Goal: Task Accomplishment & Management: Manage account settings

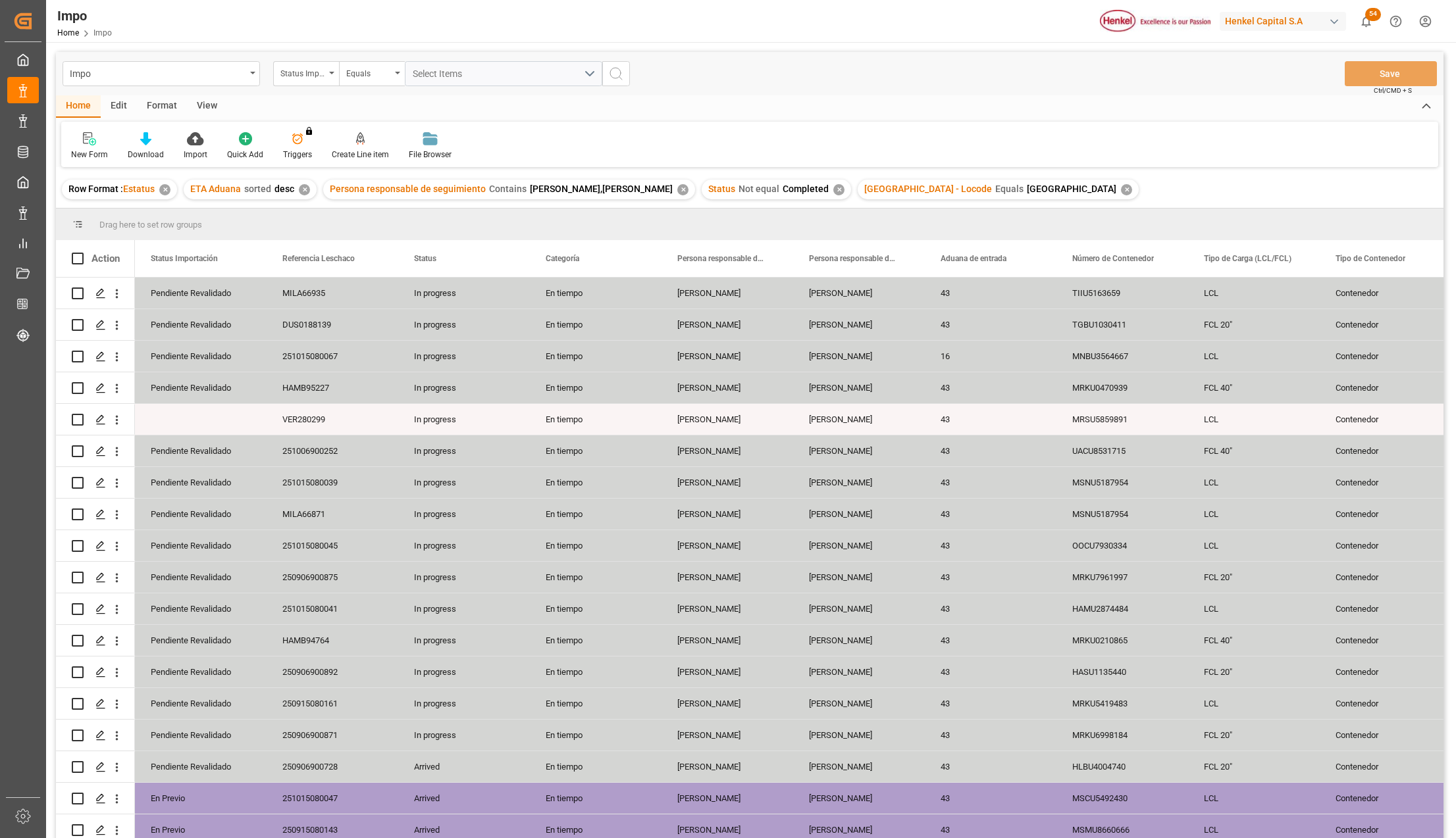
click at [201, 108] on div "View" at bounding box center [207, 106] width 40 height 22
click at [154, 140] on icon at bounding box center [149, 139] width 13 height 13
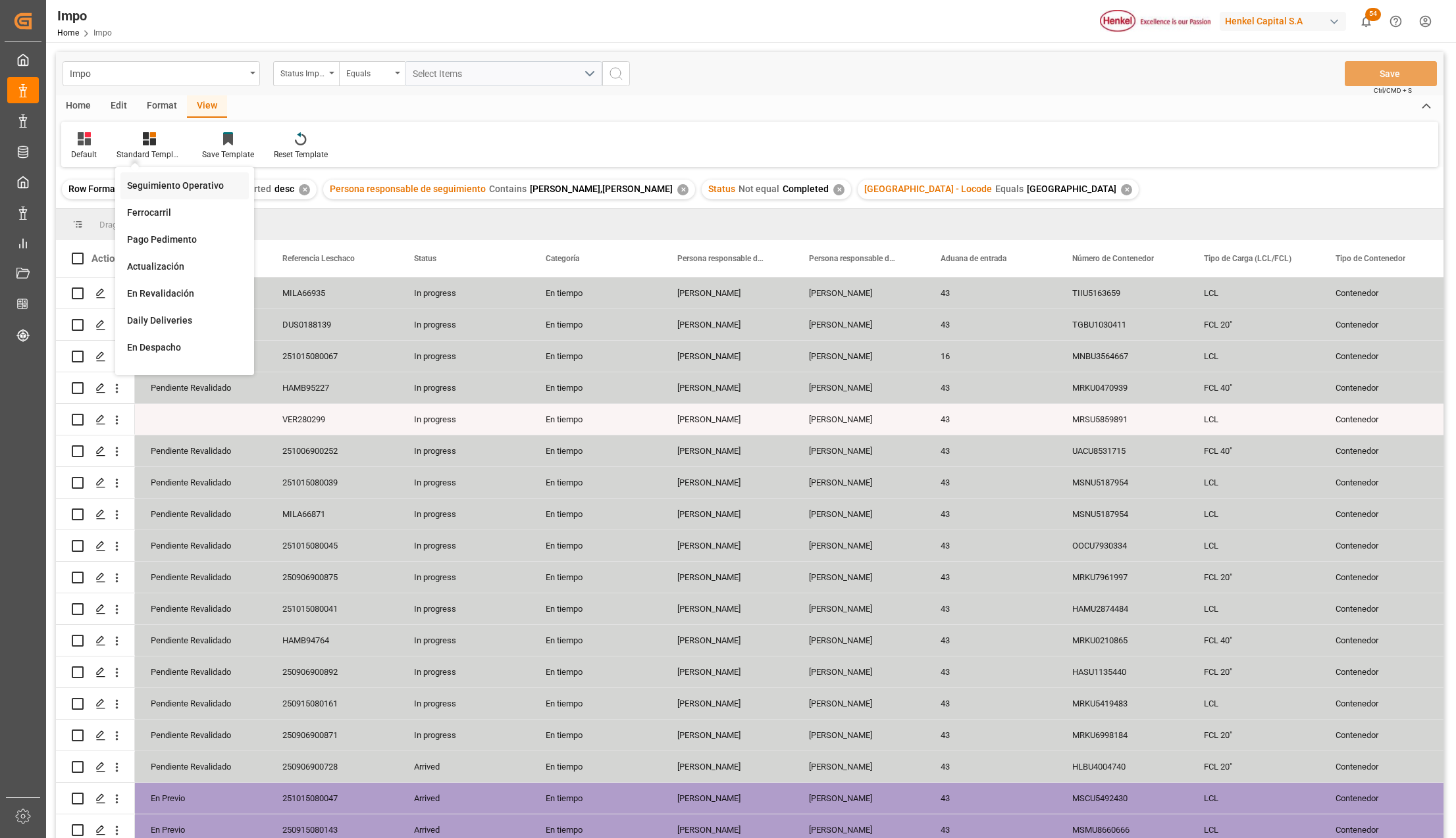
click at [182, 177] on div "Seguimiento Operativo" at bounding box center [185, 185] width 128 height 27
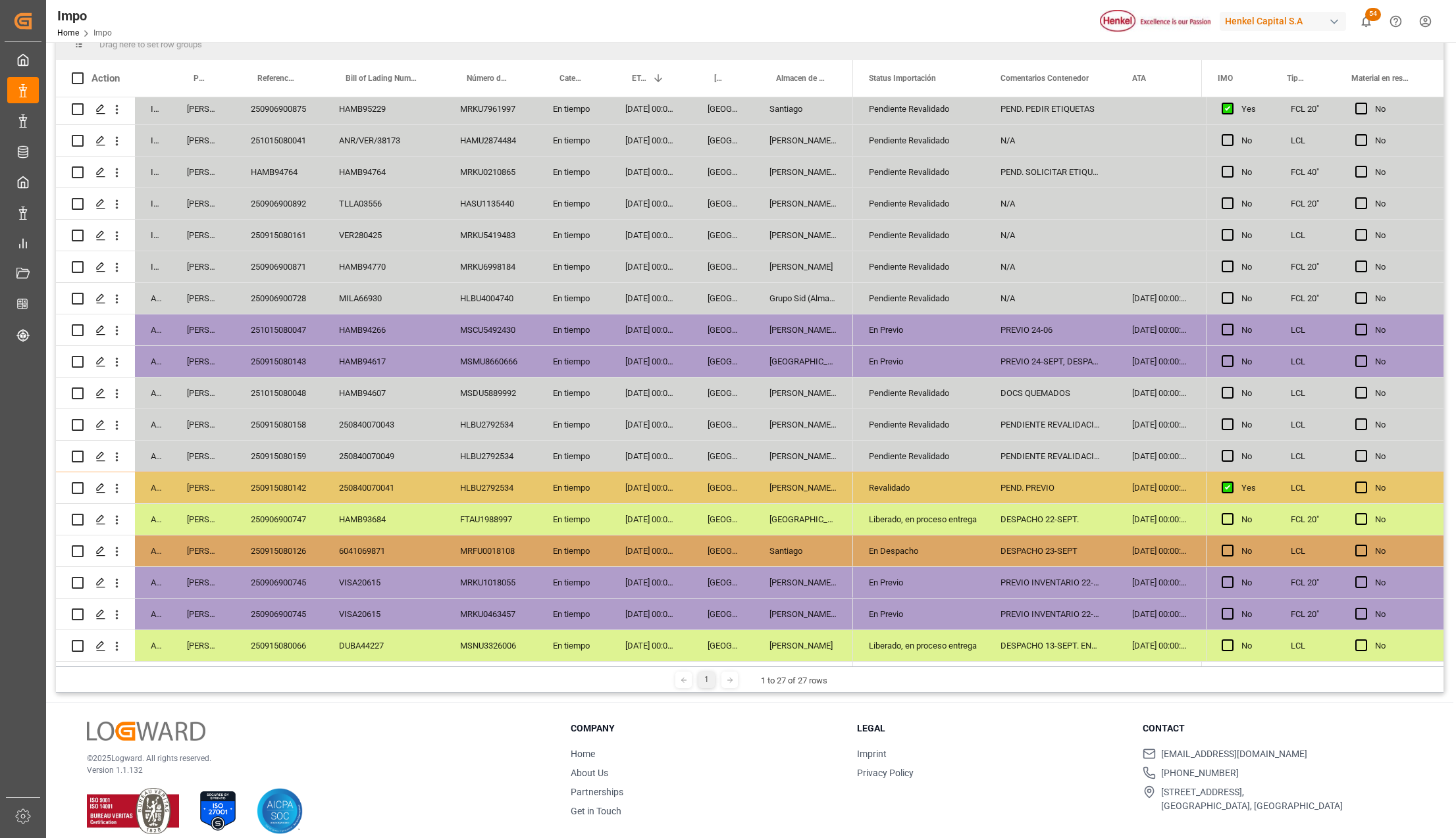
scroll to position [195, 0]
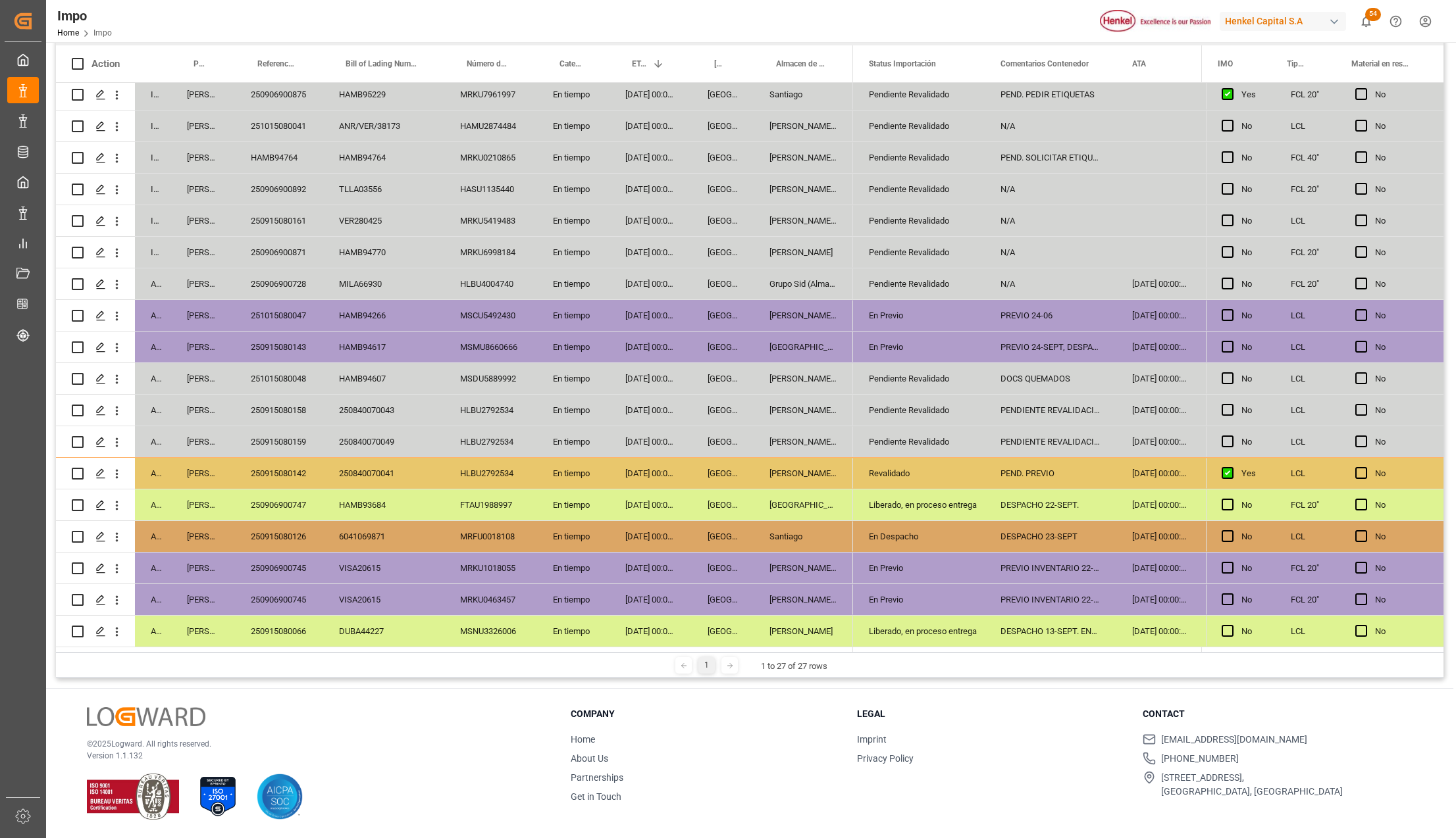
click at [443, 426] on div "250840070049" at bounding box center [384, 442] width 121 height 31
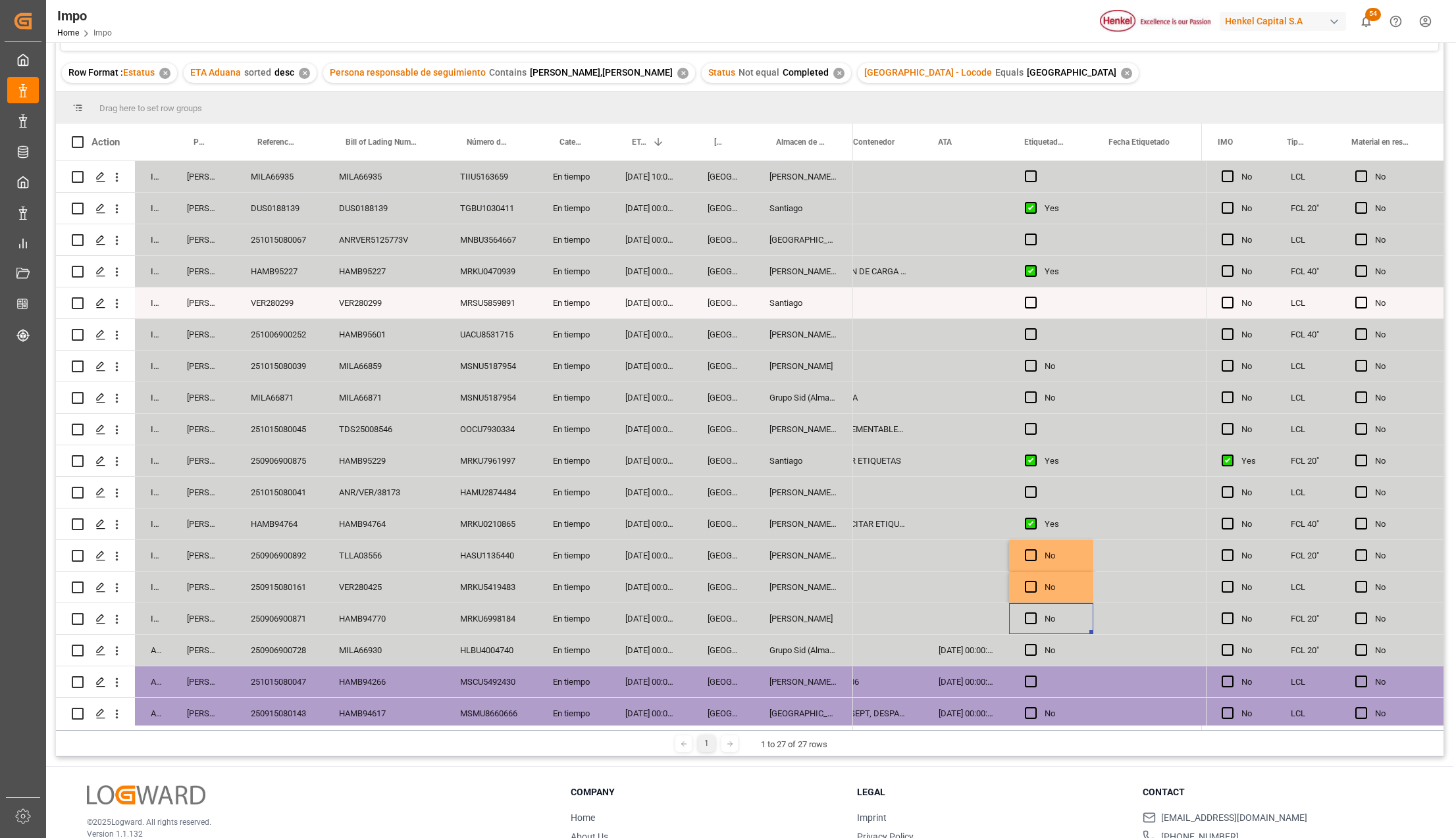
scroll to position [0, 0]
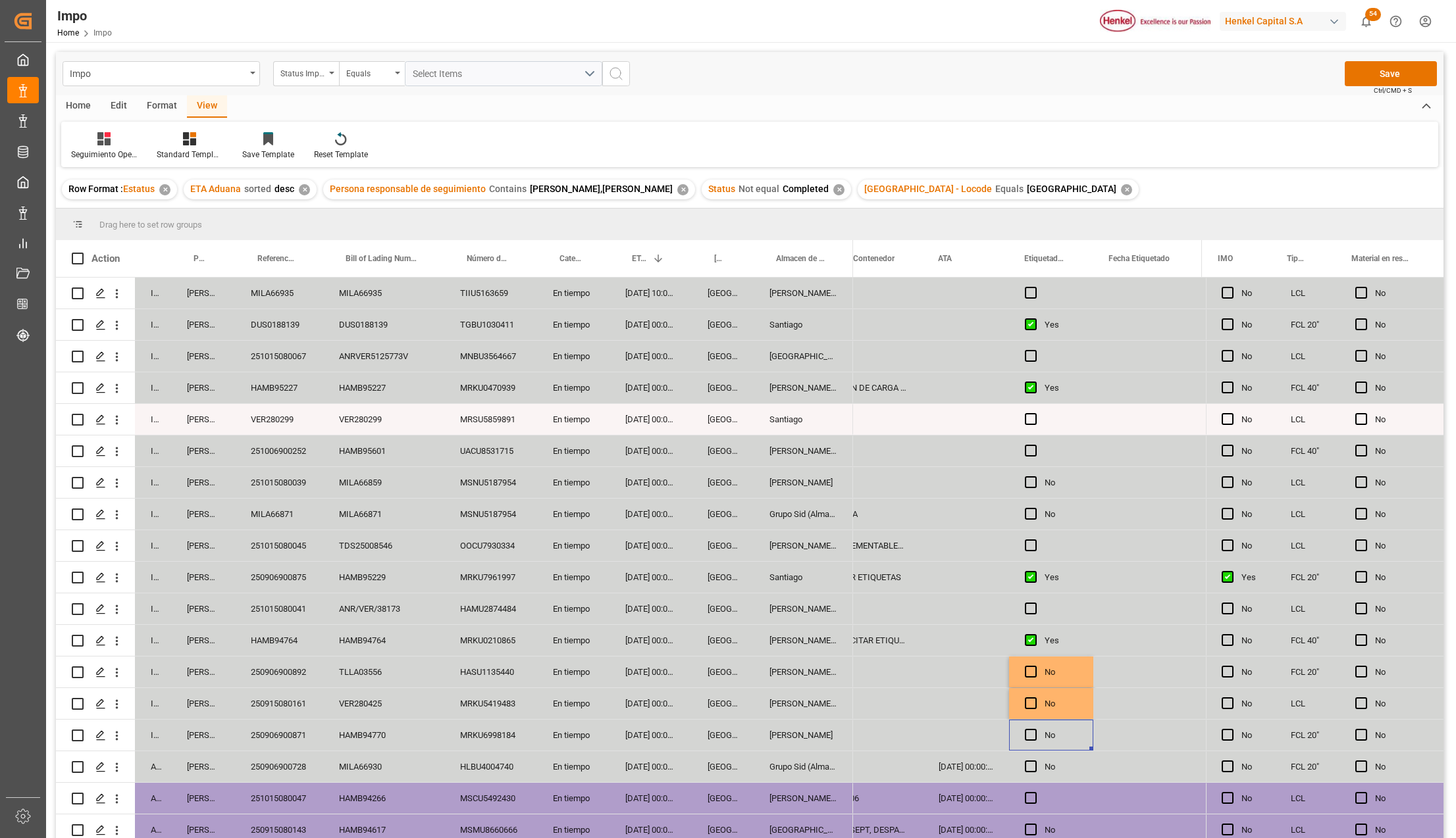
click at [1046, 511] on div "No" at bounding box center [1061, 514] width 33 height 30
click at [1048, 540] on div "Press SPACE to select this row." at bounding box center [1051, 546] width 85 height 31
click at [1052, 594] on div "Press SPACE to select this row." at bounding box center [1061, 597] width 33 height 5
click at [1049, 282] on div "Press SPACE to select this row." at bounding box center [1061, 281] width 33 height 5
click at [1066, 353] on div "Press SPACE to select this row." at bounding box center [1051, 356] width 85 height 31
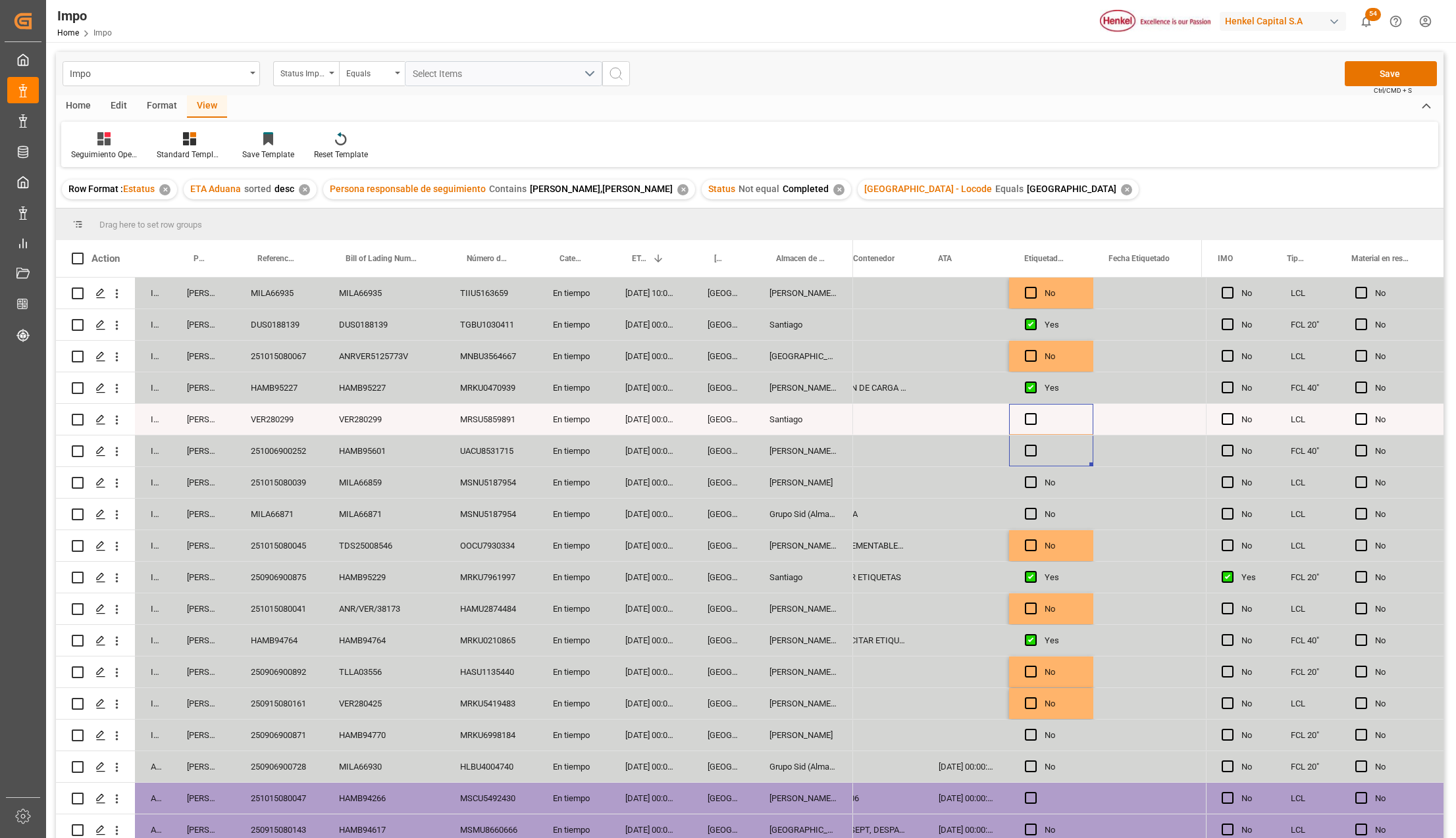
drag, startPoint x: 1041, startPoint y: 414, endPoint x: 1046, endPoint y: 448, distance: 34.4
click at [1057, 445] on div "No" at bounding box center [1061, 451] width 33 height 30
click at [1366, 71] on button "Save" at bounding box center [1390, 74] width 92 height 25
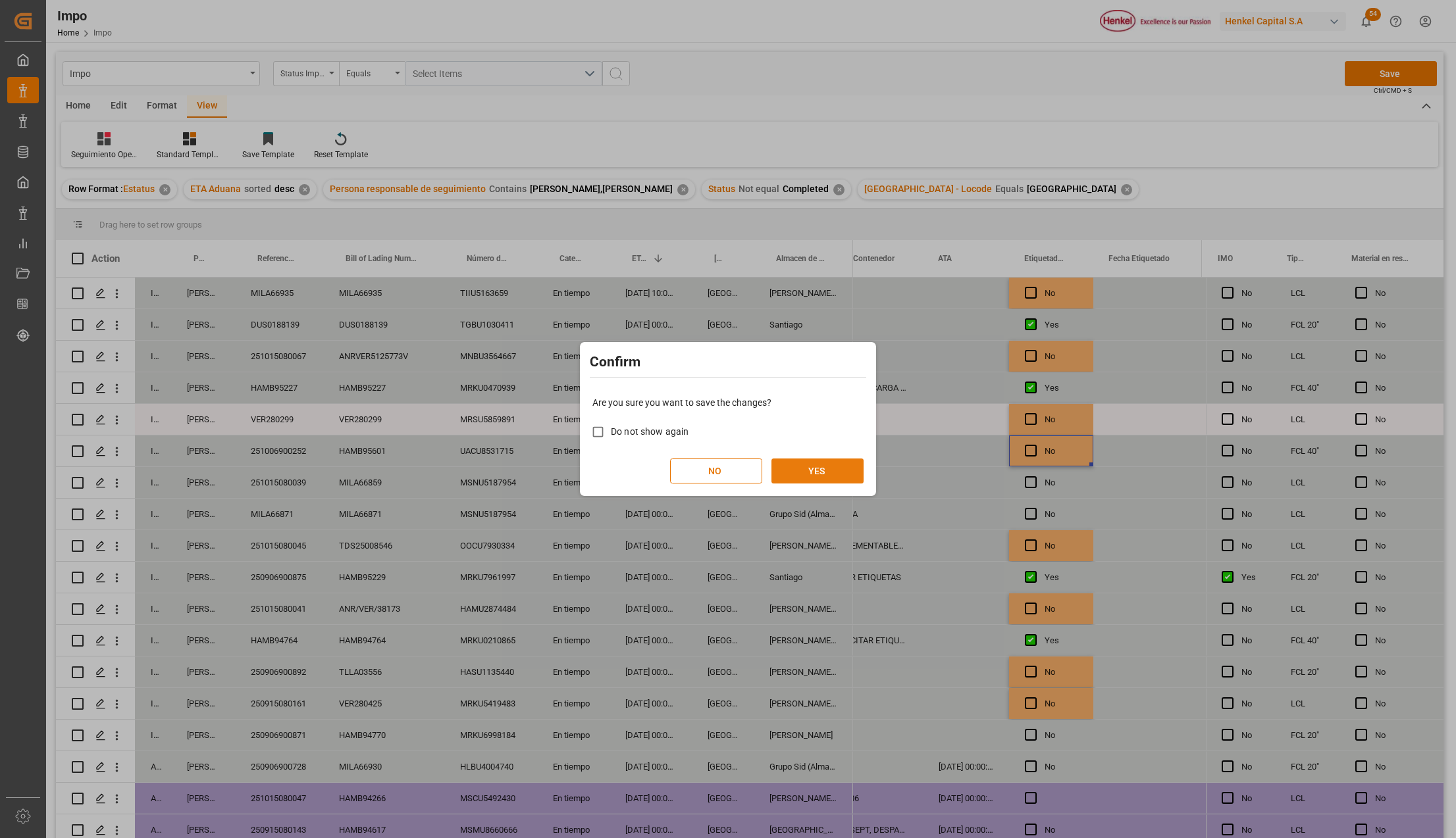
click at [844, 469] on button "YES" at bounding box center [817, 471] width 92 height 25
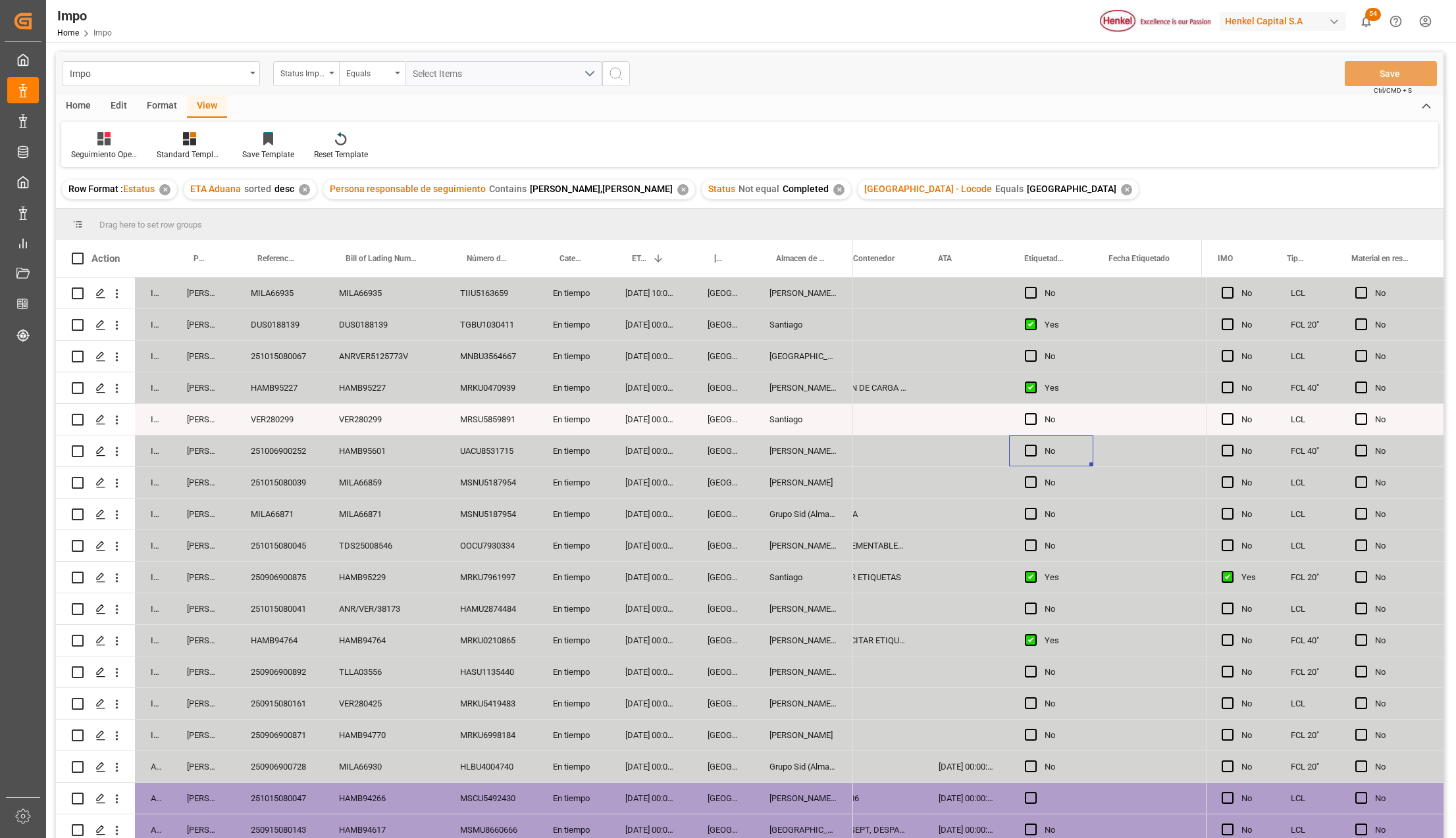
click at [282, 640] on div "HAMB94764" at bounding box center [278, 640] width 88 height 31
click at [282, 640] on input "HAMB94764" at bounding box center [279, 648] width 67 height 25
type input "250906900876"
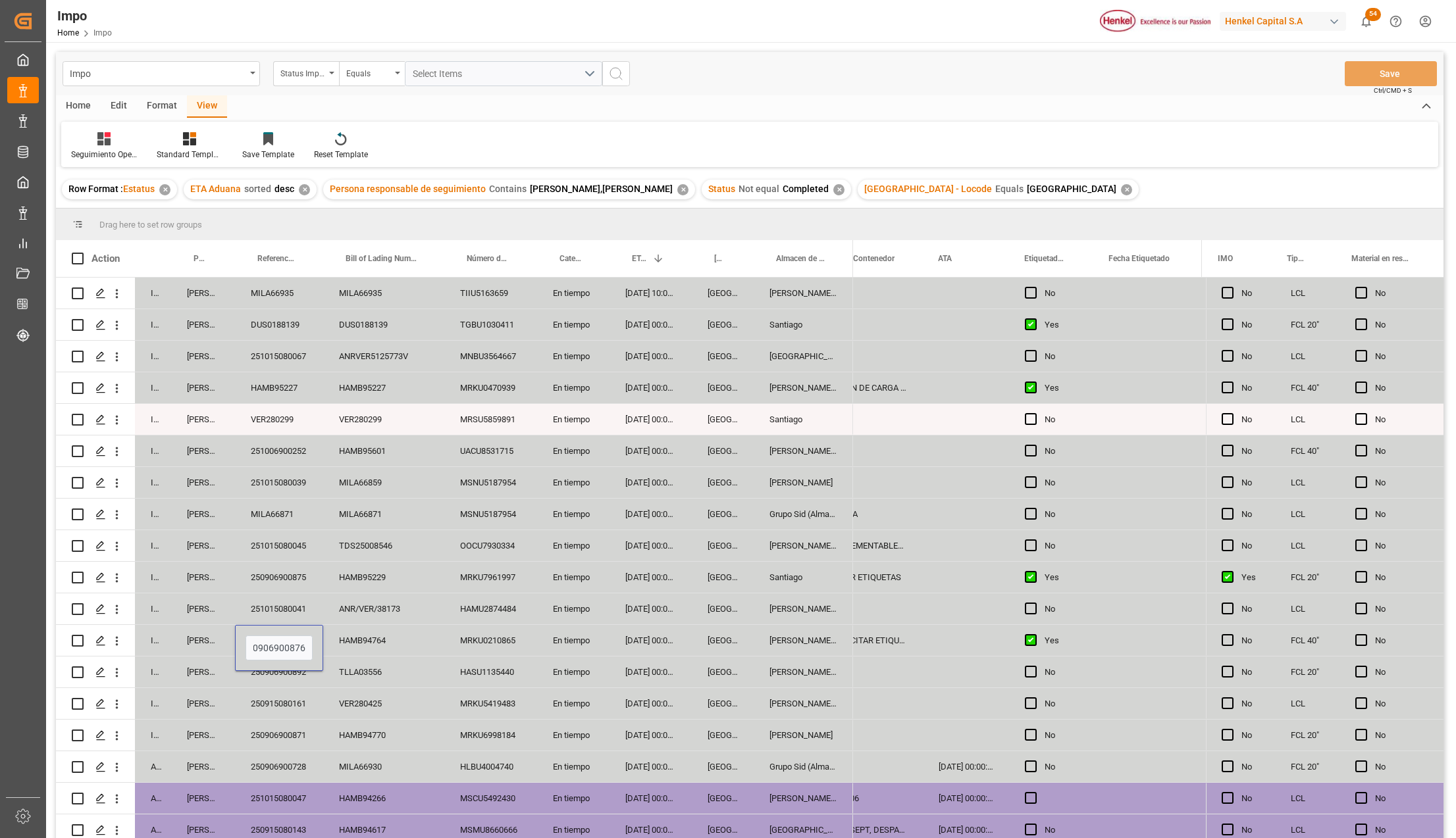
scroll to position [0, 11]
click at [1409, 71] on button "Save" at bounding box center [1390, 74] width 92 height 25
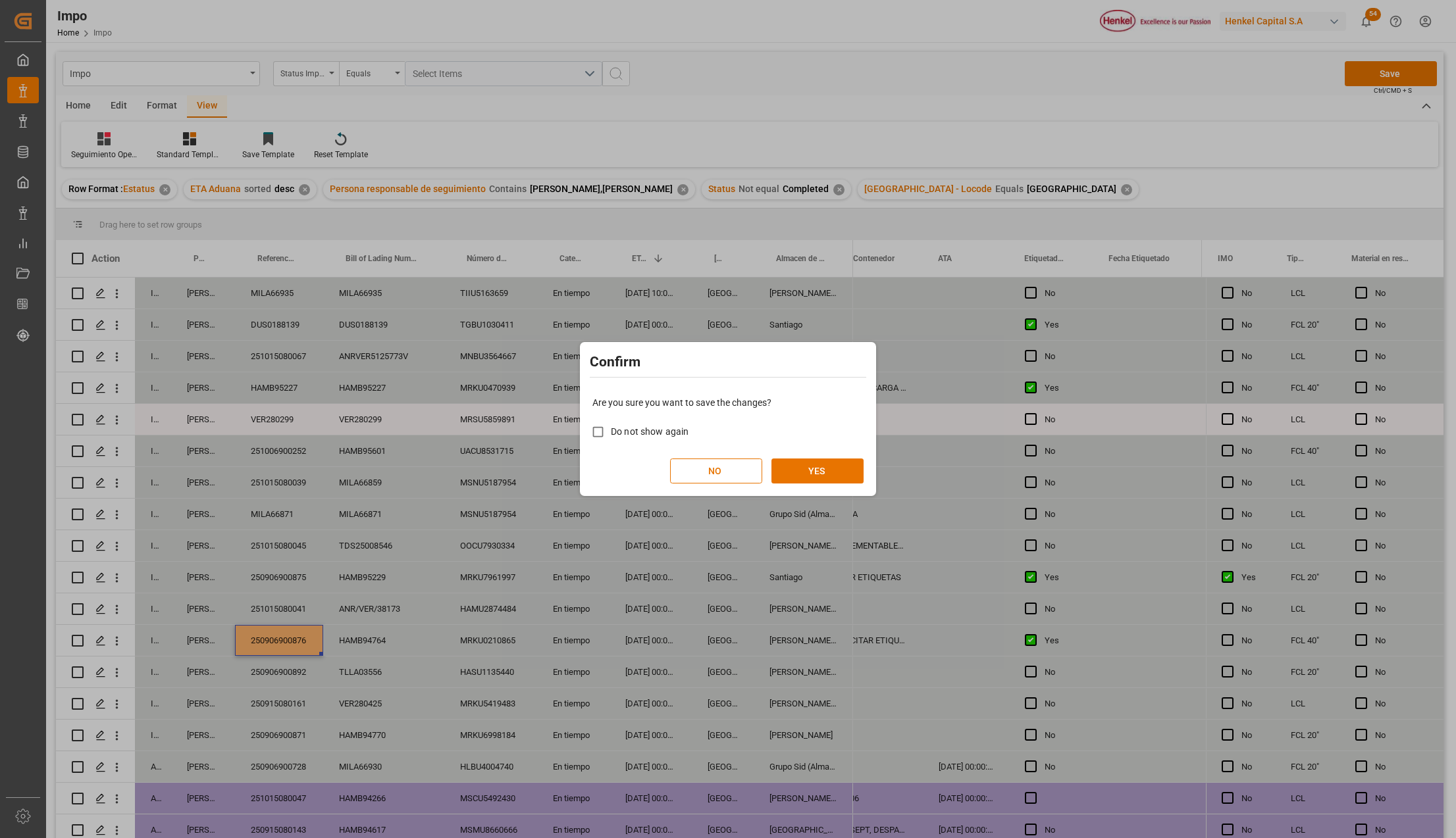
click at [810, 456] on div "Are you sure you want to save the changes? Do not show again NO YES" at bounding box center [728, 439] width 290 height 106
click at [830, 479] on button "YES" at bounding box center [817, 471] width 92 height 25
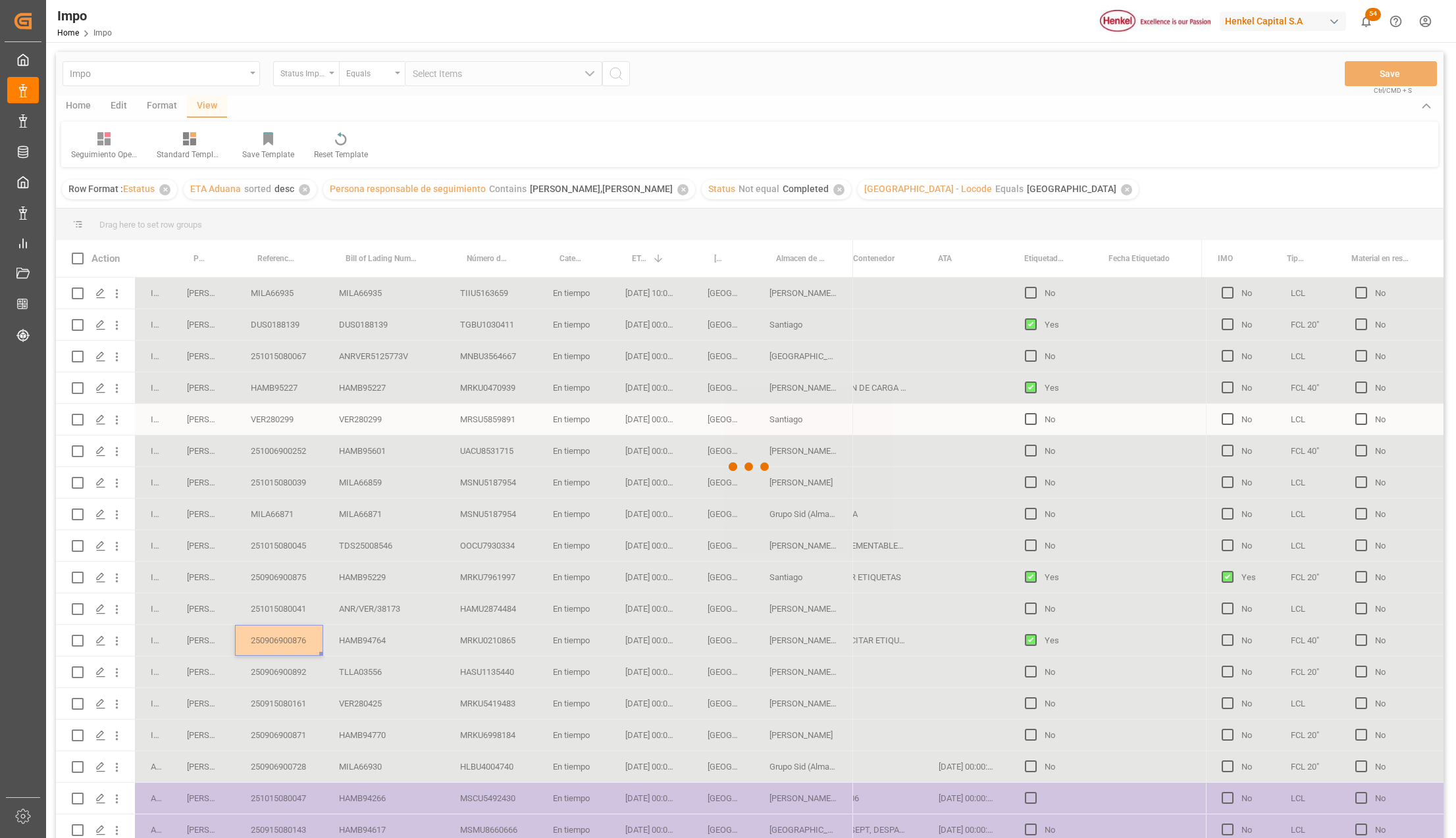
click at [909, 641] on div at bounding box center [750, 466] width 1388 height 830
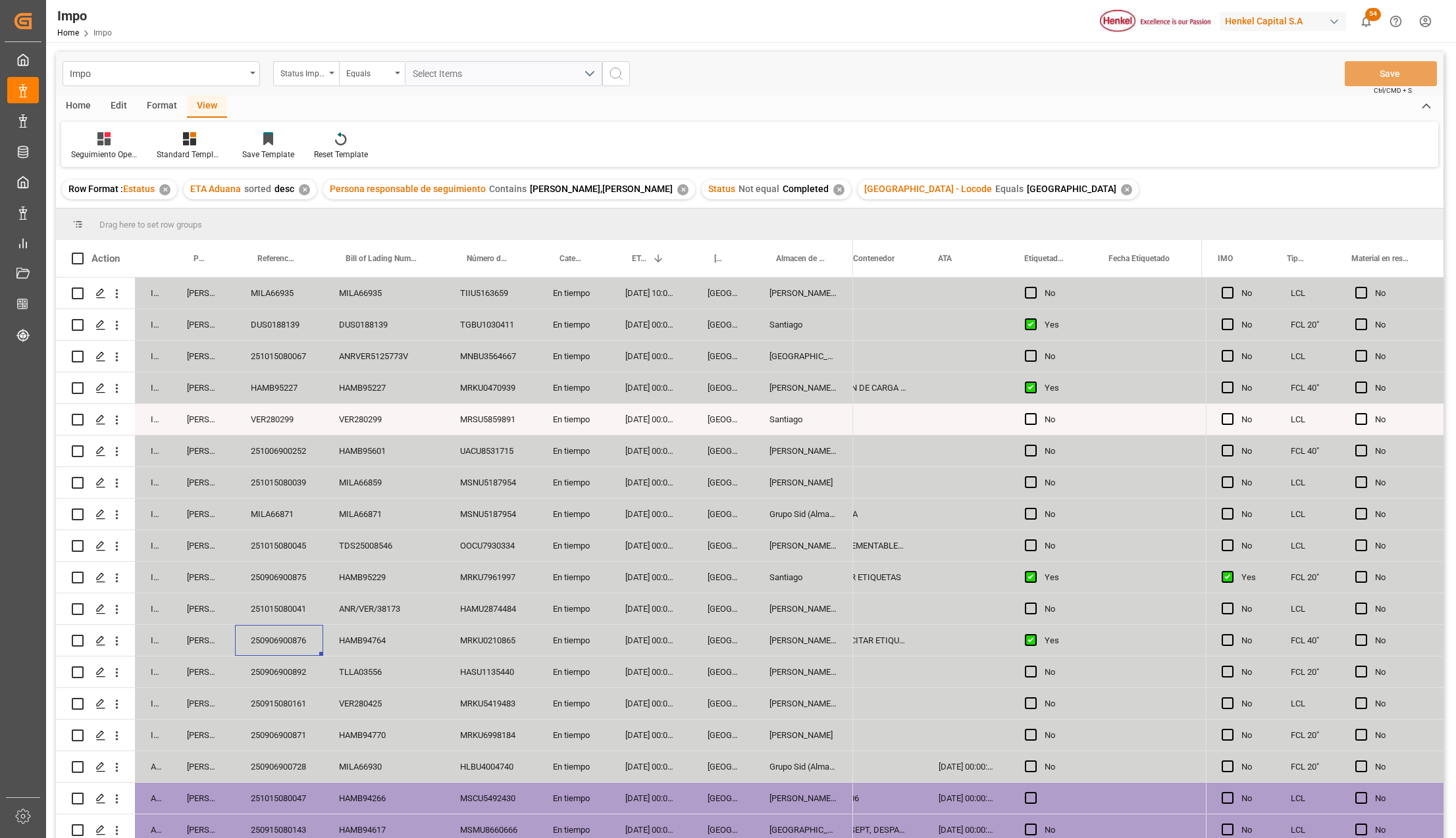
click at [783, 648] on div "[PERSON_NAME] Tlalnepantla" at bounding box center [803, 640] width 99 height 31
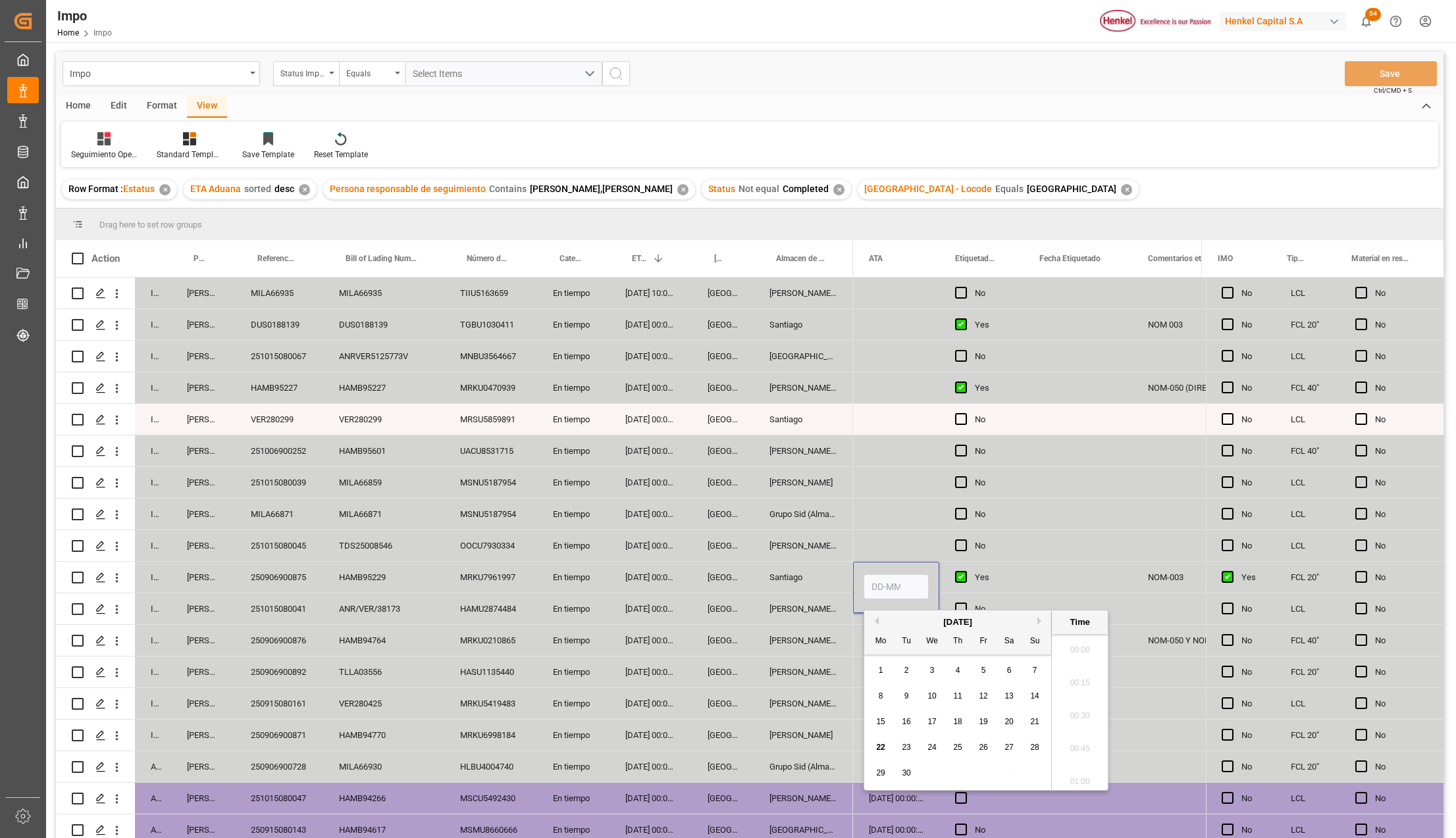
scroll to position [2175, 0]
type input "22-09-2025 00:00"
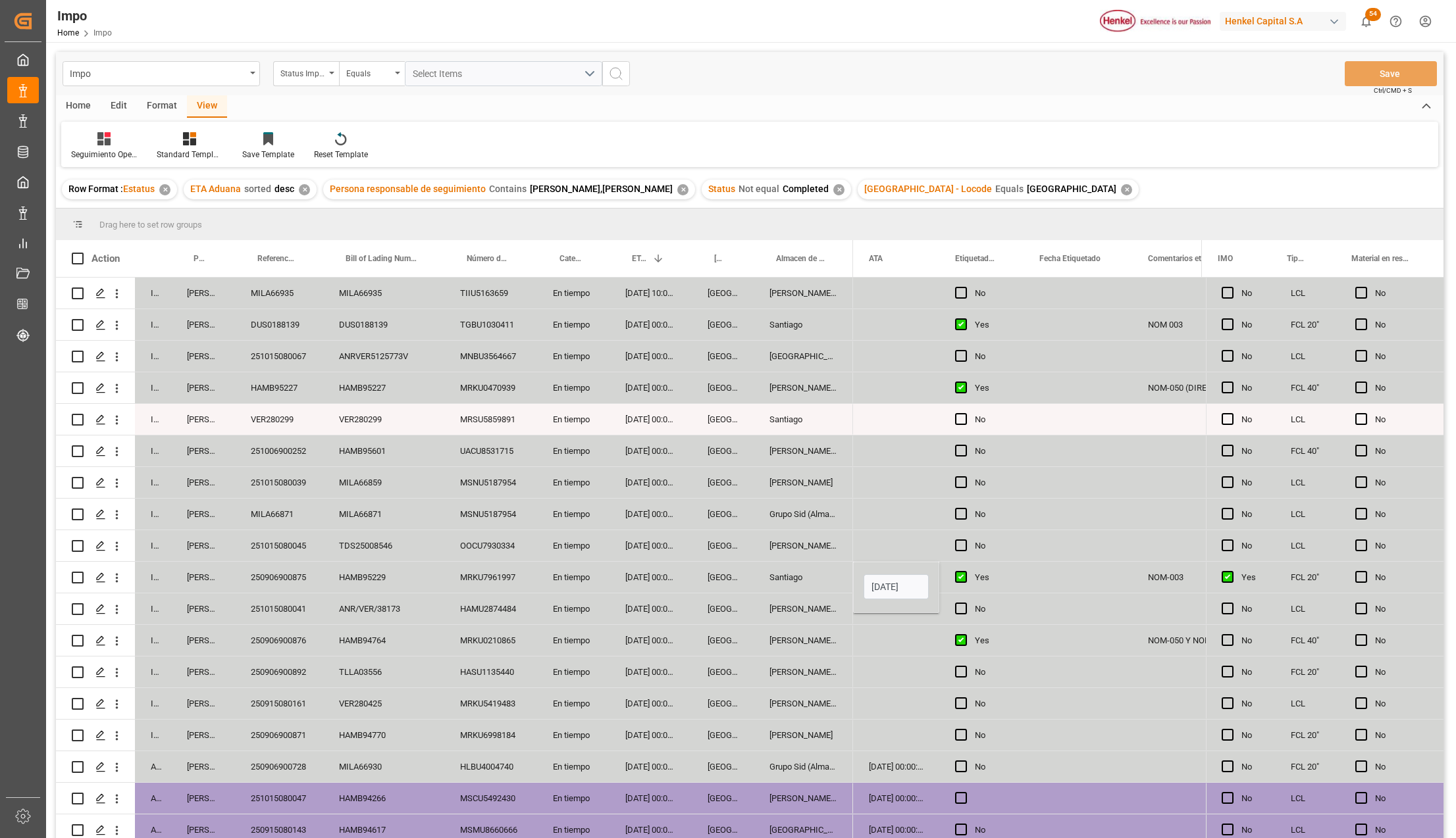
click at [899, 657] on div "Press SPACE to select this row." at bounding box center [896, 672] width 86 height 31
click at [880, 589] on div "[DATE] 00:00:00" at bounding box center [896, 577] width 86 height 31
drag, startPoint x: 874, startPoint y: 611, endPoint x: 877, endPoint y: 735, distance: 124.0
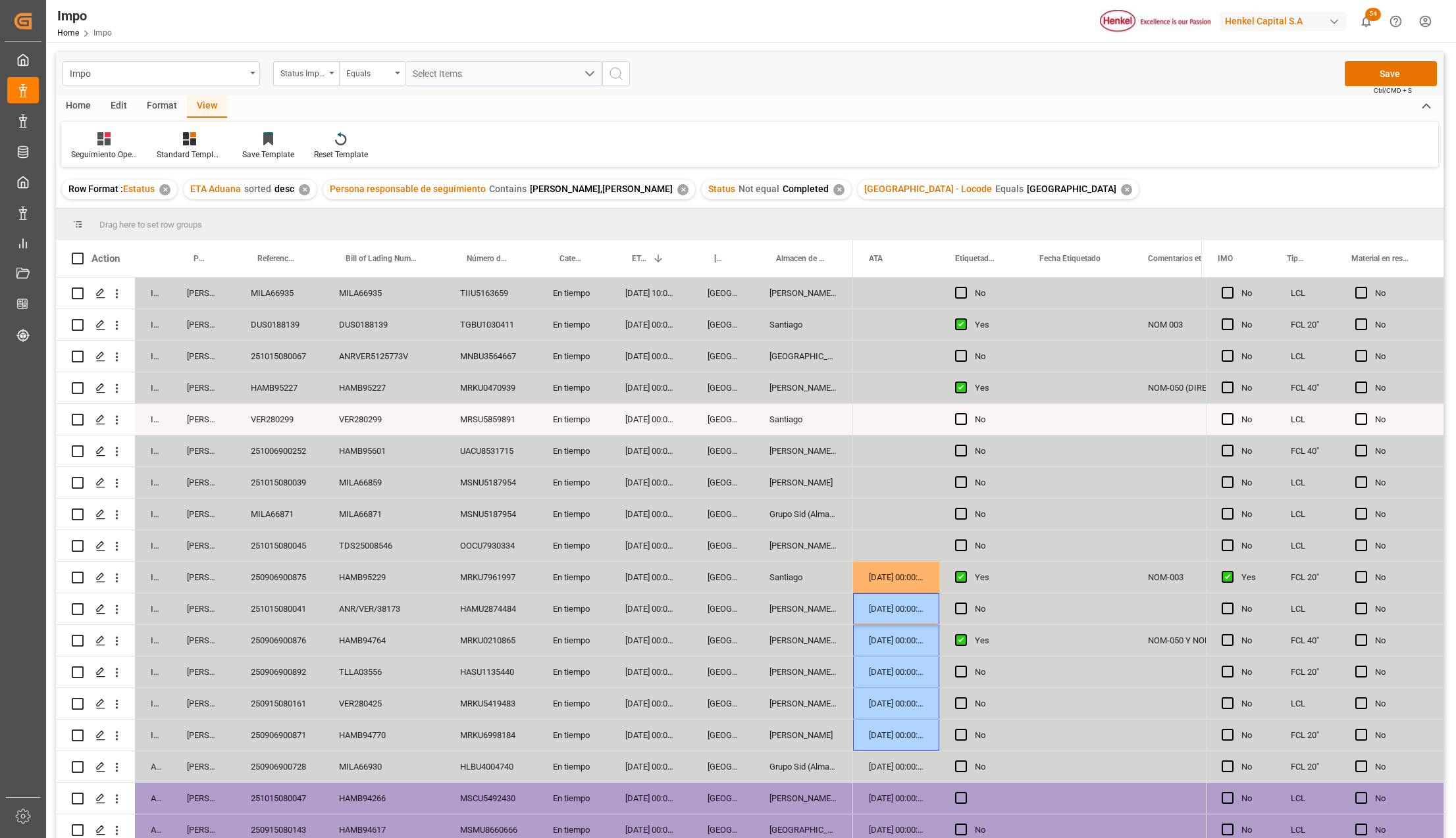
click at [877, 735] on div "22-09-2025 00:00:00" at bounding box center [896, 735] width 86 height 31
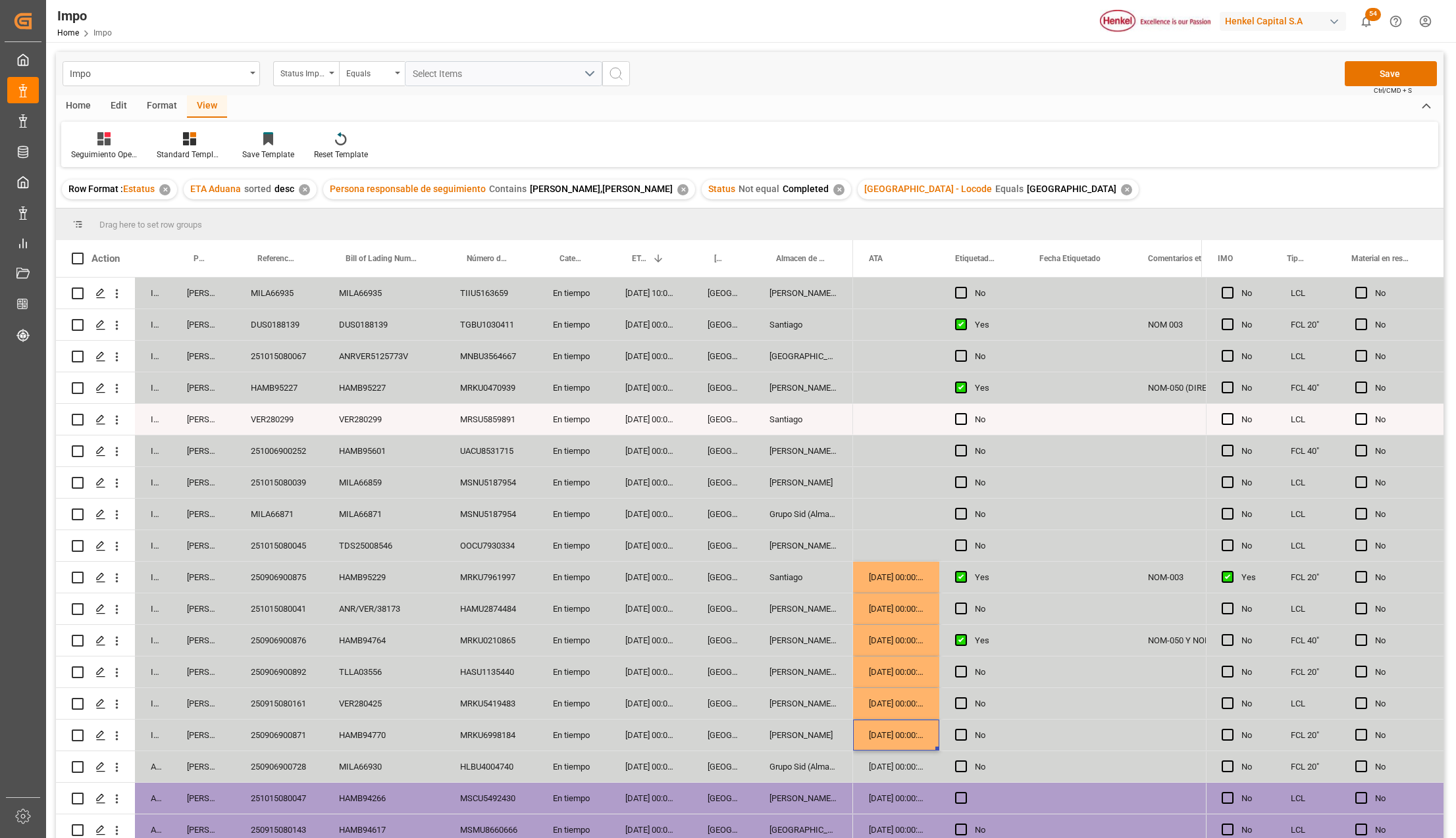
click at [1398, 57] on div "Impo Status Importación Equals Select Items Save Ctrl/CMD + S" at bounding box center [750, 73] width 1388 height 44
click at [1398, 71] on button "Save" at bounding box center [1390, 74] width 92 height 25
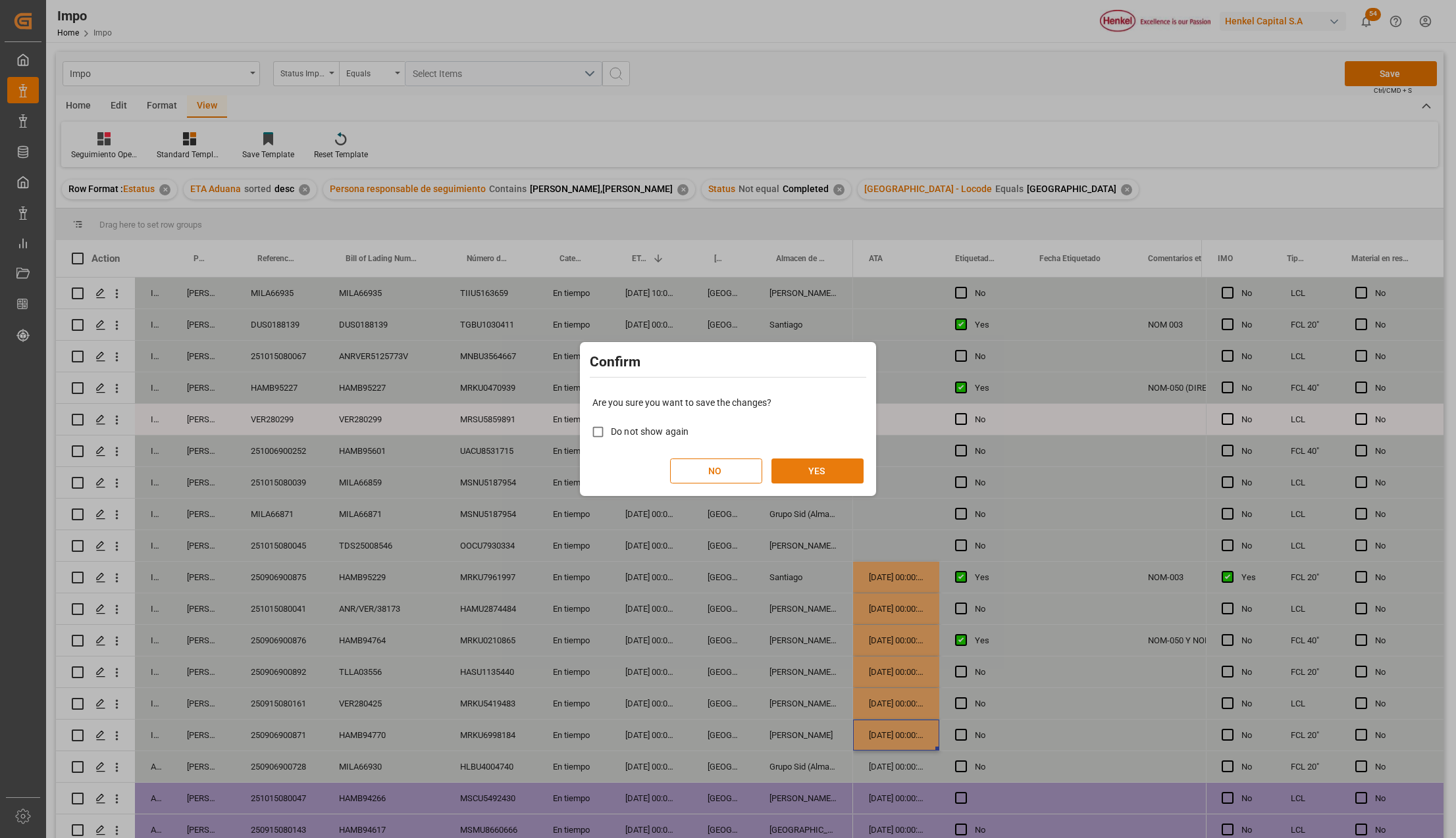
click at [816, 474] on button "YES" at bounding box center [817, 471] width 92 height 25
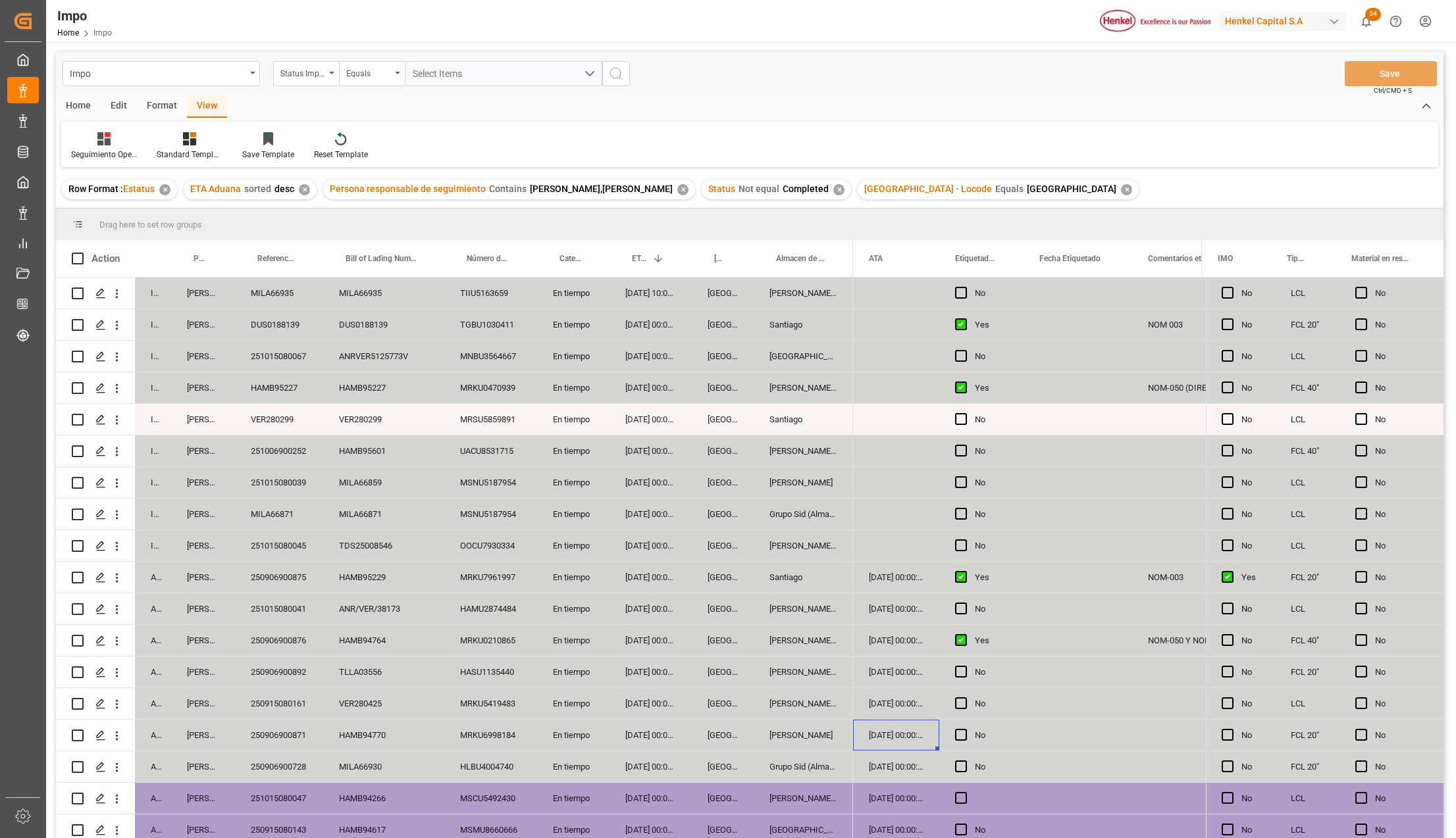
click at [817, 761] on div "Grupo Sid (Almacenaje y Distribucion AVIOR)" at bounding box center [803, 767] width 99 height 31
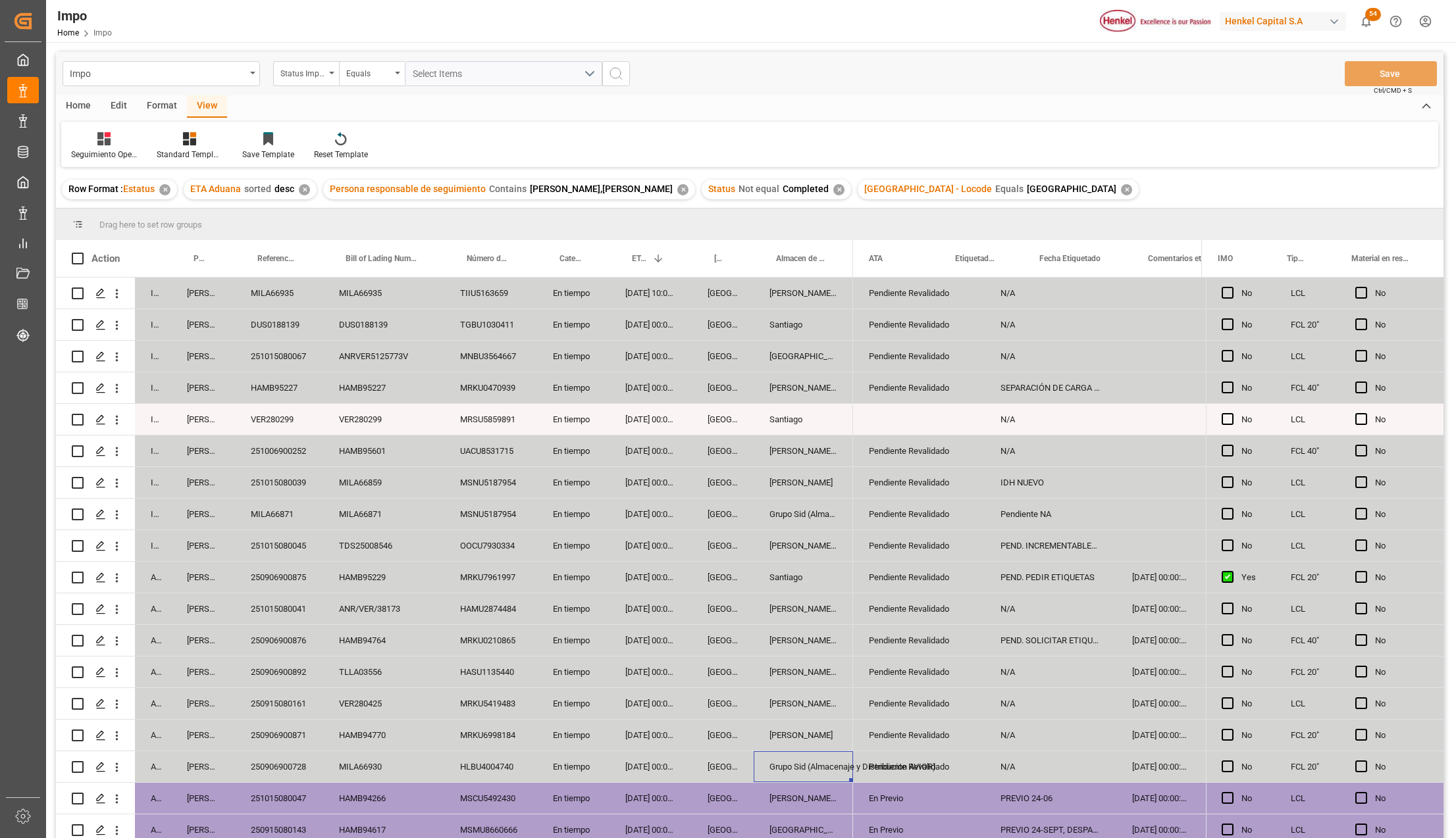
scroll to position [0, 0]
click at [960, 770] on icon "open menu" at bounding box center [960, 775] width 16 height 16
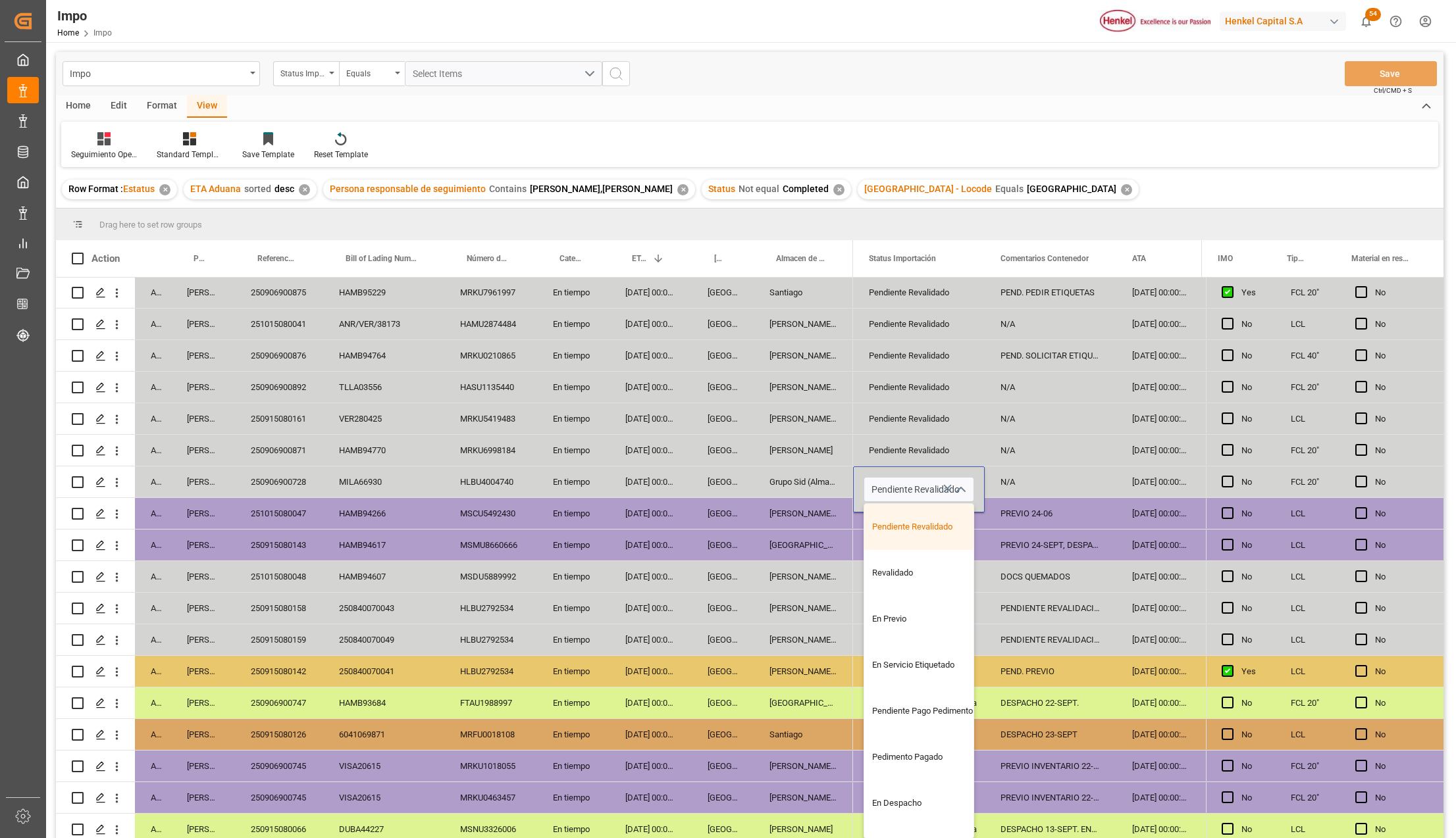
scroll to position [292, 0]
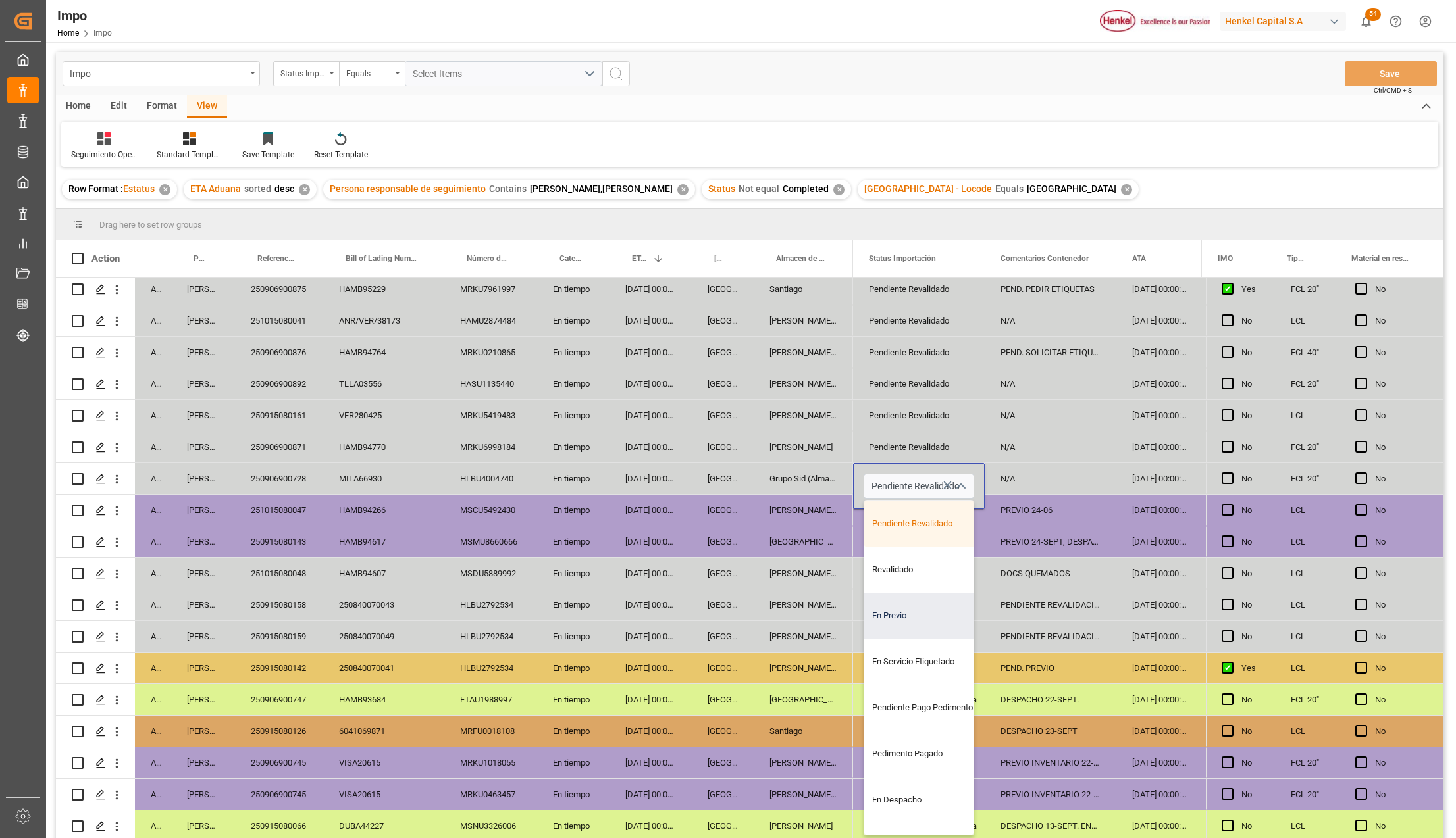
click at [900, 616] on div "En Previo" at bounding box center [926, 616] width 124 height 46
type input "En Previo"
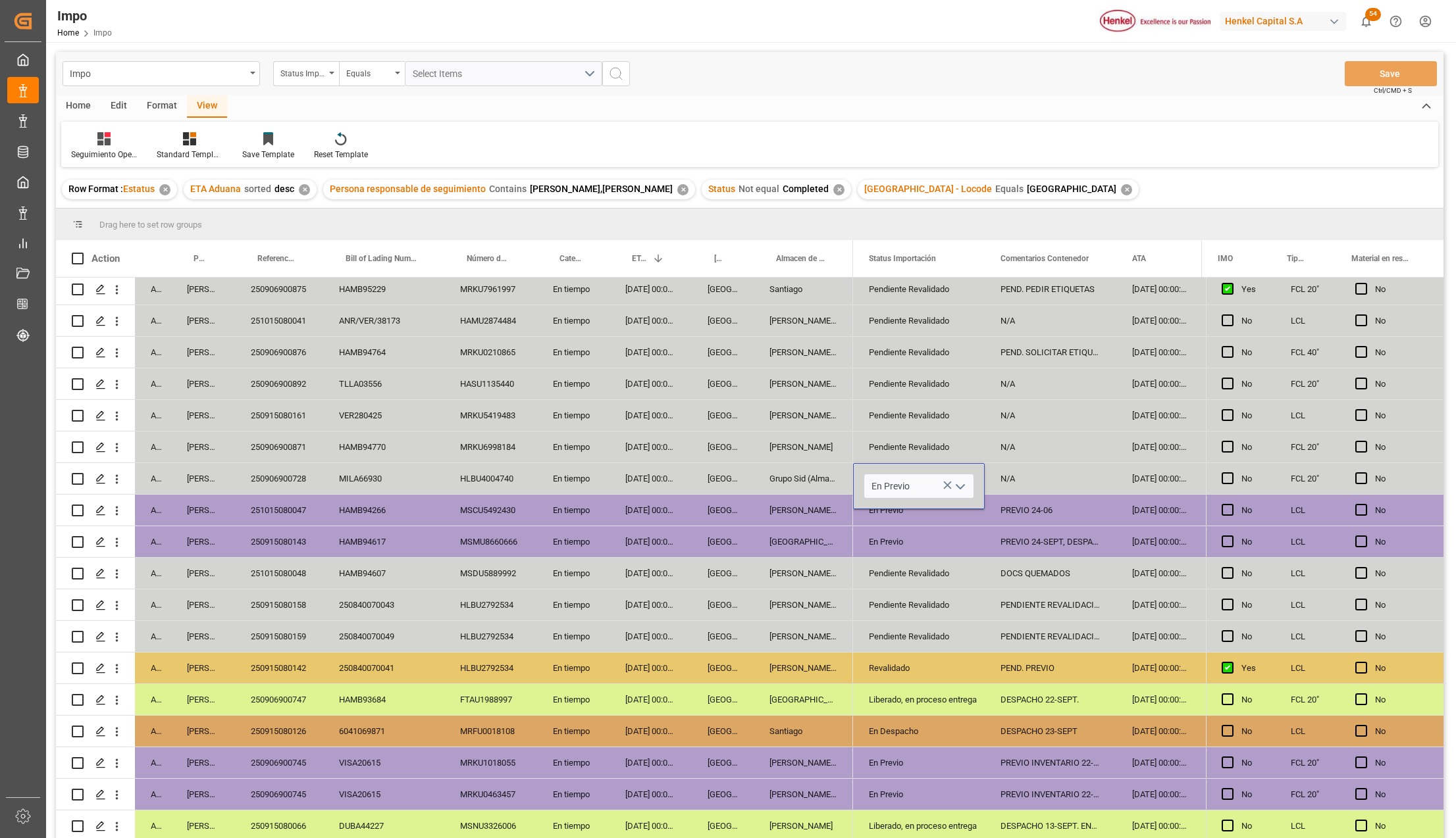
click at [893, 669] on div "Revalidado" at bounding box center [919, 668] width 100 height 30
click at [1027, 469] on div "N/A" at bounding box center [1050, 479] width 131 height 31
click at [1022, 480] on input "N/A" at bounding box center [1050, 486] width 111 height 25
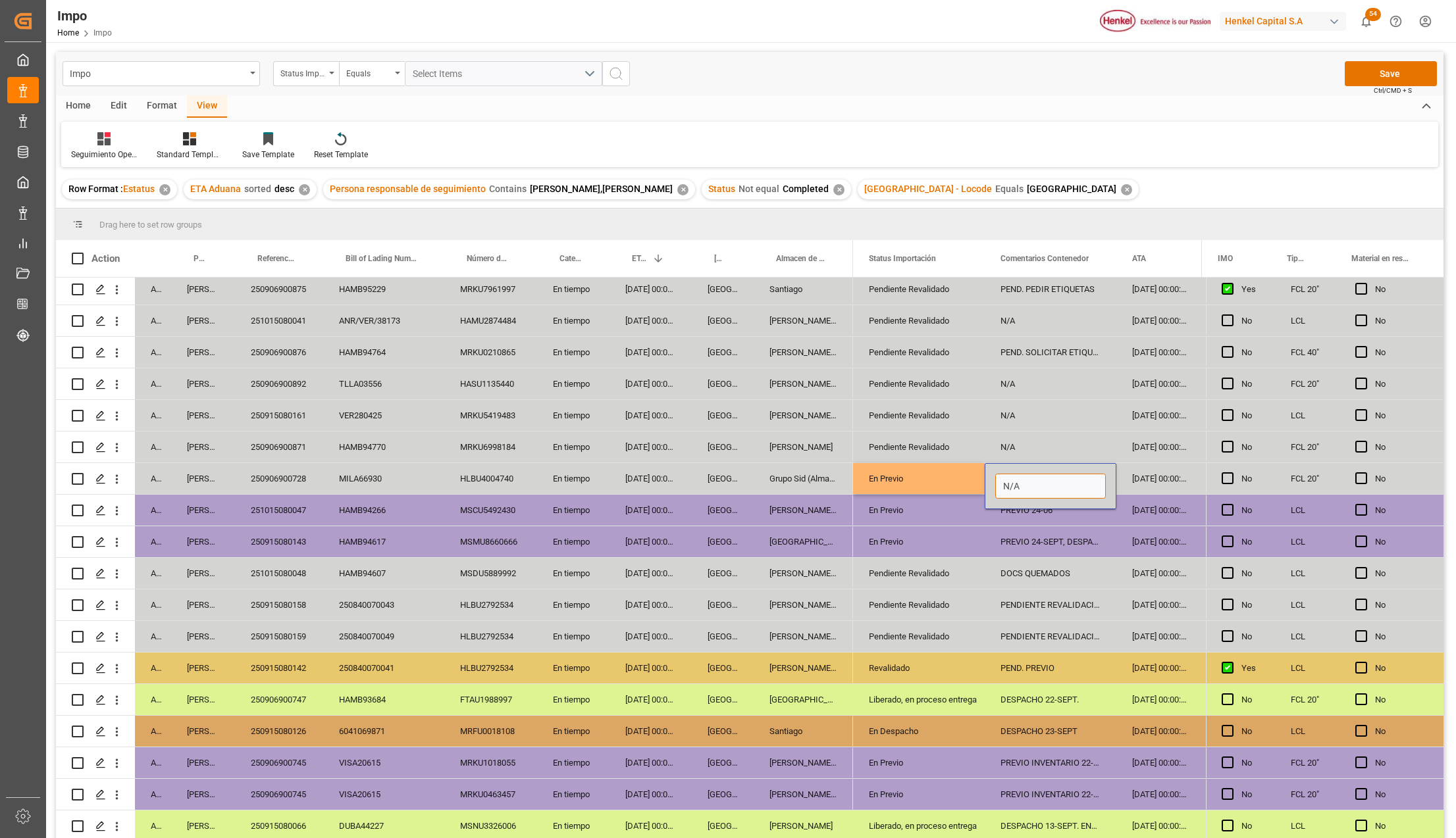
click at [1022, 480] on input "N/A" at bounding box center [1050, 486] width 111 height 25
type input "PREVIO 24-SEPT, DESPACHO 25-SEPT."
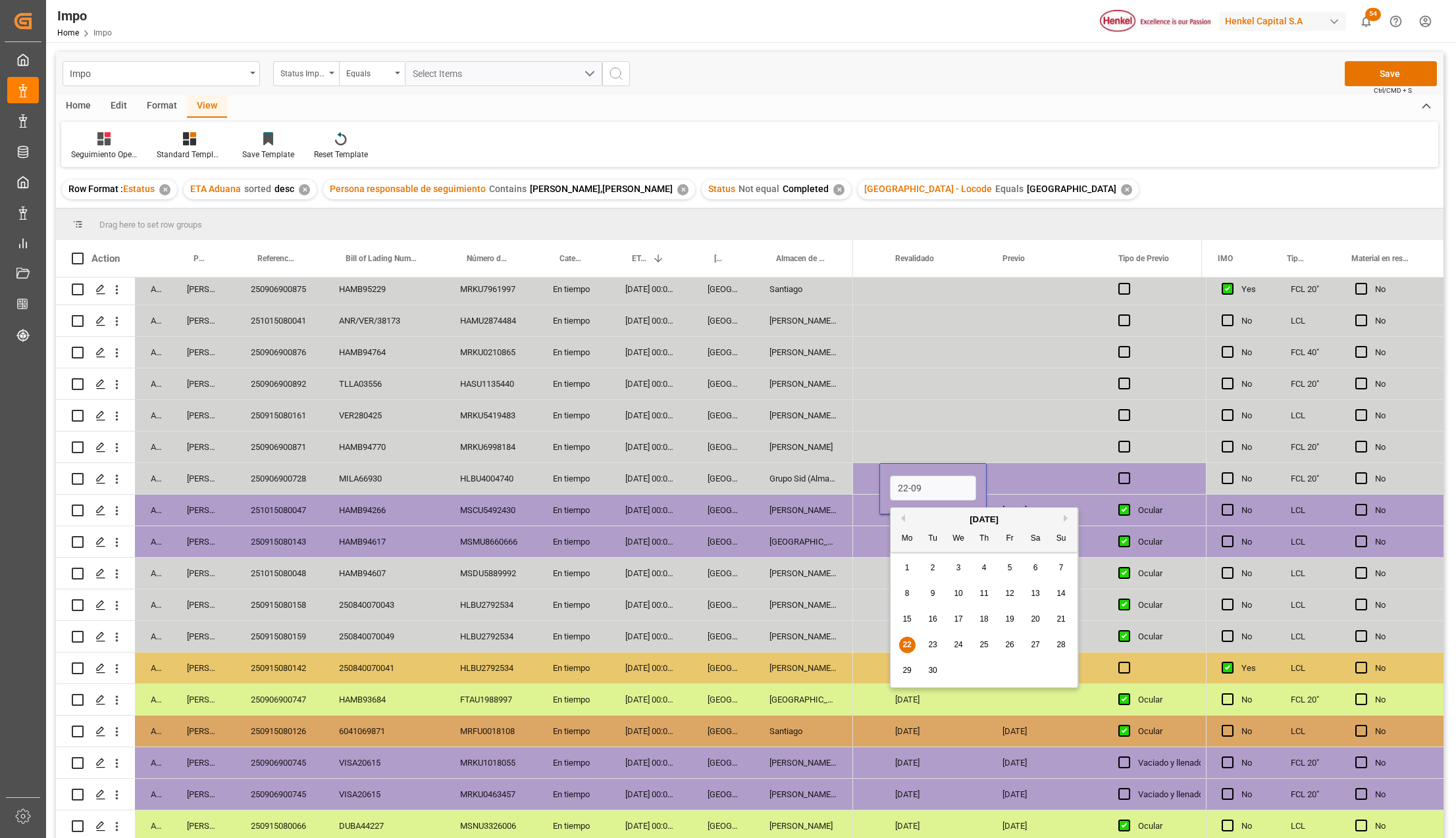
type input "22-09-2025"
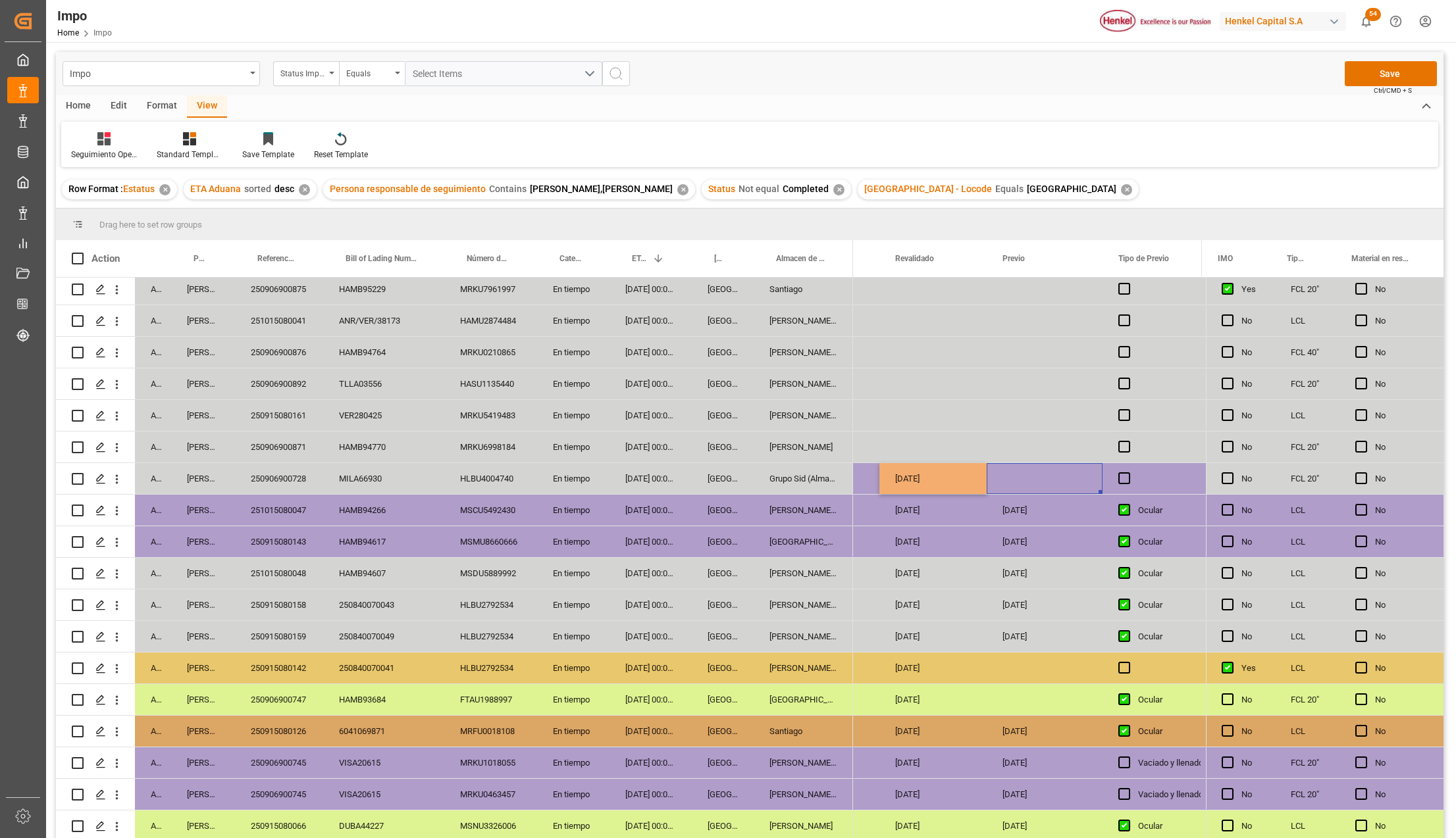
click at [1022, 480] on div "Press SPACE to select this row." at bounding box center [1044, 479] width 116 height 31
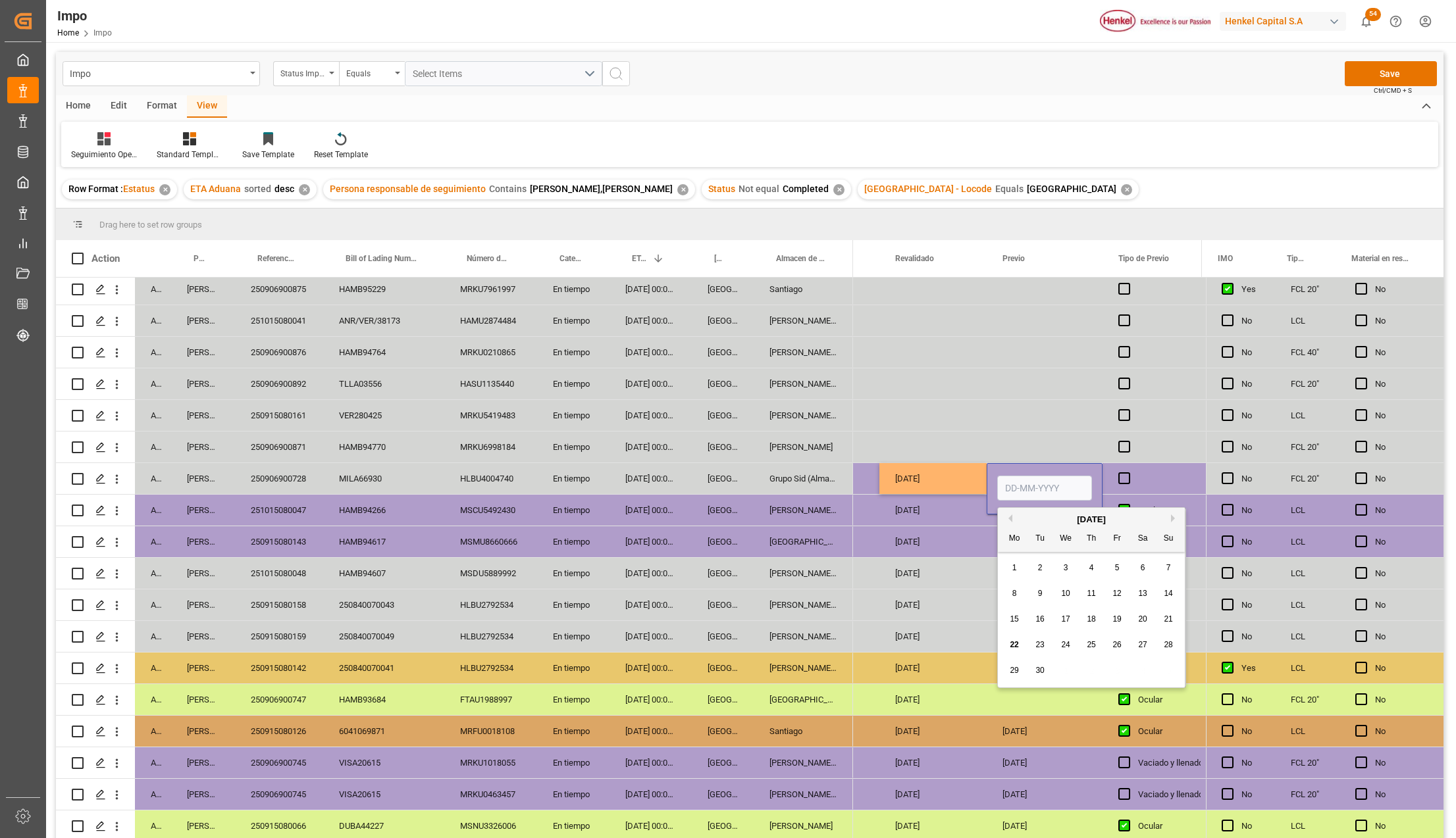
click at [1022, 480] on input "Press SPACE to select this row." at bounding box center [1044, 488] width 94 height 25
type input "24-09-2025"
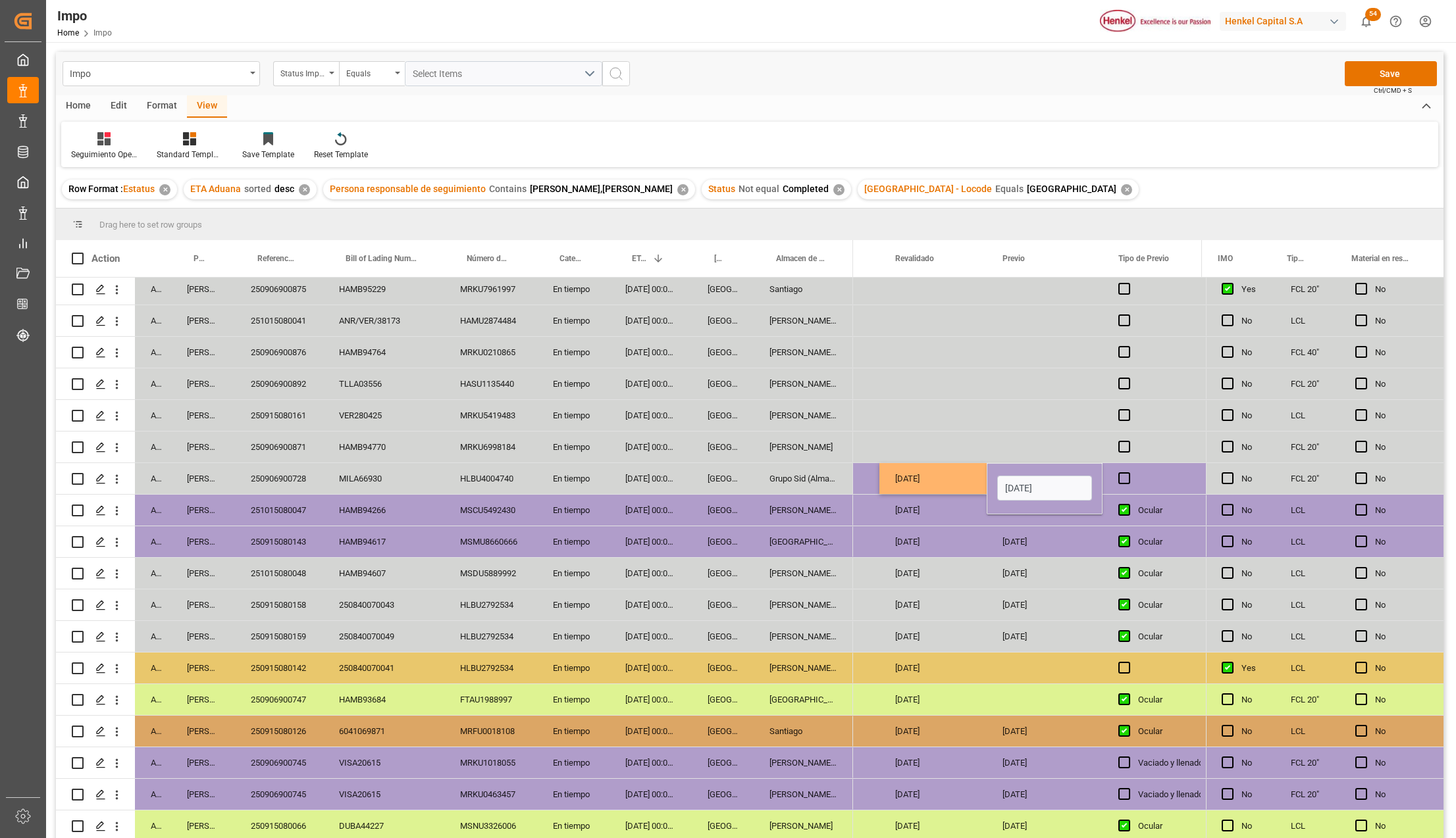
click at [1004, 592] on div "24-09-2025" at bounding box center [1044, 605] width 116 height 31
click at [1119, 469] on div "Press SPACE to select this row." at bounding box center [1152, 479] width 99 height 31
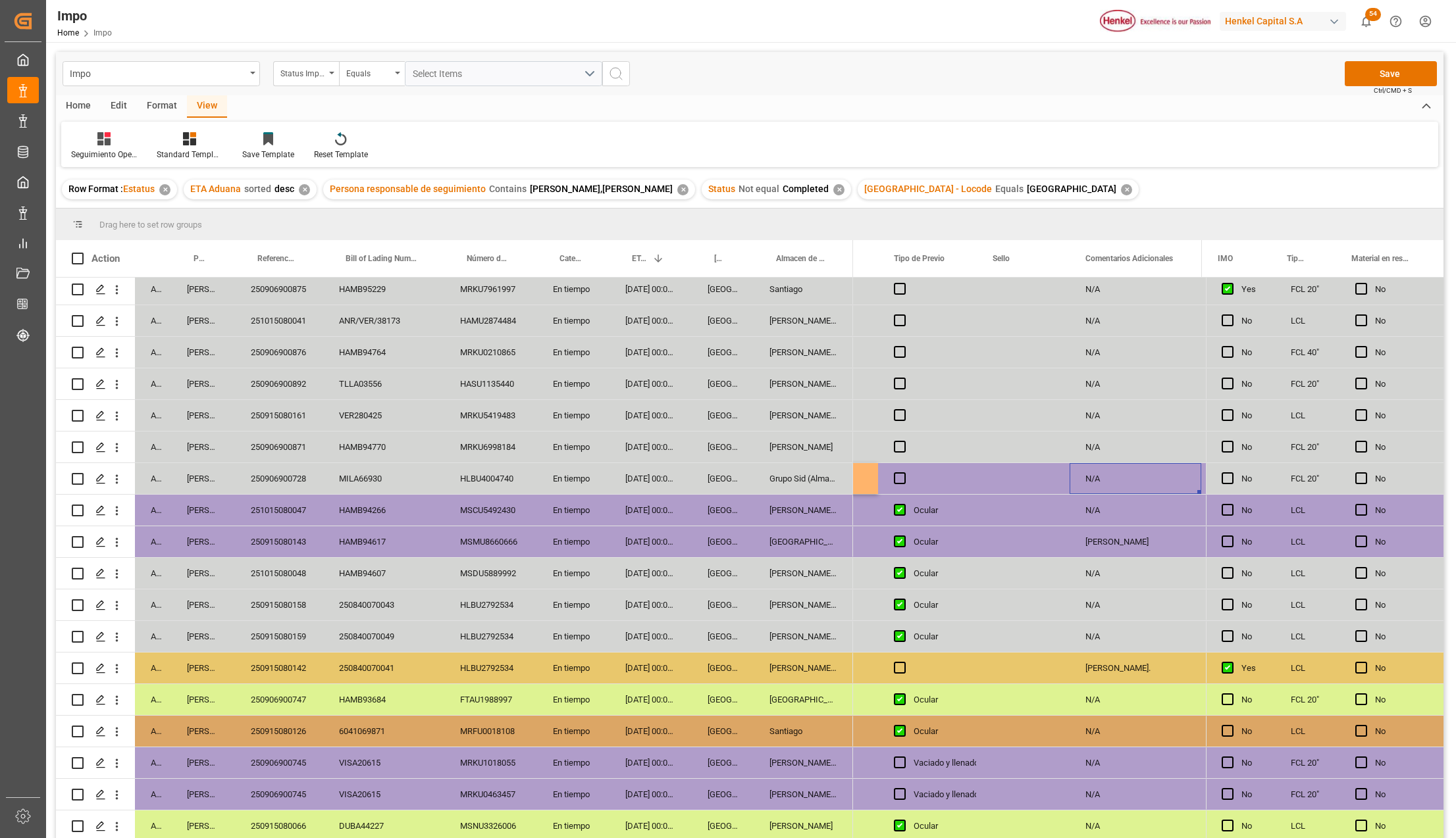
click at [893, 469] on div "Press SPACE to select this row." at bounding box center [927, 479] width 99 height 31
click at [900, 474] on span "Press SPACE to select this row." at bounding box center [899, 478] width 11 height 11
click at [903, 472] on input "Press SPACE to select this row." at bounding box center [903, 472] width 0 height 0
click at [1002, 472] on div "Press SPACE to select this row." at bounding box center [1022, 479] width 93 height 31
click at [1004, 480] on input "Press SPACE to select this row." at bounding box center [1022, 486] width 71 height 25
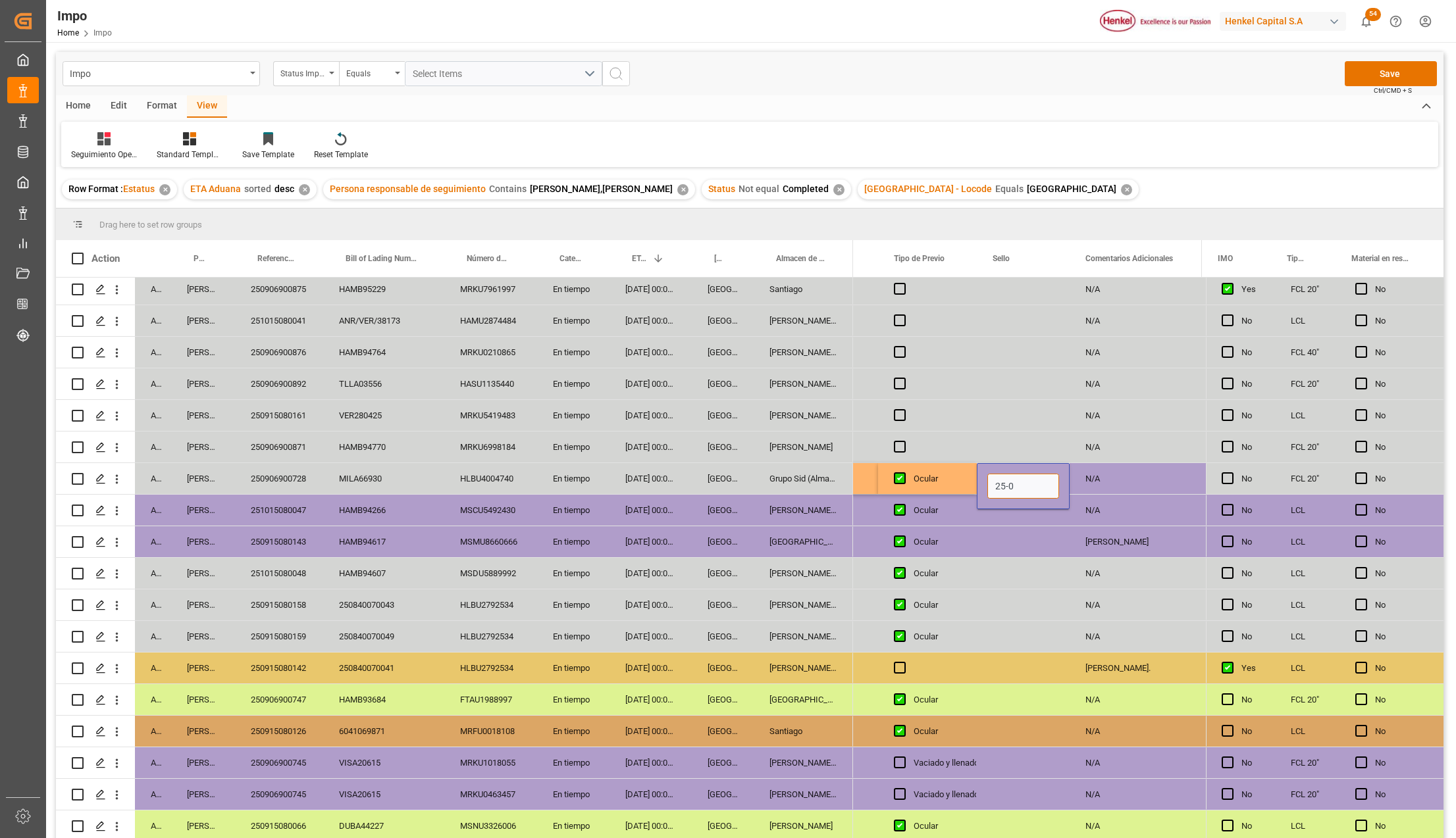
type input "25-09"
click at [1003, 515] on div "Press SPACE to select this row." at bounding box center [1022, 511] width 93 height 31
click at [999, 474] on div "25-09" at bounding box center [1022, 479] width 93 height 31
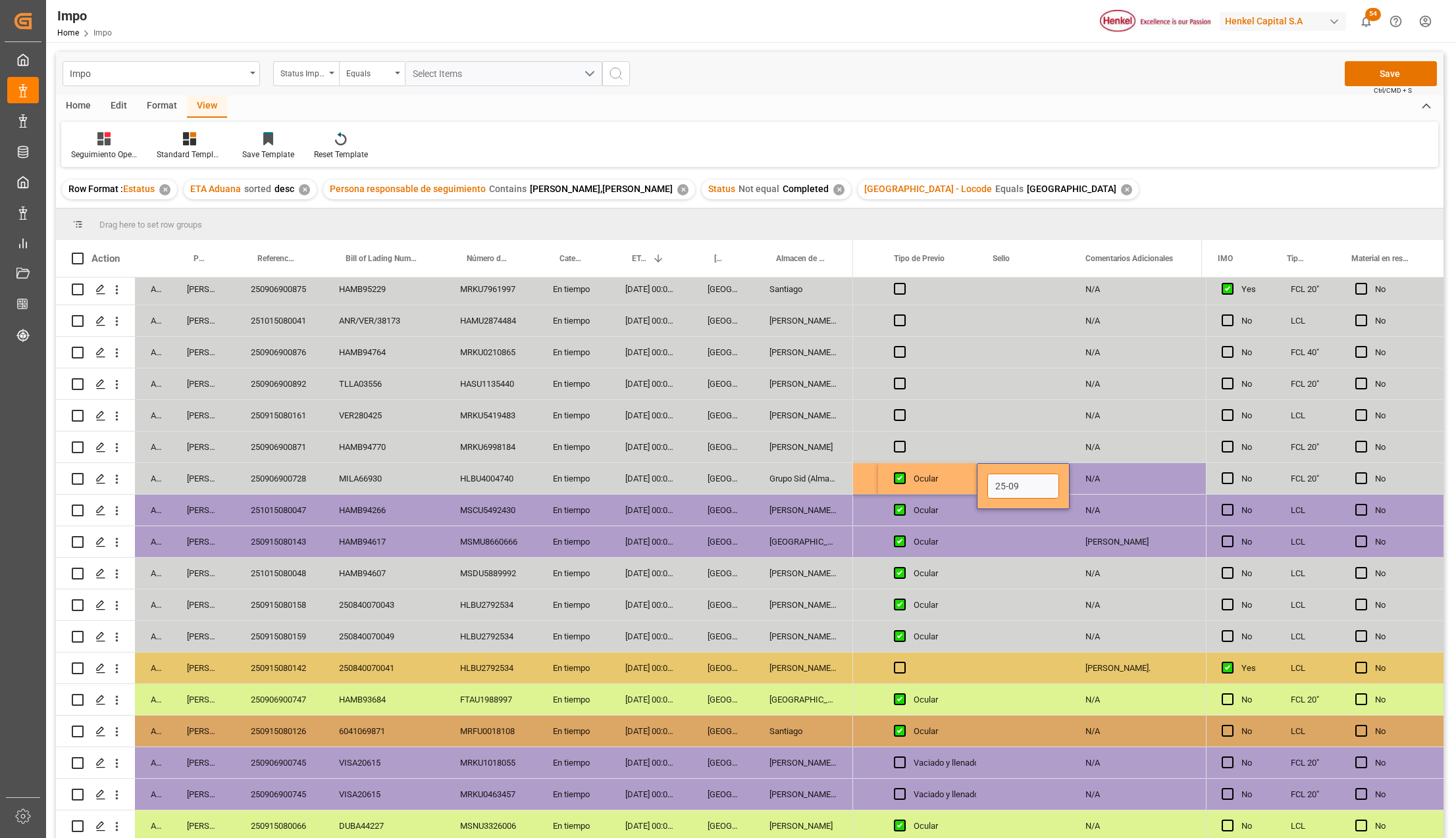
drag, startPoint x: 996, startPoint y: 483, endPoint x: 980, endPoint y: 479, distance: 16.5
click at [980, 479] on div "25-09" at bounding box center [1022, 486] width 93 height 46
drag, startPoint x: 1020, startPoint y: 492, endPoint x: 983, endPoint y: 487, distance: 37.3
click at [983, 487] on div "25-09" at bounding box center [1022, 486] width 93 height 46
click at [987, 577] on div "Press SPACE to select this row." at bounding box center [1022, 574] width 93 height 31
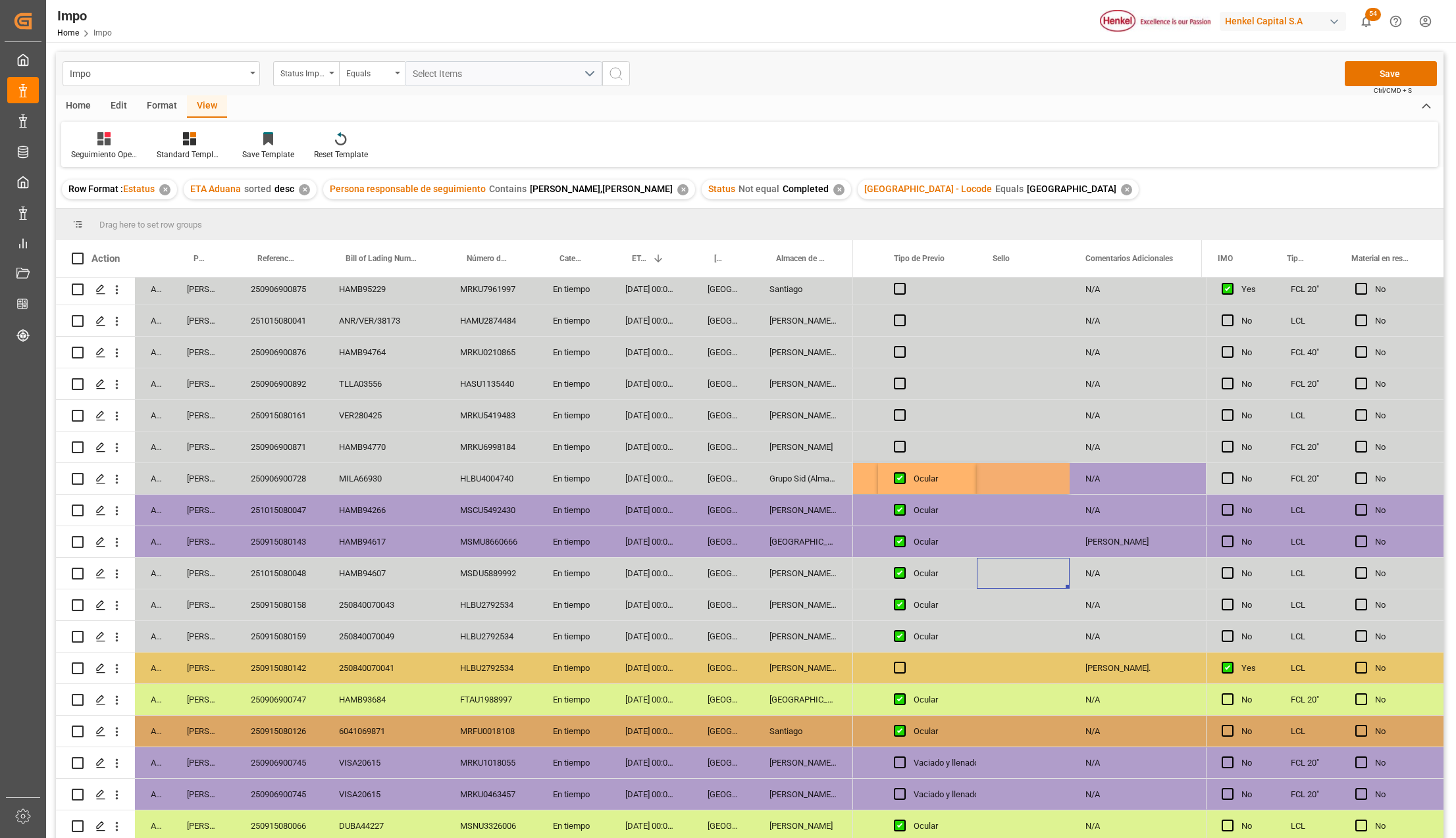
click at [994, 480] on div "Press SPACE to select this row." at bounding box center [1022, 479] width 93 height 31
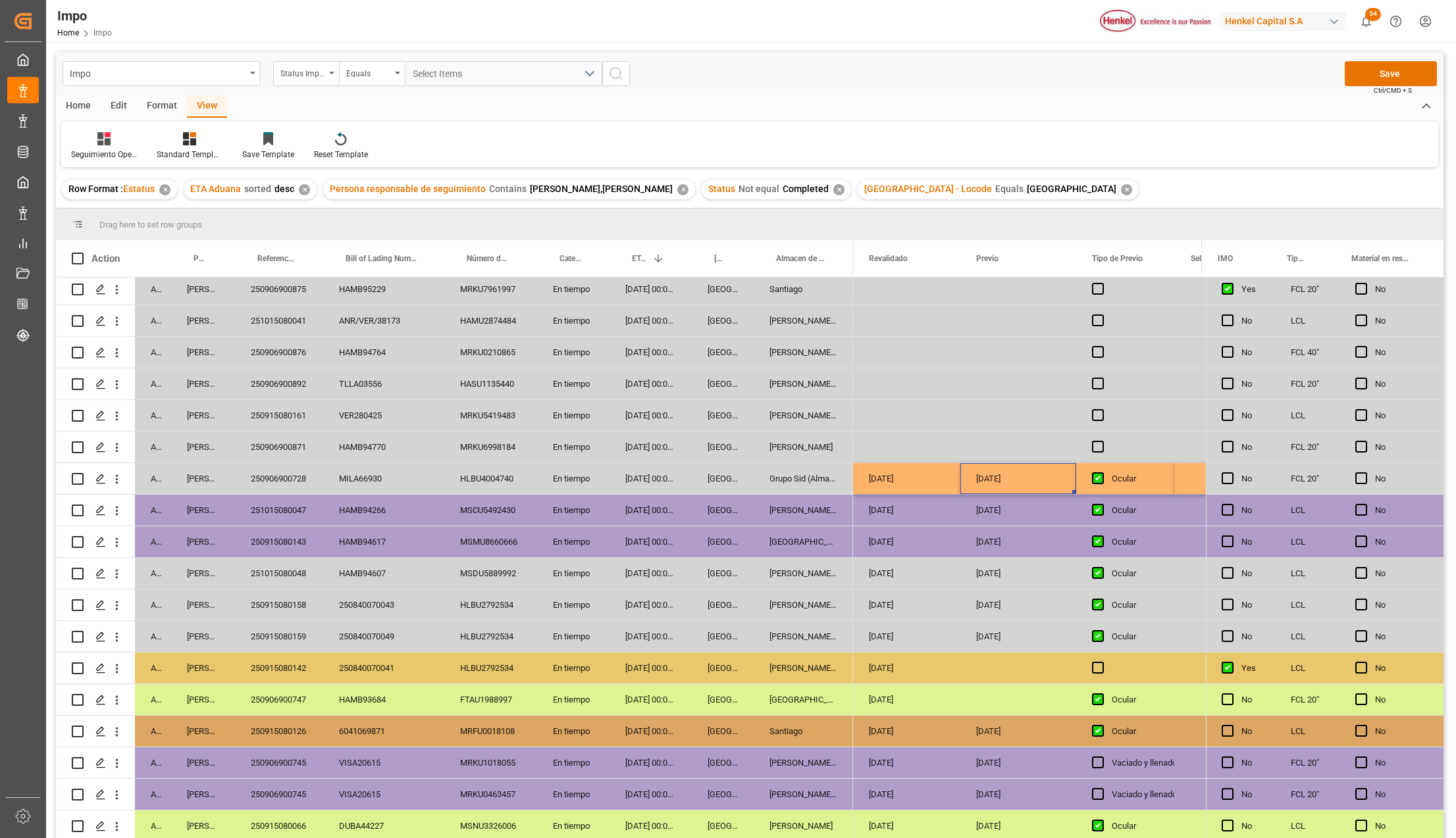
click at [780, 477] on div "Grupo Sid (Almacenaje y Distribucion AVIOR)" at bounding box center [803, 479] width 99 height 31
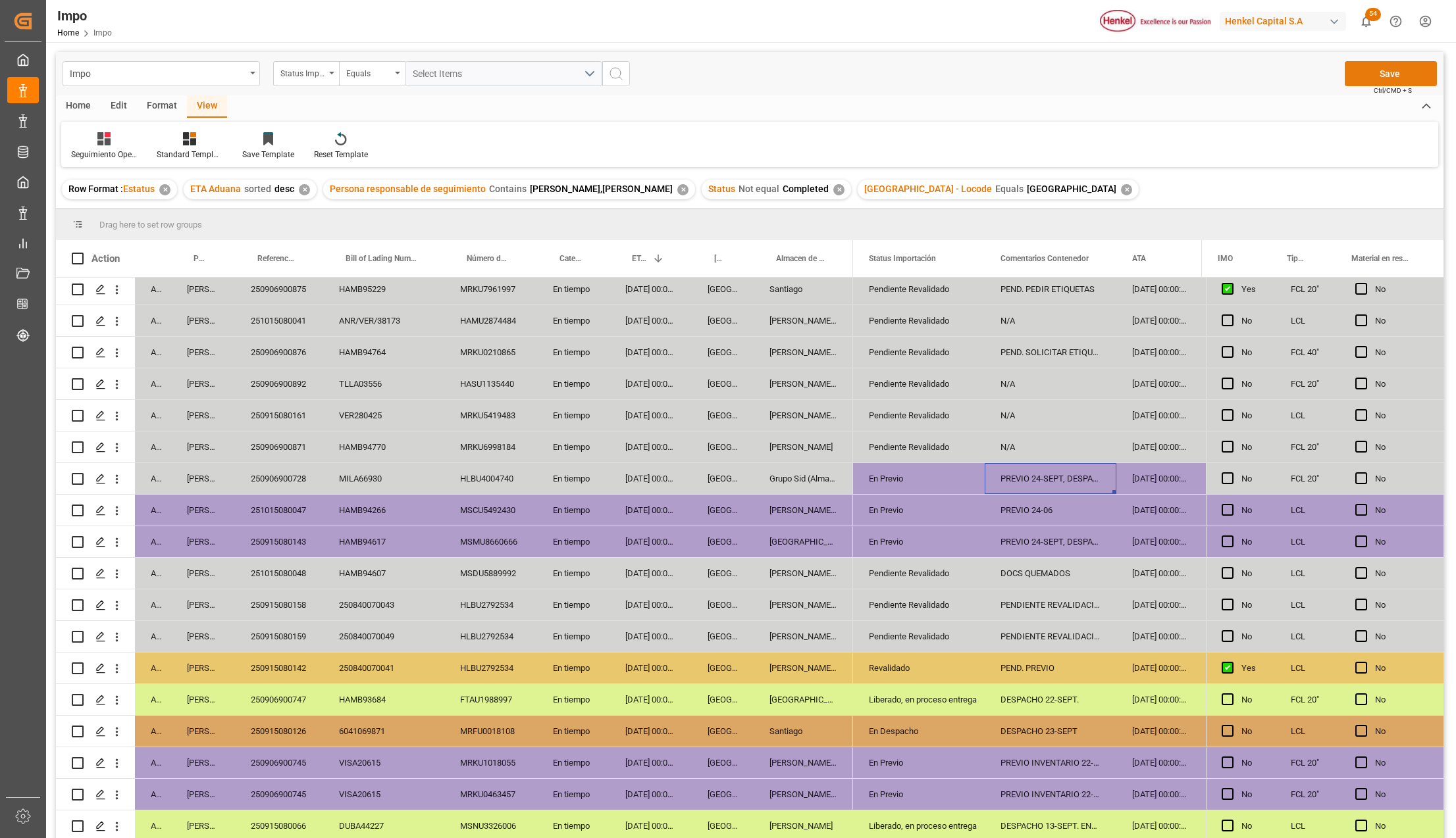
click at [1365, 80] on button "Save" at bounding box center [1390, 74] width 92 height 25
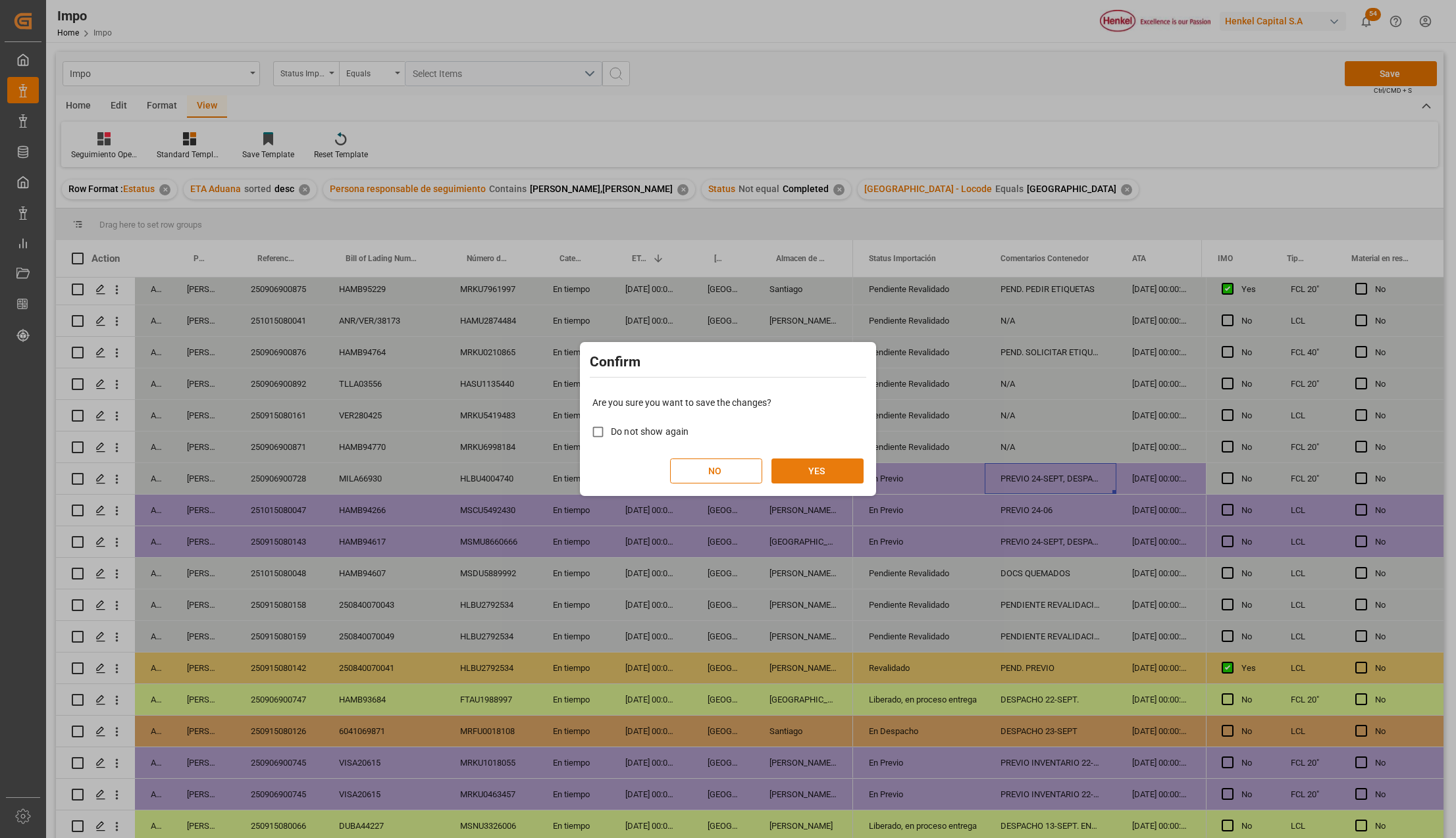
click at [810, 465] on button "YES" at bounding box center [817, 471] width 92 height 25
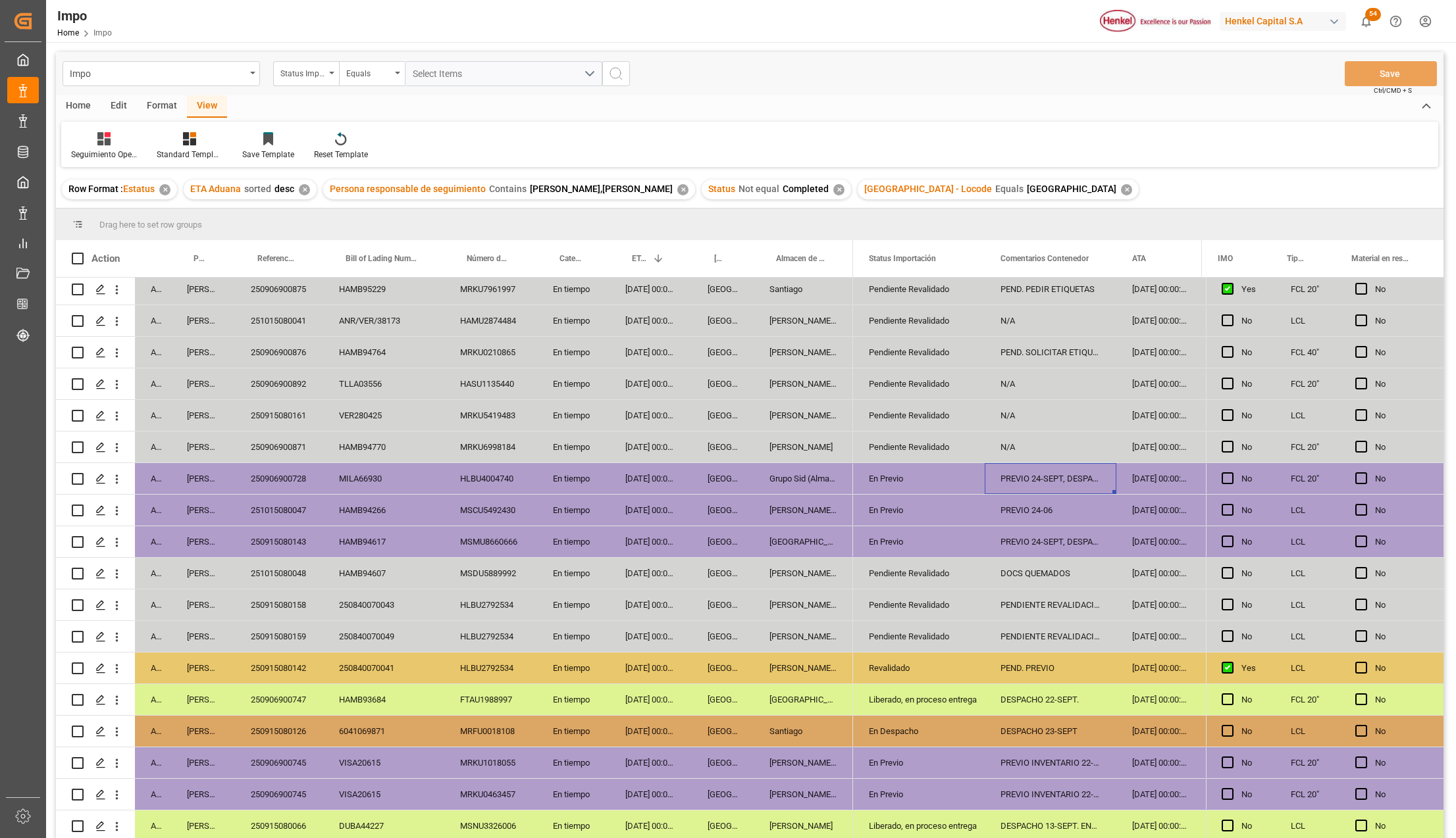
click at [604, 582] on div "En tiempo" at bounding box center [573, 574] width 72 height 31
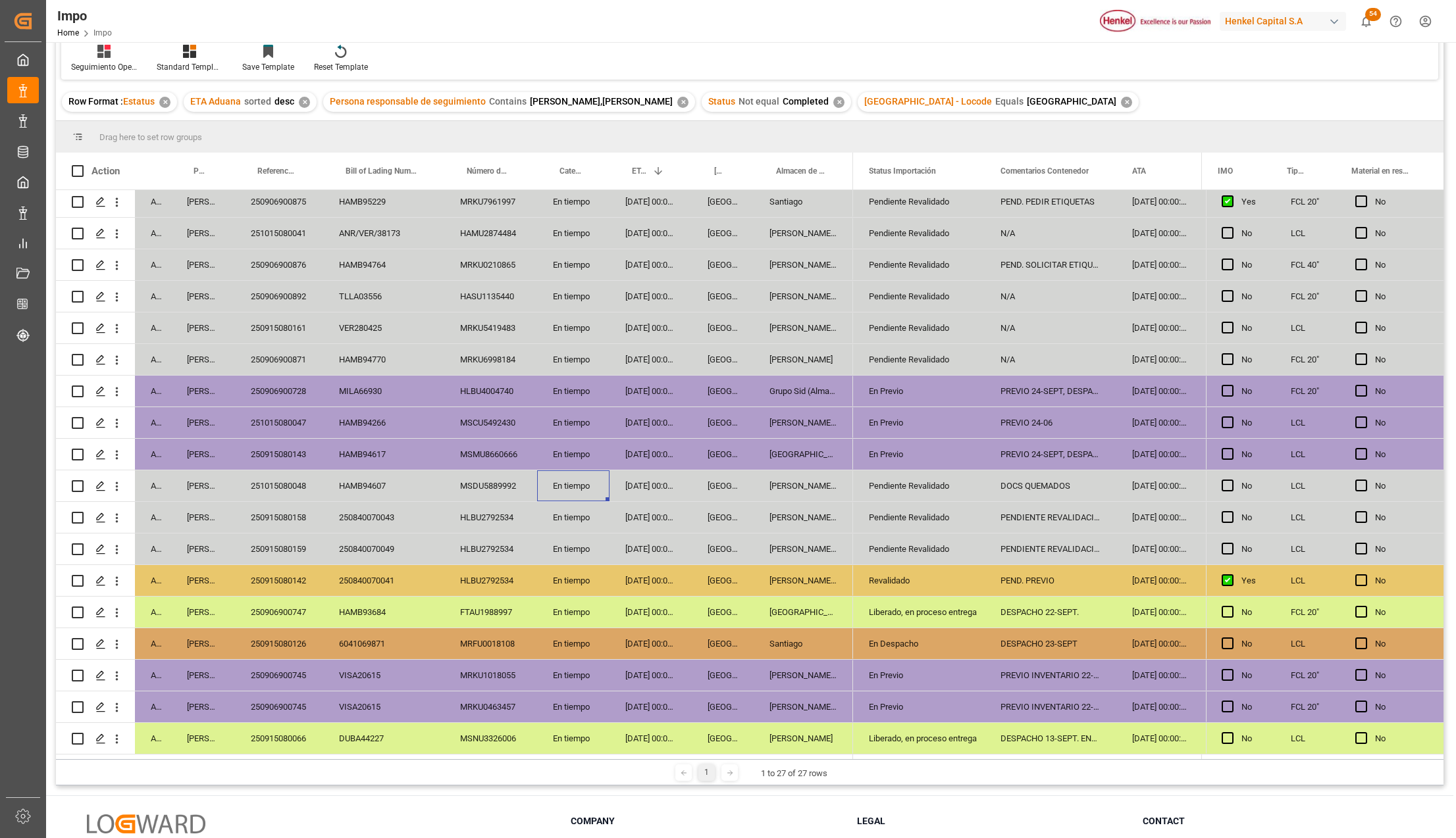
click at [740, 492] on div "[GEOGRAPHIC_DATA]" at bounding box center [722, 486] width 62 height 31
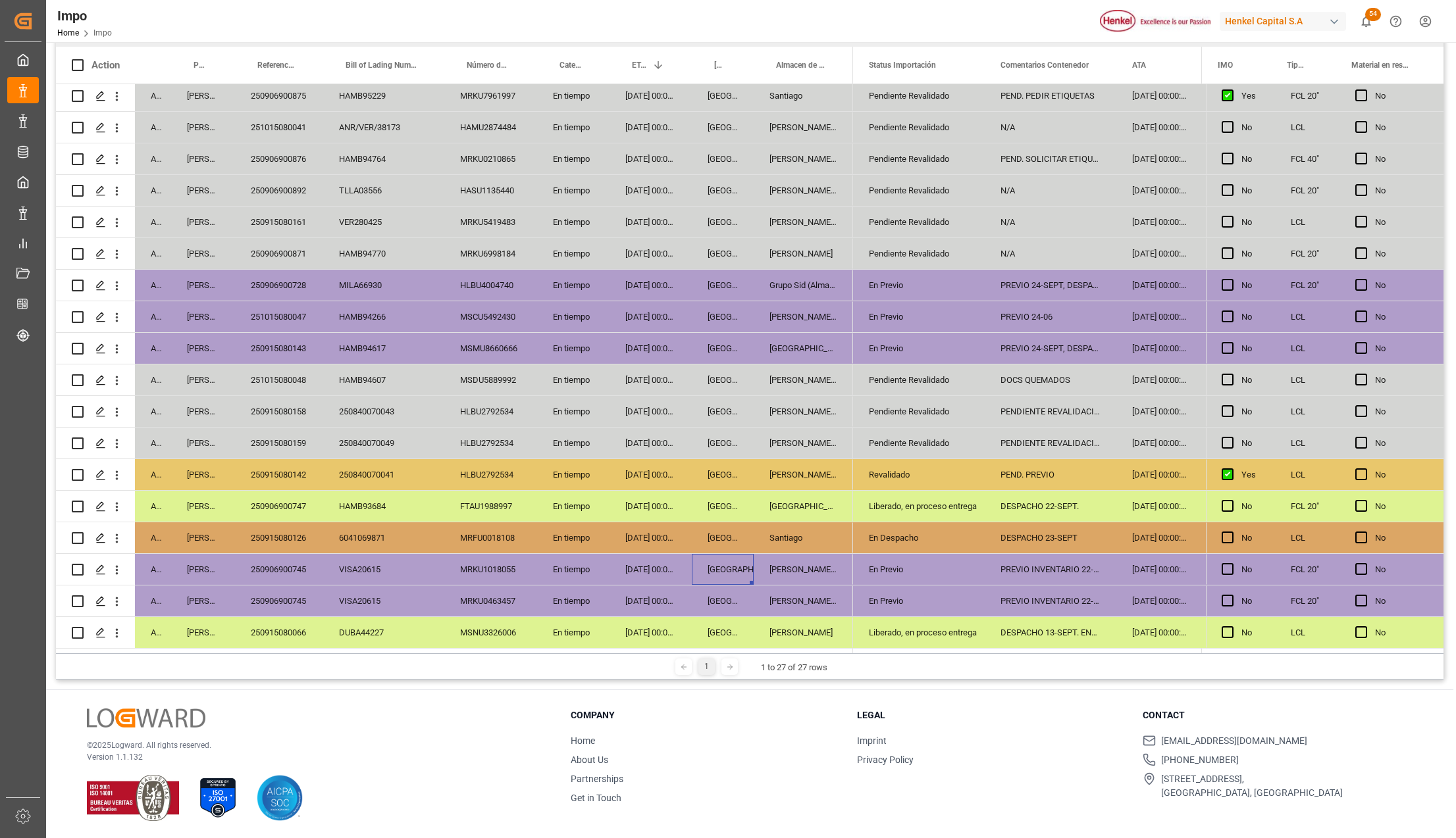
scroll to position [195, 0]
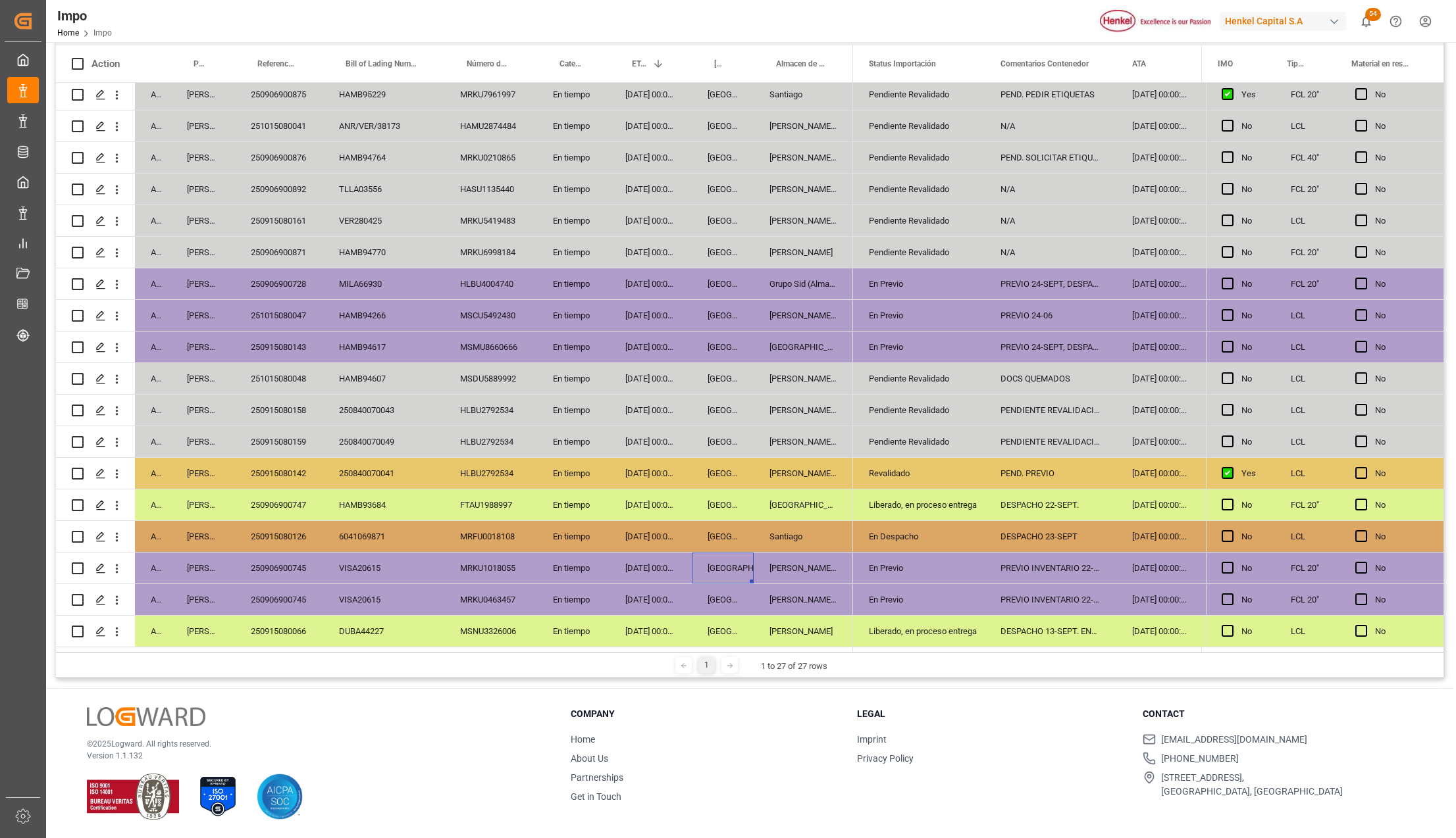
click at [887, 576] on div "En Previo" at bounding box center [919, 568] width 100 height 30
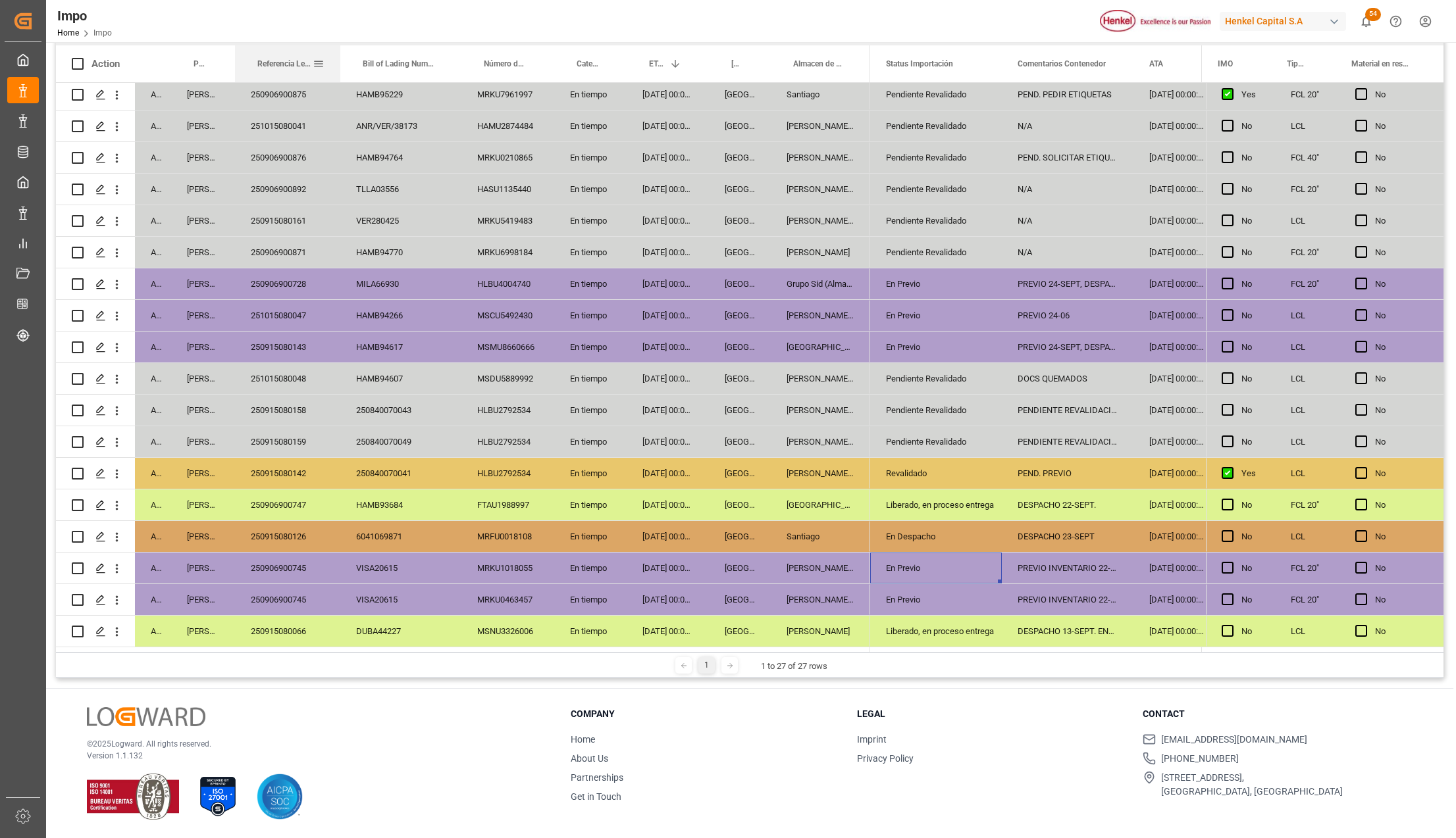
drag, startPoint x: 323, startPoint y: 48, endPoint x: 340, endPoint y: 48, distance: 17.0
click at [340, 48] on div at bounding box center [340, 63] width 5 height 37
click at [712, 522] on div "[GEOGRAPHIC_DATA]" at bounding box center [739, 537] width 62 height 31
click at [291, 537] on div "250915080126" at bounding box center [287, 537] width 105 height 31
click at [680, 506] on div "[DATE] 00:00:00" at bounding box center [668, 505] width 82 height 31
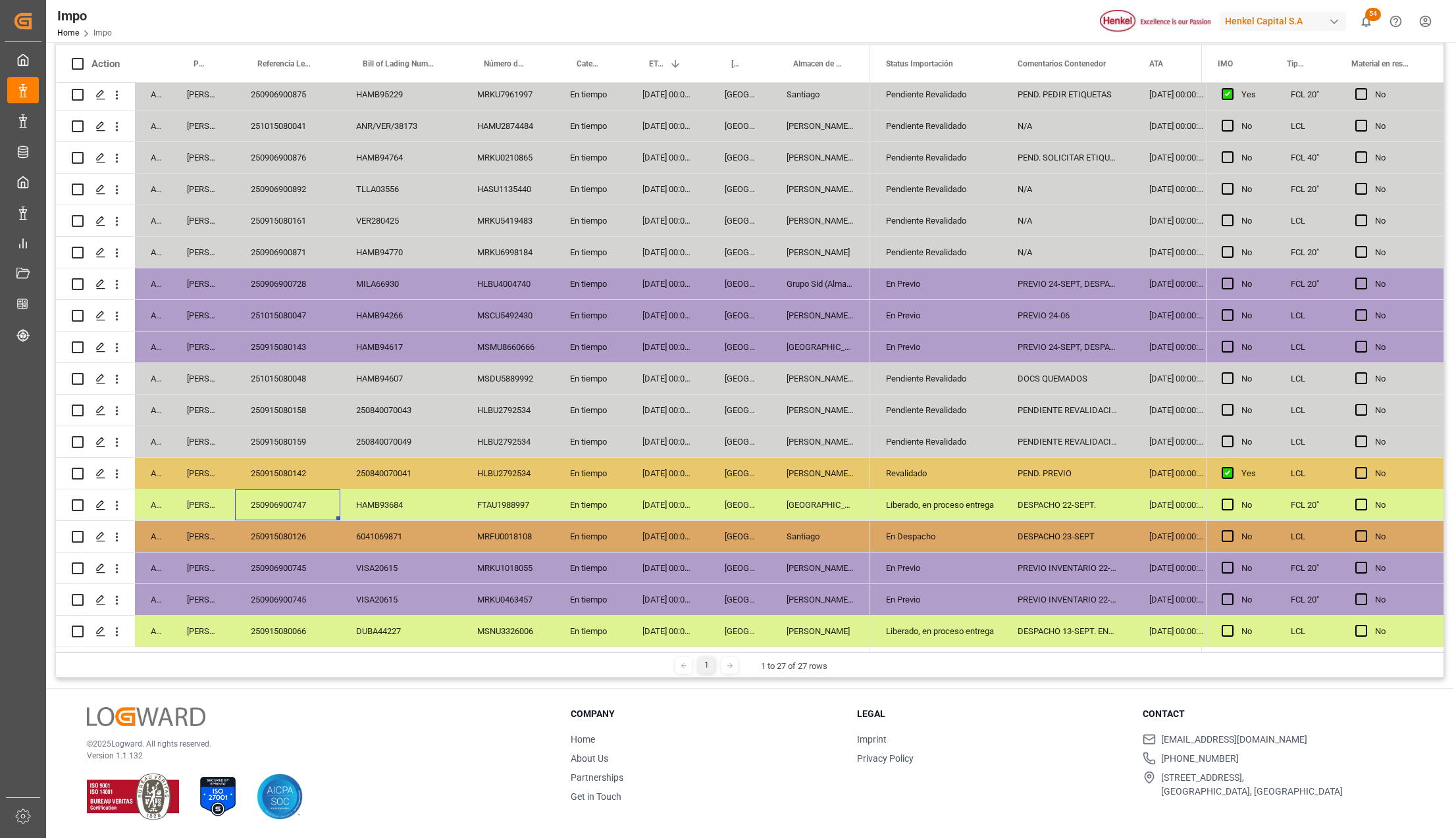
click at [280, 492] on div "250906900747" at bounding box center [287, 505] width 105 height 31
click at [301, 466] on div "250915080142" at bounding box center [287, 474] width 105 height 31
drag, startPoint x: 939, startPoint y: 472, endPoint x: 961, endPoint y: 477, distance: 22.6
click at [939, 472] on div "Revalidado" at bounding box center [936, 474] width 100 height 30
click at [1024, 474] on div "PEND. PREVIO" at bounding box center [1068, 474] width 131 height 31
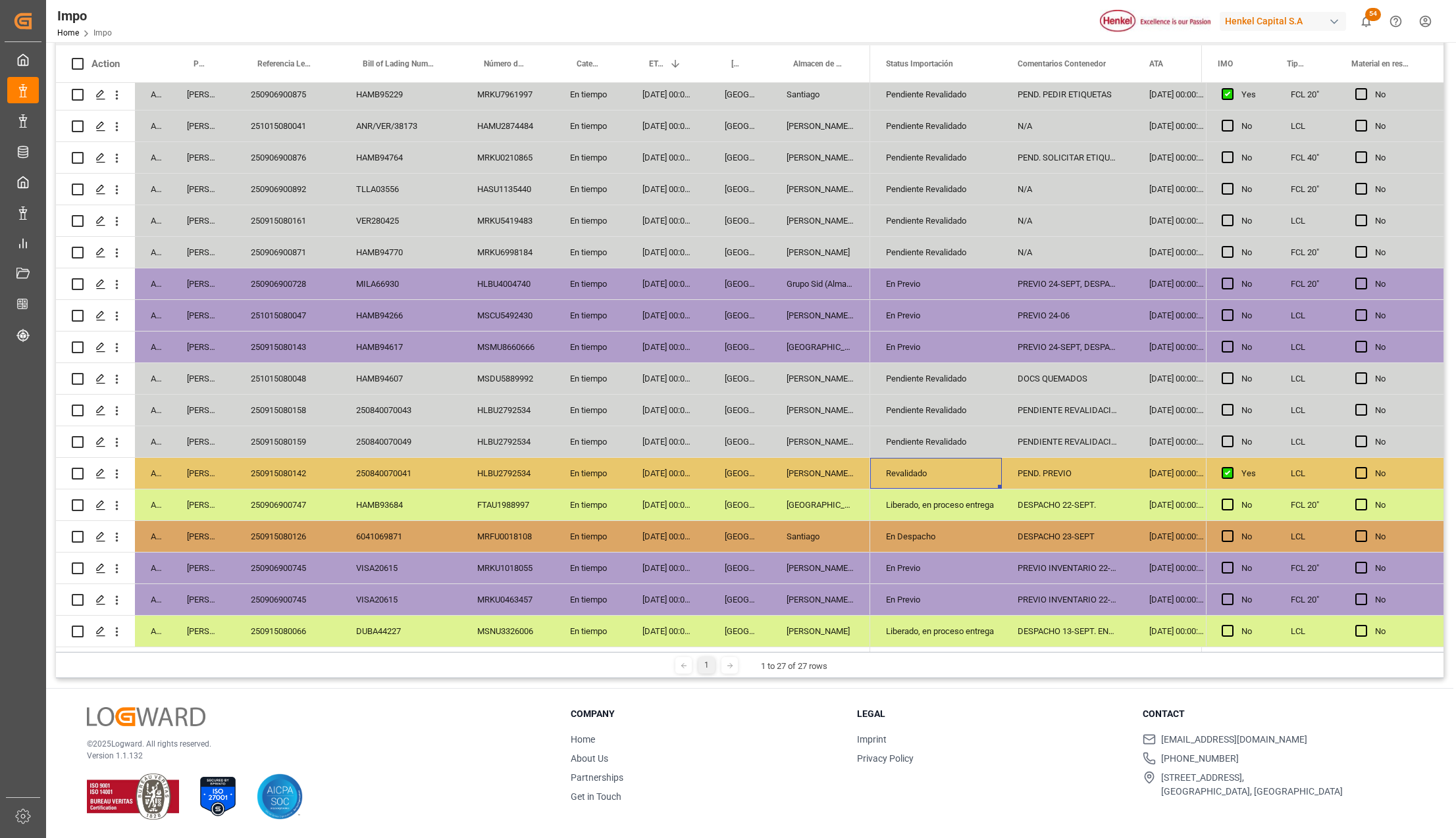
click at [1024, 474] on div "PEND. PREVIO" at bounding box center [1068, 474] width 131 height 31
type input "PREVIO 24-SEPT"
click at [932, 478] on div "Revalidado" at bounding box center [936, 474] width 100 height 30
click at [913, 559] on div "En Previo" at bounding box center [936, 568] width 100 height 30
click at [912, 472] on div "Revalidado" at bounding box center [936, 474] width 100 height 30
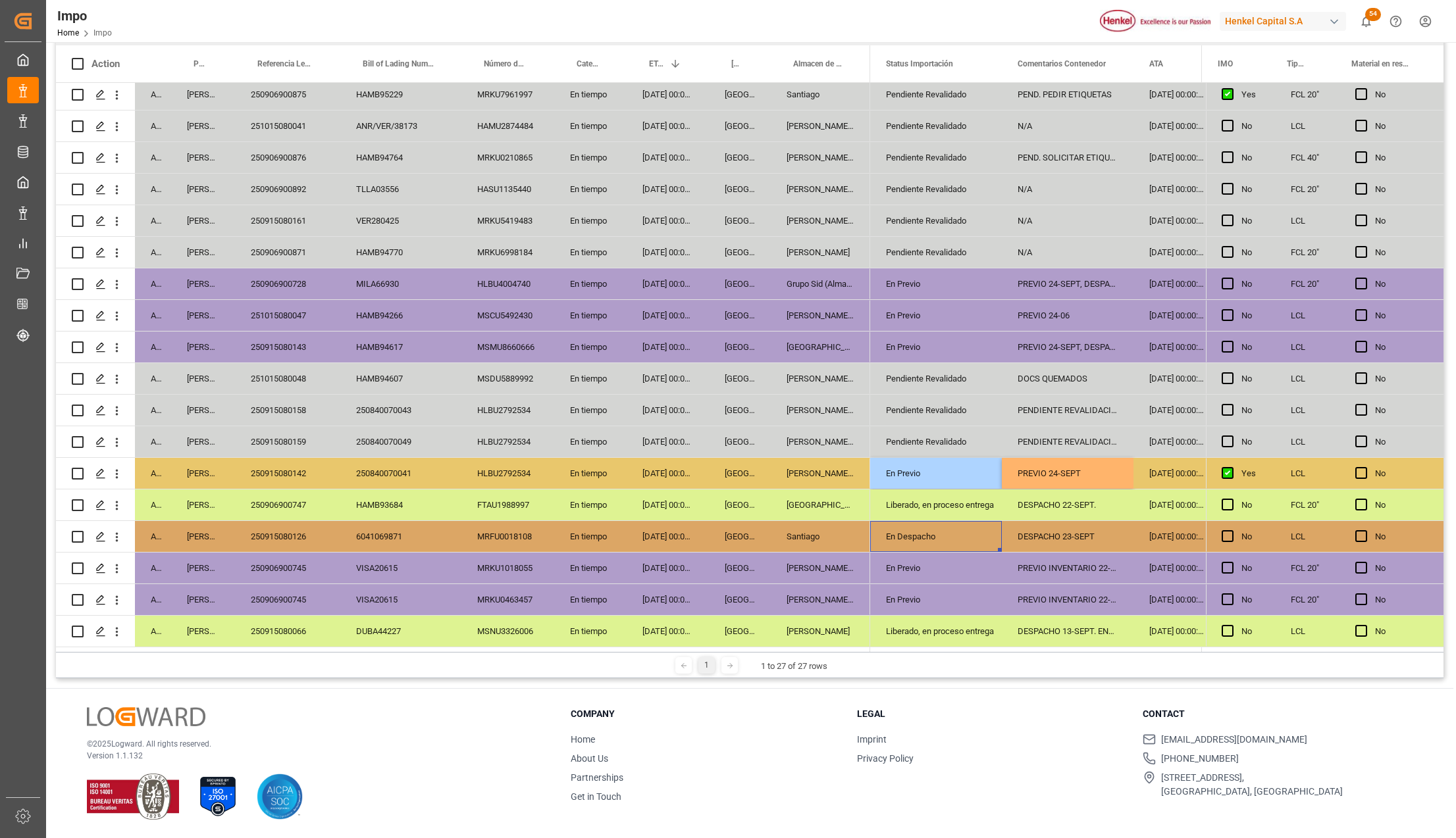
click at [912, 522] on div "En Despacho" at bounding box center [936, 537] width 100 height 30
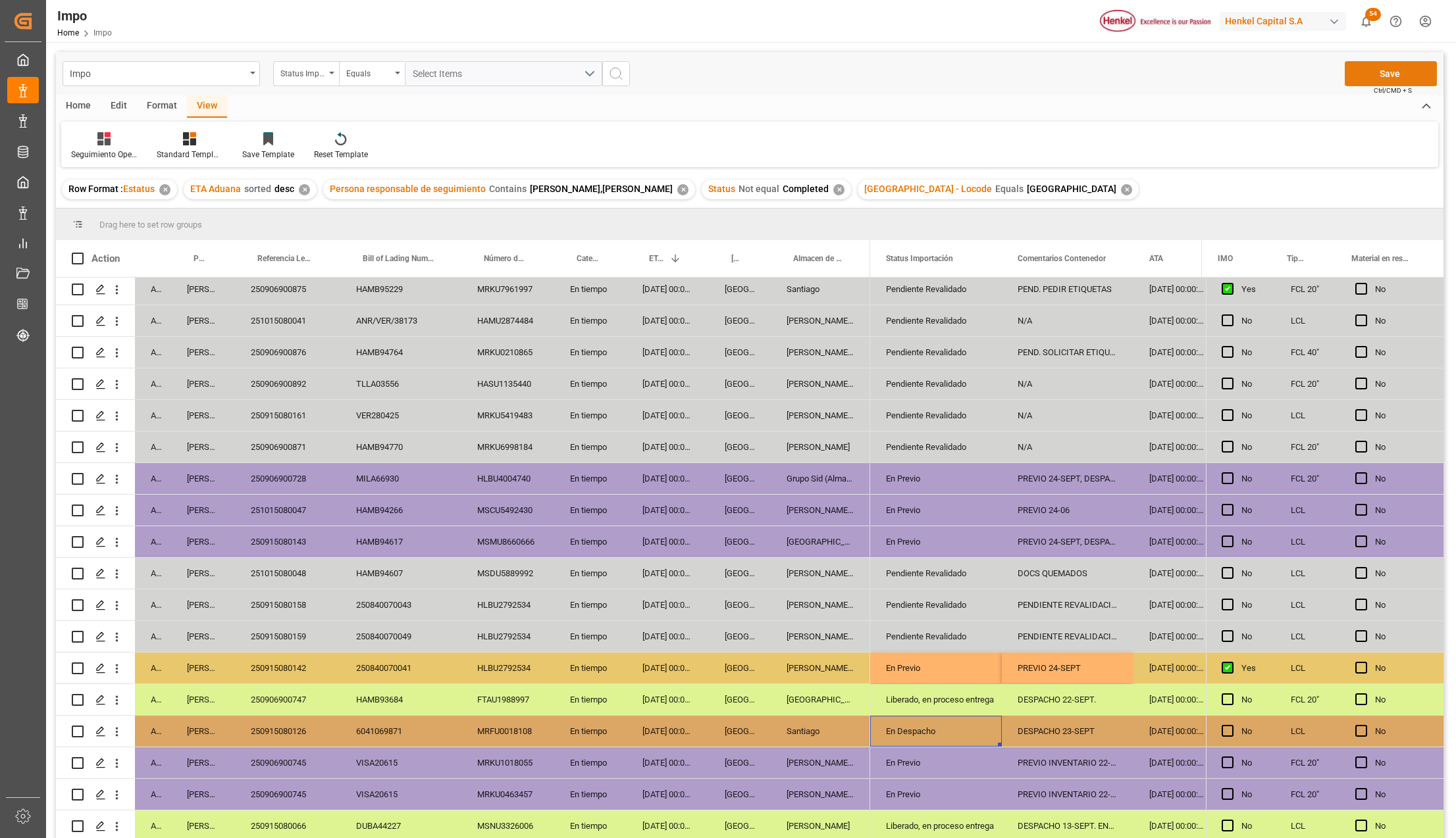
click at [1404, 69] on button "Save" at bounding box center [1390, 74] width 92 height 25
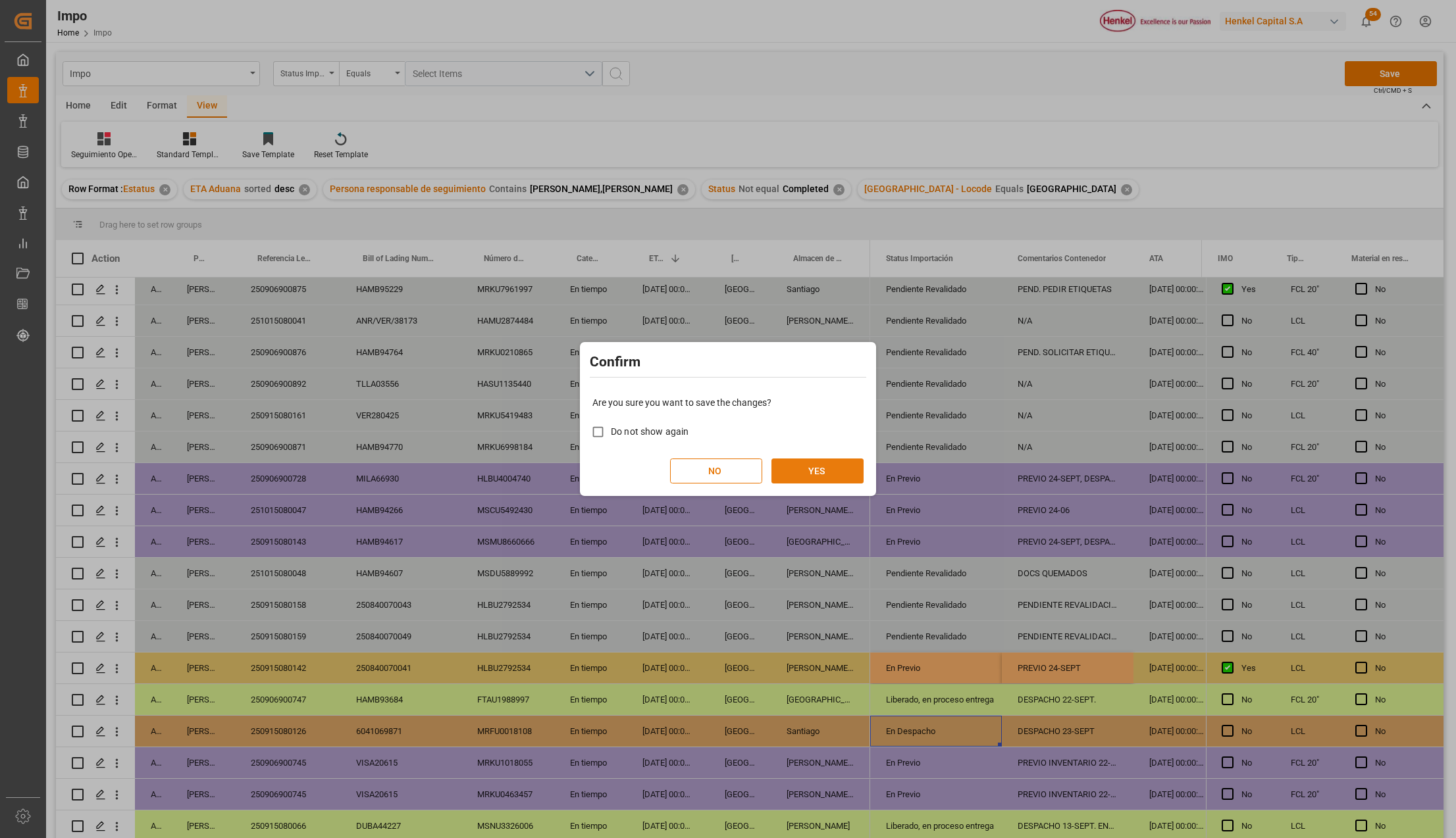
click at [804, 460] on button "YES" at bounding box center [817, 471] width 92 height 25
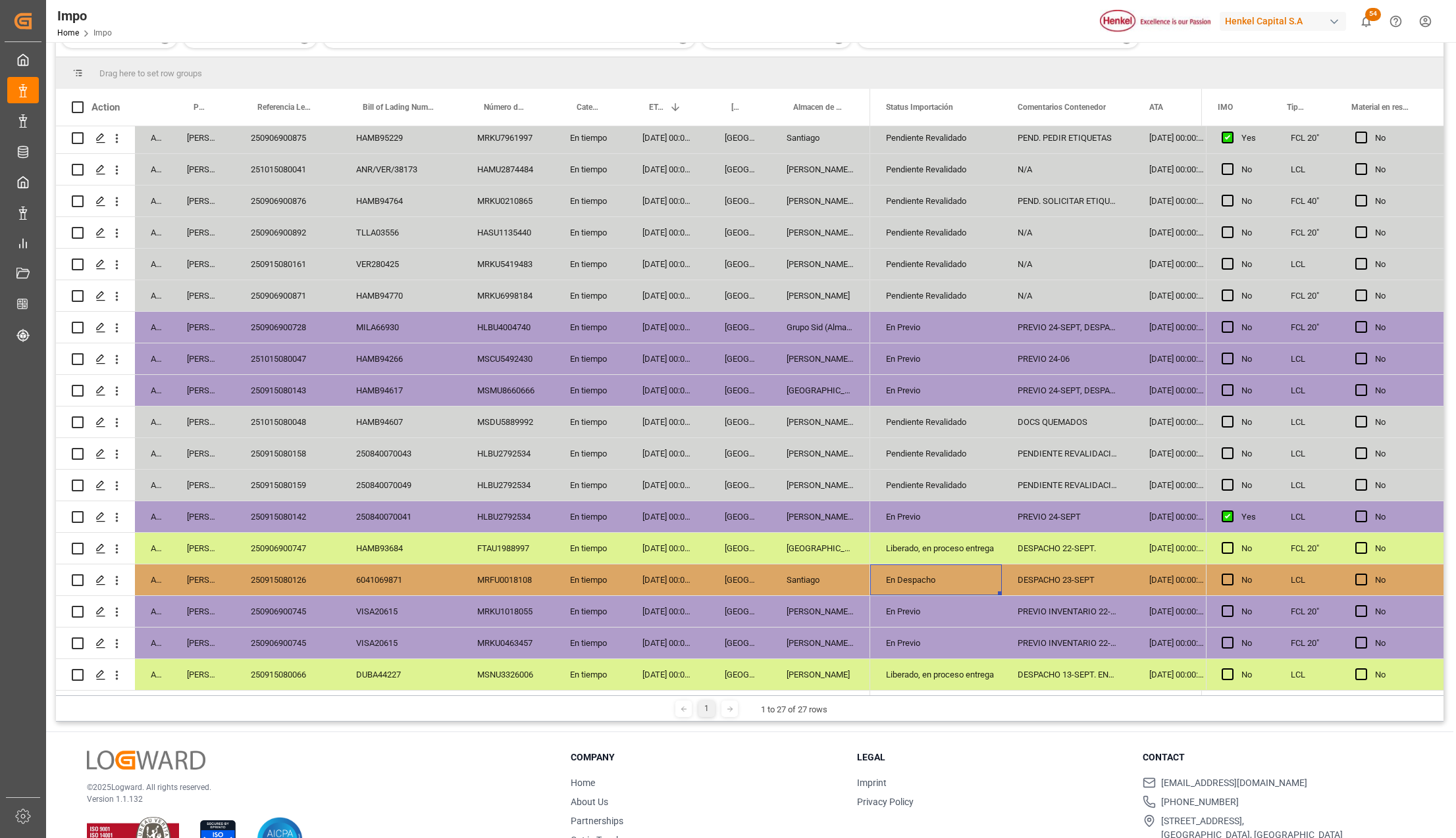
scroll to position [195, 0]
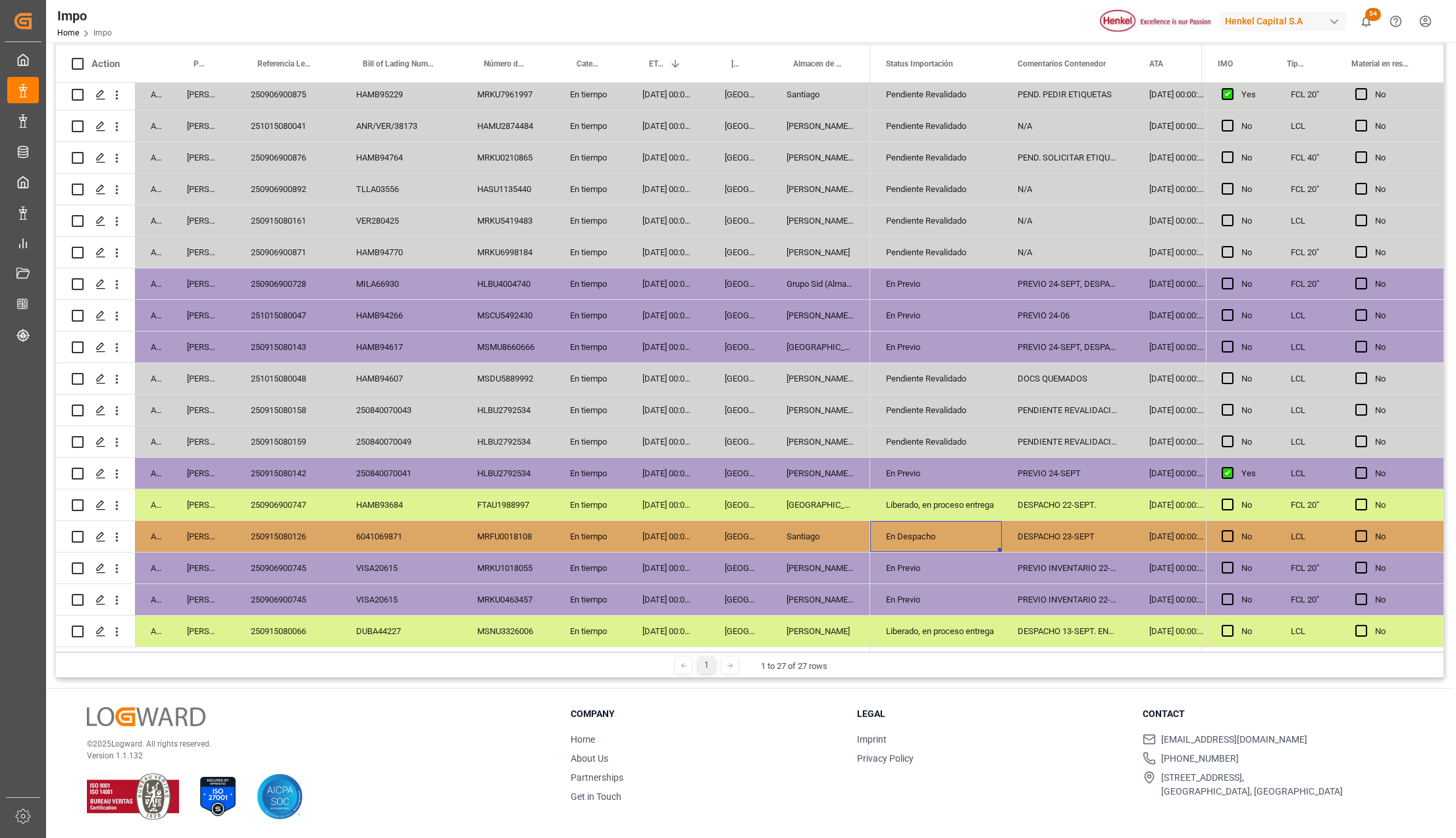
click at [958, 460] on div "En Previo" at bounding box center [936, 474] width 100 height 30
click at [279, 440] on div "250915080159" at bounding box center [287, 442] width 105 height 31
click at [290, 401] on div "250915080158" at bounding box center [287, 410] width 105 height 31
click at [275, 369] on div "251015080048" at bounding box center [287, 378] width 105 height 31
click at [303, 343] on div "250915080143" at bounding box center [287, 347] width 105 height 31
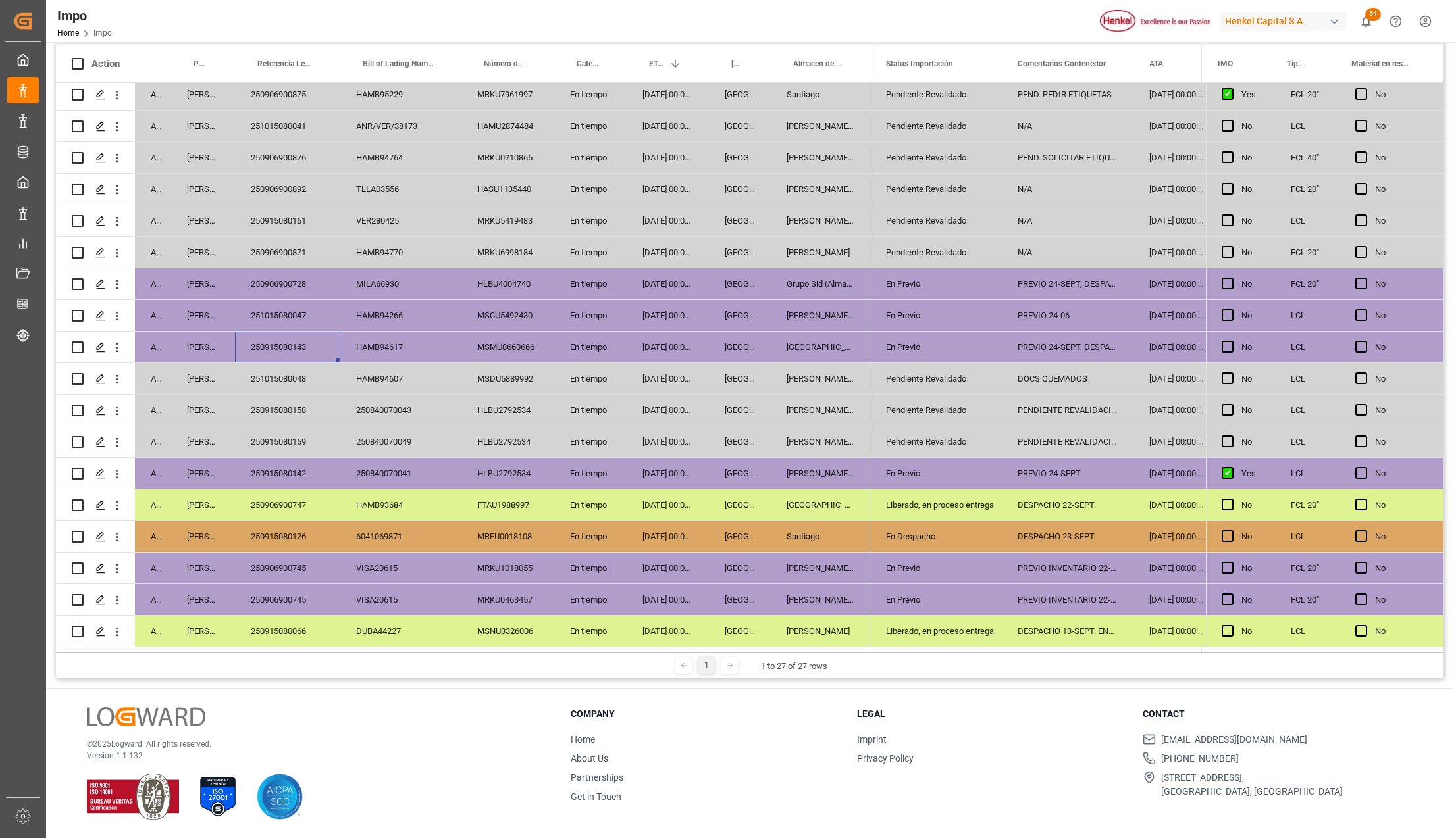
click at [1111, 349] on div "PREVIO 24-SEPT, DESPACHO 25-SEPT." at bounding box center [1068, 347] width 131 height 31
click at [1059, 286] on div "PREVIO 24-SEPT, DESPACHO 25-SEPT." at bounding box center [1068, 284] width 131 height 31
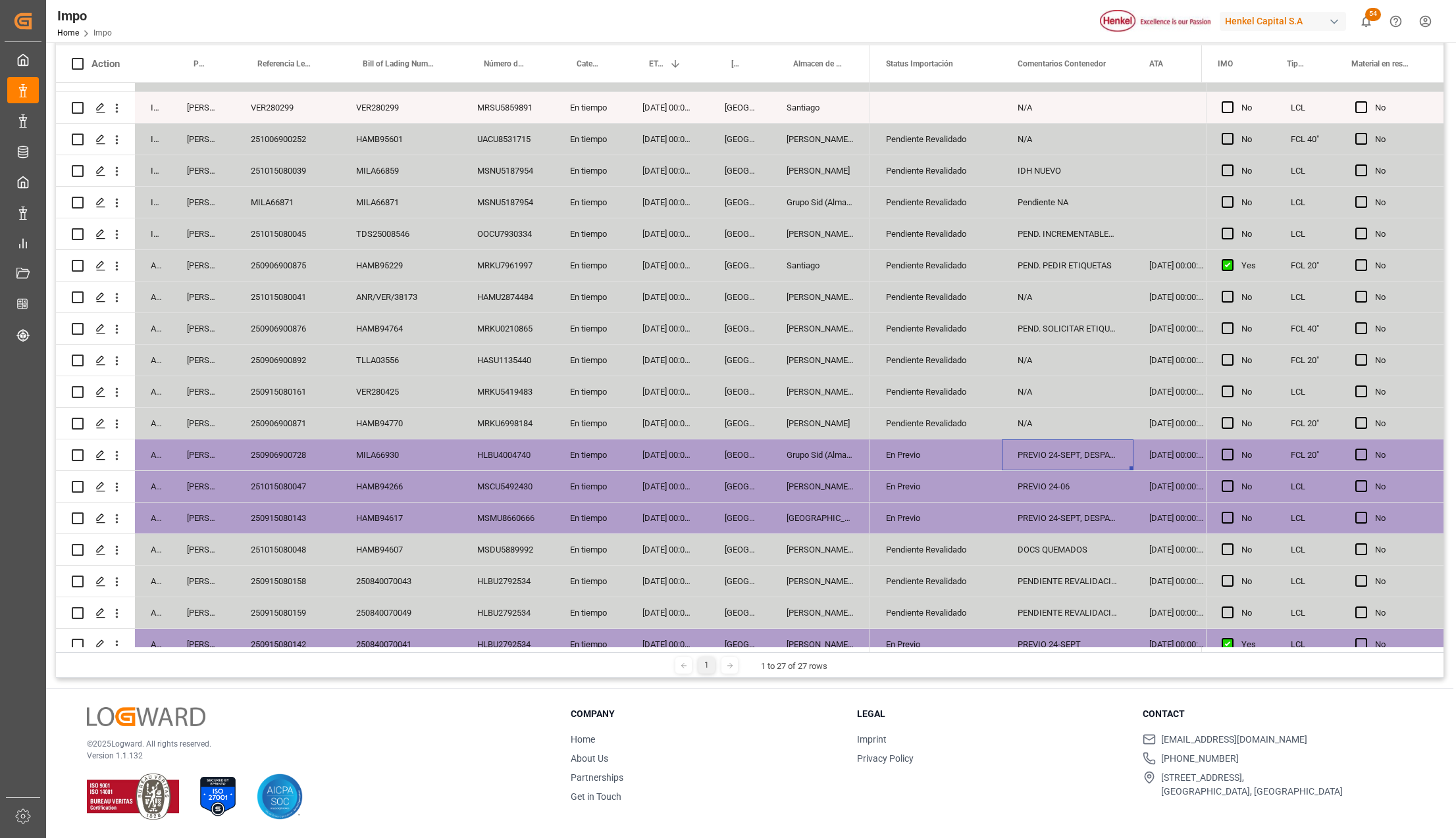
scroll to position [117, 0]
click at [917, 429] on div "Pendiente Revalidado" at bounding box center [936, 424] width 100 height 30
click at [691, 419] on div "[DATE] 00:00:00" at bounding box center [668, 424] width 82 height 31
click at [269, 424] on div "250906900871" at bounding box center [287, 424] width 105 height 31
click at [487, 414] on div "MRKU6998184" at bounding box center [508, 424] width 93 height 31
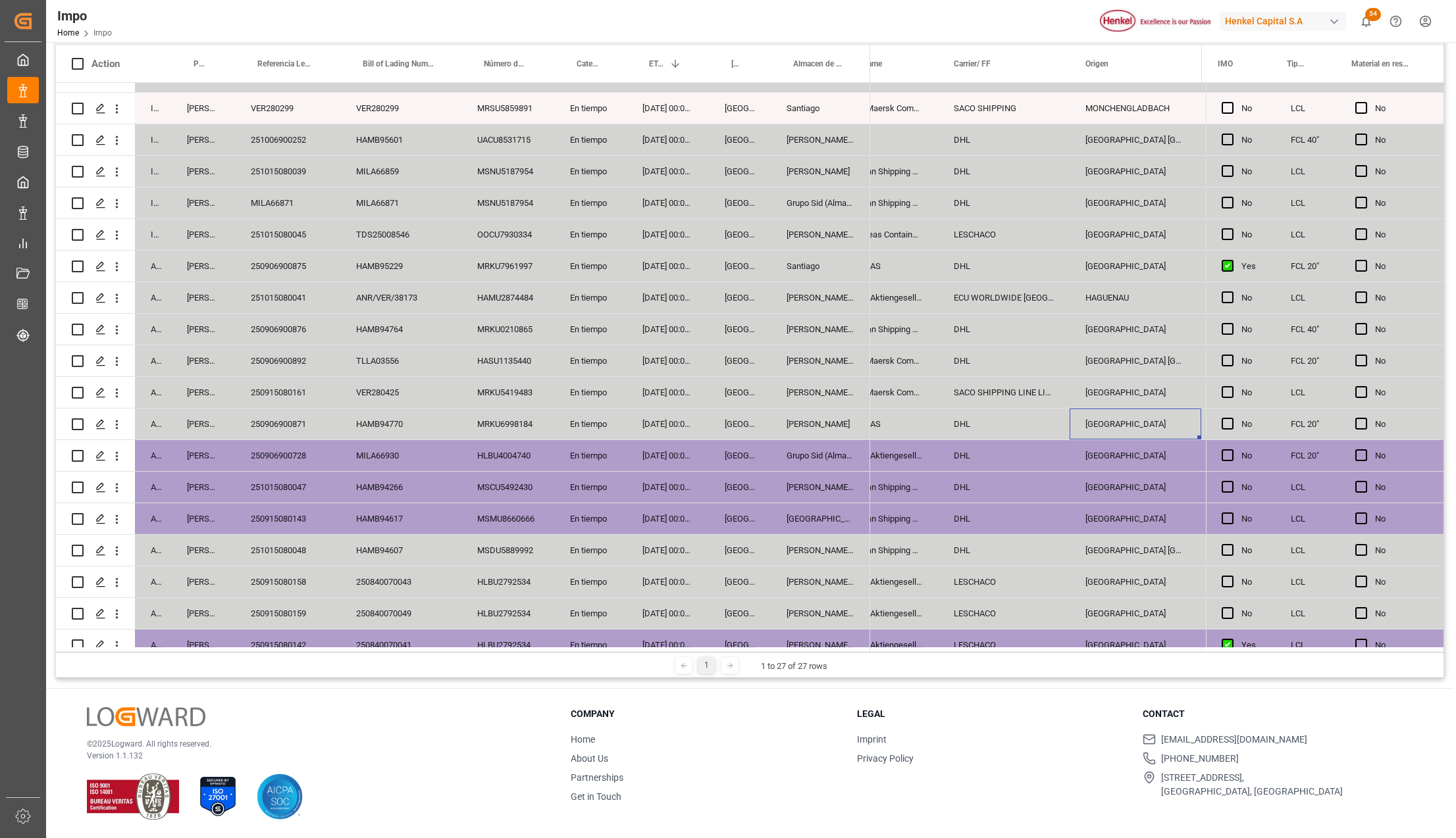
scroll to position [0, 1367]
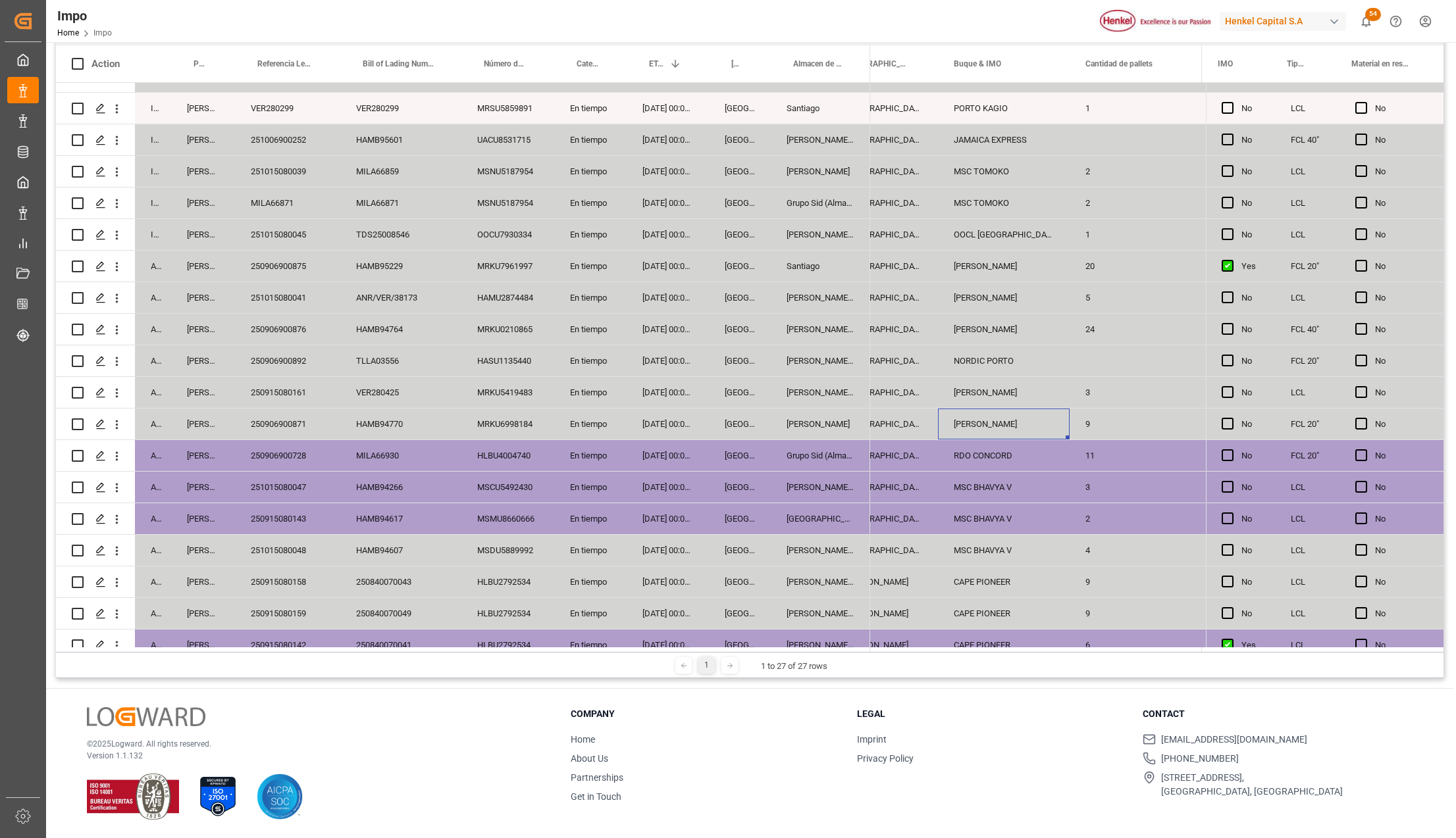
click at [290, 421] on div "250906900871" at bounding box center [287, 424] width 105 height 31
click at [300, 388] on div "250915080161" at bounding box center [287, 392] width 105 height 31
click at [267, 343] on div "250906900876" at bounding box center [287, 329] width 105 height 31
click at [278, 356] on div "250906900892" at bounding box center [287, 361] width 105 height 31
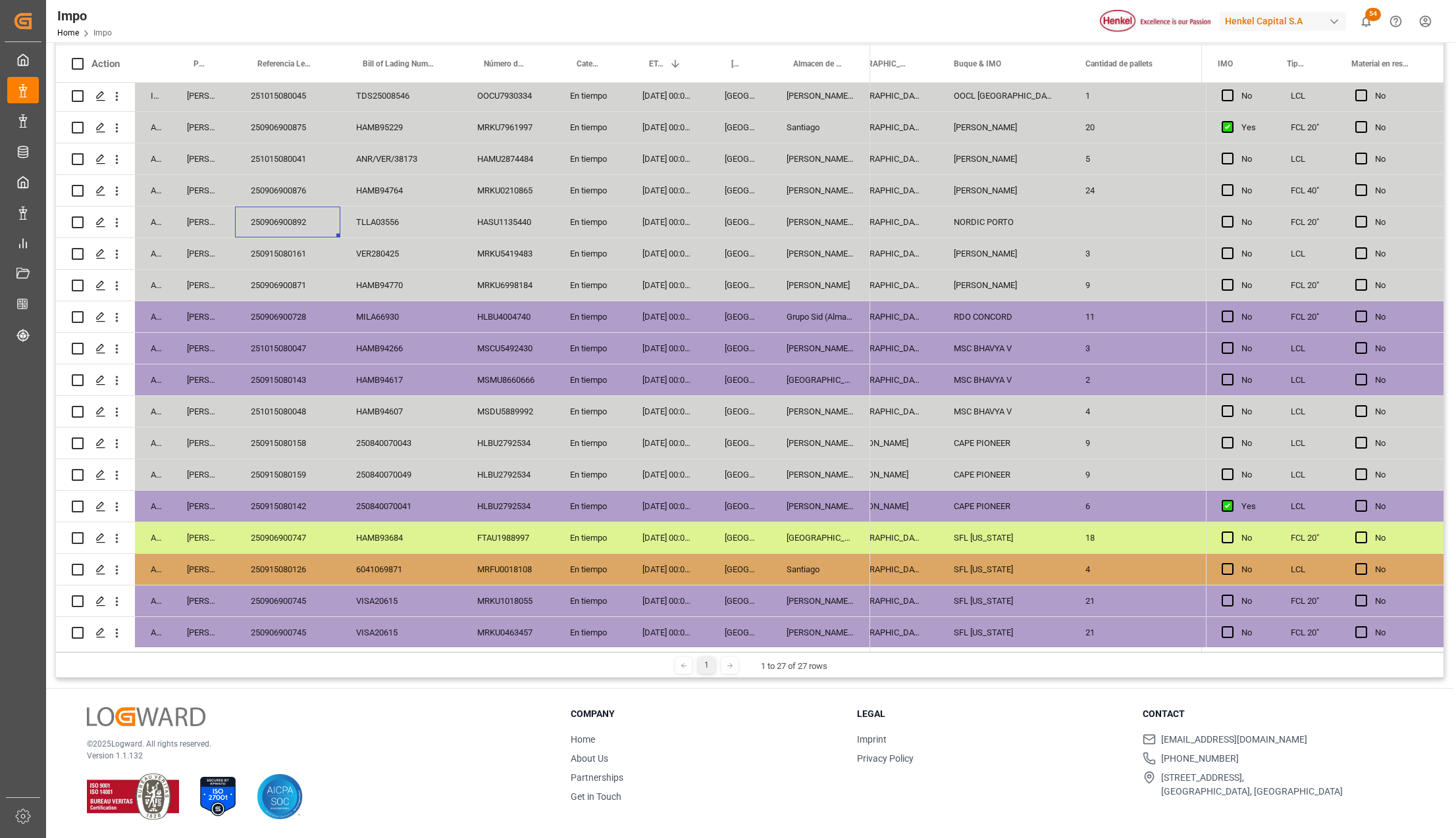
scroll to position [292, 0]
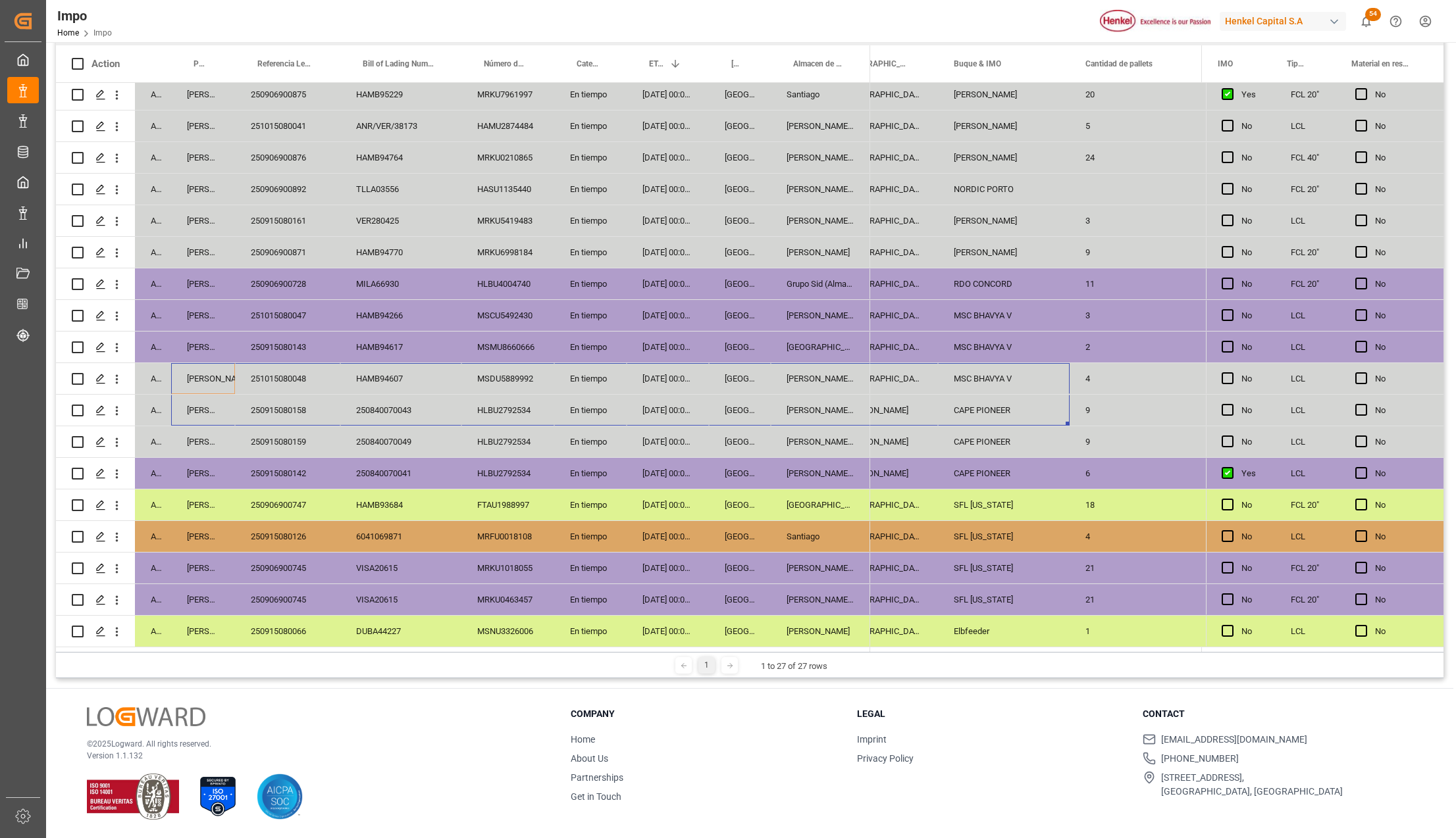
drag, startPoint x: 193, startPoint y: 369, endPoint x: 947, endPoint y: 410, distance: 755.1
click at [947, 410] on div "In progress Carlos Villar MILA66935 MILA66935 TIIU5163659 En tiempo 02-10-2025 …" at bounding box center [750, 365] width 1388 height 565
click at [764, 401] on div "[GEOGRAPHIC_DATA]" at bounding box center [739, 410] width 62 height 31
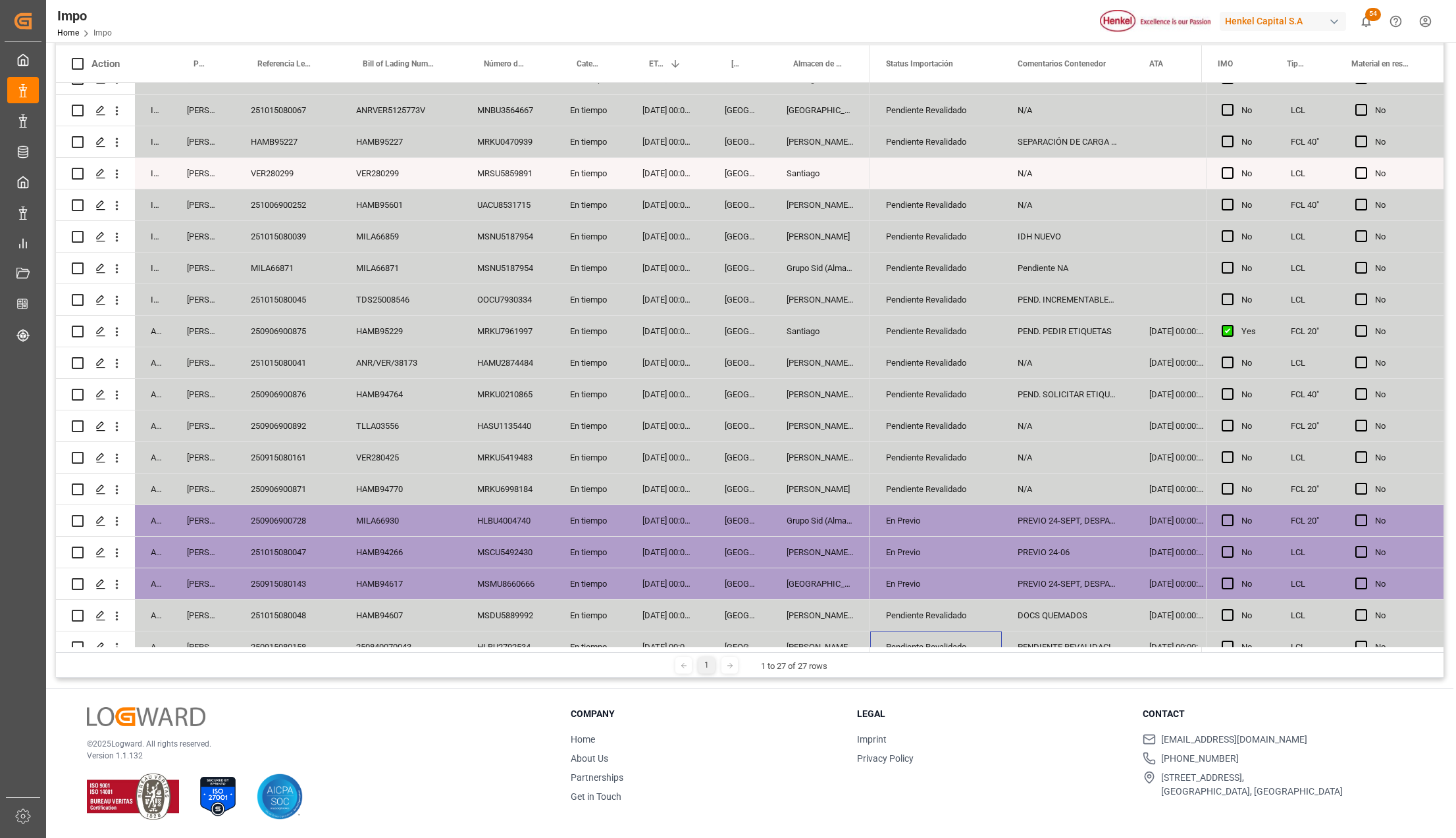
scroll to position [29, 0]
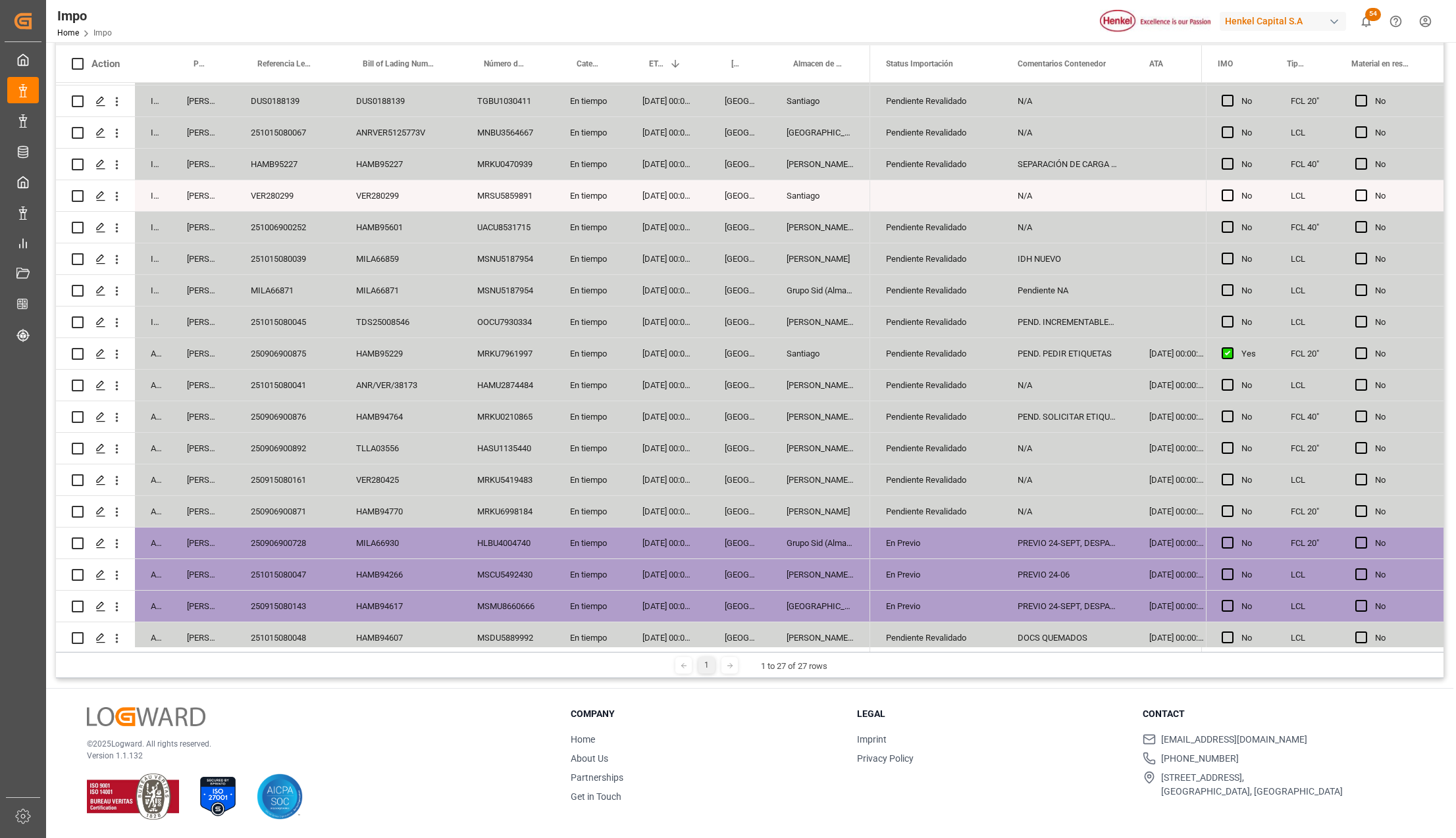
click at [259, 446] on div "250906900892" at bounding box center [287, 448] width 105 height 31
click at [311, 406] on div "250906900876" at bounding box center [287, 417] width 105 height 31
click at [949, 421] on div "Pendiente Revalidado" at bounding box center [936, 417] width 100 height 30
click at [1040, 421] on div "PEND. SOLICITAR ETIQUETAS" at bounding box center [1068, 417] width 131 height 31
click at [957, 380] on div "Pendiente Revalidado" at bounding box center [936, 385] width 100 height 30
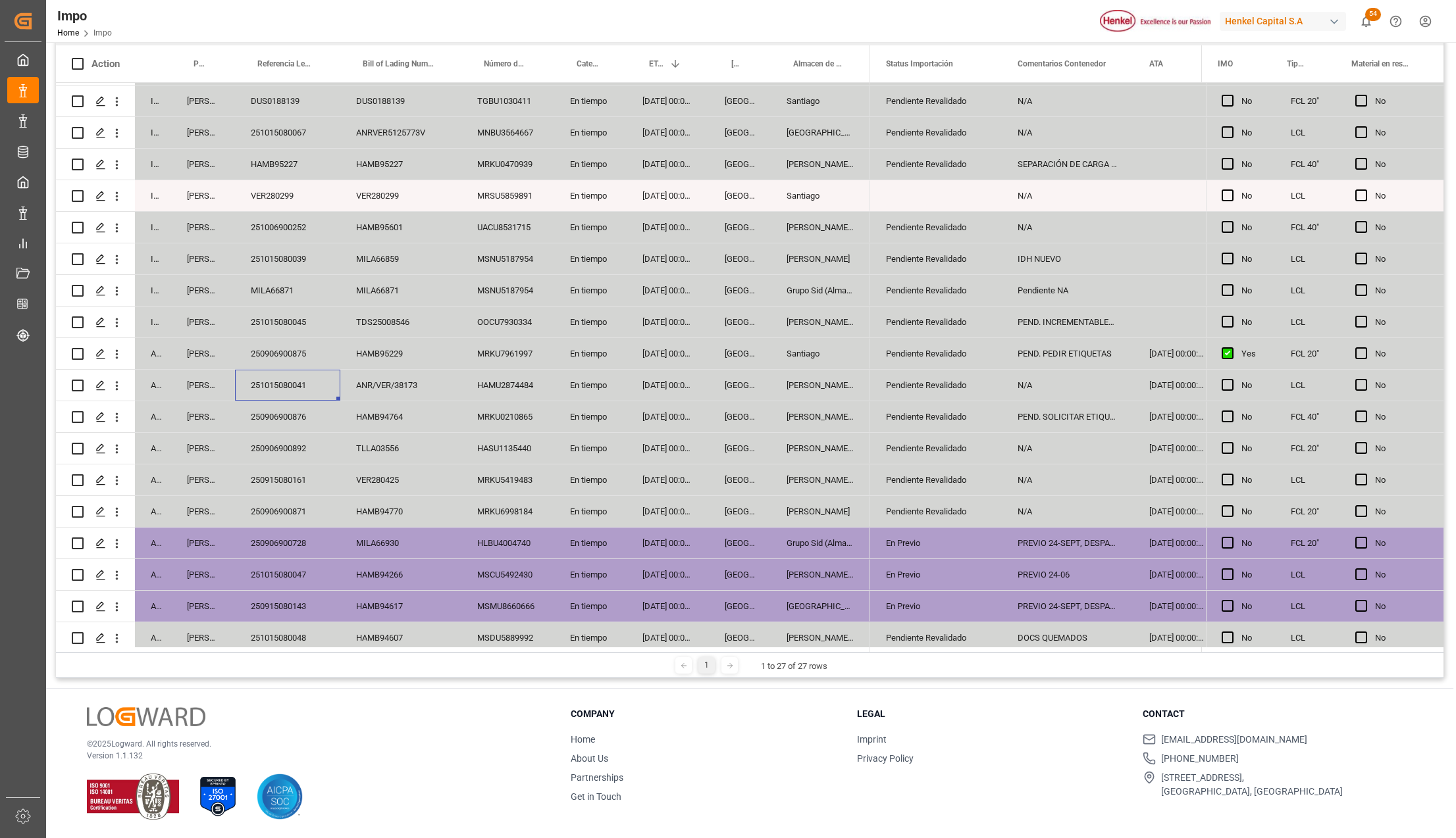
click at [264, 379] on div "251015080041" at bounding box center [287, 385] width 105 height 31
click at [500, 395] on div "HAMU2874484" at bounding box center [508, 385] width 93 height 31
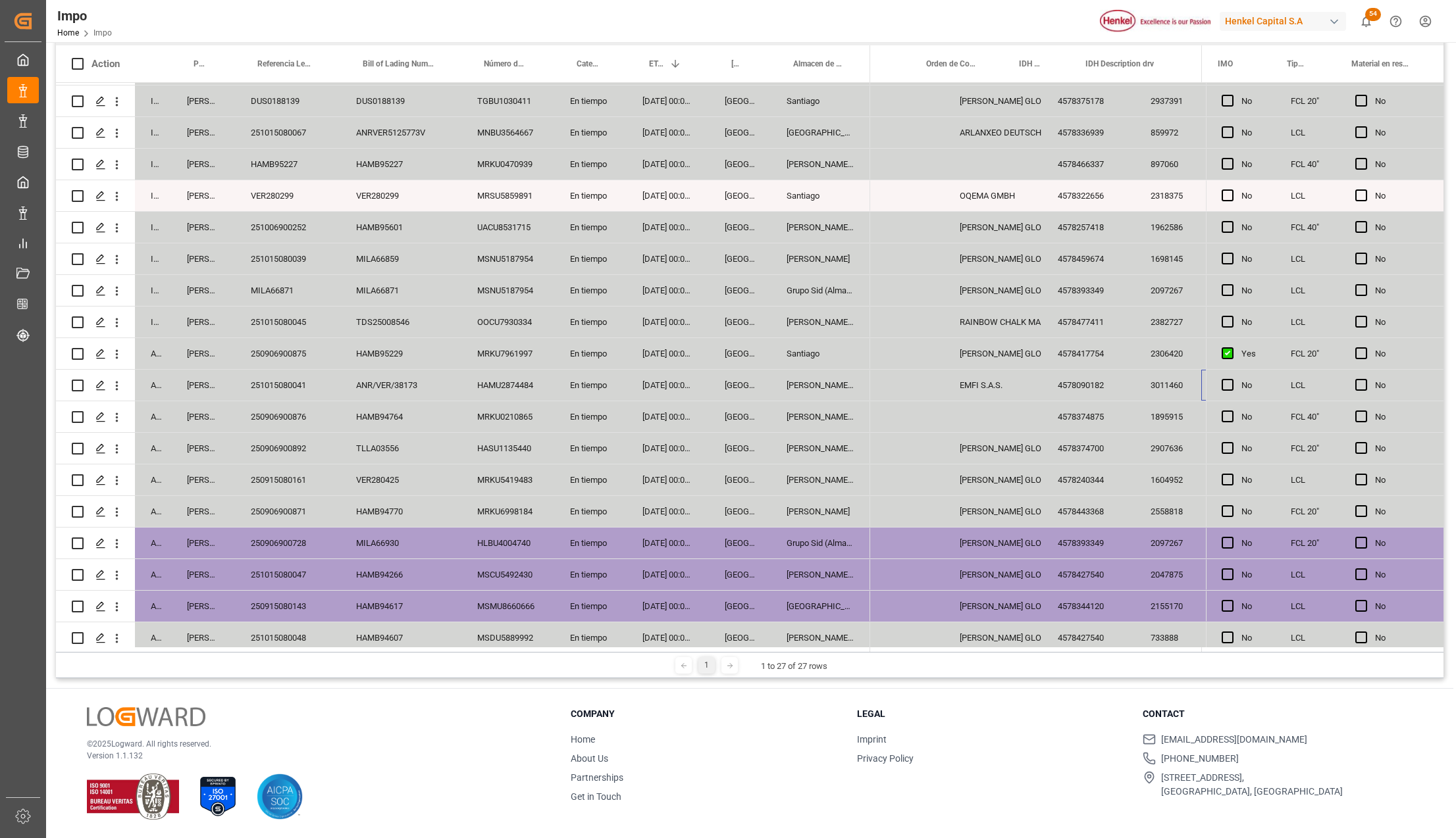
scroll to position [0, 864]
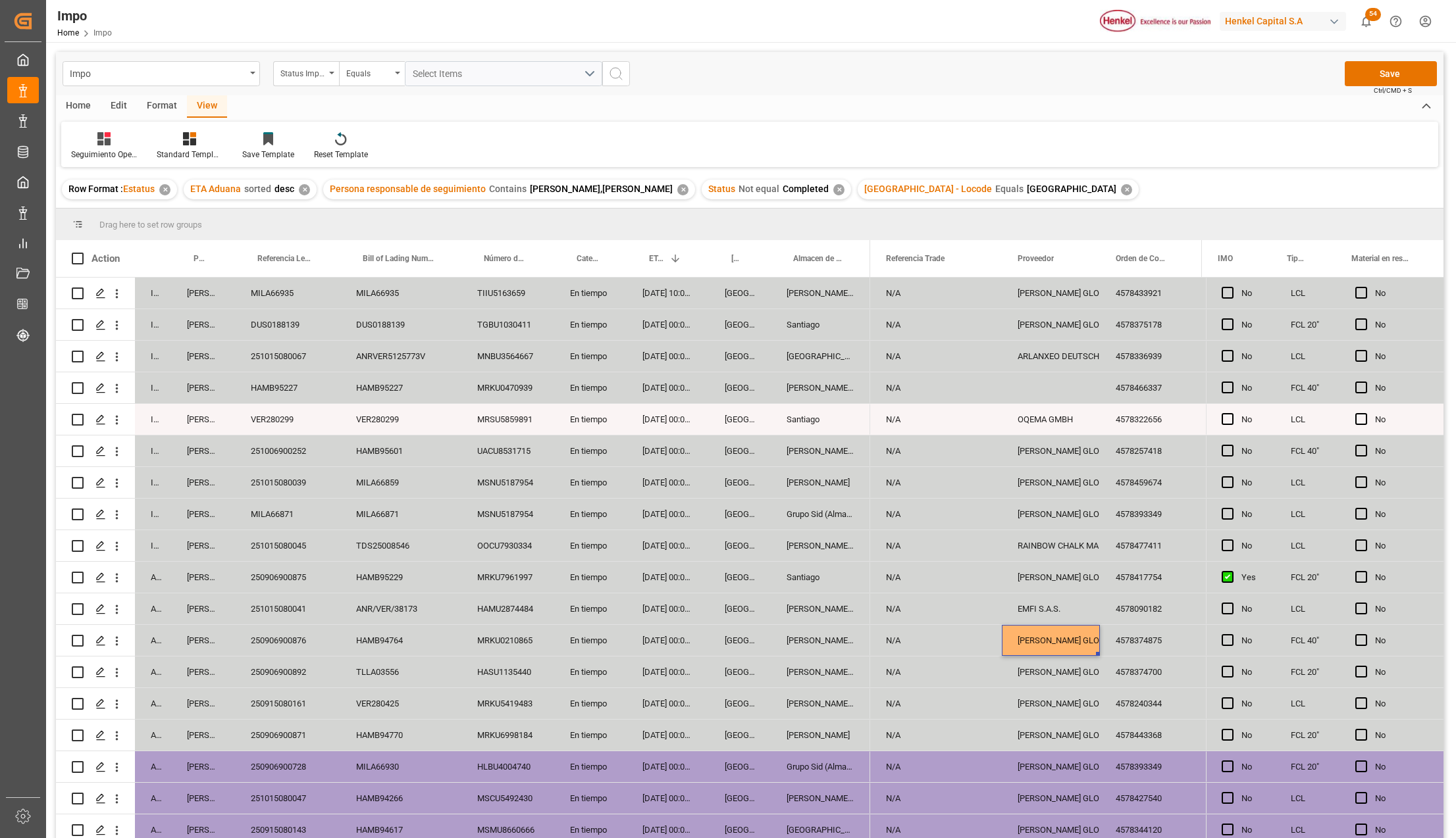
click at [1380, 51] on div "Impo Status Importación Equals Select Items Save Ctrl/CMD + S Home Edit Format …" at bounding box center [750, 537] width 1408 height 991
click at [1376, 71] on button "Save" at bounding box center [1390, 74] width 92 height 25
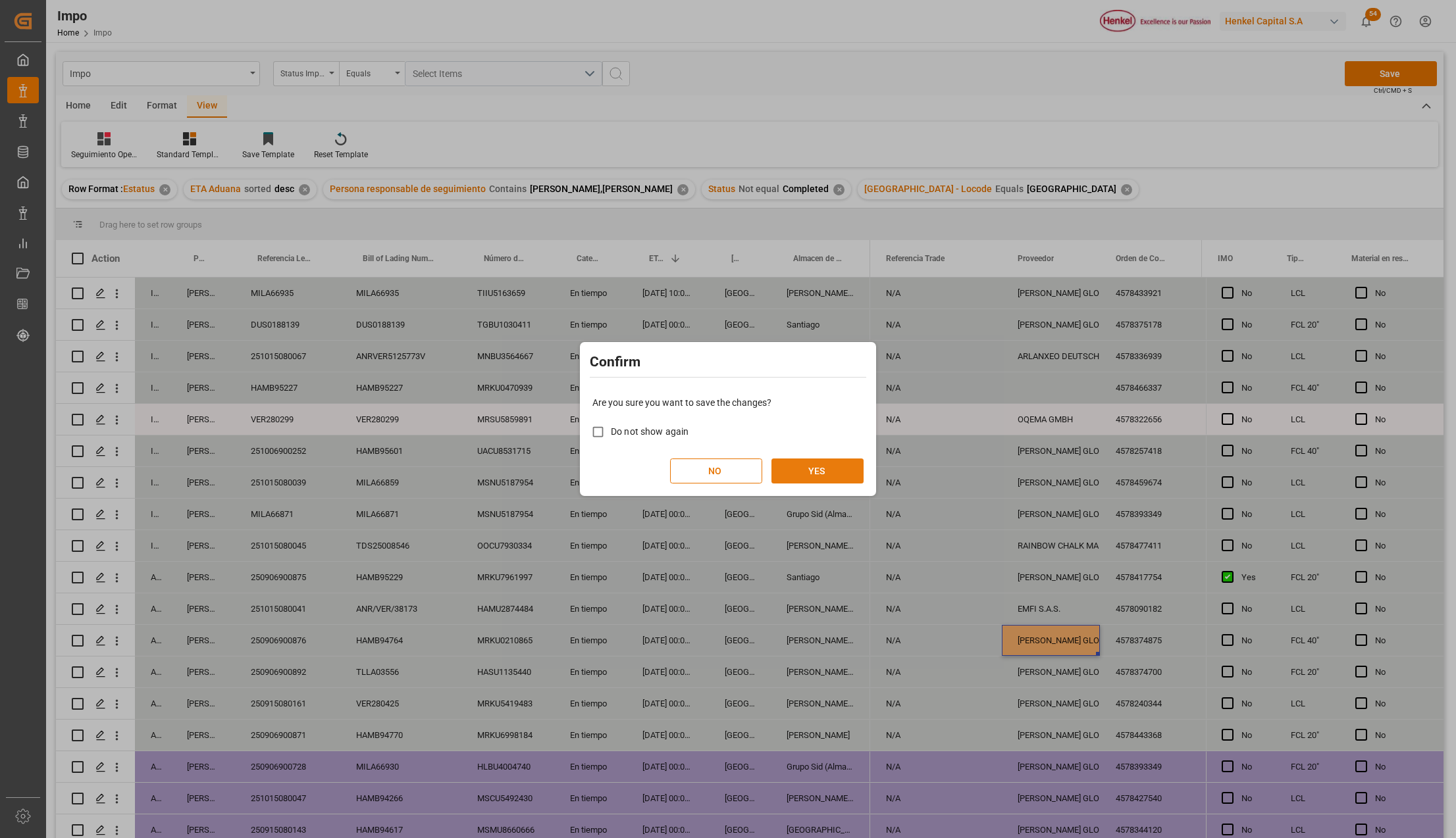
click at [825, 466] on button "YES" at bounding box center [817, 471] width 92 height 25
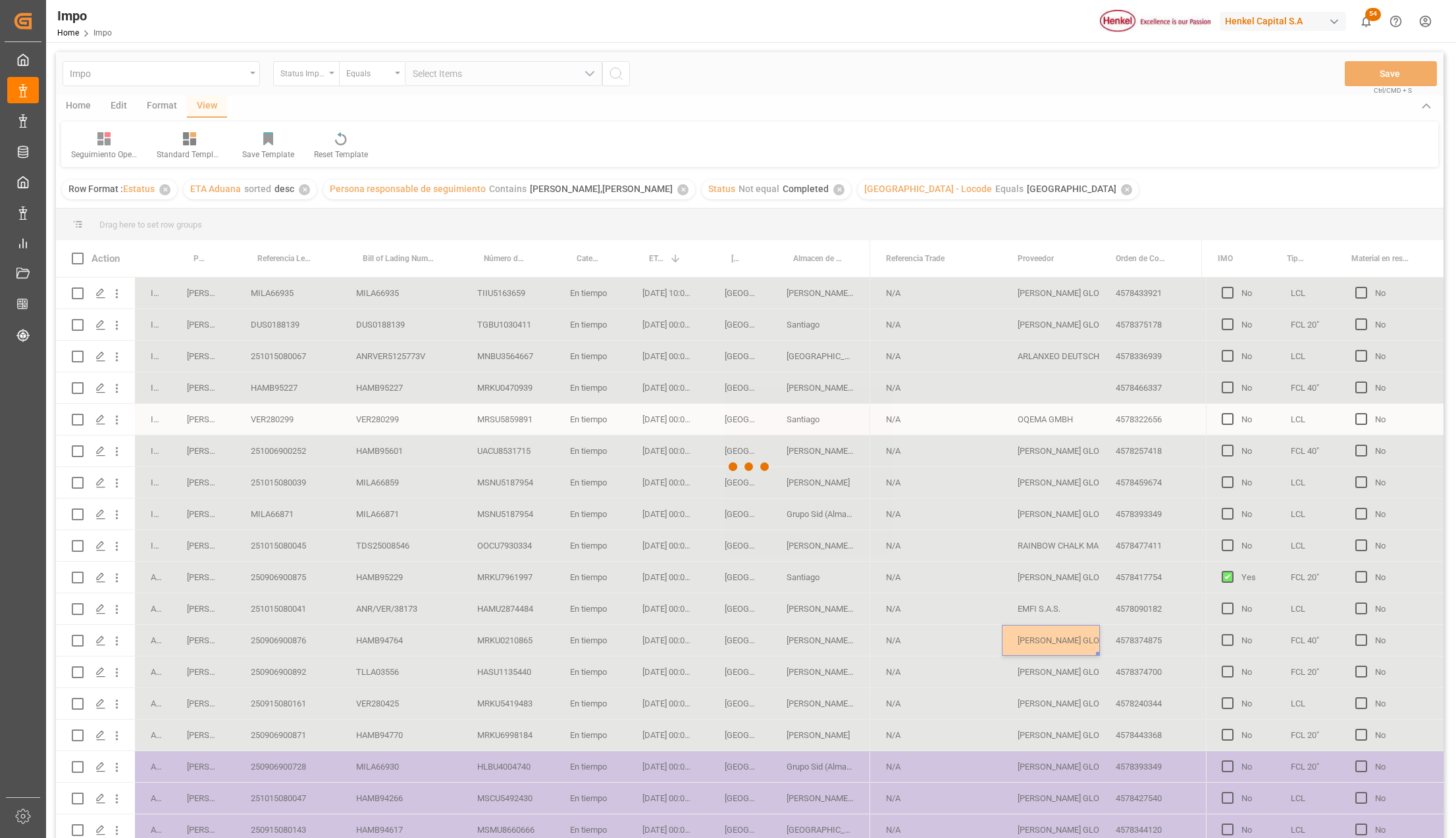
click at [300, 611] on div at bounding box center [750, 466] width 1388 height 830
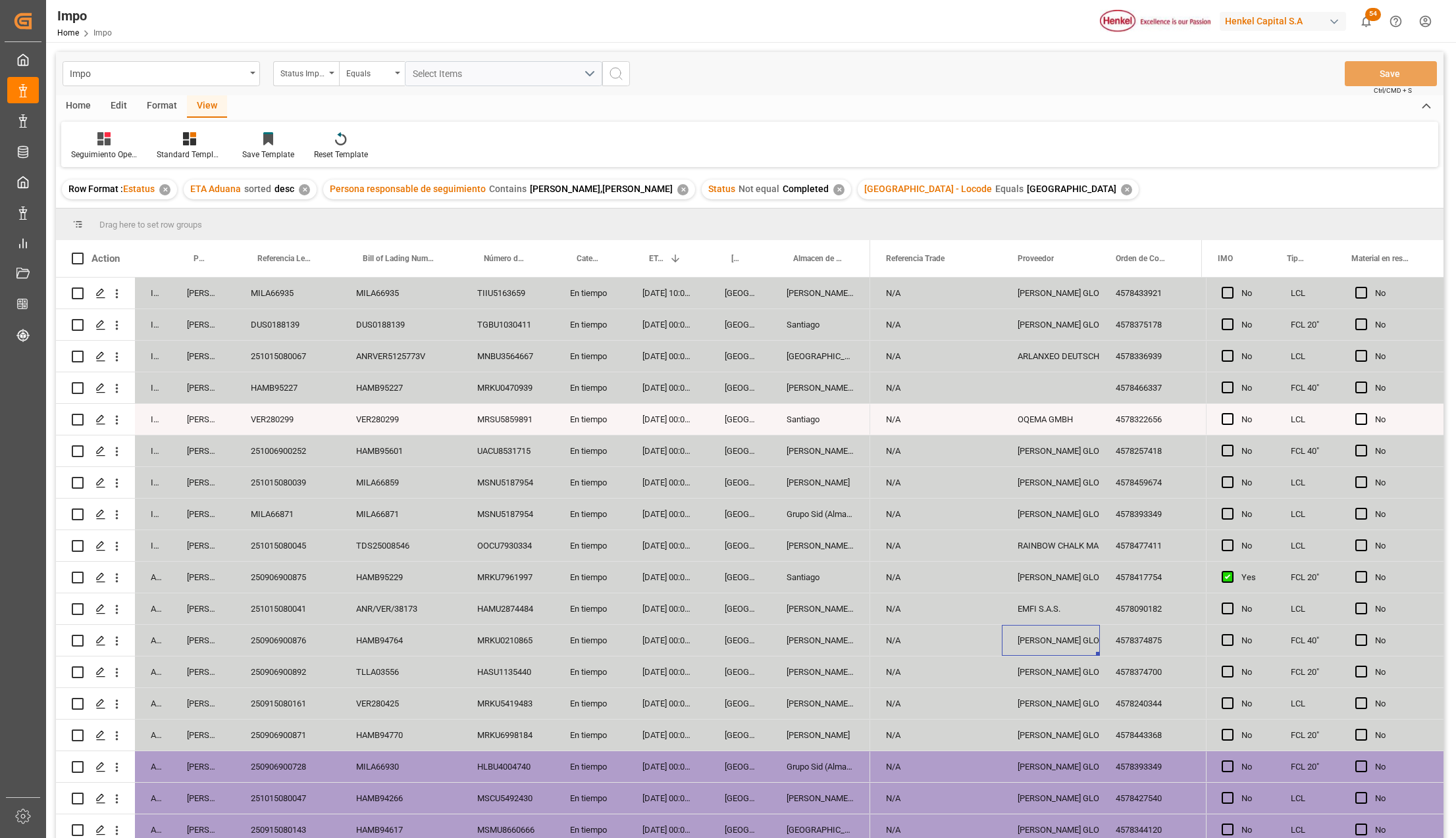
click at [1066, 606] on div "EMFI S.A.S." at bounding box center [1050, 609] width 67 height 30
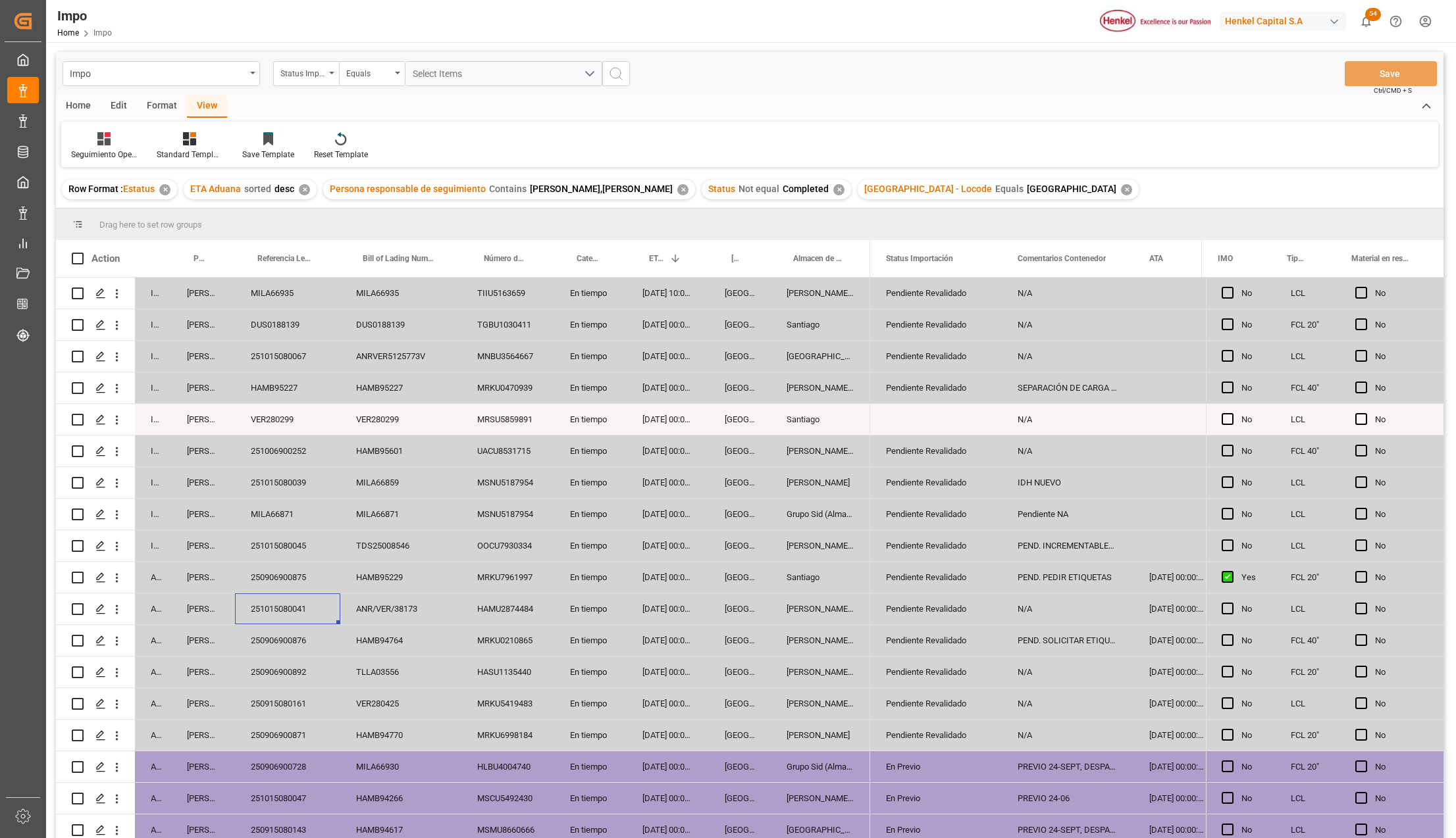
click at [296, 575] on div "250906900875" at bounding box center [287, 577] width 105 height 31
click at [686, 568] on div "22-09-2025 00:00:00" at bounding box center [668, 577] width 82 height 31
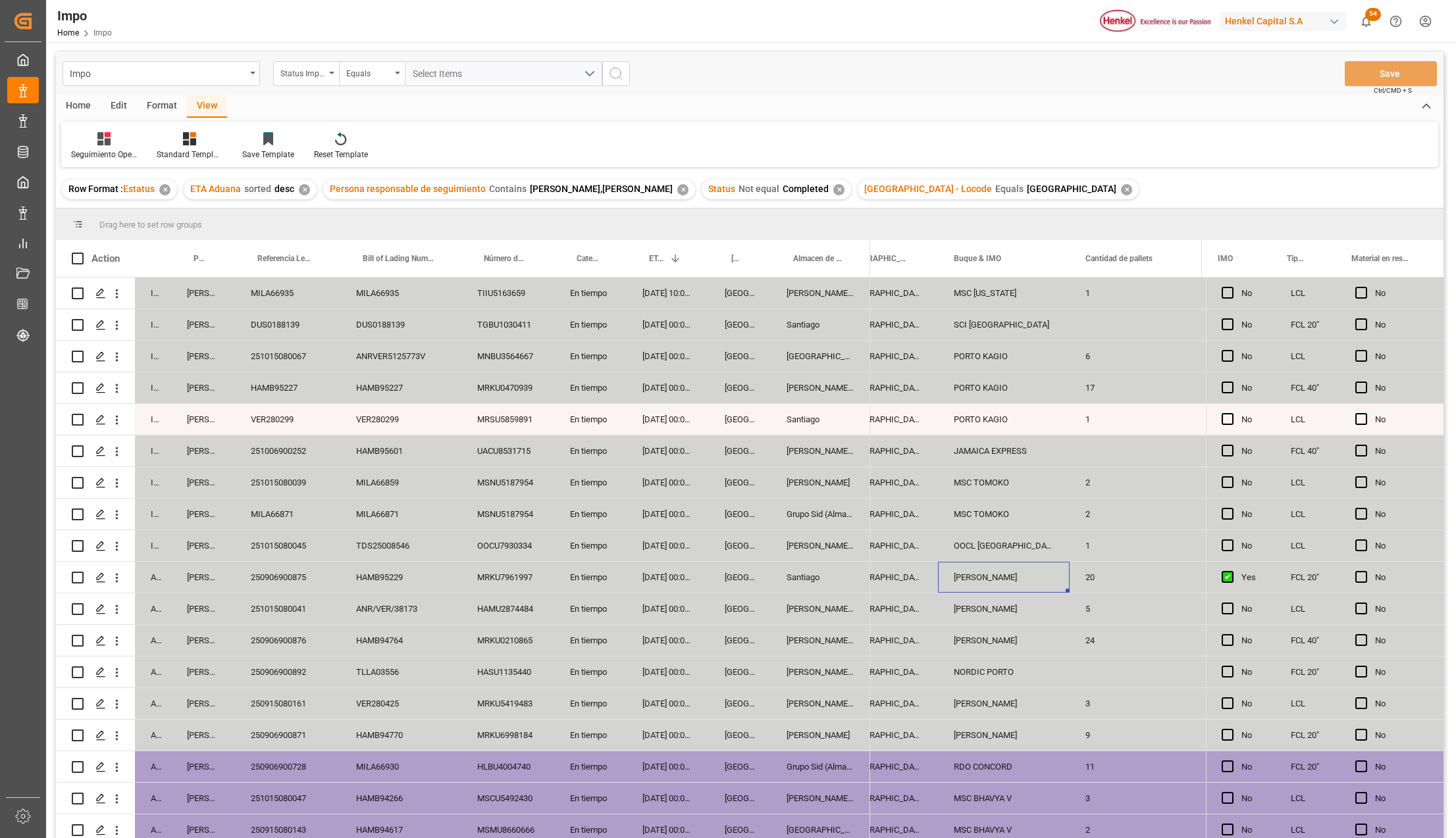
click at [638, 569] on div "22-09-2025 00:00:00" at bounding box center [668, 577] width 82 height 31
click at [662, 552] on div "23-09-2025 00:00:00" at bounding box center [668, 546] width 82 height 31
click at [944, 547] on div "OOCL BREMERHAVEN" at bounding box center [1004, 546] width 131 height 31
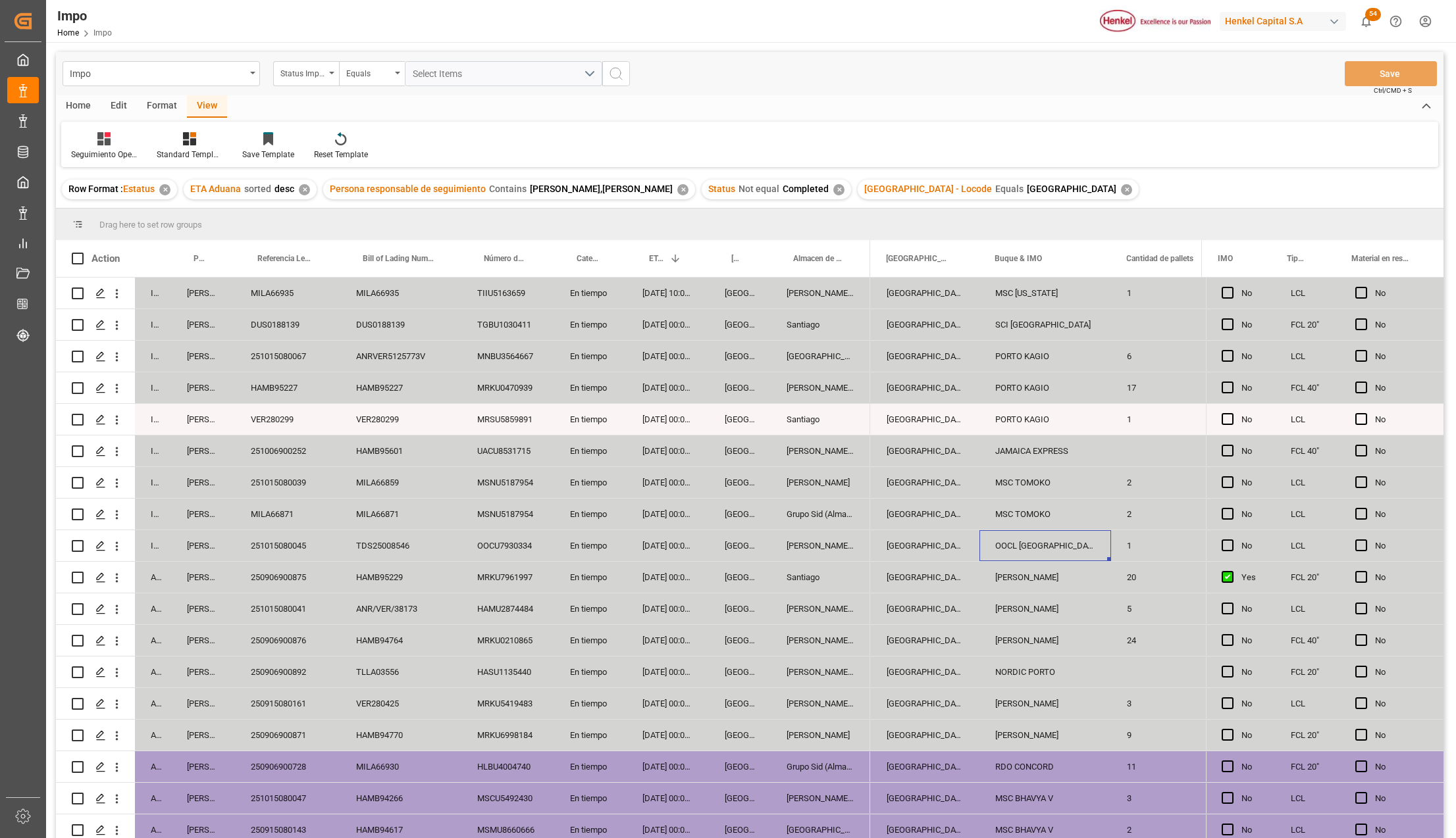
click at [502, 551] on div "OOCU7930334" at bounding box center [508, 546] width 93 height 31
click at [539, 540] on div "OOCU7930334" at bounding box center [508, 546] width 93 height 31
click at [421, 540] on div "TDS25008546" at bounding box center [400, 546] width 121 height 31
click at [489, 545] on div "OOCU7930334" at bounding box center [508, 546] width 93 height 31
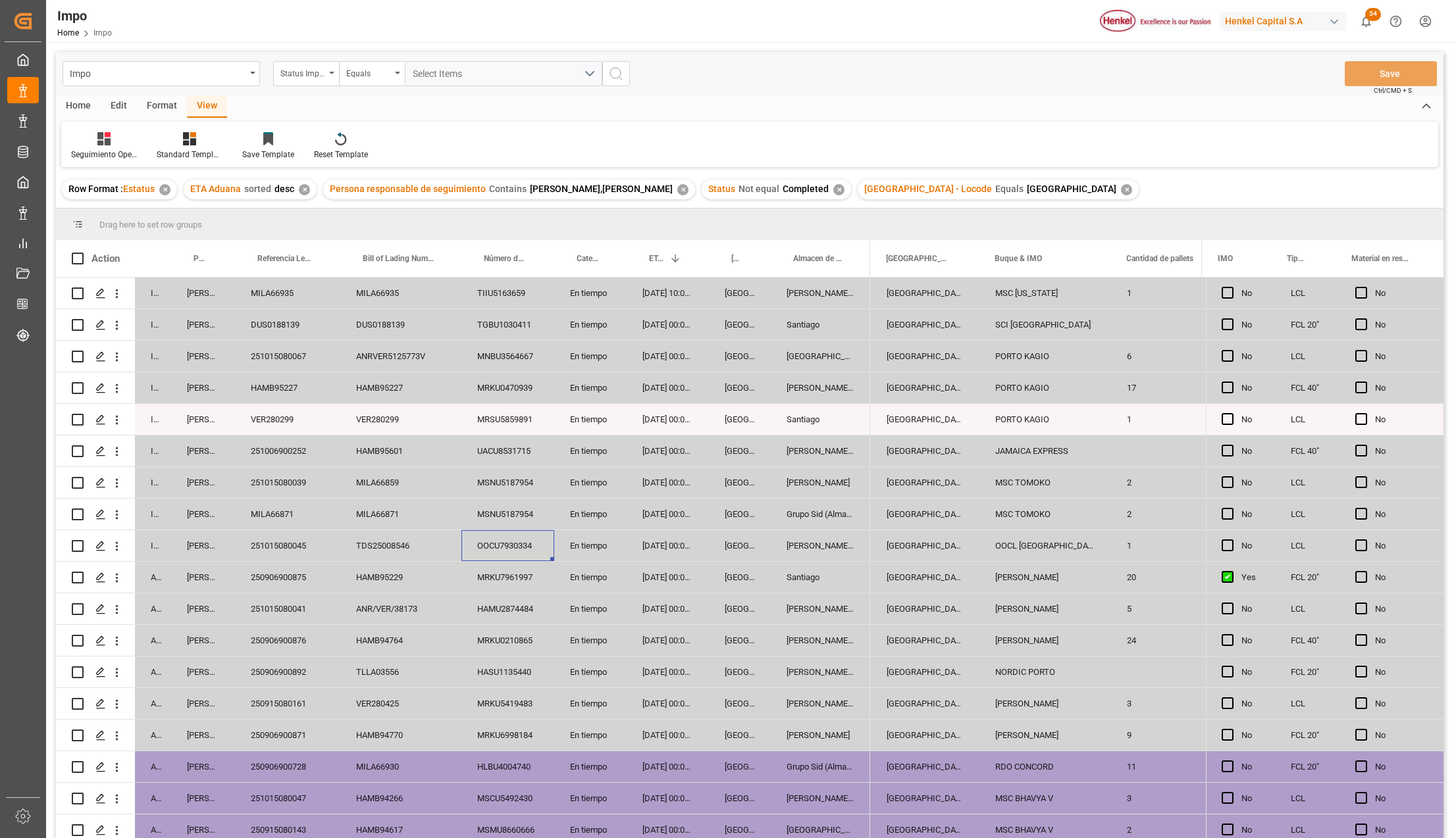
click at [489, 545] on div "OOCU7930334" at bounding box center [508, 546] width 93 height 31
click at [985, 545] on div "OOCL BREMERHAVEN" at bounding box center [1045, 546] width 131 height 31
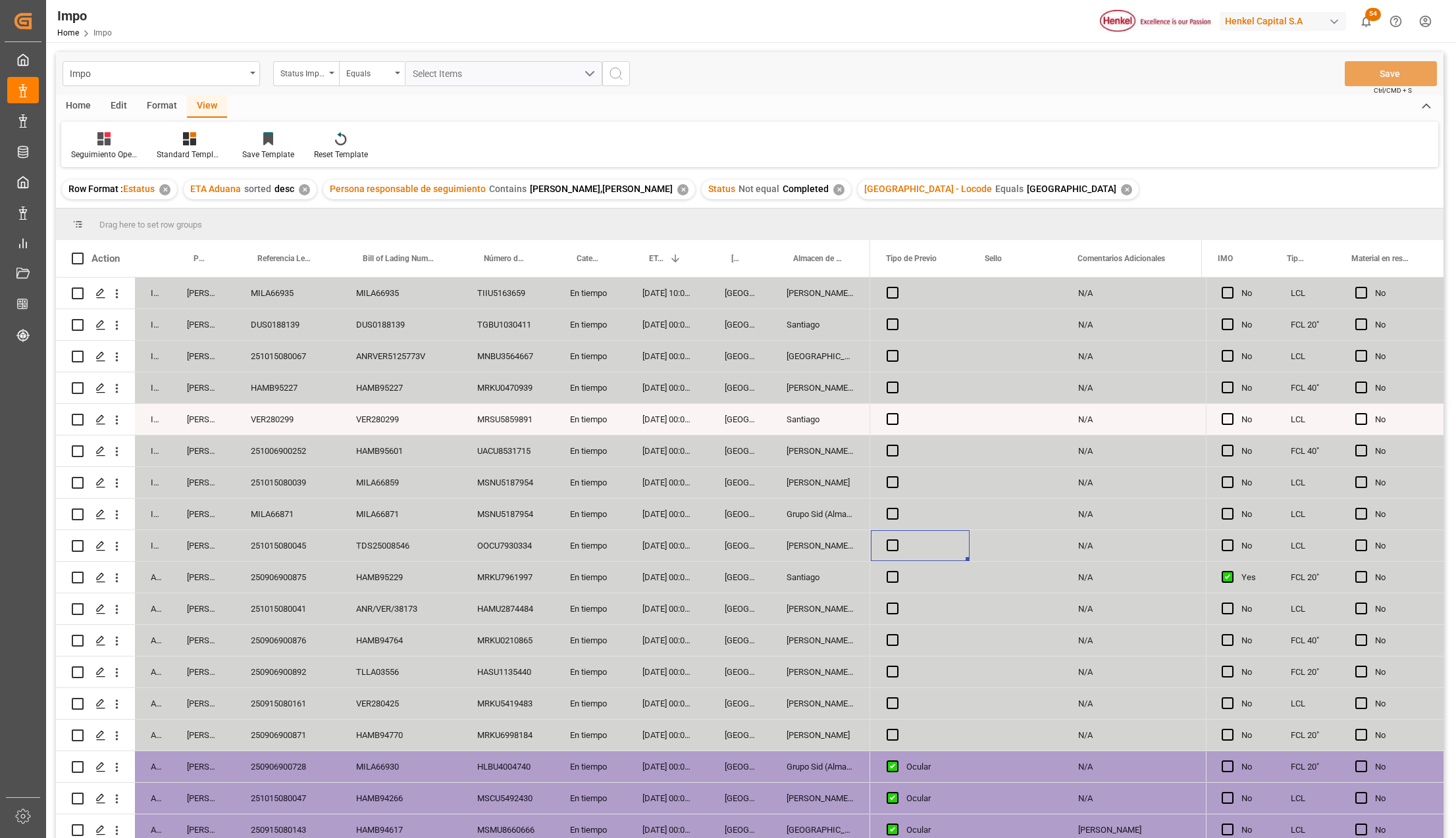
scroll to position [0, 2200]
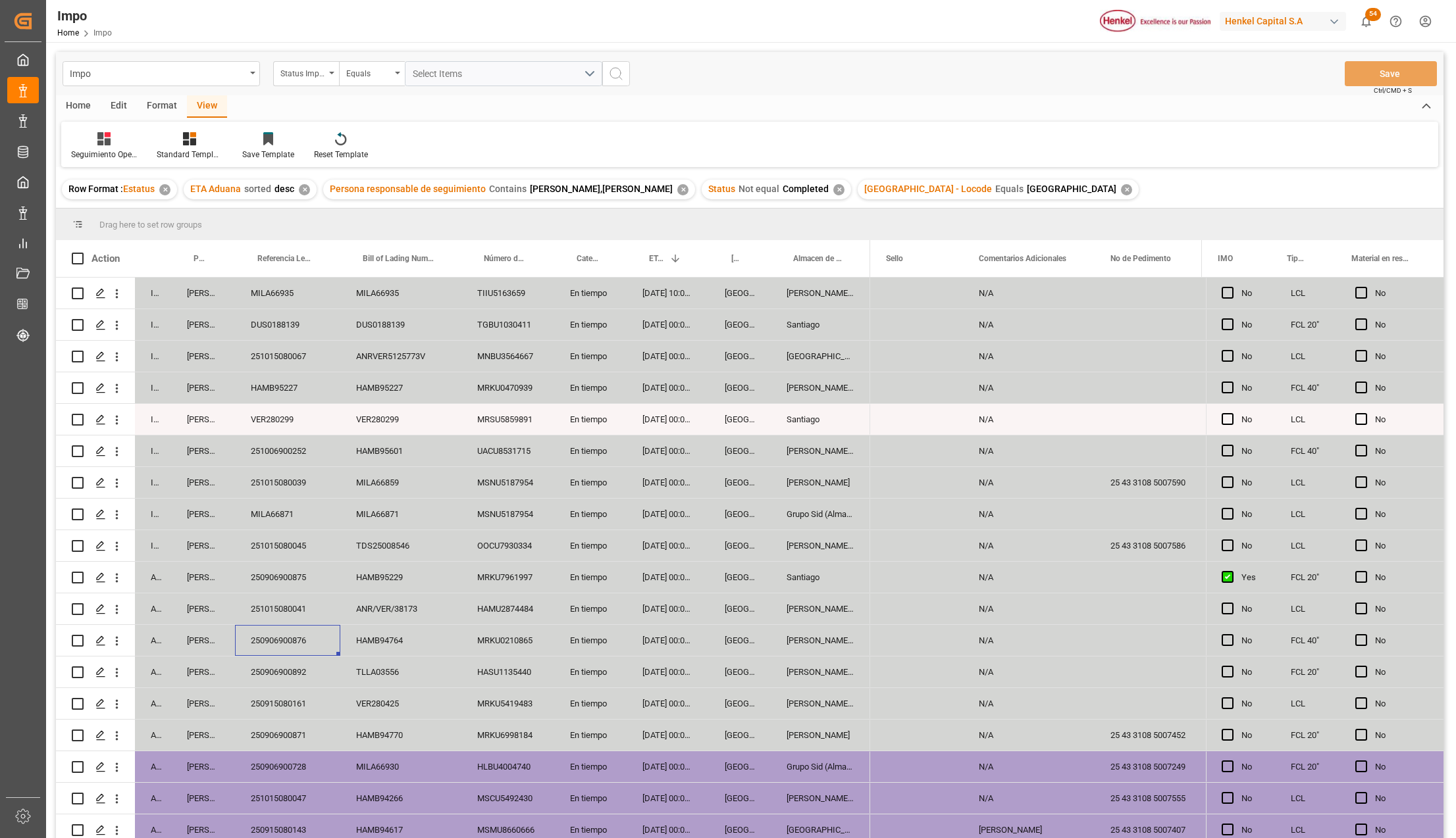
click at [292, 629] on div "250906900876" at bounding box center [287, 640] width 105 height 31
click at [248, 617] on div "251015080041" at bounding box center [287, 609] width 105 height 31
click at [319, 591] on div "250906900875" at bounding box center [287, 577] width 105 height 31
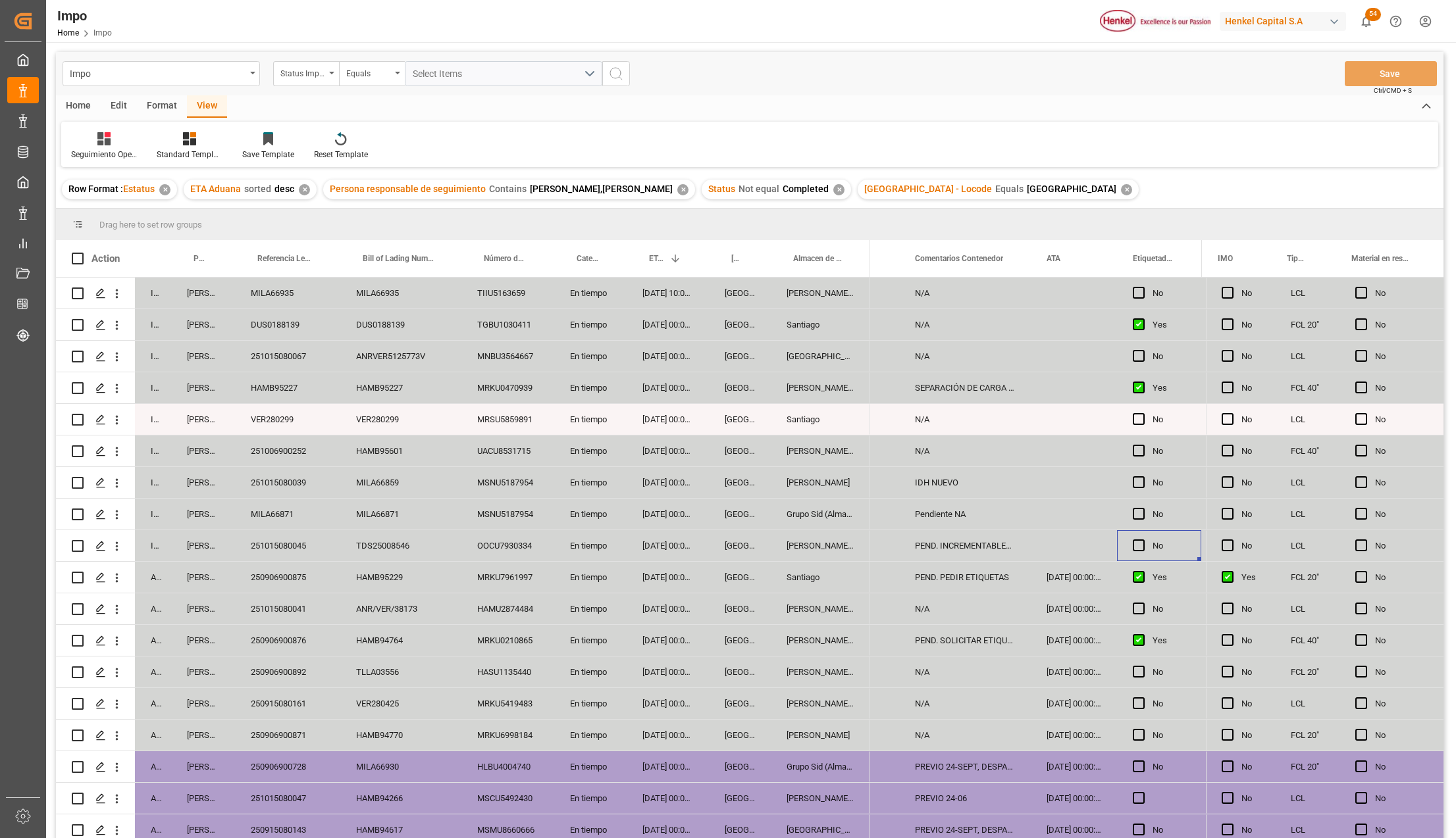
click at [382, 547] on div "TDS25008546" at bounding box center [400, 546] width 121 height 31
click at [509, 552] on div "OOCU7930334" at bounding box center [508, 546] width 93 height 31
click at [504, 552] on div "OOCU7930334" at bounding box center [508, 546] width 93 height 31
click at [624, 543] on div "En tiempo" at bounding box center [590, 546] width 72 height 31
click at [282, 537] on div "251015080045" at bounding box center [287, 546] width 105 height 31
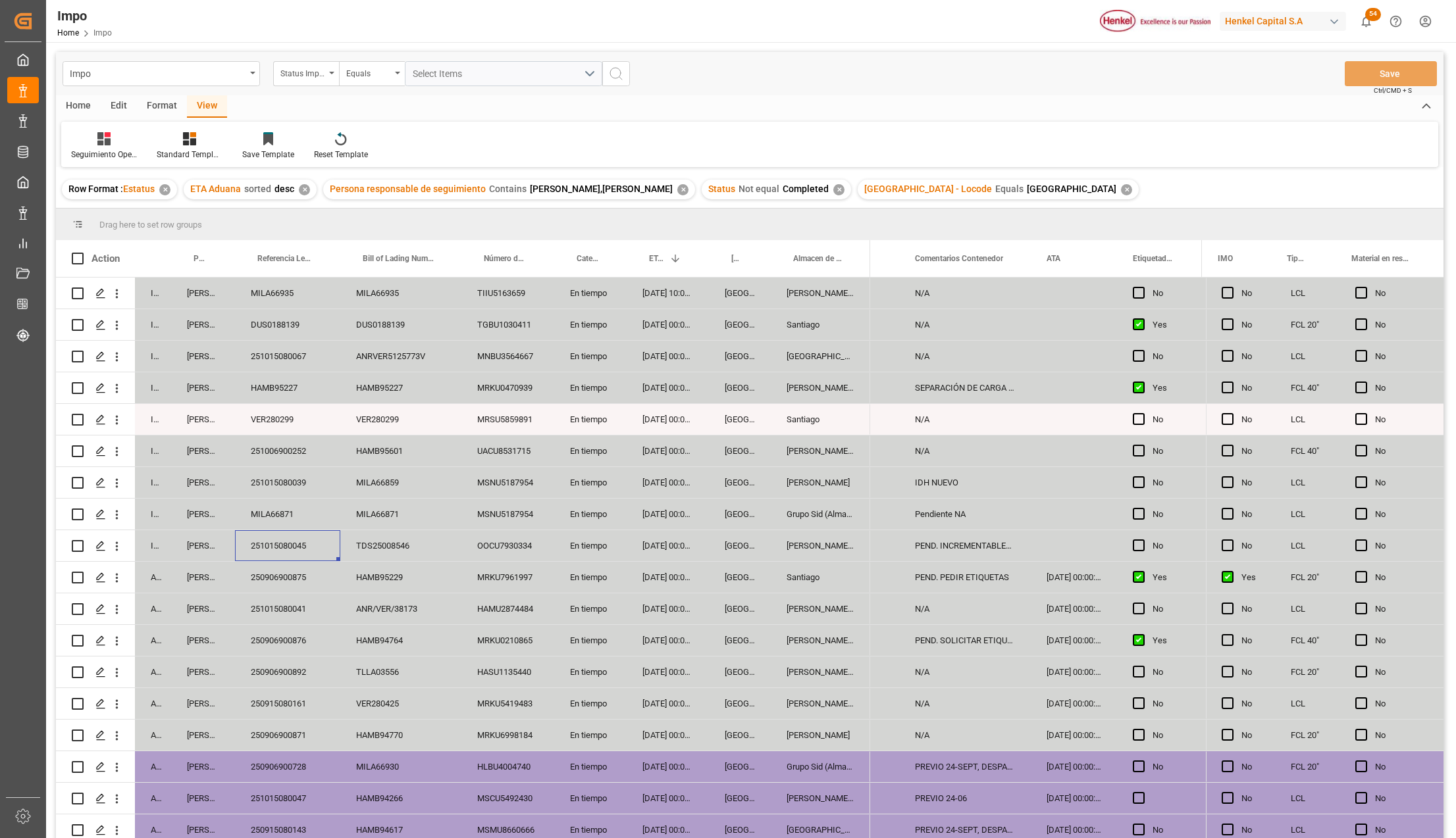
click at [293, 516] on div "MILA66871" at bounding box center [287, 515] width 105 height 31
click at [306, 519] on div "MILA66871" at bounding box center [287, 515] width 105 height 31
click at [296, 495] on div "251015080039" at bounding box center [287, 483] width 105 height 31
click at [292, 453] on div "251006900252" at bounding box center [287, 451] width 105 height 31
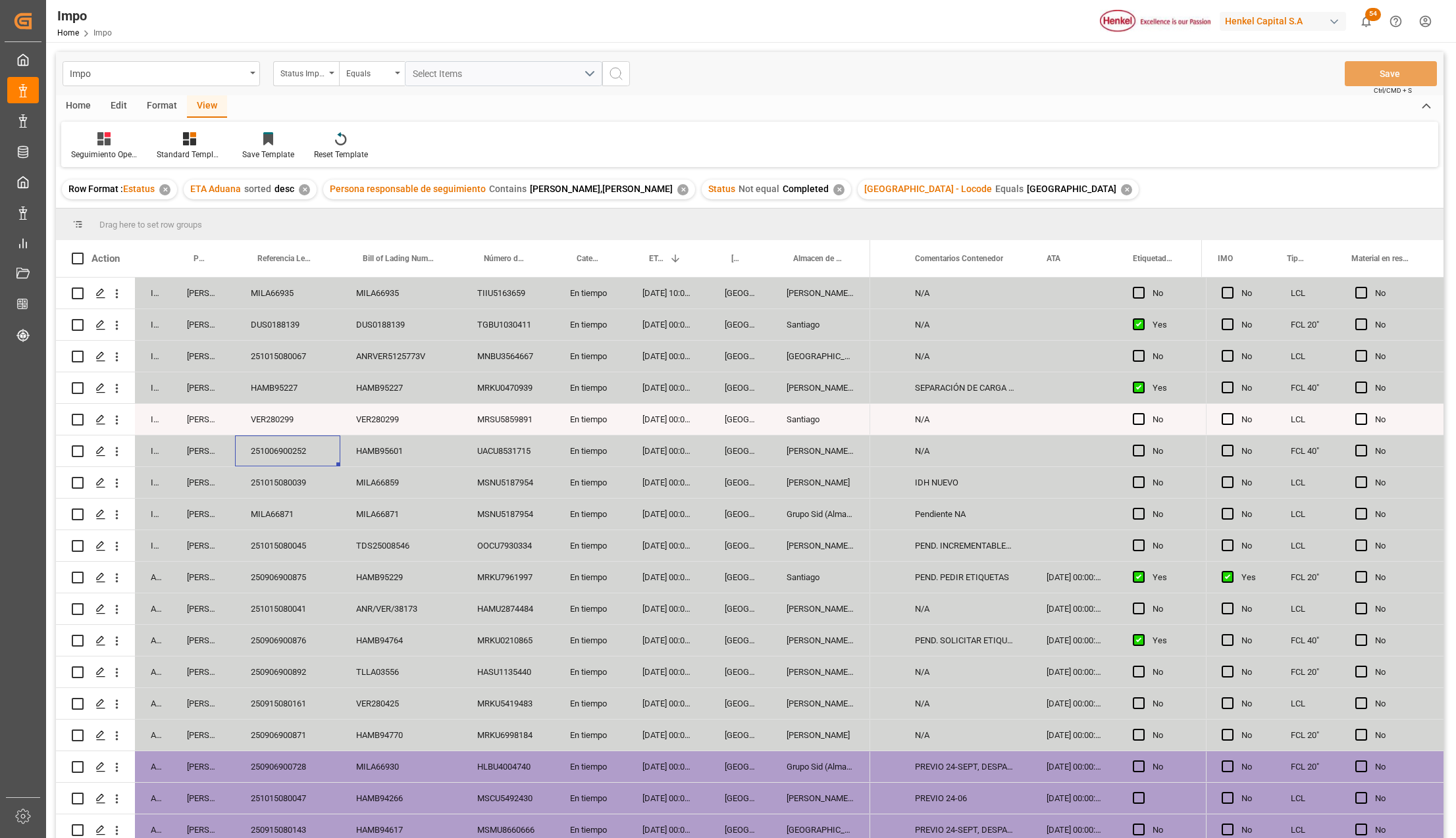
click at [549, 456] on div "UACU8531715" at bounding box center [508, 451] width 93 height 31
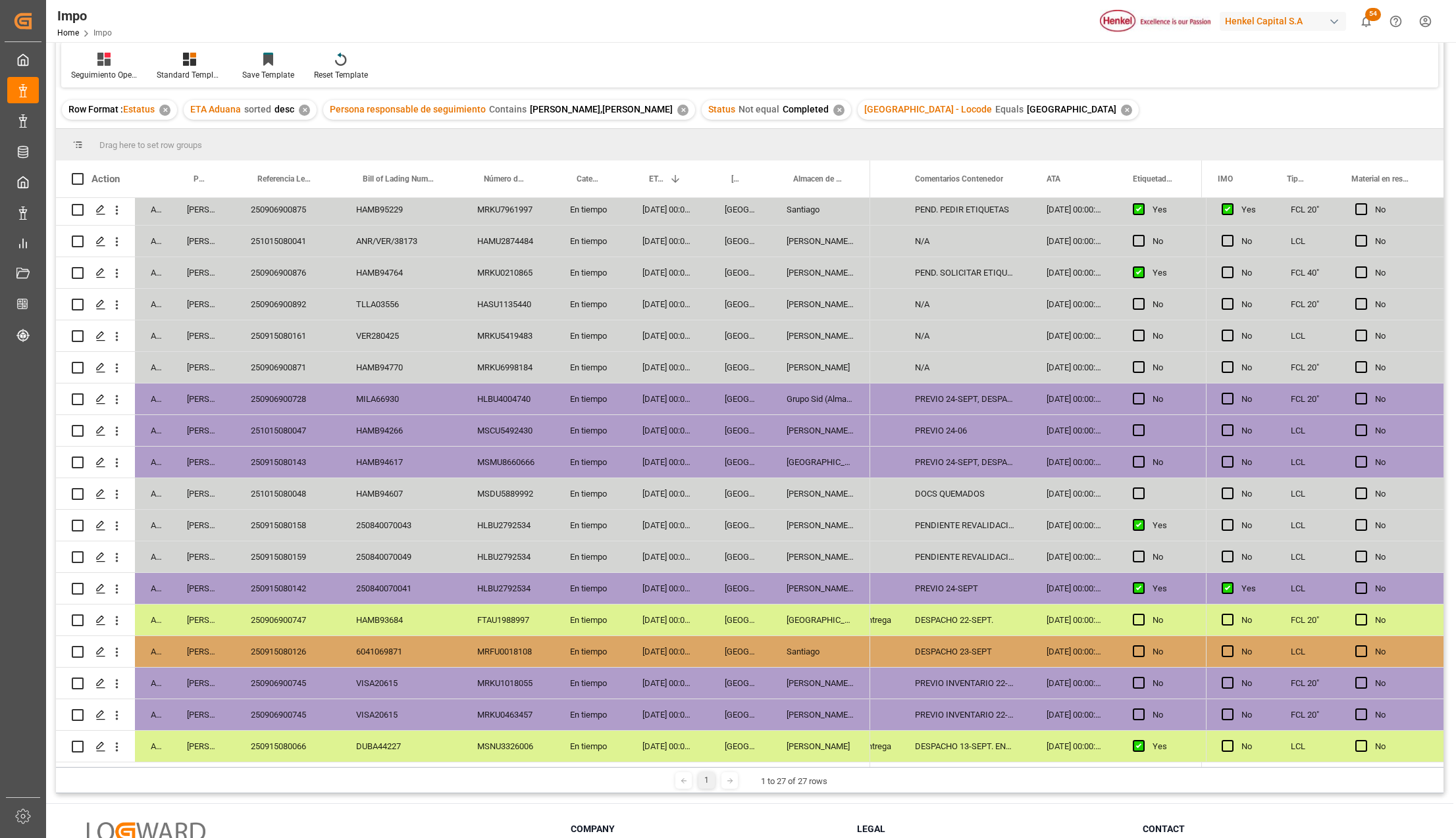
scroll to position [195, 0]
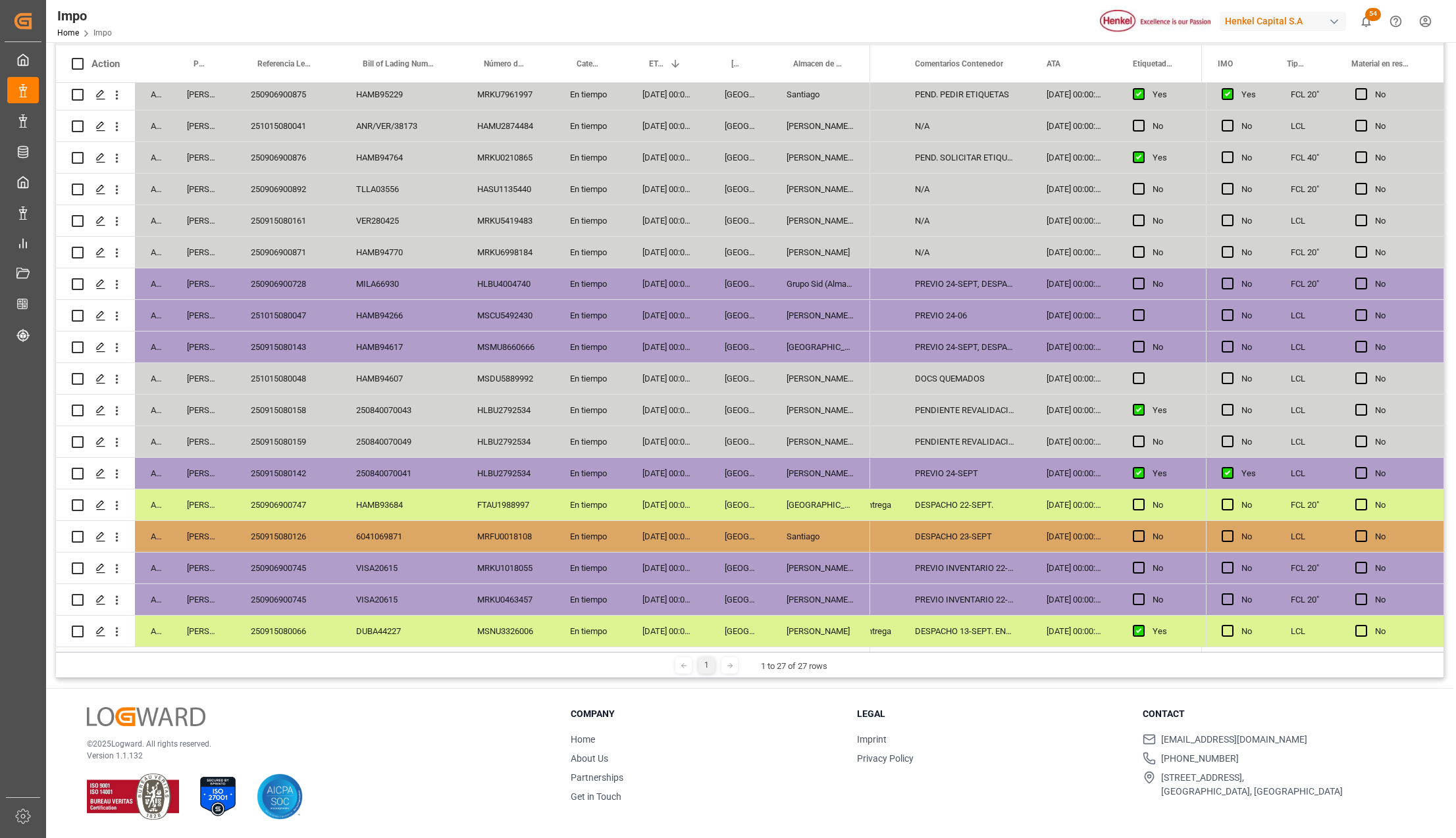
click at [735, 538] on div "Veracruz" at bounding box center [739, 537] width 62 height 31
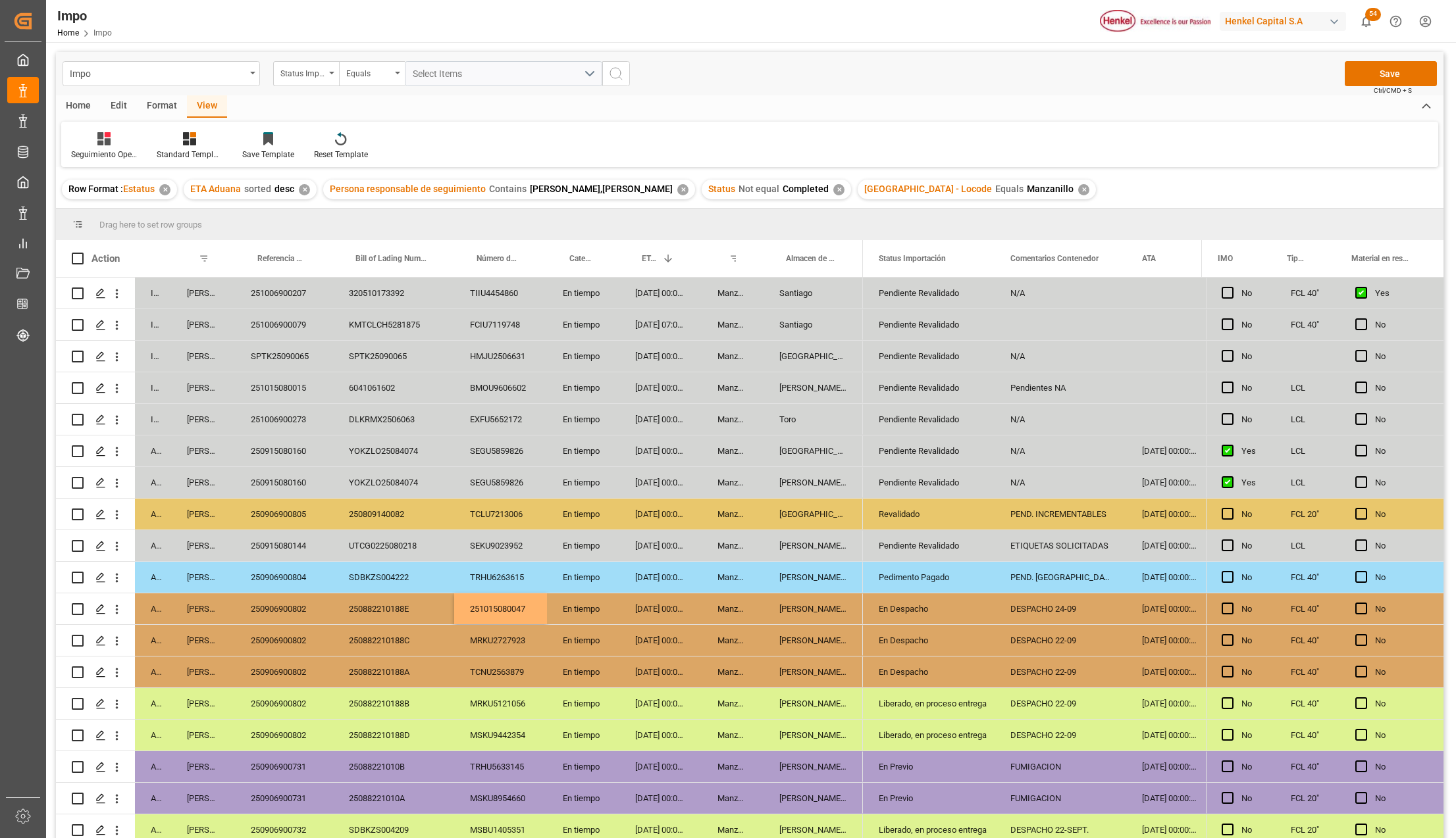
scroll to position [71, 0]
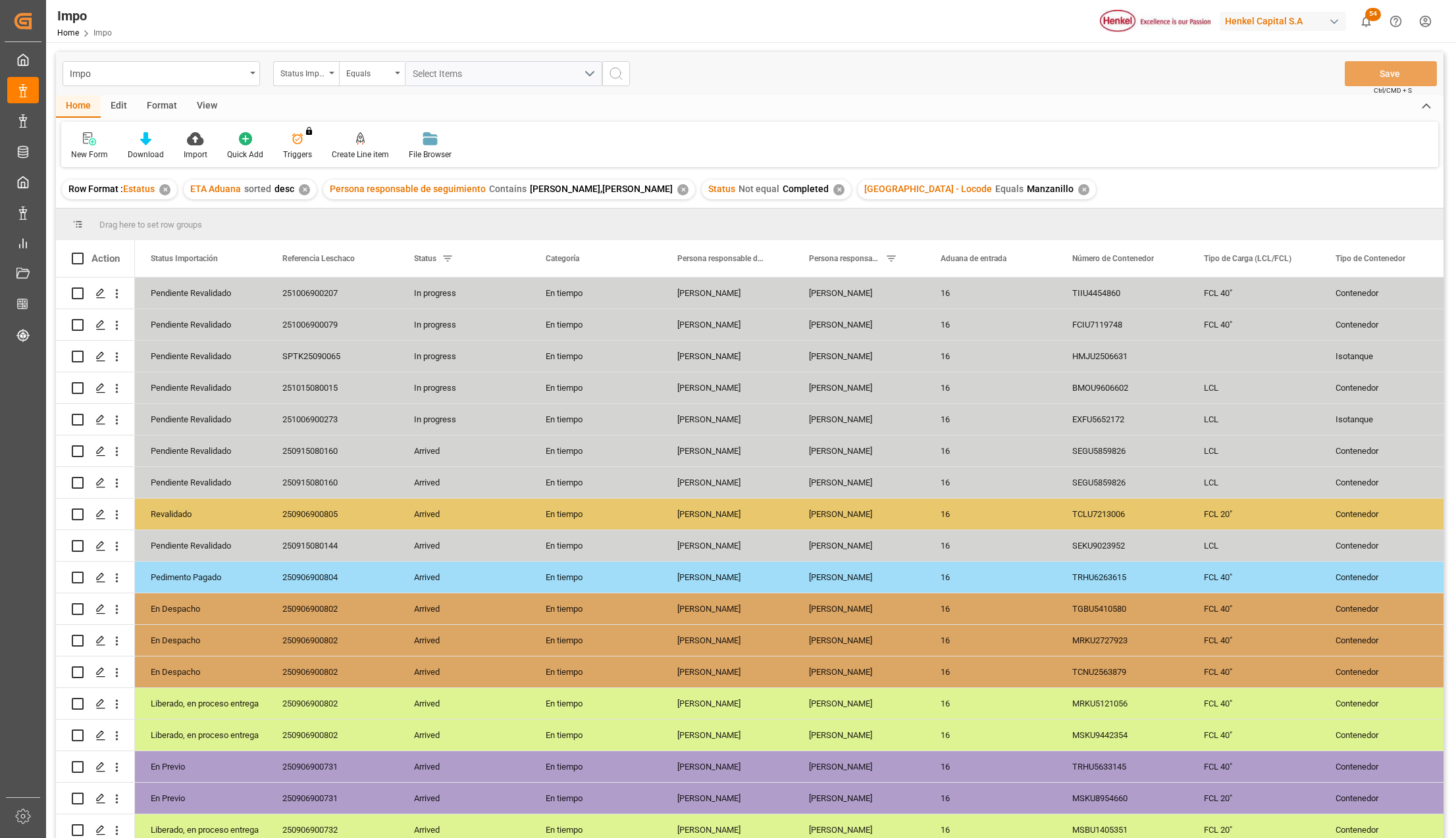
click at [205, 112] on div "View" at bounding box center [207, 106] width 40 height 22
click at [154, 140] on icon at bounding box center [149, 139] width 13 height 13
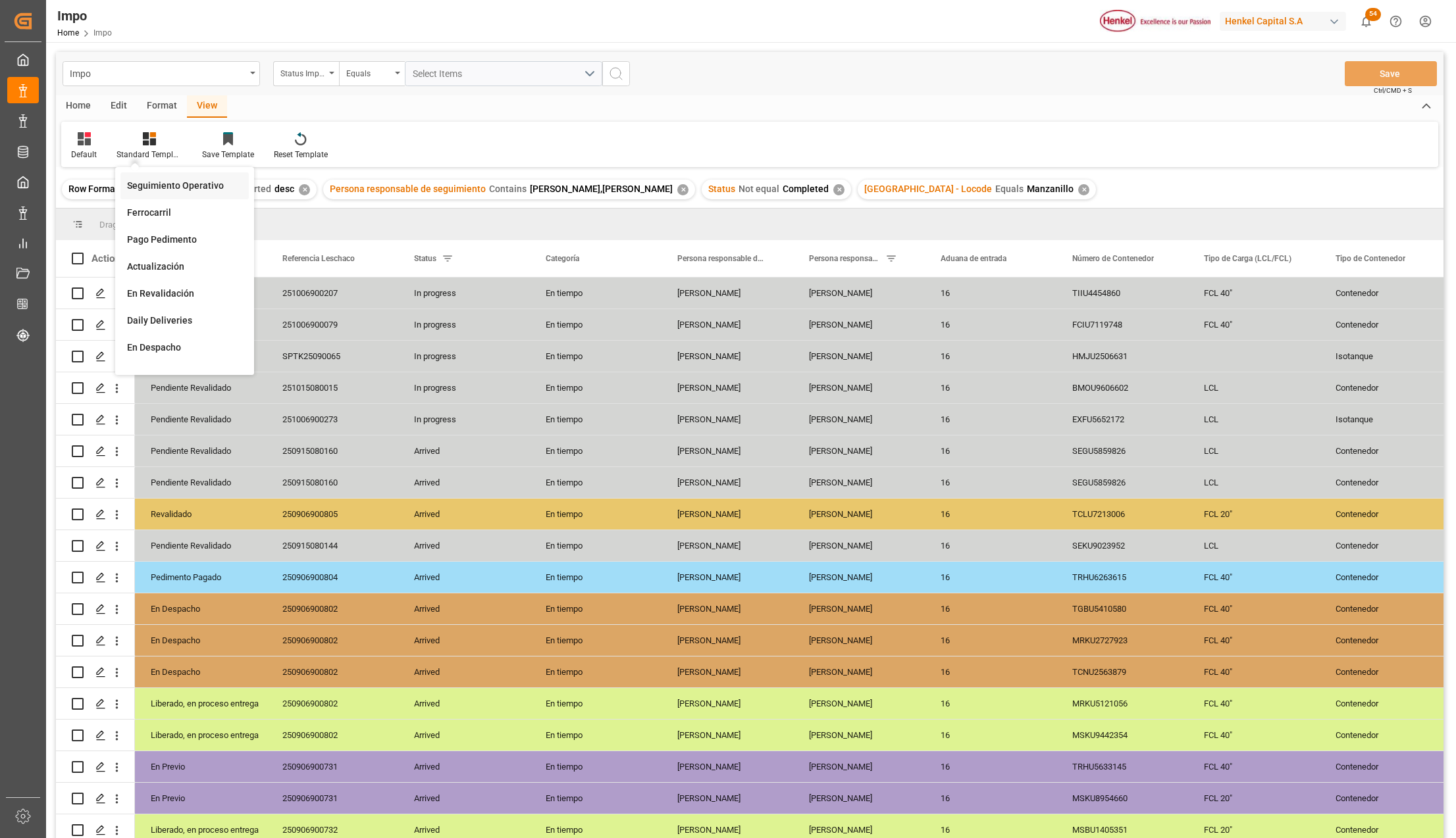
click at [180, 182] on div "Seguimiento Operativo" at bounding box center [185, 185] width 115 height 14
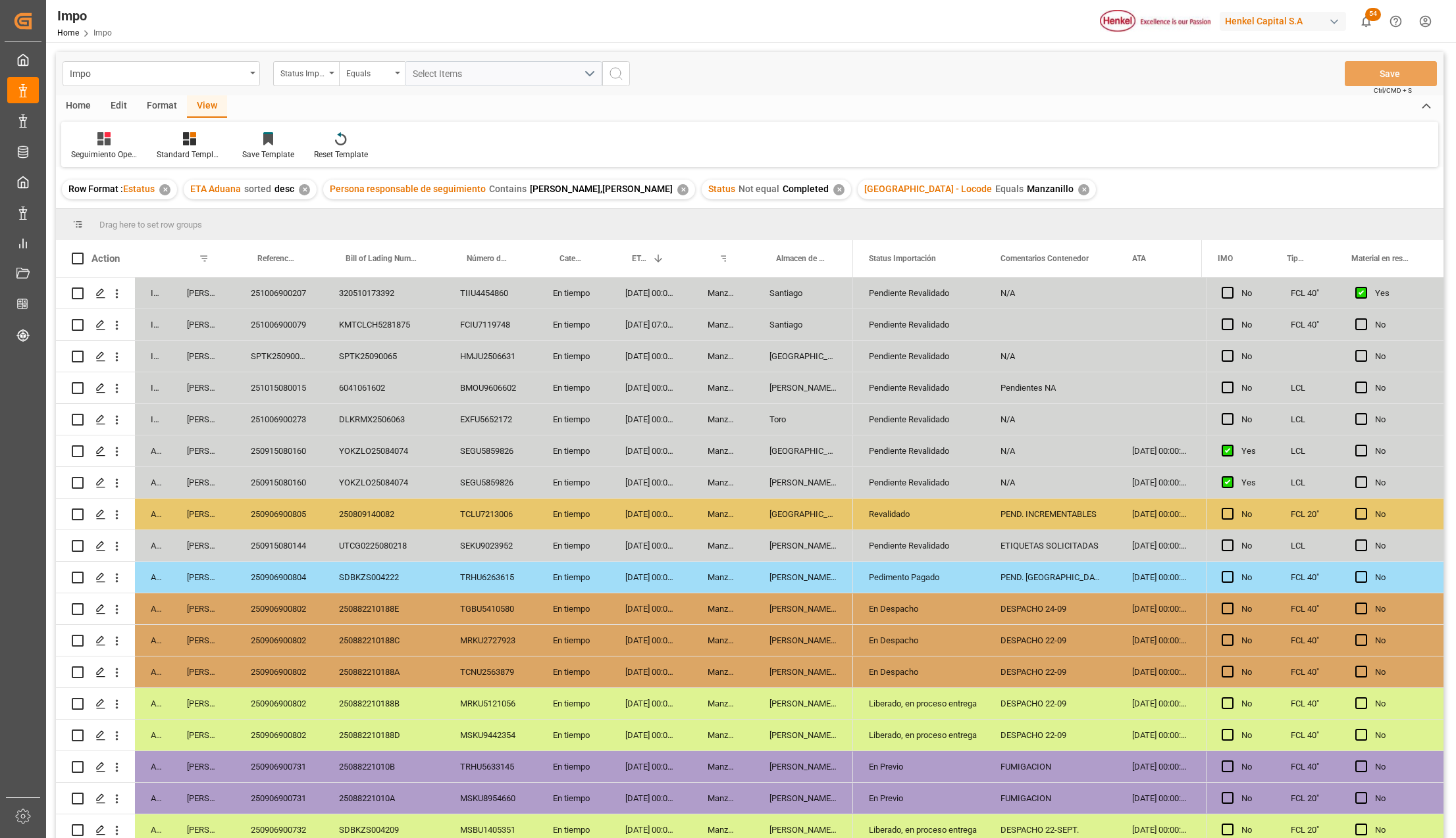
click at [358, 434] on div "DLKRMX2506063" at bounding box center [384, 419] width 121 height 31
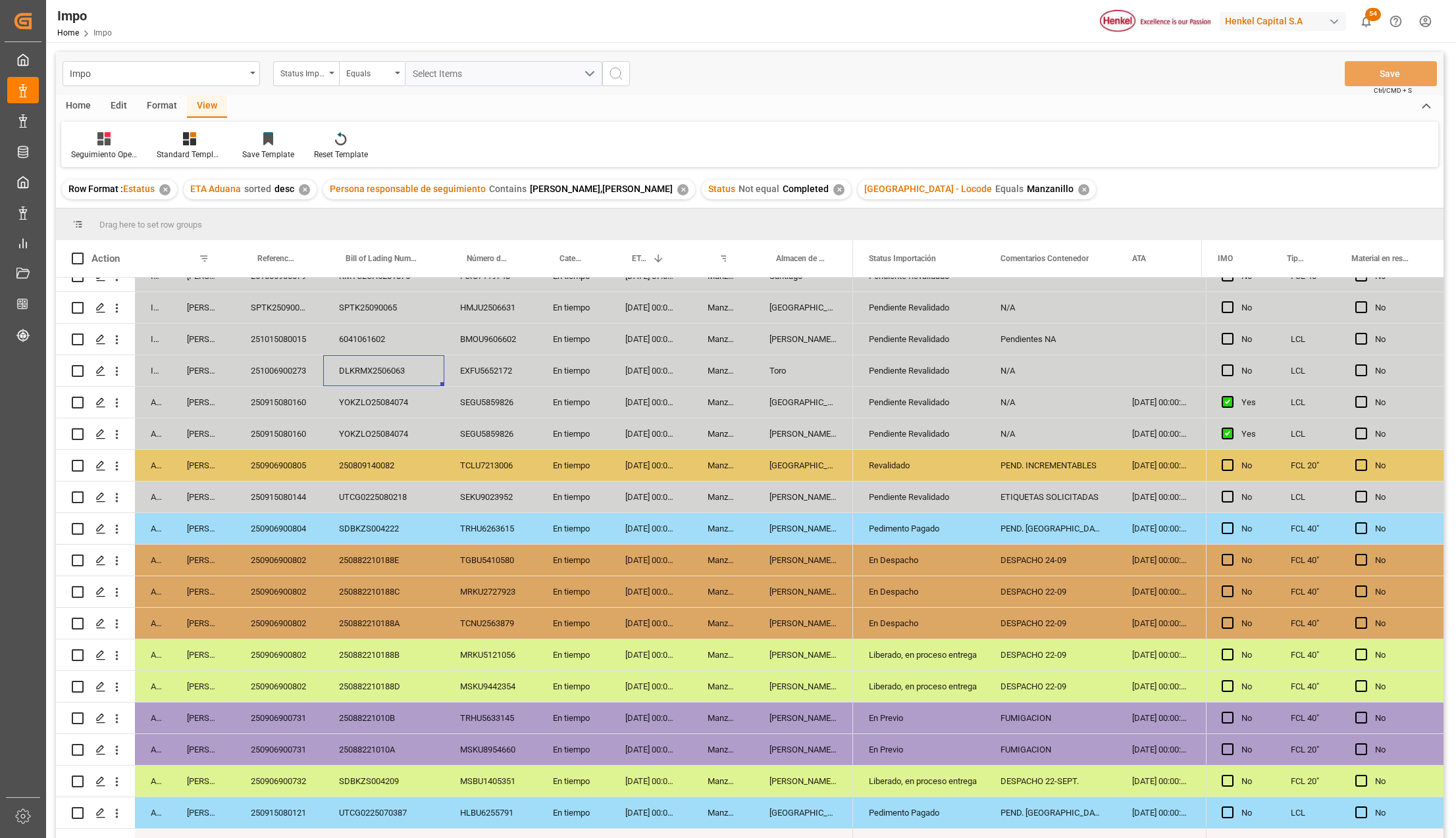
scroll to position [71, 0]
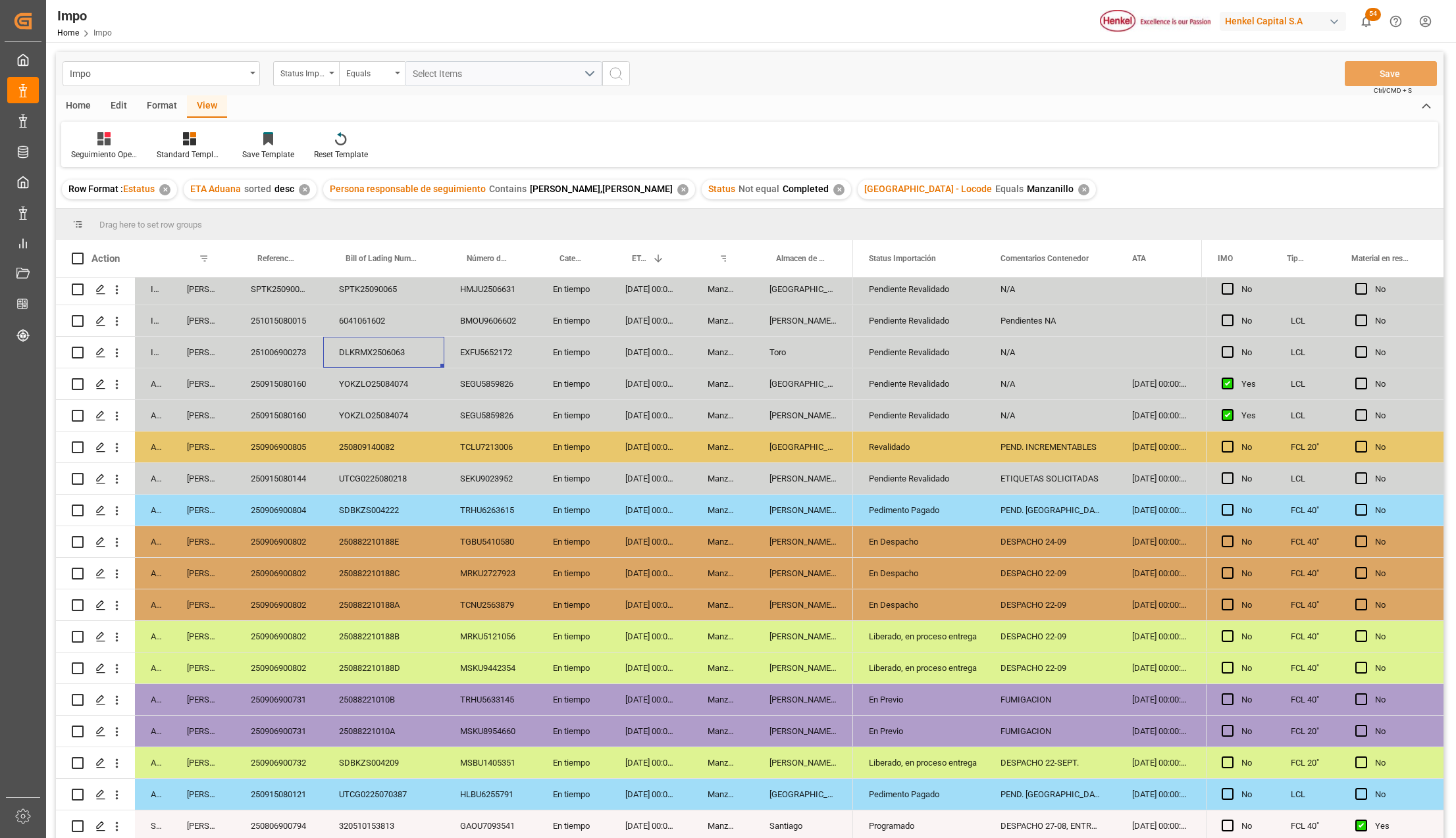
click at [727, 691] on div "Manzanillo" at bounding box center [722, 700] width 62 height 31
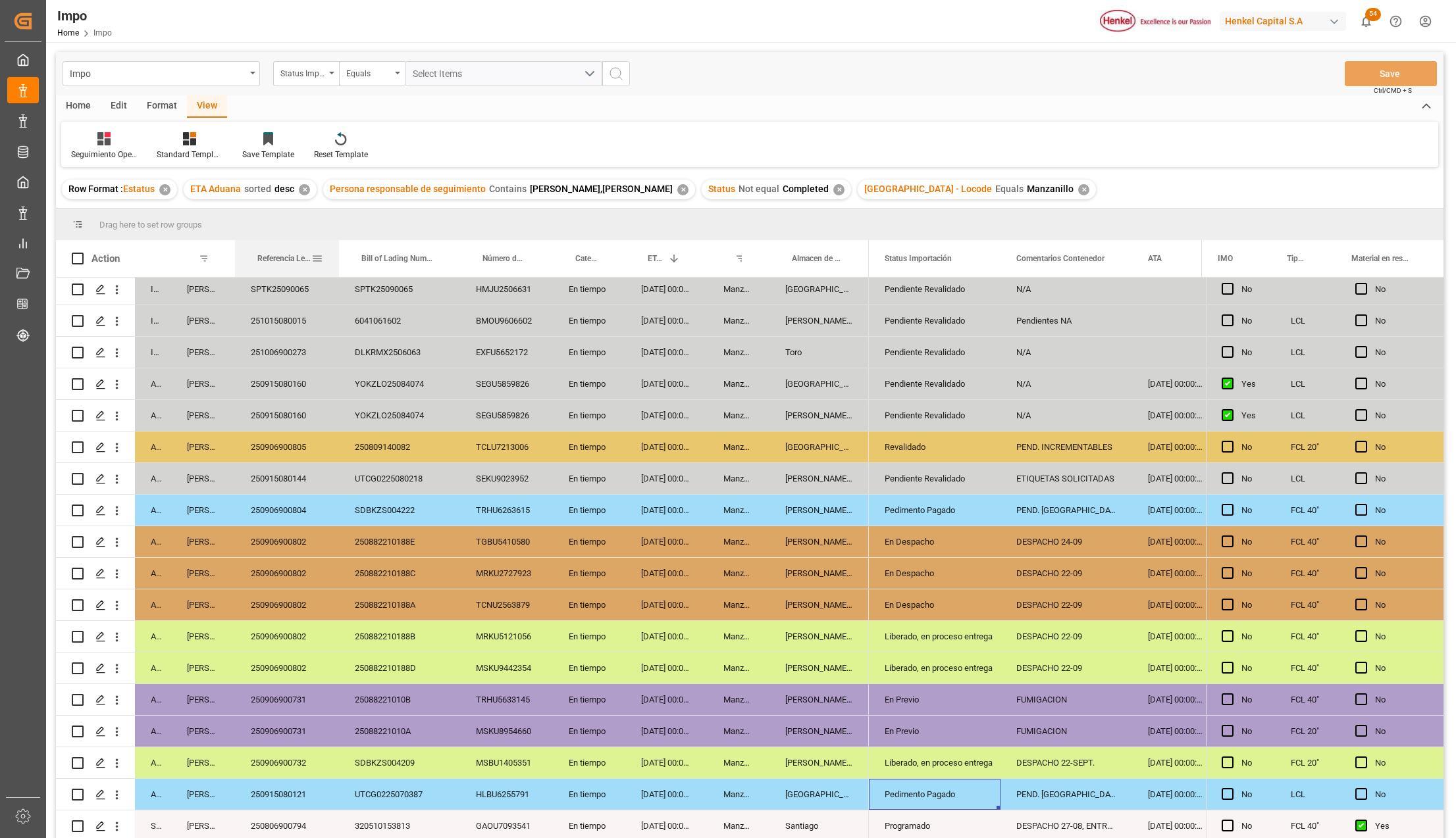
drag, startPoint x: 320, startPoint y: 240, endPoint x: 340, endPoint y: 240, distance: 20.0
click at [340, 240] on div at bounding box center [339, 259] width 5 height 37
click at [293, 790] on div "250915080121" at bounding box center [288, 794] width 108 height 31
click at [117, 790] on icon "open menu" at bounding box center [117, 794] width 2 height 9
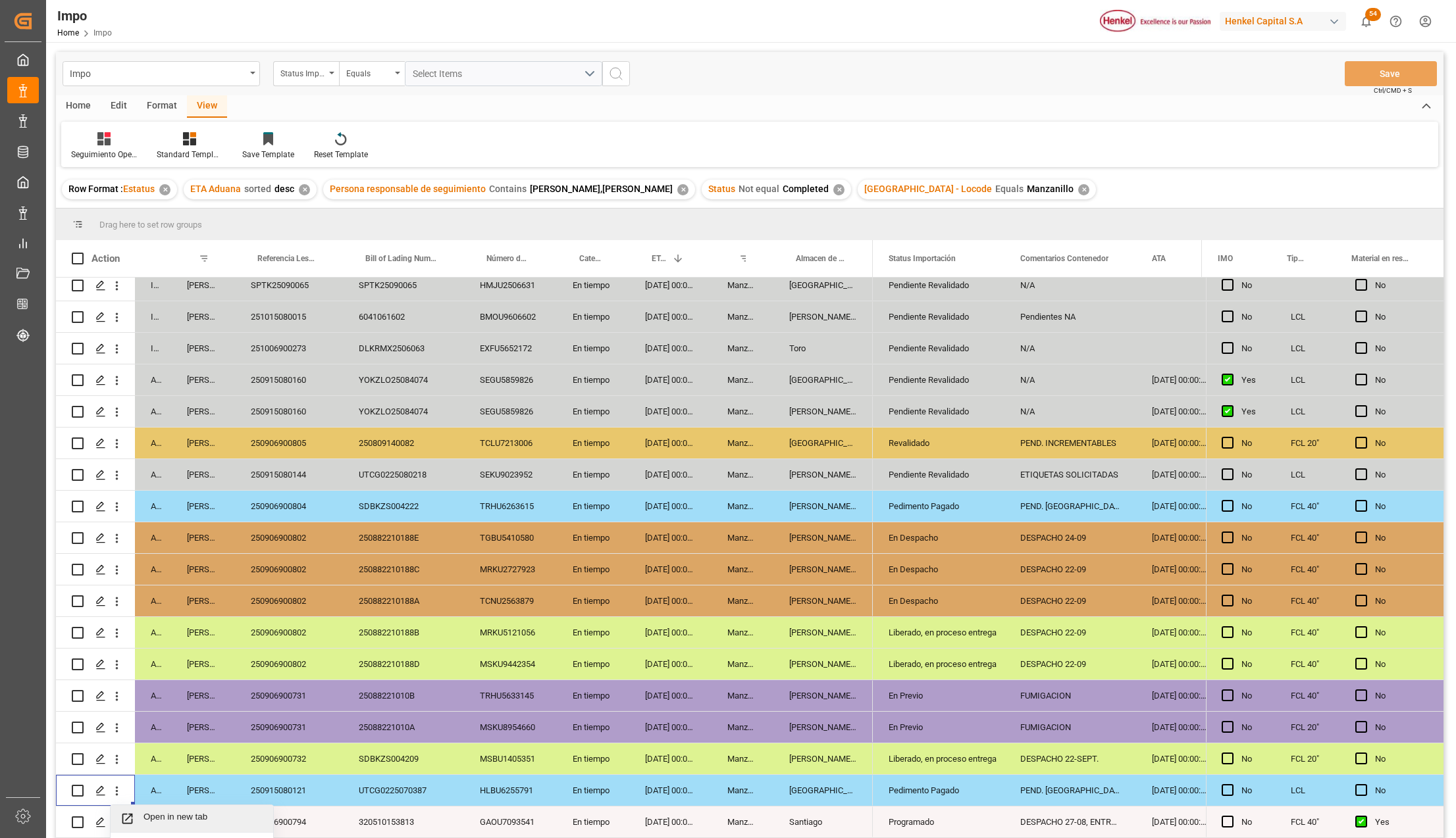
click at [137, 812] on span "Press SPACE to select this row." at bounding box center [132, 818] width 23 height 14
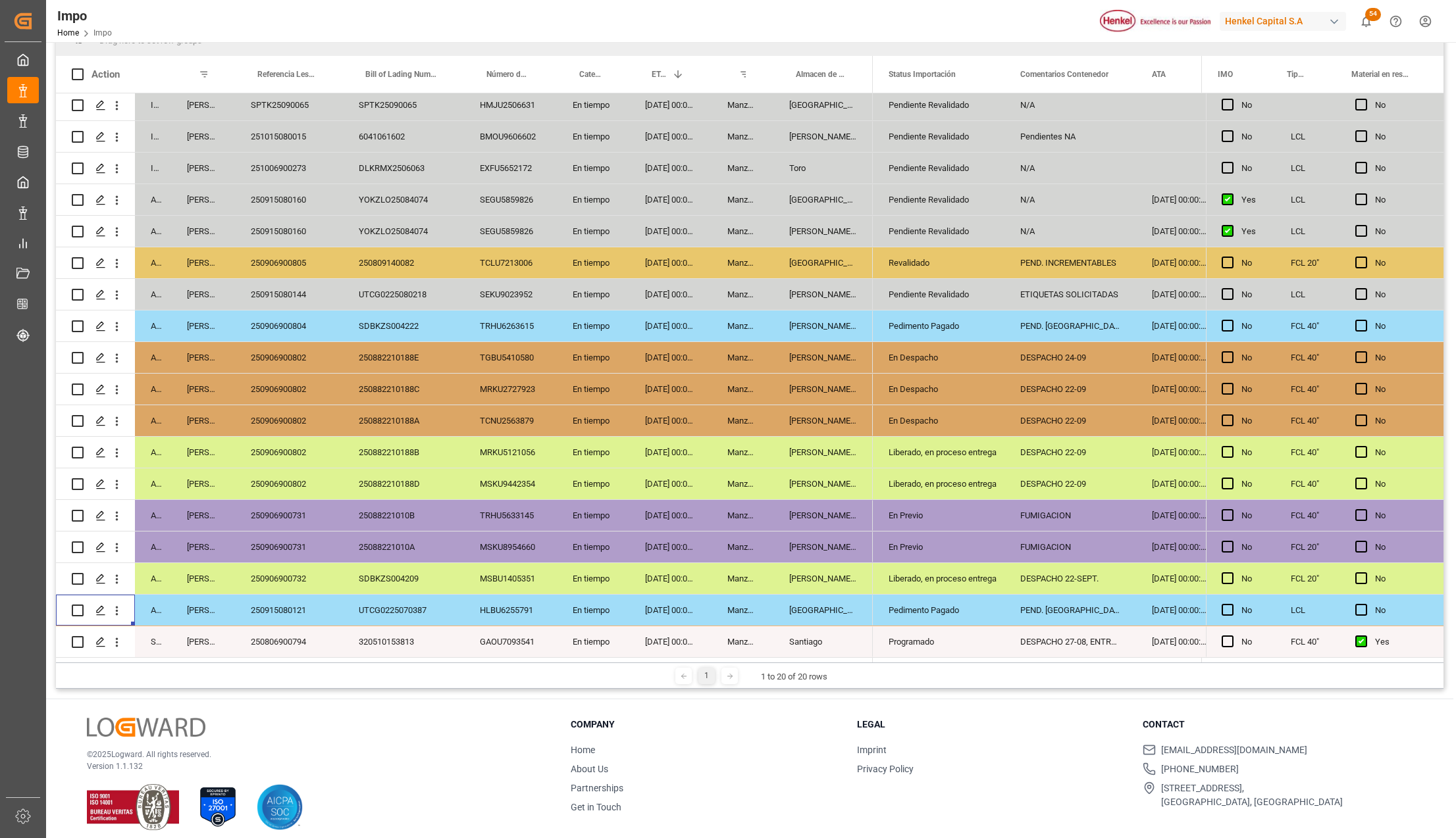
scroll to position [234, 0]
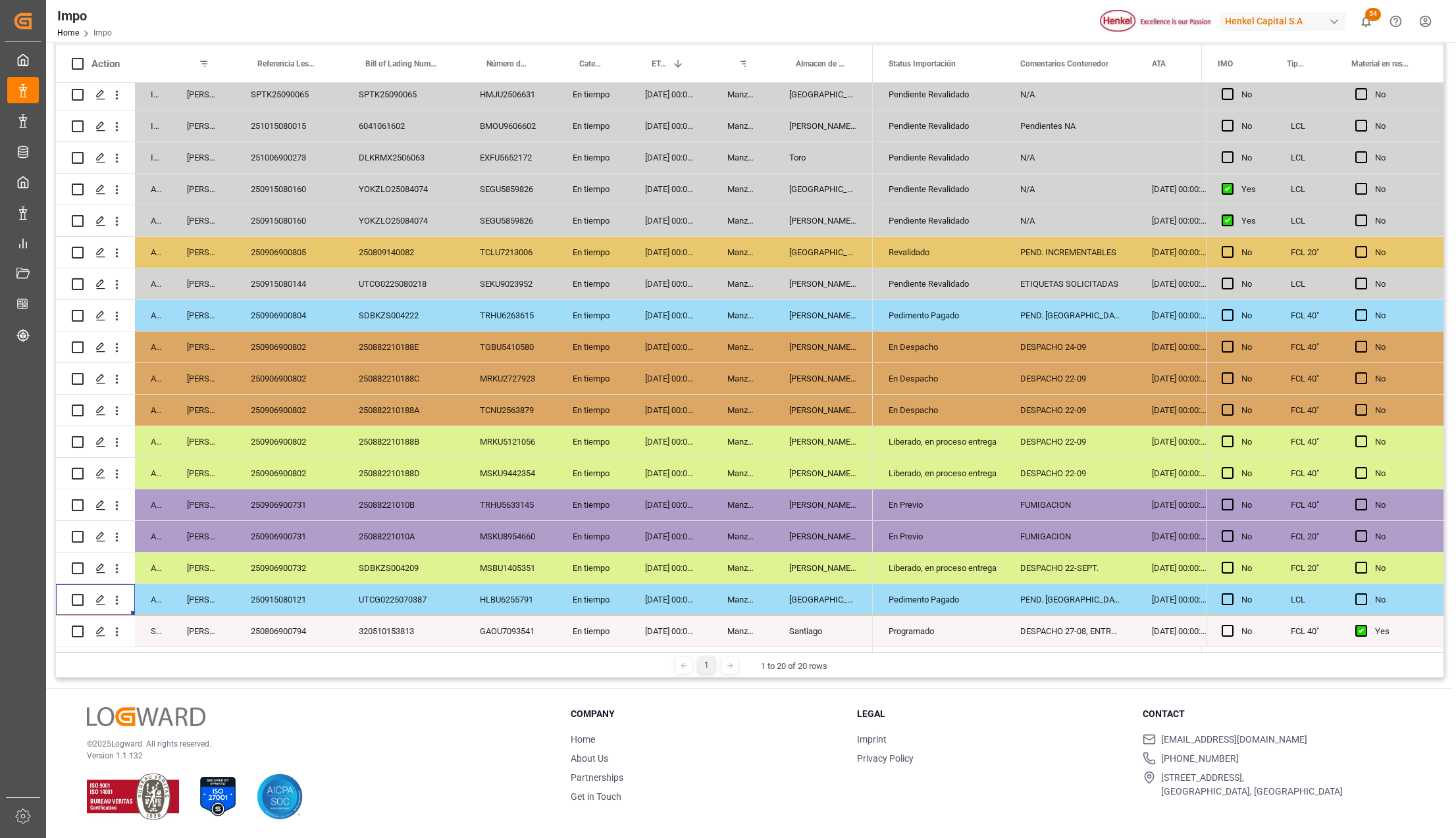
click at [512, 598] on div "HLBU6255791" at bounding box center [510, 600] width 93 height 31
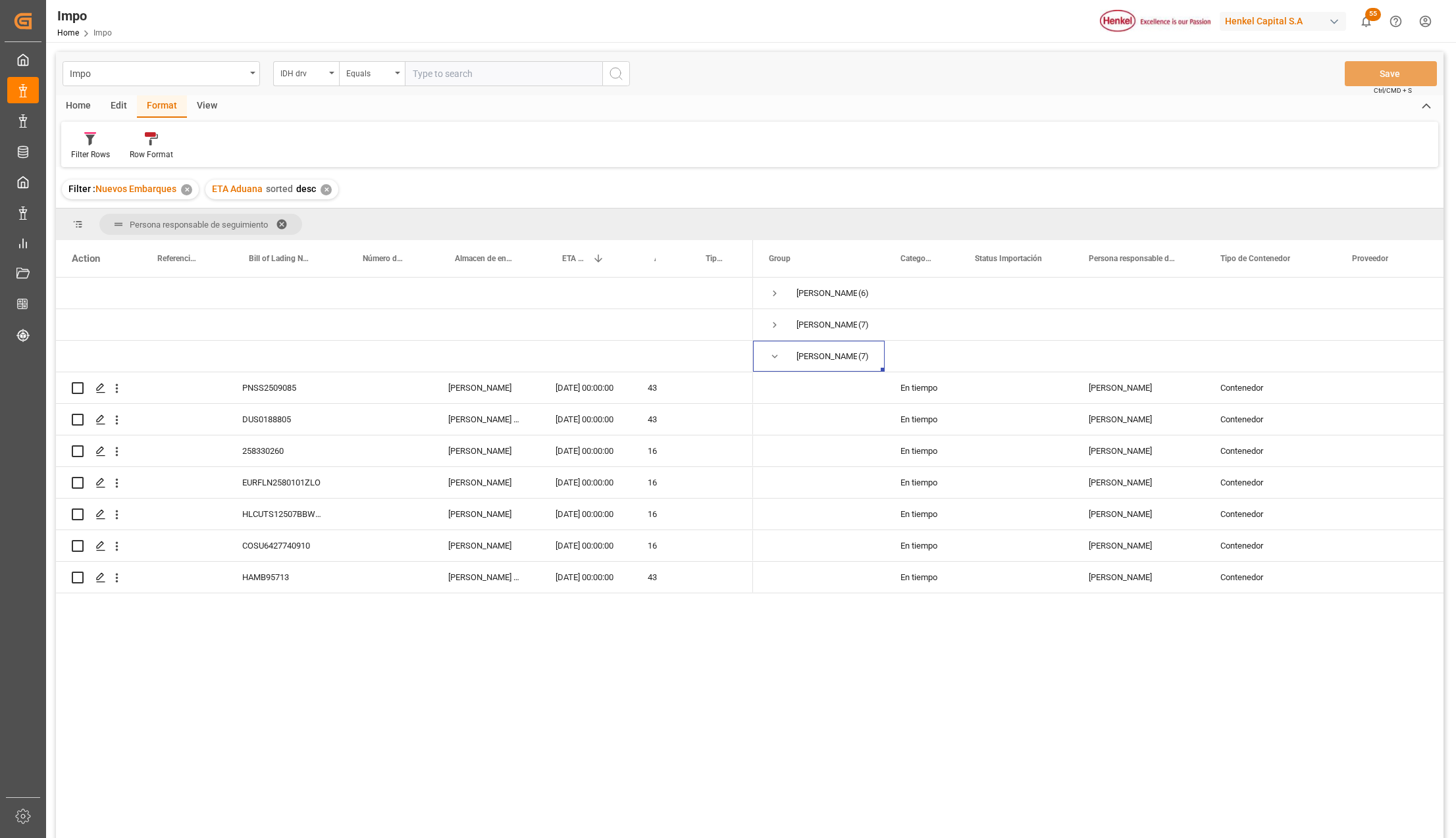
click at [120, 108] on div "Edit" at bounding box center [119, 106] width 36 height 22
click at [327, 149] on div "Configuration" at bounding box center [322, 154] width 49 height 11
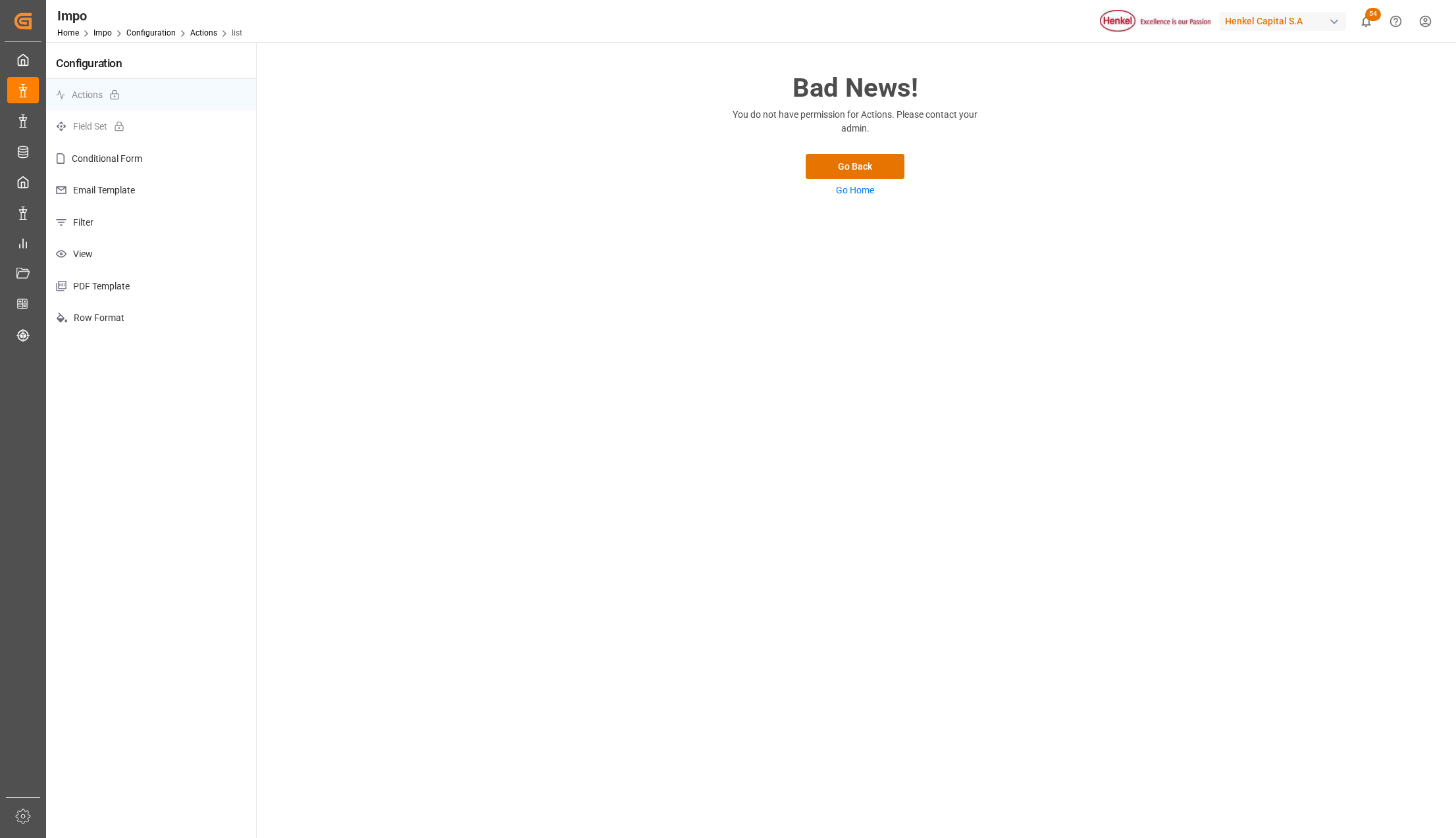
click at [94, 243] on p "View" at bounding box center [151, 254] width 210 height 32
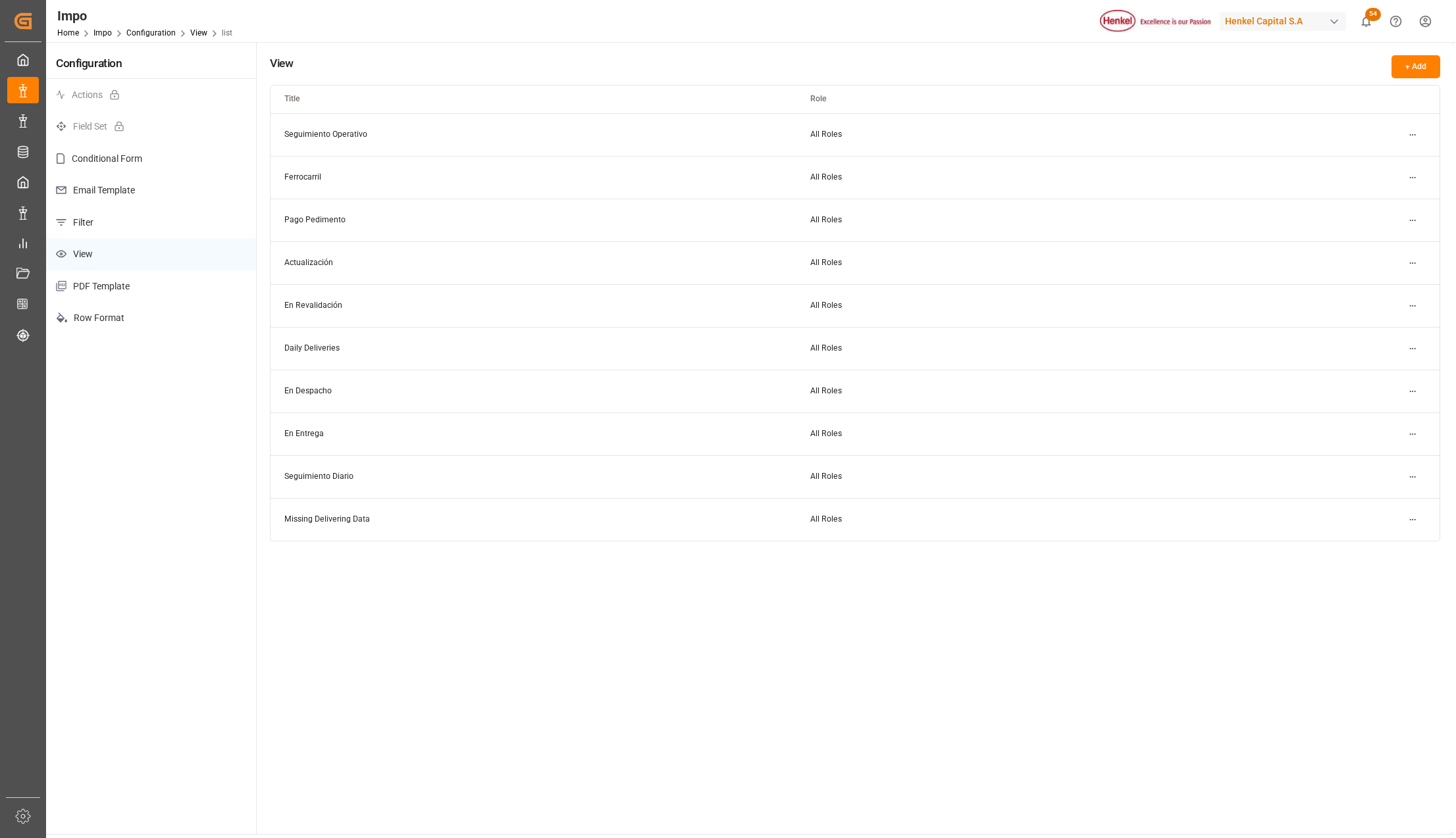
click at [1414, 135] on html "Created by potrace 1.15, written by [PERSON_NAME] [DATE]-[DATE] Created by potr…" at bounding box center [728, 419] width 1456 height 838
click at [1371, 162] on small "Edit" at bounding box center [1366, 162] width 14 height 8
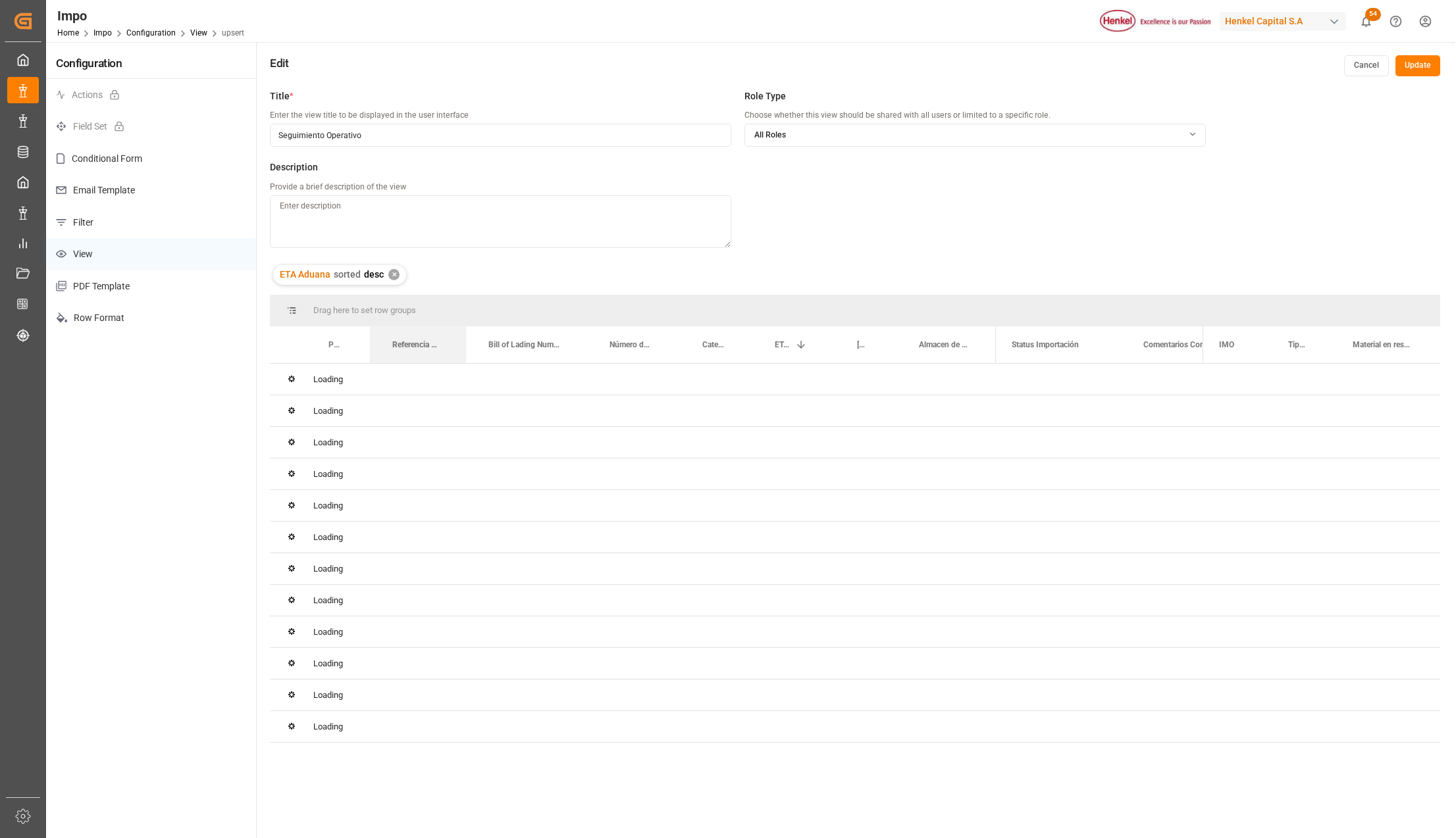
drag, startPoint x: 456, startPoint y: 337, endPoint x: 463, endPoint y: 337, distance: 7.0
click at [1415, 65] on button "Update" at bounding box center [1417, 66] width 45 height 21
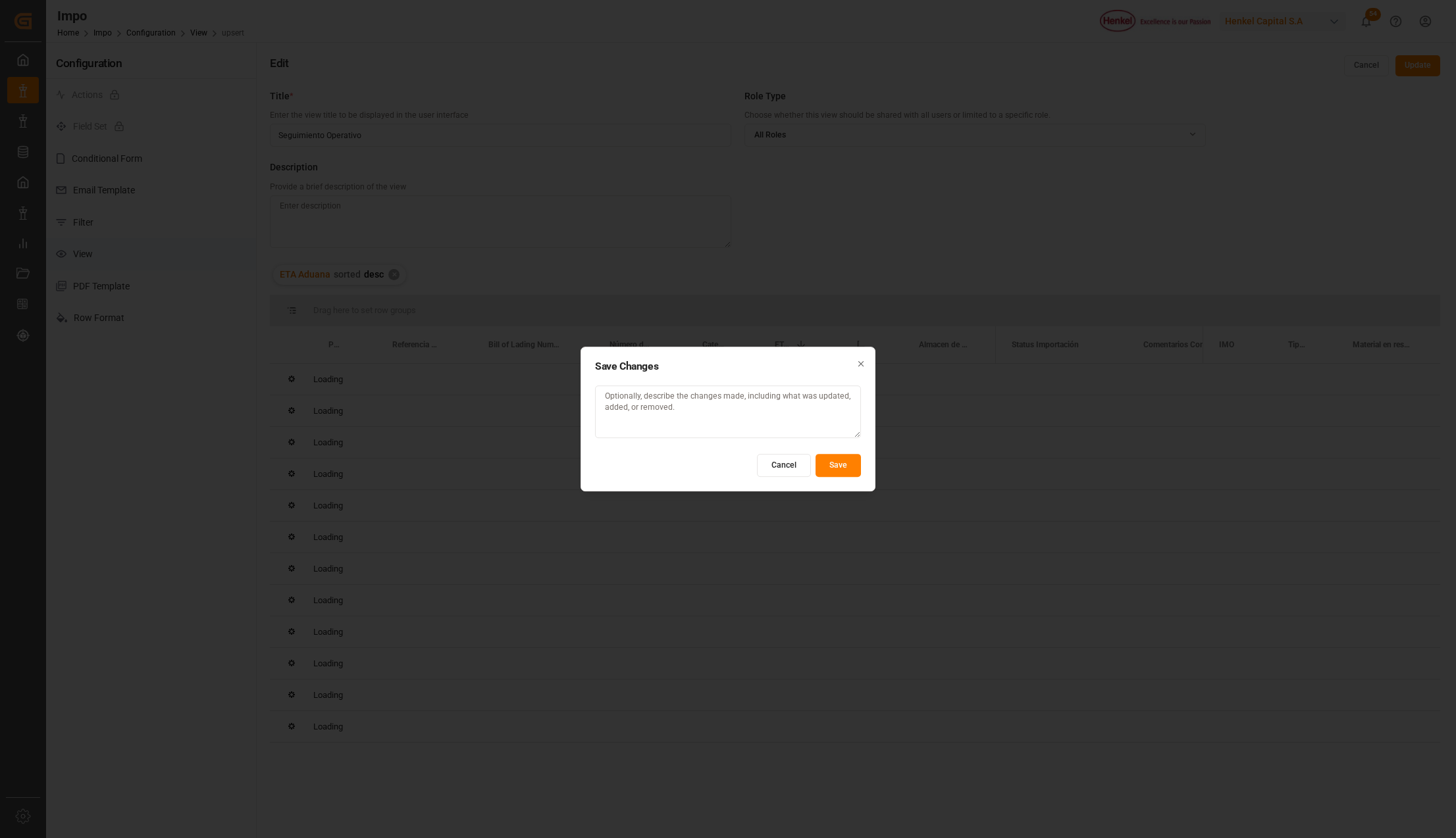
click at [835, 464] on button "Save" at bounding box center [838, 465] width 45 height 23
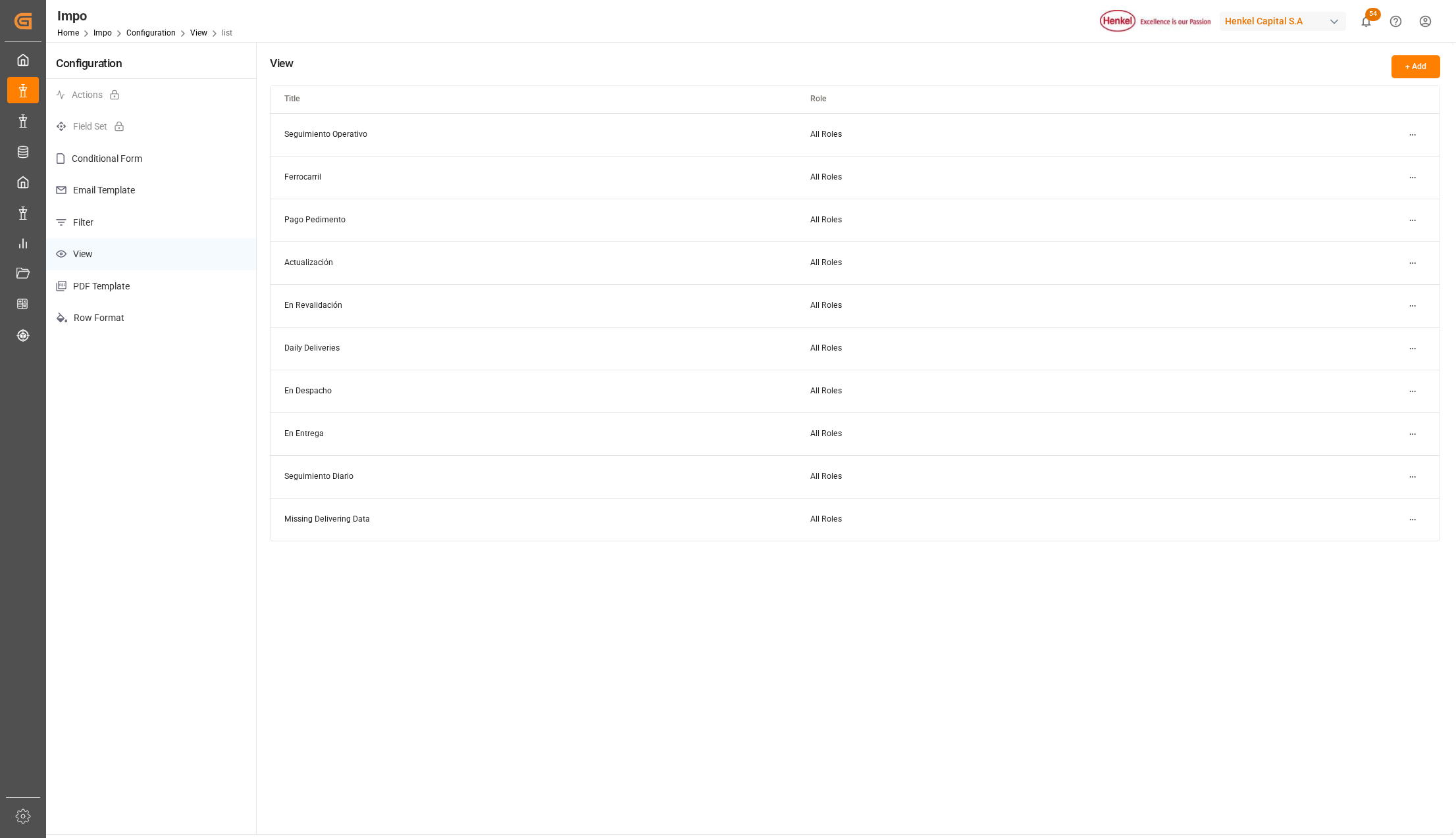
click at [1412, 130] on html "Created by potrace 1.15, written by Peter Selinger 2001-2017 Created by potrace…" at bounding box center [728, 419] width 1456 height 838
click at [1378, 164] on div "Edit" at bounding box center [1388, 161] width 68 height 18
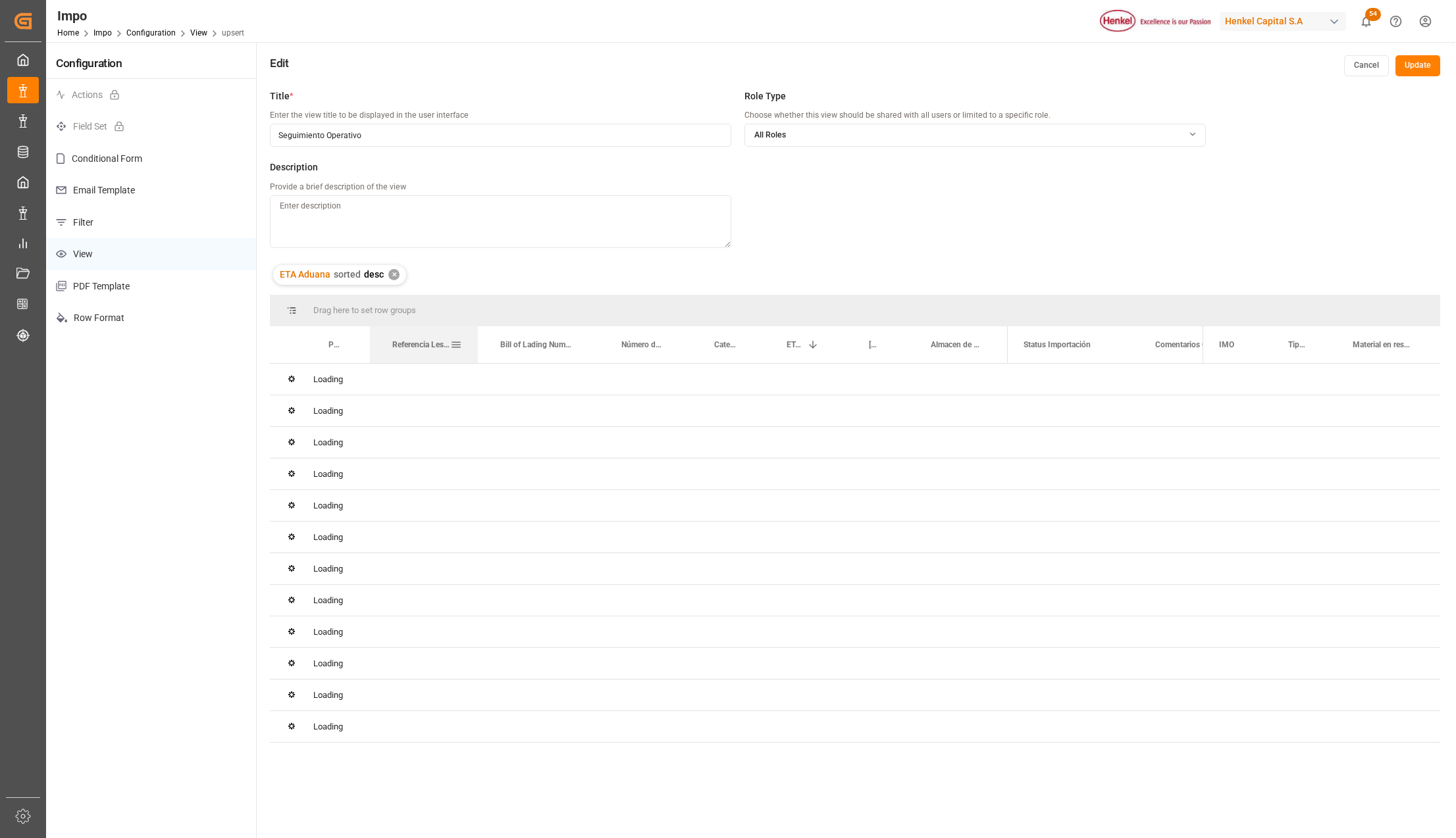
drag, startPoint x: 465, startPoint y: 327, endPoint x: 476, endPoint y: 327, distance: 11.0
click at [476, 327] on div at bounding box center [478, 345] width 5 height 37
click at [1427, 68] on button "Update" at bounding box center [1417, 66] width 45 height 21
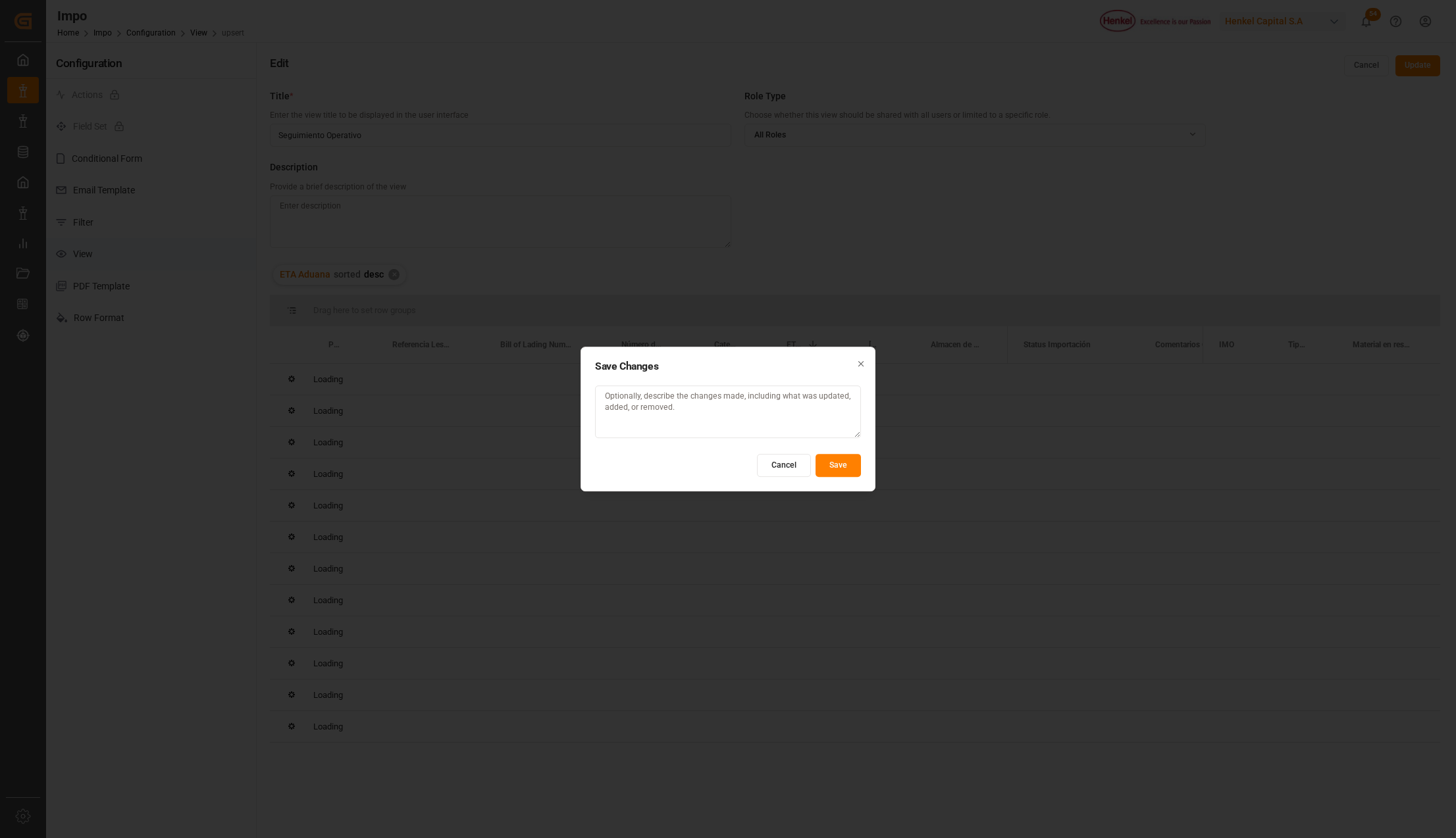
click at [830, 460] on button "Save" at bounding box center [838, 465] width 45 height 23
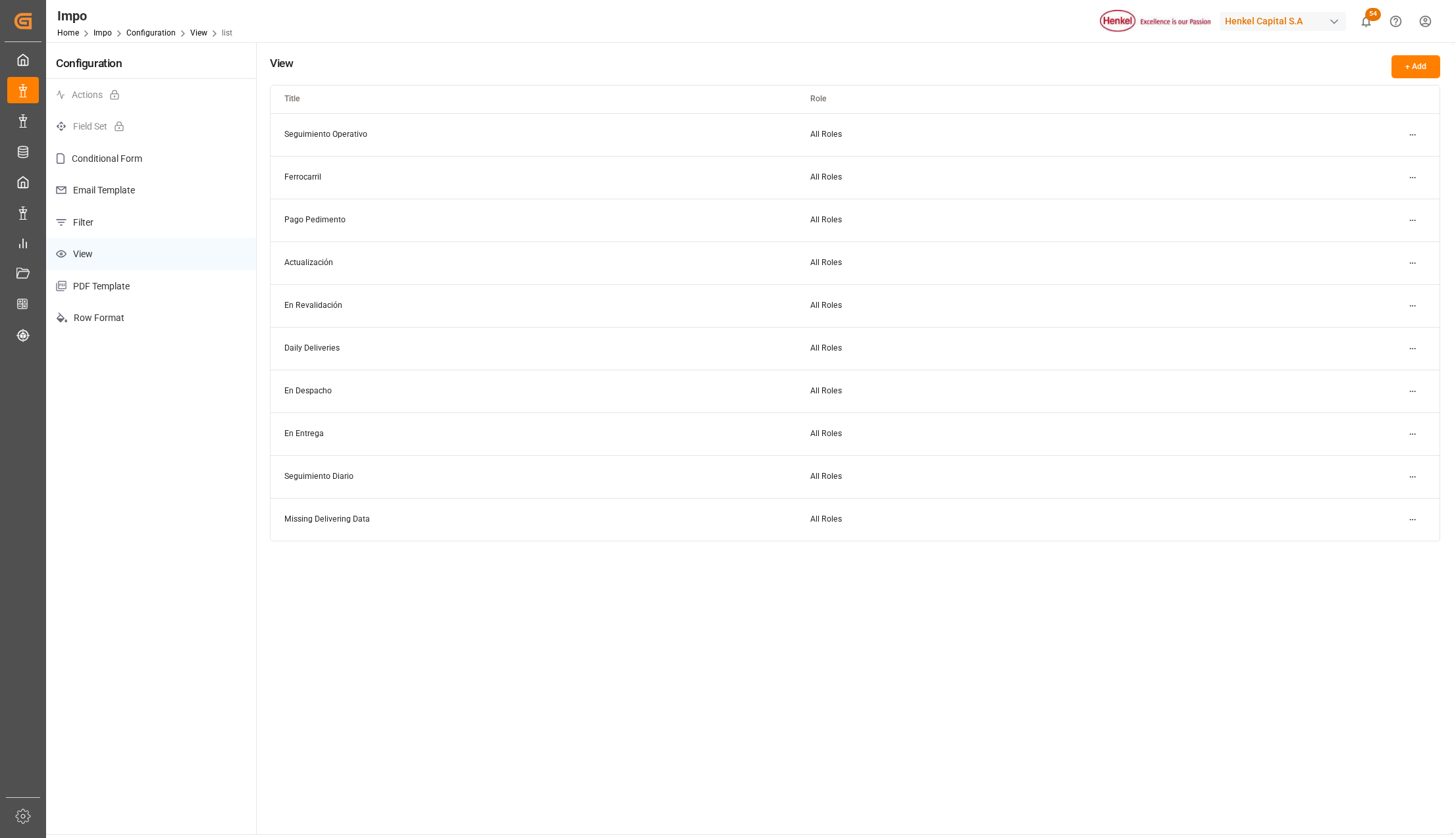
click at [98, 254] on p "View" at bounding box center [151, 254] width 210 height 32
click at [124, 414] on div "Configuration Actions Field Set Conditional Form Email Template Filter View PDF…" at bounding box center [151, 437] width 210 height 792
click at [122, 257] on p "View" at bounding box center [151, 254] width 210 height 32
click at [90, 221] on p "Filter" at bounding box center [151, 222] width 210 height 32
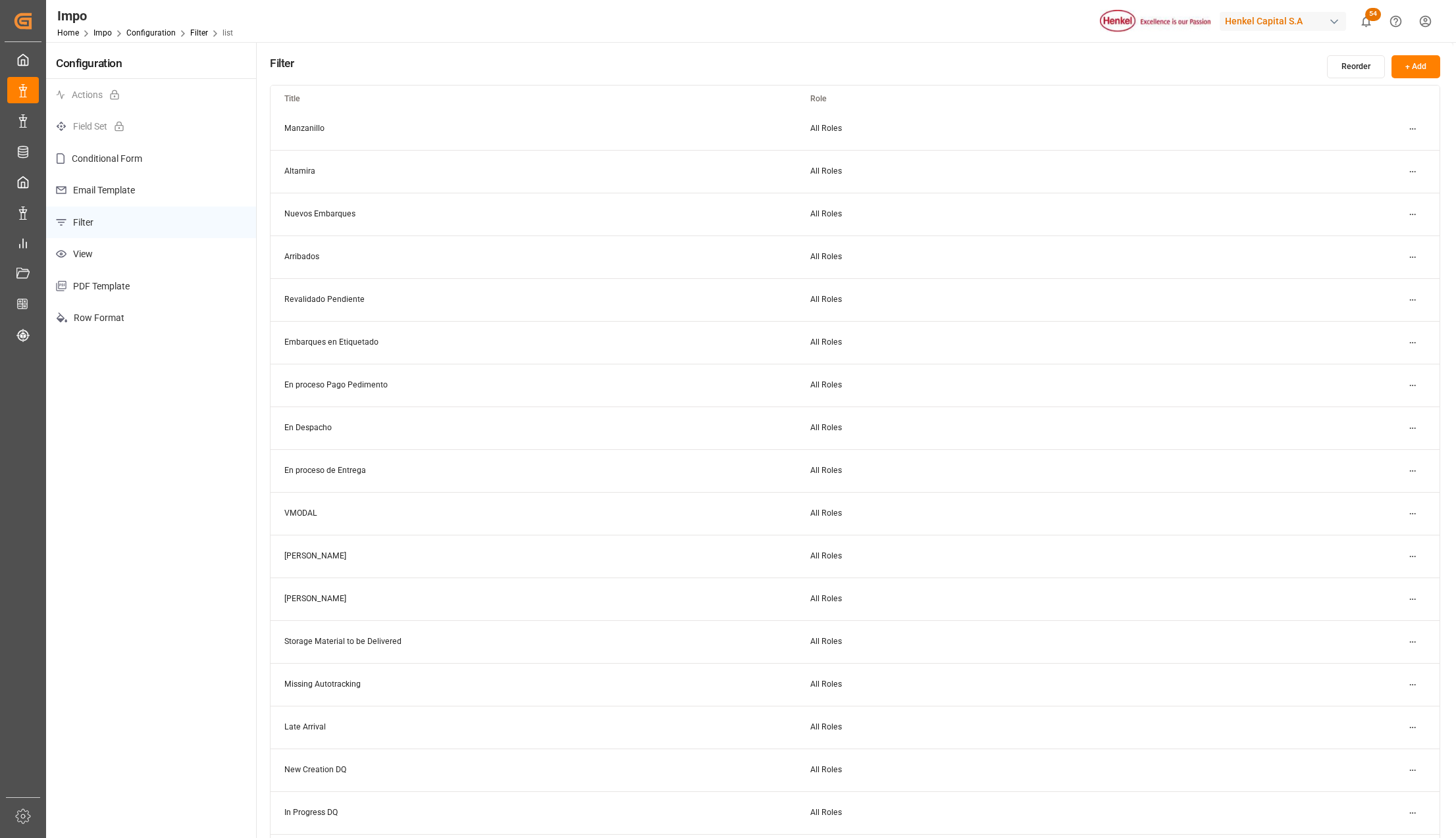
scroll to position [88, 0]
click at [85, 238] on p "View" at bounding box center [151, 254] width 210 height 32
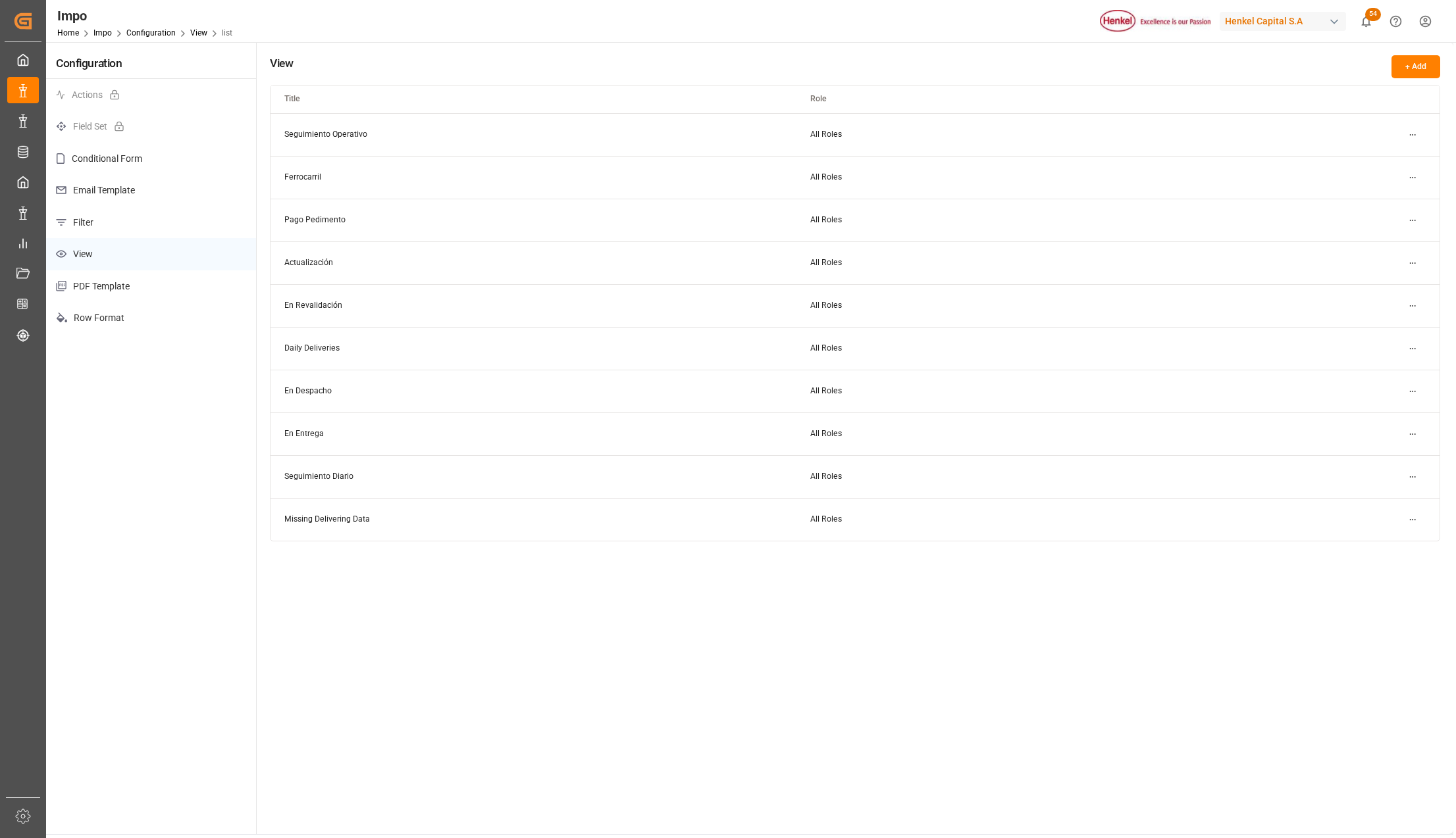
click at [100, 219] on p "Filter" at bounding box center [151, 222] width 210 height 32
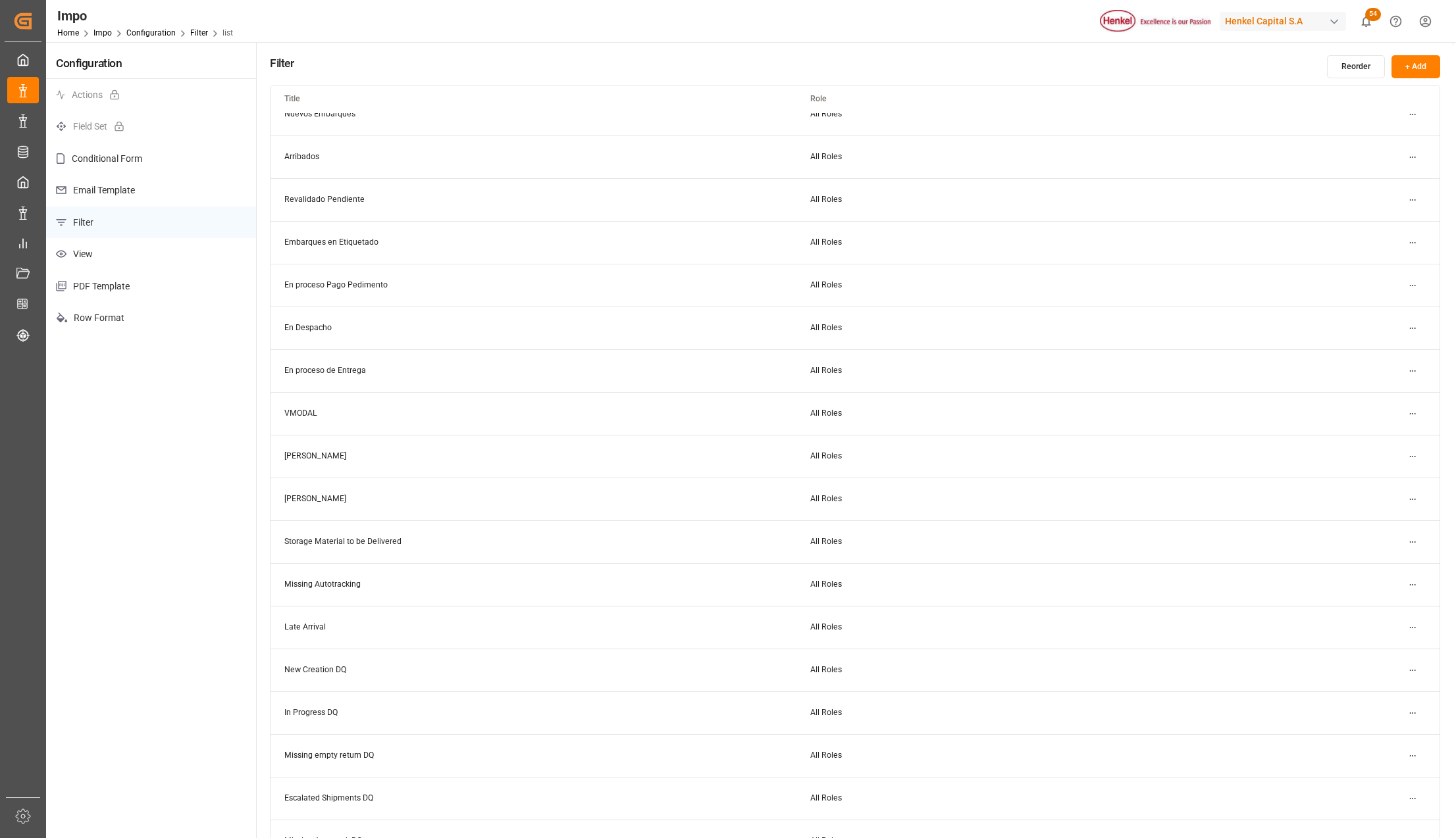
scroll to position [175, 0]
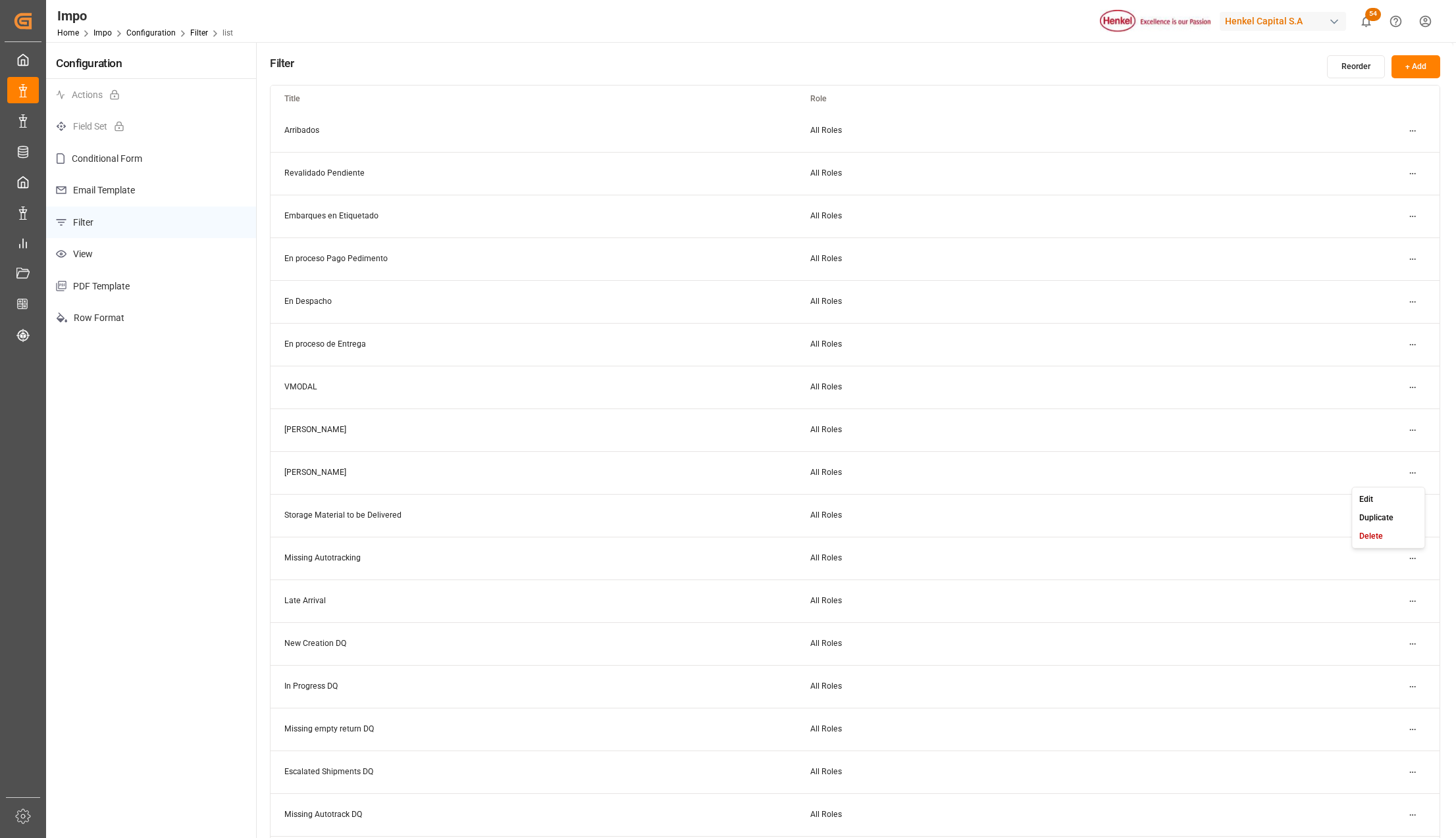
click at [1420, 471] on html "Created by potrace 1.15, written by Peter Selinger 2001-2017 Created by potrace…" at bounding box center [728, 419] width 1456 height 838
click at [1389, 496] on div "Edit" at bounding box center [1388, 499] width 68 height 18
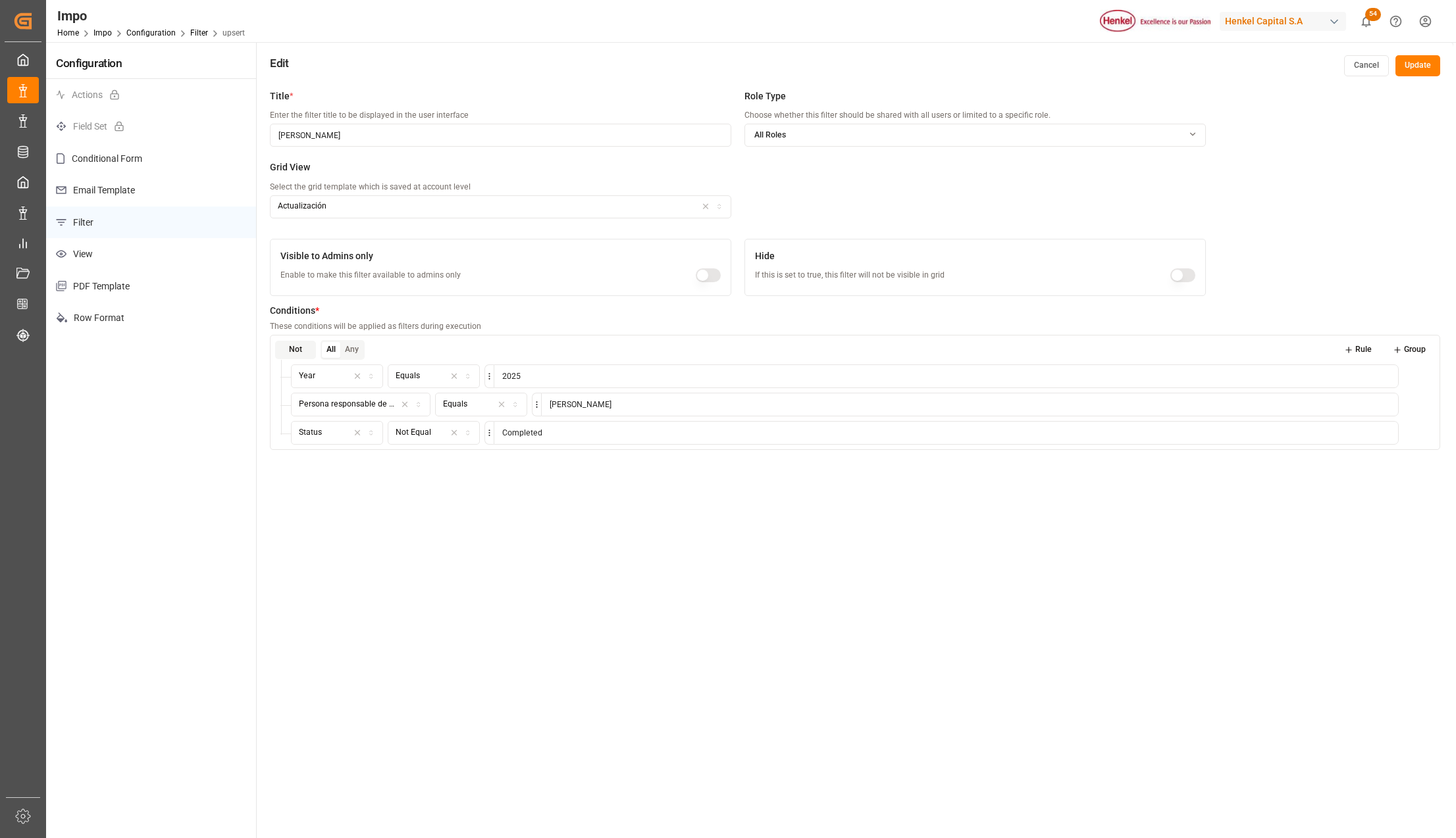
click at [582, 629] on div "Title * Enter the filter title to be displayed in the user interface Carlos Vil…" at bounding box center [855, 501] width 1196 height 838
click at [108, 254] on p "View" at bounding box center [151, 254] width 210 height 32
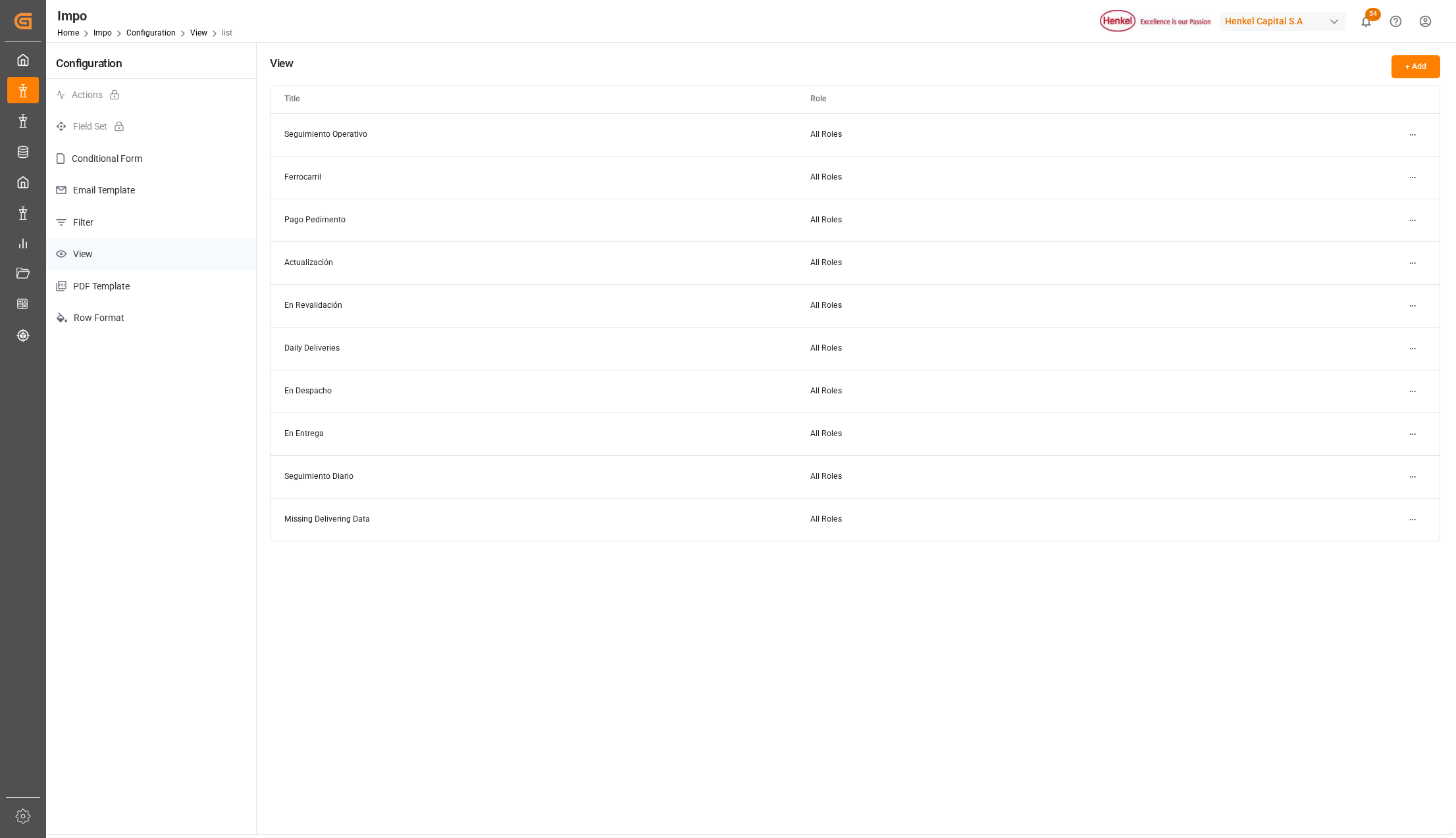
click at [1408, 259] on html "Created by potrace 1.15, written by Peter Selinger 2001-2017 Created by potrace…" at bounding box center [728, 419] width 1456 height 838
click at [1371, 290] on small "Edit" at bounding box center [1366, 290] width 14 height 8
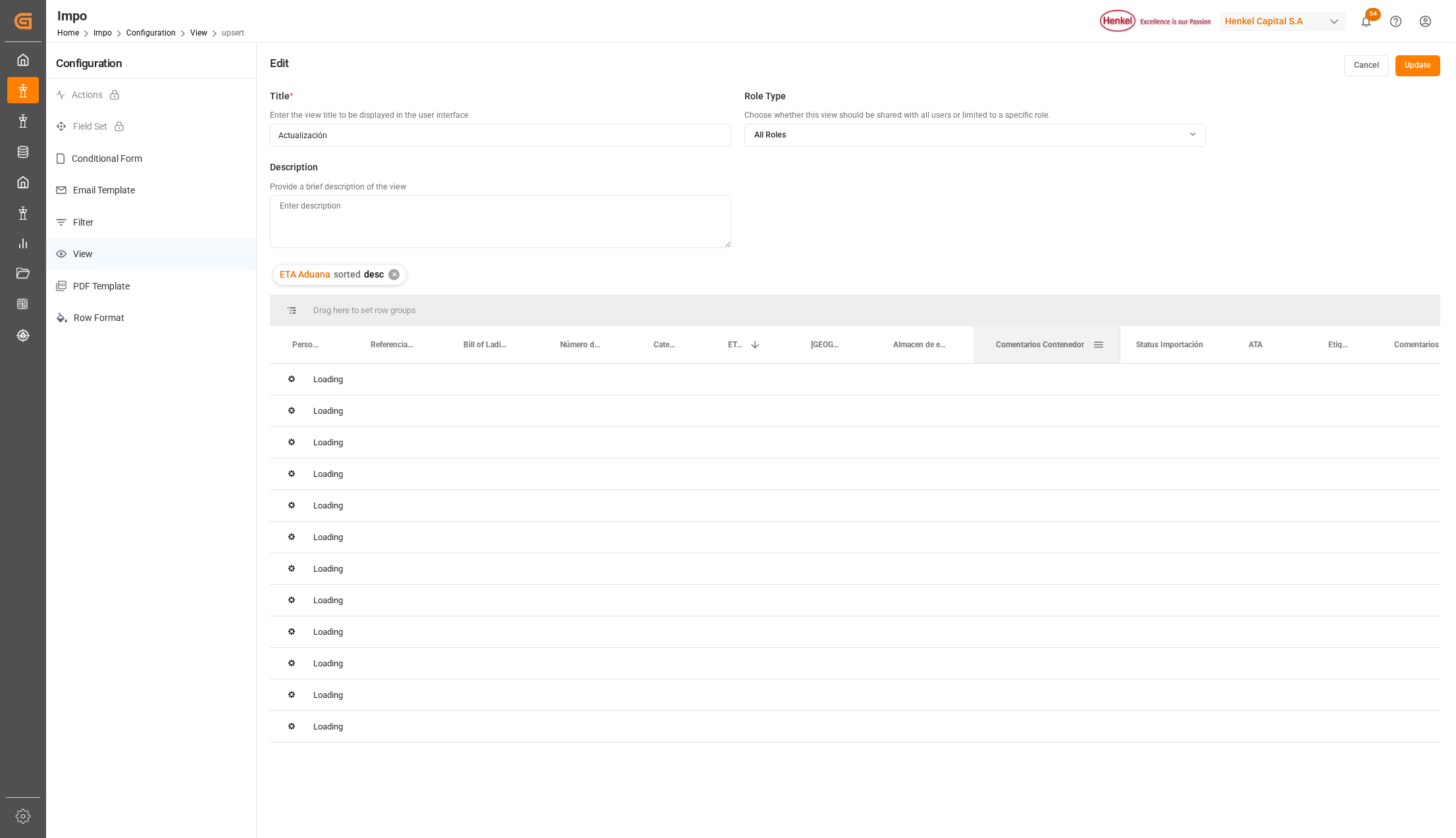
drag, startPoint x: 1133, startPoint y: 346, endPoint x: 1043, endPoint y: 338, distance: 90.4
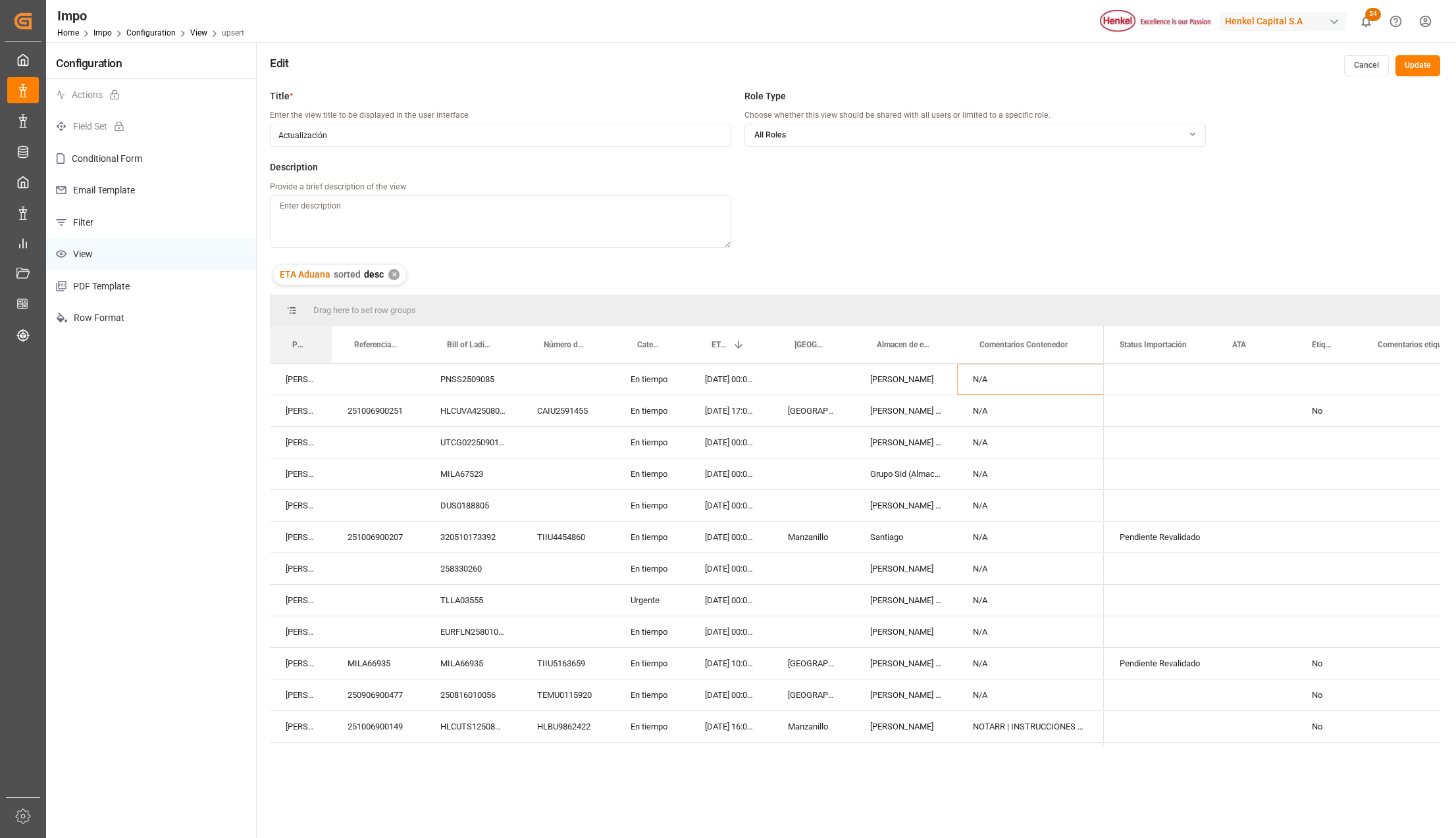
drag, startPoint x: 346, startPoint y: 330, endPoint x: 329, endPoint y: 329, distance: 17.0
click at [333, 332] on div at bounding box center [336, 345] width 5 height 37
drag, startPoint x: 856, startPoint y: 330, endPoint x: 843, endPoint y: 329, distance: 13.0
click at [843, 329] on div at bounding box center [846, 345] width 5 height 37
click at [1409, 61] on button "Update" at bounding box center [1417, 66] width 45 height 21
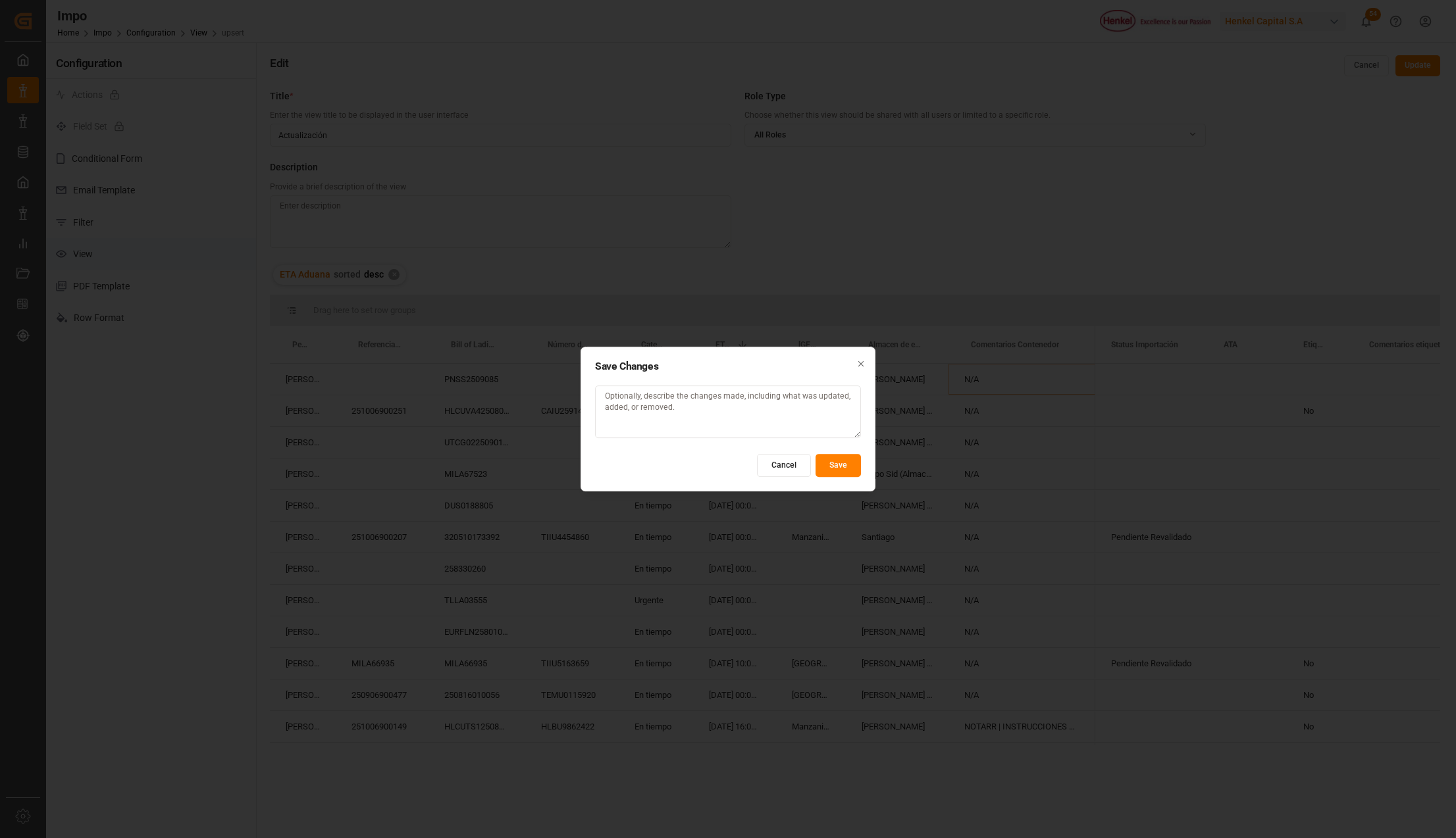
click at [838, 469] on button "Save" at bounding box center [838, 465] width 45 height 23
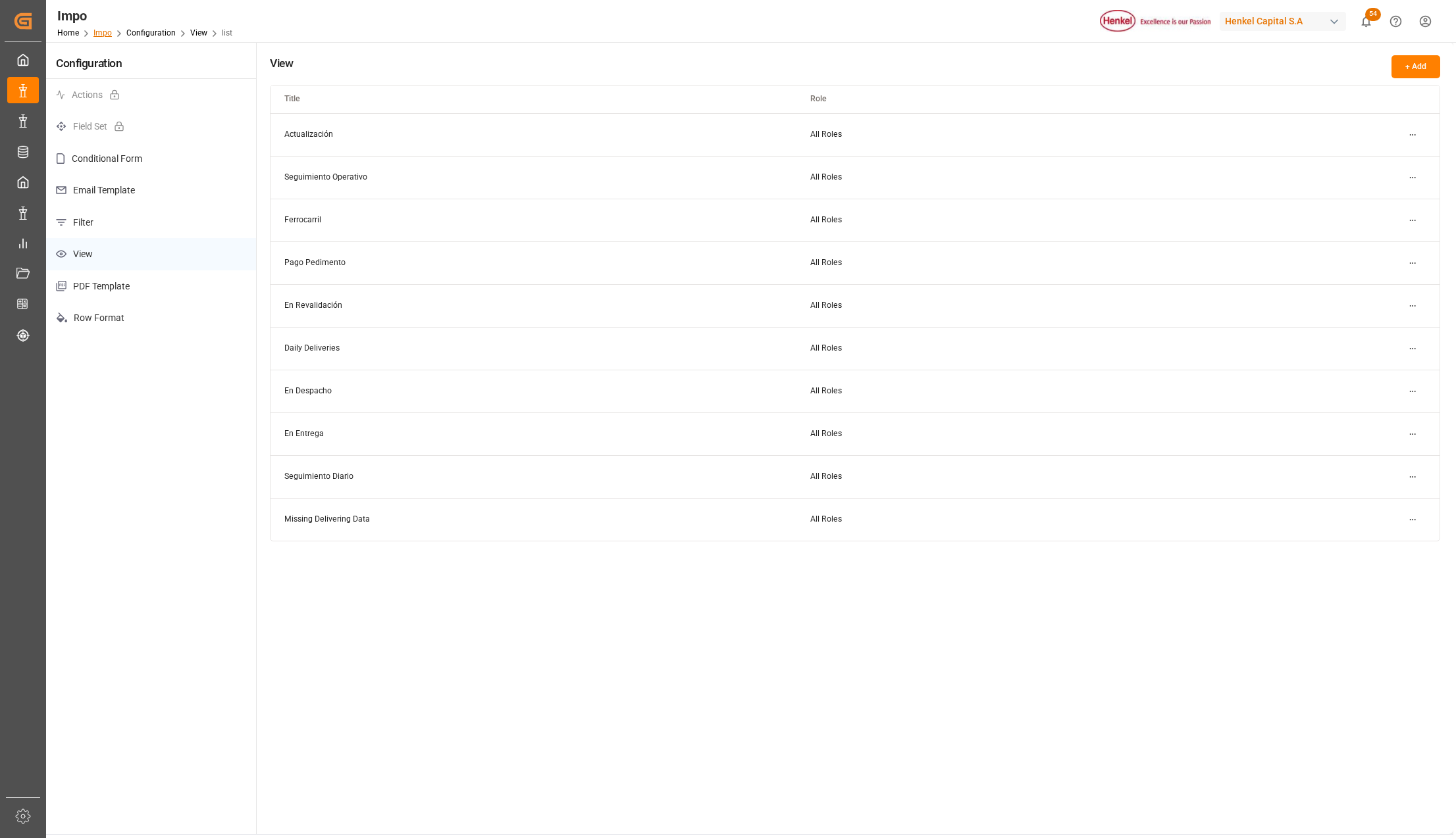
click at [106, 30] on link "Impo" at bounding box center [103, 32] width 18 height 9
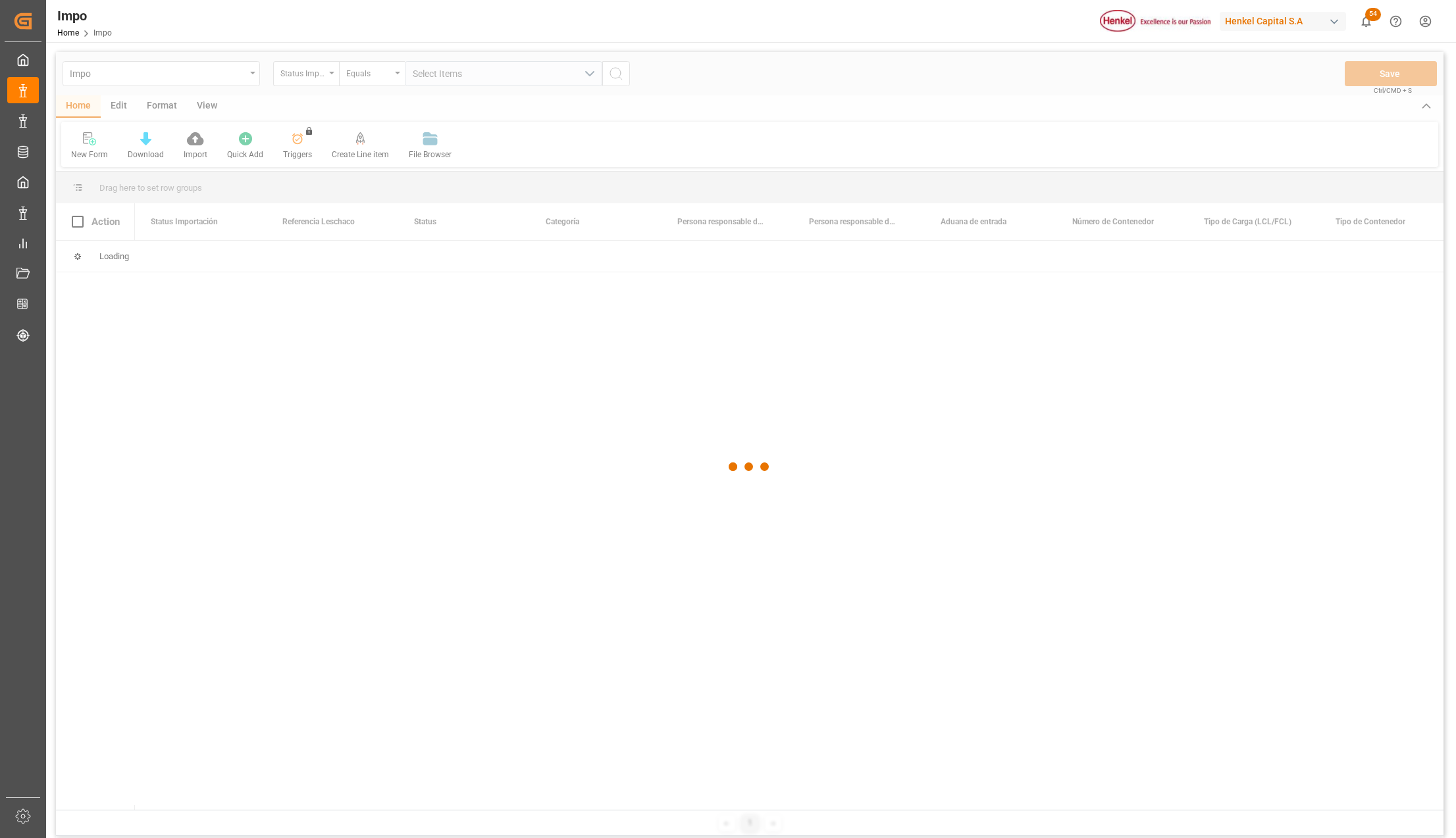
click at [153, 109] on div at bounding box center [750, 466] width 1388 height 830
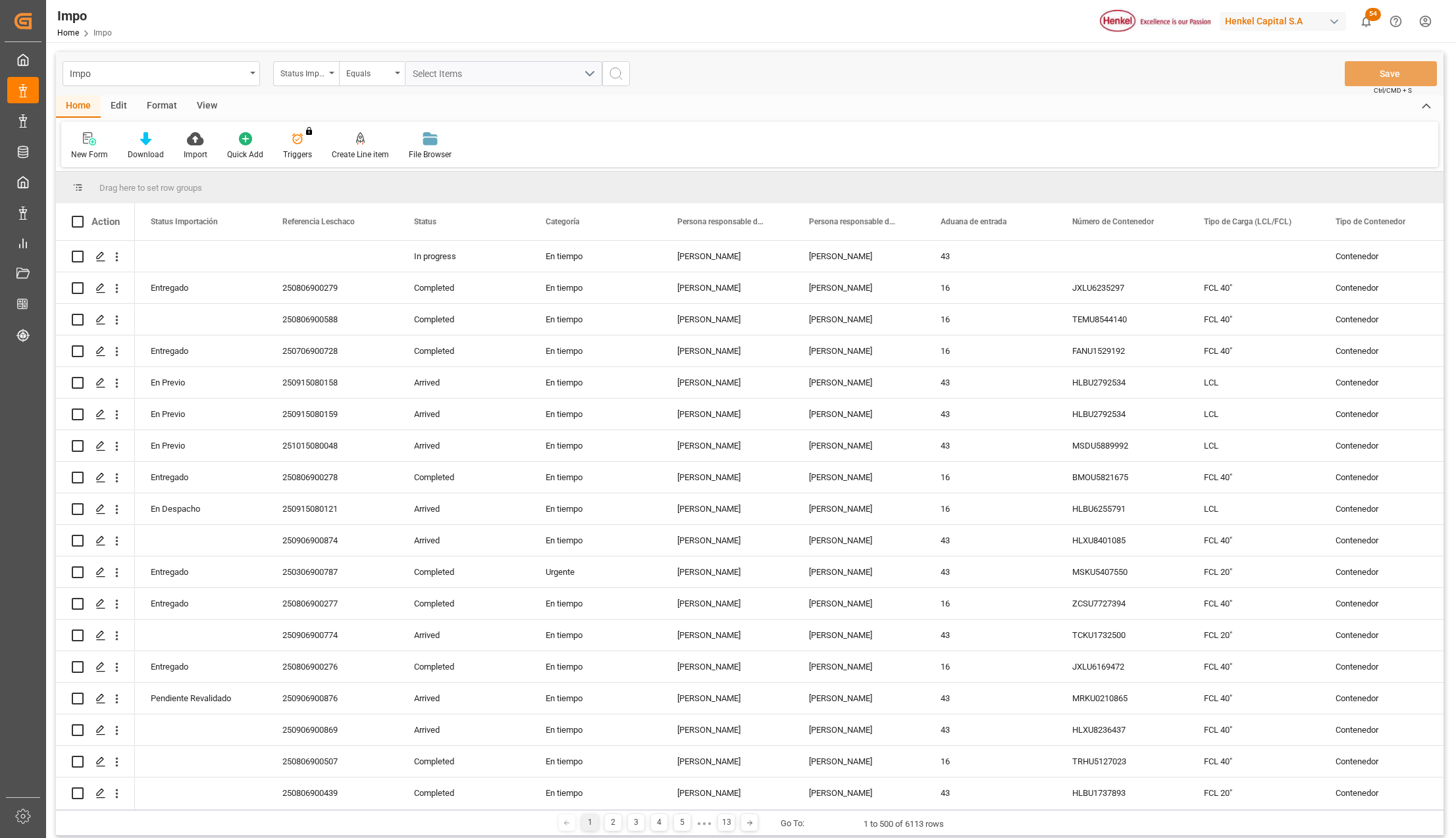
click at [158, 95] on div "Format" at bounding box center [162, 106] width 50 height 22
click at [101, 138] on div at bounding box center [90, 138] width 39 height 14
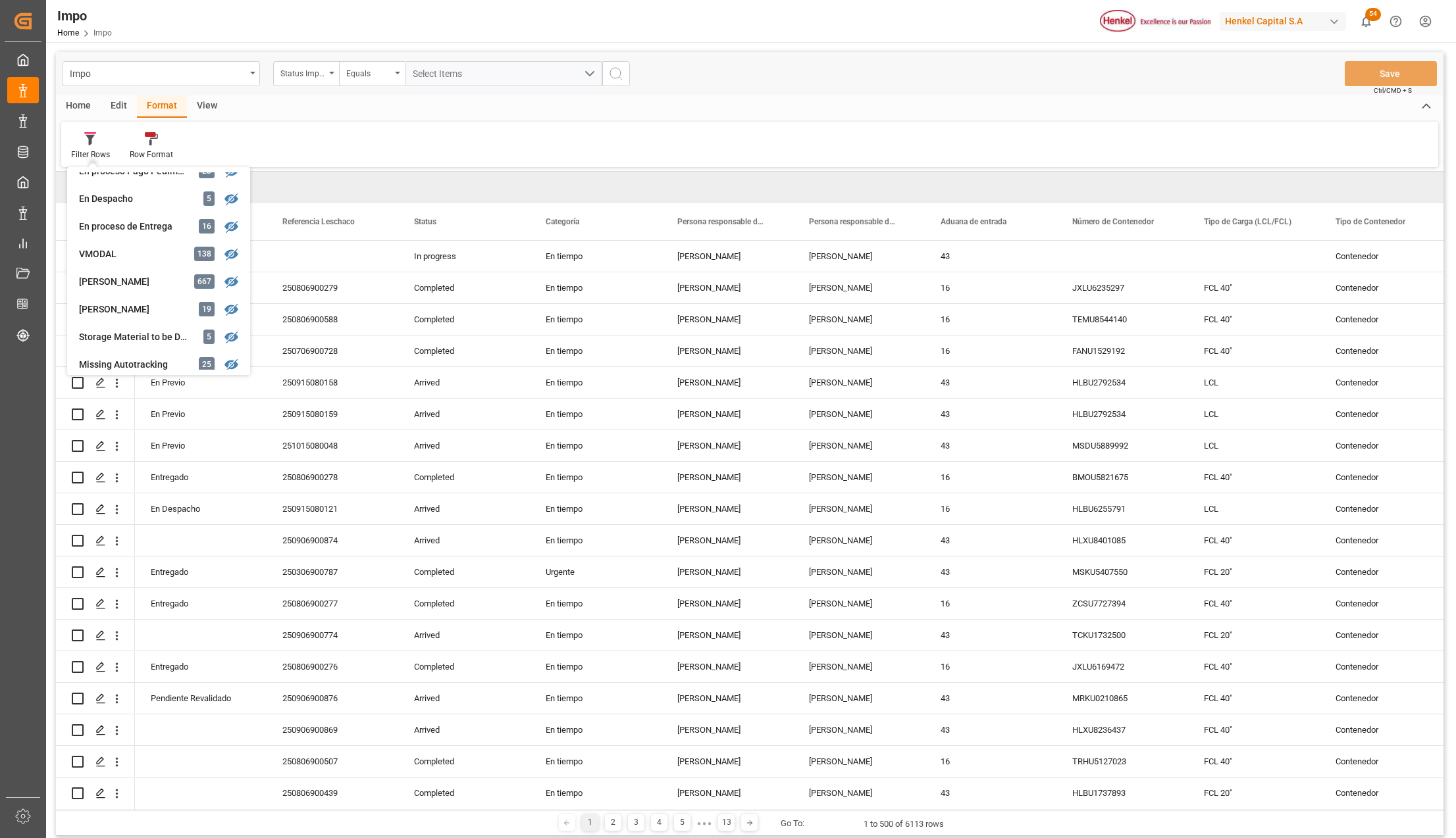
scroll to position [263, 0]
click at [124, 255] on div "[PERSON_NAME]" at bounding box center [136, 254] width 115 height 14
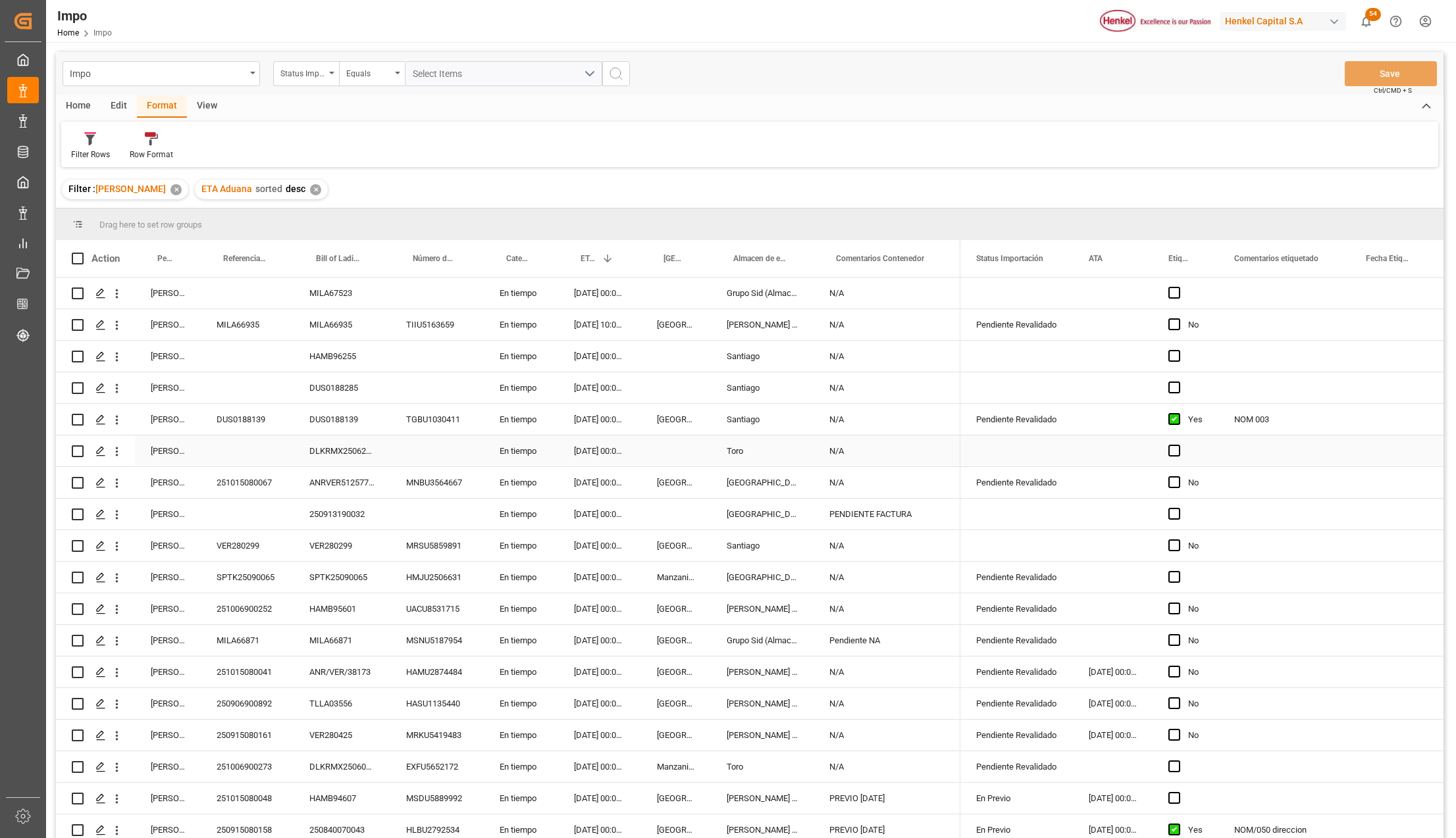
click at [849, 417] on div "N/A" at bounding box center [887, 419] width 147 height 31
click at [151, 138] on icon at bounding box center [154, 140] width 8 height 11
click at [155, 207] on div "Impo Status Importación Equals Select Items Save Ctrl/CMD + S Home Edit Format …" at bounding box center [750, 462] width 1388 height 821
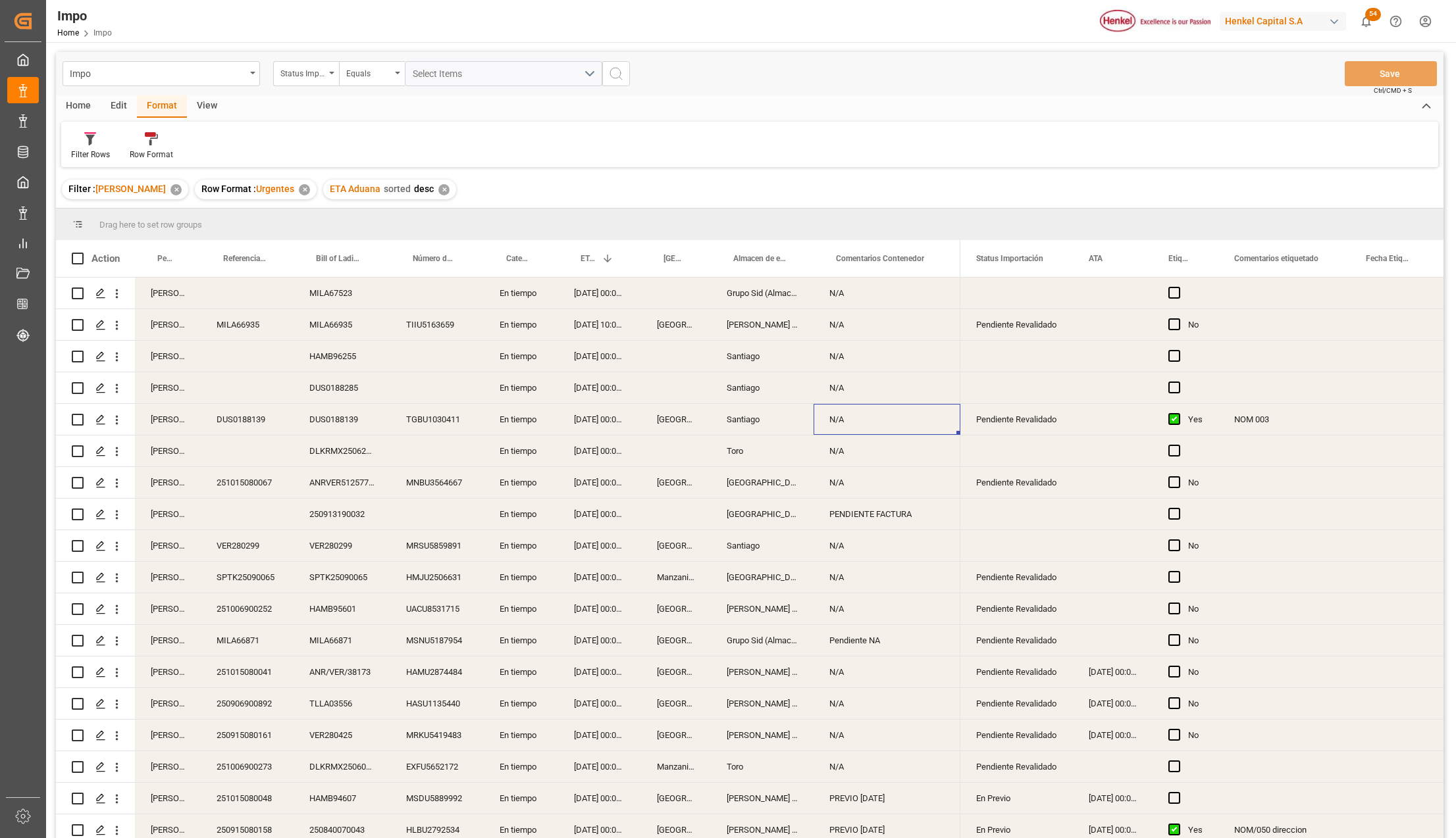
click at [916, 336] on div "N/A" at bounding box center [887, 325] width 147 height 31
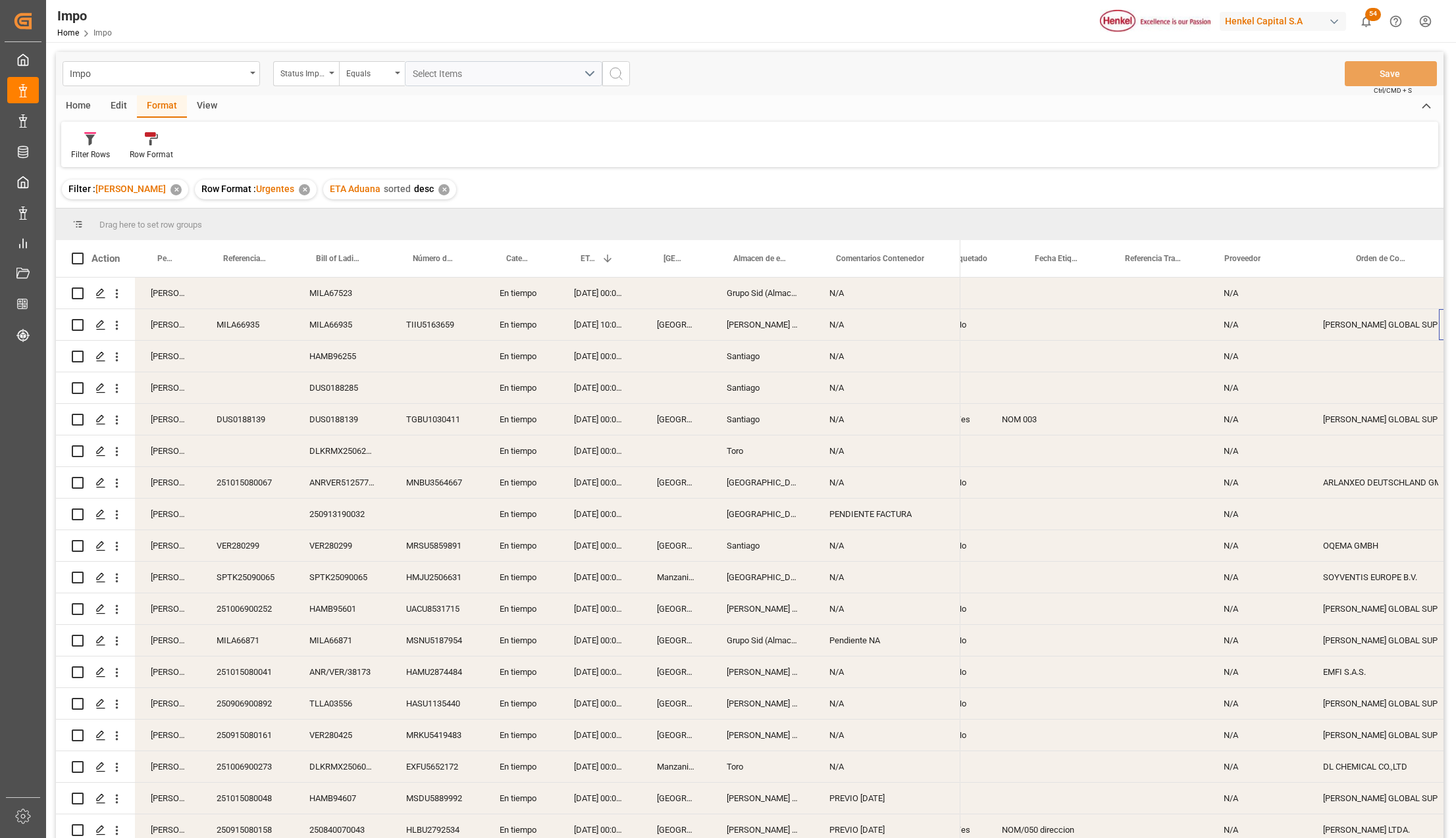
scroll to position [0, 330]
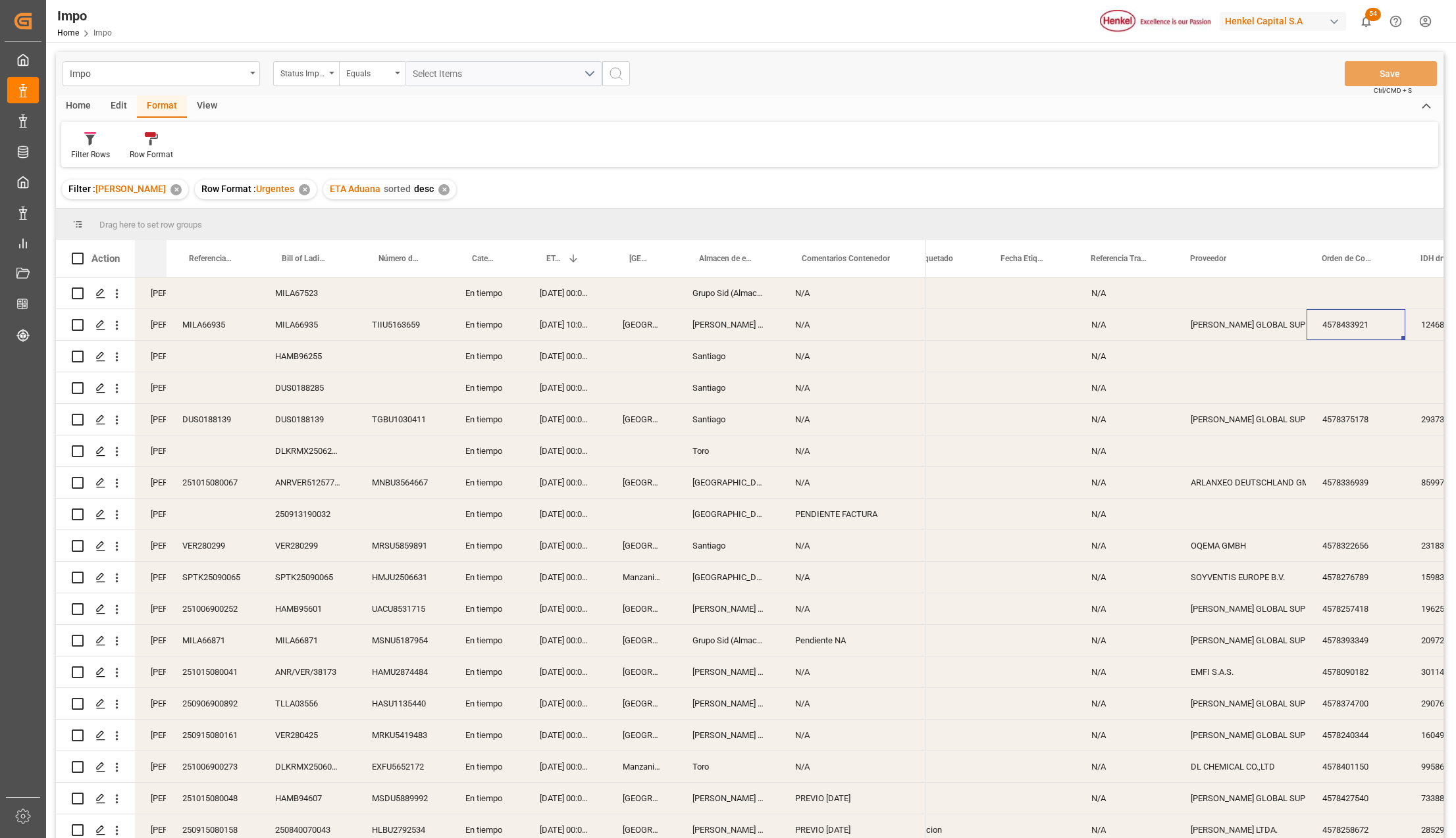
drag, startPoint x: 199, startPoint y: 244, endPoint x: 146, endPoint y: 225, distance: 56.3
click at [146, 225] on div "Drag here to set row groups Drag here to set column labels Action Persona respo…" at bounding box center [750, 527] width 1388 height 638
click at [117, 107] on div "Edit" at bounding box center [119, 106] width 36 height 22
click at [327, 148] on div "Configuration" at bounding box center [322, 145] width 69 height 29
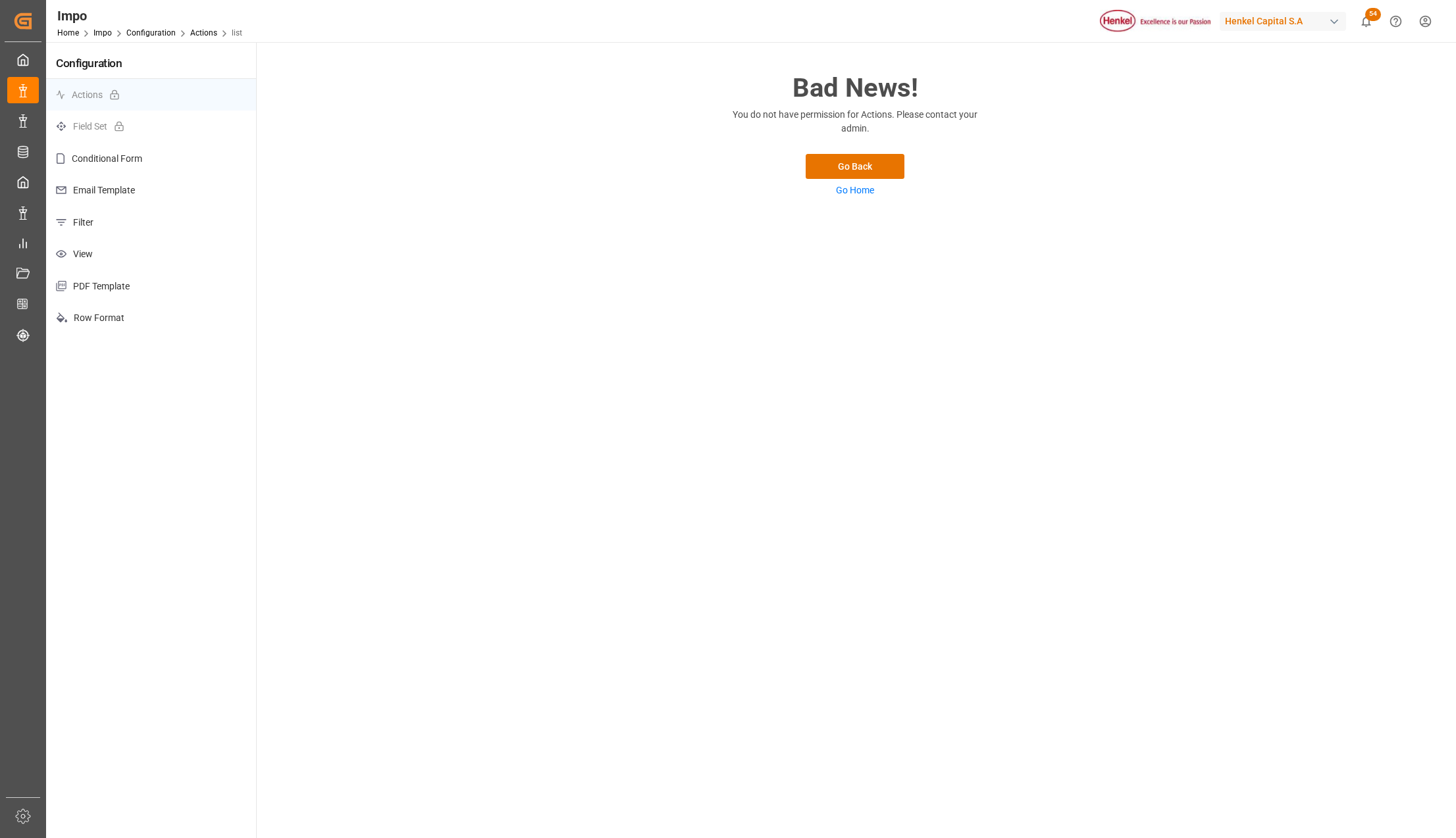
click at [90, 257] on p "View" at bounding box center [151, 254] width 210 height 32
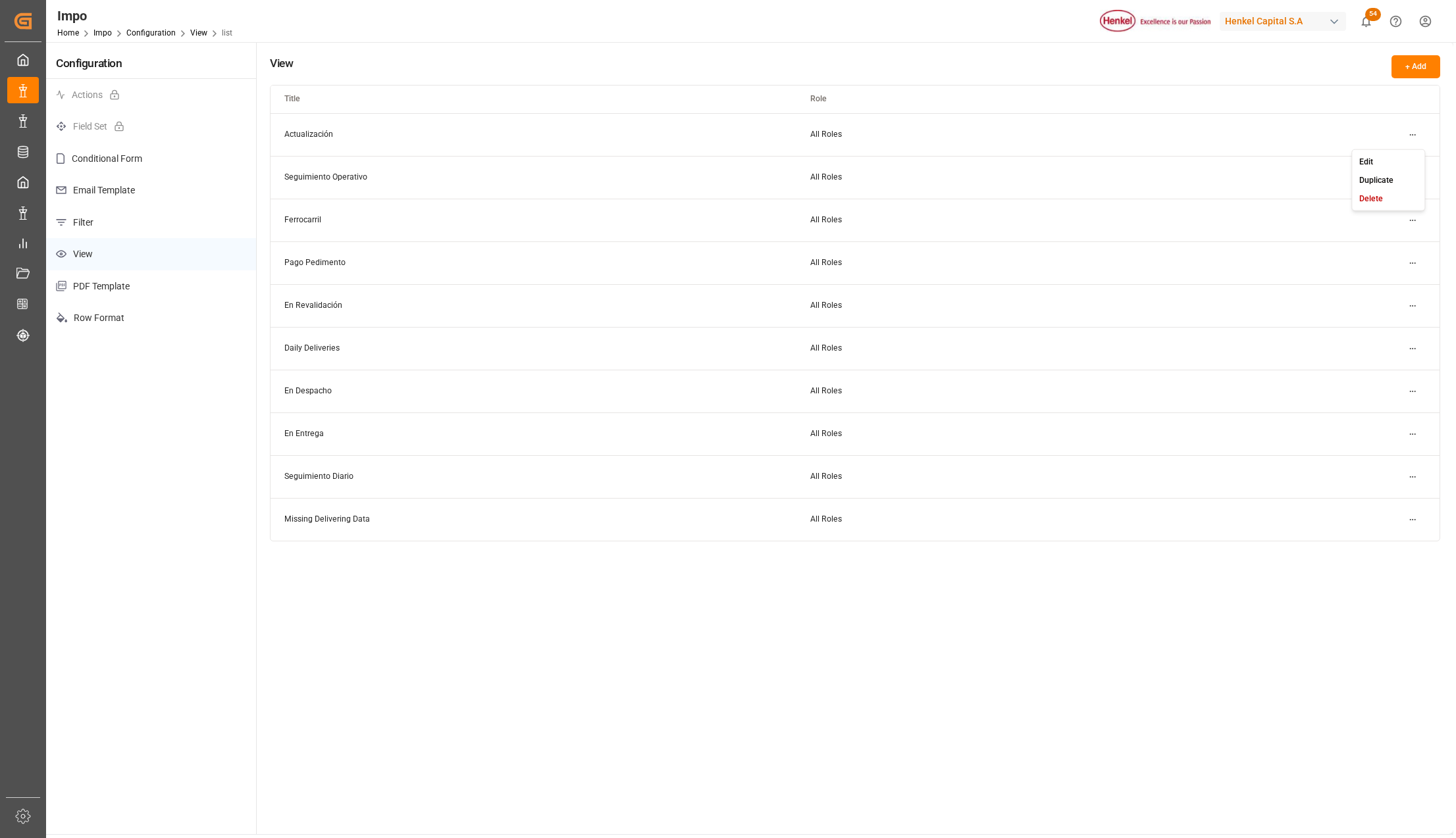
click at [1409, 135] on html "Created by potrace 1.15, written by Peter Selinger 2001-2017 Created by potrace…" at bounding box center [728, 419] width 1456 height 838
click at [1394, 155] on div "Edit" at bounding box center [1388, 161] width 68 height 18
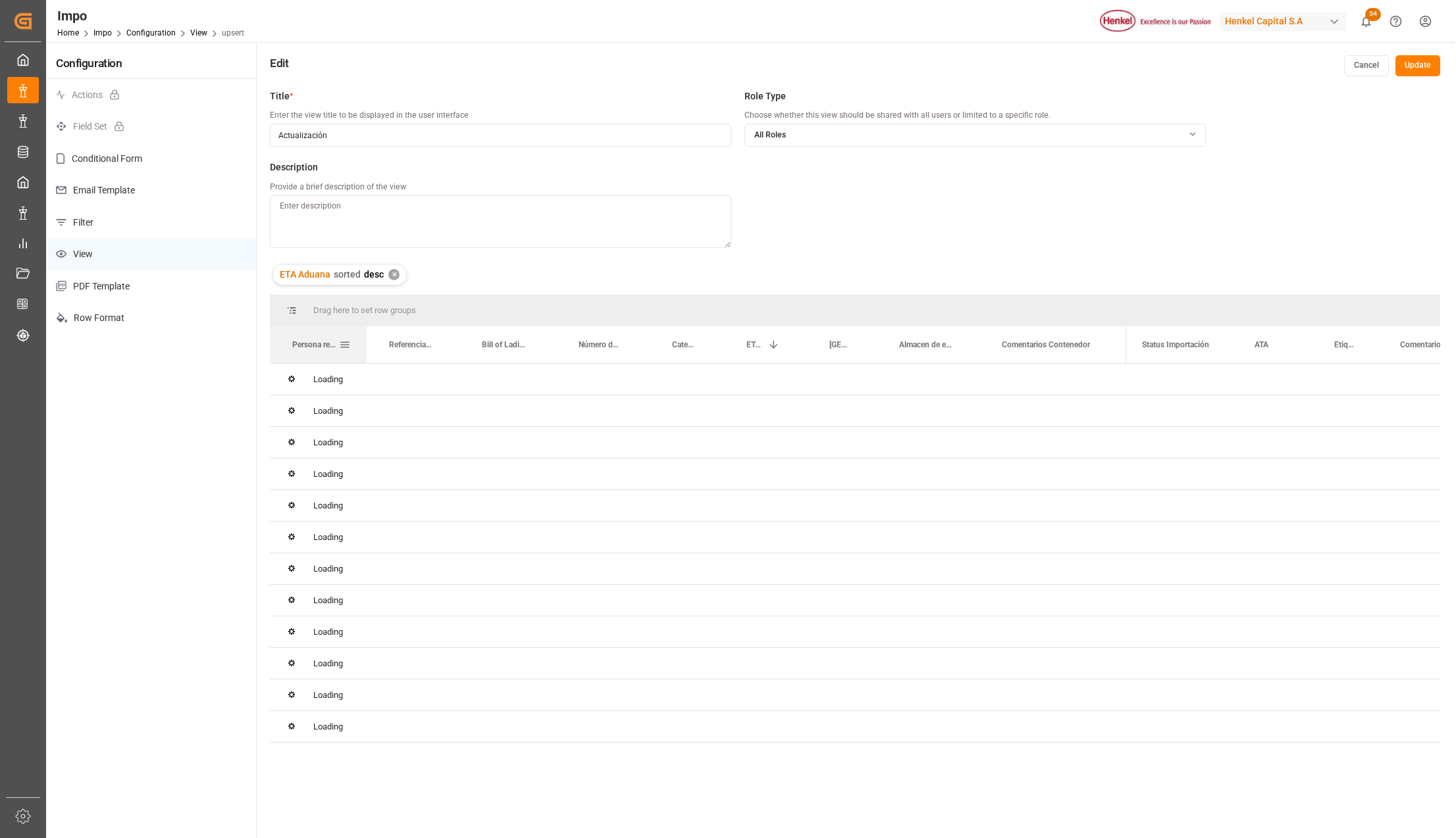
drag, startPoint x: 335, startPoint y: 335, endPoint x: 366, endPoint y: 335, distance: 31.0
click at [366, 335] on div at bounding box center [366, 345] width 5 height 37
click at [346, 341] on span at bounding box center [346, 345] width 11 height 11
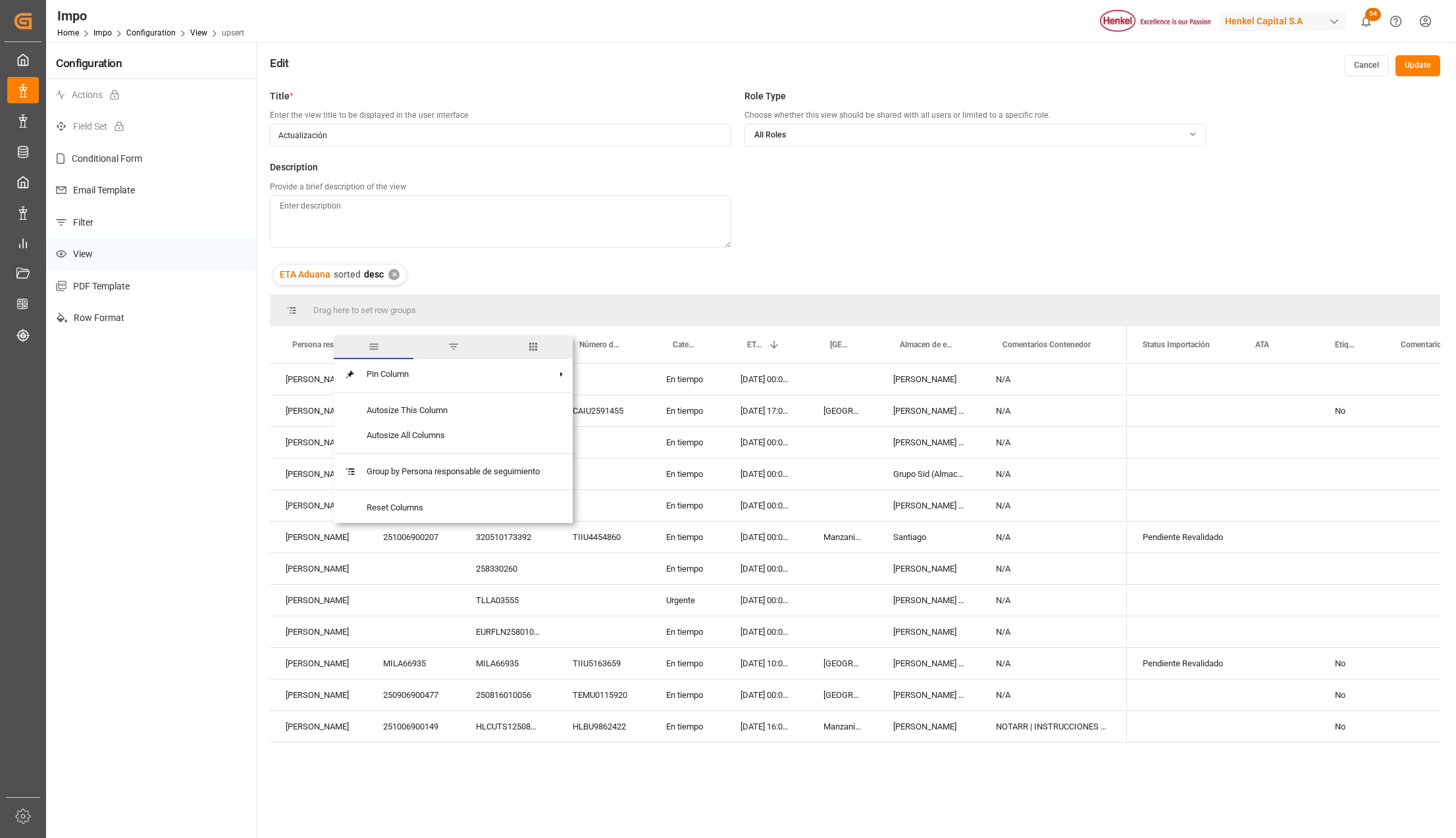
click at [538, 347] on span "columns" at bounding box center [533, 346] width 11 height 11
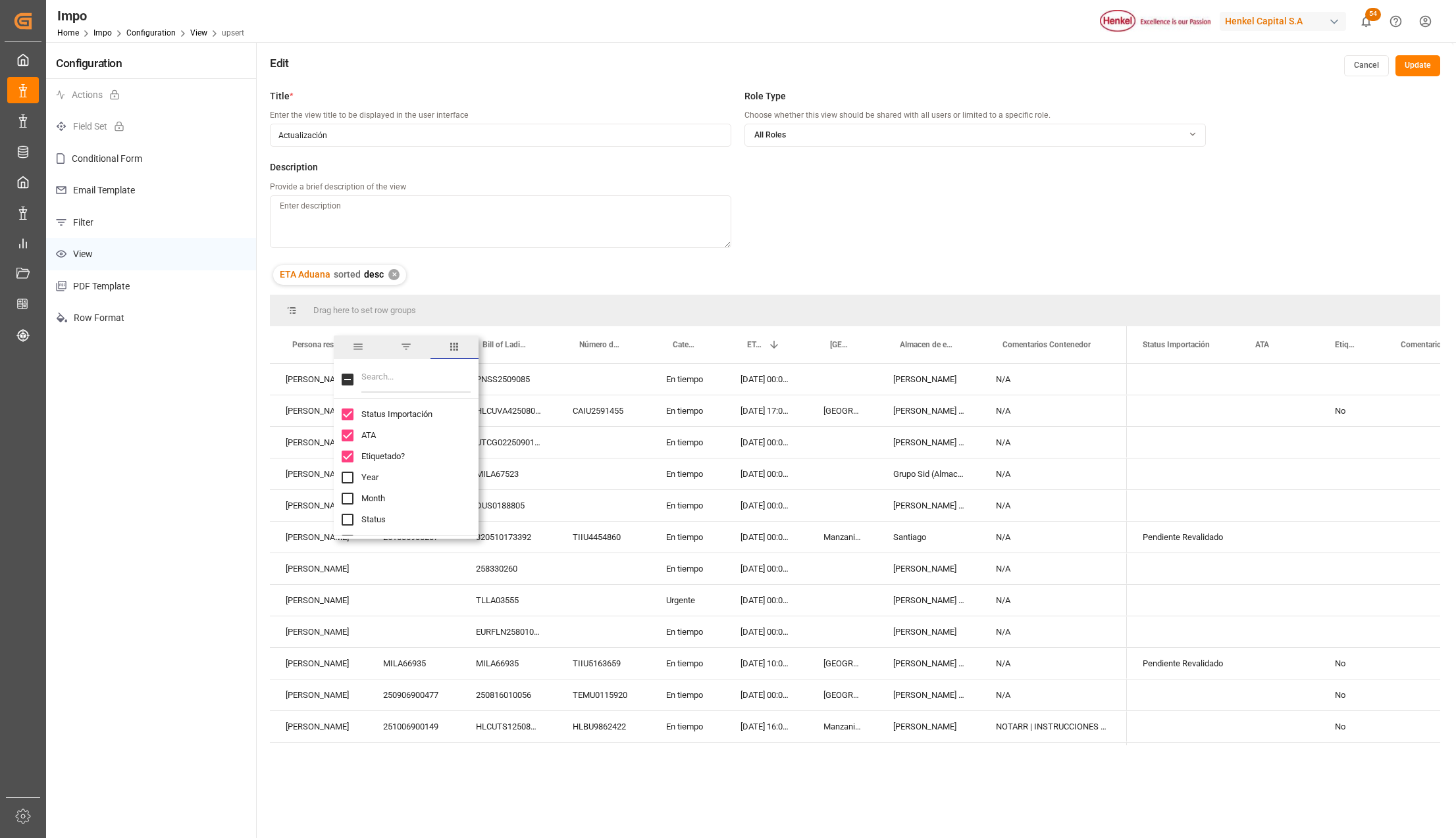
click at [413, 382] on input "Filter Columns Input" at bounding box center [416, 379] width 109 height 26
type input "perso"
click at [346, 436] on input "Persona responsable de seguimiento column toggle visibility (visible)" at bounding box center [347, 435] width 11 height 11
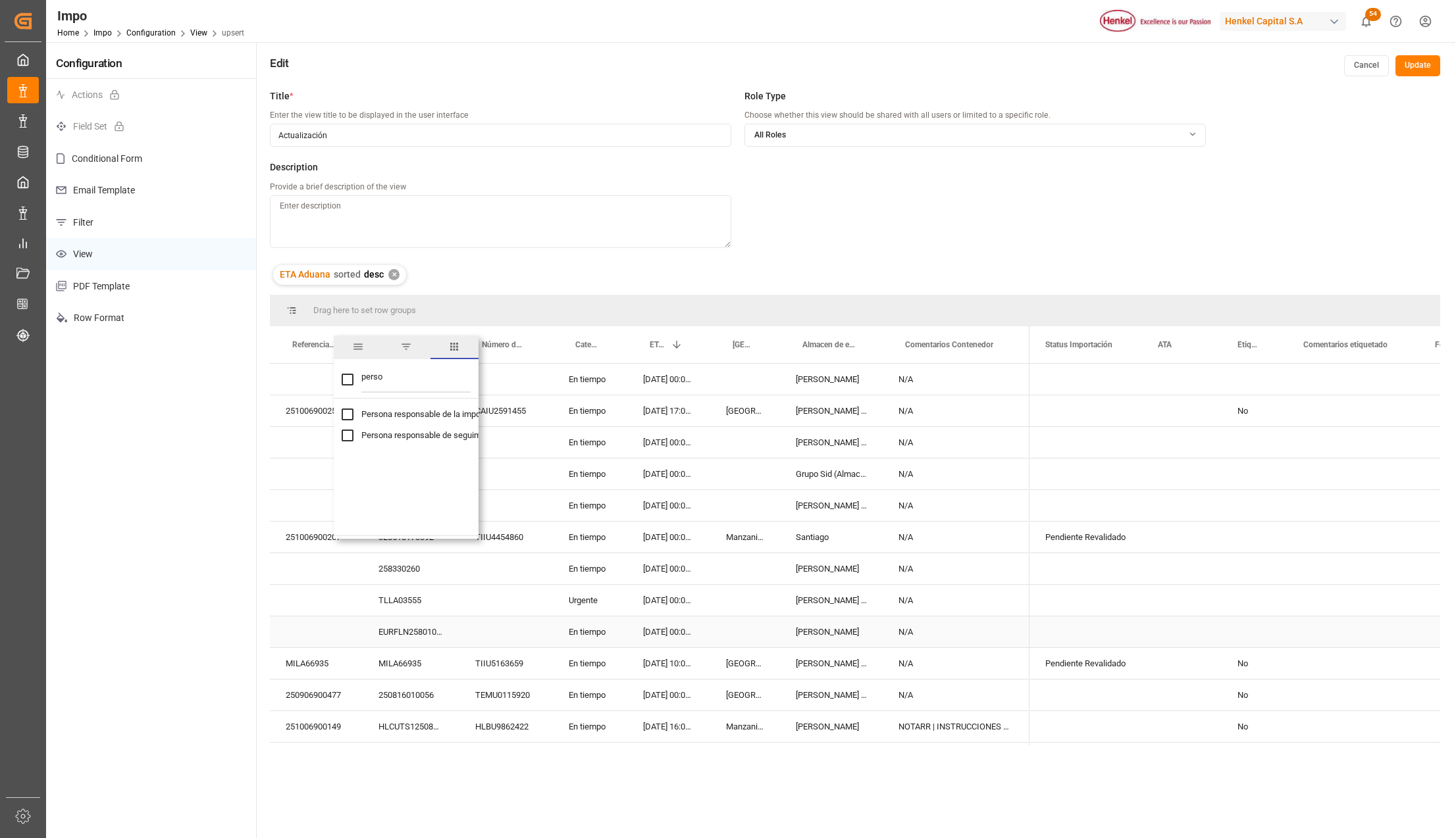
click at [408, 639] on div "EURFLN2580101ZLO" at bounding box center [411, 632] width 97 height 31
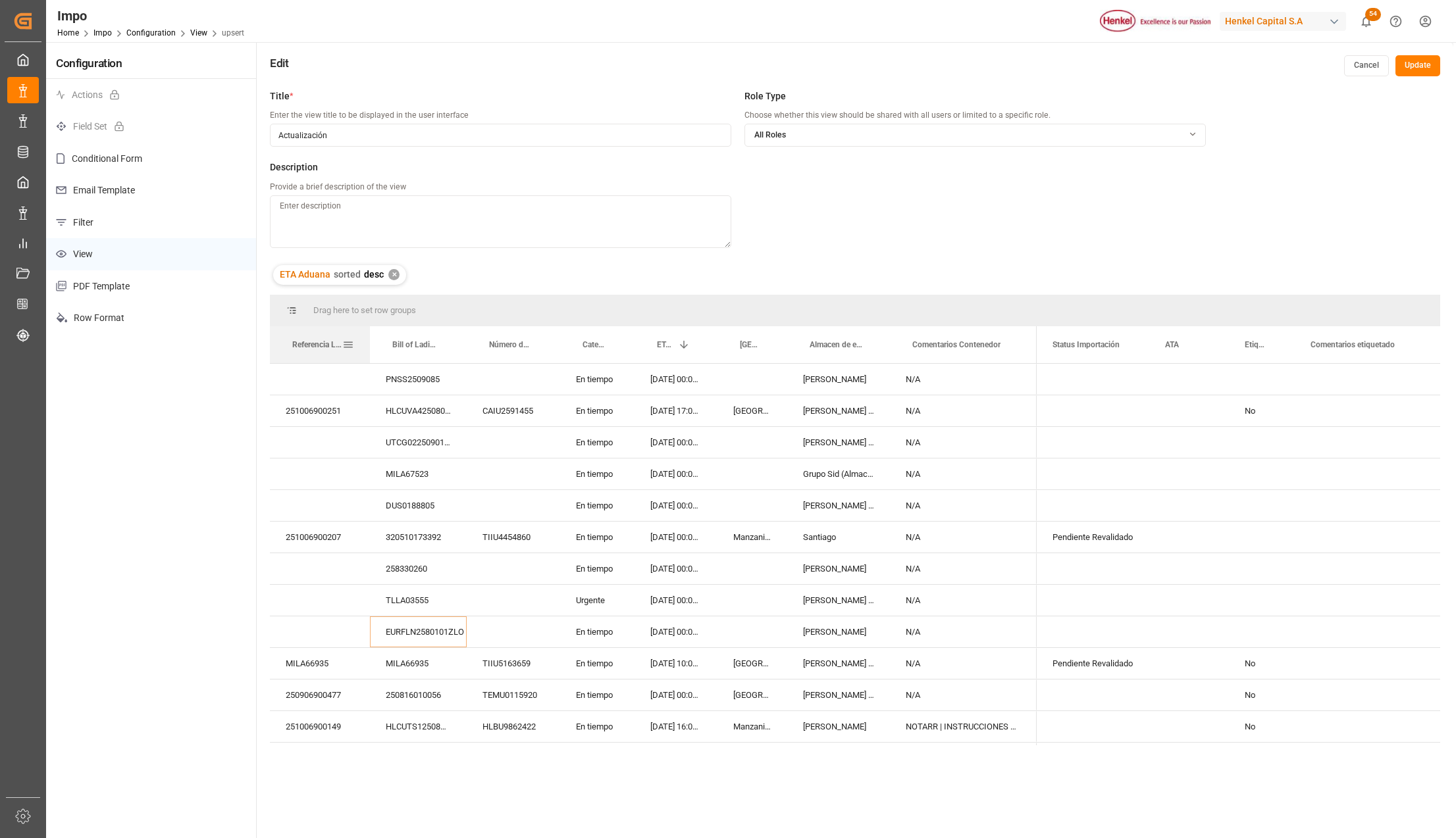
drag, startPoint x: 362, startPoint y: 330, endPoint x: 370, endPoint y: 332, distance: 8.2
click at [370, 332] on div at bounding box center [370, 345] width 5 height 37
click at [464, 327] on div at bounding box center [465, 345] width 5 height 37
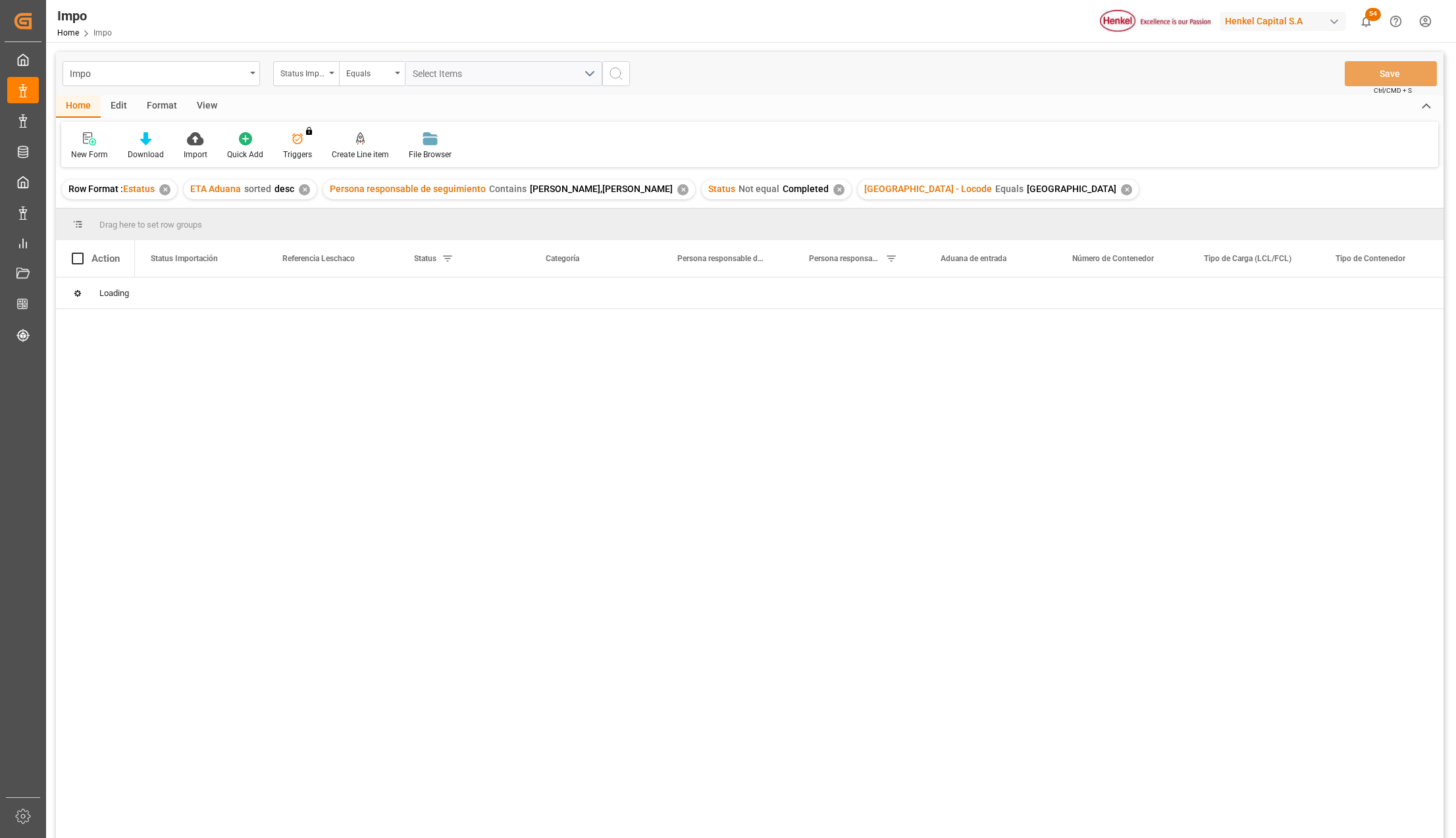
click at [200, 106] on div "View" at bounding box center [207, 106] width 40 height 22
click at [148, 144] on icon at bounding box center [149, 139] width 13 height 13
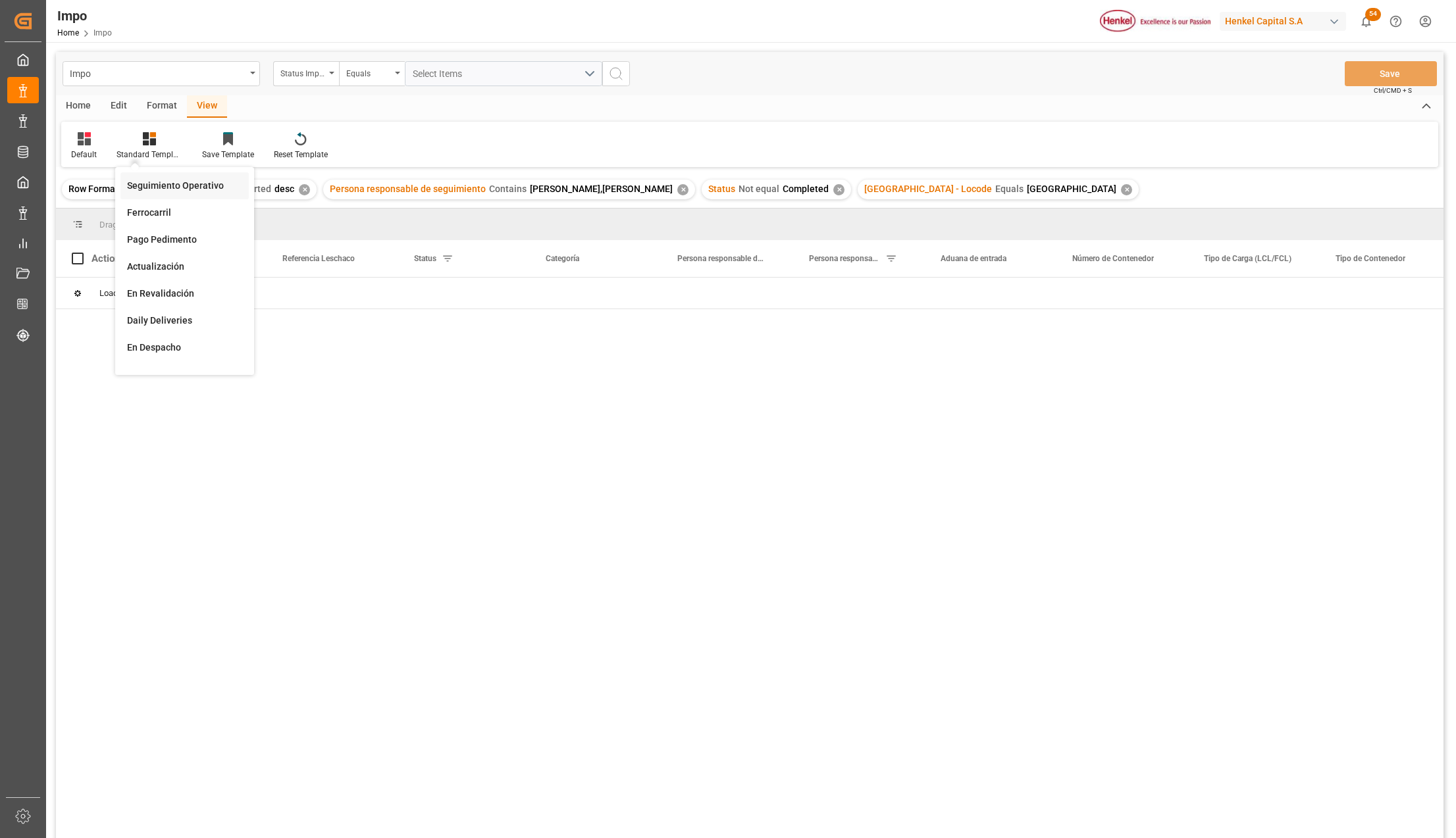
click at [167, 184] on div "Seguimiento Operativo" at bounding box center [185, 185] width 115 height 14
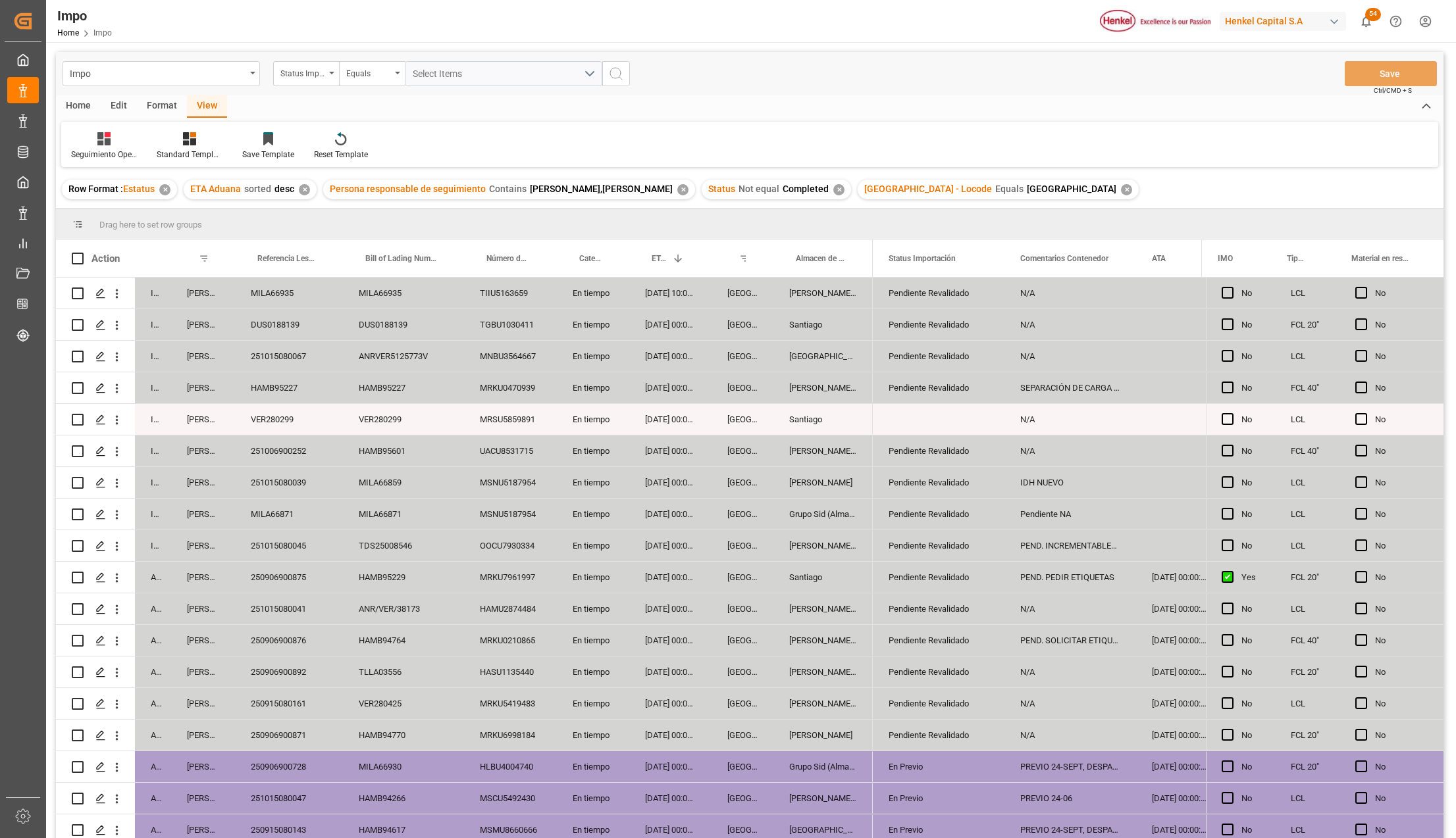
click at [635, 527] on div "[DATE] 00:00:00" at bounding box center [670, 515] width 82 height 31
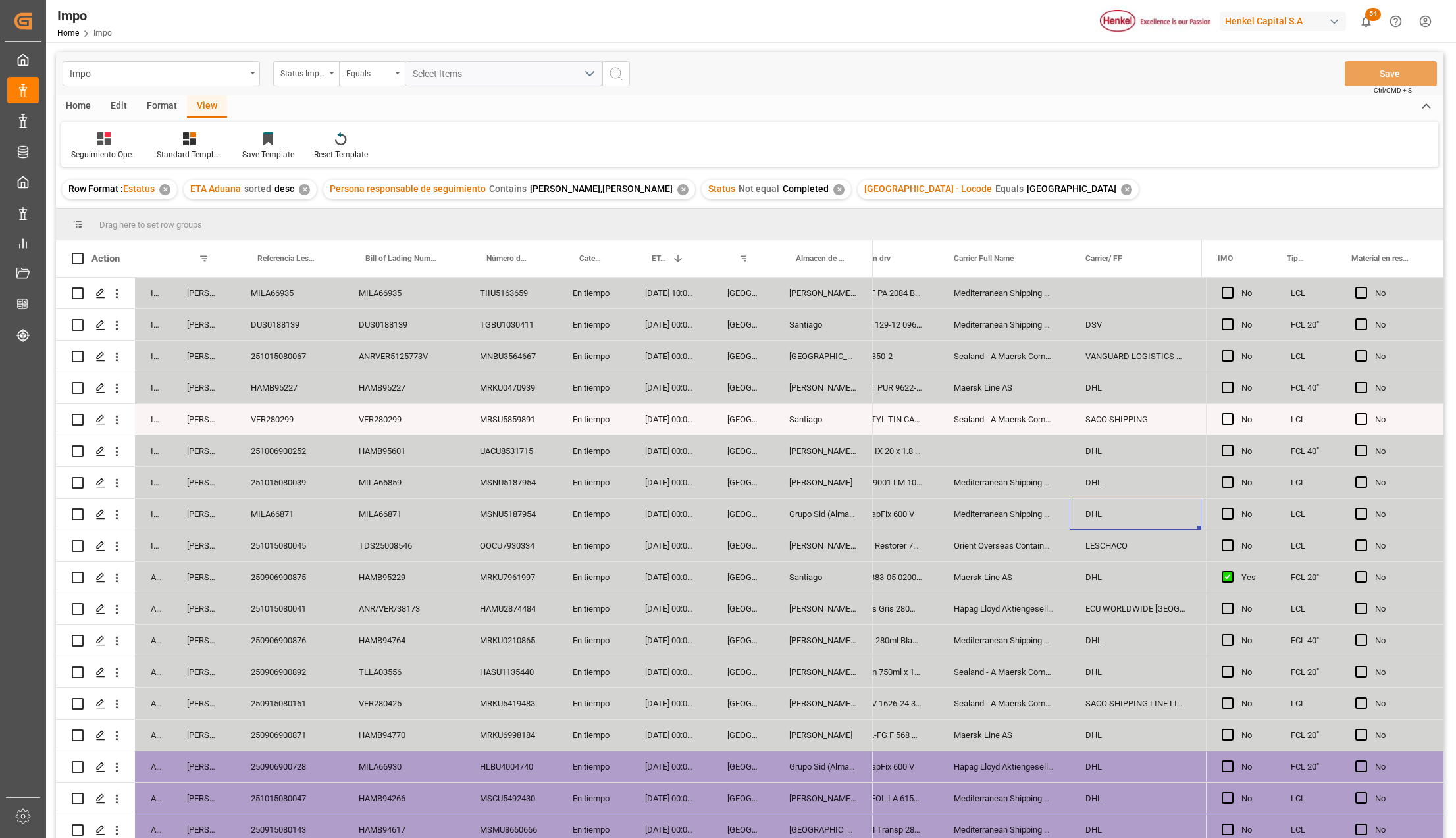
scroll to position [0, 1129]
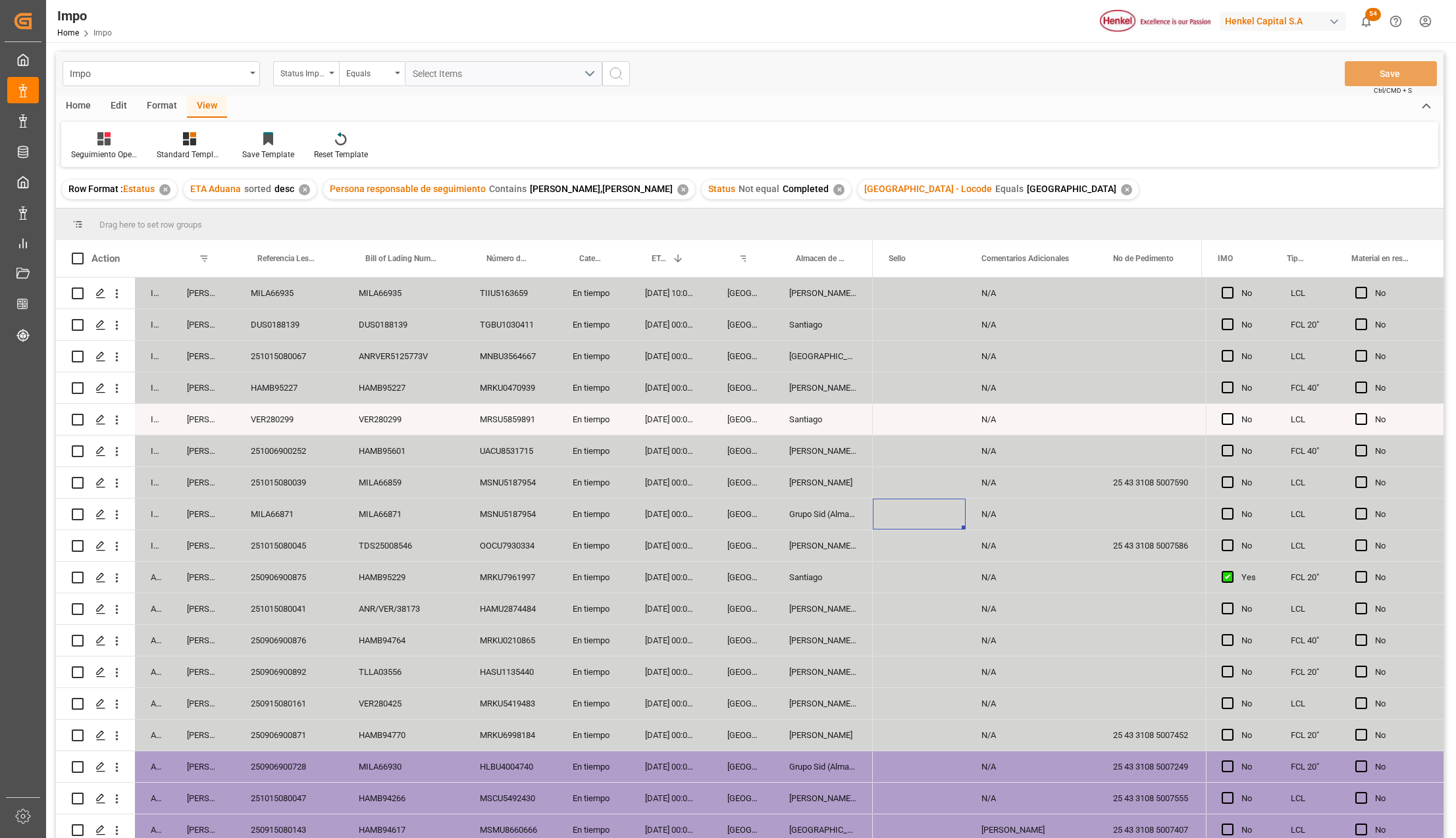
click at [286, 521] on div "MILA66871" at bounding box center [288, 515] width 108 height 31
click at [655, 565] on div "[DATE] 00:00:00" at bounding box center [670, 577] width 82 height 31
click at [515, 469] on div "MSNU5187954" at bounding box center [510, 483] width 93 height 31
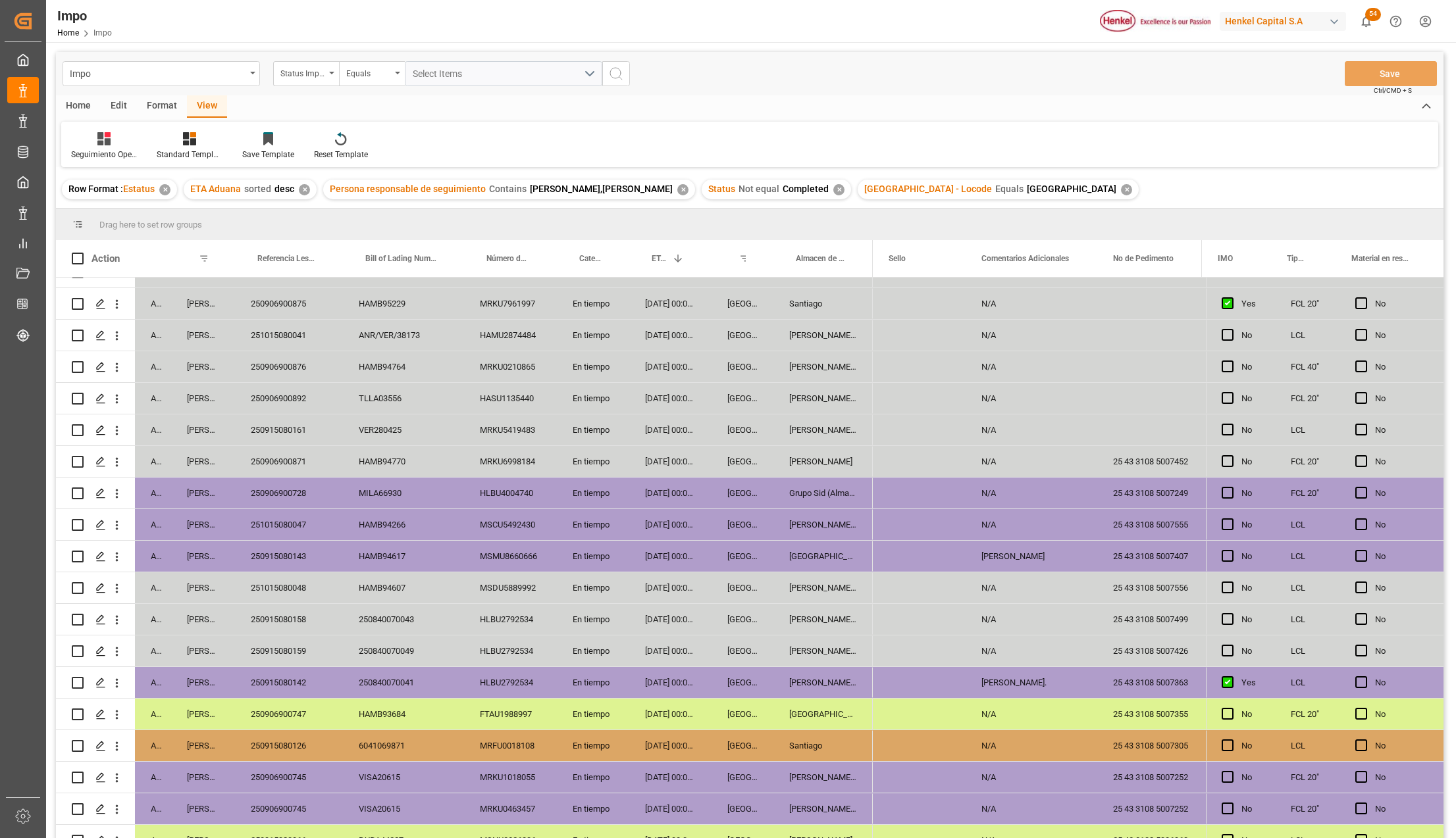
scroll to position [292, 0]
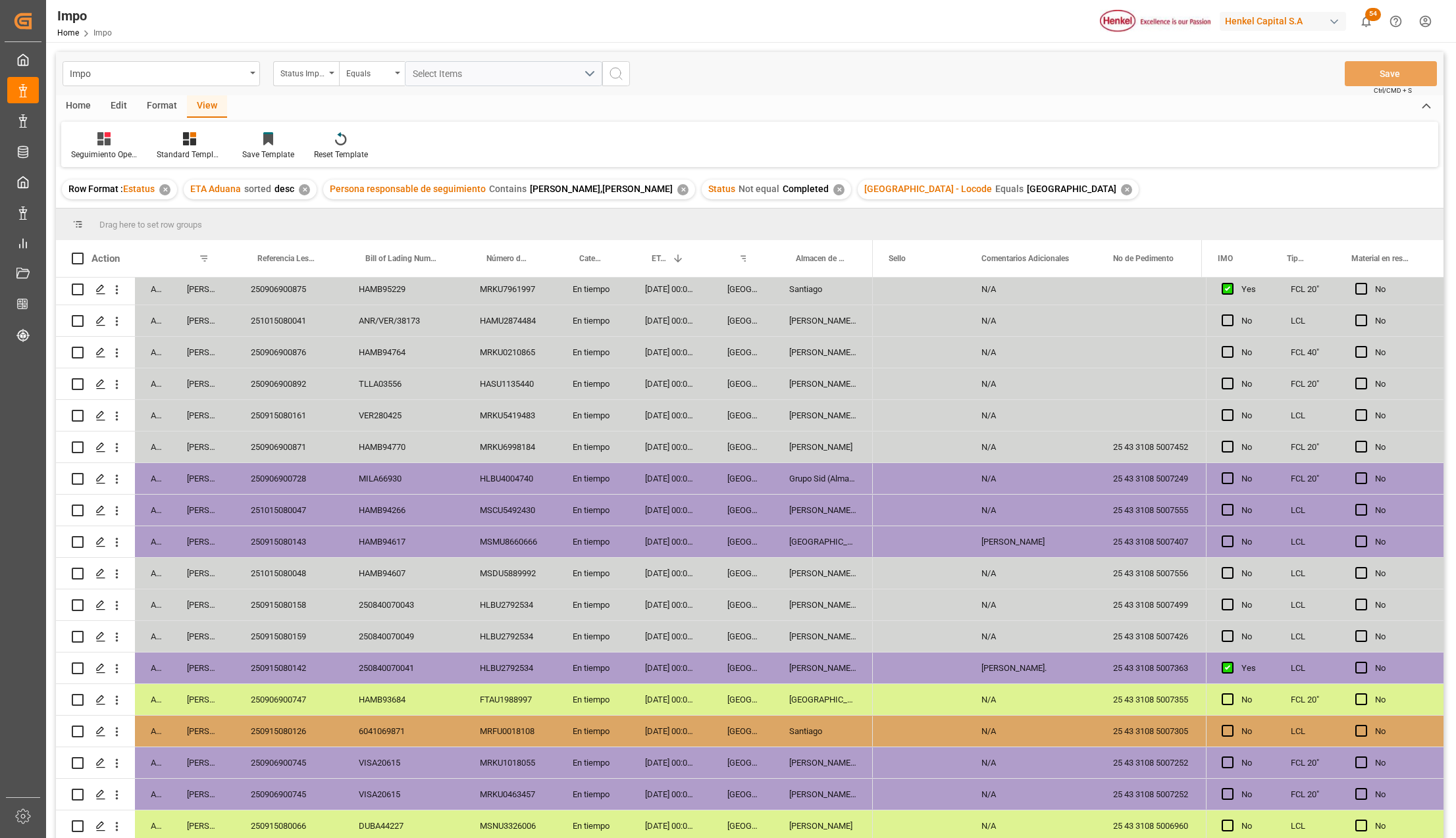
click at [582, 535] on div "En tiempo" at bounding box center [593, 542] width 72 height 31
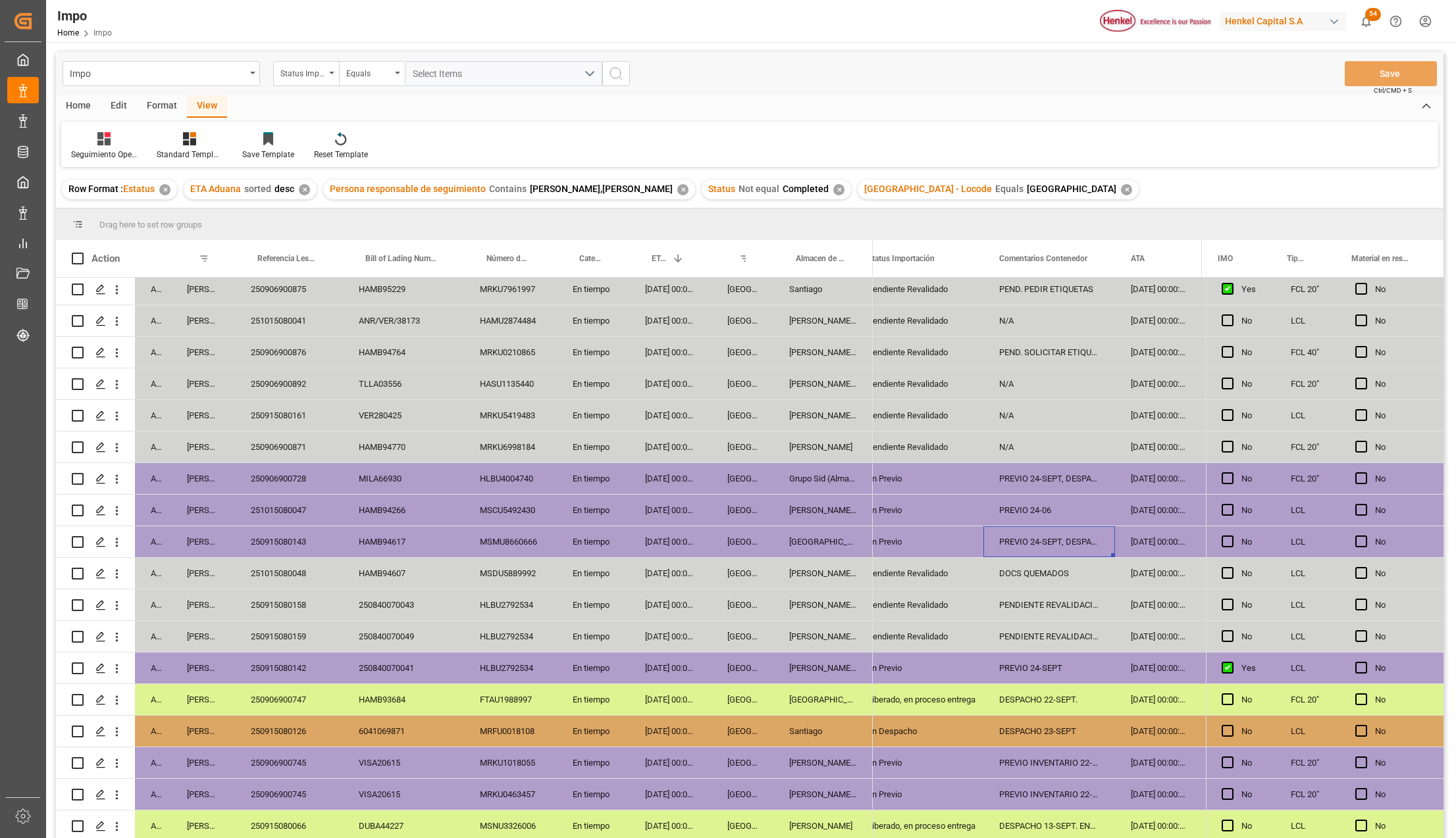
scroll to position [0, 0]
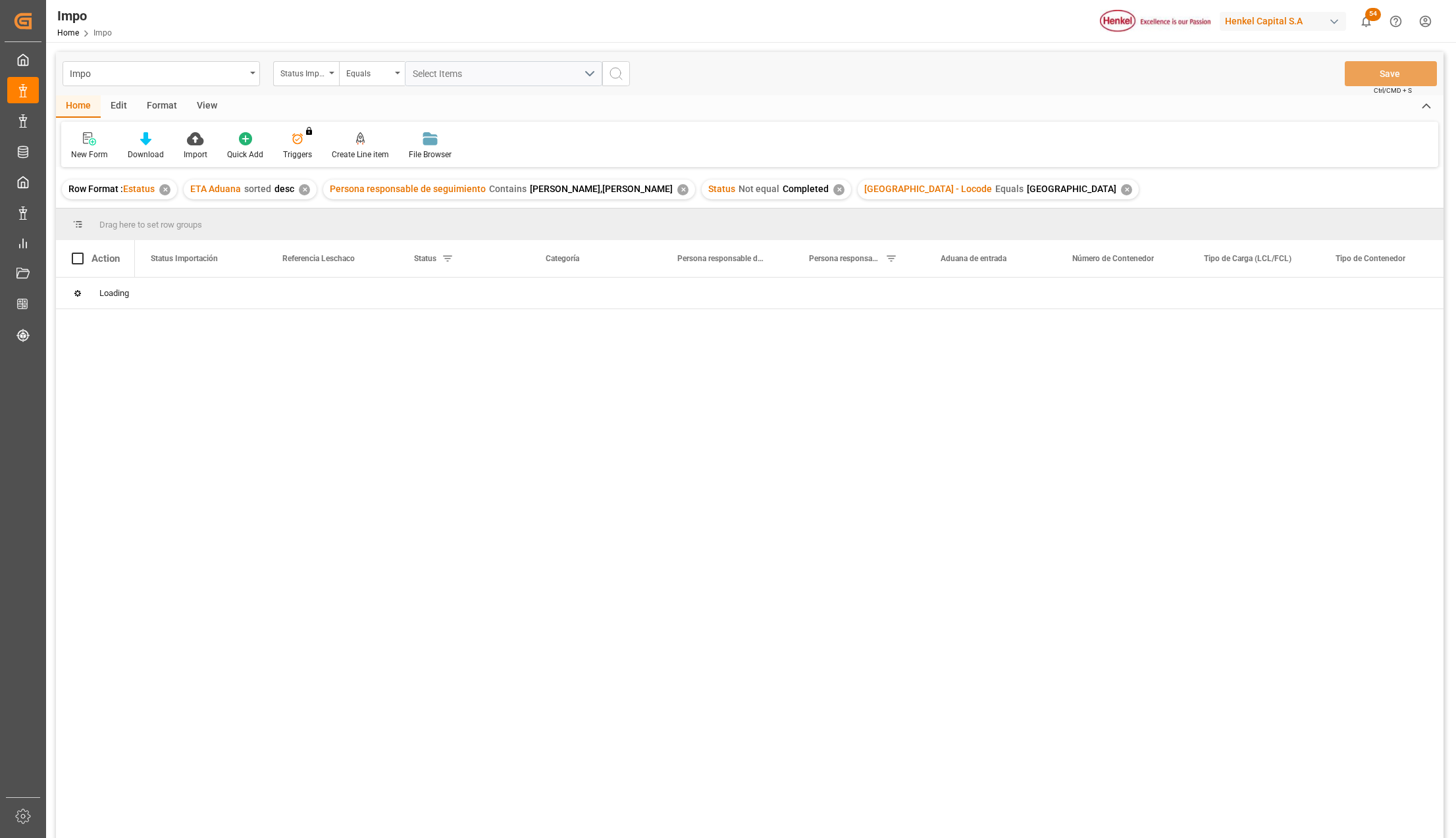
click at [205, 103] on div "View" at bounding box center [207, 106] width 40 height 22
click at [151, 148] on div "Standard Templates" at bounding box center [149, 145] width 85 height 29
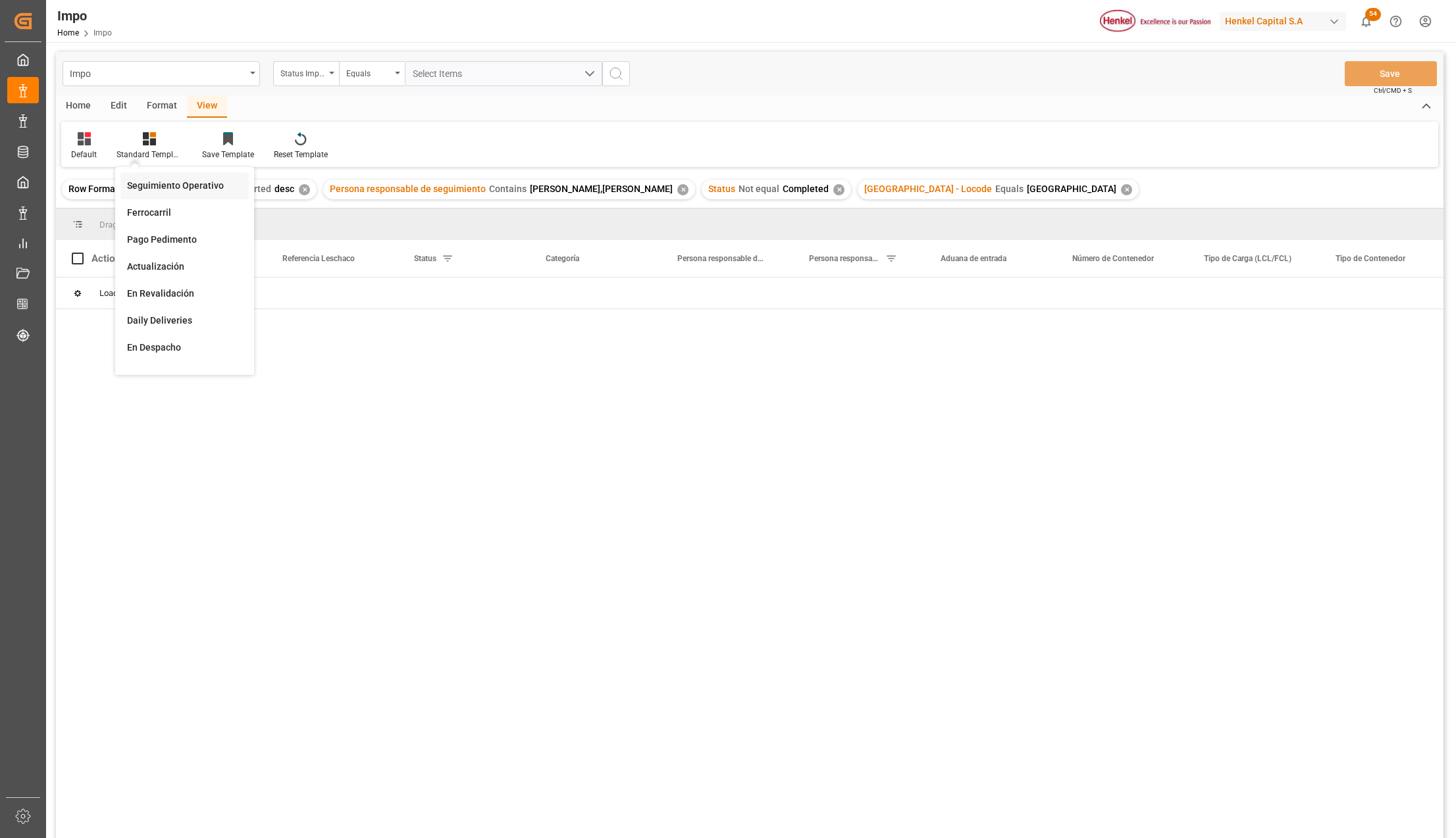
click at [191, 183] on div "Seguimiento Operativo" at bounding box center [185, 185] width 115 height 14
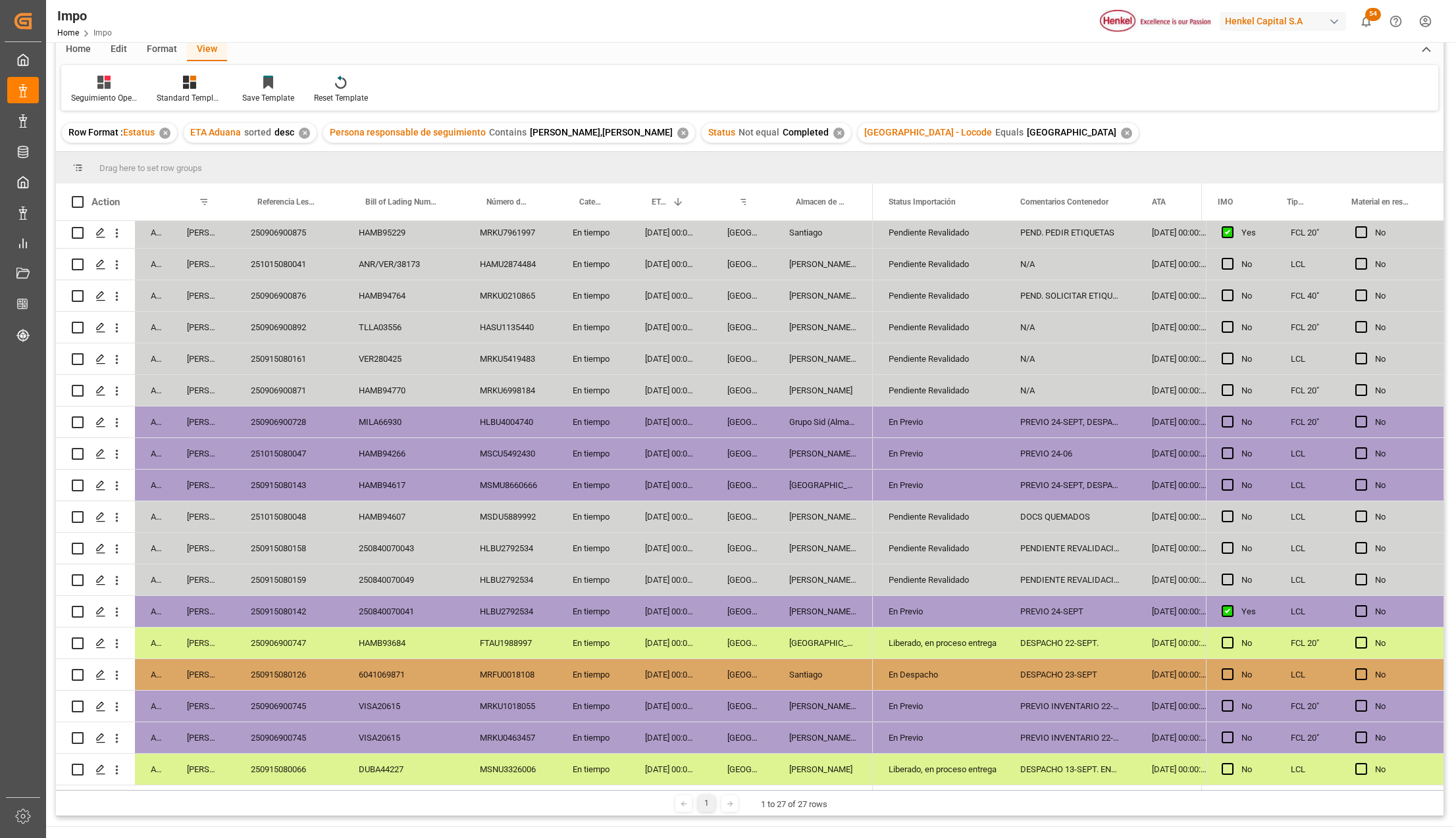
scroll to position [88, 0]
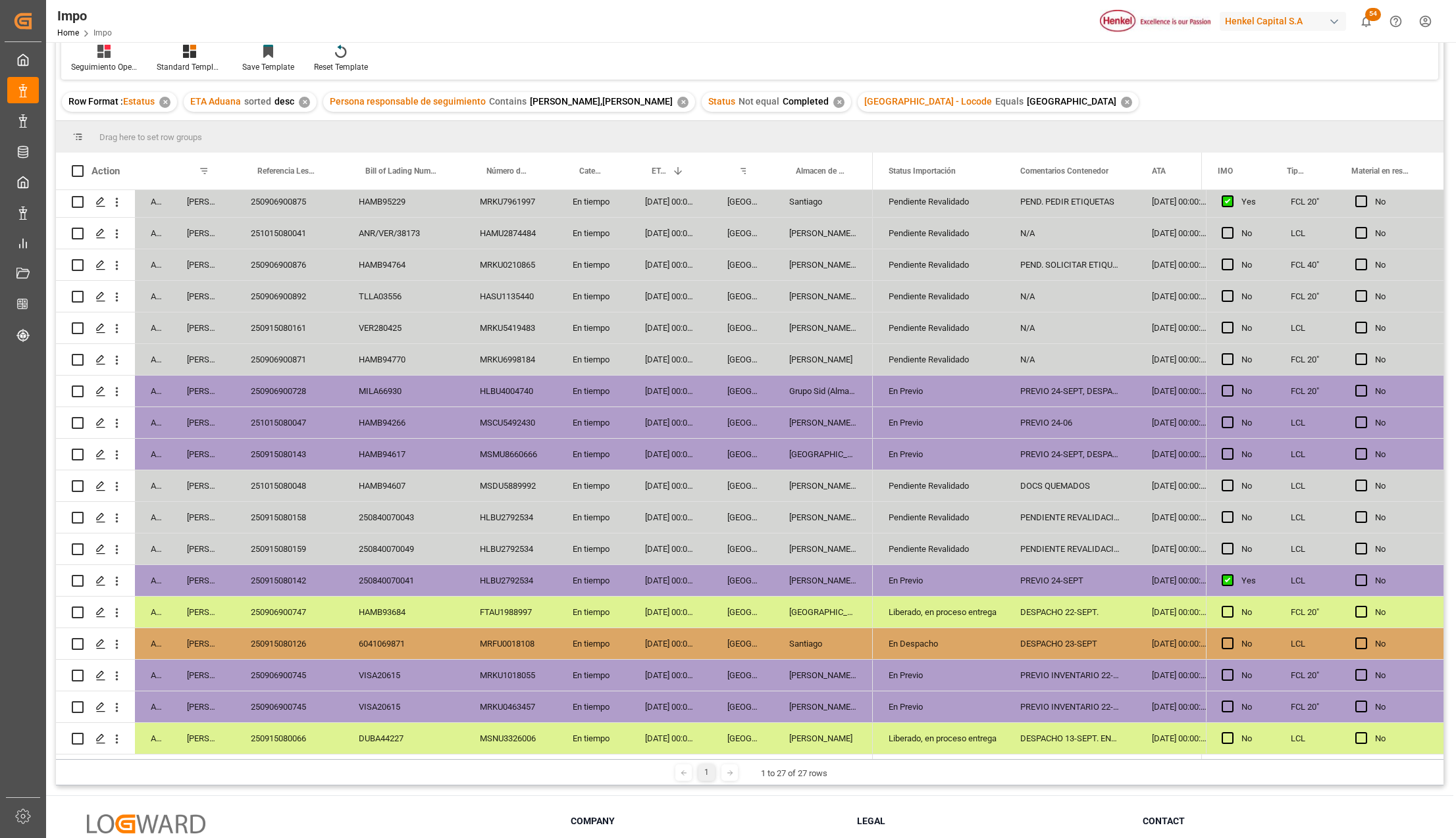
click at [746, 520] on div "[GEOGRAPHIC_DATA]" at bounding box center [742, 518] width 62 height 31
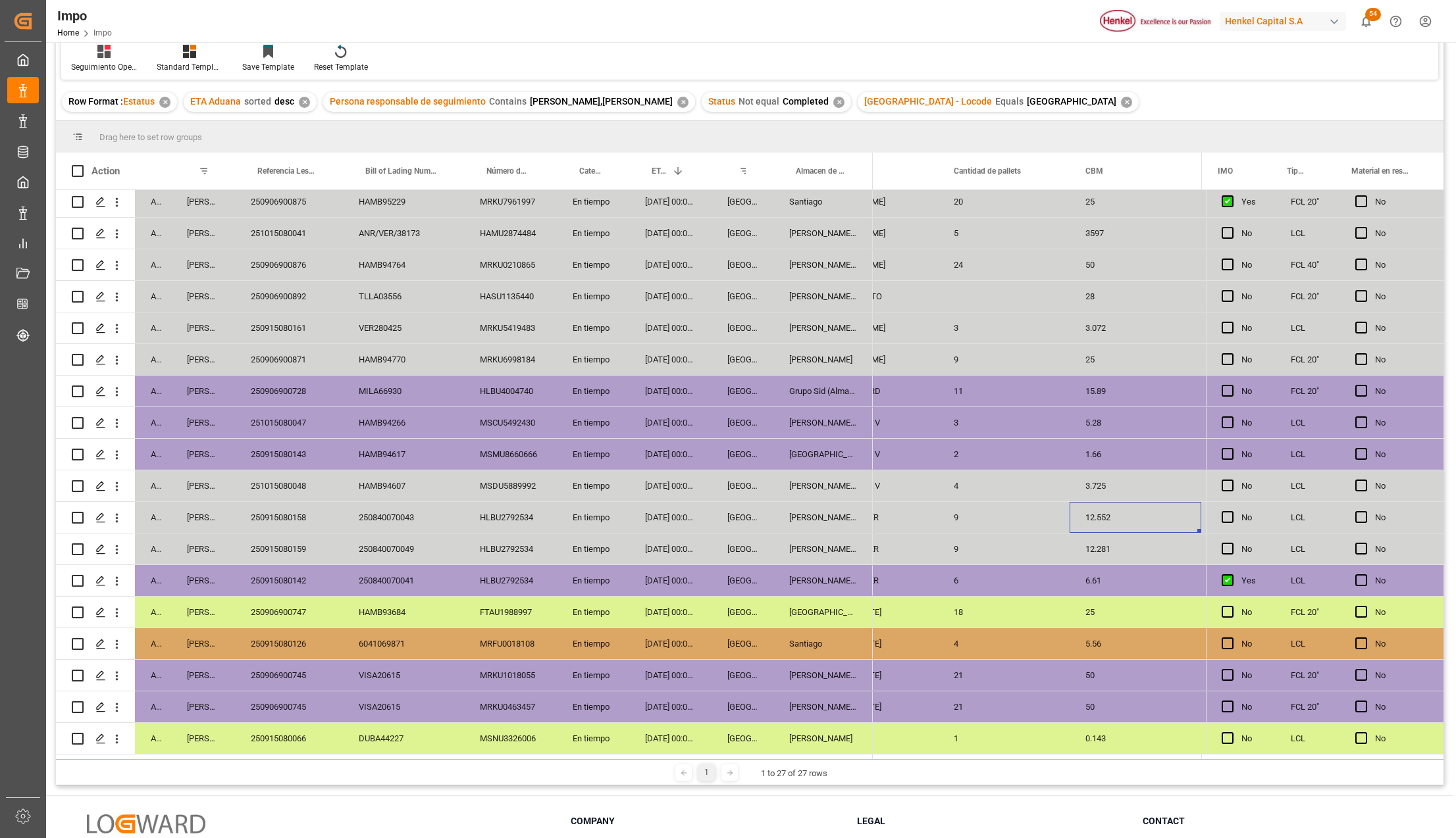
scroll to position [0, 1872]
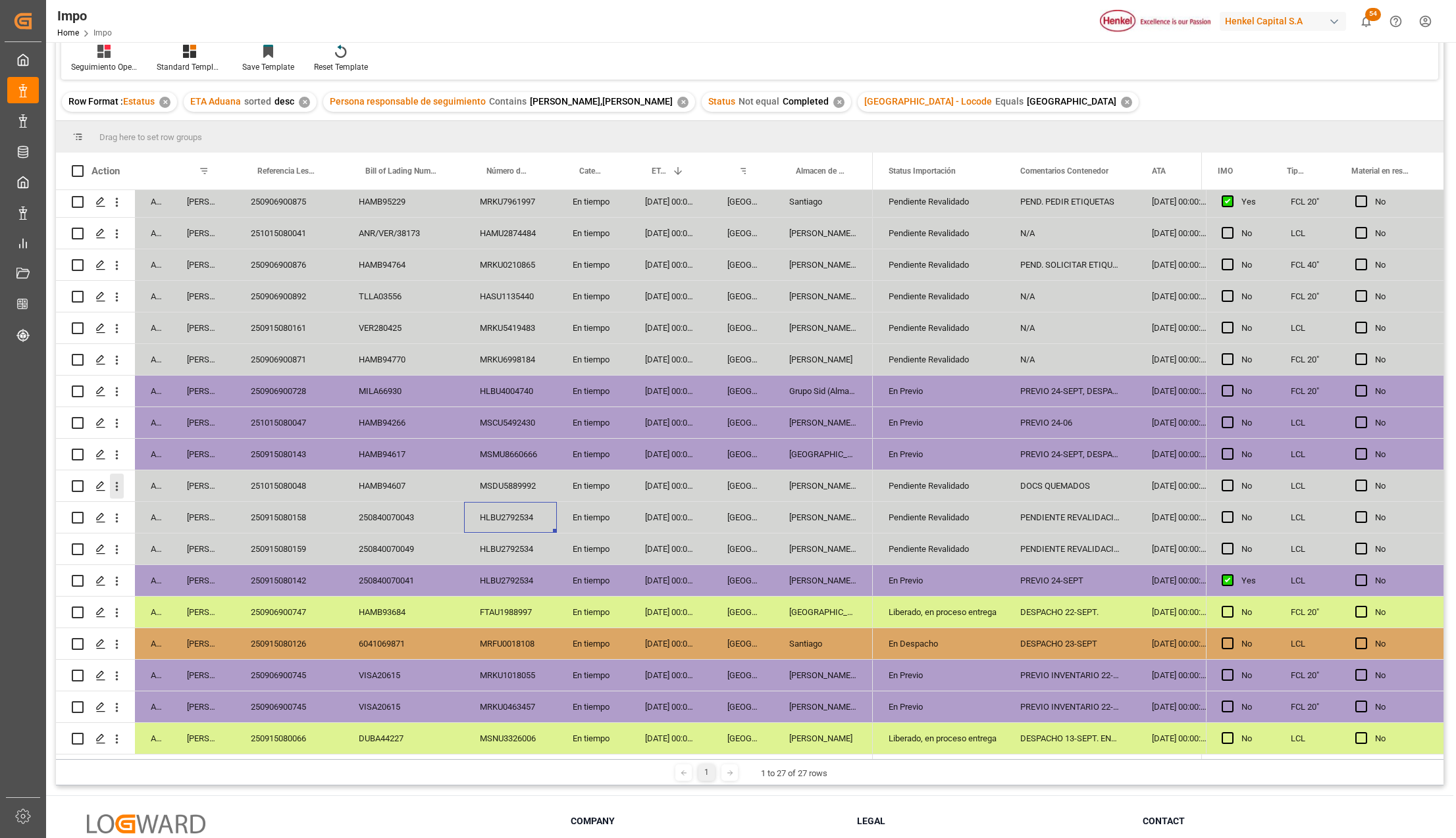
click at [118, 479] on icon "open menu" at bounding box center [117, 486] width 14 height 14
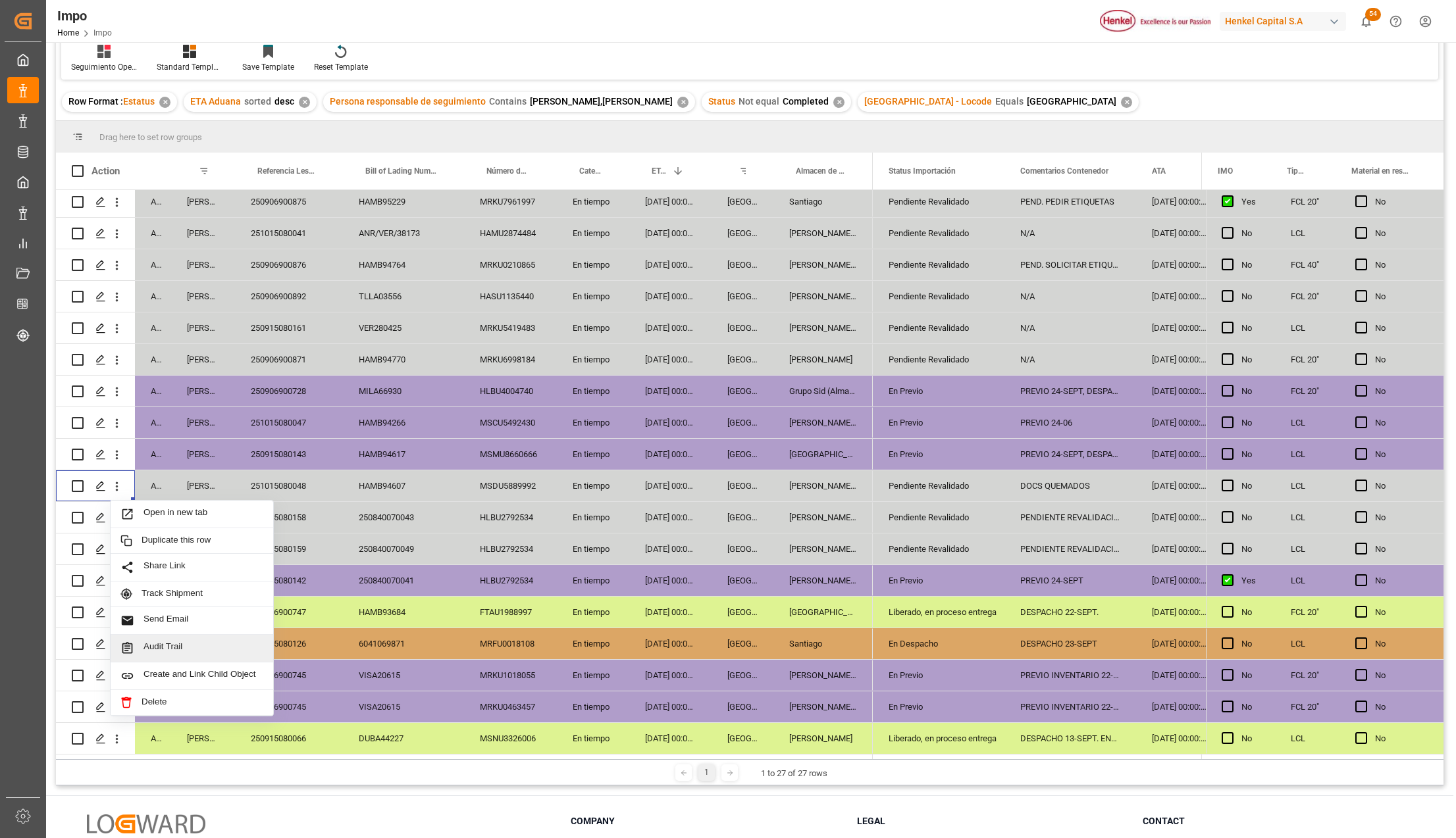
click at [166, 641] on span "Audit Trail" at bounding box center [204, 648] width 120 height 14
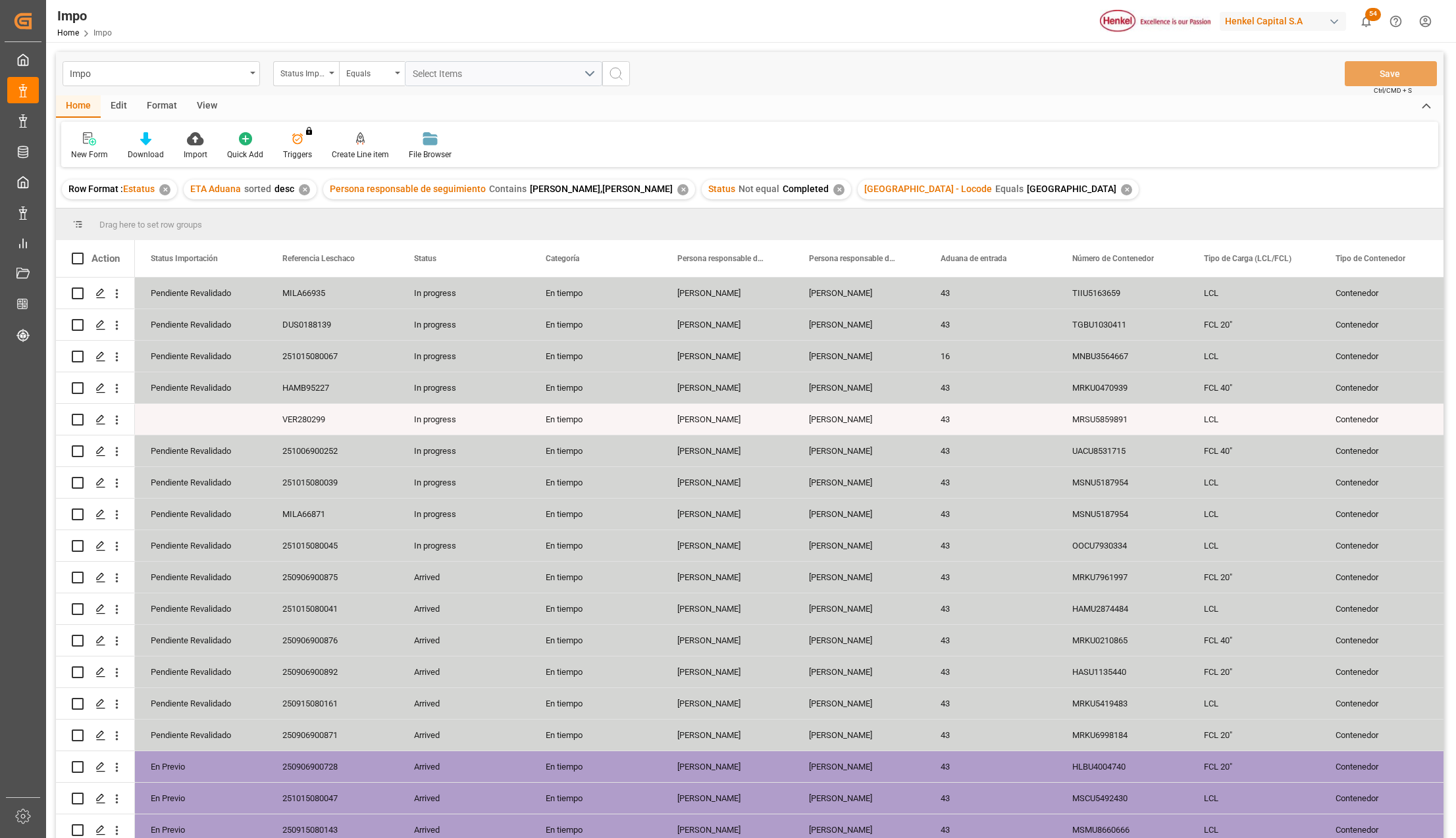
click at [207, 96] on div "View" at bounding box center [207, 106] width 40 height 22
click at [153, 145] on div "Standard Templates" at bounding box center [149, 145] width 85 height 29
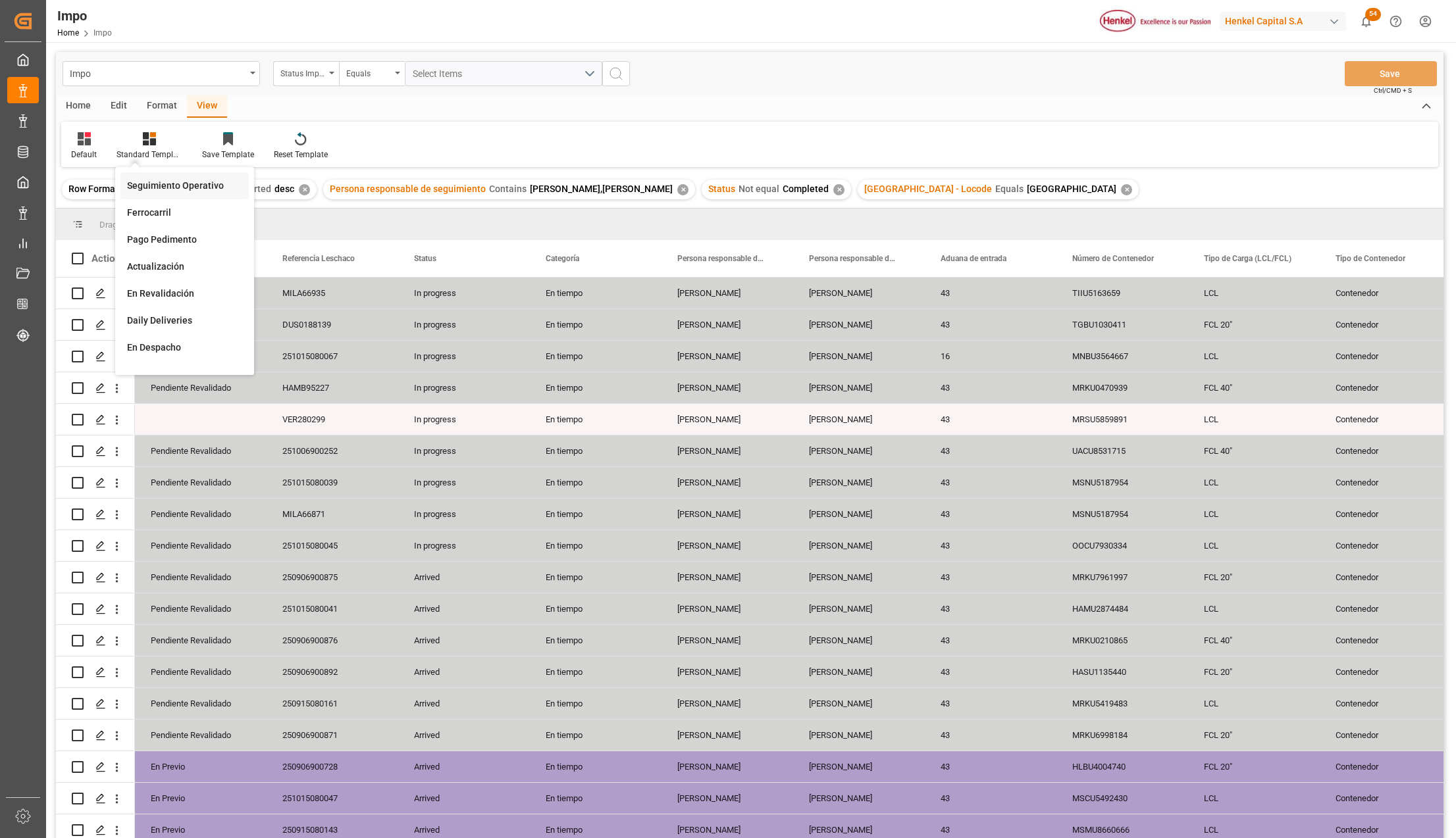
click at [172, 183] on div "Seguimiento Operativo" at bounding box center [185, 185] width 115 height 14
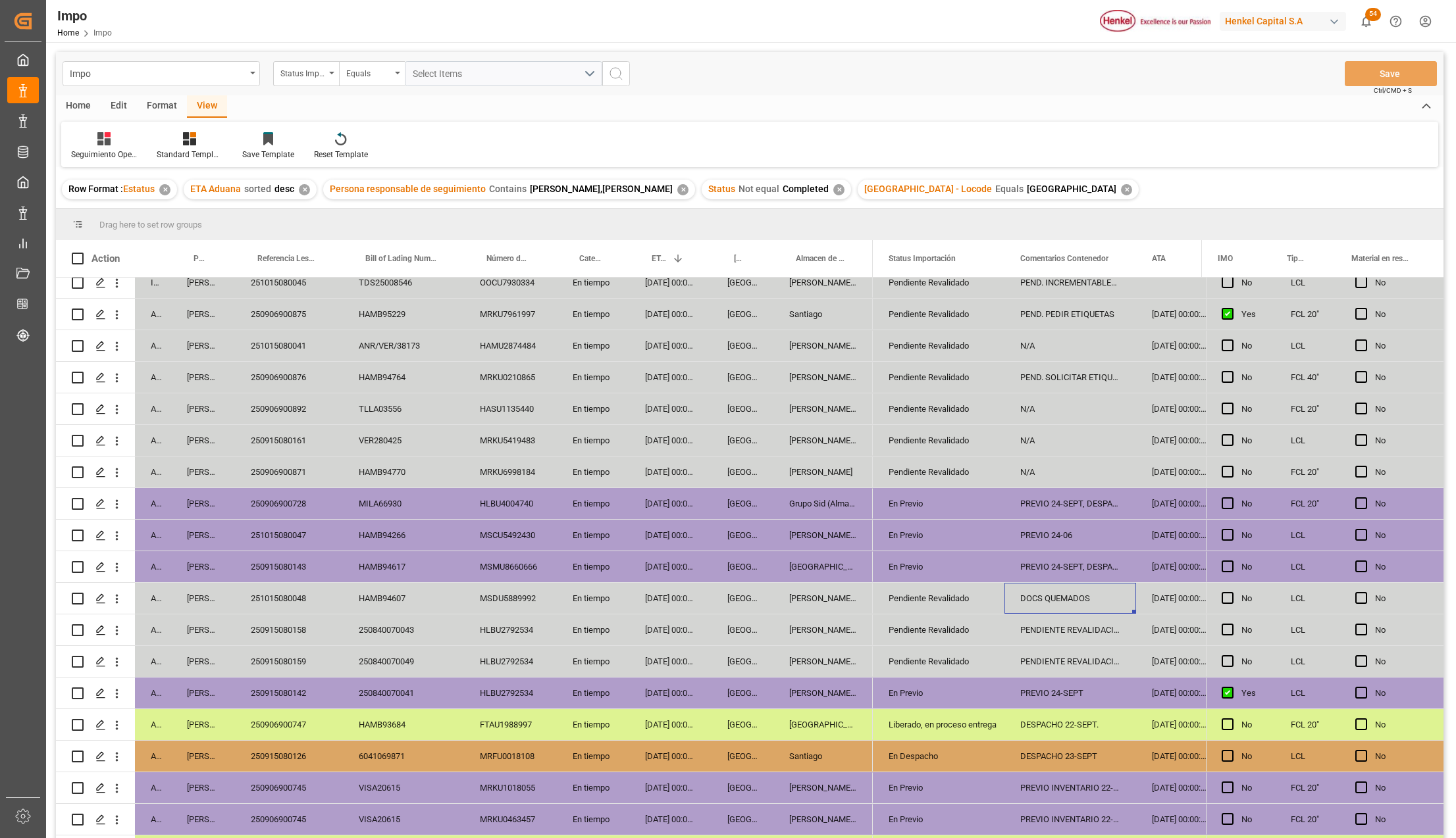
click at [1054, 601] on div "DOCS QUEMADOS" at bounding box center [1070, 598] width 131 height 31
click at [1059, 634] on div "PENDIENTE REVALIDACION" at bounding box center [1070, 630] width 131 height 31
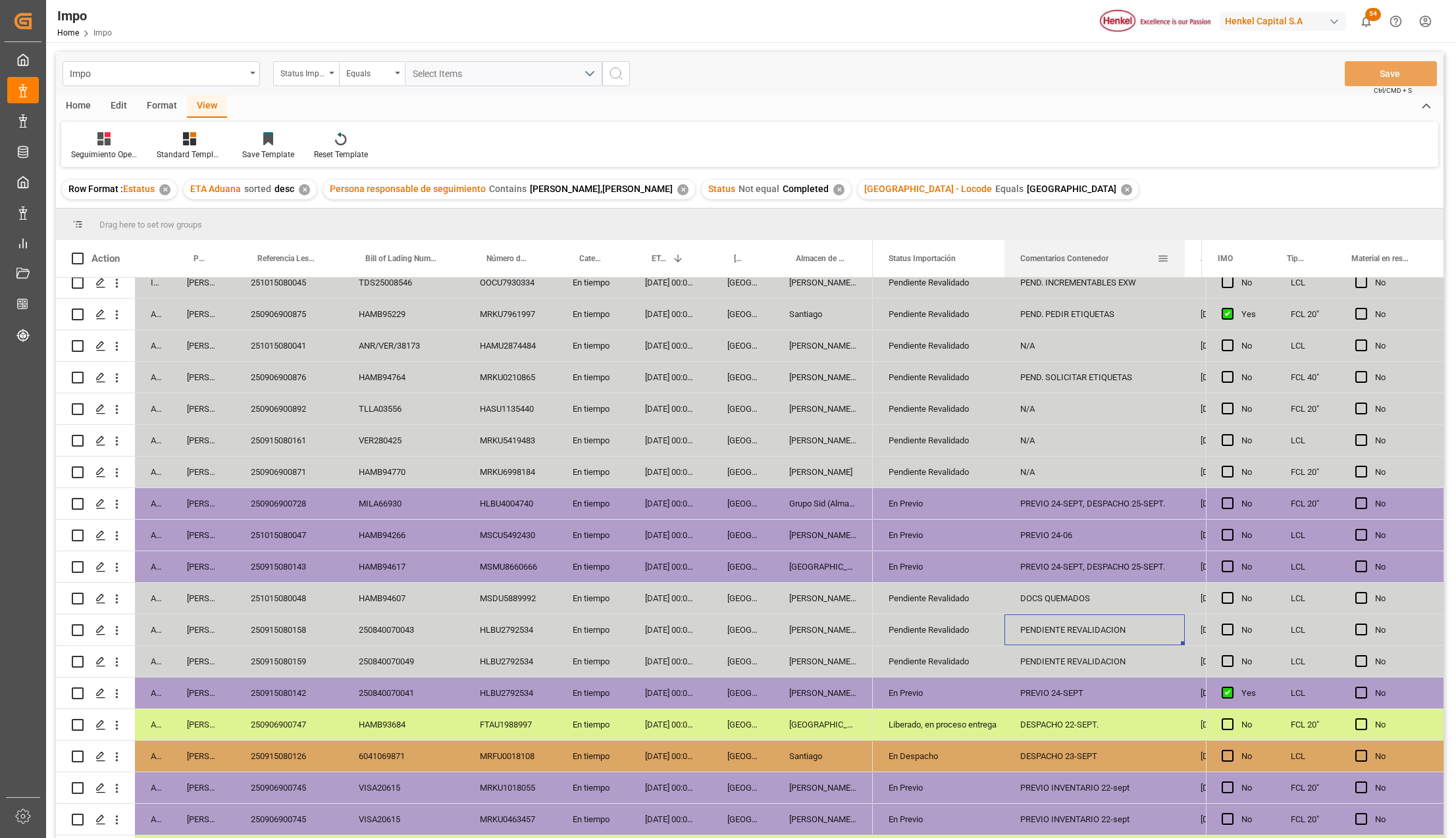
drag, startPoint x: 1133, startPoint y: 242, endPoint x: 1182, endPoint y: 251, distance: 49.8
click at [1182, 251] on div at bounding box center [1184, 259] width 5 height 37
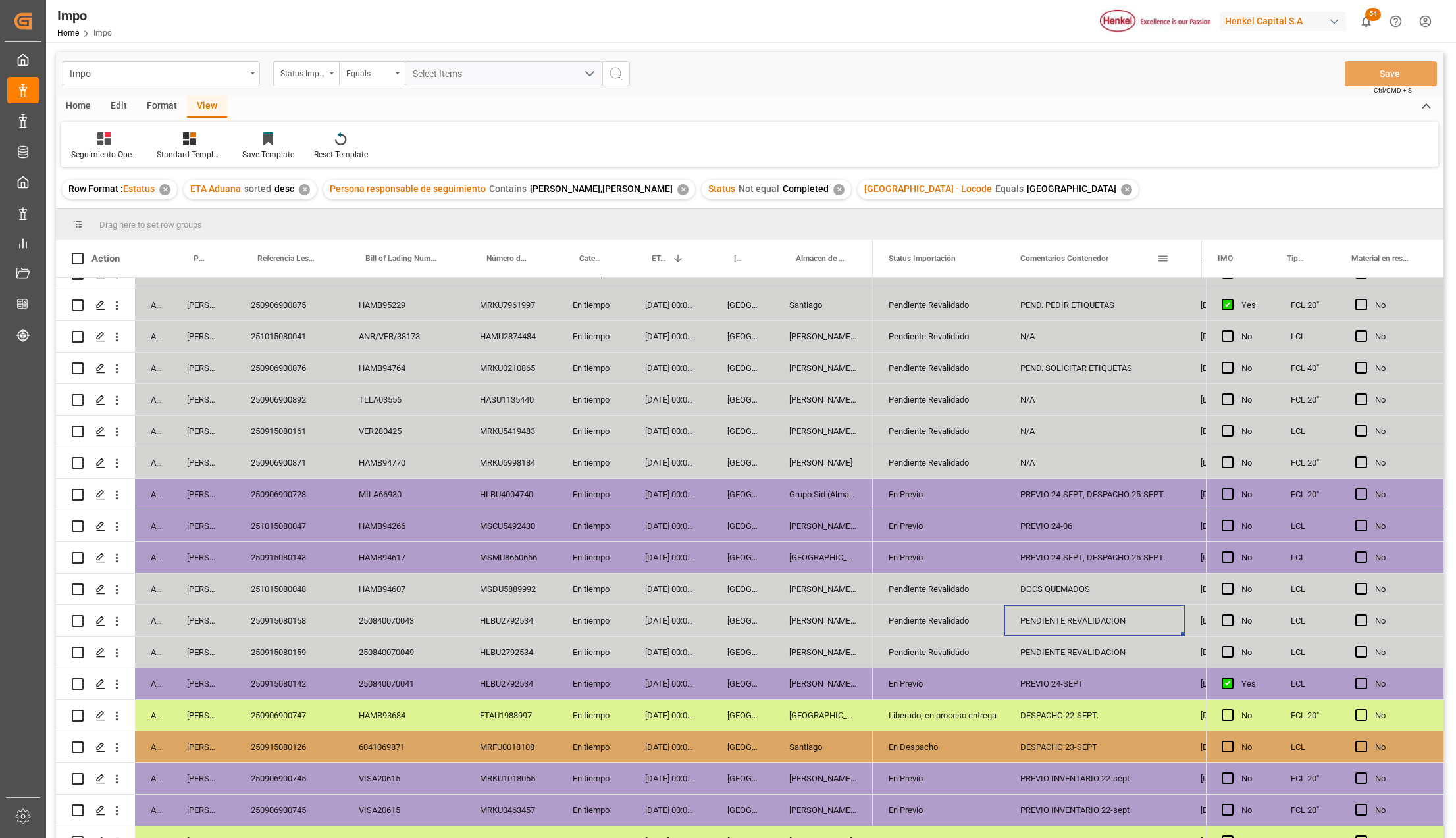
scroll to position [292, 0]
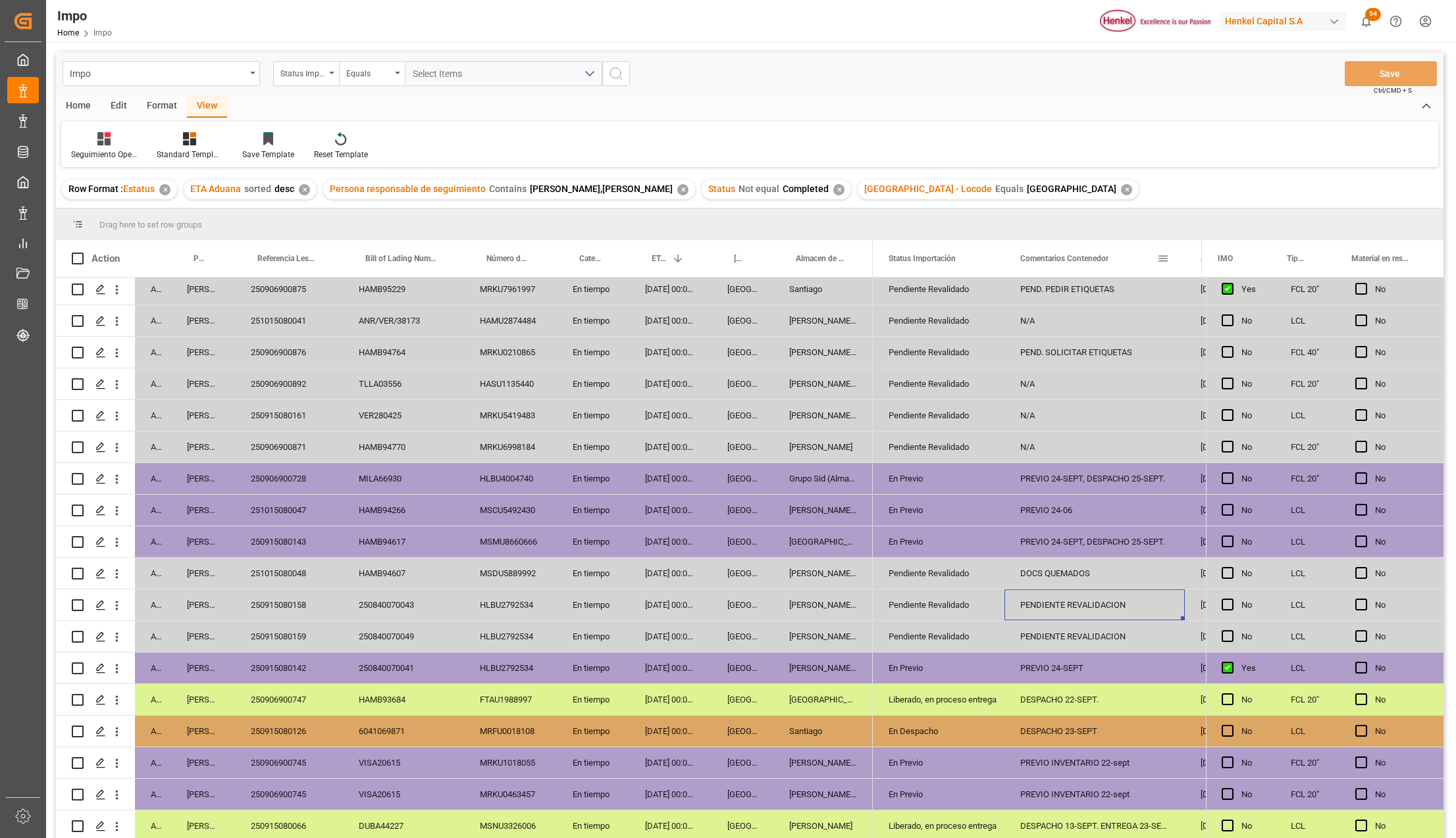
click at [651, 526] on div "[DATE] 00:00:00" at bounding box center [670, 542] width 82 height 31
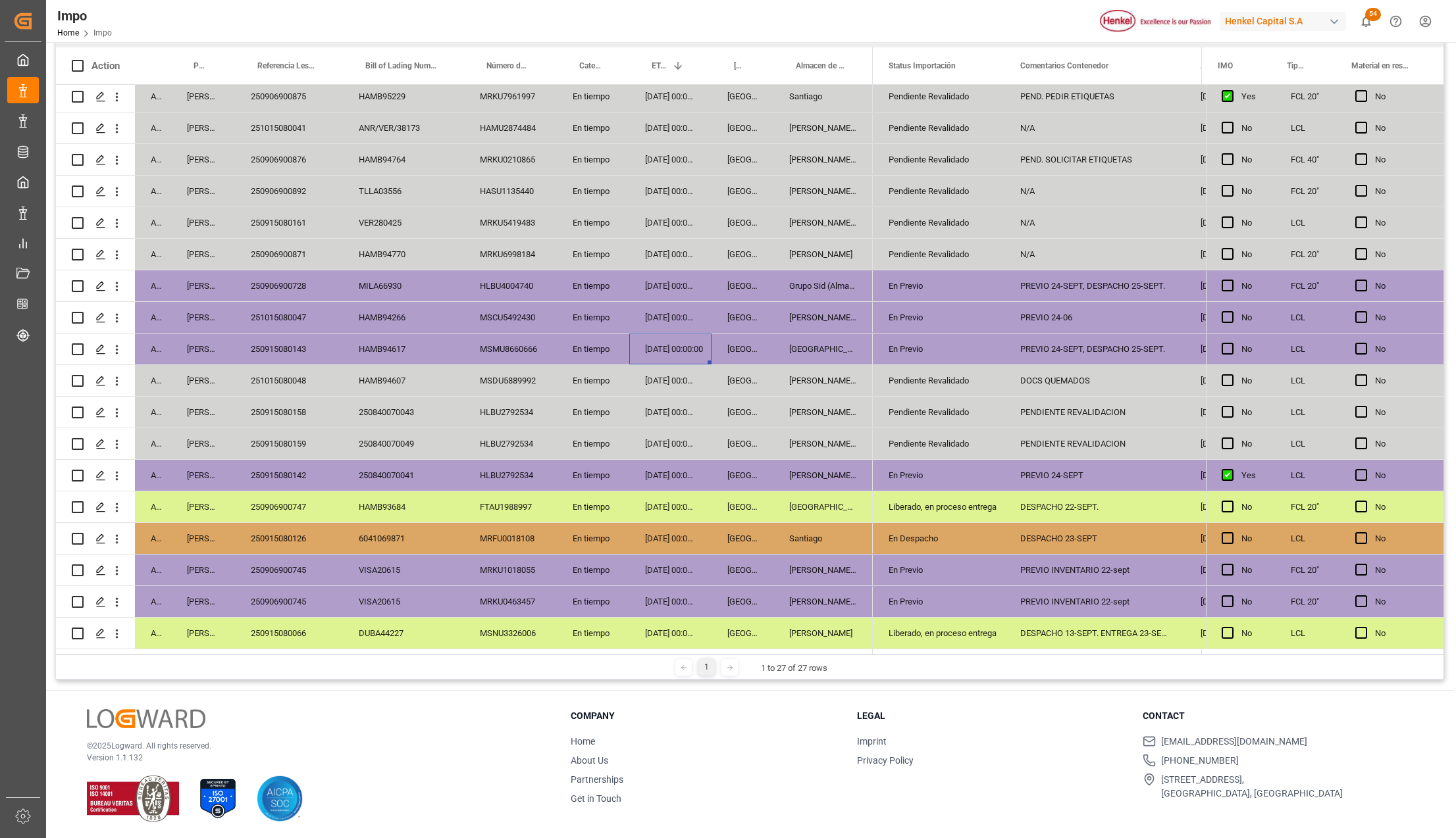
scroll to position [195, 0]
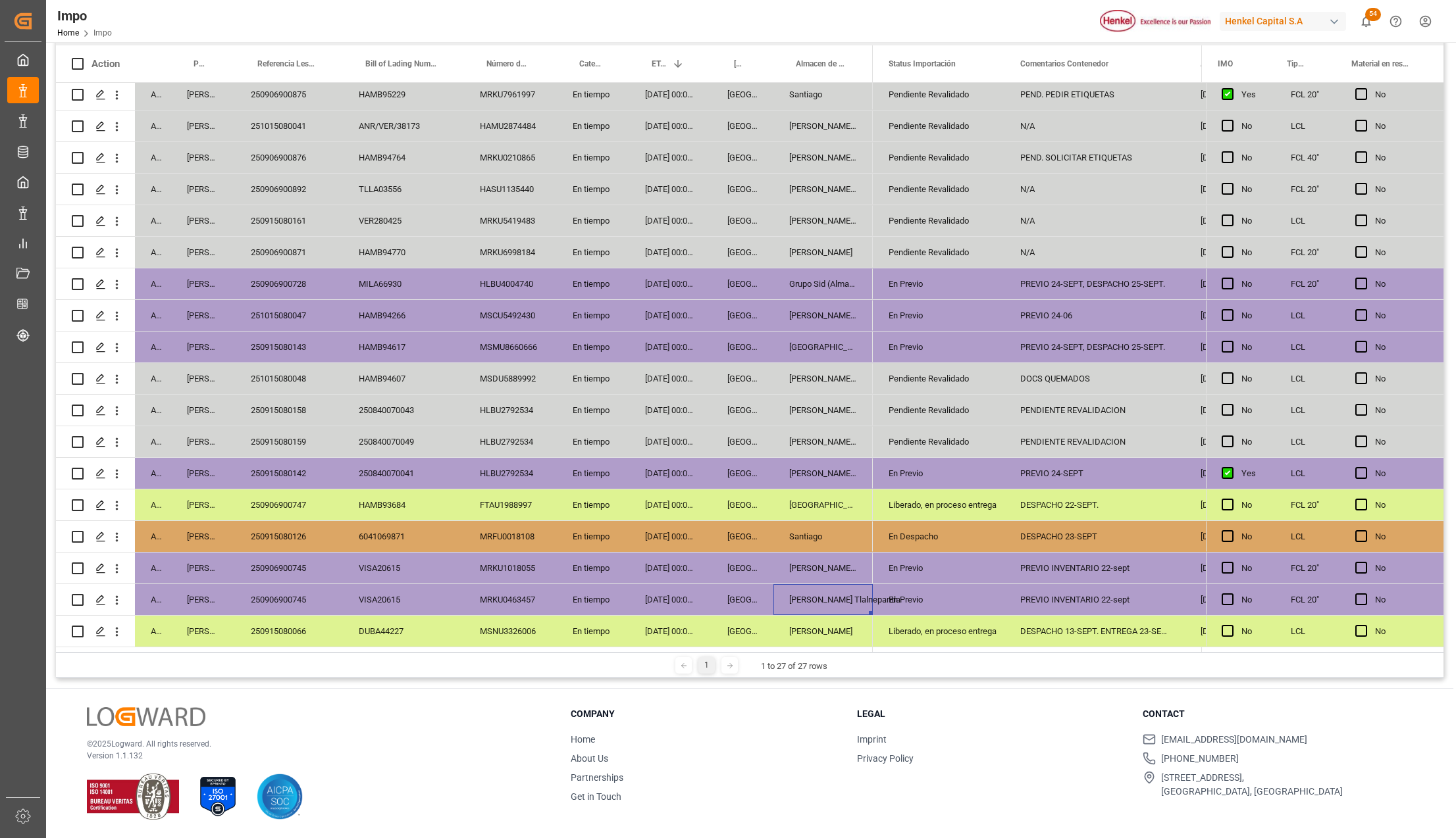
click at [803, 585] on div "[PERSON_NAME] Tlalnepantla" at bounding box center [823, 600] width 99 height 31
click at [900, 561] on div "En Previo" at bounding box center [939, 568] width 100 height 30
click at [907, 532] on div "En Despacho" at bounding box center [939, 537] width 100 height 30
click at [290, 434] on div "250915080159" at bounding box center [288, 442] width 108 height 31
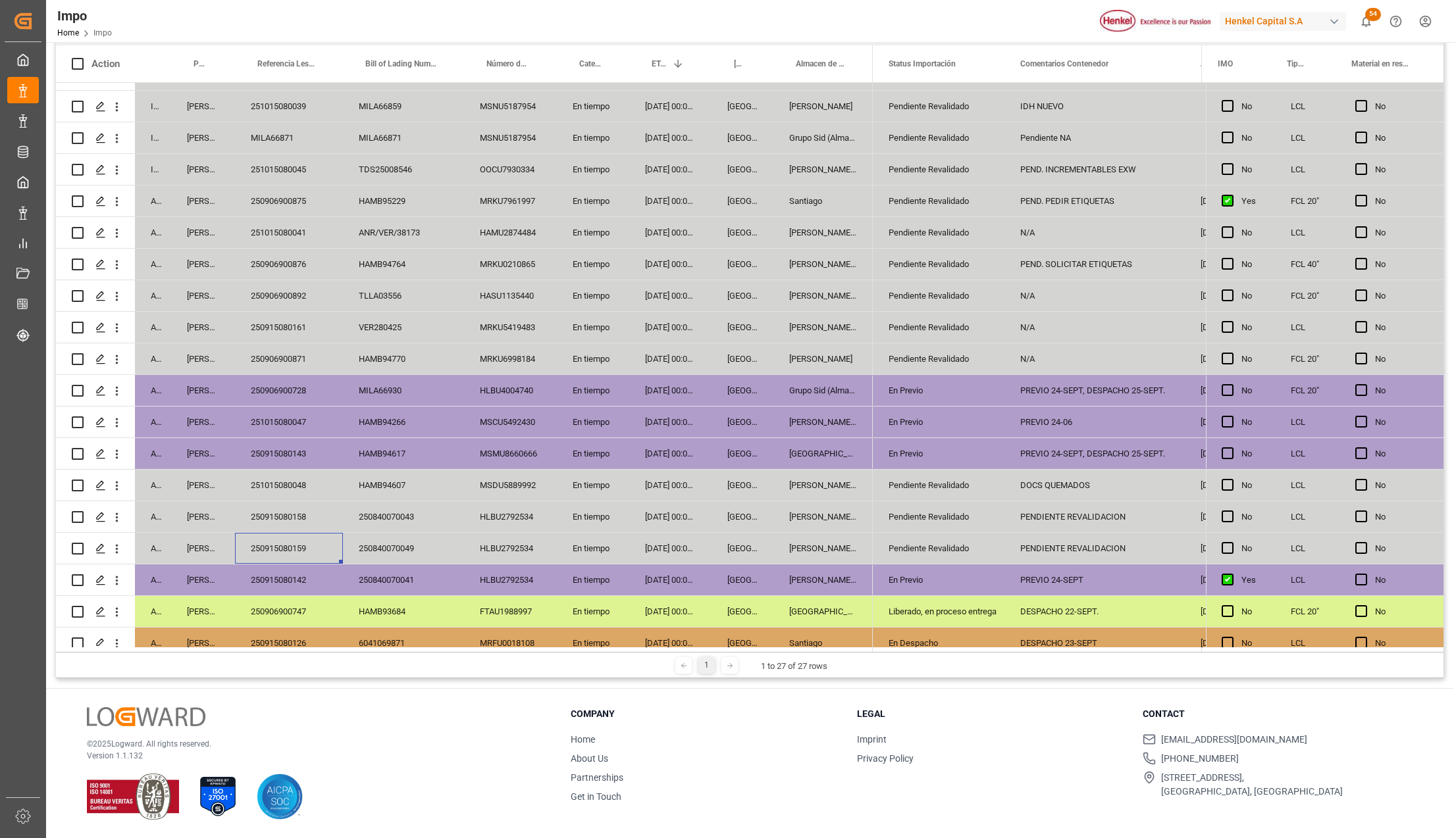
scroll to position [117, 0]
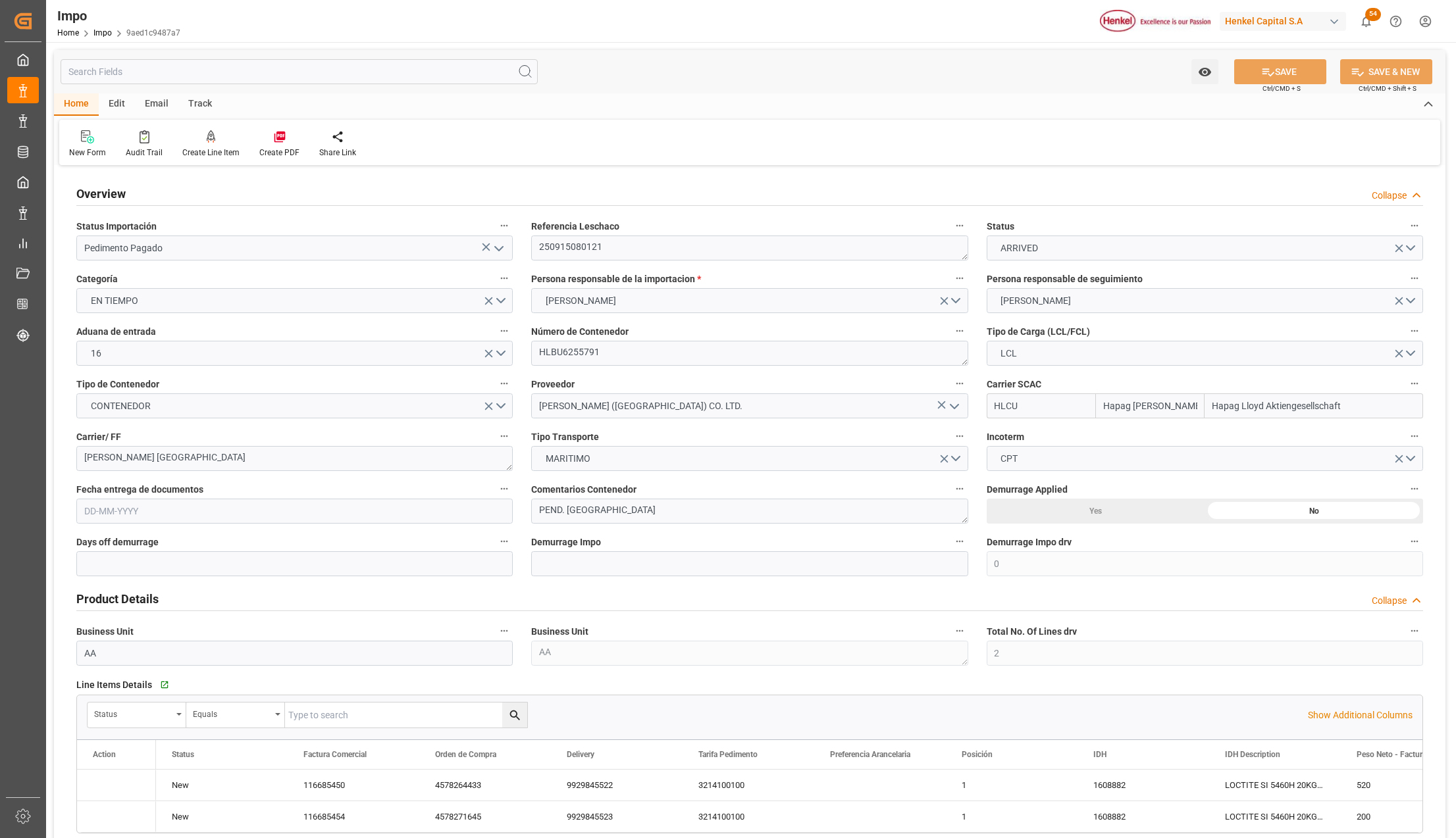
type input "Hapag [PERSON_NAME]"
type input "Hapag Lloyd Aktiengesellschaft"
type input "0"
type input "2"
type input "3"
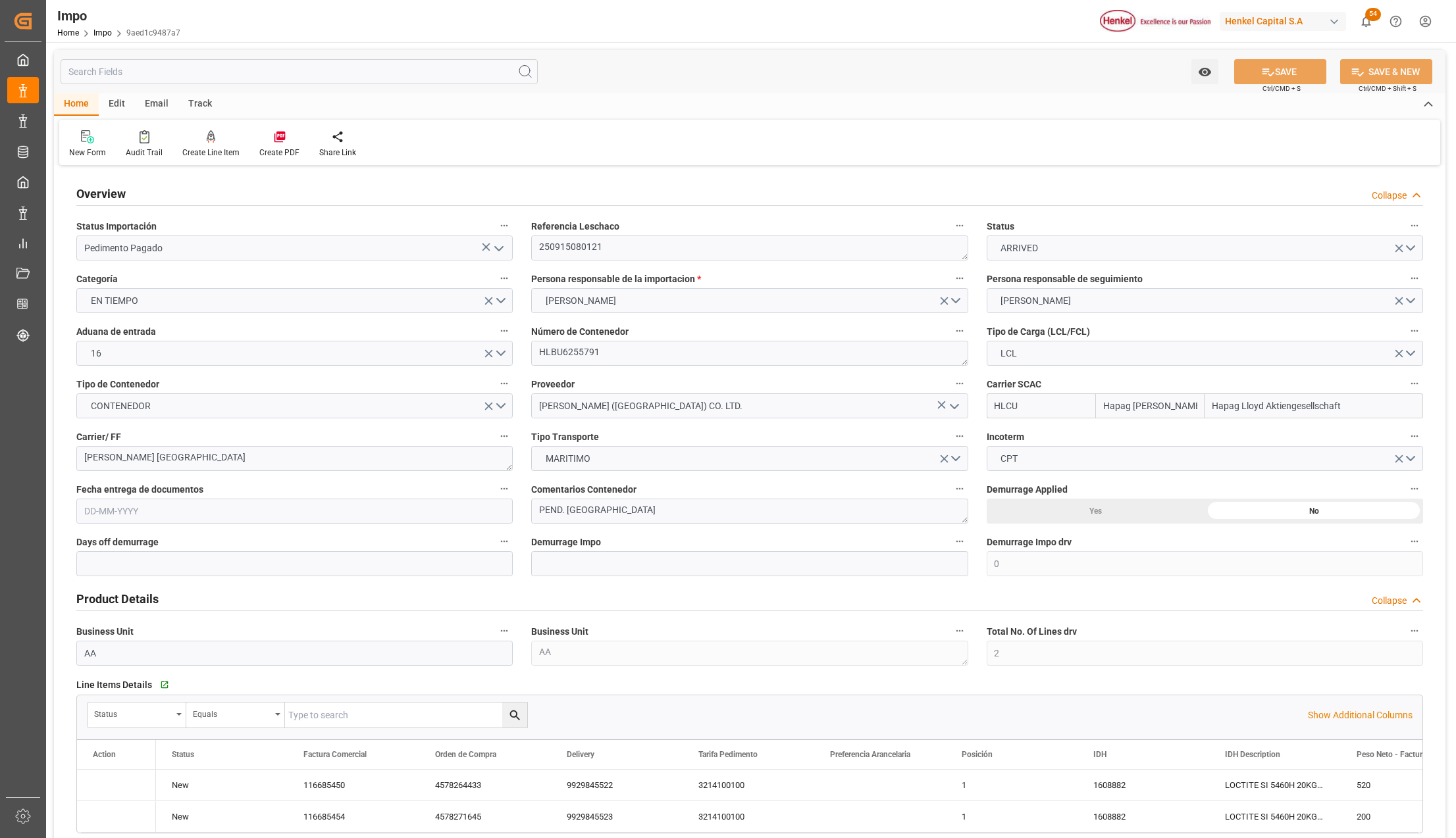
type input "3"
type input "[DATE]"
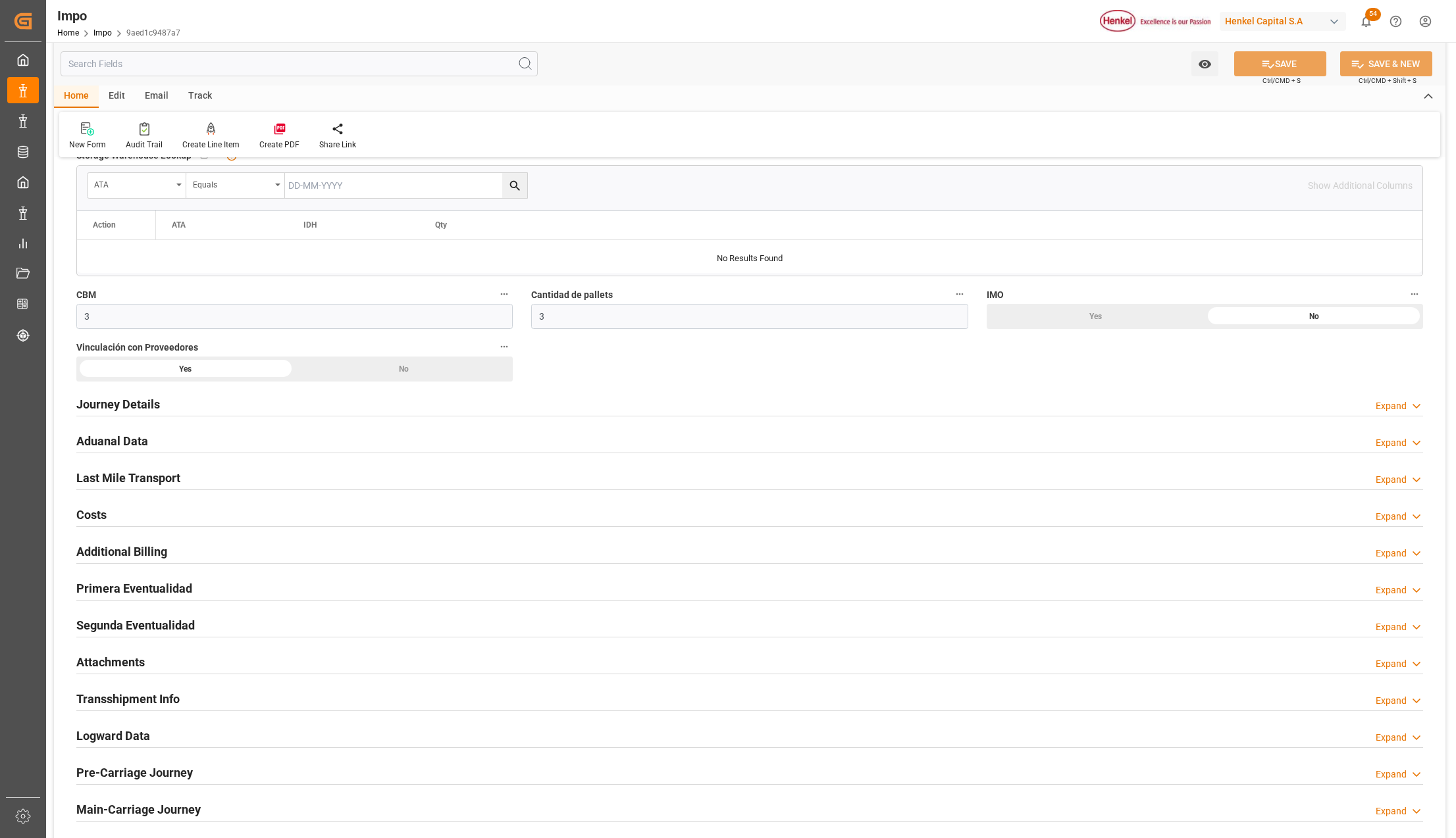
scroll to position [790, 0]
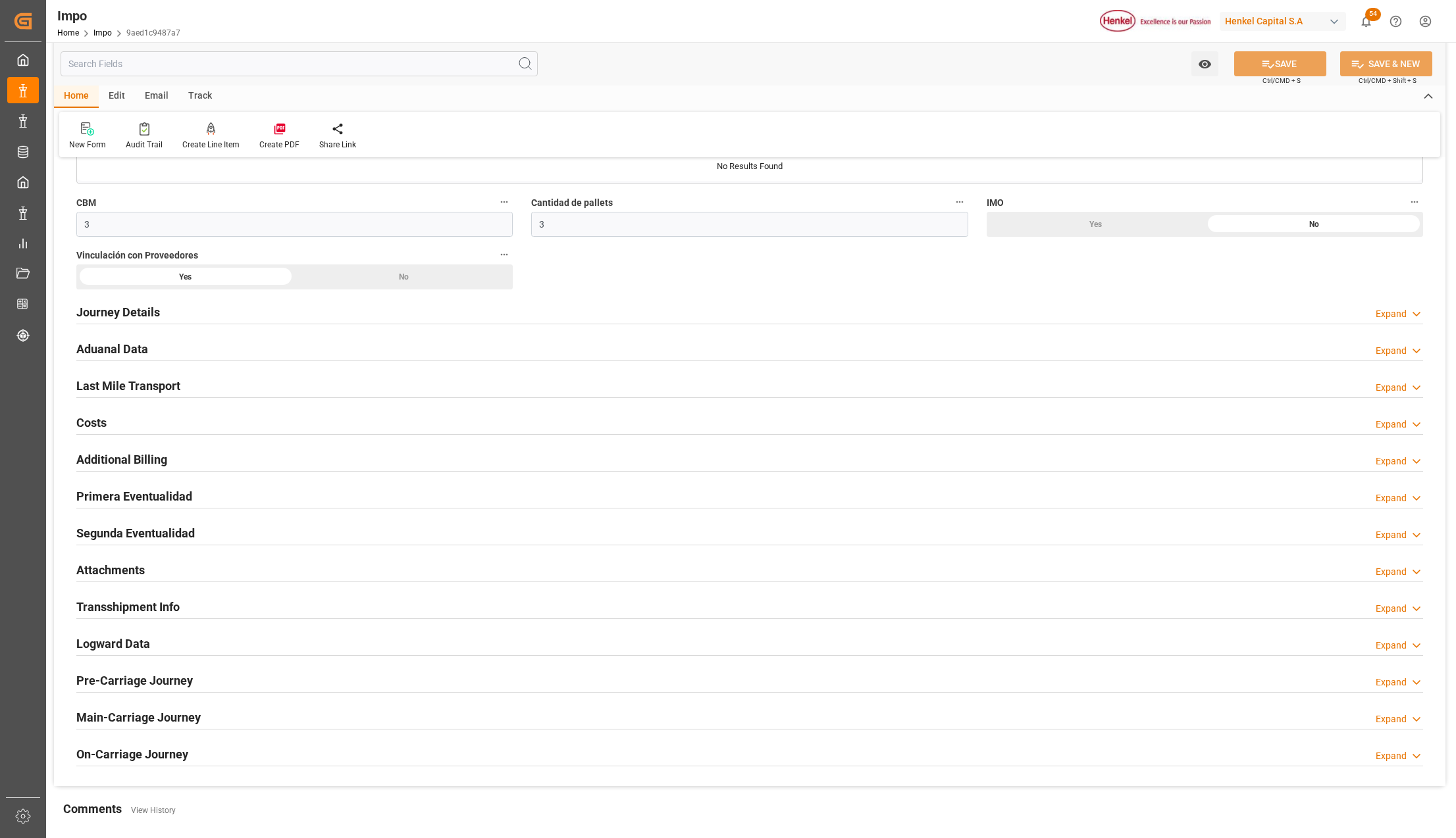
click at [92, 568] on h2 "Attachments" at bounding box center [110, 570] width 68 height 18
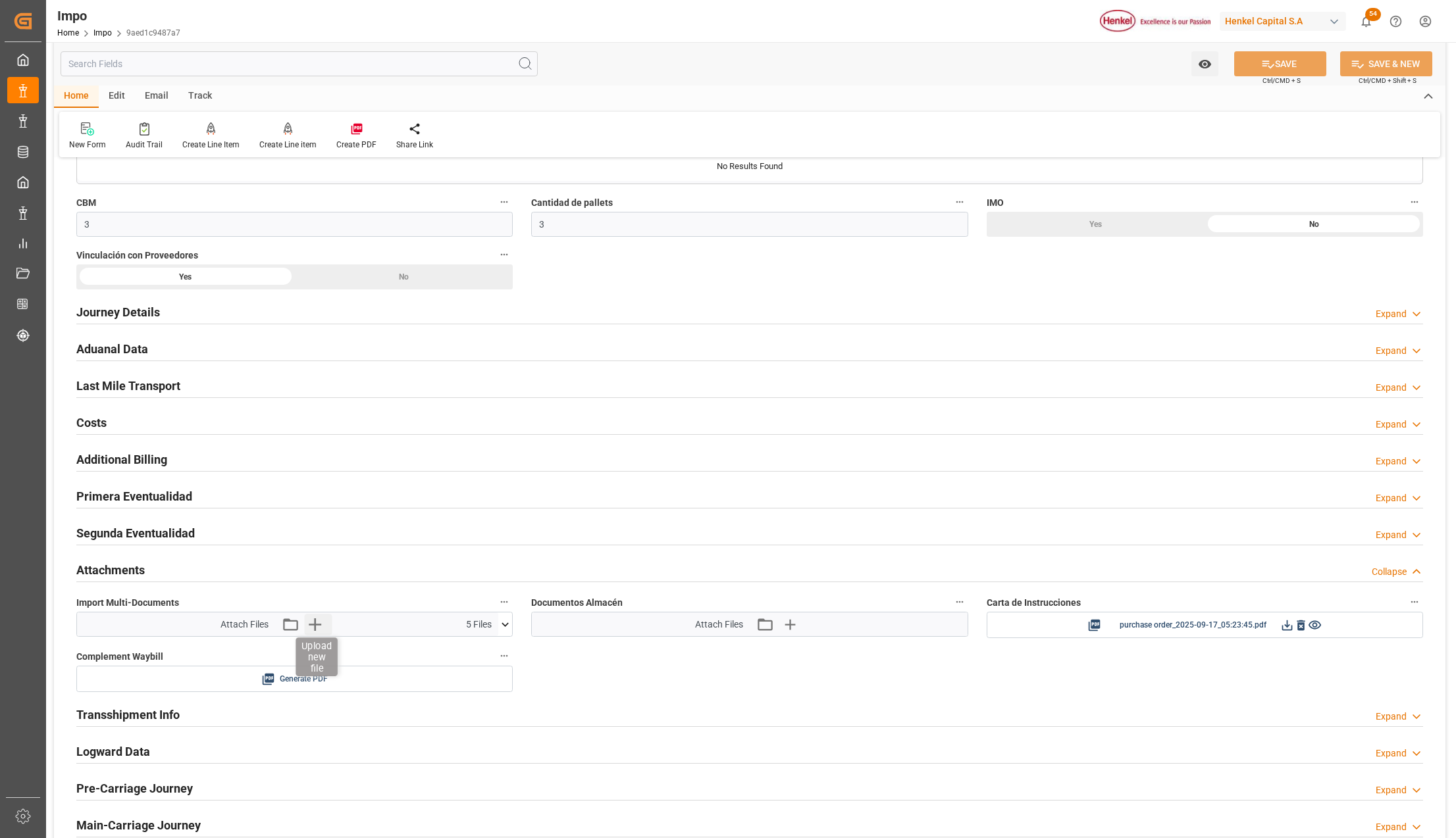
click at [314, 627] on icon "button" at bounding box center [315, 625] width 21 height 21
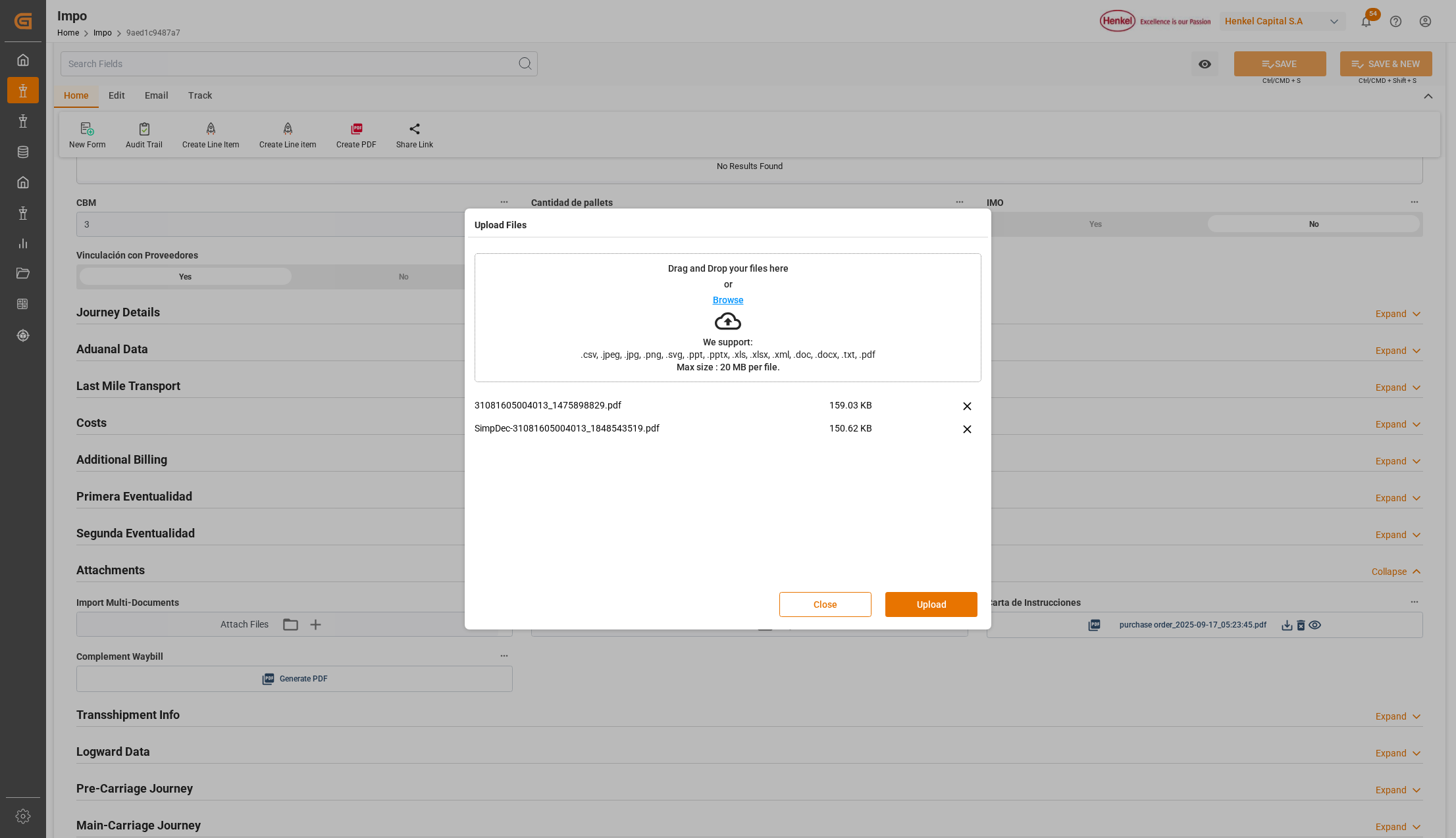
click at [930, 587] on div "Close Upload" at bounding box center [728, 604] width 507 height 44
click at [927, 598] on button "Upload" at bounding box center [931, 604] width 92 height 25
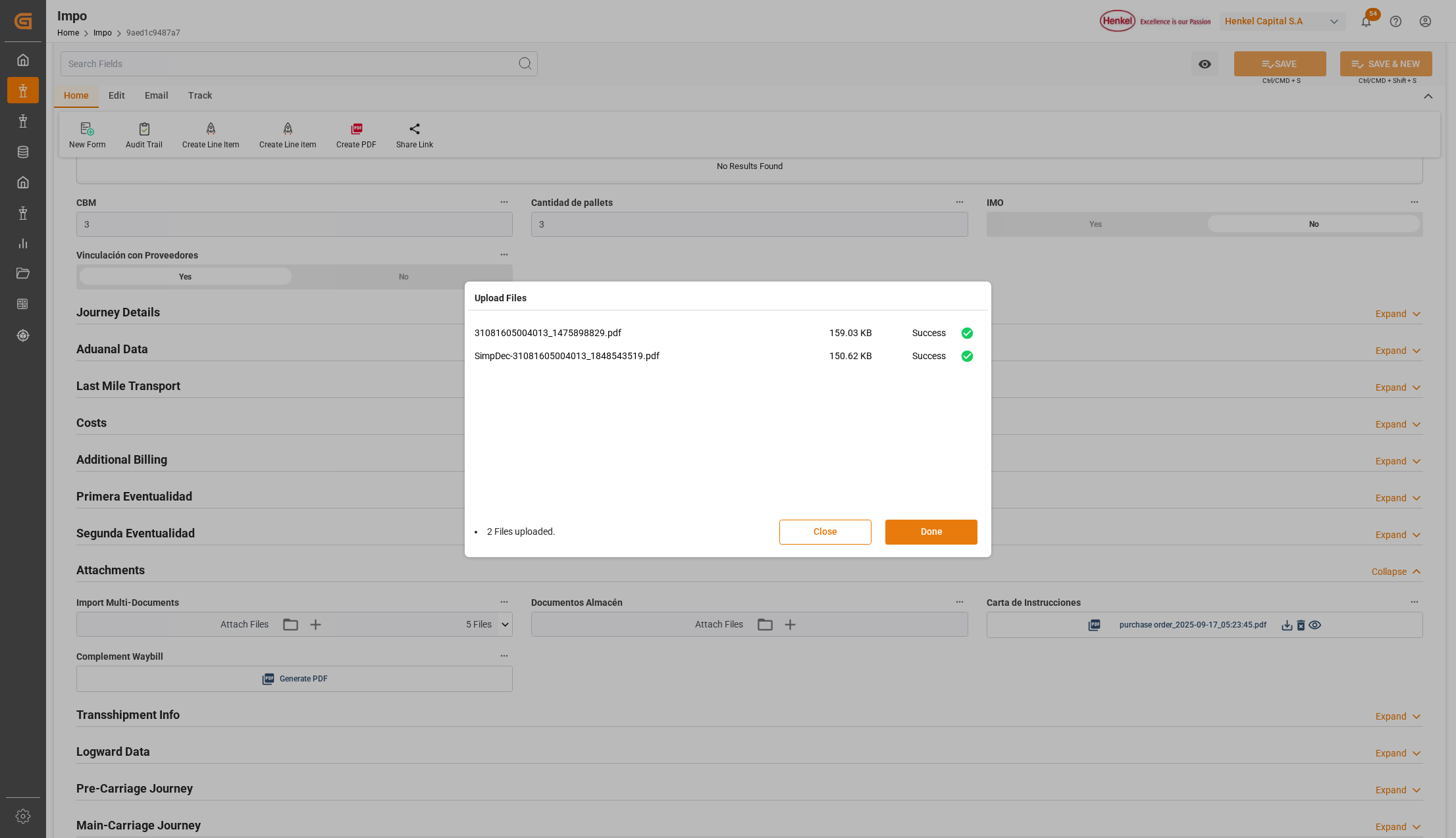
click at [940, 535] on button "Done" at bounding box center [931, 532] width 92 height 25
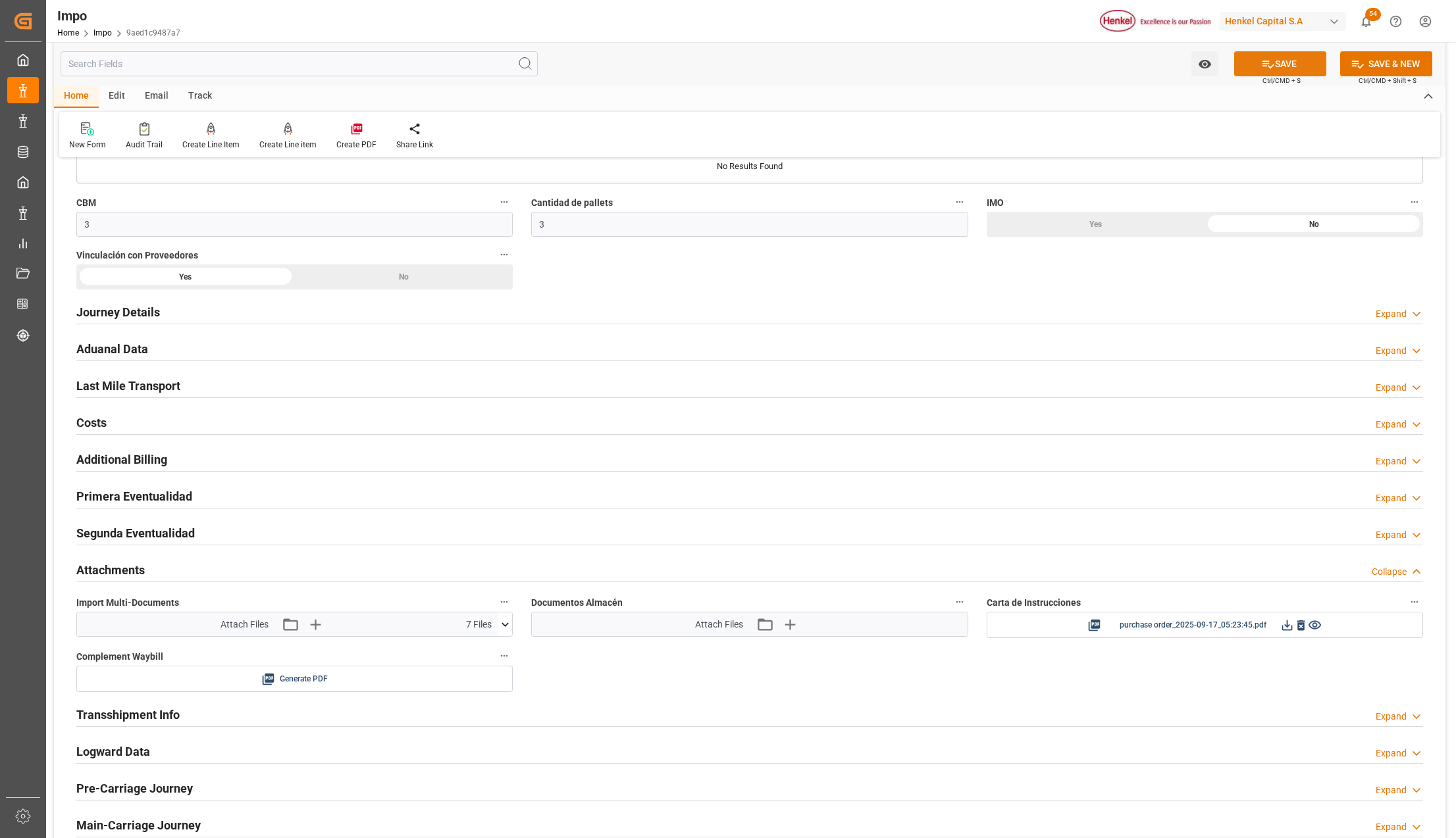
click at [1248, 65] on button "SAVE" at bounding box center [1280, 64] width 92 height 25
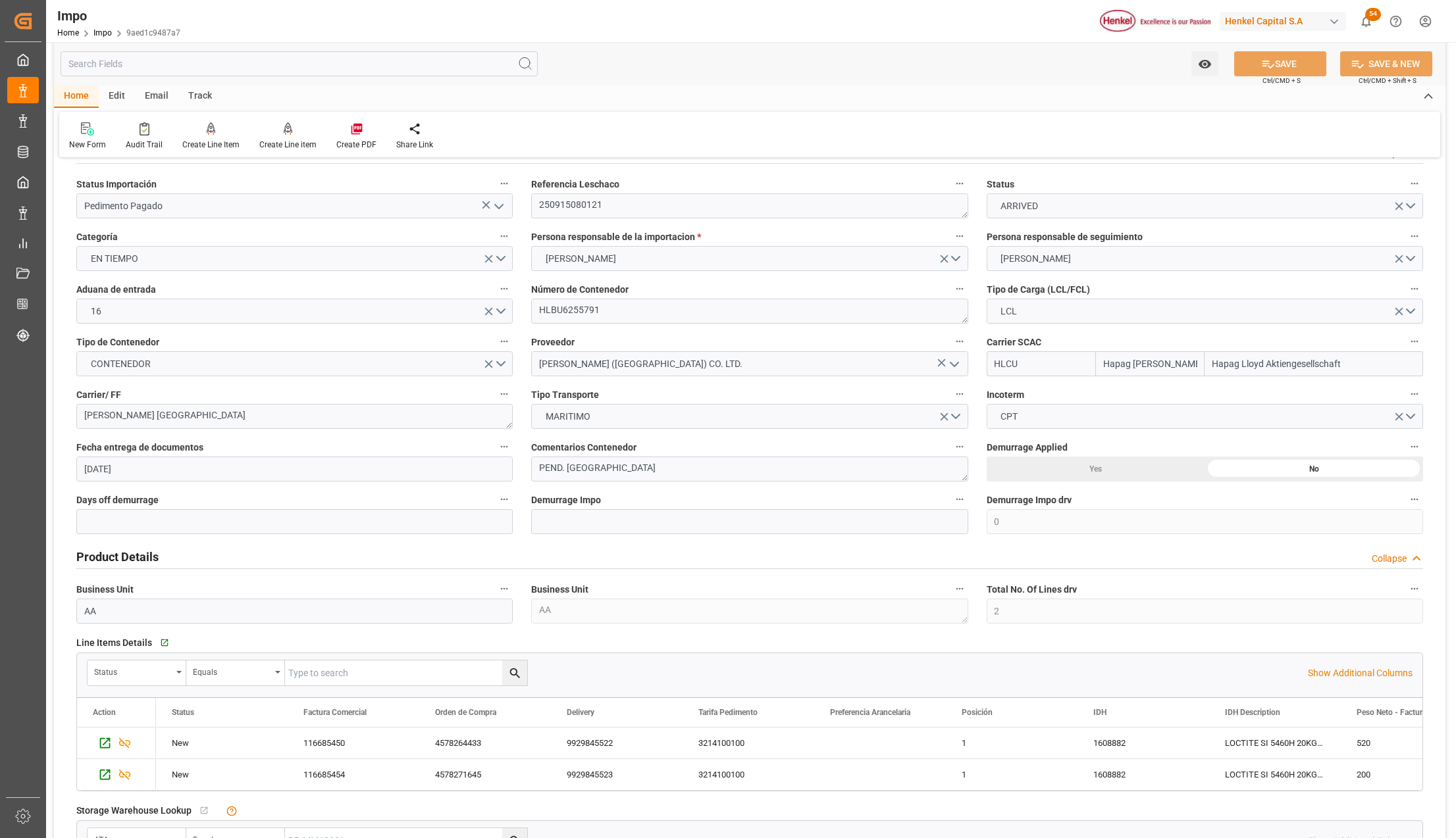
scroll to position [0, 0]
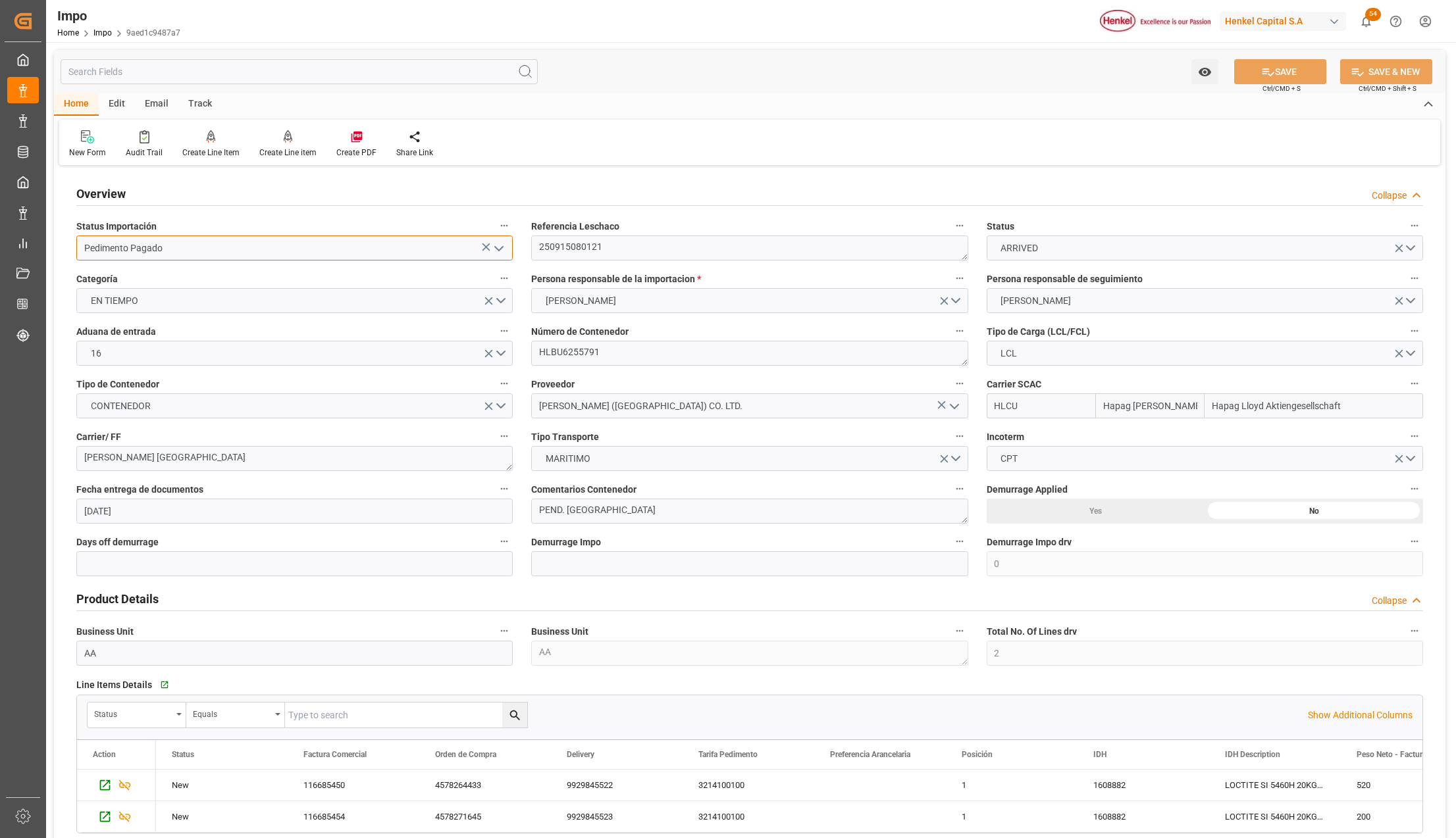
click at [135, 238] on input "Pedimento Pagado" at bounding box center [294, 248] width 436 height 25
click at [495, 247] on polyline "open menu" at bounding box center [499, 249] width 8 height 4
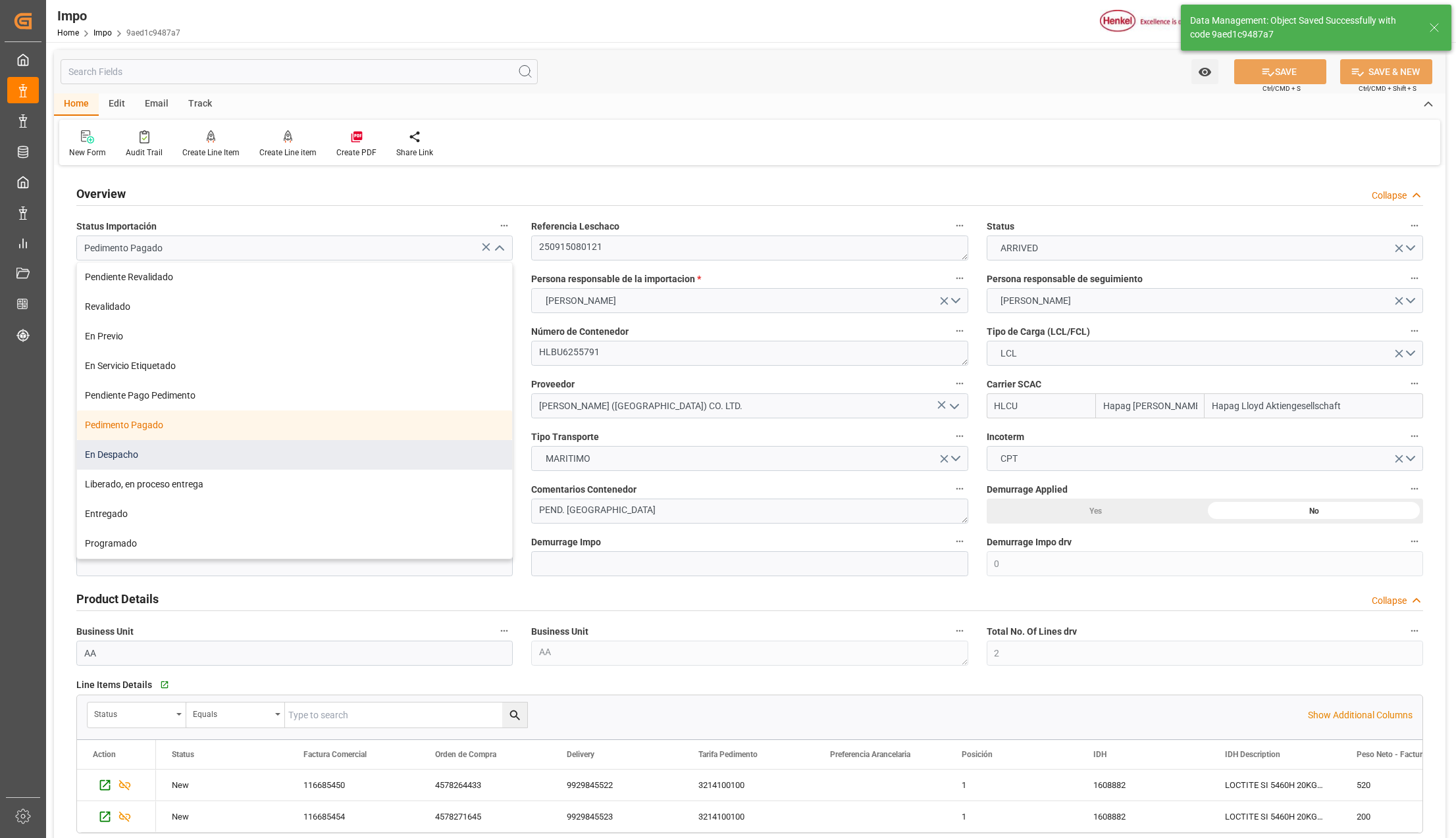
click at [167, 454] on div "En Despacho" at bounding box center [295, 455] width 435 height 30
type input "En Despacho"
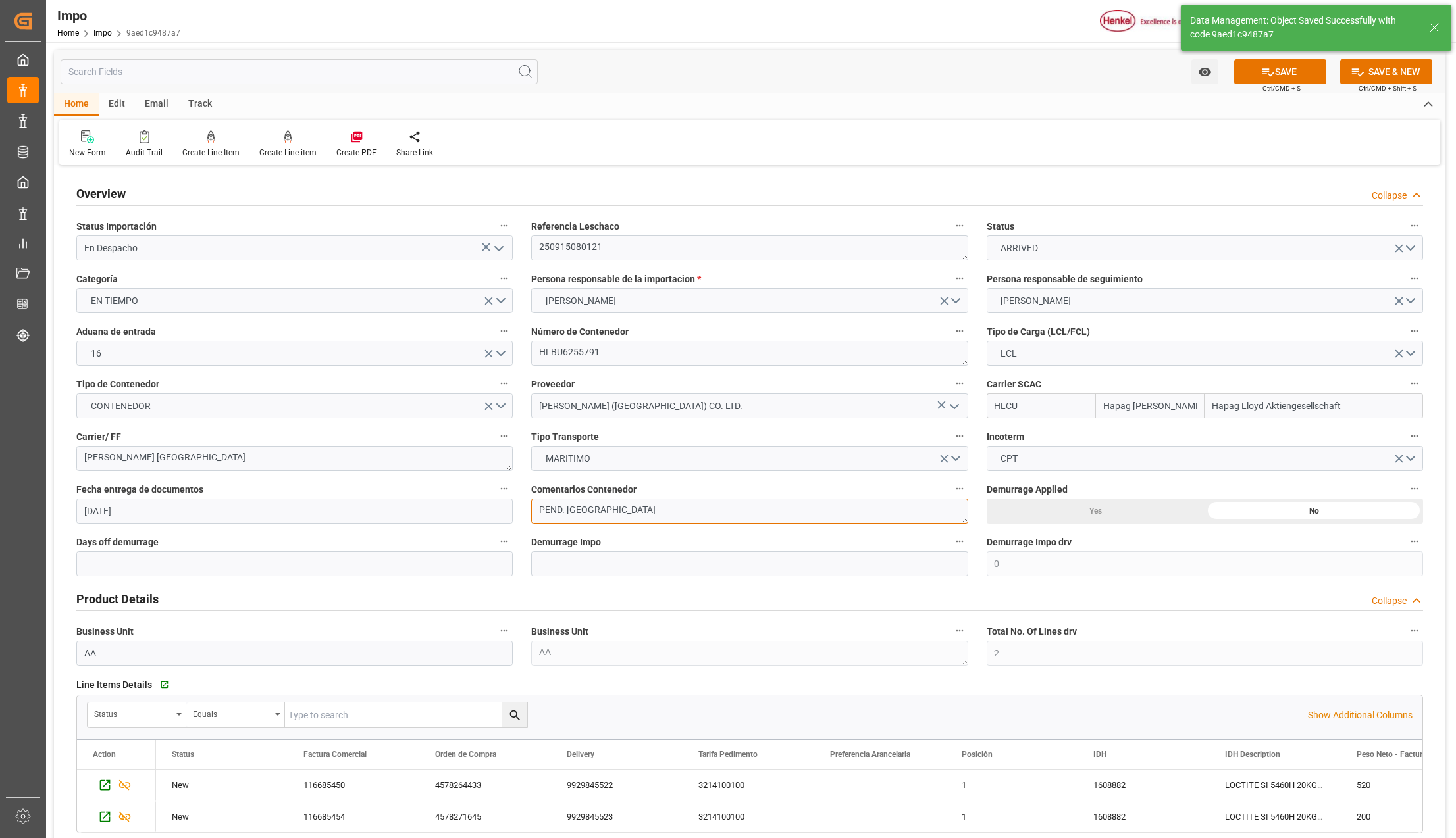
click at [607, 515] on textarea "PEND. [GEOGRAPHIC_DATA]" at bounding box center [749, 511] width 436 height 25
type textarea "DESPACHO 23-SEPT."
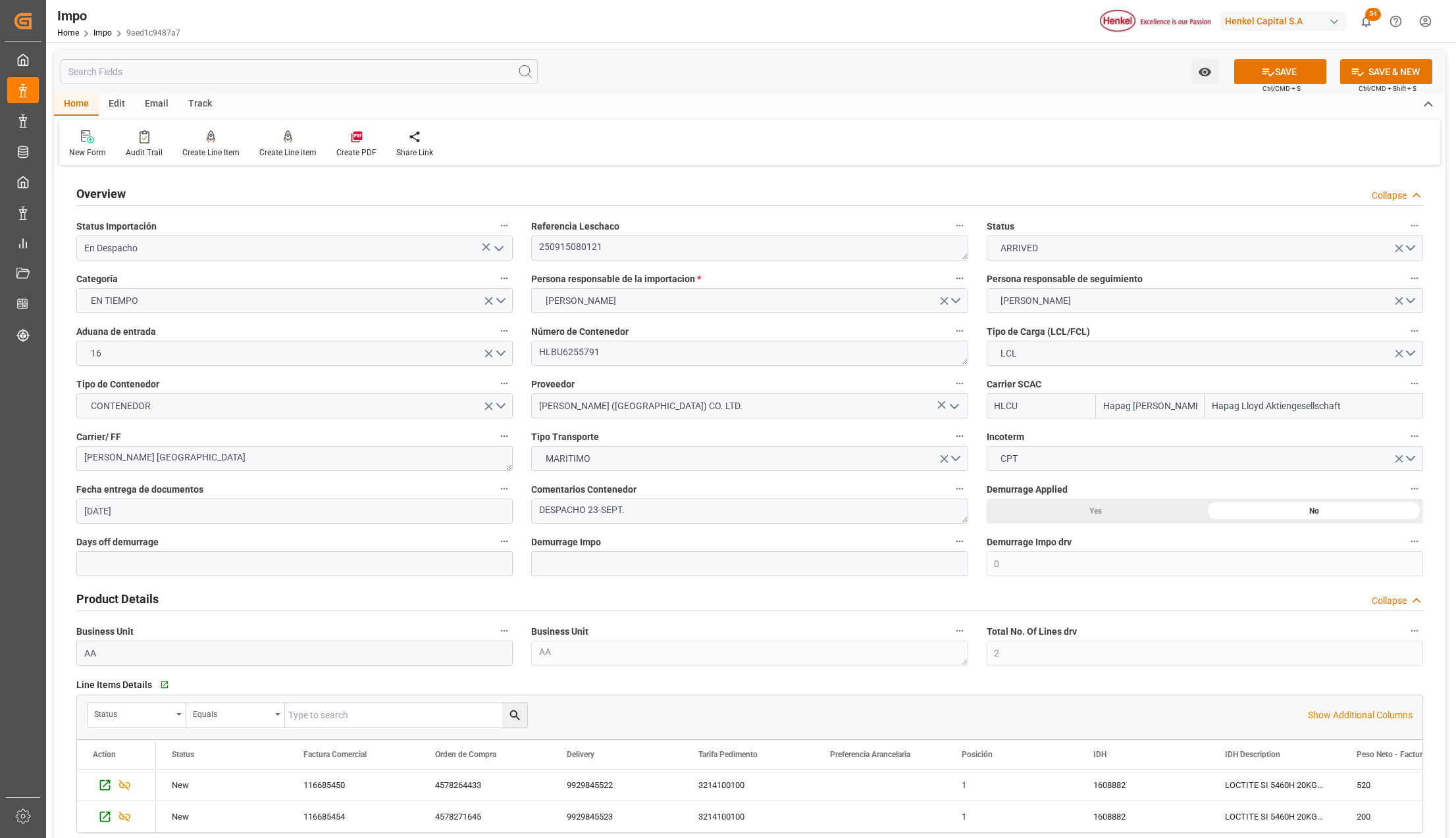
click at [1266, 87] on span "Ctrl/CMD + S" at bounding box center [1281, 89] width 38 height 10
click at [1272, 70] on button "SAVE" at bounding box center [1280, 71] width 92 height 25
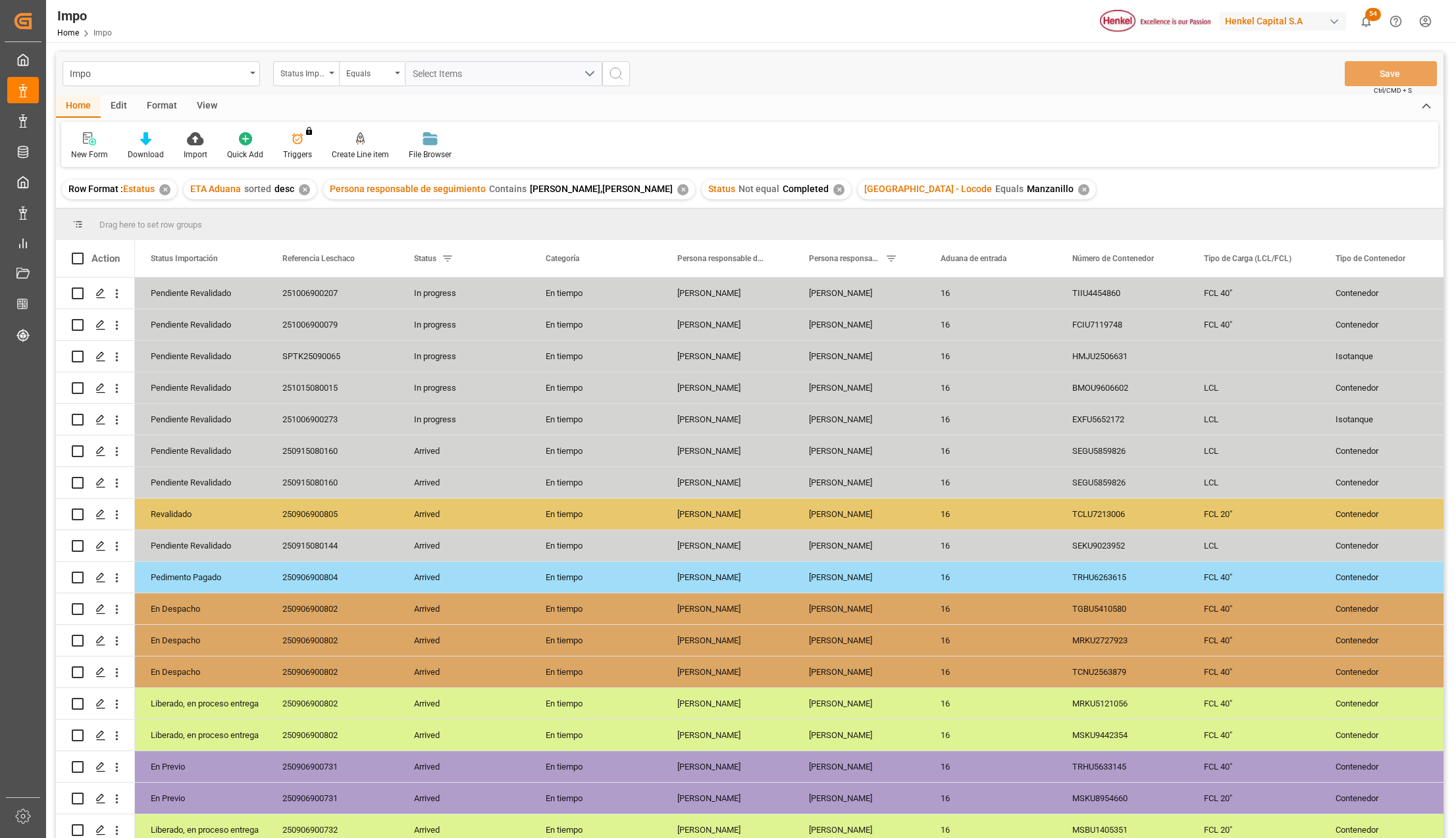
click at [211, 101] on div "View" at bounding box center [207, 106] width 40 height 22
click at [145, 140] on icon at bounding box center [149, 139] width 13 height 13
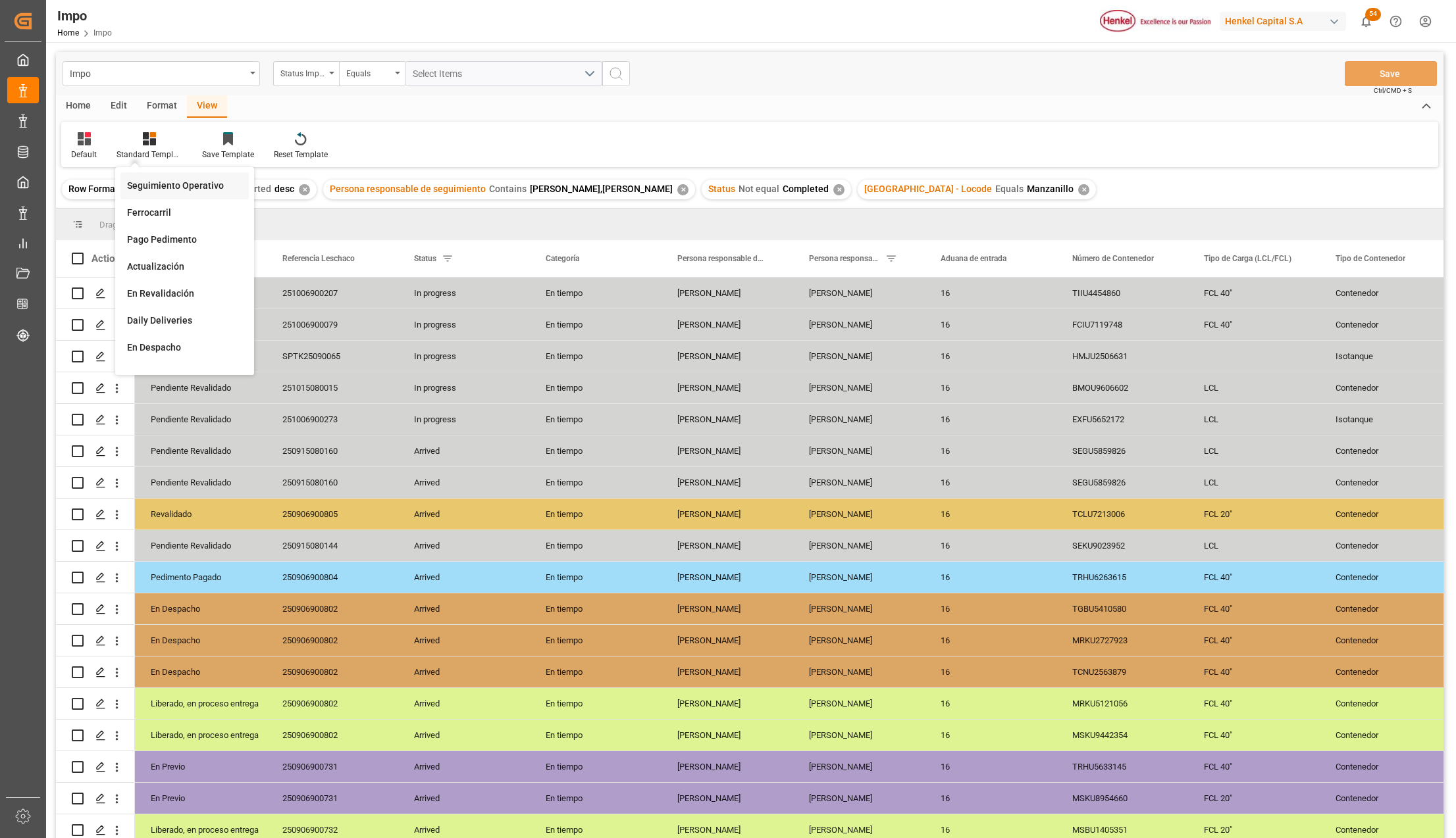
click at [168, 192] on div "Seguimiento Operativo" at bounding box center [185, 185] width 115 height 14
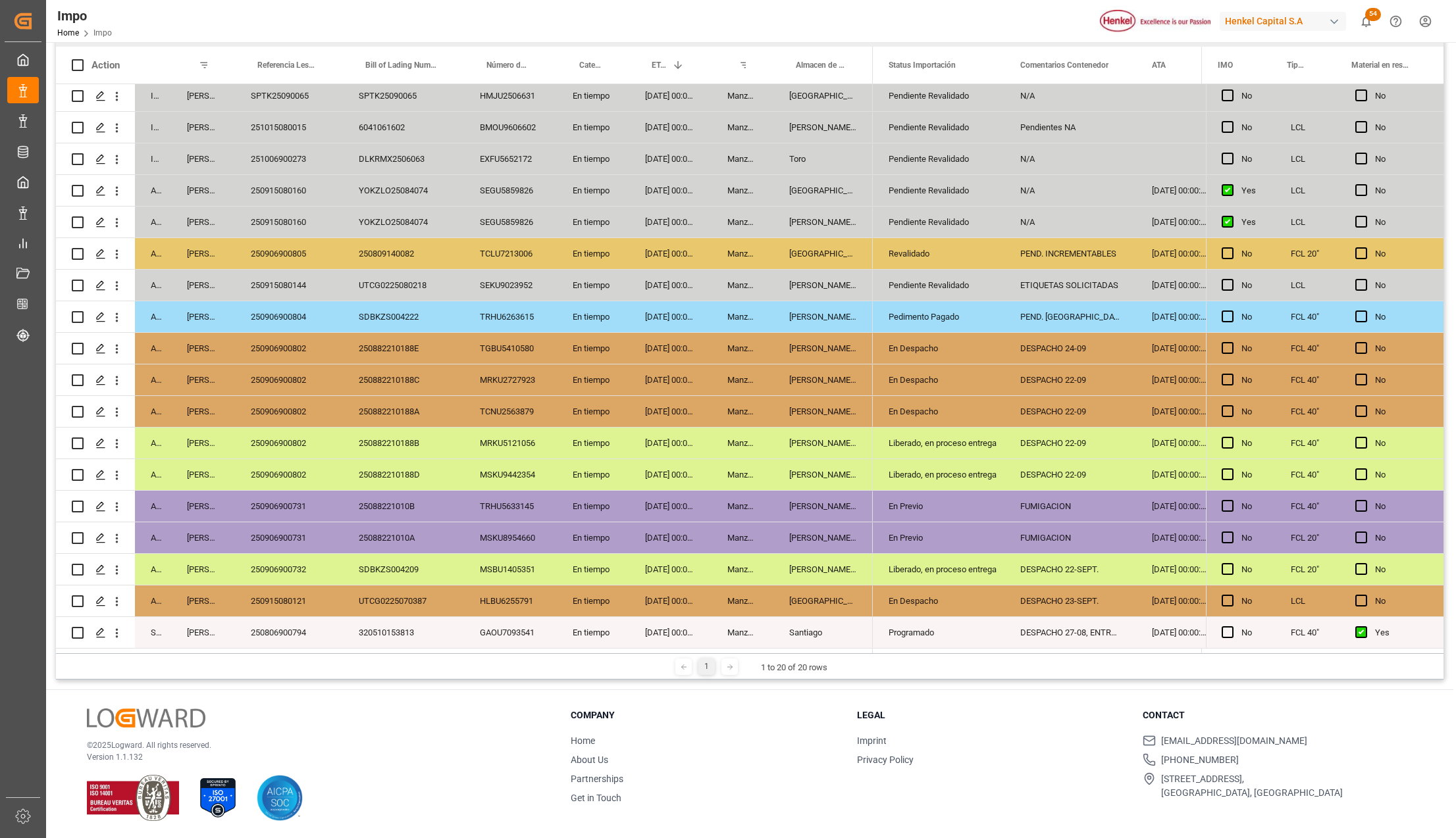
scroll to position [195, 0]
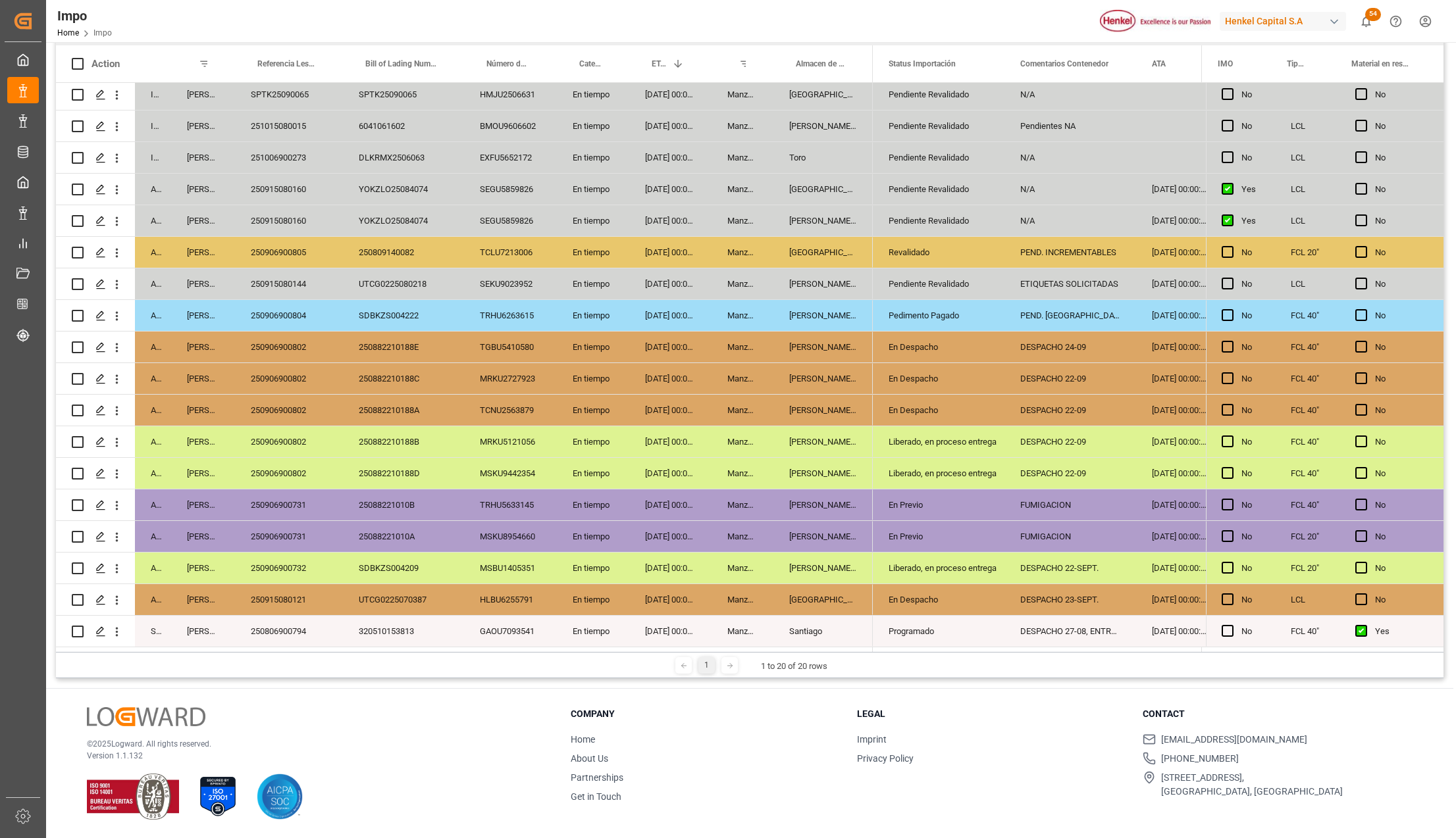
click at [760, 522] on div "Manzanillo" at bounding box center [742, 537] width 62 height 31
click at [324, 490] on div "250906900731" at bounding box center [288, 505] width 108 height 31
click at [680, 492] on div "13-09-2025 00:00:00" at bounding box center [670, 505] width 82 height 31
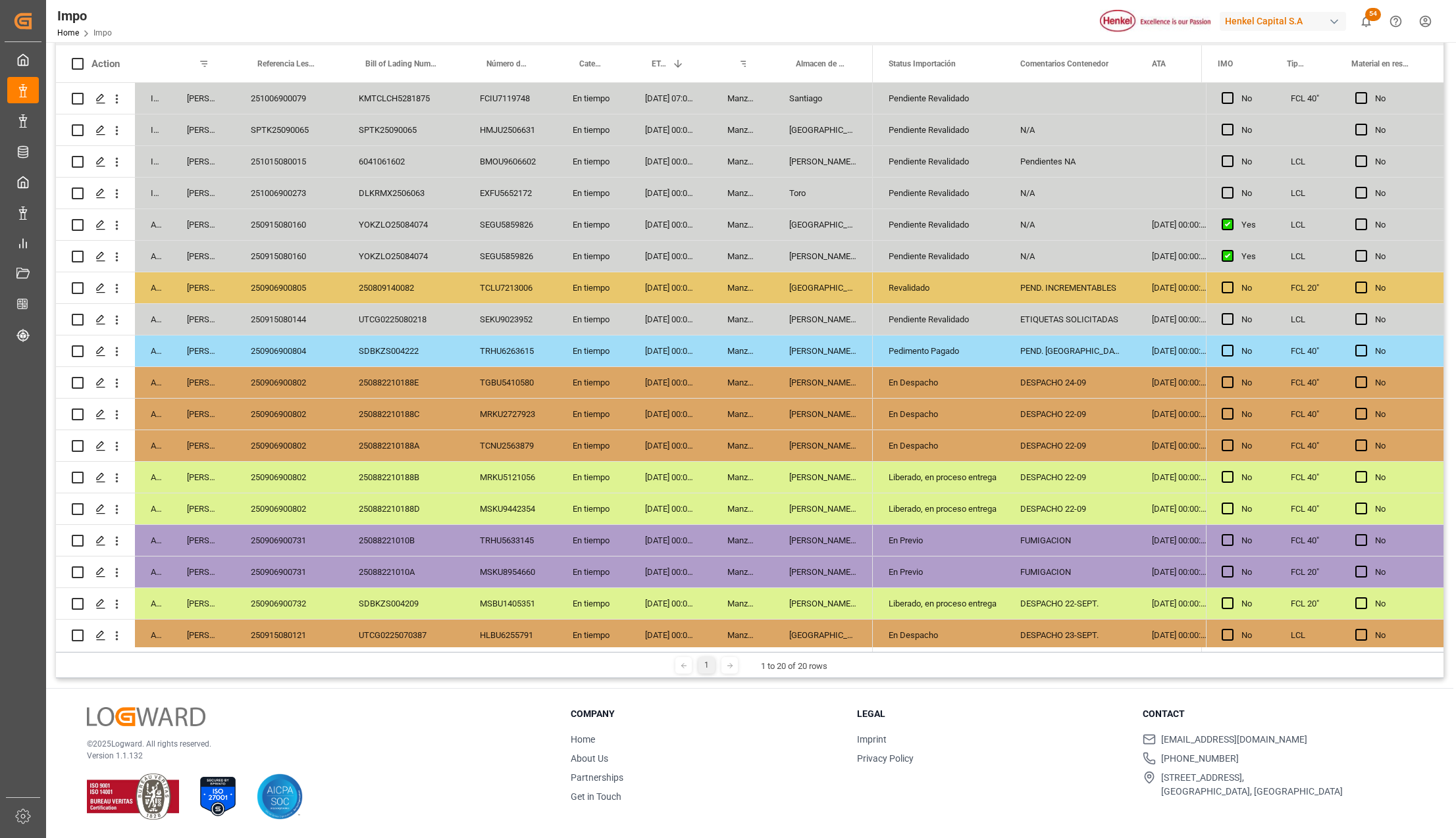
scroll to position [0, 0]
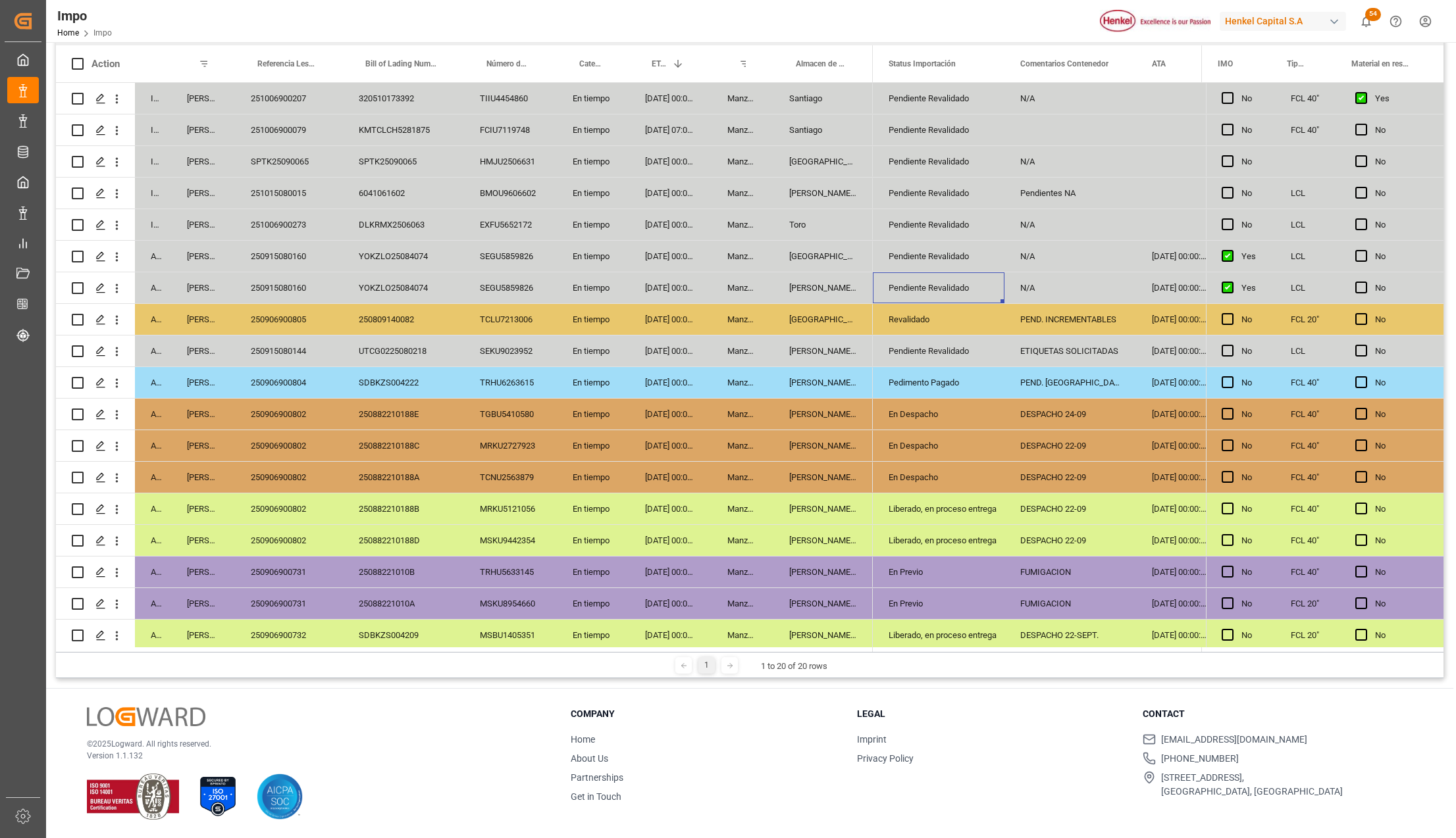
click at [296, 231] on div "251006900273" at bounding box center [288, 225] width 108 height 31
click at [475, 230] on div "EXFU5652172" at bounding box center [510, 225] width 93 height 31
click at [706, 243] on div "20-09-2025 00:00:00" at bounding box center [670, 256] width 82 height 31
click at [687, 277] on div "20-09-2025 00:00:00" at bounding box center [670, 288] width 82 height 31
click at [296, 286] on div "250915080160" at bounding box center [288, 288] width 108 height 31
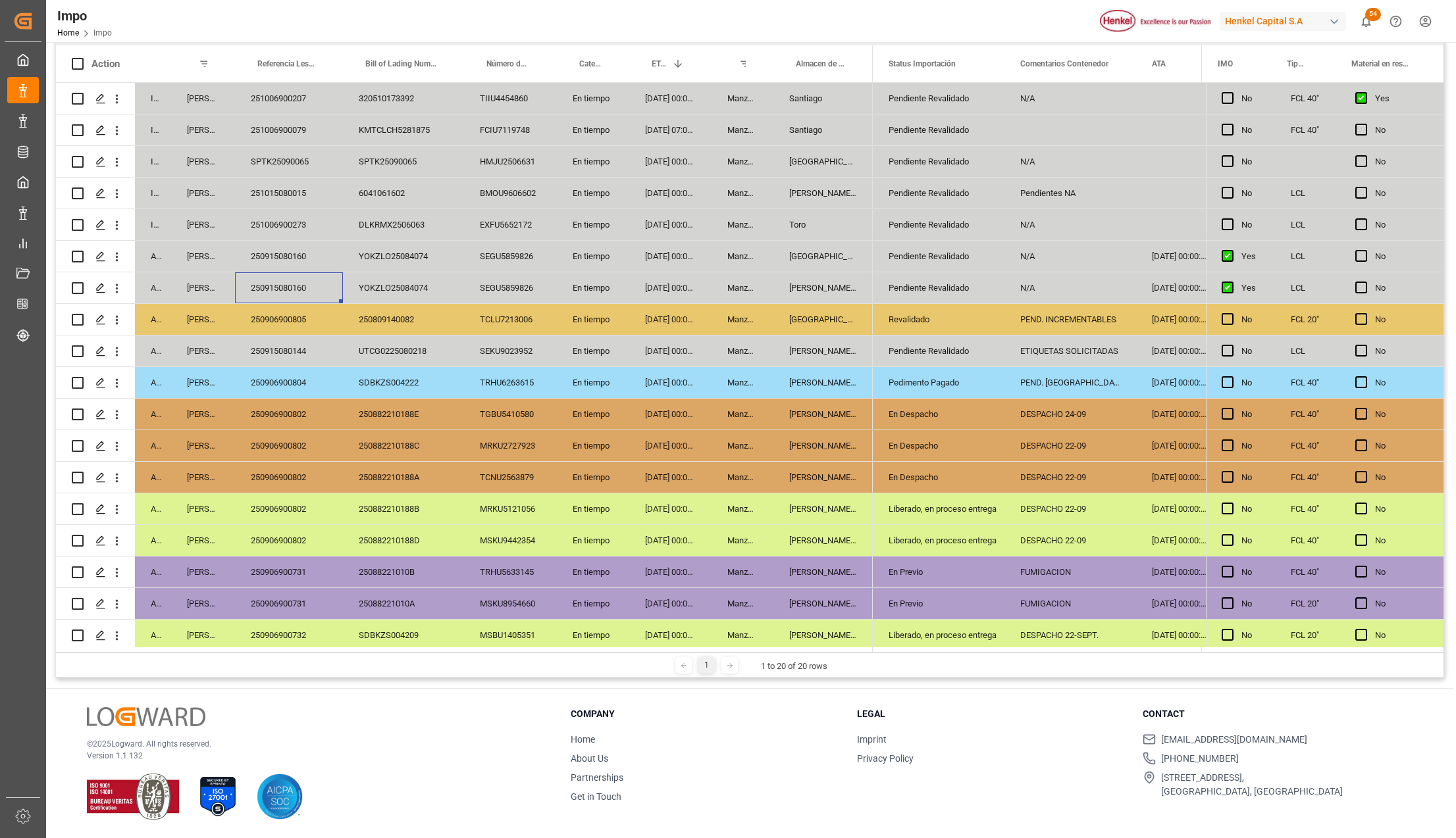
click at [943, 293] on div "Pendiente Revalidado" at bounding box center [939, 288] width 100 height 30
click at [943, 293] on input "Pendiente Revalidado" at bounding box center [939, 295] width 111 height 25
click at [1036, 286] on div "N/A" at bounding box center [1070, 288] width 131 height 31
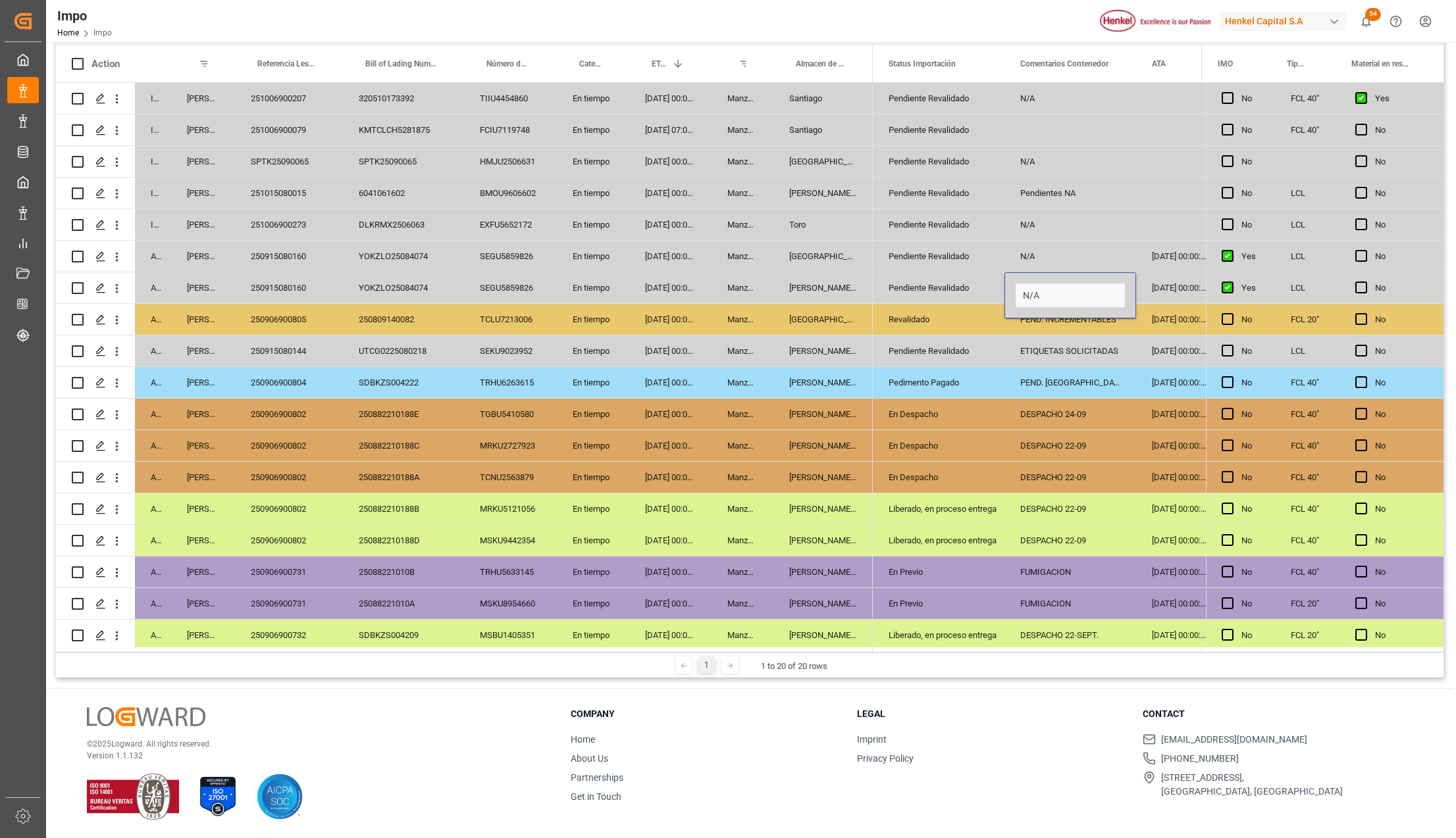
type input "p"
type input "PEND. DESCO"
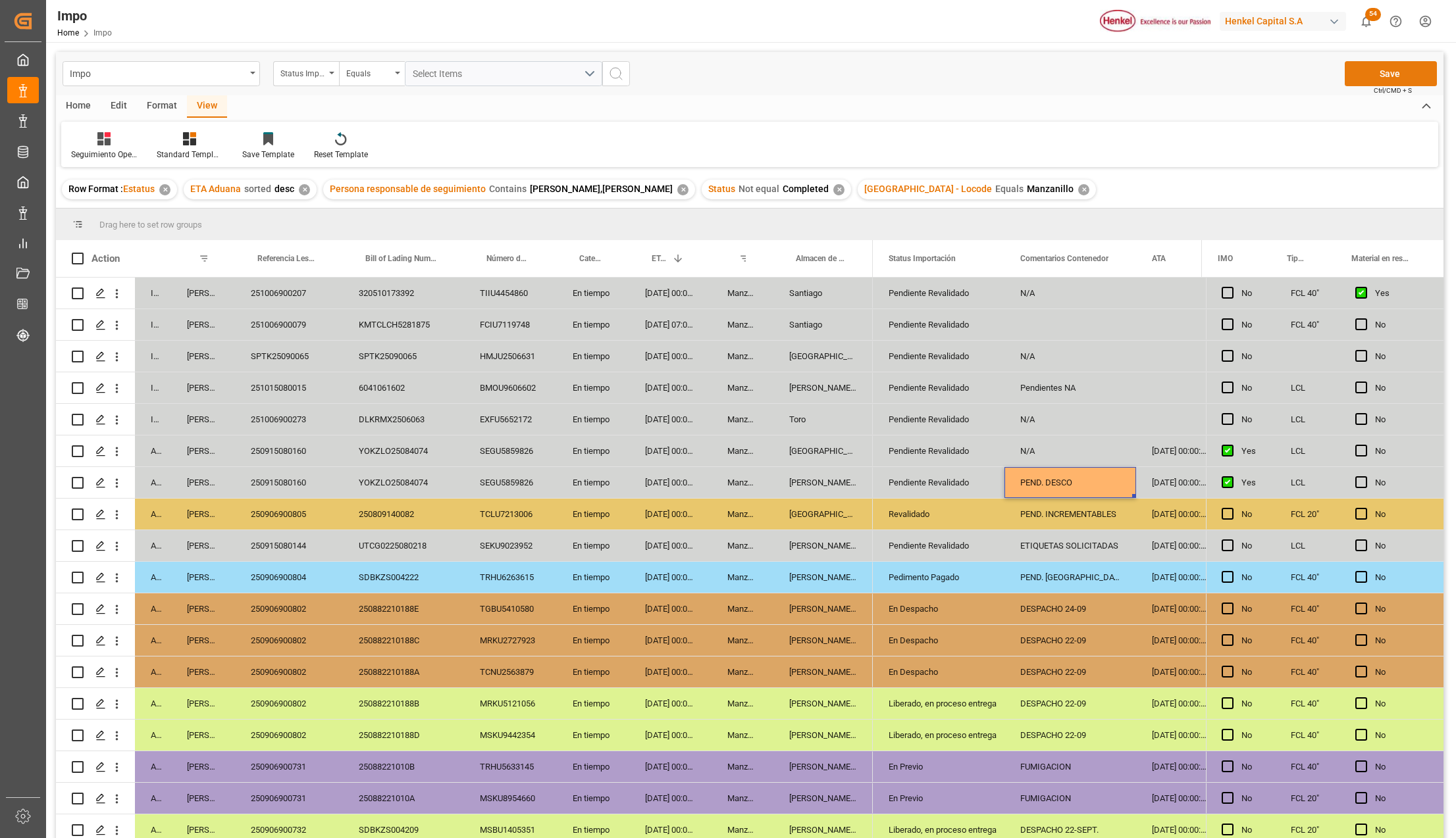
click at [1375, 72] on button "Save" at bounding box center [1390, 74] width 92 height 25
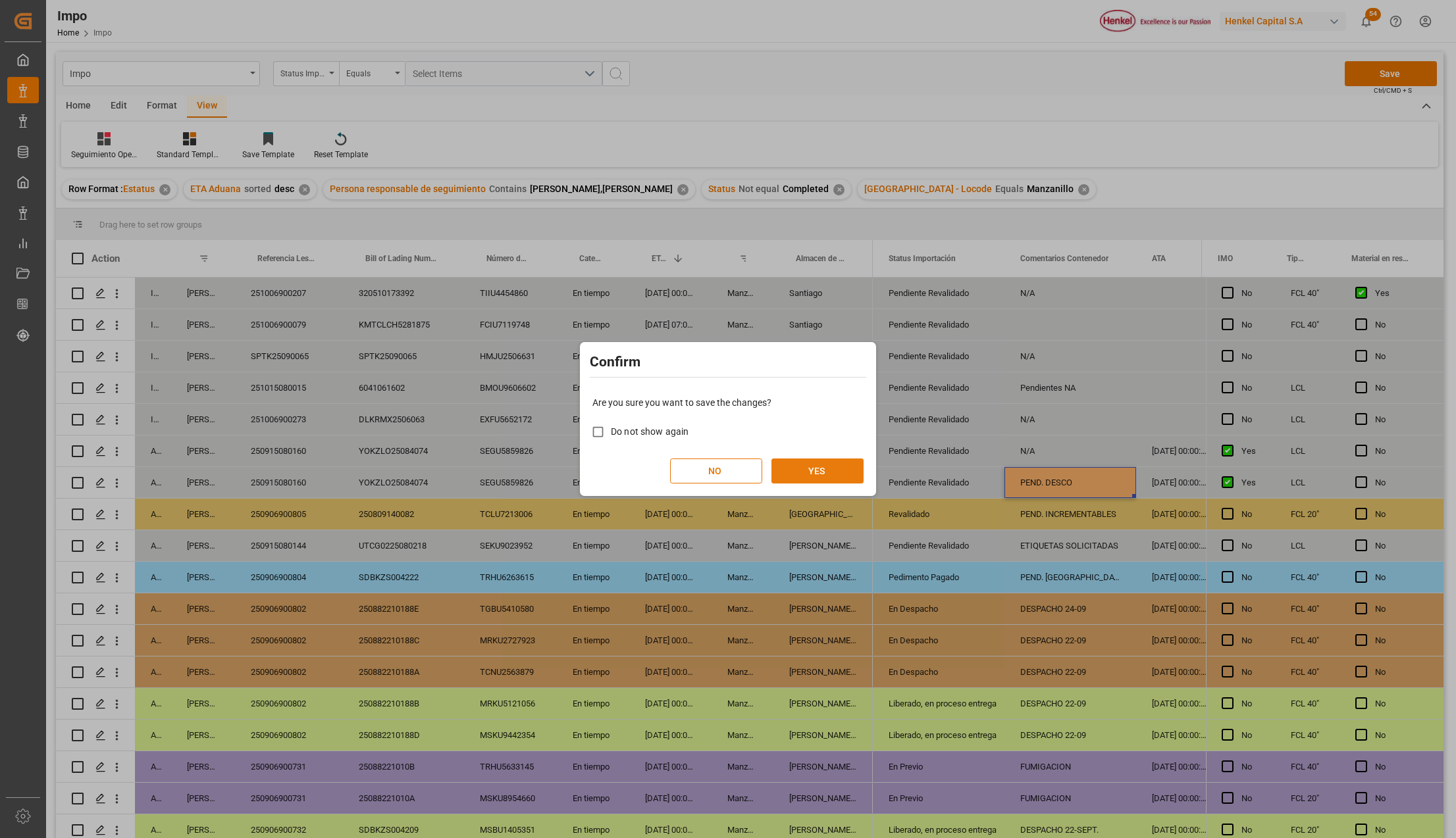
click at [807, 474] on button "YES" at bounding box center [817, 471] width 92 height 25
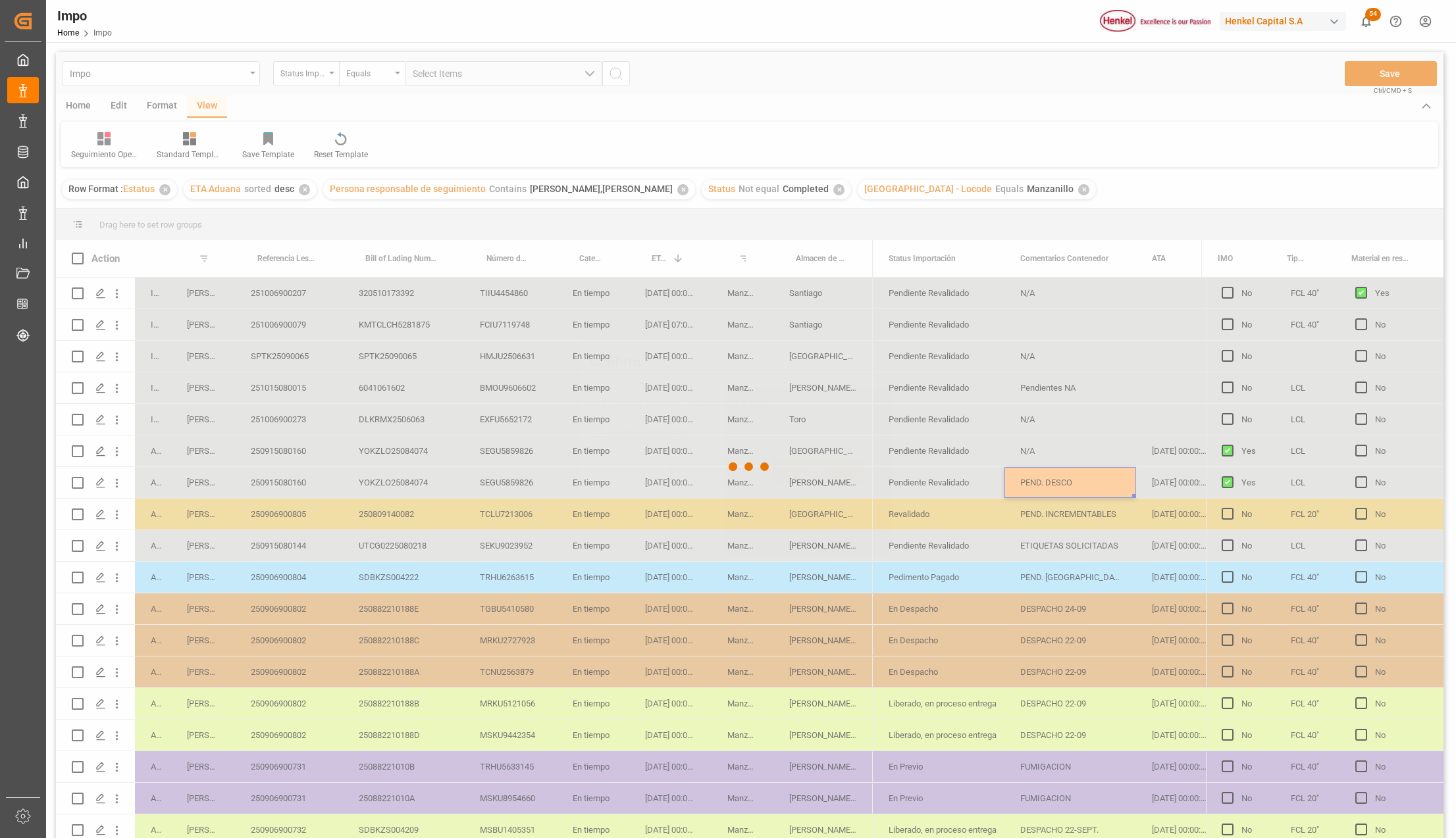
click at [1061, 451] on div at bounding box center [750, 466] width 1388 height 830
click at [416, 459] on div at bounding box center [750, 466] width 1388 height 830
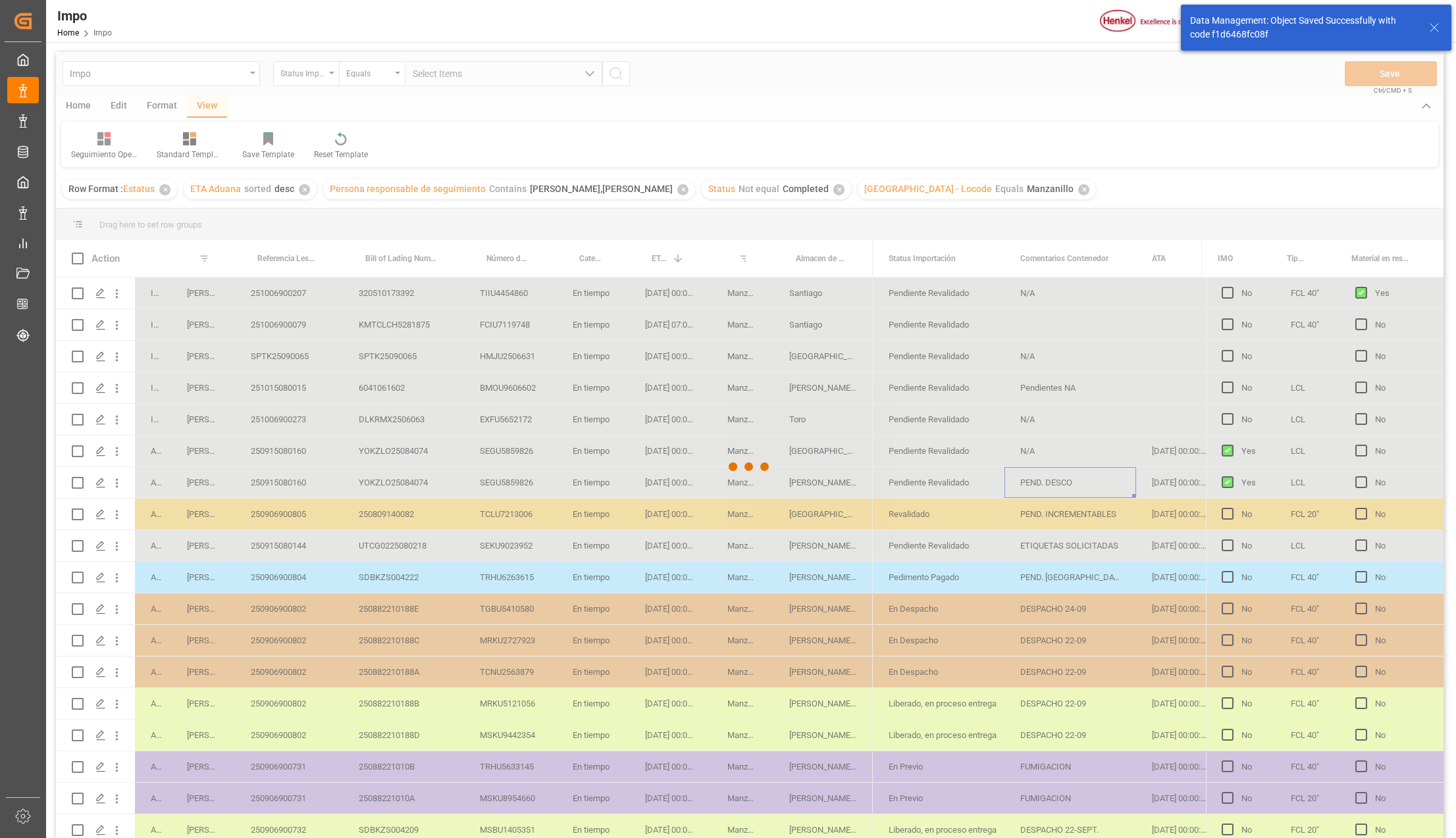
click at [1053, 488] on div at bounding box center [750, 466] width 1388 height 830
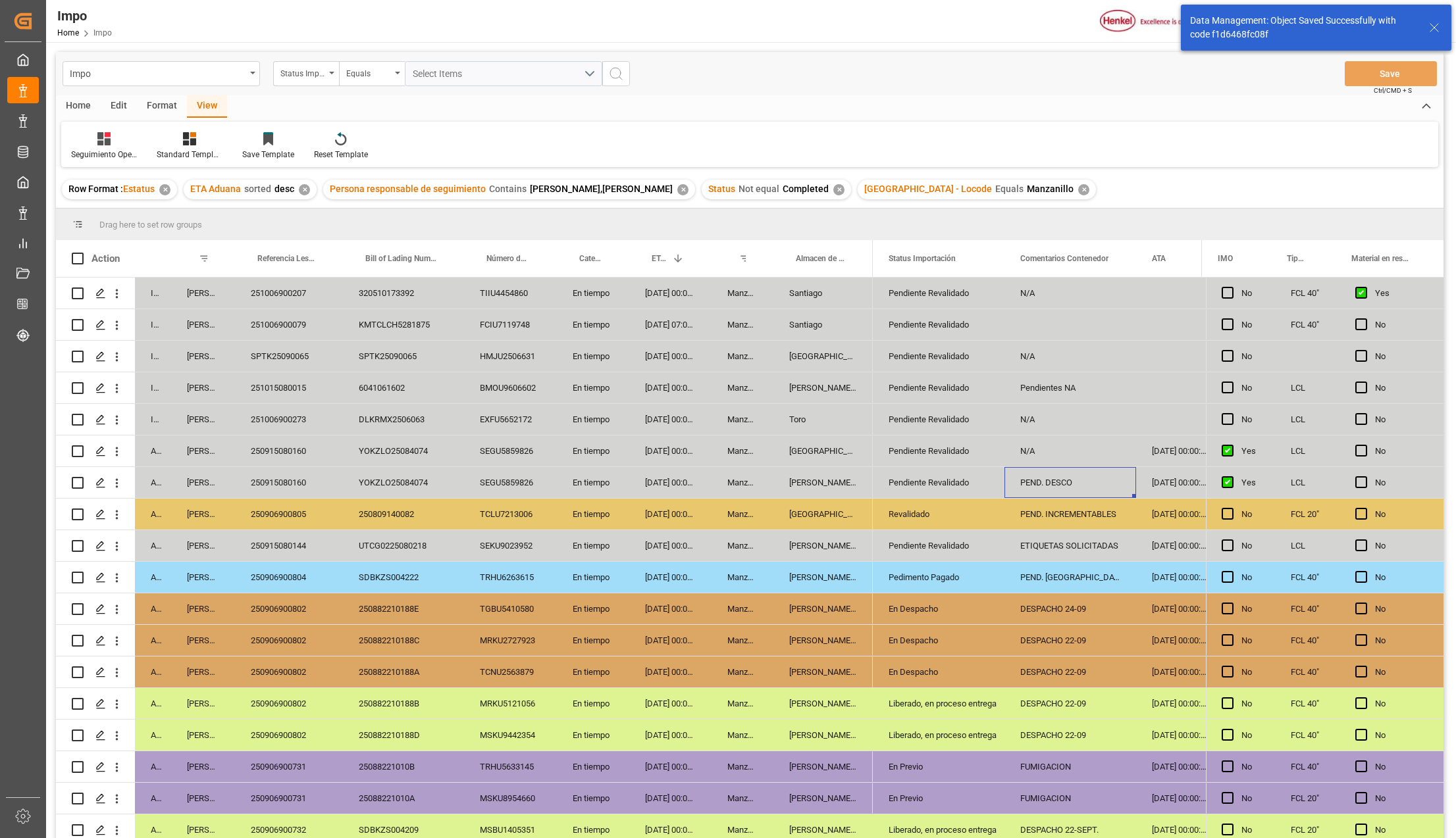
click at [1046, 477] on div "PEND. DESCO" at bounding box center [1070, 483] width 131 height 31
click at [1043, 464] on div "N/A" at bounding box center [1070, 451] width 131 height 31
click at [1052, 489] on div "PEND. DESCO" at bounding box center [1070, 483] width 131 height 31
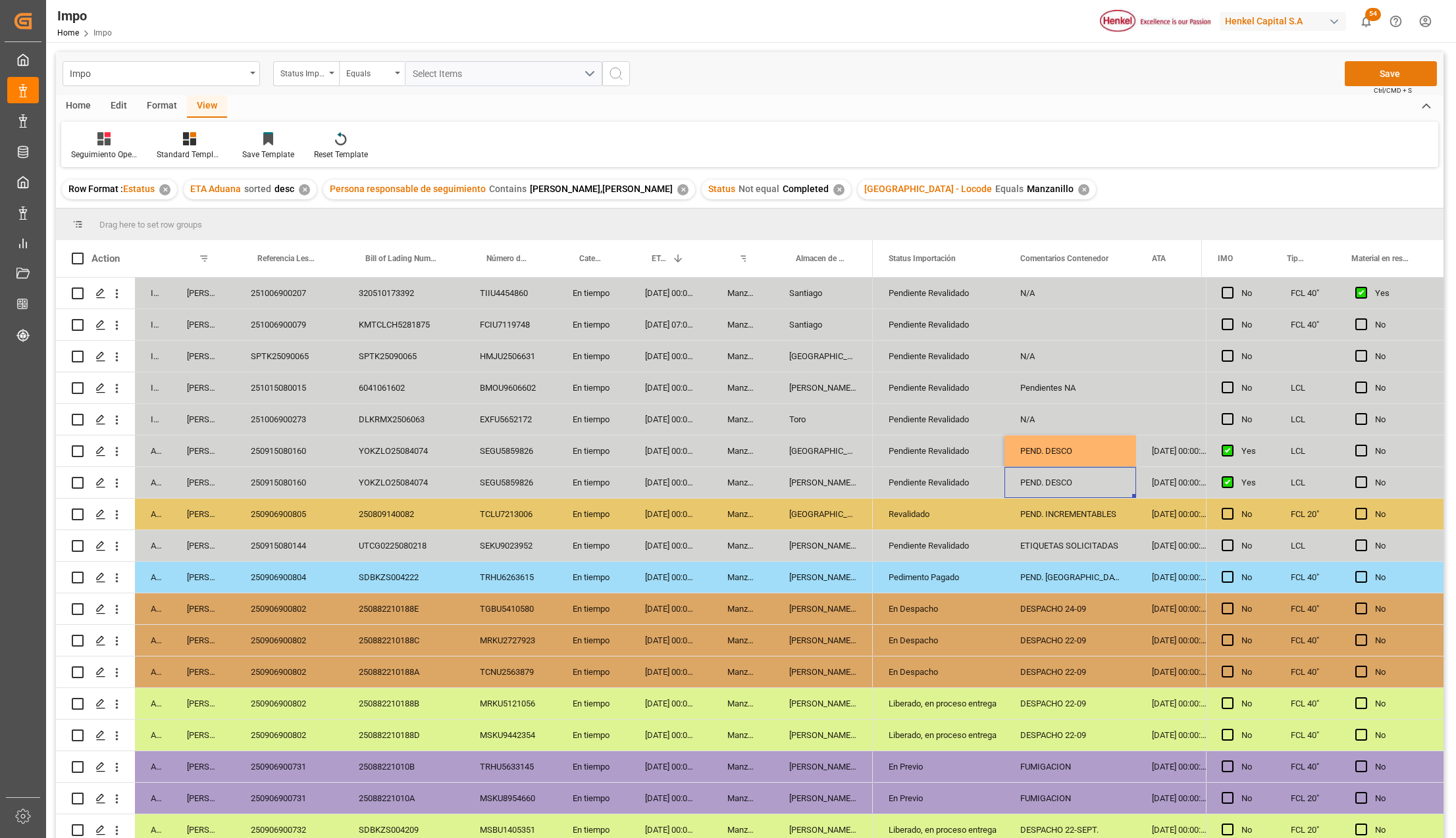
click at [1375, 62] on div "Save Ctrl/CMD + S" at bounding box center [1390, 74] width 92 height 25
click at [1391, 65] on button "Save" at bounding box center [1390, 74] width 92 height 25
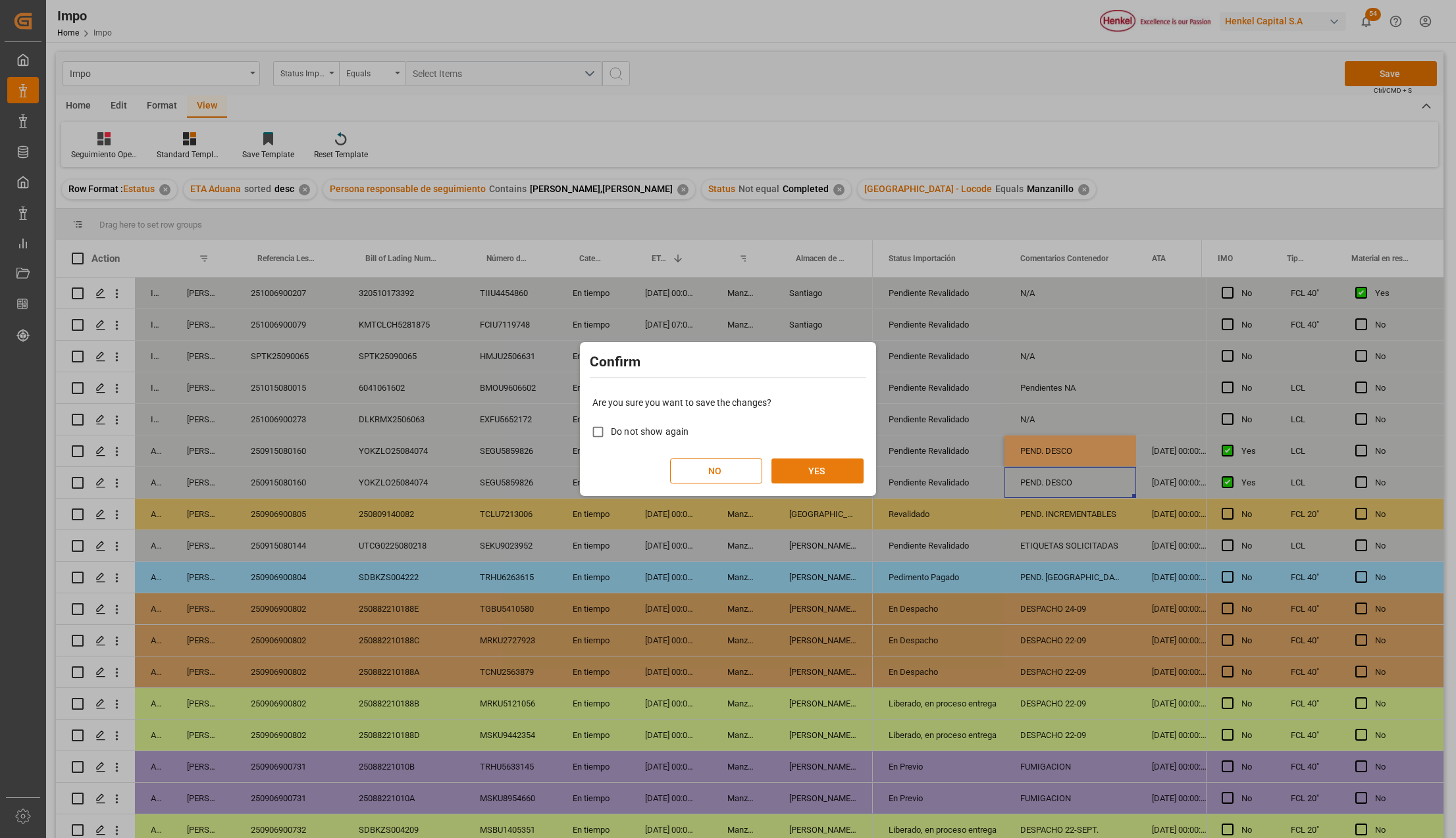
click at [810, 469] on button "YES" at bounding box center [817, 471] width 92 height 25
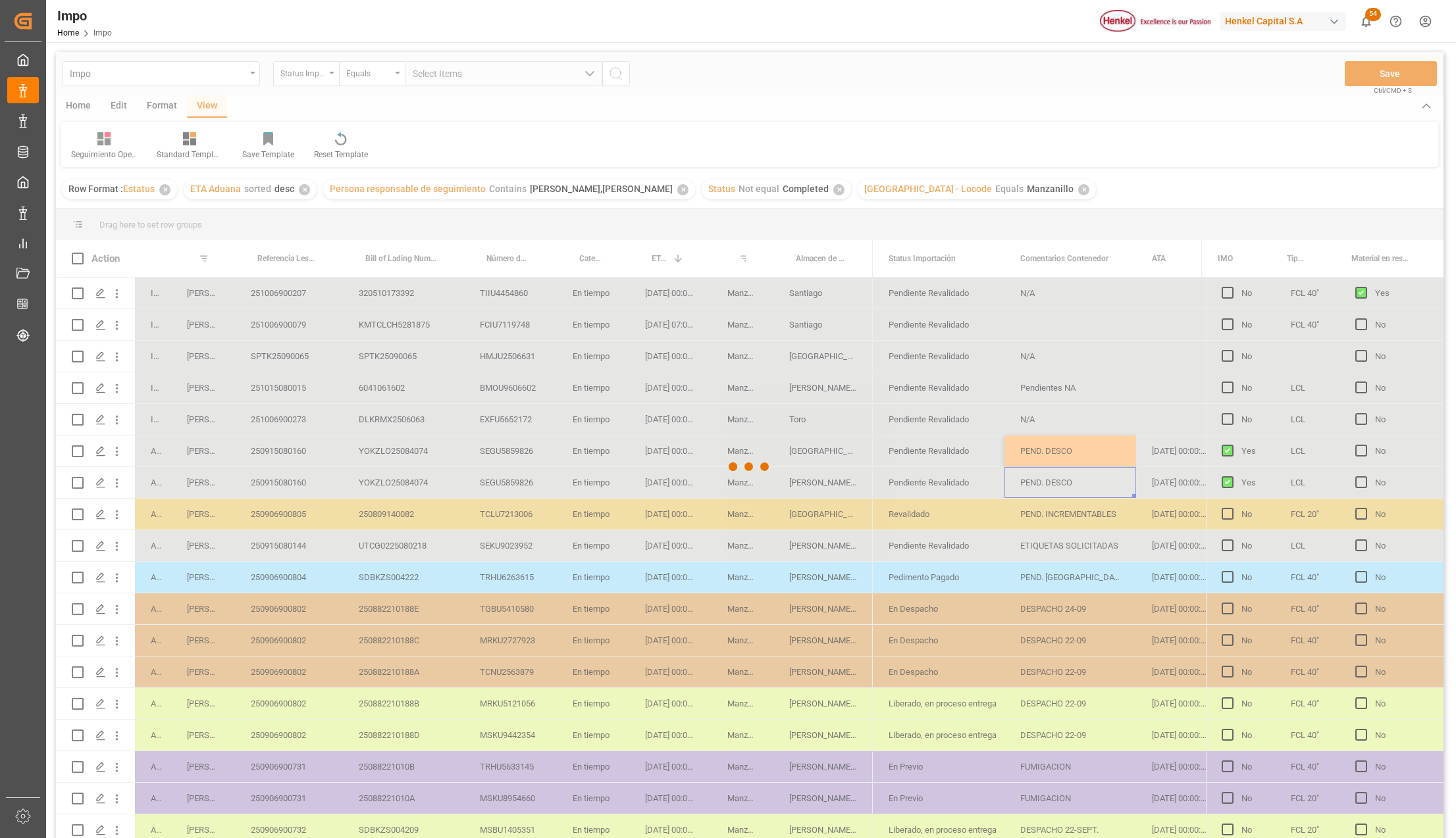
click at [334, 456] on div at bounding box center [750, 466] width 1388 height 830
click at [423, 453] on div at bounding box center [750, 466] width 1388 height 830
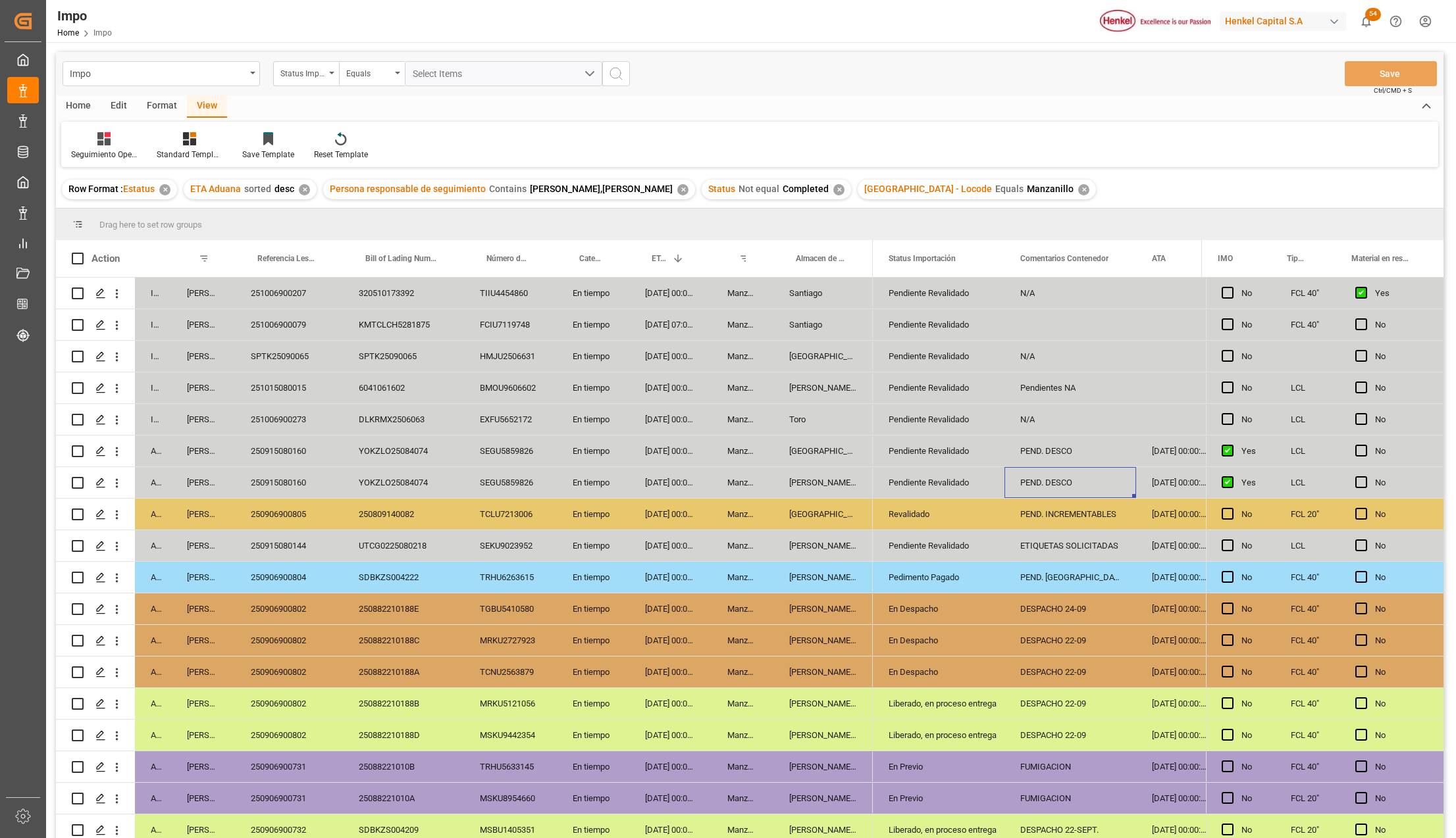
click at [937, 451] on div "Pendiente Revalidado" at bounding box center [939, 451] width 100 height 30
click at [645, 416] on div "[DATE] 00:00:00" at bounding box center [670, 419] width 82 height 31
click at [670, 424] on div "[DATE] 00:00:00" at bounding box center [670, 419] width 82 height 31
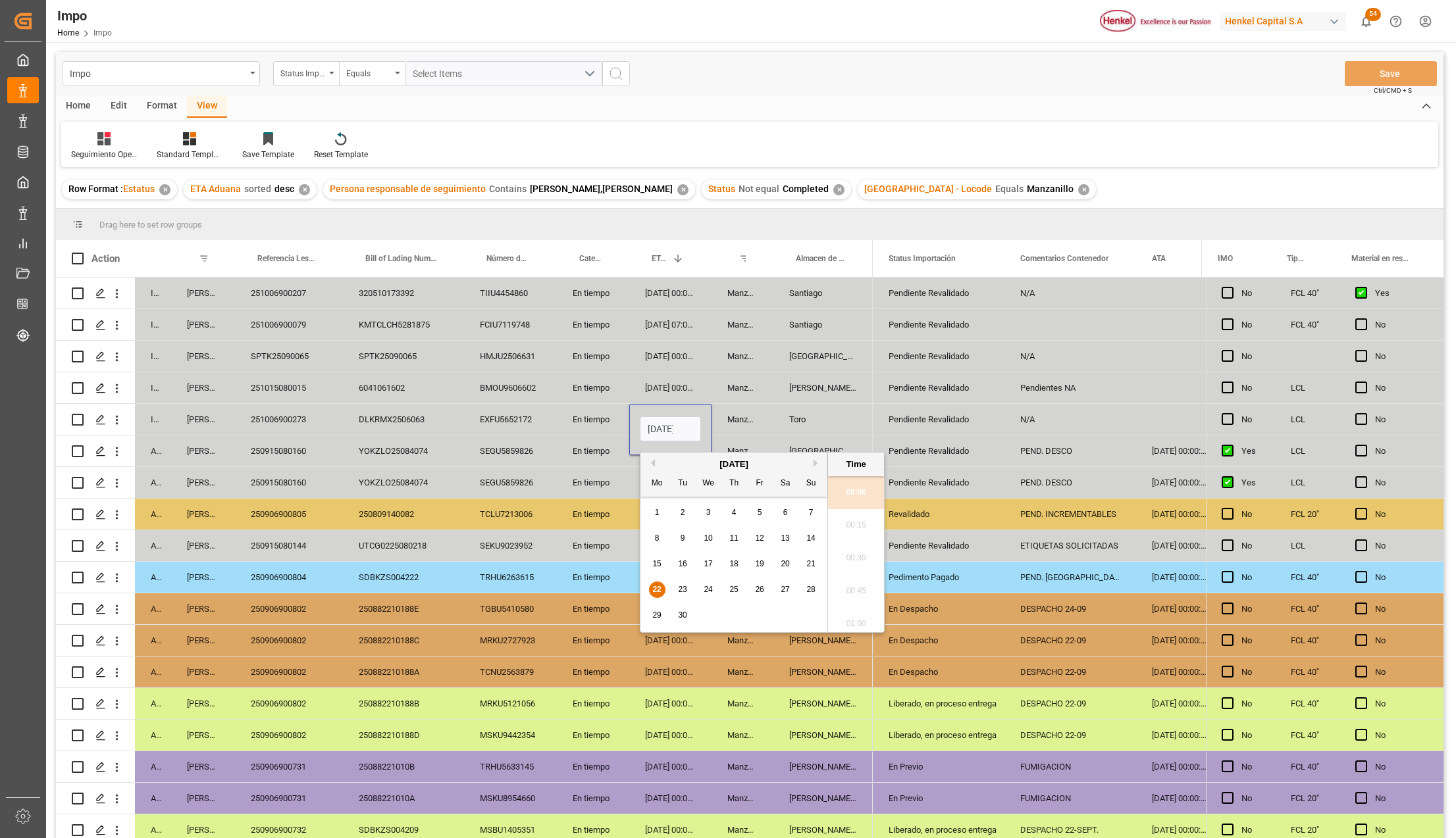
click at [670, 424] on input "22-09-2025 00:00" at bounding box center [670, 428] width 62 height 25
type input "23-09-2025 00:00"
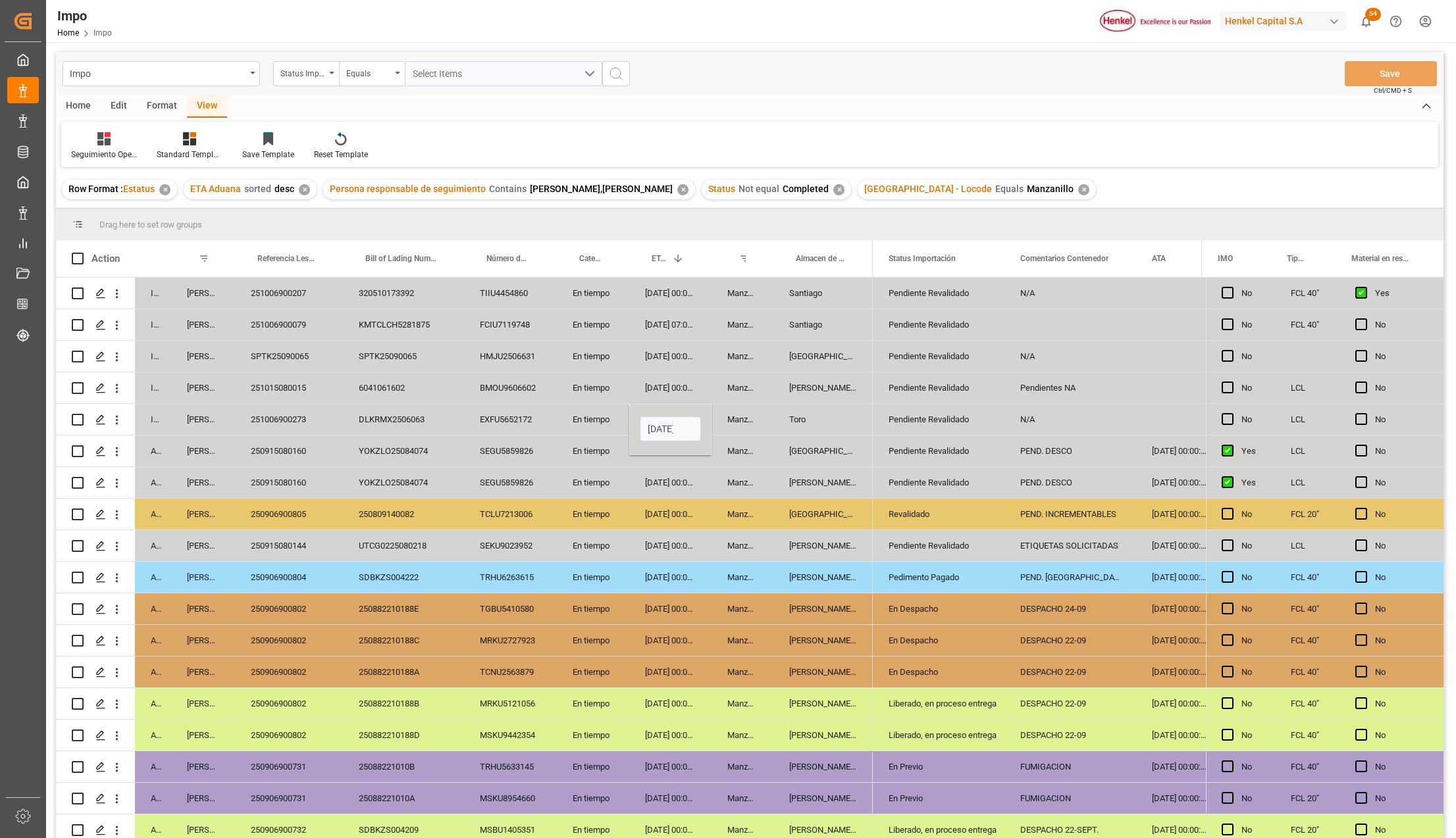
click at [655, 524] on div "[DATE] 00:00:00" at bounding box center [670, 515] width 82 height 31
click at [1377, 63] on button "Save" at bounding box center [1390, 74] width 92 height 25
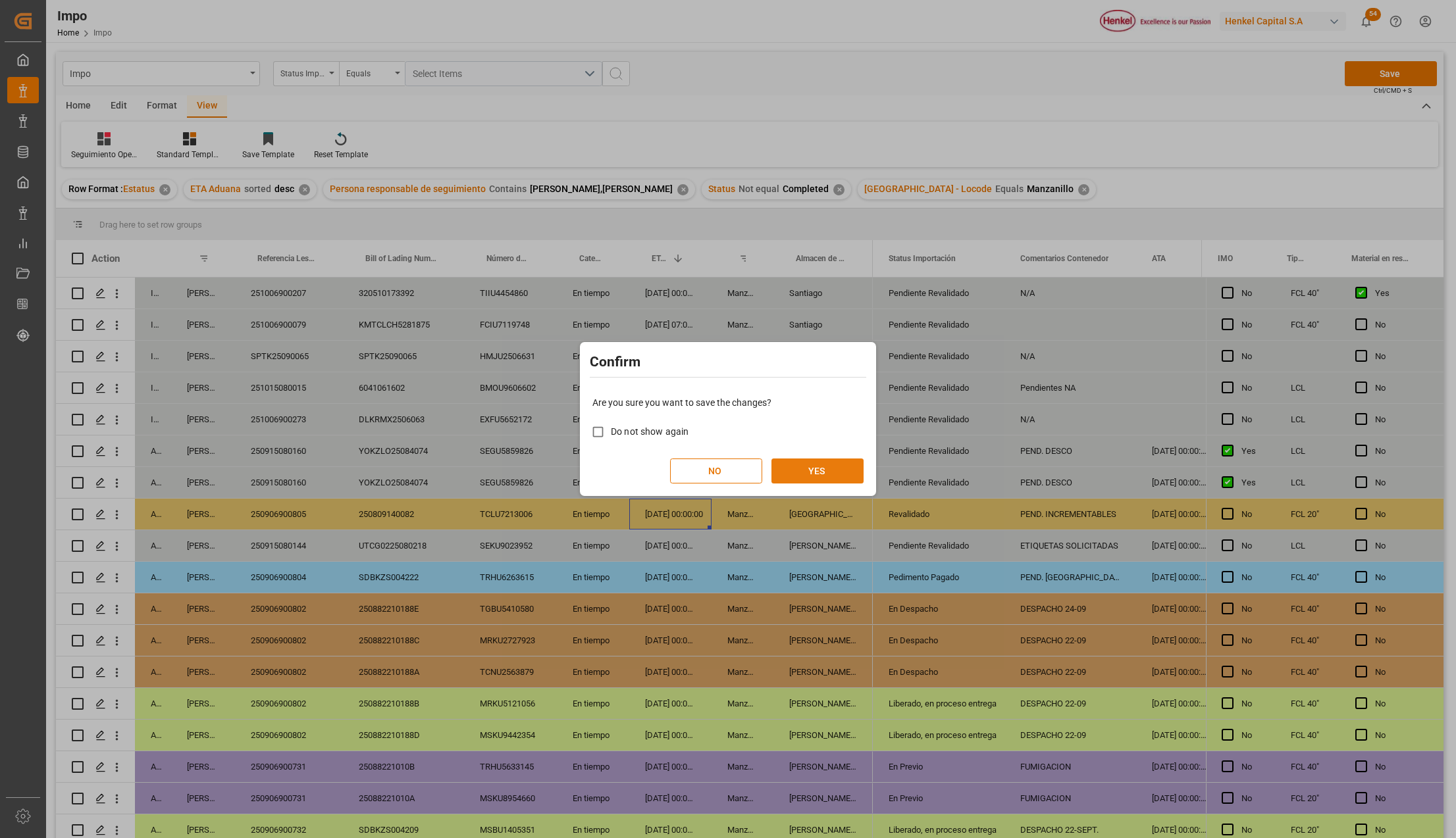
click at [847, 467] on button "YES" at bounding box center [817, 471] width 92 height 25
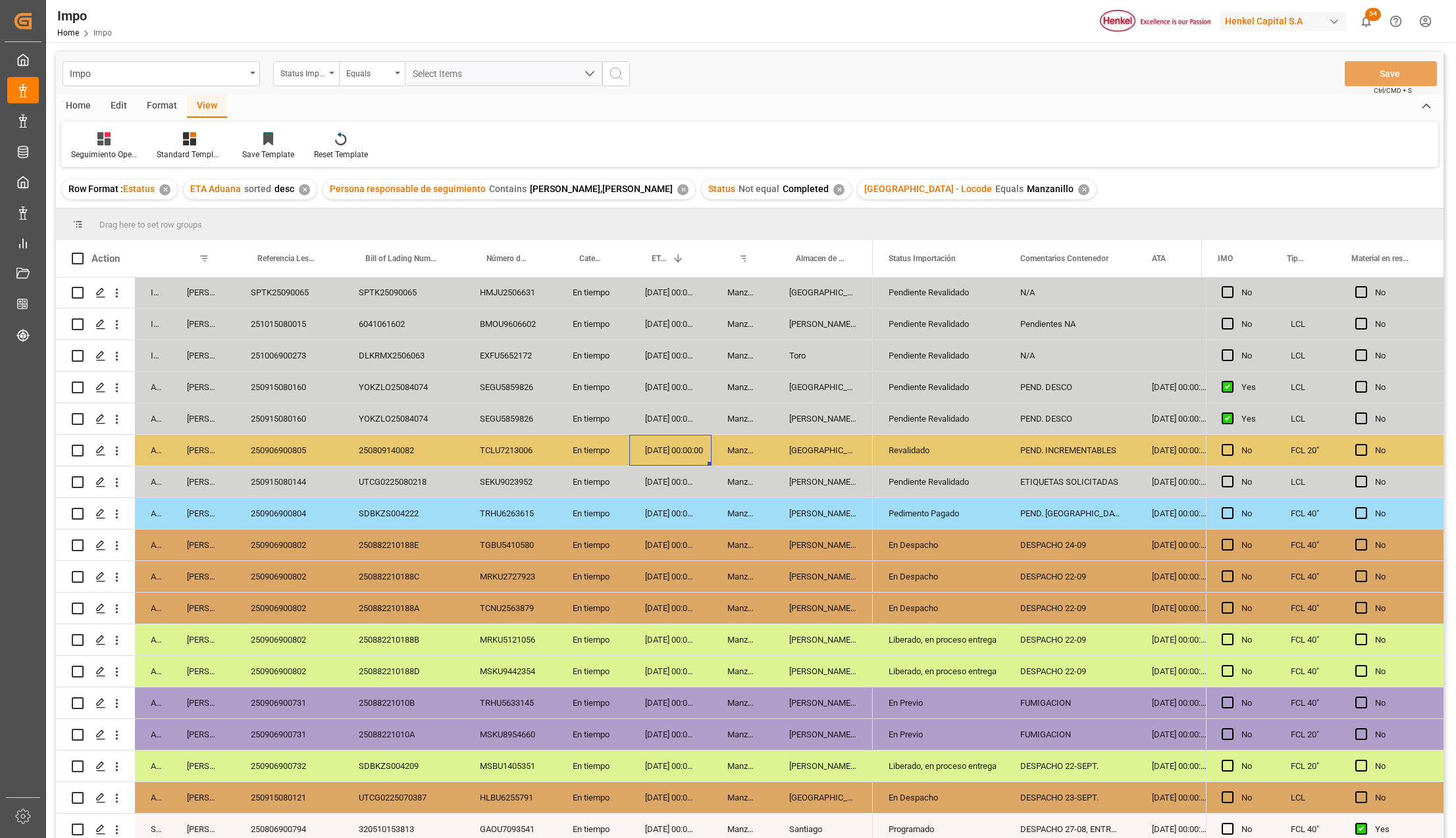
scroll to position [71, 0]
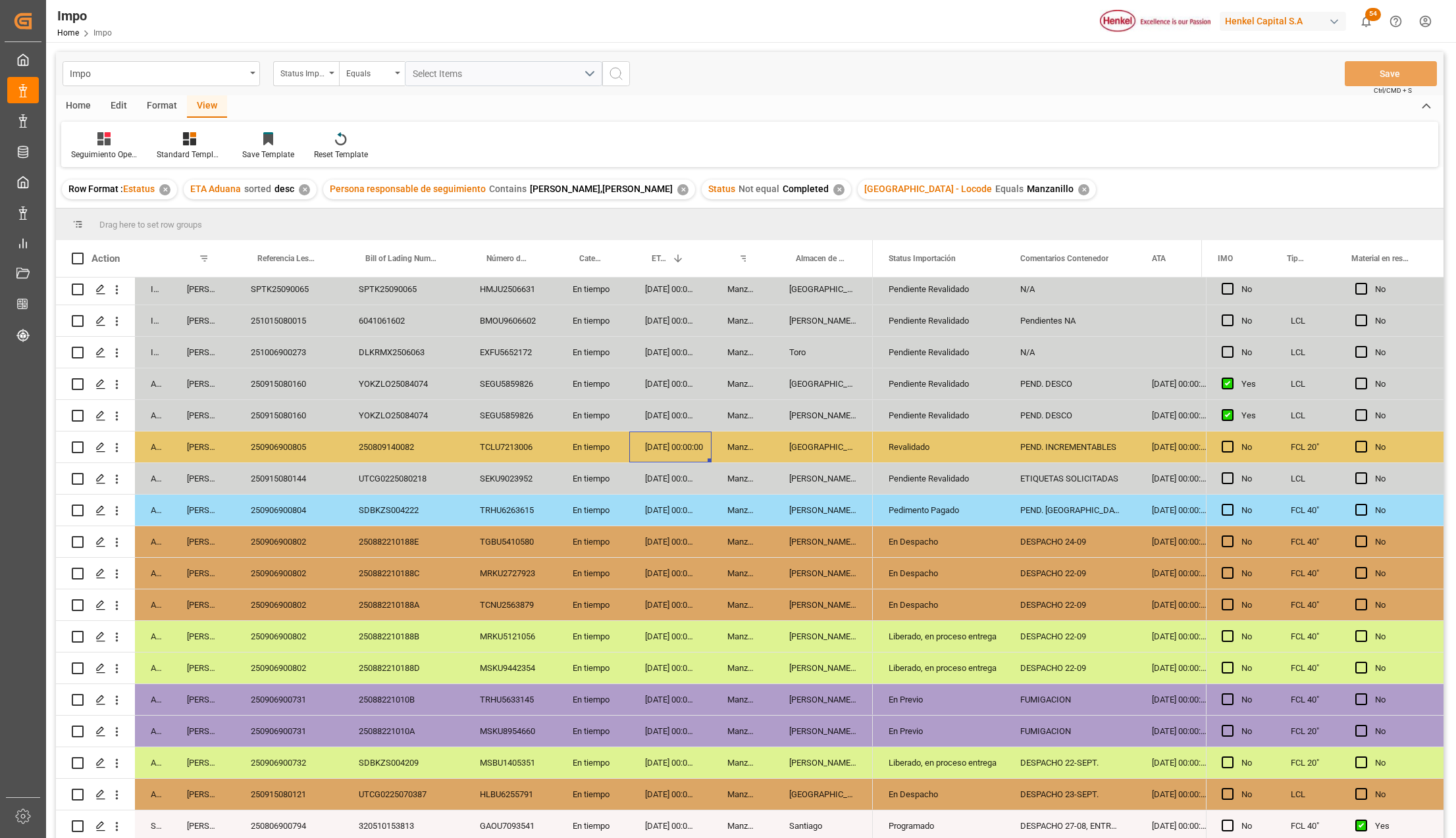
click at [746, 679] on div "Manzanillo" at bounding box center [742, 668] width 62 height 31
click at [817, 563] on div "[PERSON_NAME] Tlalnepantla" at bounding box center [823, 574] width 99 height 31
click at [930, 401] on div "Pendiente Revalidado" at bounding box center [939, 415] width 100 height 30
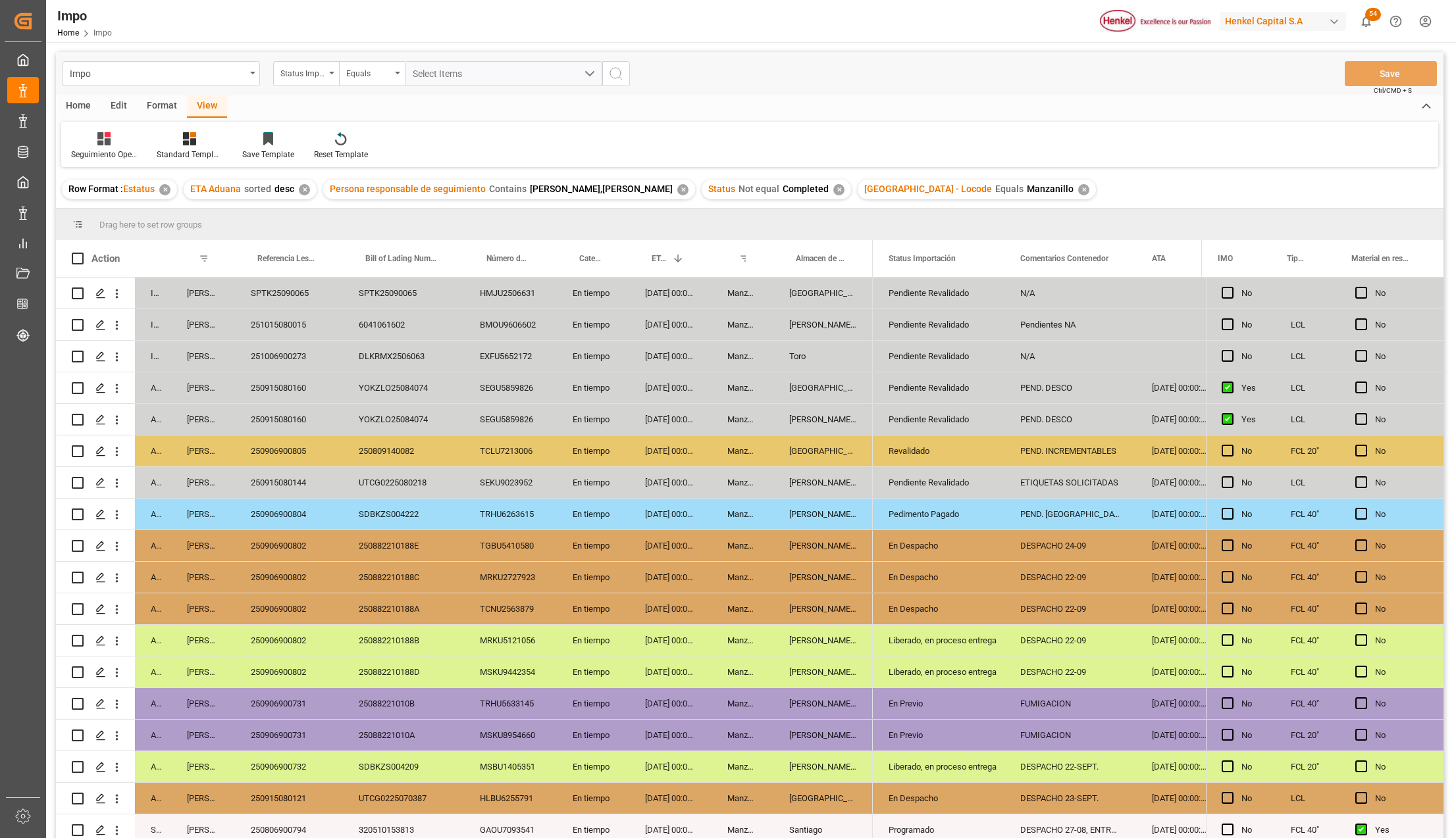
scroll to position [0, 0]
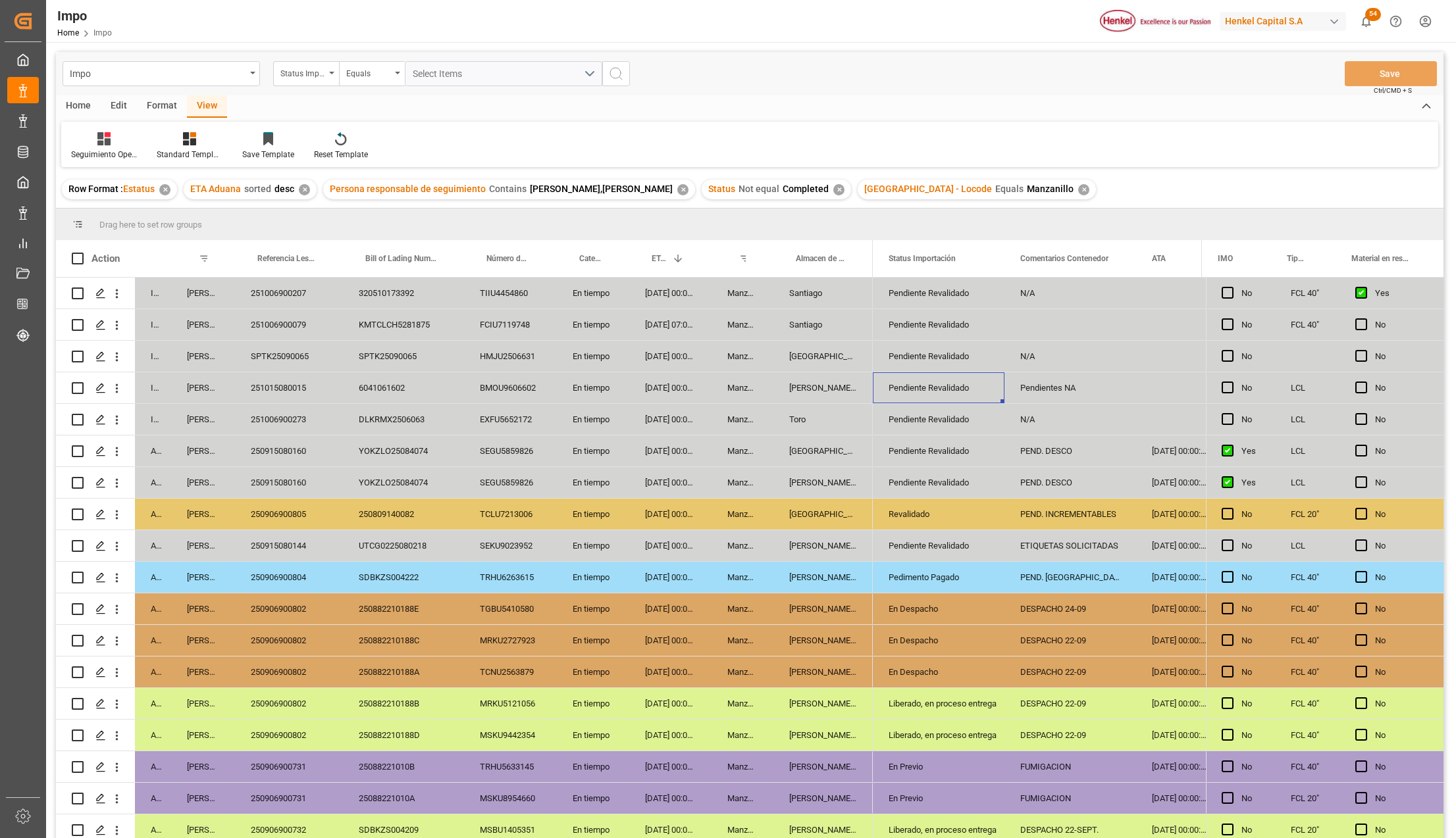
click at [526, 387] on div "BMOU9606602" at bounding box center [510, 388] width 93 height 31
click at [366, 386] on div "6041061602" at bounding box center [403, 388] width 121 height 31
click at [594, 499] on div "En tiempo" at bounding box center [593, 515] width 72 height 31
click at [412, 359] on div "SPTK25090065" at bounding box center [403, 356] width 121 height 31
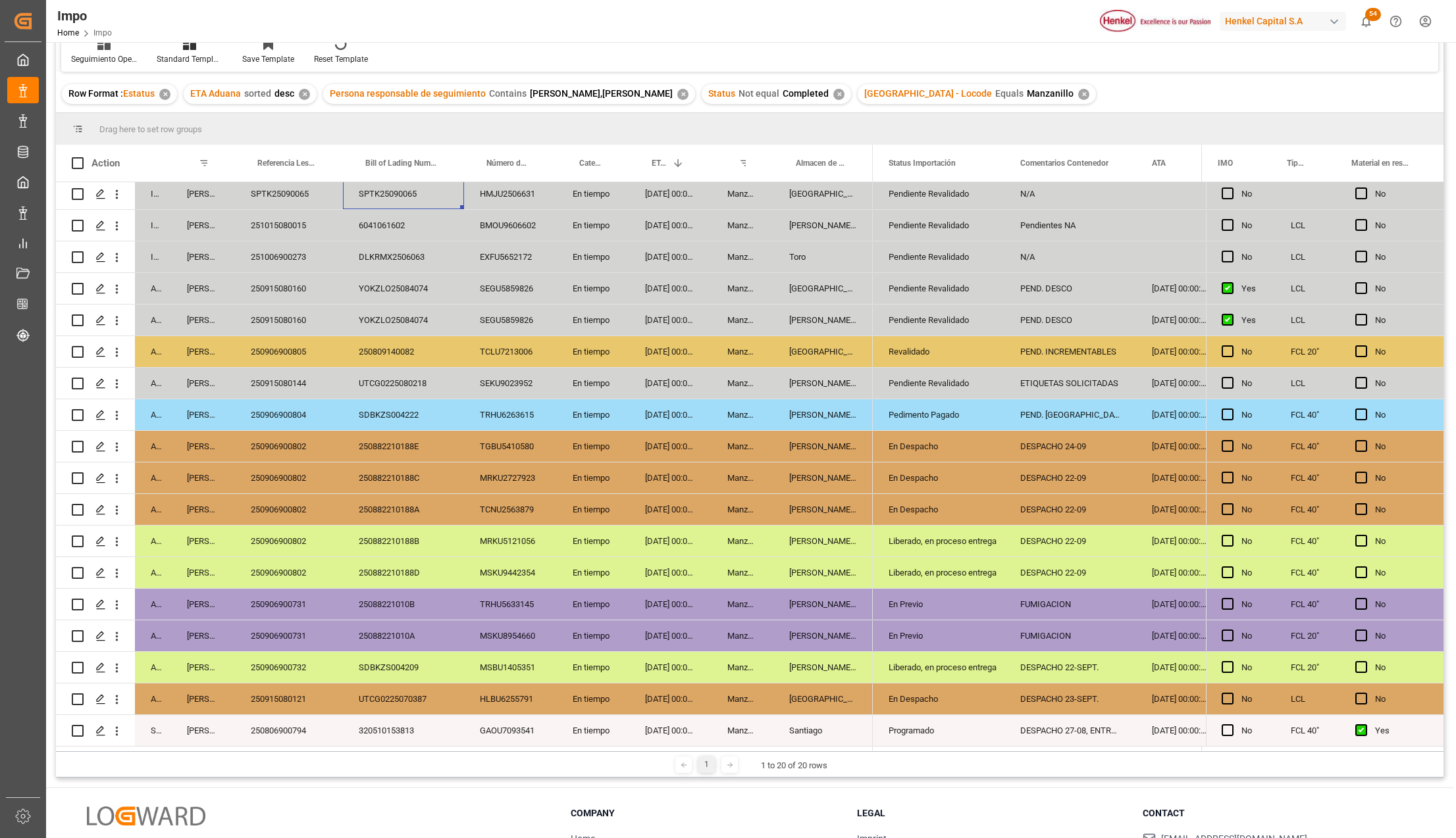
scroll to position [195, 0]
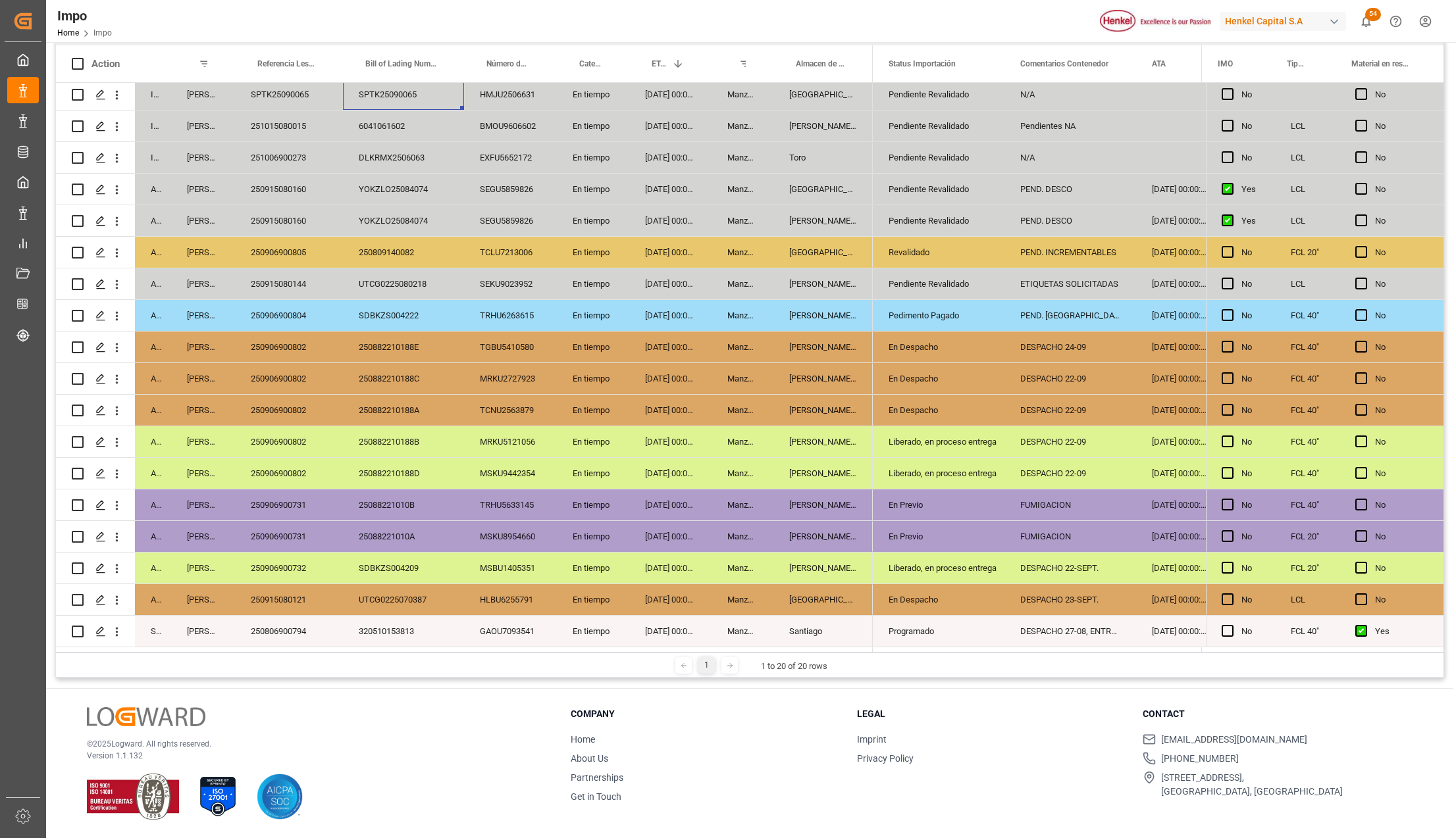
click at [824, 446] on div "[PERSON_NAME] Tlalnepantla" at bounding box center [823, 442] width 99 height 31
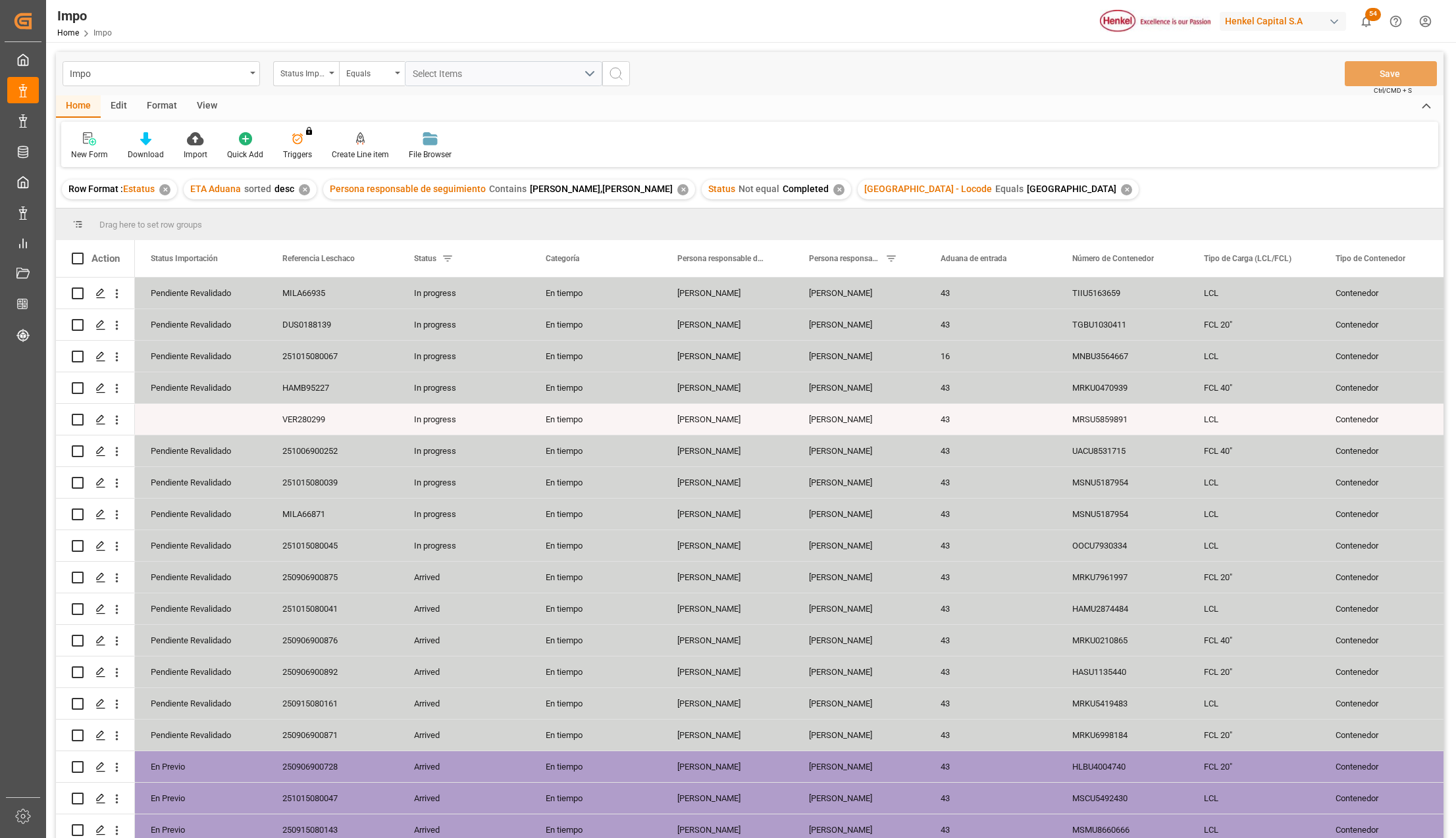
click at [207, 101] on div "View" at bounding box center [207, 106] width 40 height 22
click at [159, 146] on div "Standard Templates" at bounding box center [149, 145] width 85 height 29
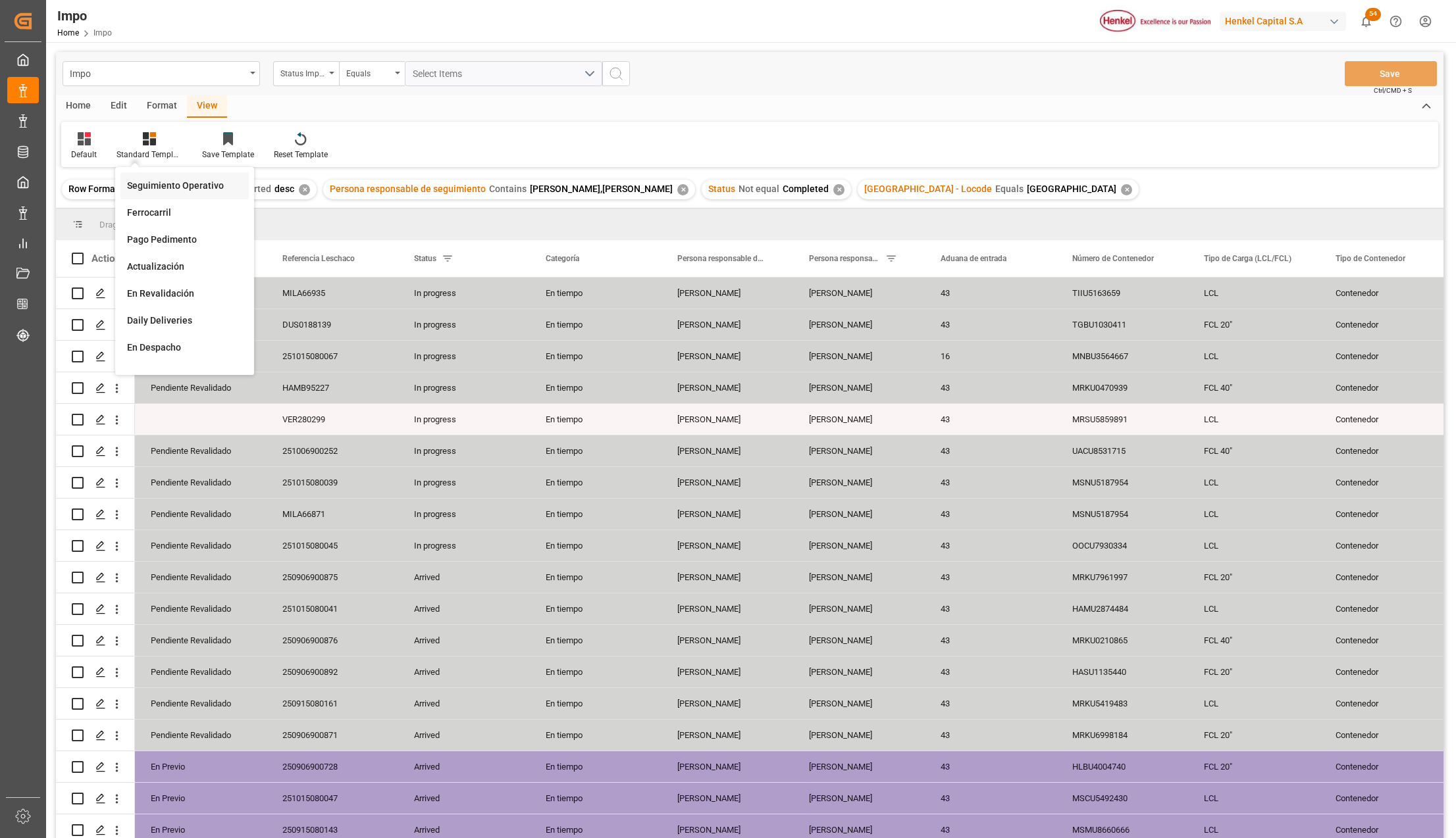
click at [159, 181] on div "Seguimiento Operativo" at bounding box center [185, 185] width 115 height 14
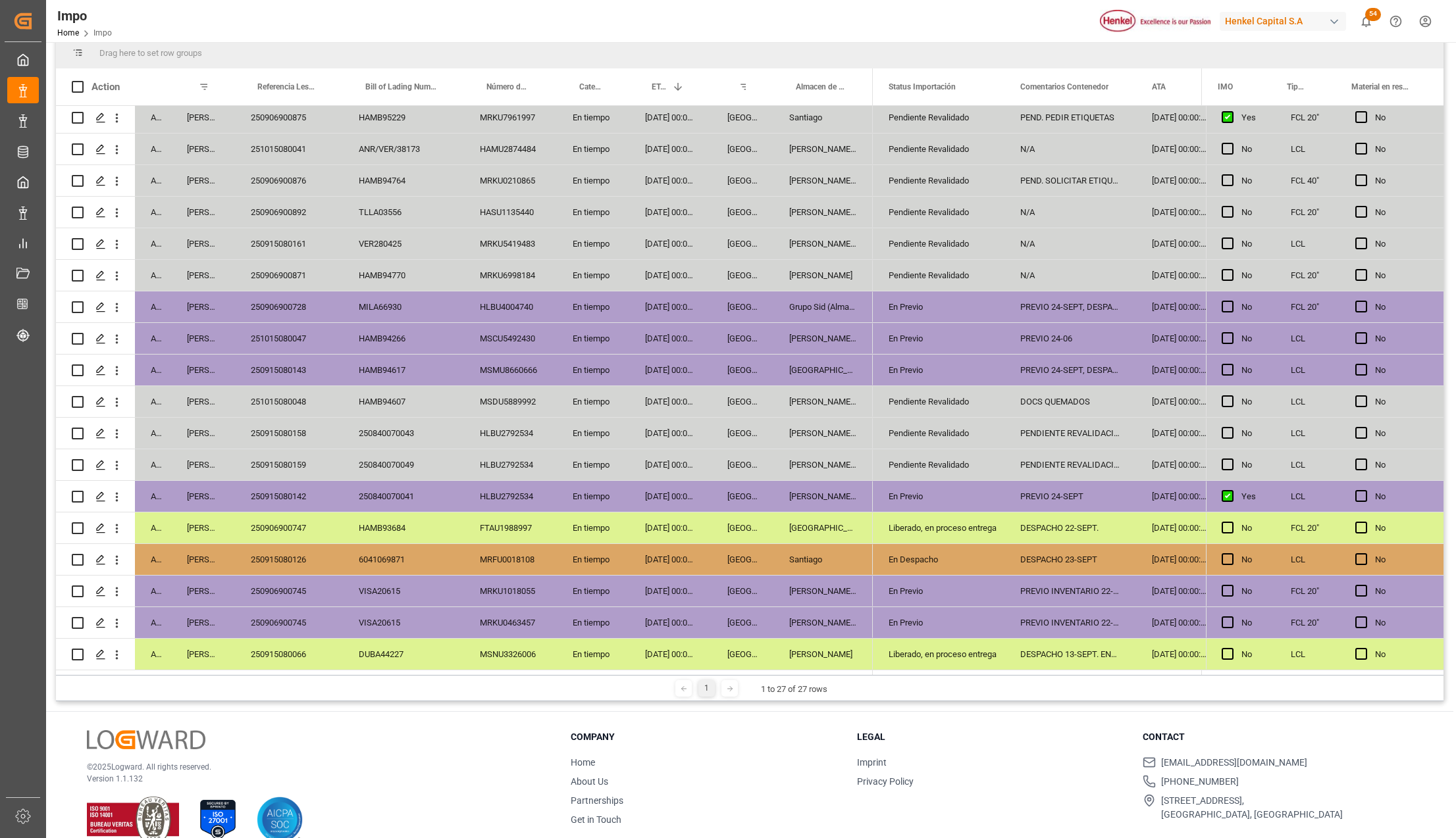
scroll to position [195, 0]
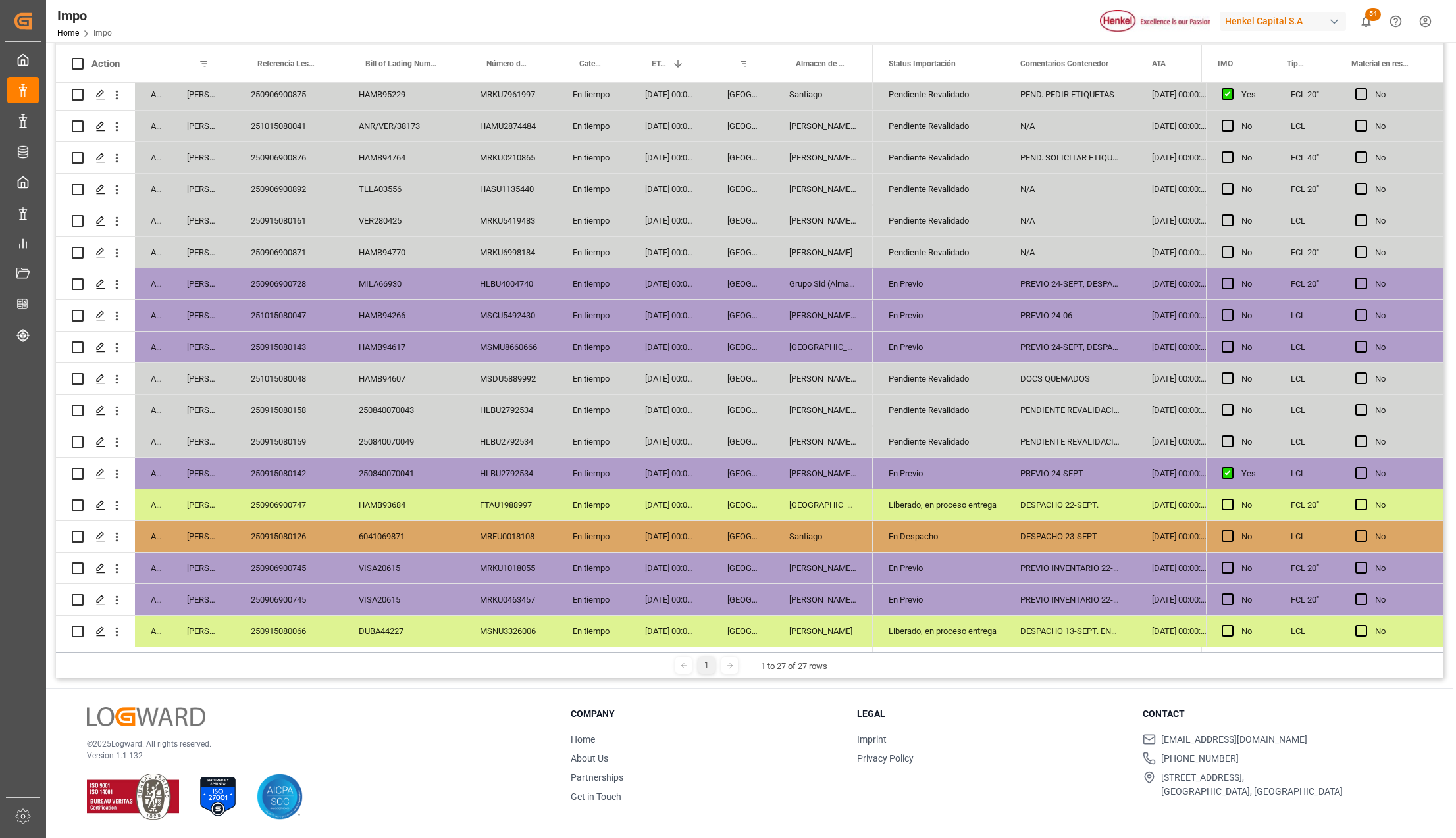
click at [788, 406] on div "[PERSON_NAME] Tlalnepantla" at bounding box center [823, 410] width 99 height 31
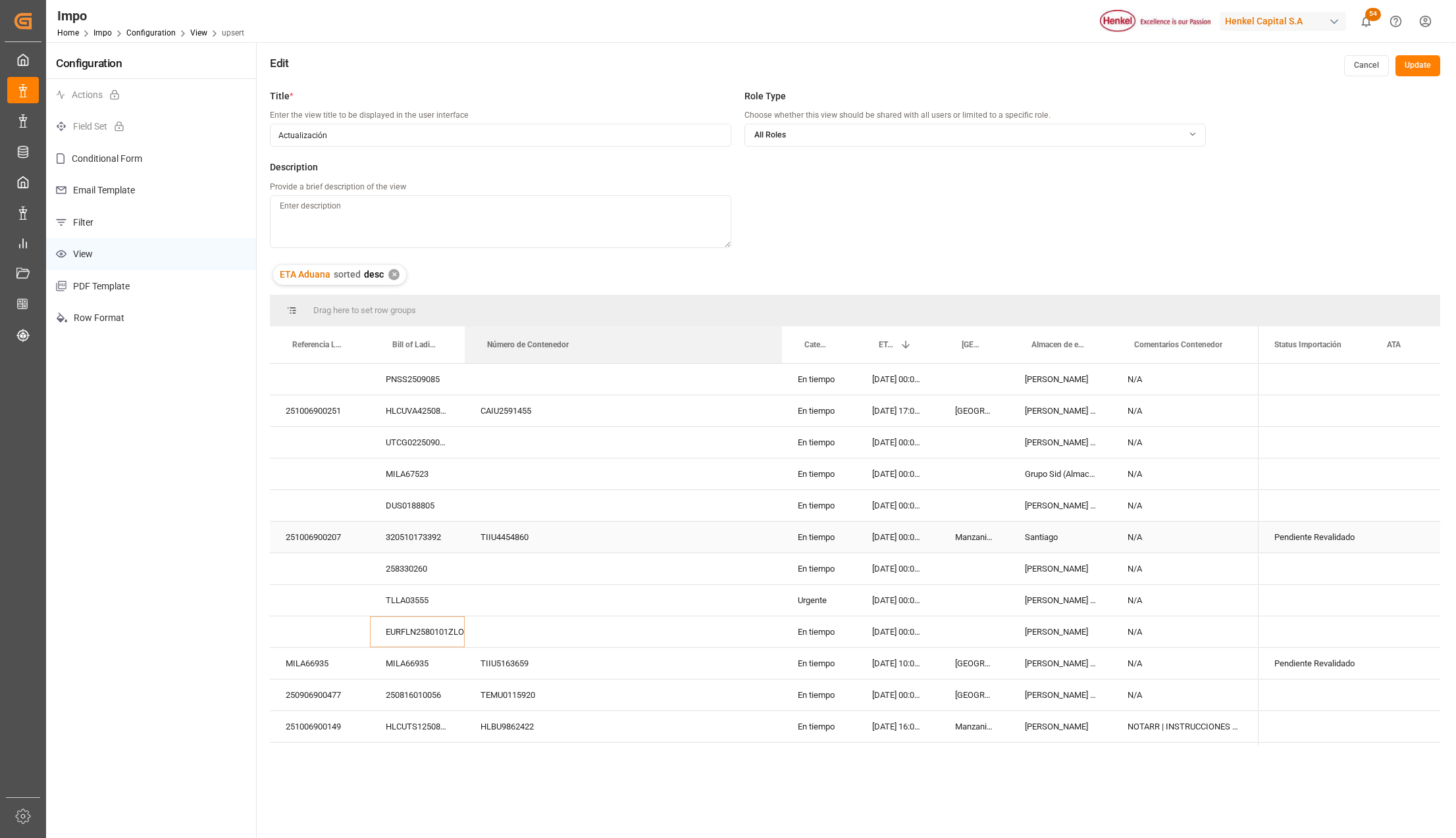
click div "Press SPACE to select this row."
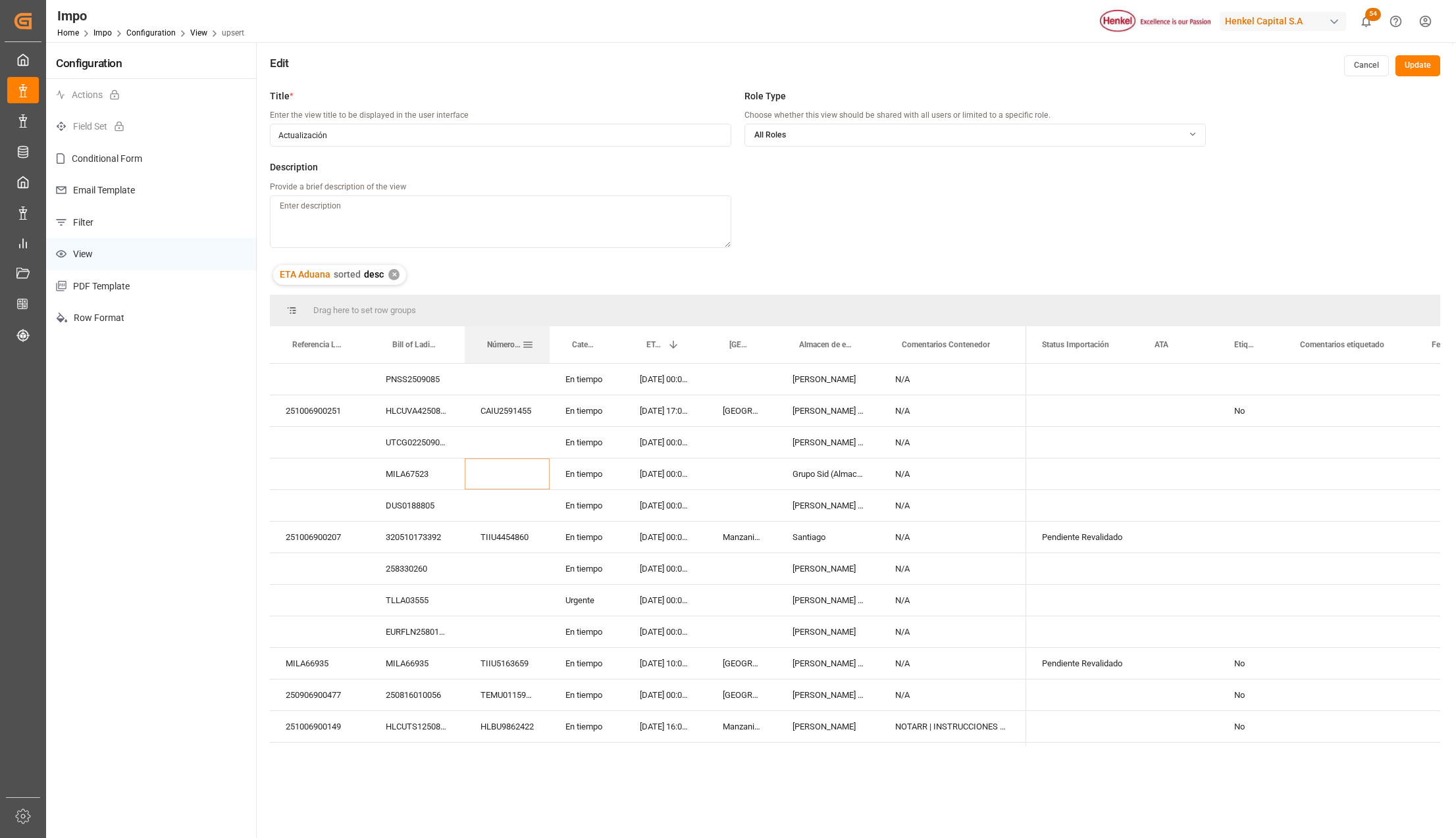
drag, startPoint x: 577, startPoint y: 332, endPoint x: 546, endPoint y: 329, distance: 31.1
click div
click button "Update"
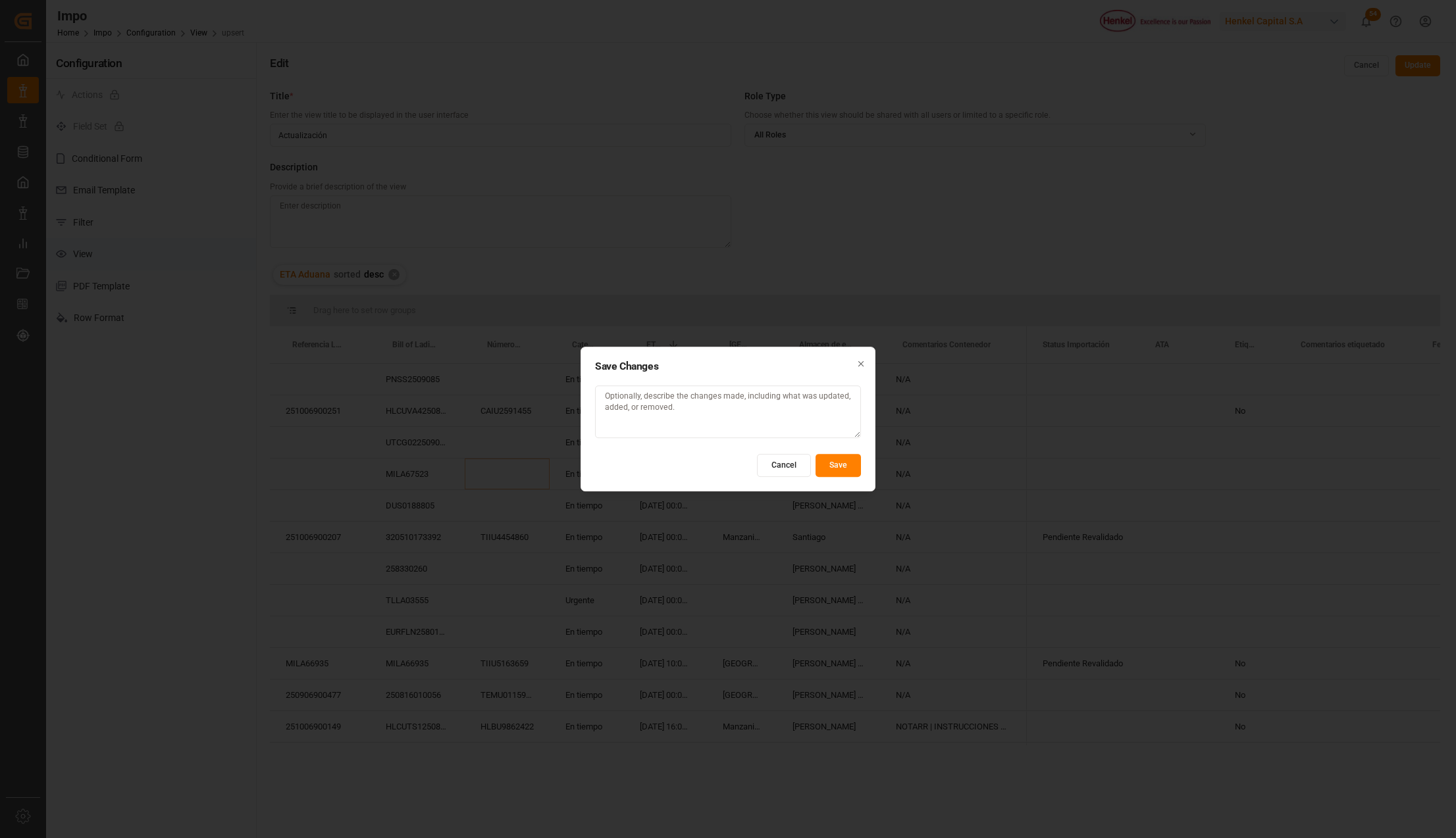
click button "Save"
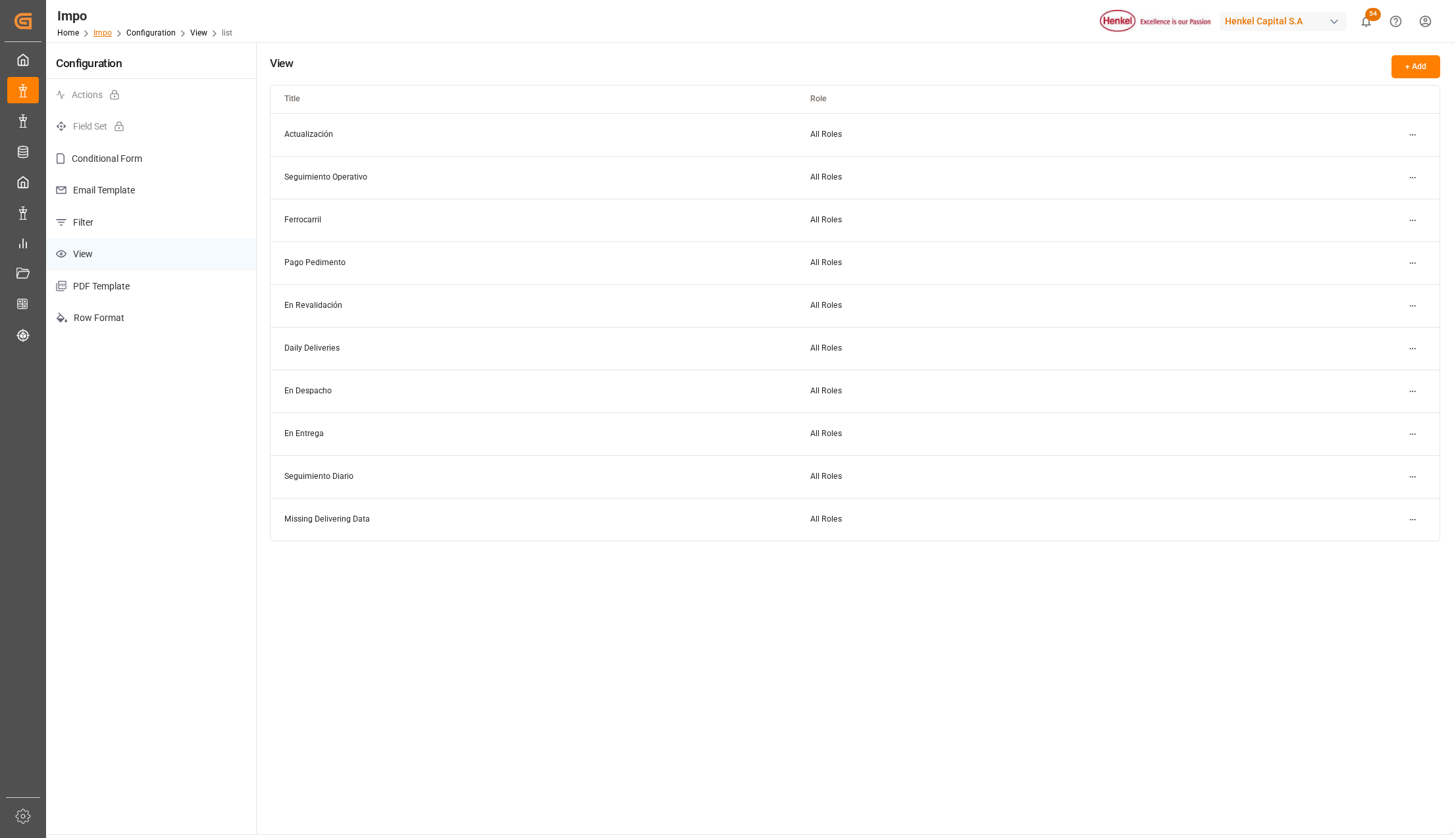
click link "Impo"
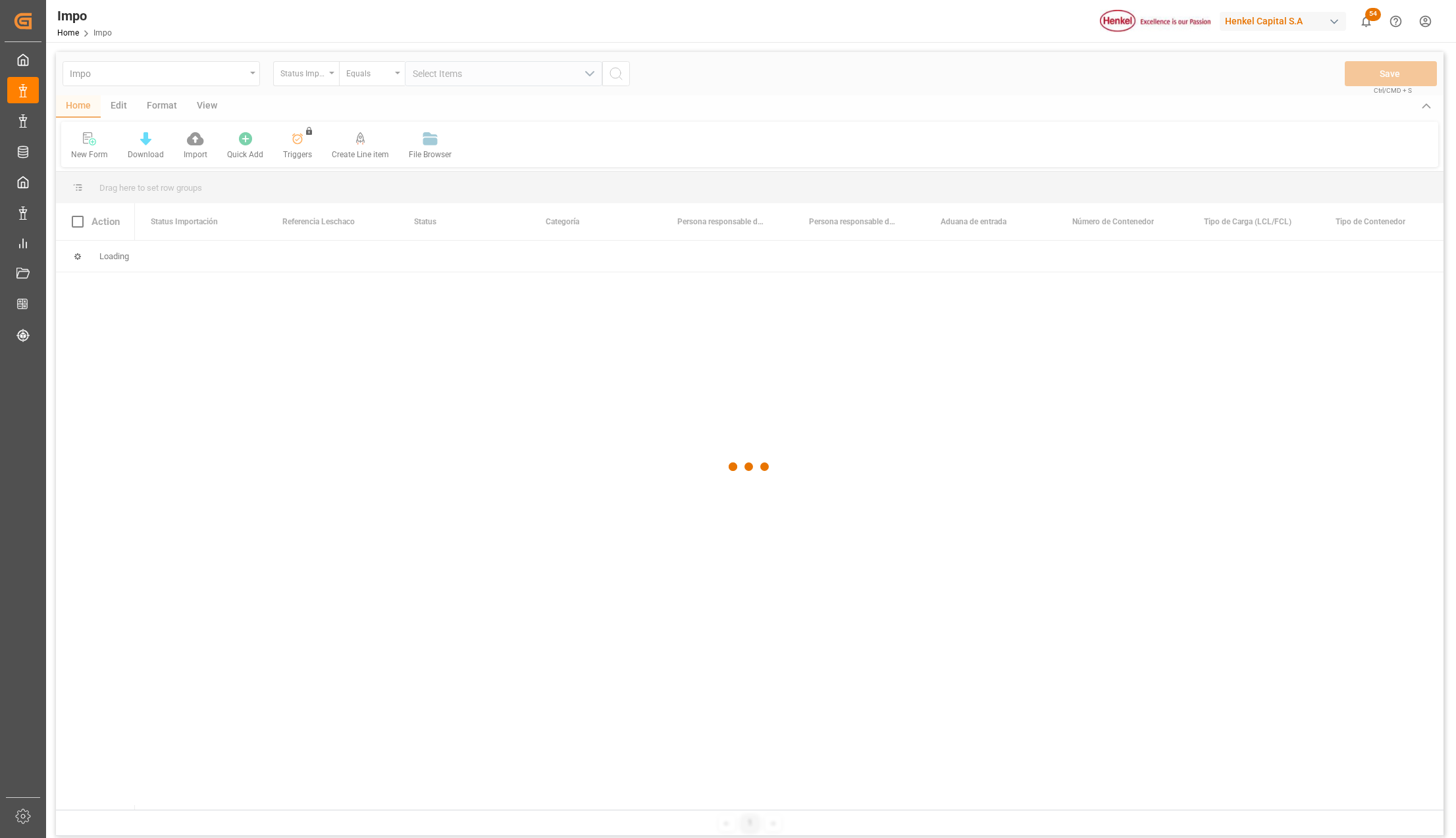
click div
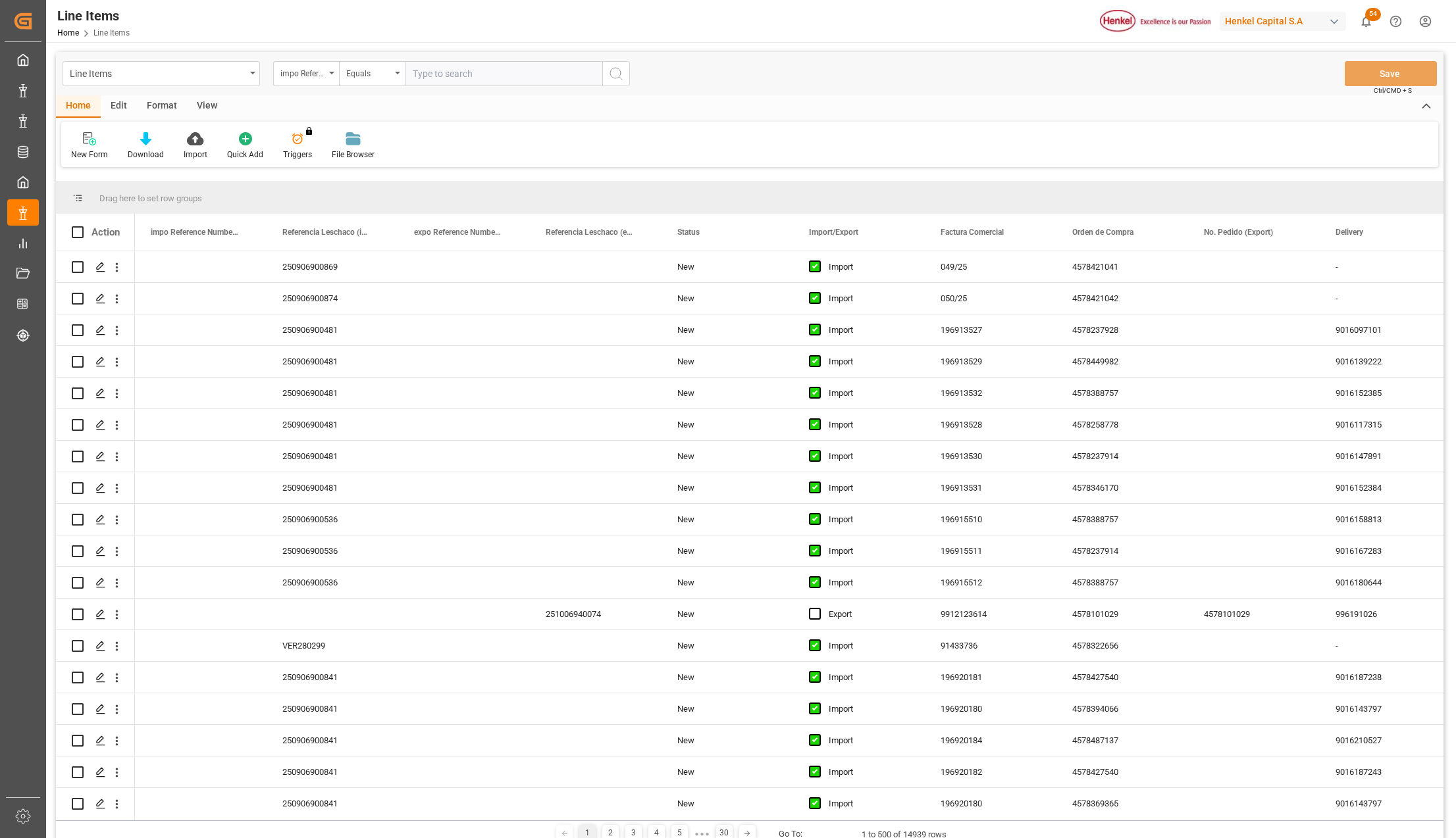
click at [114, 96] on div "Edit" at bounding box center [119, 106] width 36 height 22
click at [164, 108] on div "Format" at bounding box center [162, 106] width 50 height 22
click at [93, 153] on div "Filter Rows" at bounding box center [90, 154] width 39 height 11
click at [114, 75] on div "Line Items" at bounding box center [158, 73] width 176 height 16
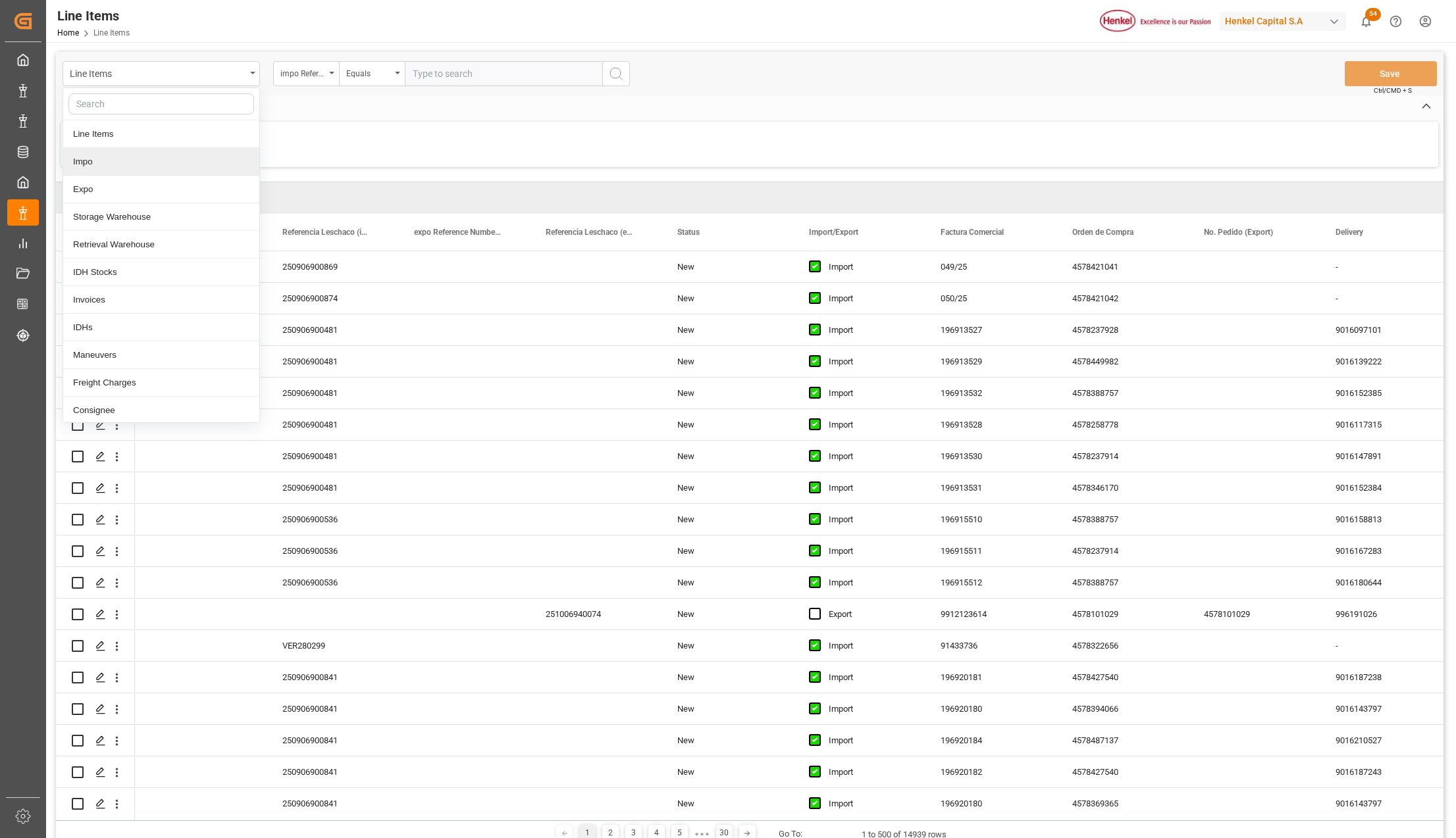
click at [100, 166] on div "Impo" at bounding box center [161, 162] width 196 height 28
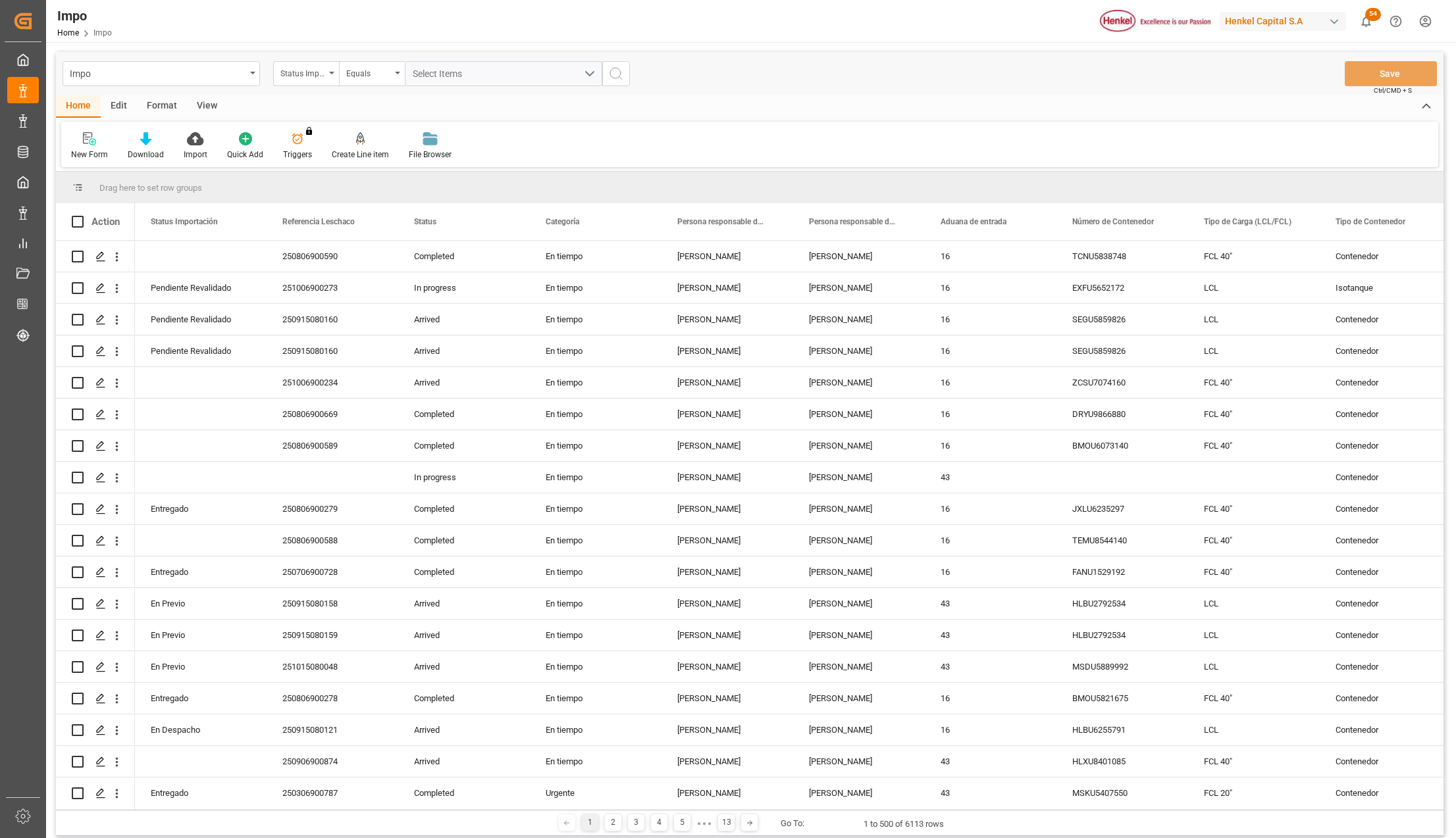
click at [161, 106] on div "Format" at bounding box center [162, 106] width 50 height 22
click at [87, 151] on div "Filter Rows" at bounding box center [90, 154] width 39 height 11
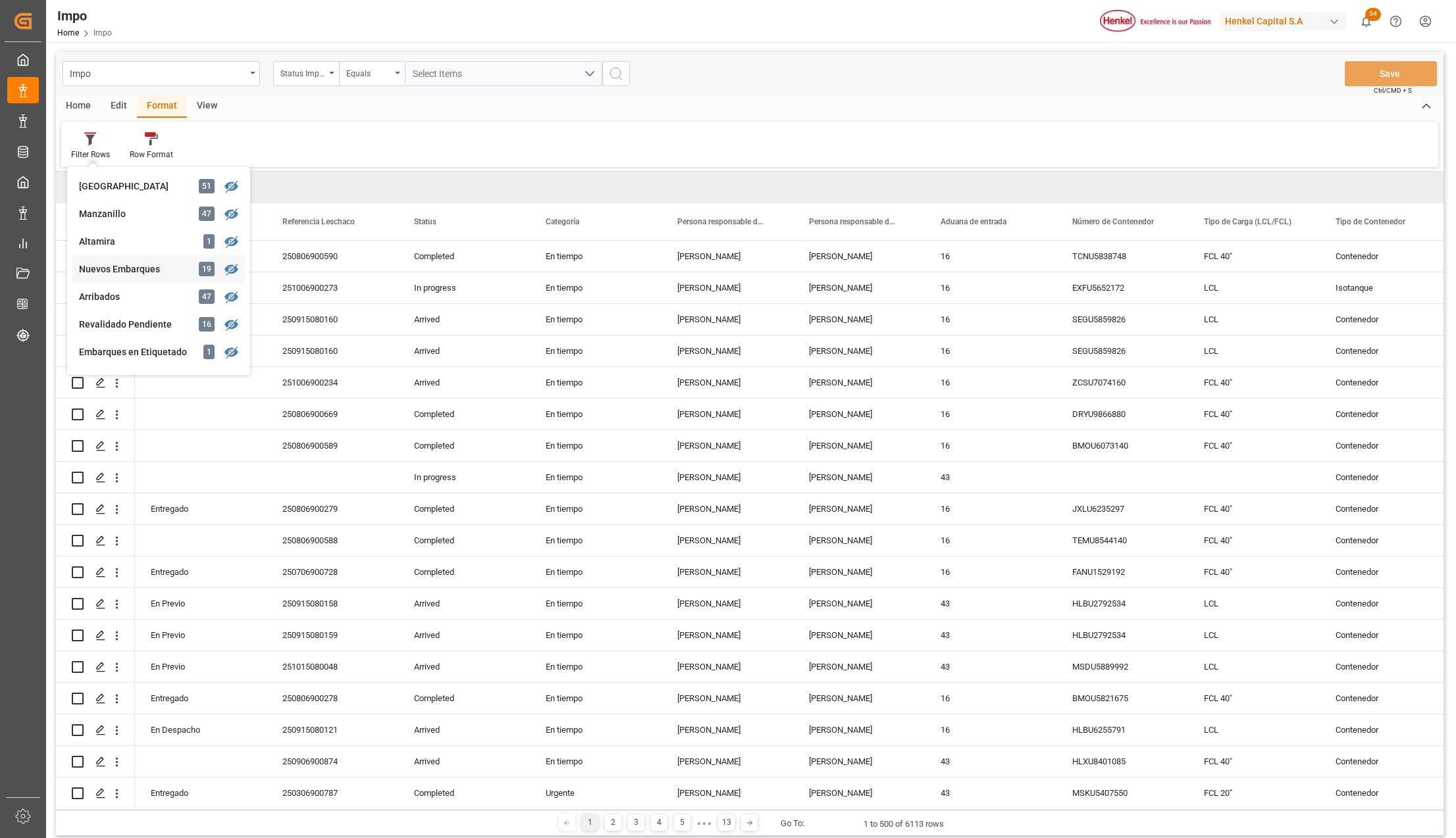
click at [121, 272] on div "Nuevos Embarques" at bounding box center [136, 269] width 115 height 14
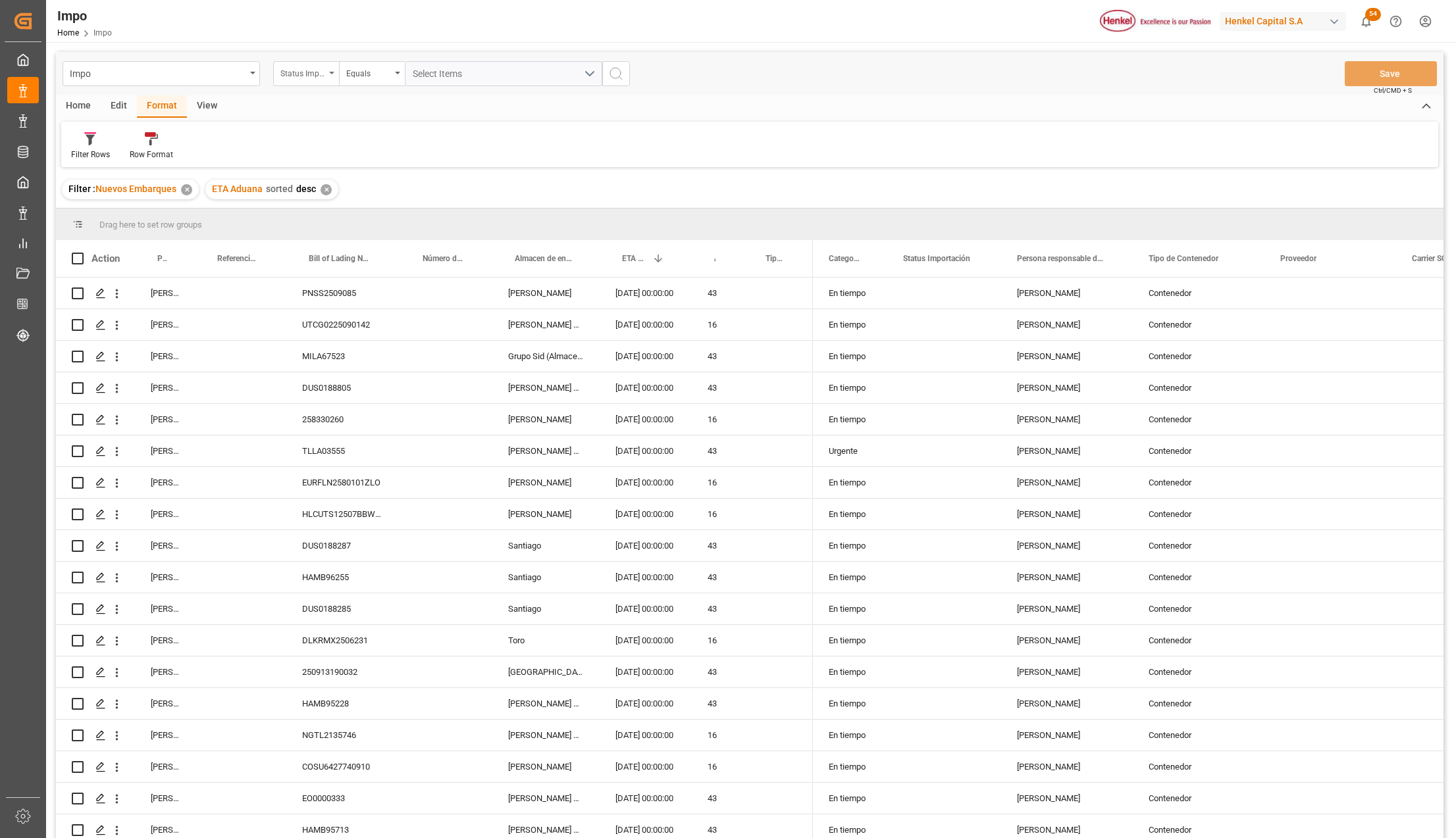
click at [321, 79] on div "Status Importación" at bounding box center [302, 72] width 45 height 15
click at [328, 101] on input "text" at bounding box center [372, 104] width 186 height 21
type input "IDH"
click at [320, 135] on div "IDH drv" at bounding box center [371, 135] width 196 height 28
click at [446, 71] on input "text" at bounding box center [503, 74] width 197 height 25
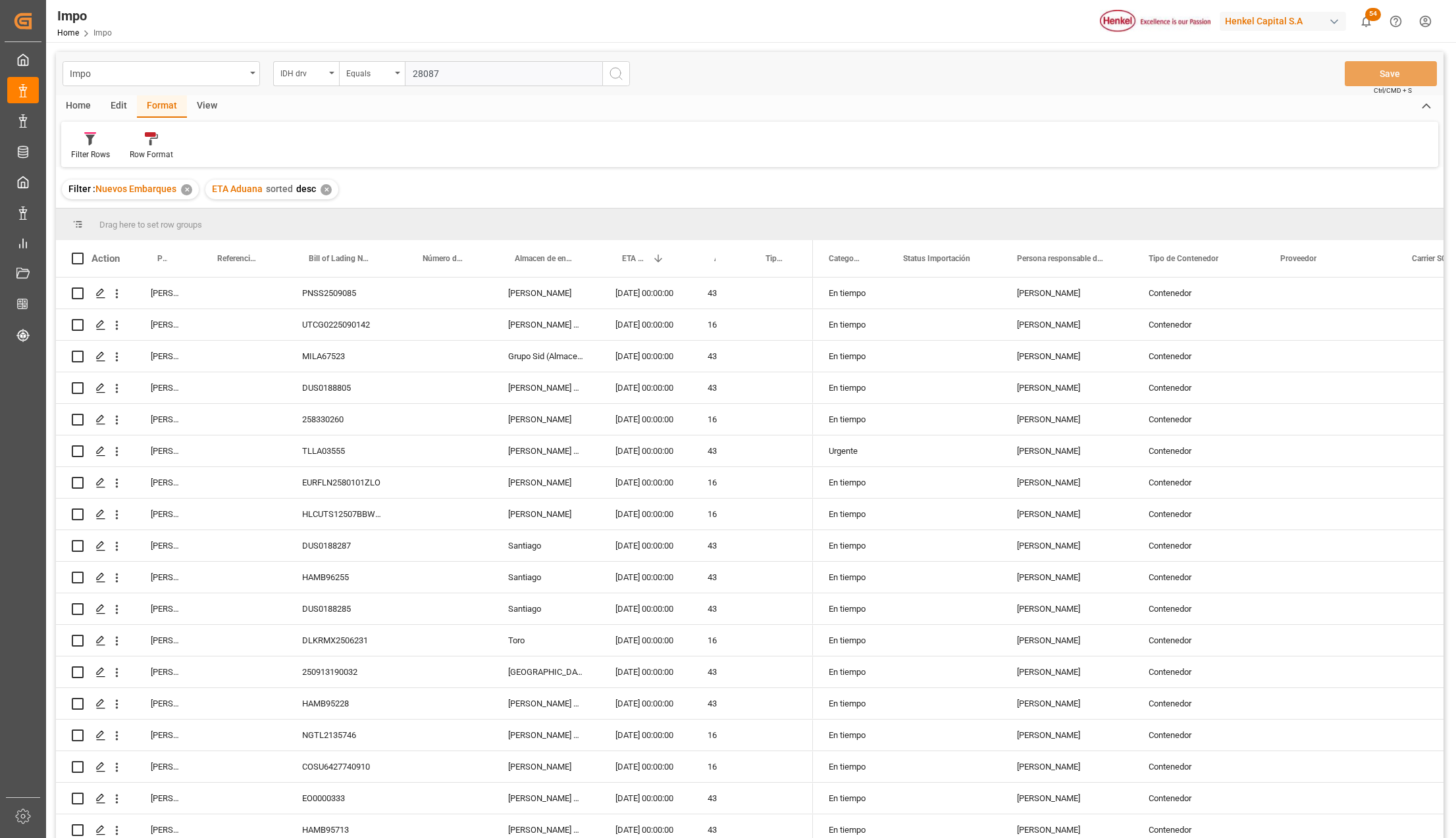
type input "280878"
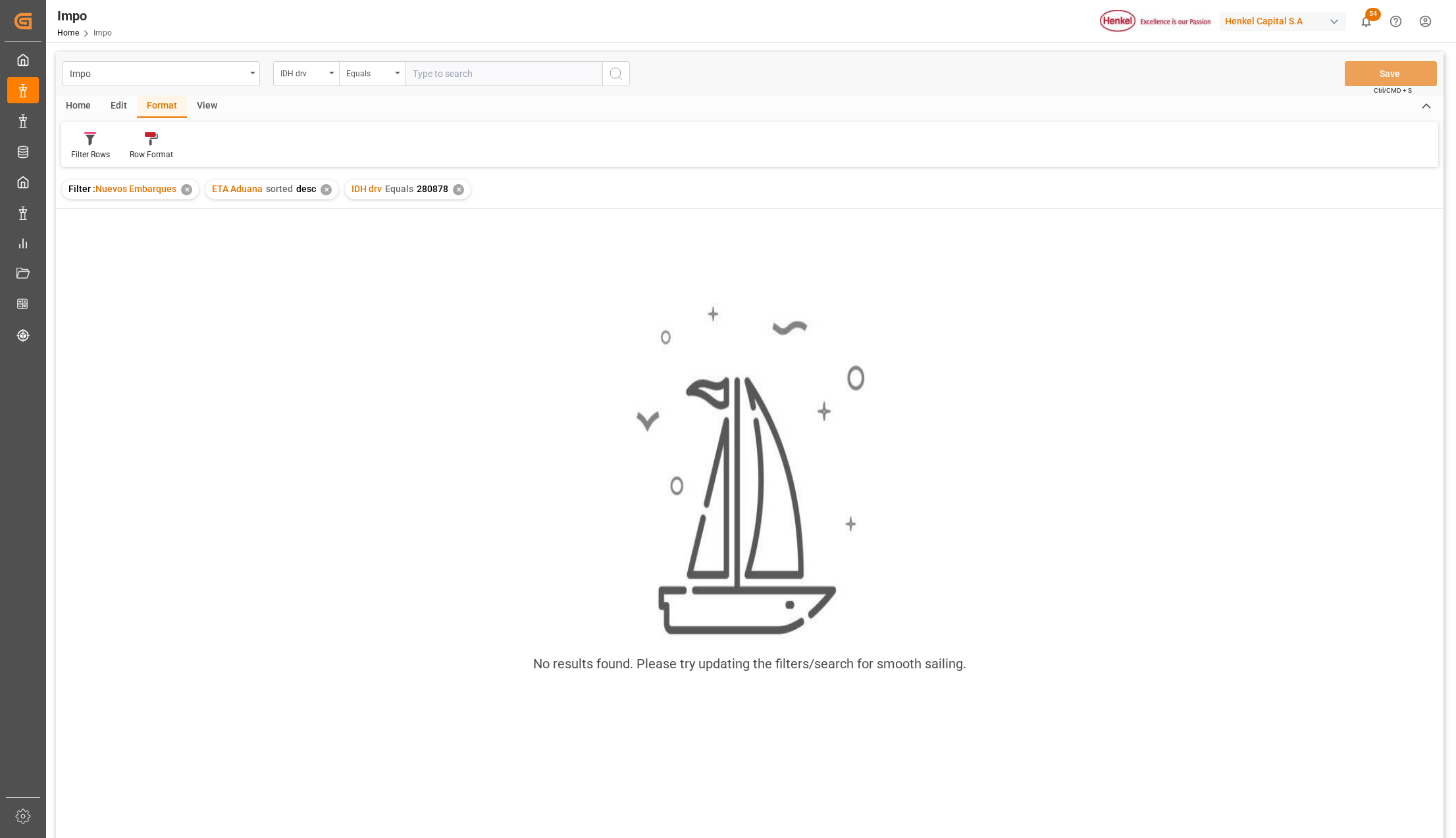
click at [187, 185] on div "✕" at bounding box center [186, 190] width 11 height 11
click at [332, 77] on div "IDH drv" at bounding box center [306, 74] width 66 height 25
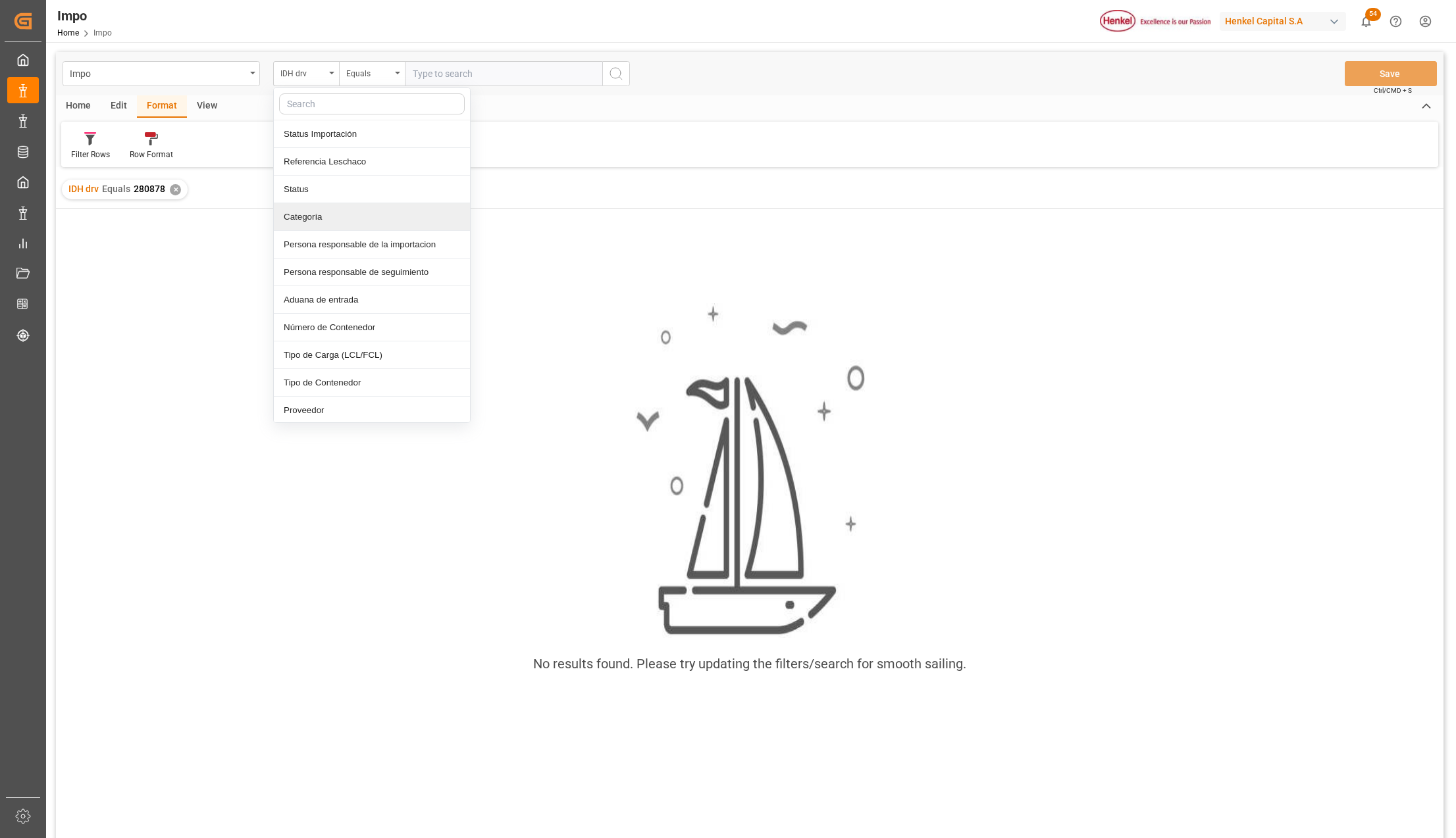
click at [151, 285] on div "No results found. Please try updating the filters/search for smooth sailing." at bounding box center [750, 541] width 1388 height 665
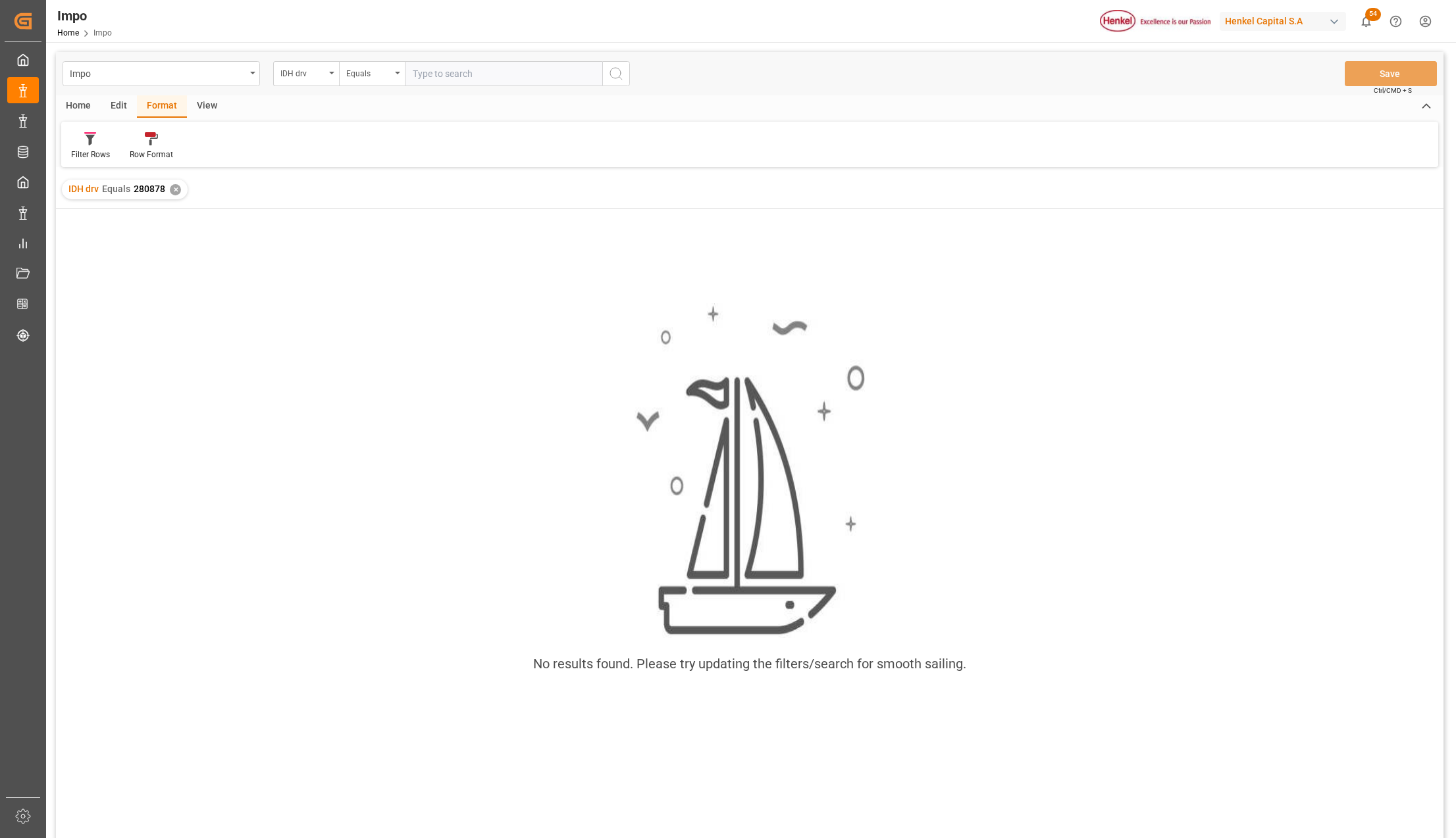
click at [172, 188] on div "✕" at bounding box center [176, 190] width 11 height 11
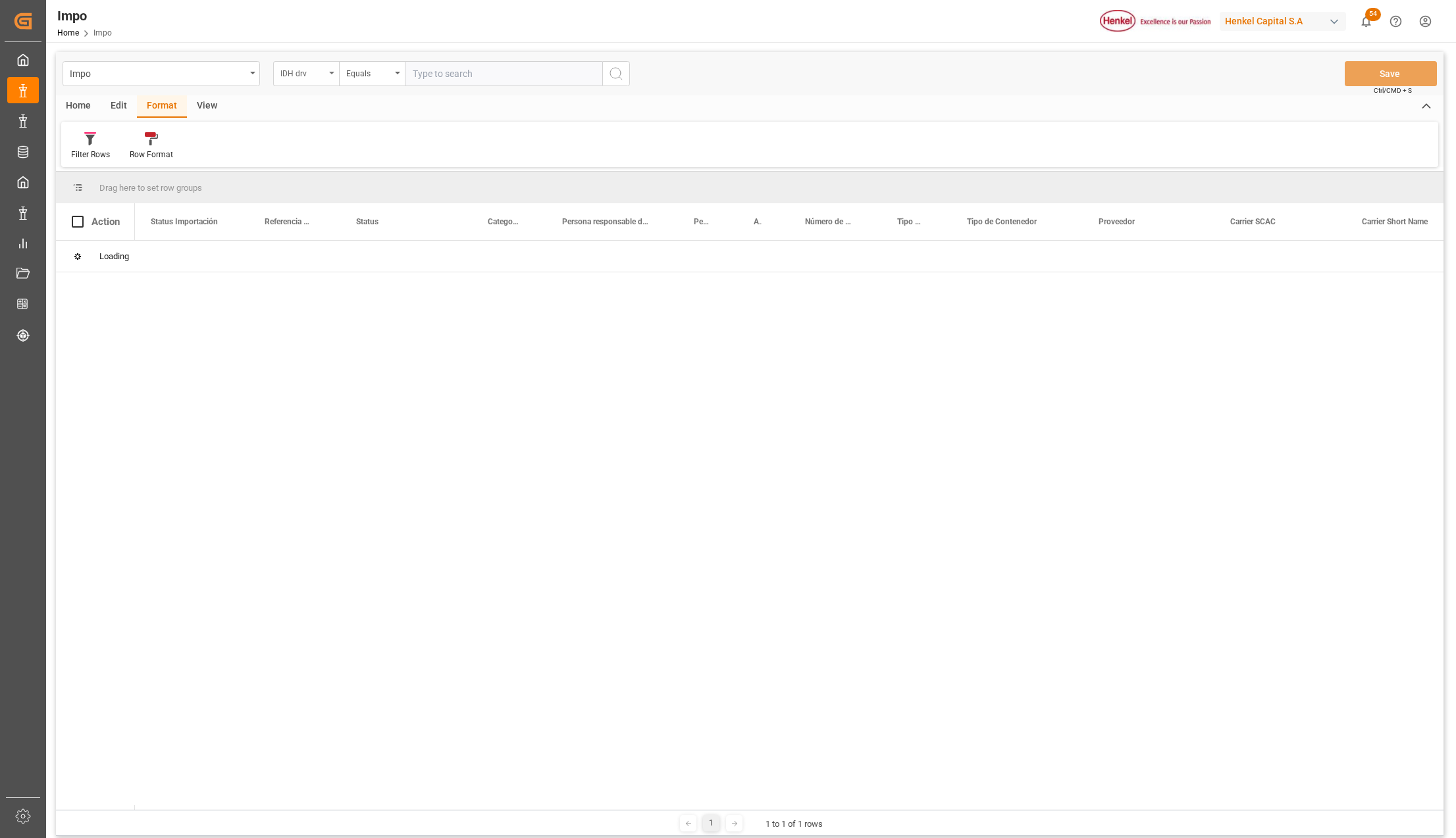
click at [333, 70] on div "IDH drv" at bounding box center [306, 74] width 66 height 25
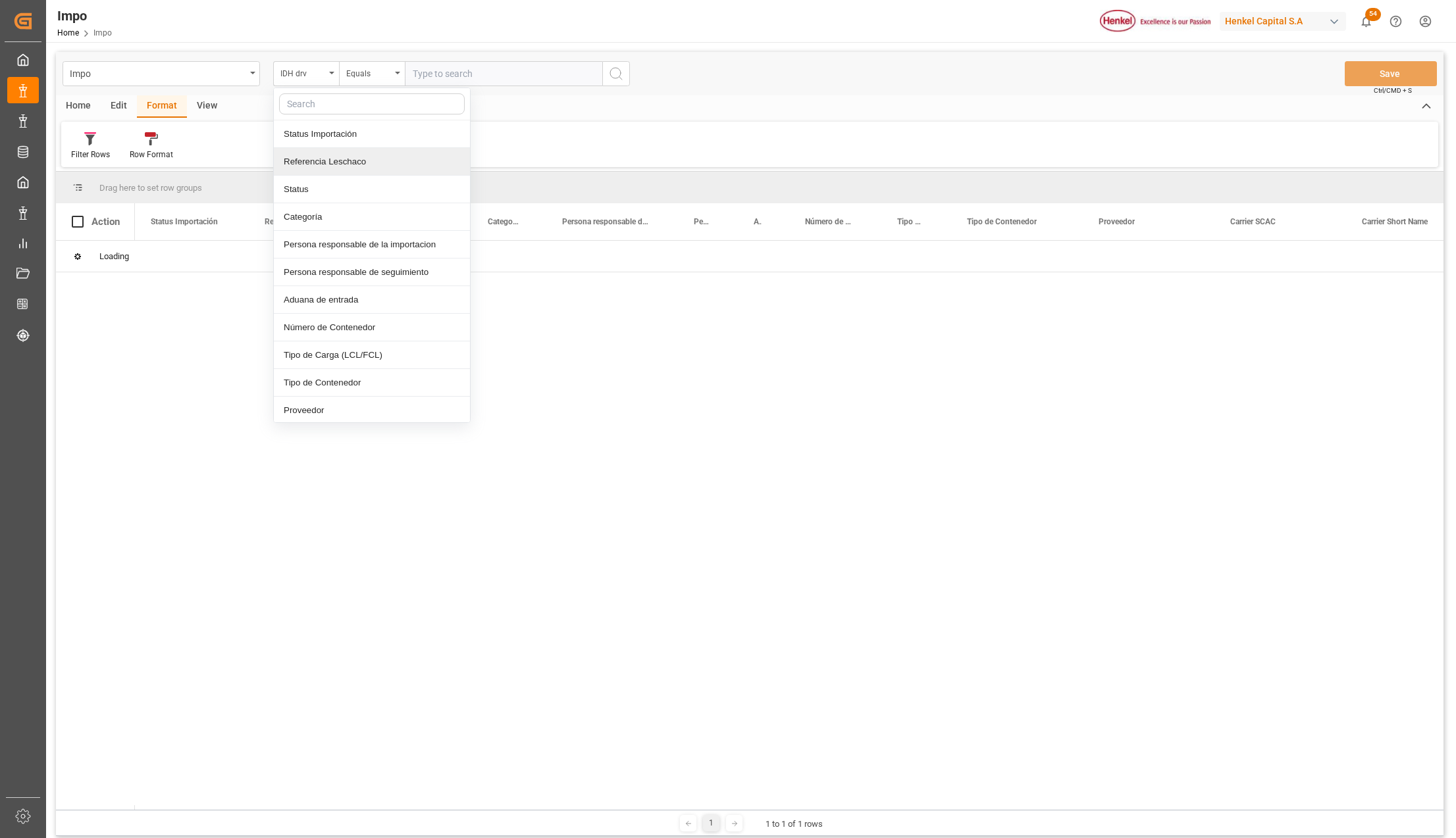
click at [351, 98] on input "text" at bounding box center [372, 104] width 186 height 21
click at [351, 103] on input "text" at bounding box center [372, 104] width 186 height 21
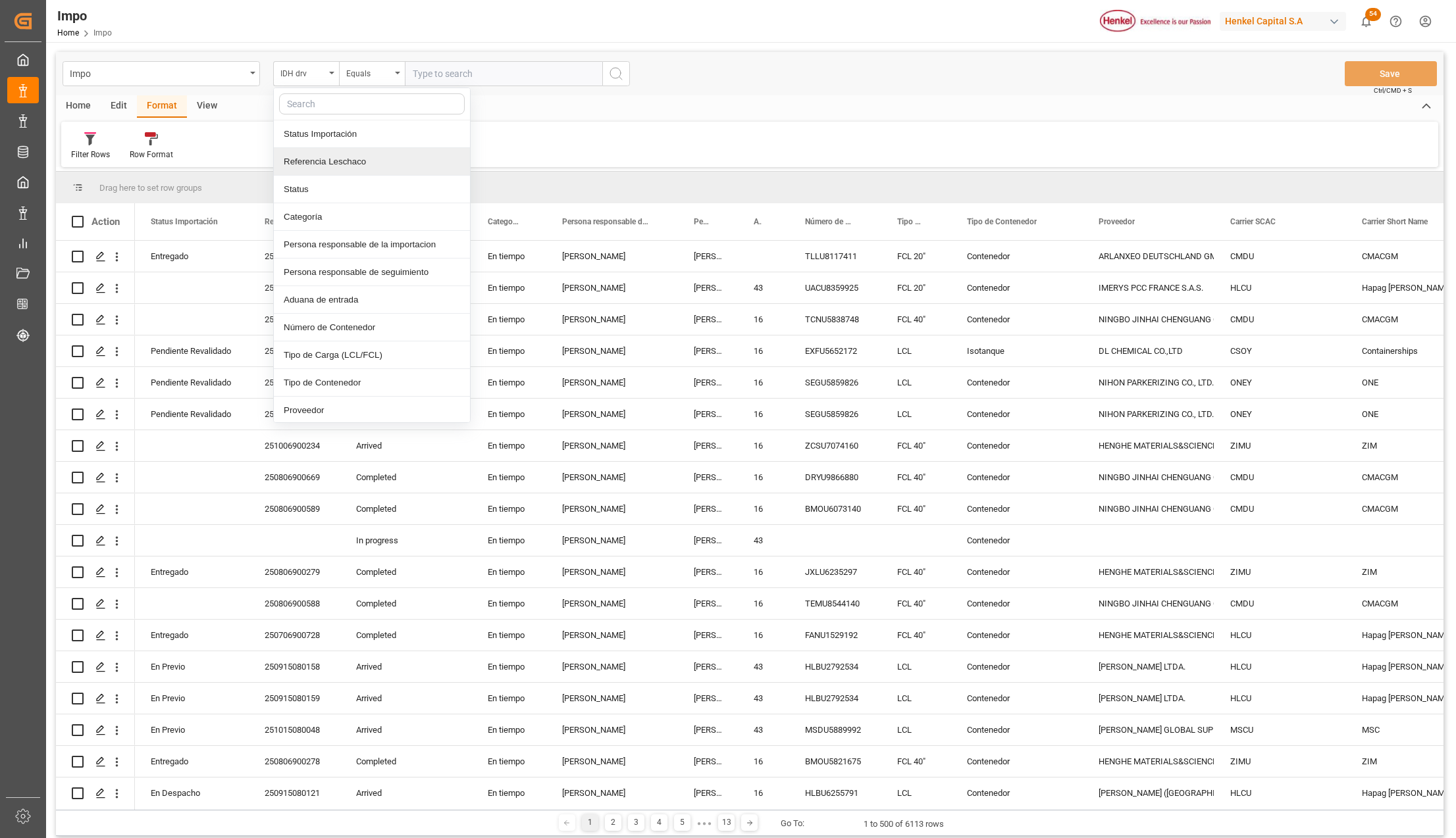
click at [425, 85] on input "text" at bounding box center [503, 74] width 197 height 25
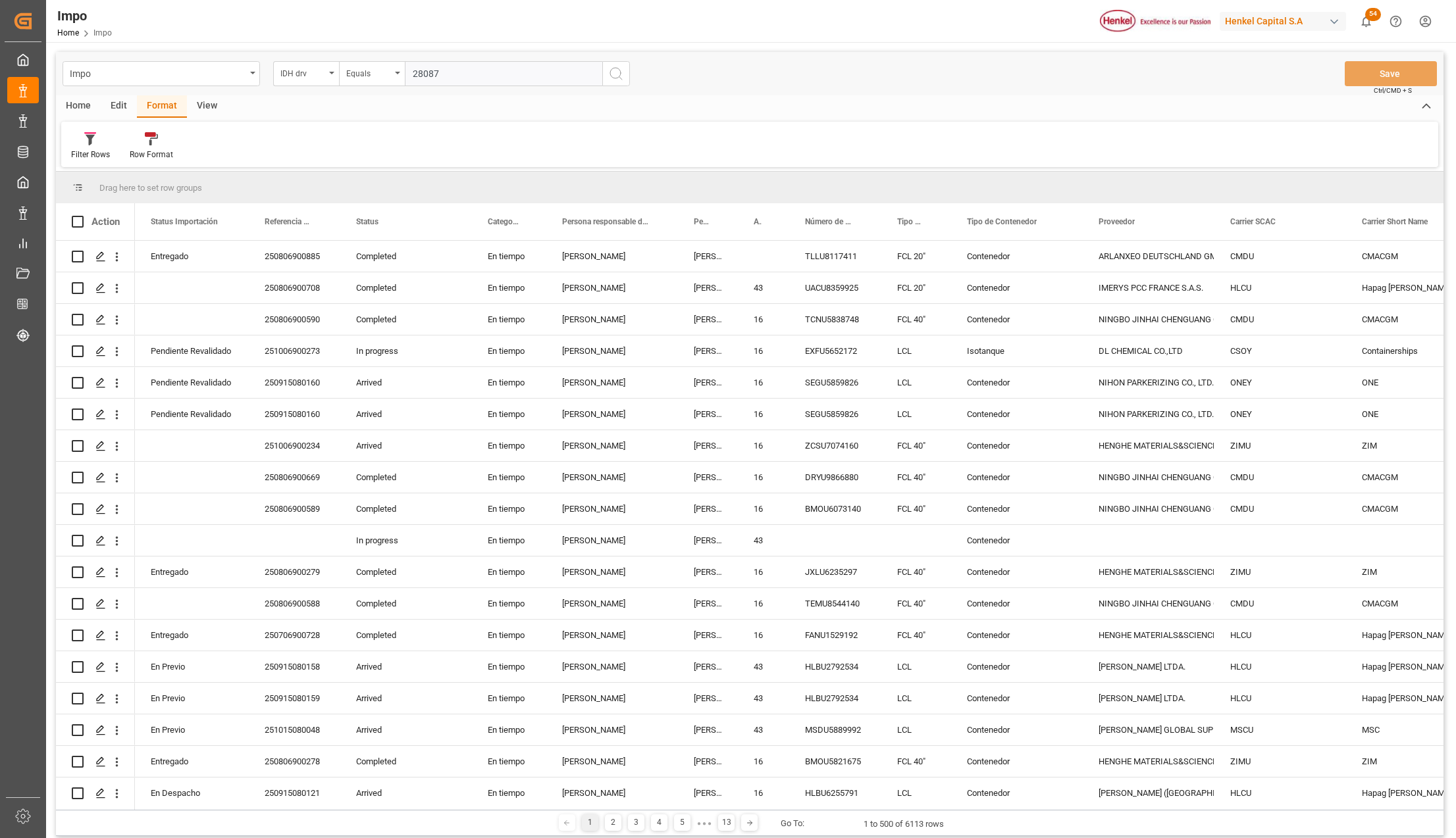
type input "280878"
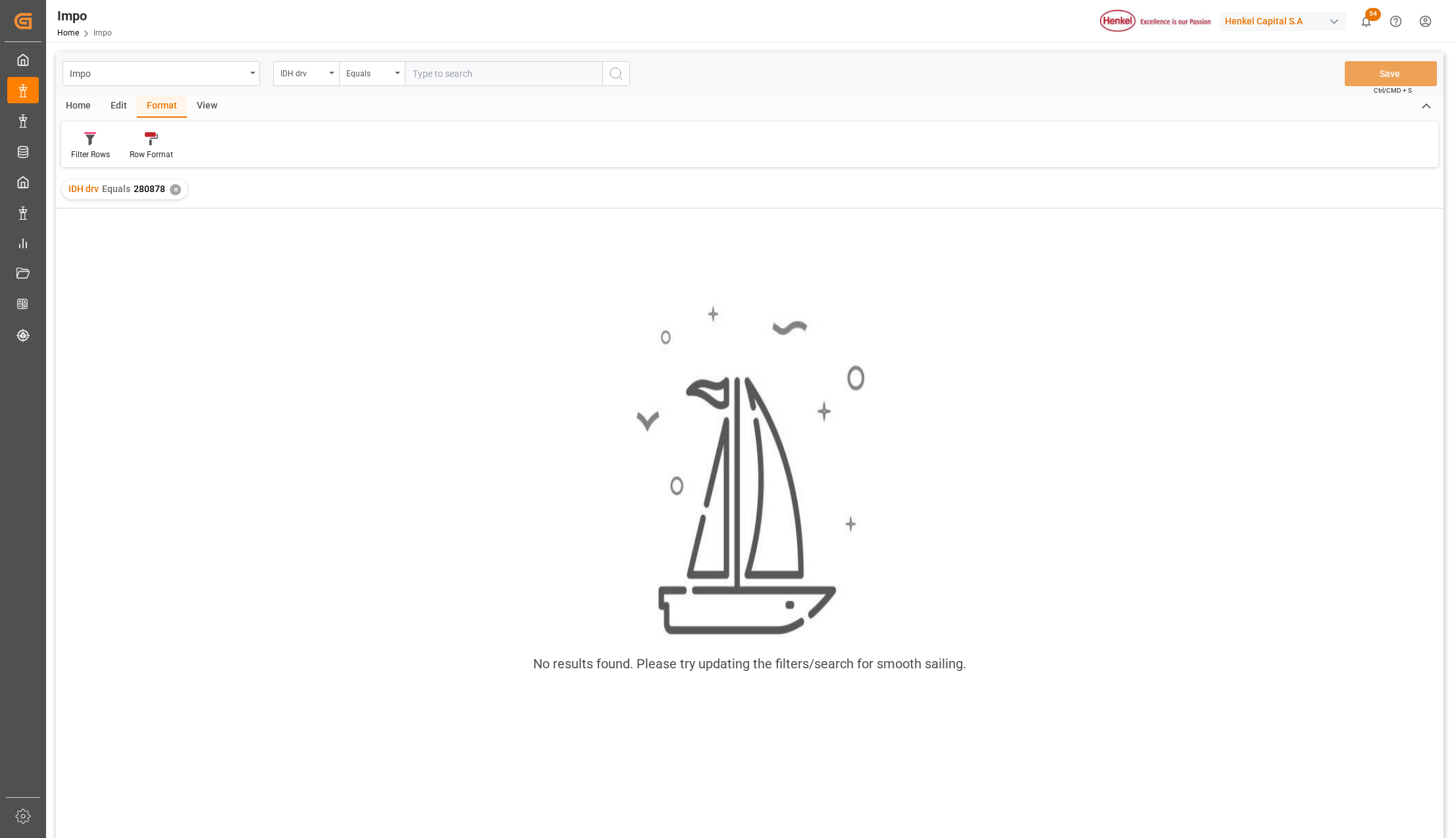
click at [434, 77] on input "text" at bounding box center [503, 74] width 197 height 25
type input "270878"
click at [175, 187] on div "✕" at bounding box center [176, 190] width 11 height 11
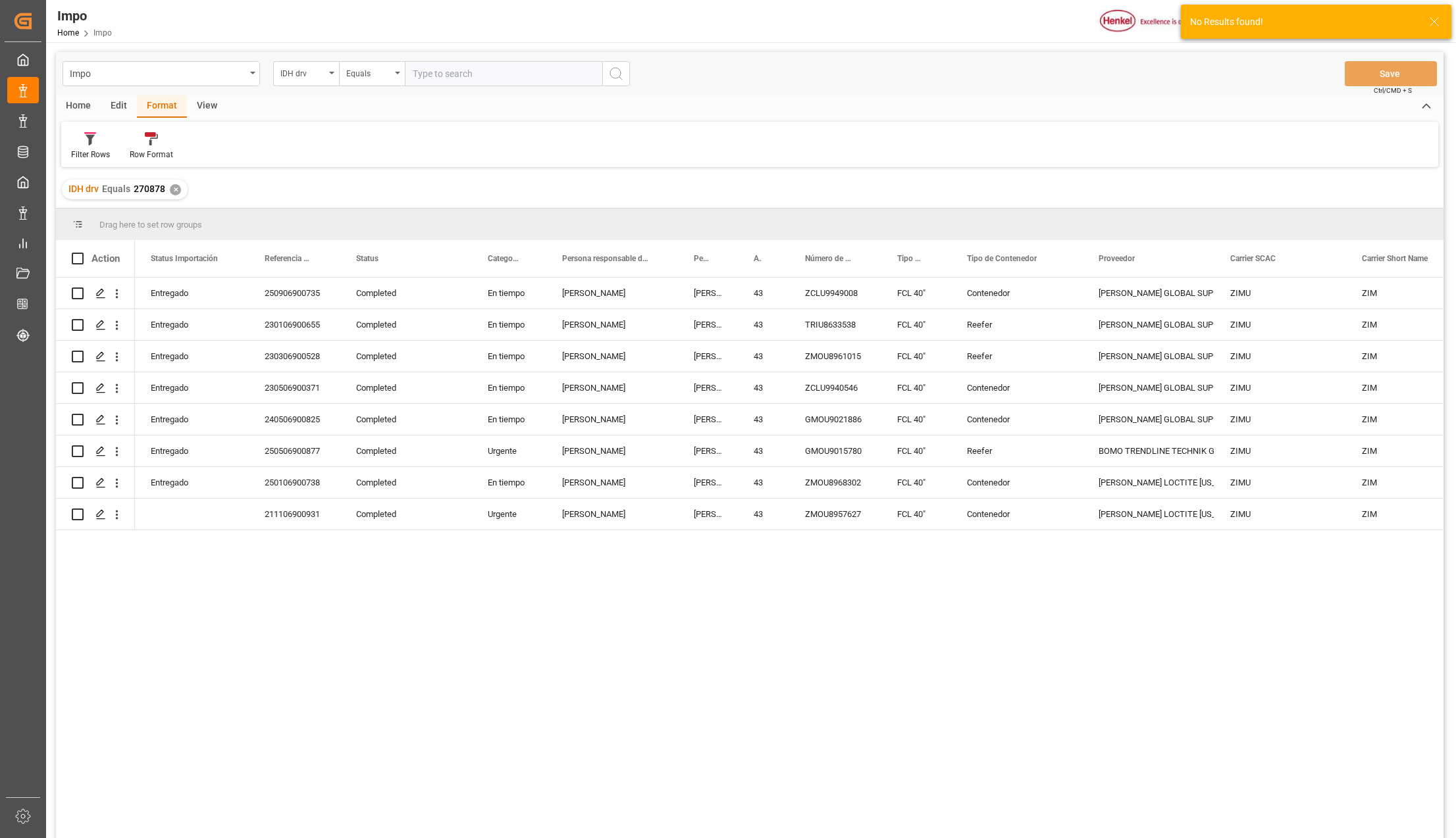
click at [209, 107] on div "View" at bounding box center [207, 106] width 40 height 22
click at [168, 142] on div at bounding box center [149, 138] width 66 height 14
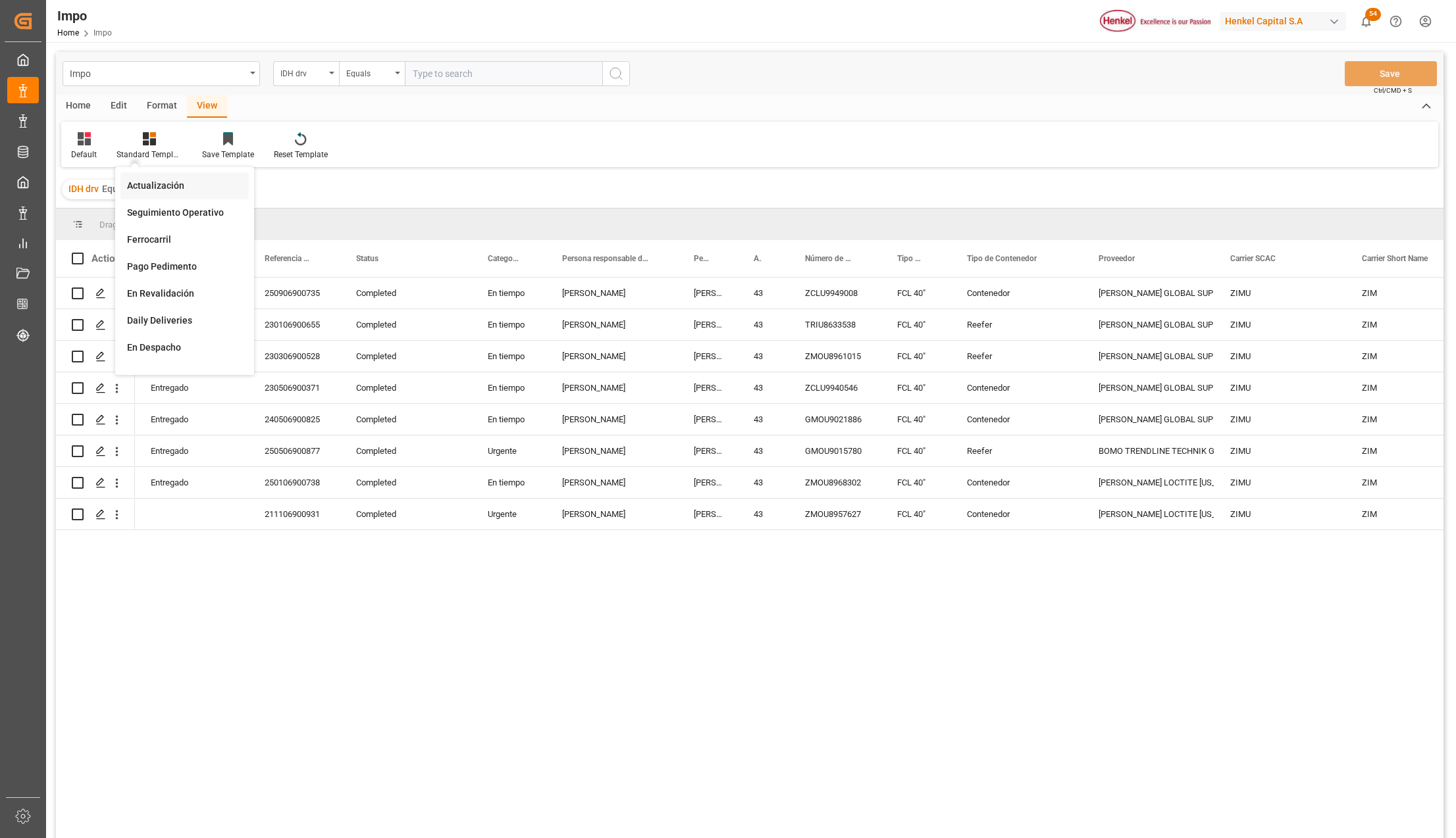
click at [168, 184] on div "Actualización" at bounding box center [185, 185] width 115 height 14
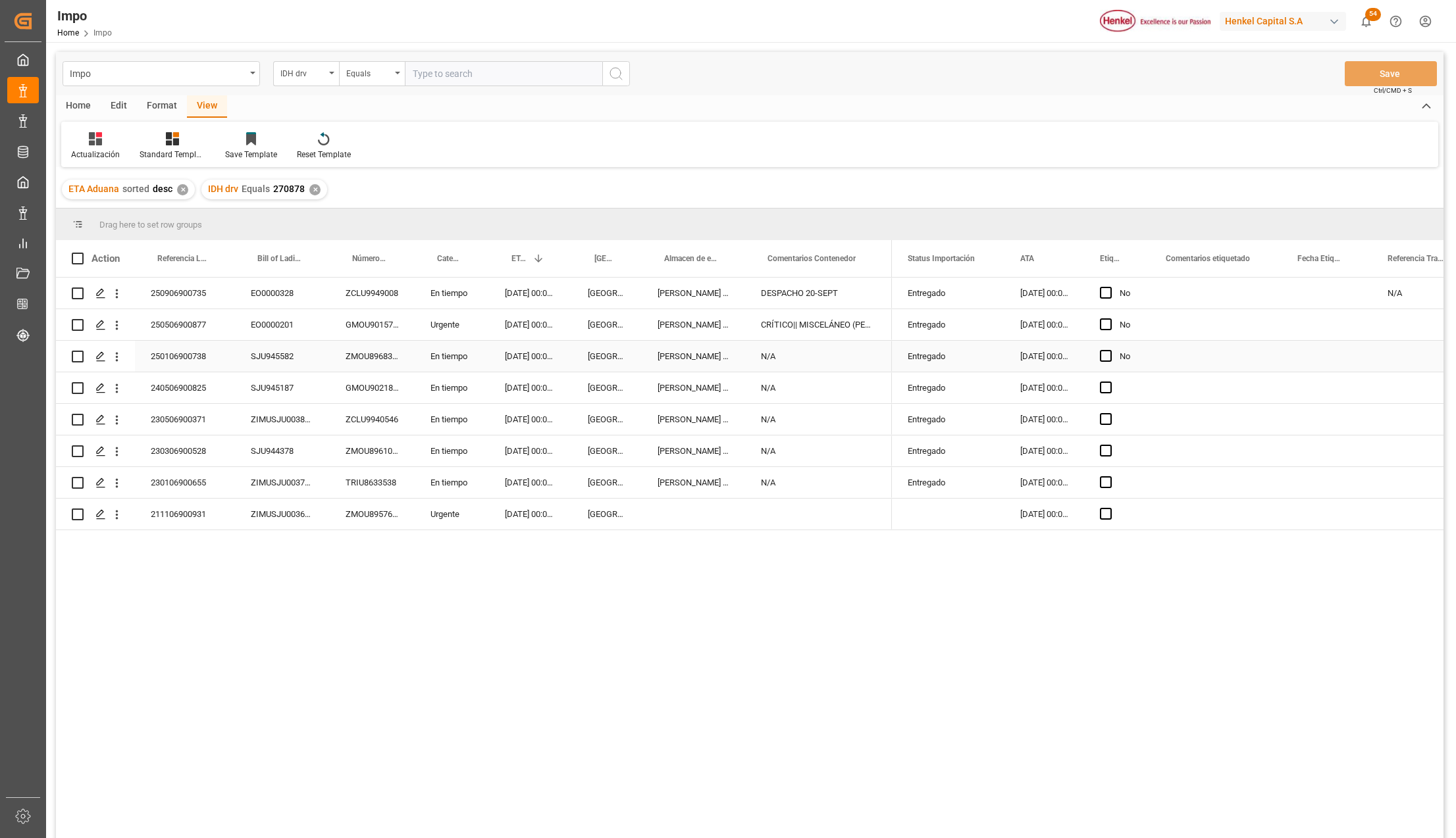
click at [809, 345] on div "N/A" at bounding box center [818, 356] width 147 height 31
click at [774, 297] on div "DESPACHO 20-SEPT" at bounding box center [818, 293] width 147 height 31
click at [169, 142] on icon at bounding box center [172, 139] width 13 height 13
click at [192, 206] on div "Seguimiento Operativo" at bounding box center [208, 213] width 115 height 14
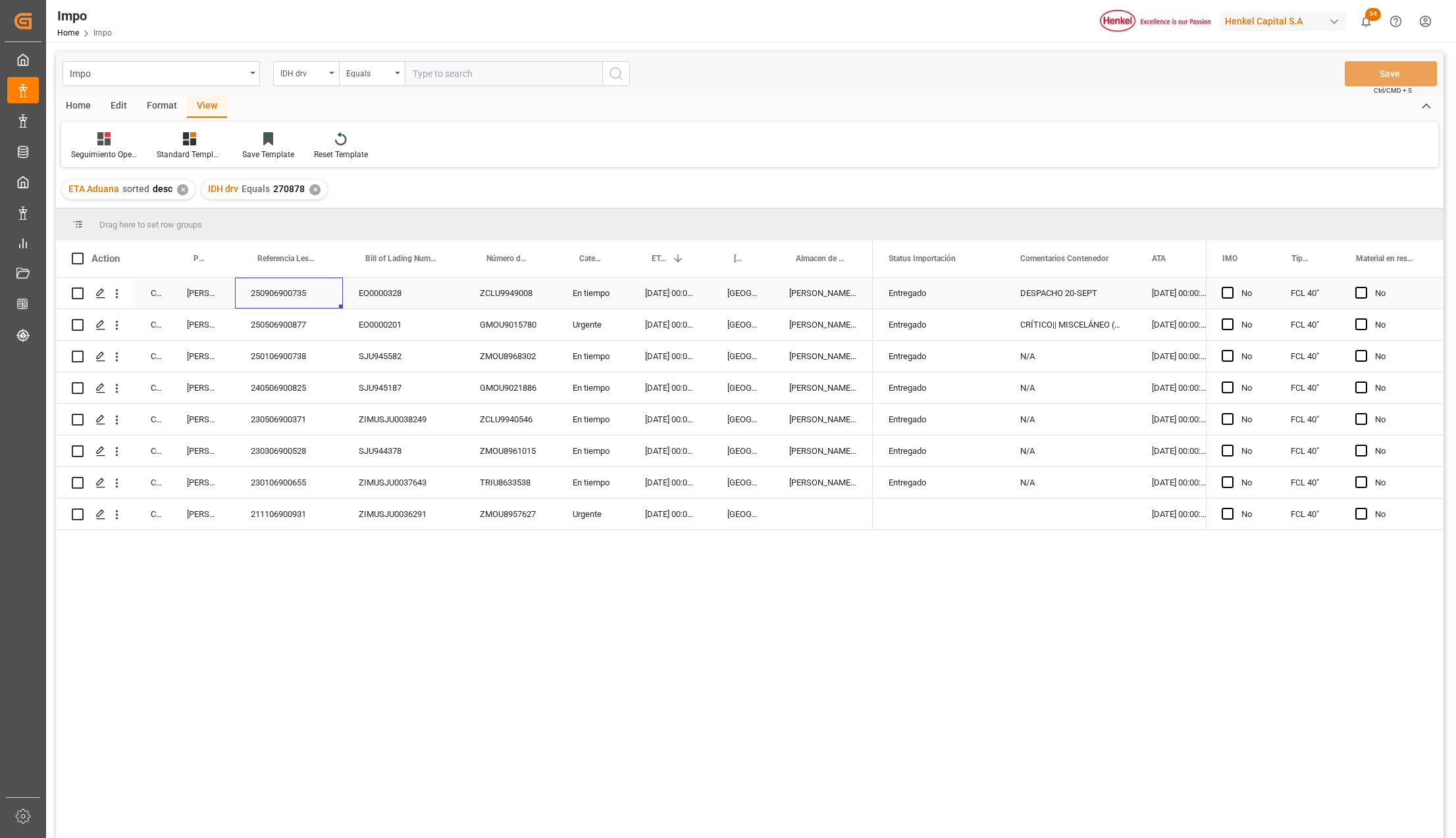
click at [280, 290] on div "250906900735" at bounding box center [288, 293] width 108 height 31
click at [317, 293] on div "250906900735" at bounding box center [288, 293] width 108 height 31
click at [310, 187] on div "✕" at bounding box center [315, 190] width 11 height 11
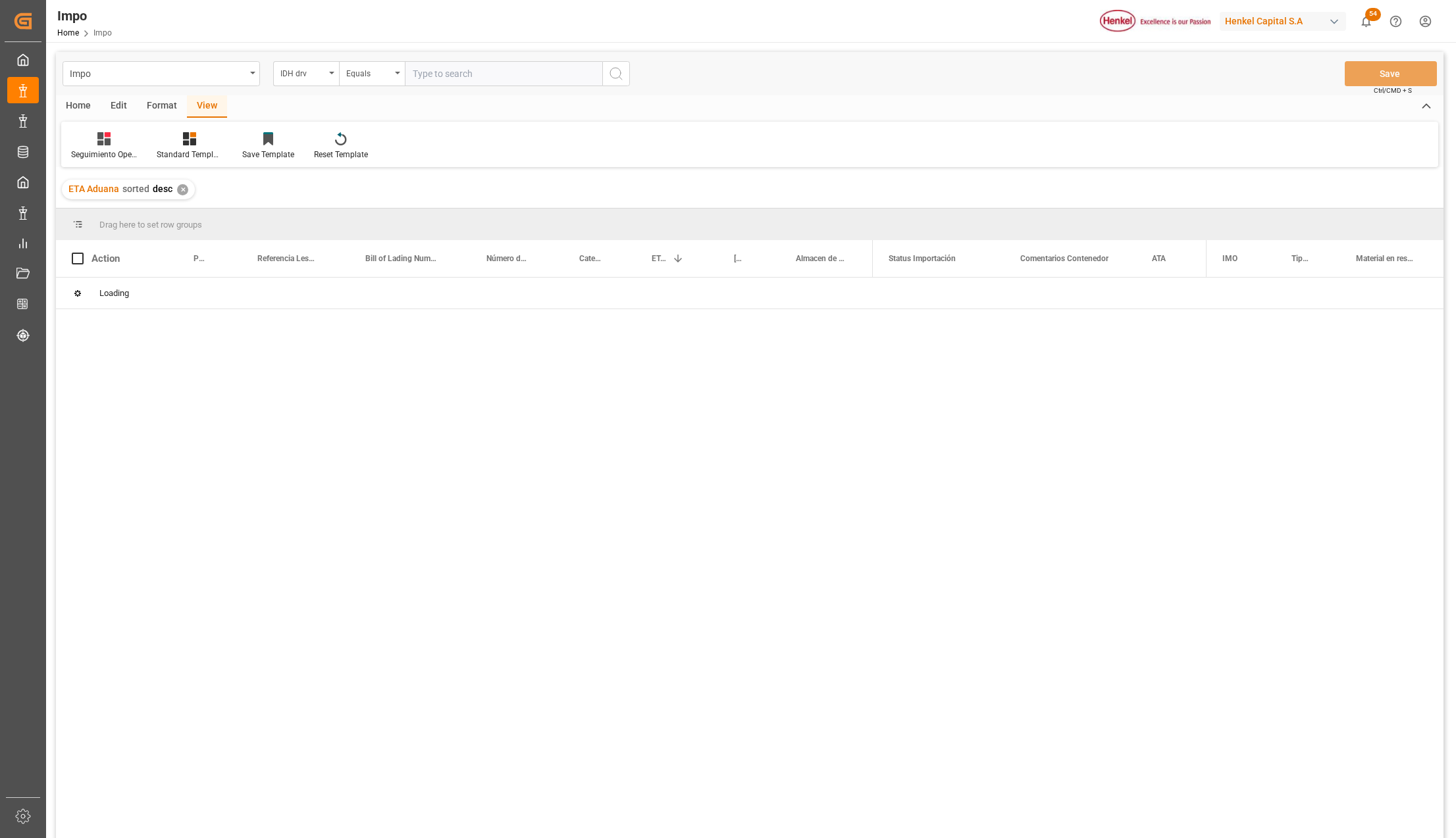
click at [154, 108] on div "Format" at bounding box center [162, 106] width 50 height 22
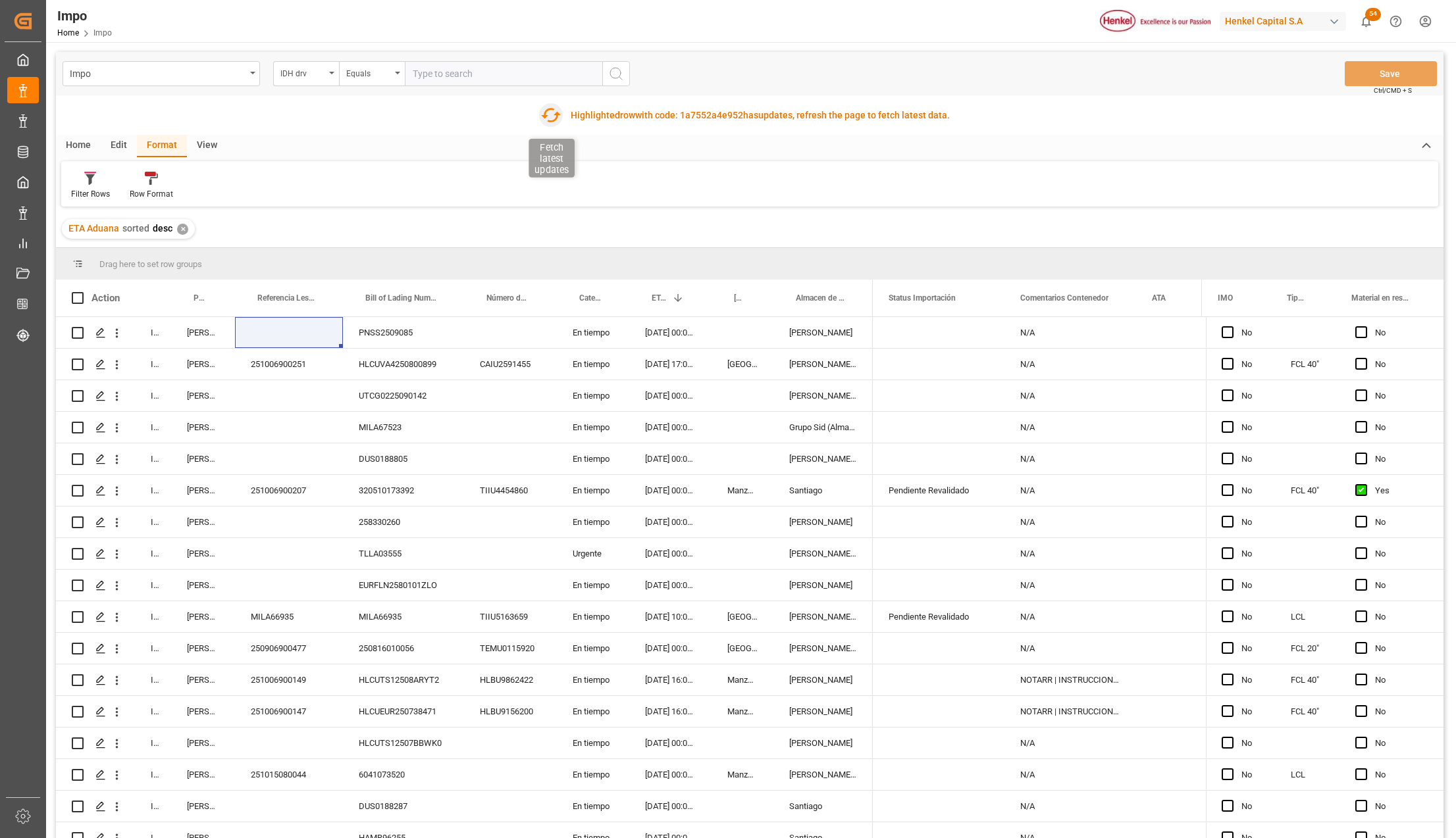
click at [543, 117] on icon "button" at bounding box center [551, 115] width 20 height 15
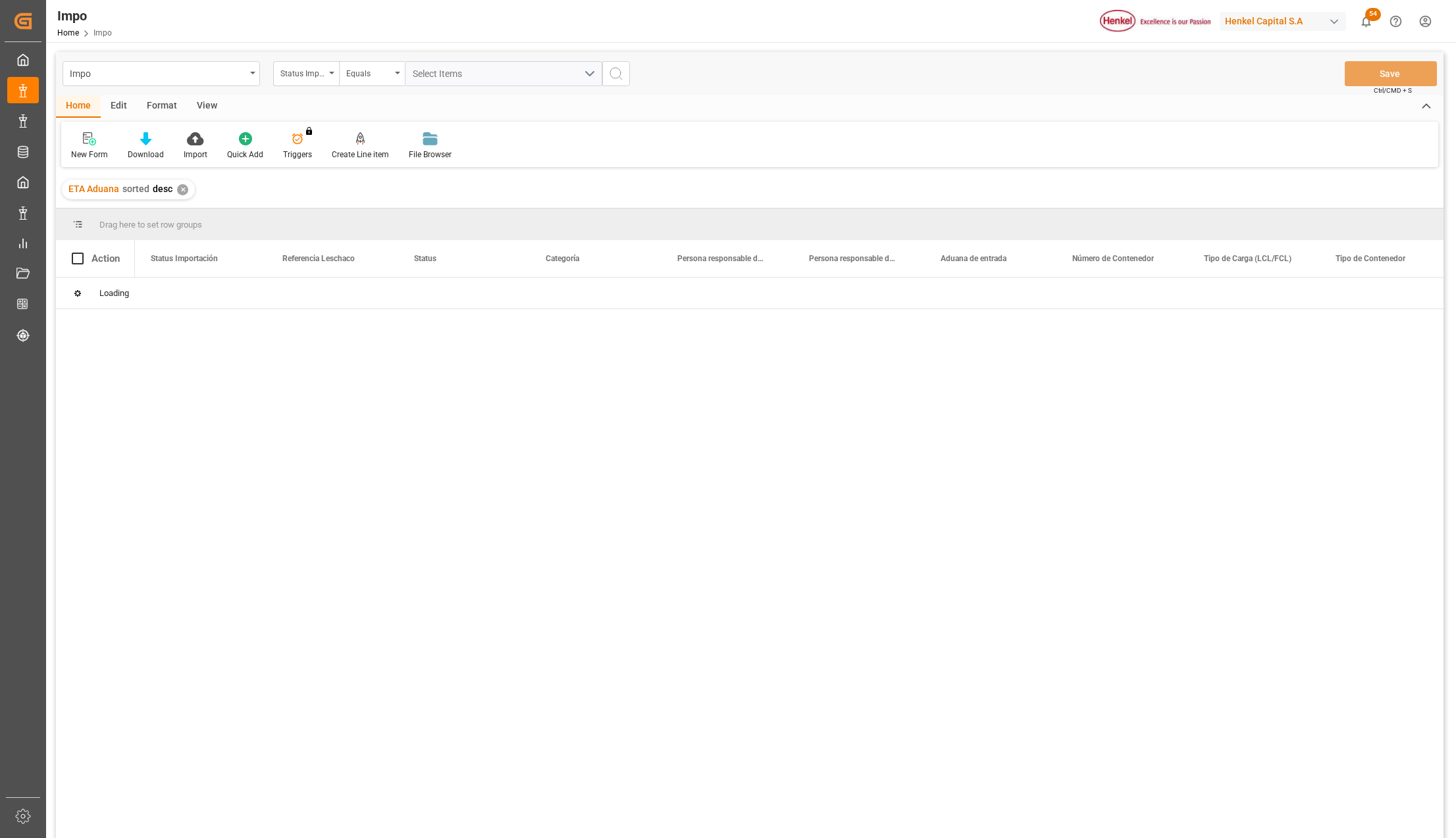
click at [113, 103] on div "Edit" at bounding box center [119, 106] width 36 height 22
click at [311, 142] on div at bounding box center [322, 138] width 49 height 14
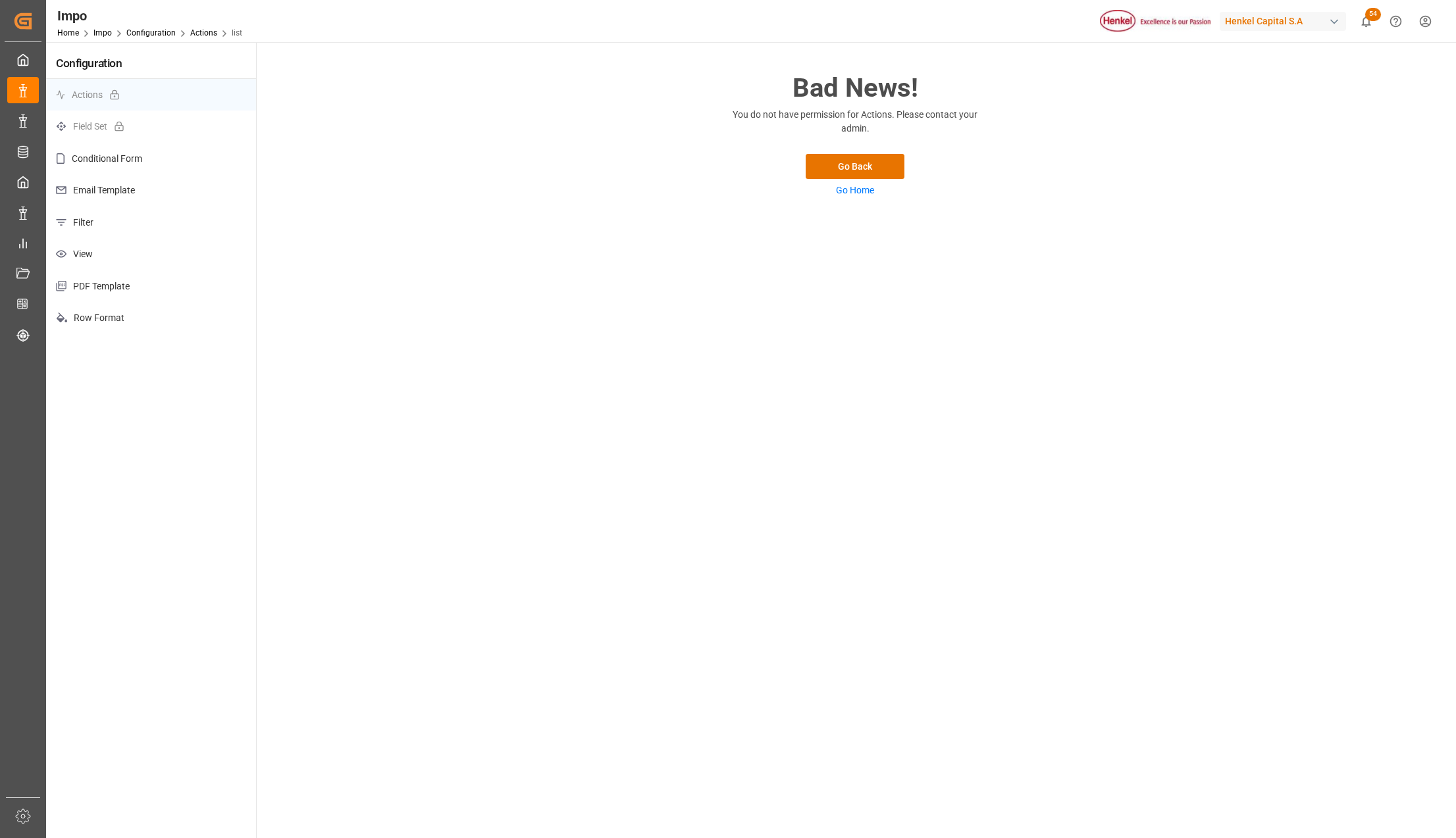
click at [109, 254] on p "View" at bounding box center [151, 254] width 210 height 32
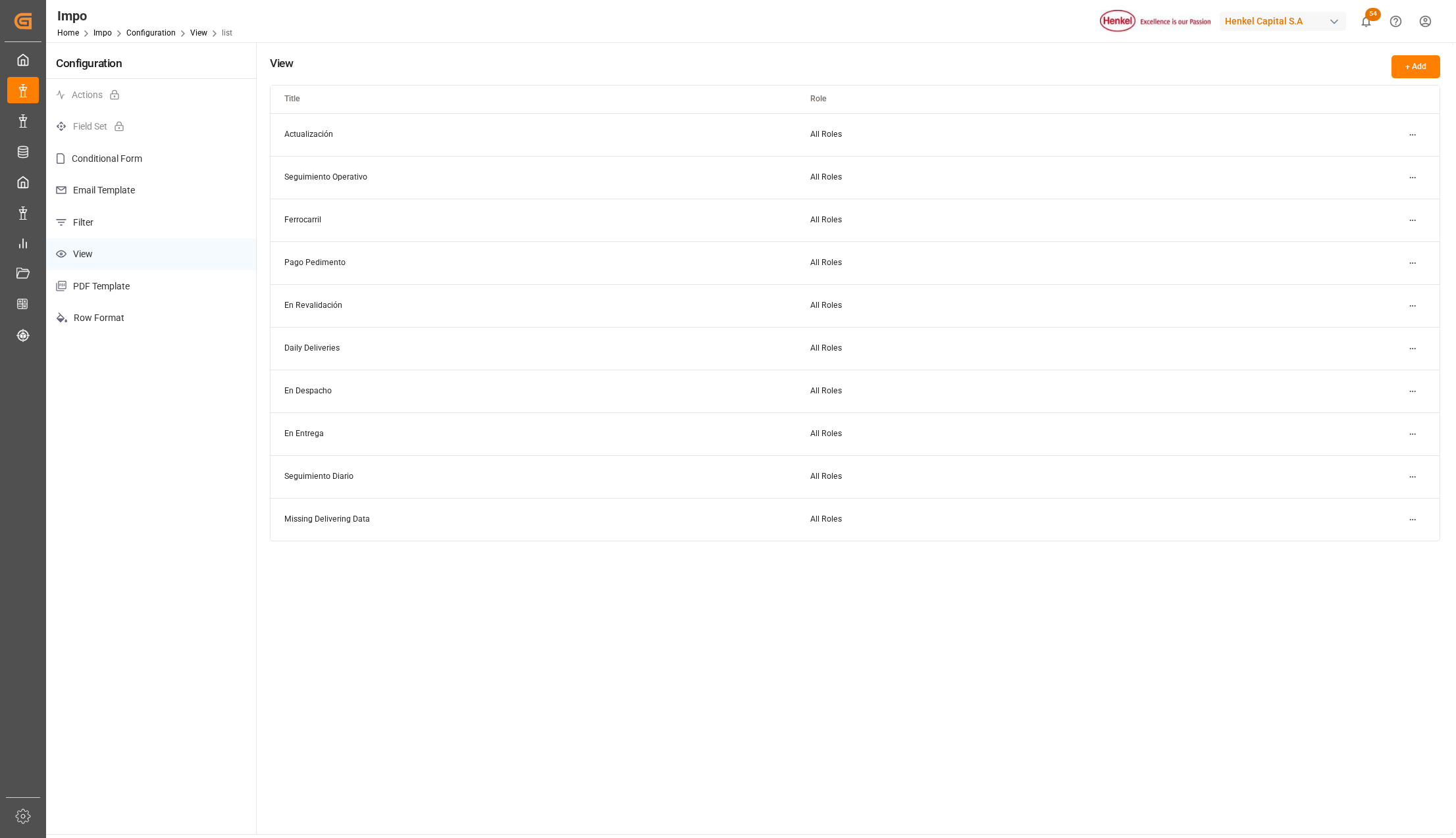
click at [1412, 174] on html "Created by potrace 1.15, written by Peter Selinger 2001-2017 Created by potrace…" at bounding box center [728, 419] width 1456 height 838
click at [1388, 201] on div "Edit" at bounding box center [1388, 204] width 68 height 18
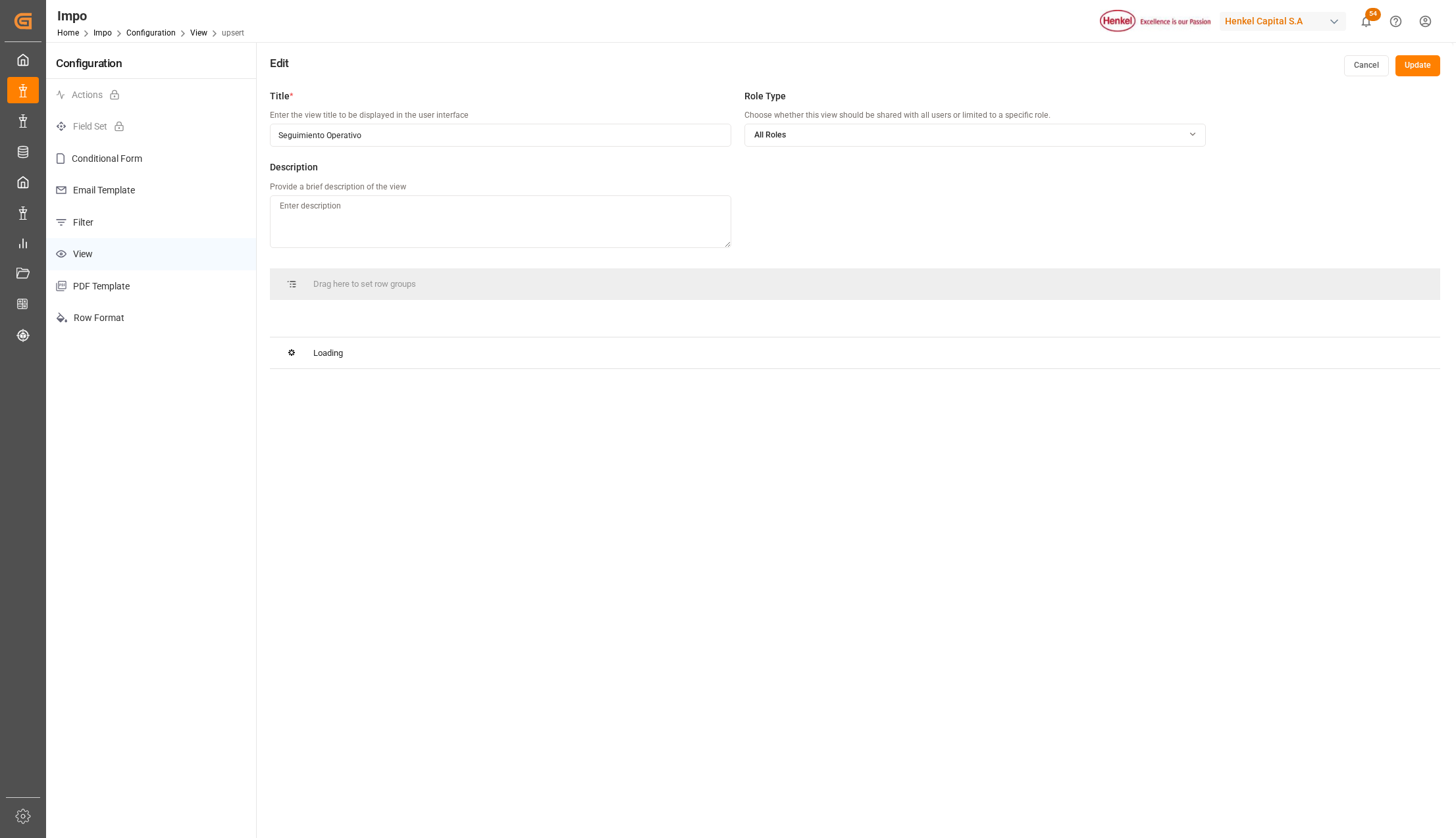
click at [1423, 69] on button "Update" at bounding box center [1417, 66] width 45 height 21
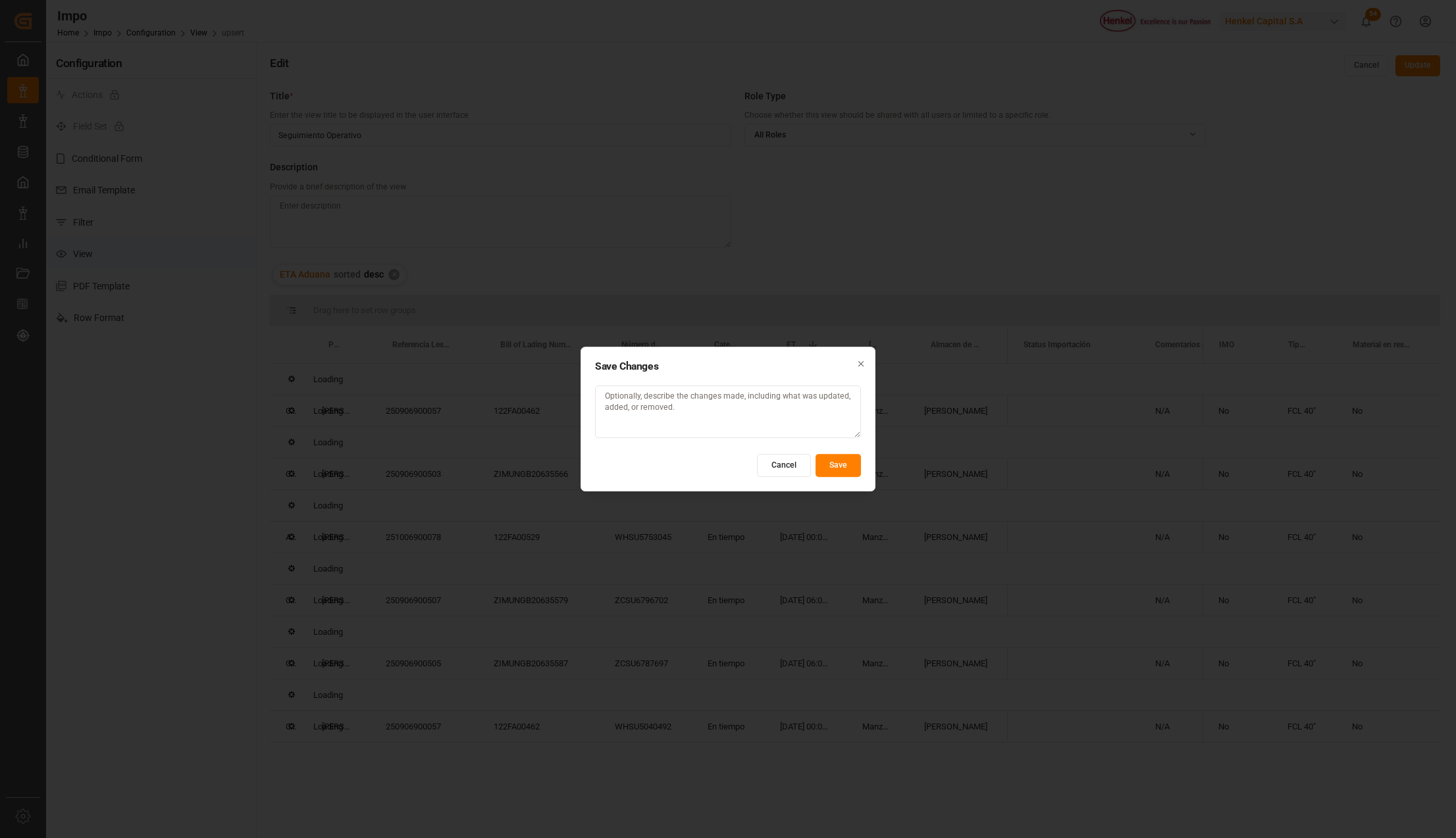
click at [843, 458] on button "Save" at bounding box center [838, 465] width 45 height 23
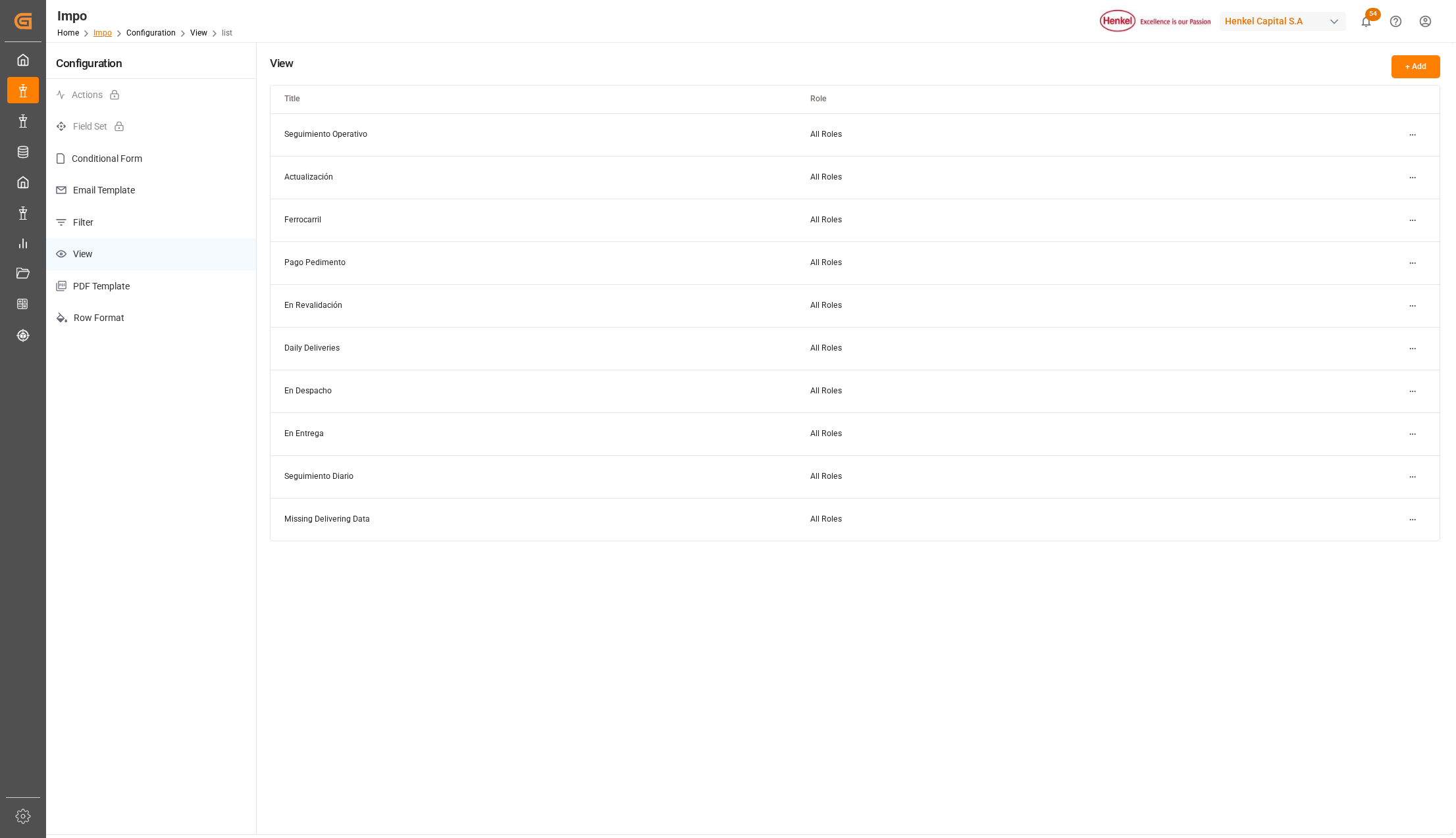
click at [106, 32] on link "Impo" at bounding box center [103, 32] width 18 height 9
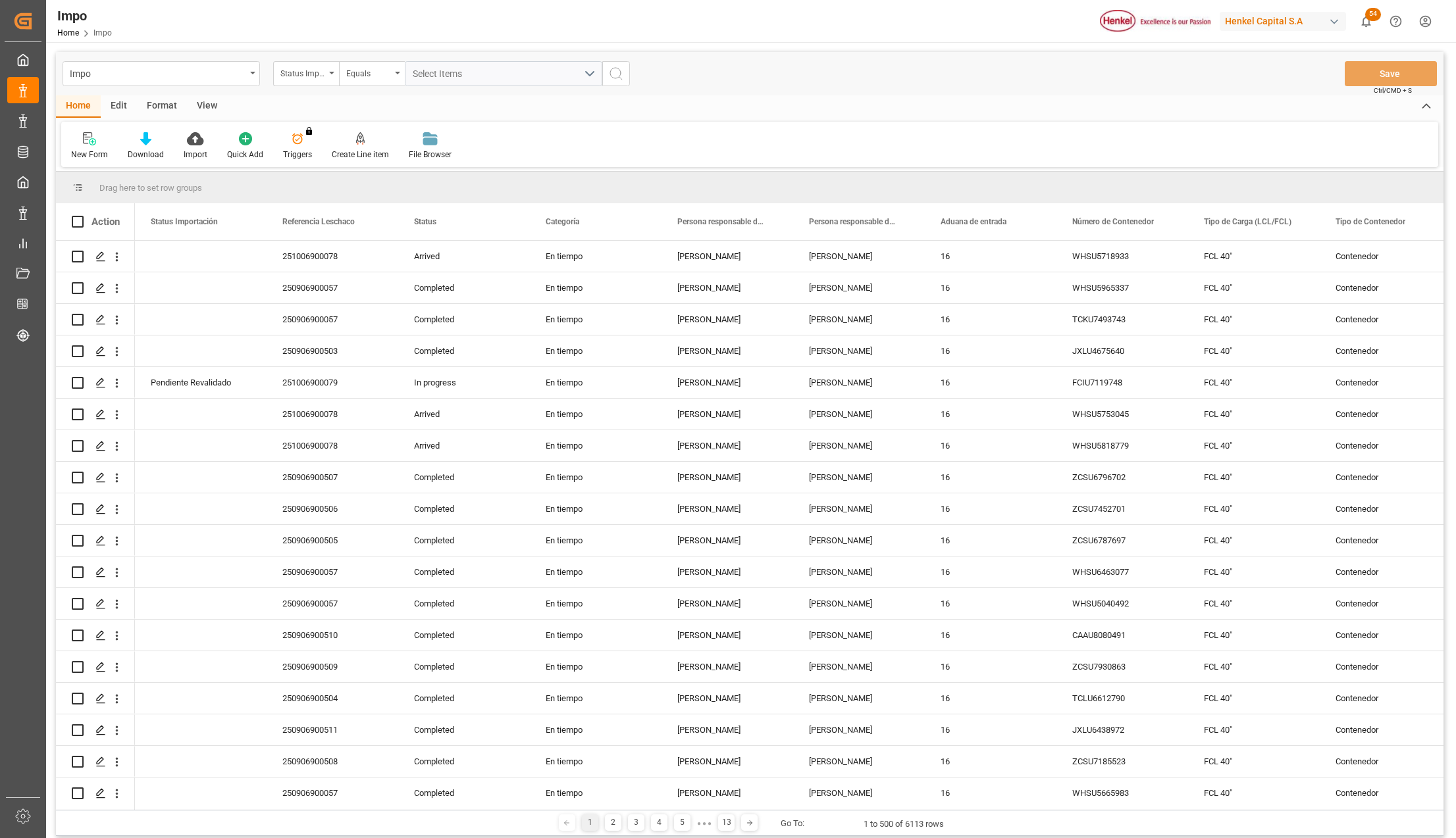
click at [209, 96] on div "View" at bounding box center [207, 106] width 40 height 22
click at [166, 104] on div "Format" at bounding box center [162, 106] width 50 height 22
click at [145, 140] on icon at bounding box center [151, 139] width 13 height 13
click at [69, 111] on div "Home" at bounding box center [78, 106] width 45 height 22
click at [156, 109] on div "Format" at bounding box center [162, 106] width 50 height 22
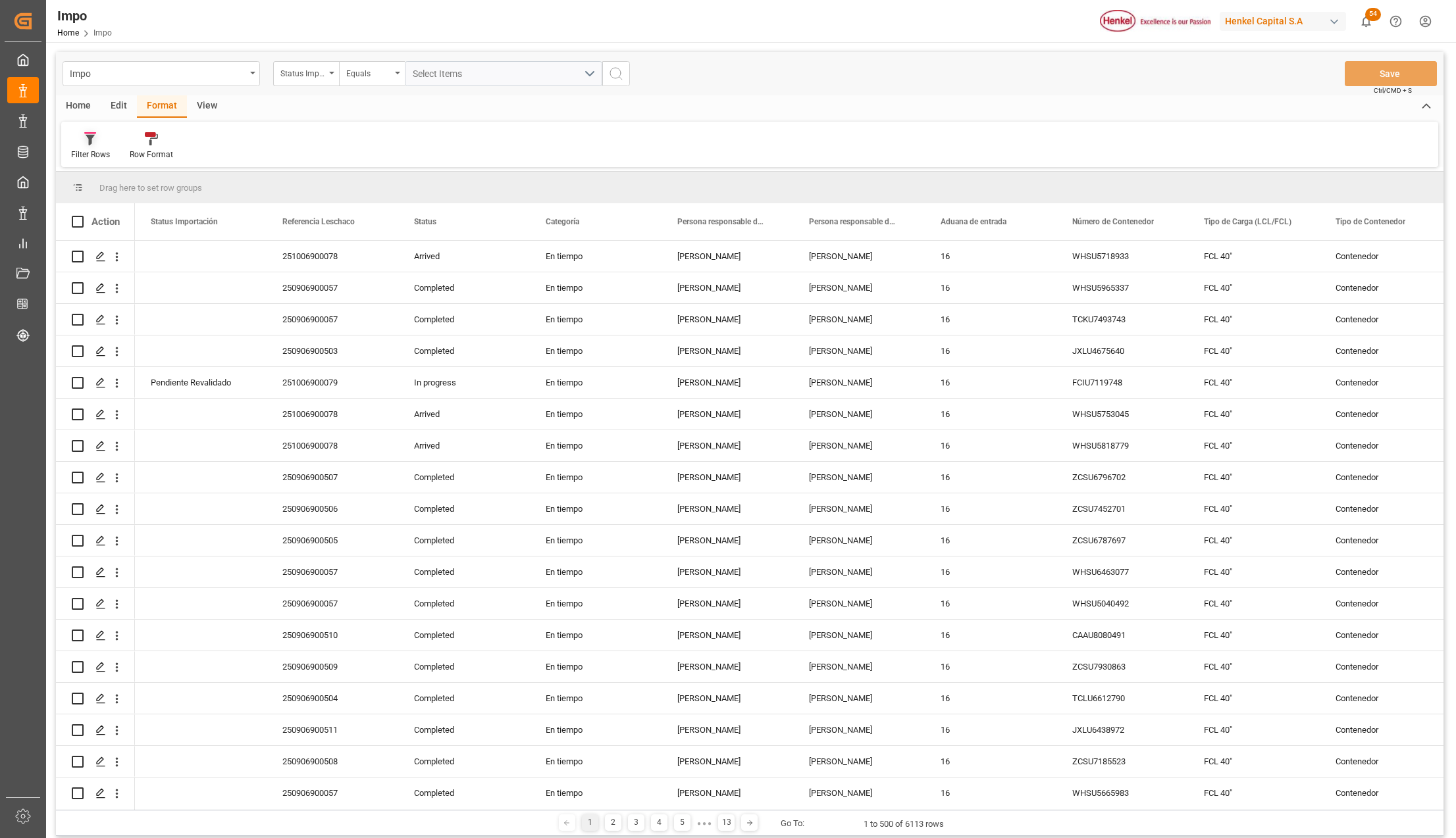
click at [95, 145] on div "Filter Rows" at bounding box center [90, 145] width 58 height 29
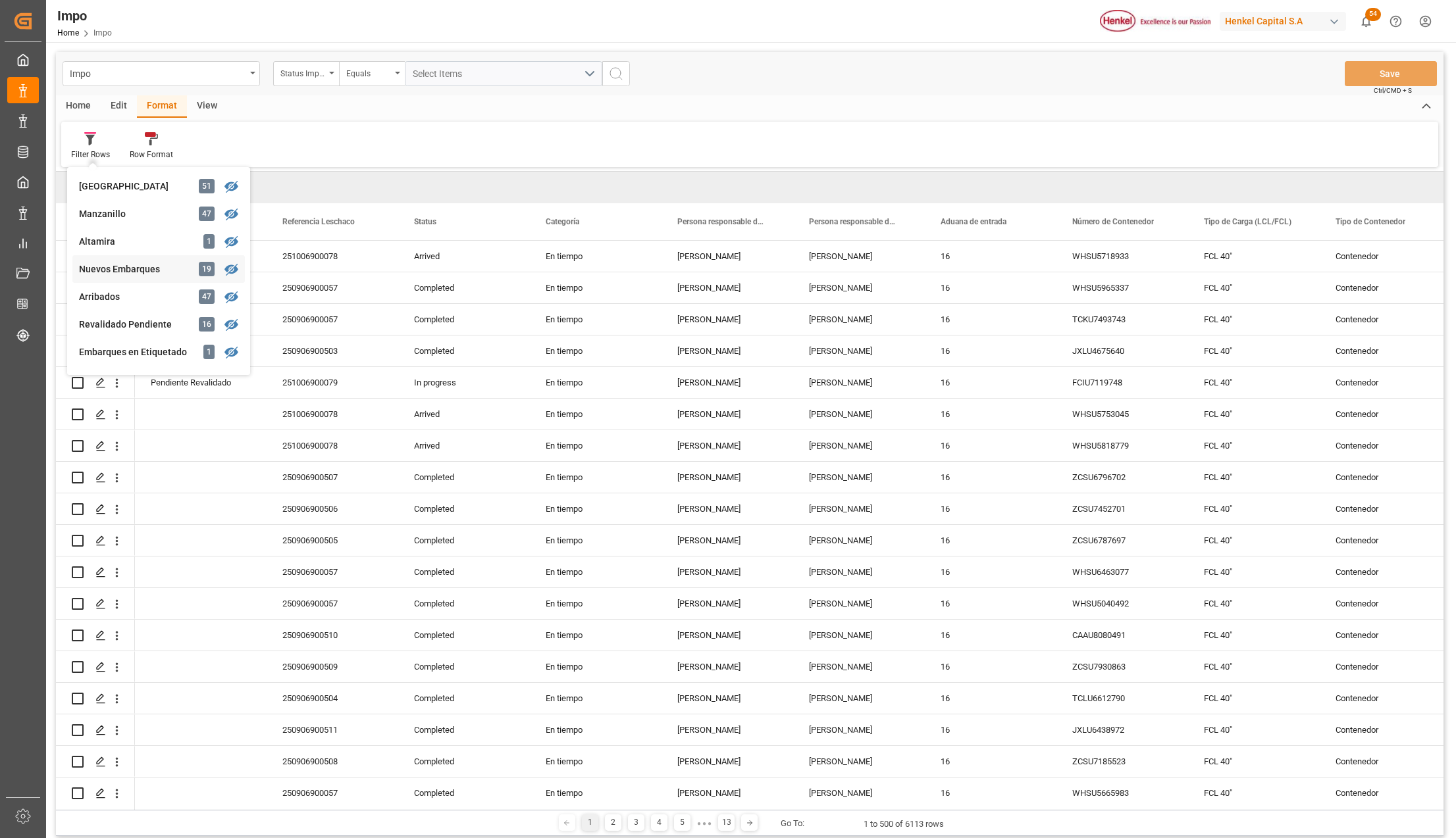
click at [122, 272] on div "Nuevos Embarques" at bounding box center [136, 269] width 115 height 14
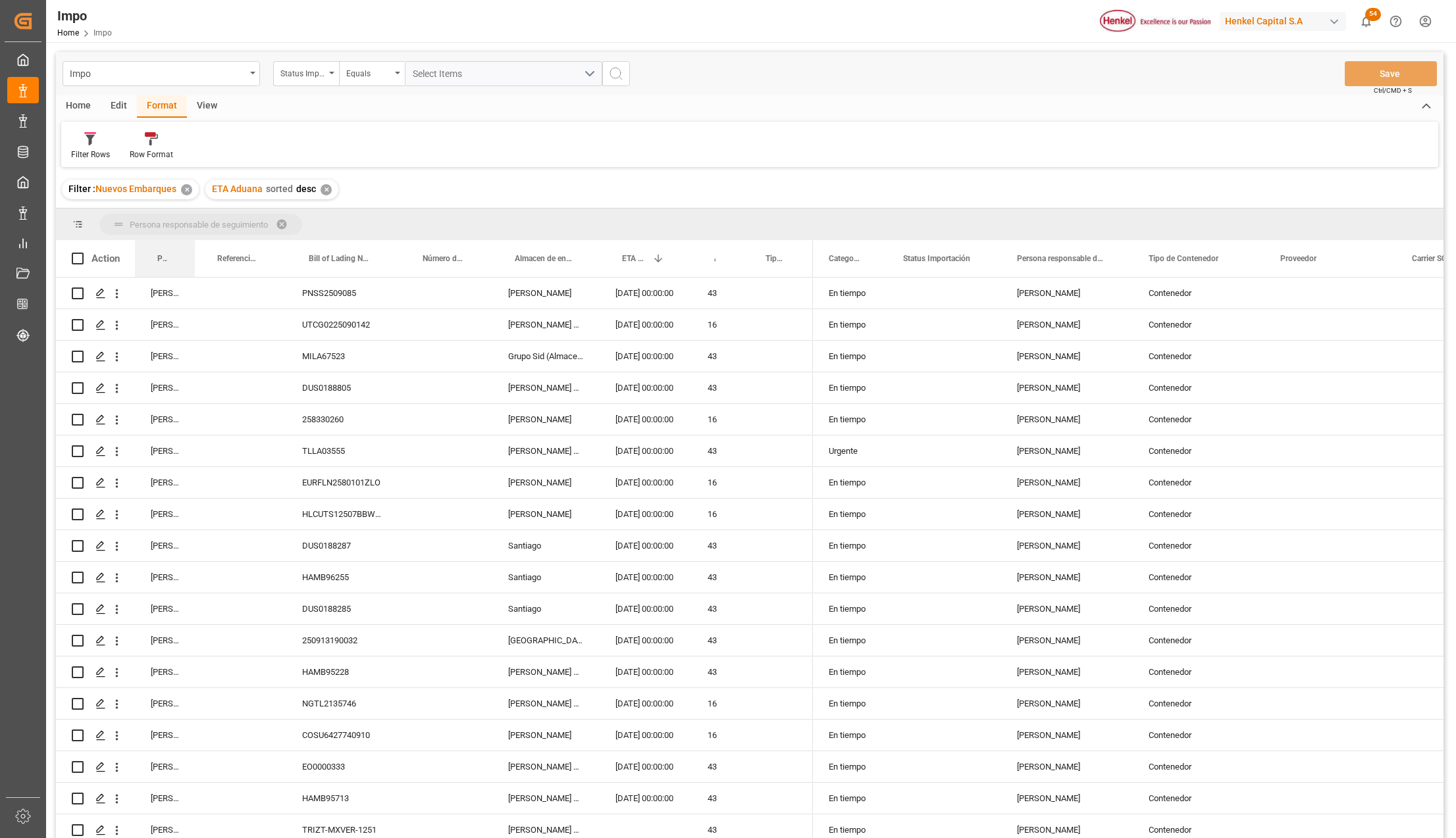
drag, startPoint x: 156, startPoint y: 246, endPoint x: 161, endPoint y: 231, distance: 15.8
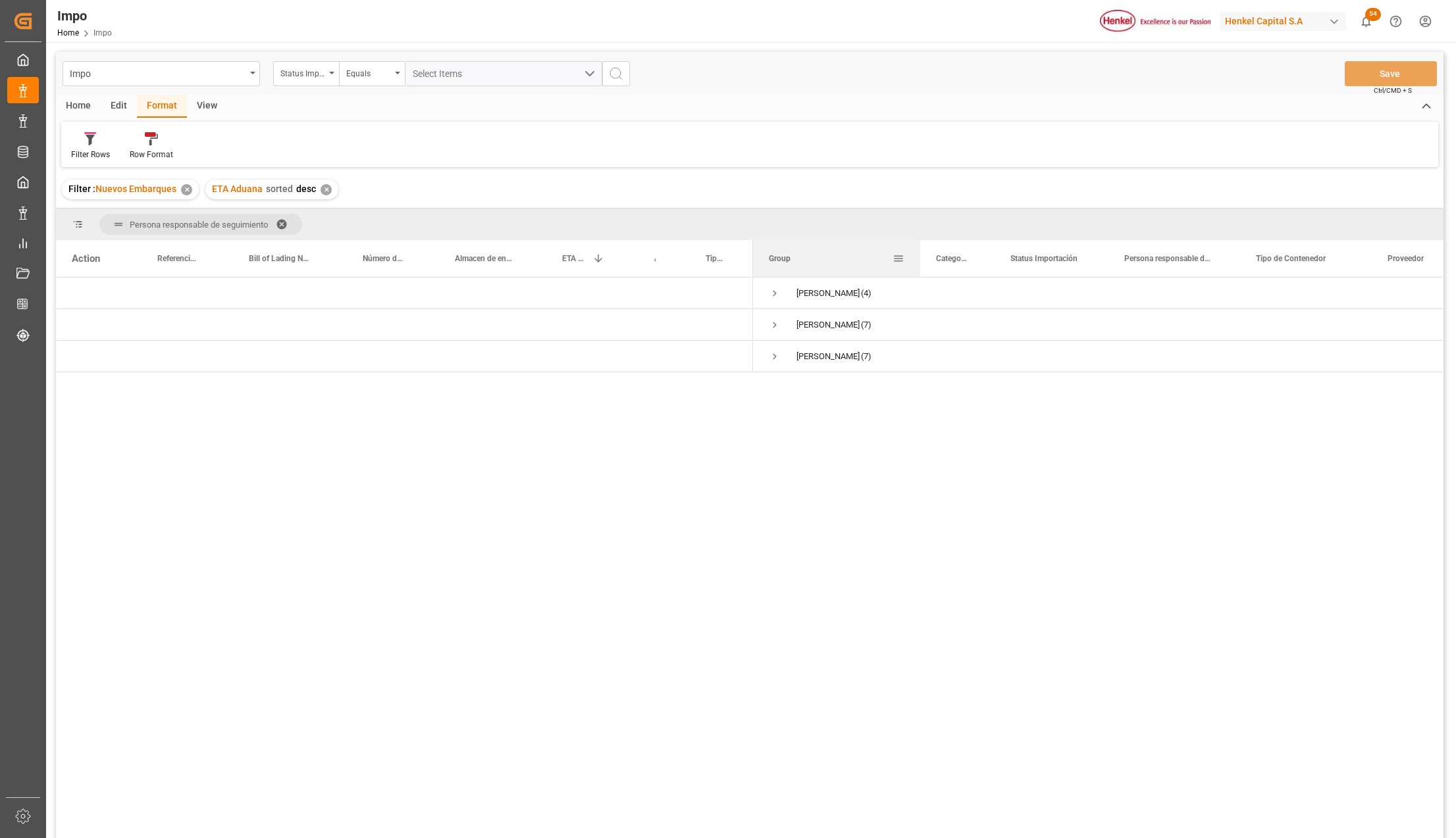
drag, startPoint x: 882, startPoint y: 240, endPoint x: 877, endPoint y: 277, distance: 37.3
click at [919, 244] on div at bounding box center [920, 259] width 5 height 37
click at [774, 324] on span "Press SPACE to select this row." at bounding box center [774, 325] width 11 height 11
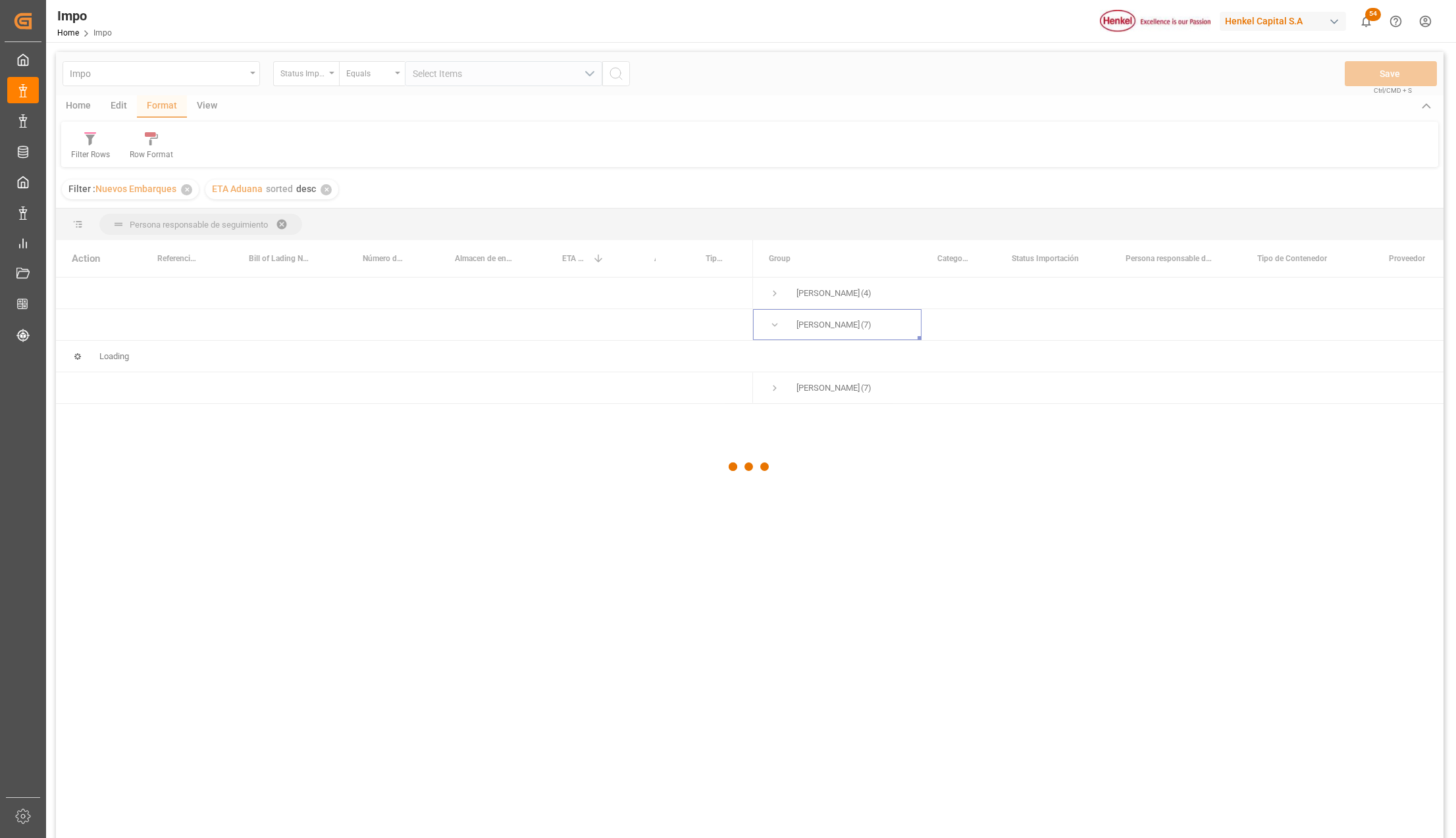
click at [774, 296] on div at bounding box center [750, 466] width 1388 height 830
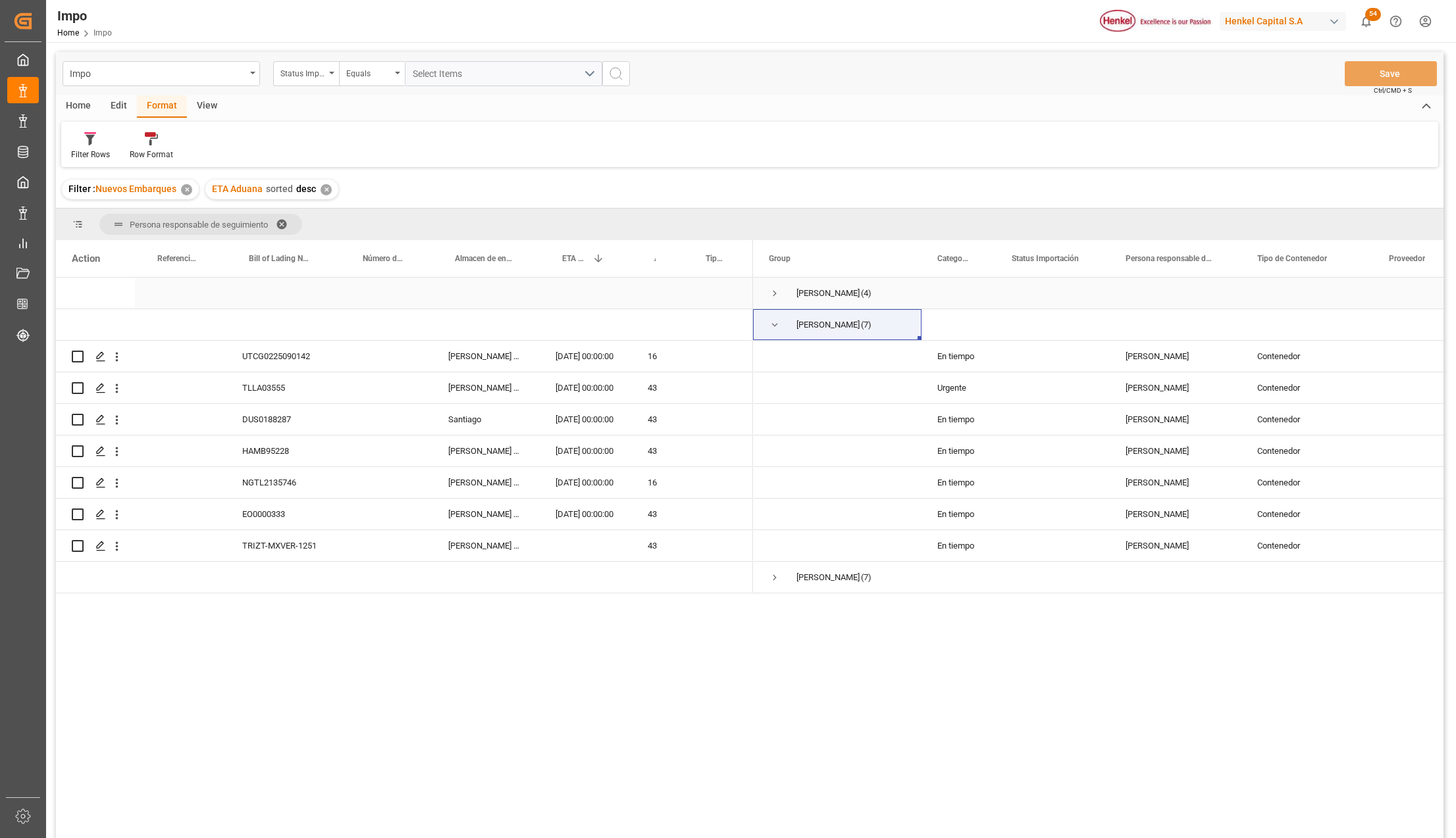
click at [774, 296] on span "Press SPACE to select this row." at bounding box center [774, 293] width 11 height 11
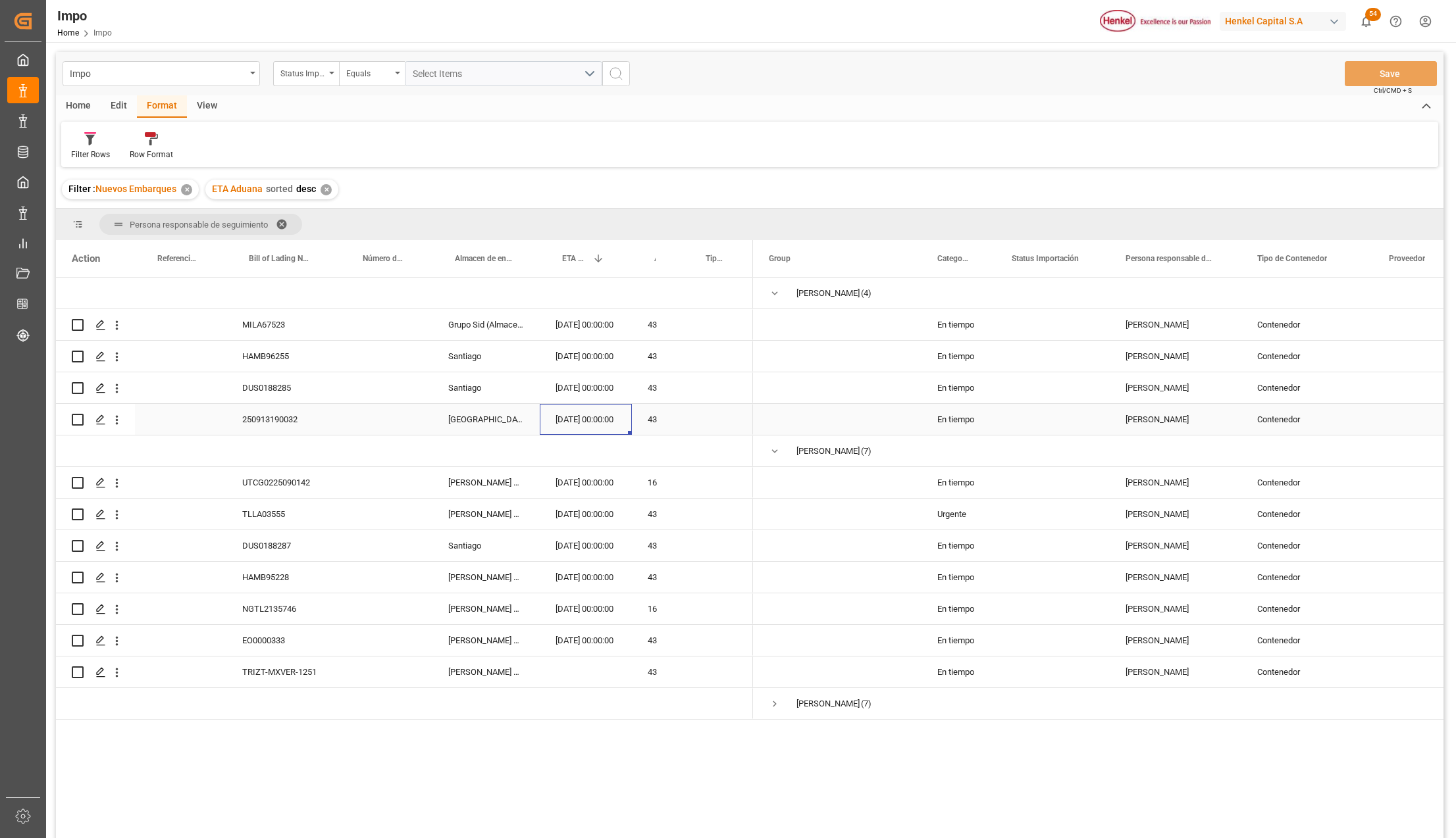
click at [576, 413] on div "29-09-2025 00:00:00" at bounding box center [586, 419] width 92 height 31
click at [585, 478] on div "14-10-2025 00:00:00" at bounding box center [586, 483] width 92 height 31
click at [595, 634] on div "27-09-2025 00:00:00" at bounding box center [586, 640] width 92 height 31
click at [241, 634] on div "EO0000333" at bounding box center [283, 640] width 114 height 31
click at [122, 638] on icon "open menu" at bounding box center [117, 641] width 14 height 14
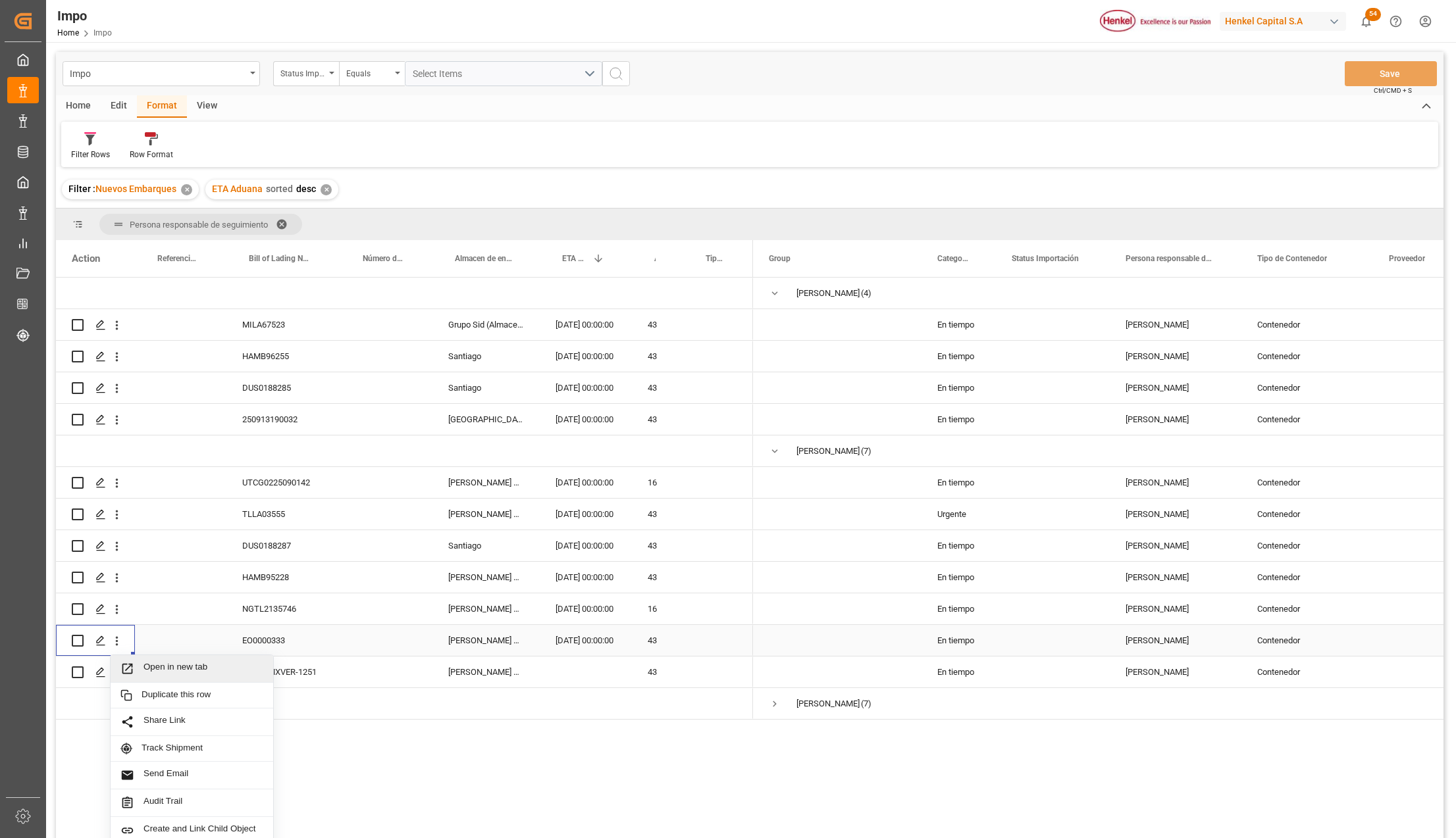
click at [137, 663] on span "Press SPACE to select this row." at bounding box center [132, 668] width 23 height 14
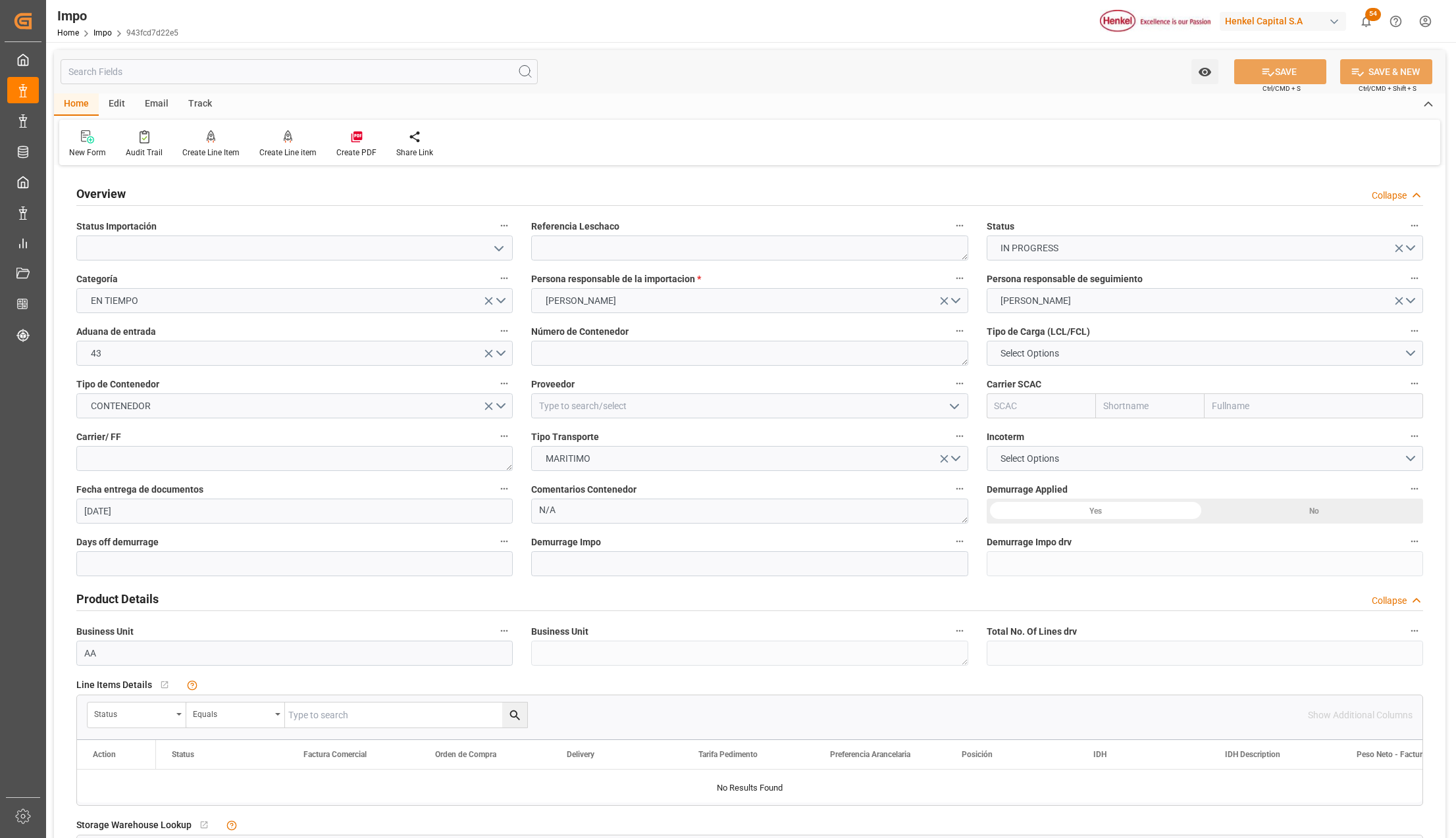
type input "[DATE]"
click at [555, 234] on label "Referencia Leschaco" at bounding box center [749, 226] width 436 height 18
click at [951, 234] on button "Referencia Leschaco" at bounding box center [959, 225] width 17 height 17
click at [548, 254] on div at bounding box center [728, 419] width 1456 height 838
click at [543, 245] on textarea at bounding box center [749, 248] width 436 height 25
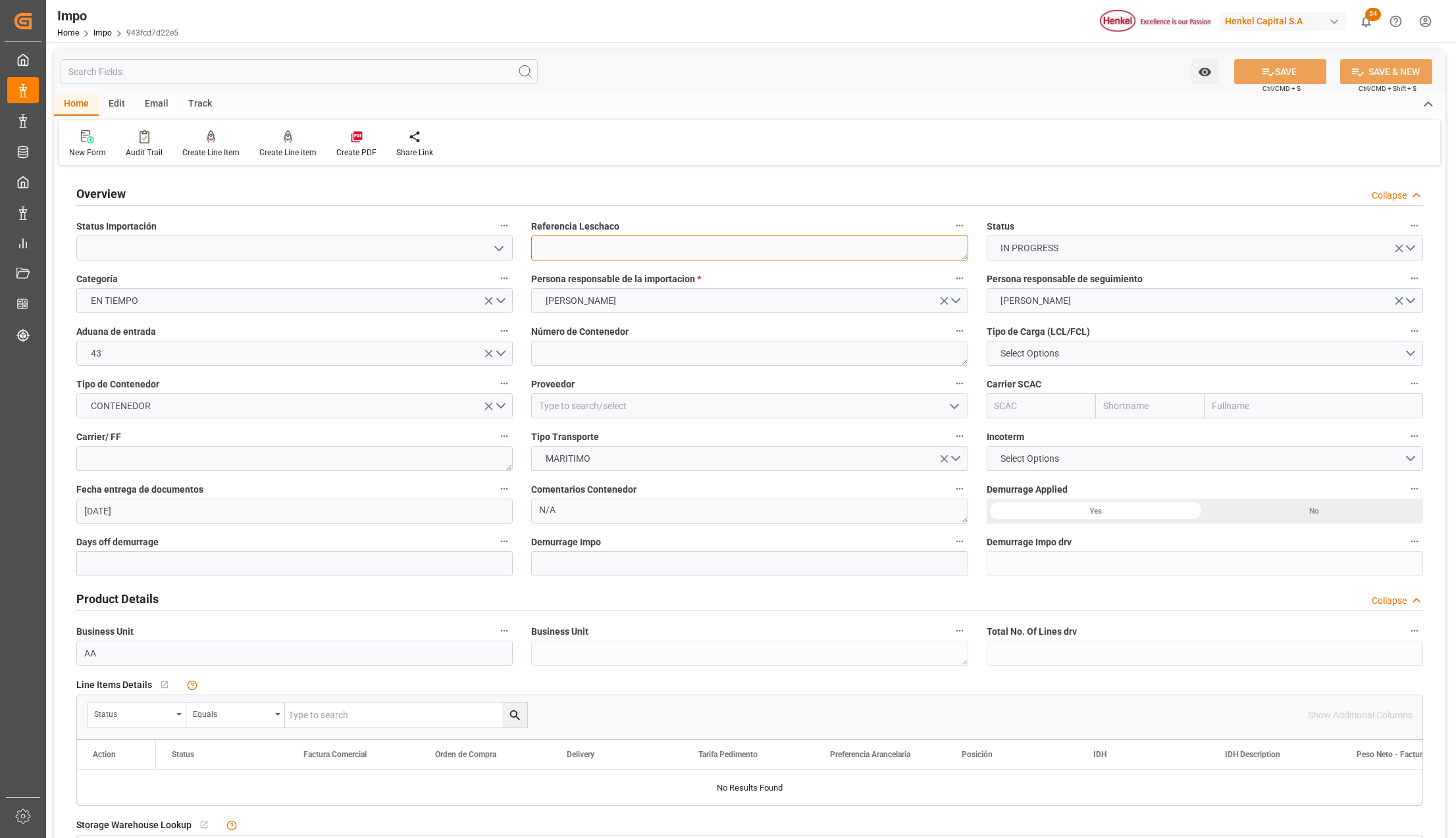
paste textarea "EO0000333"
type textarea "EO0000333"
click at [501, 244] on icon "open menu" at bounding box center [498, 248] width 16 height 16
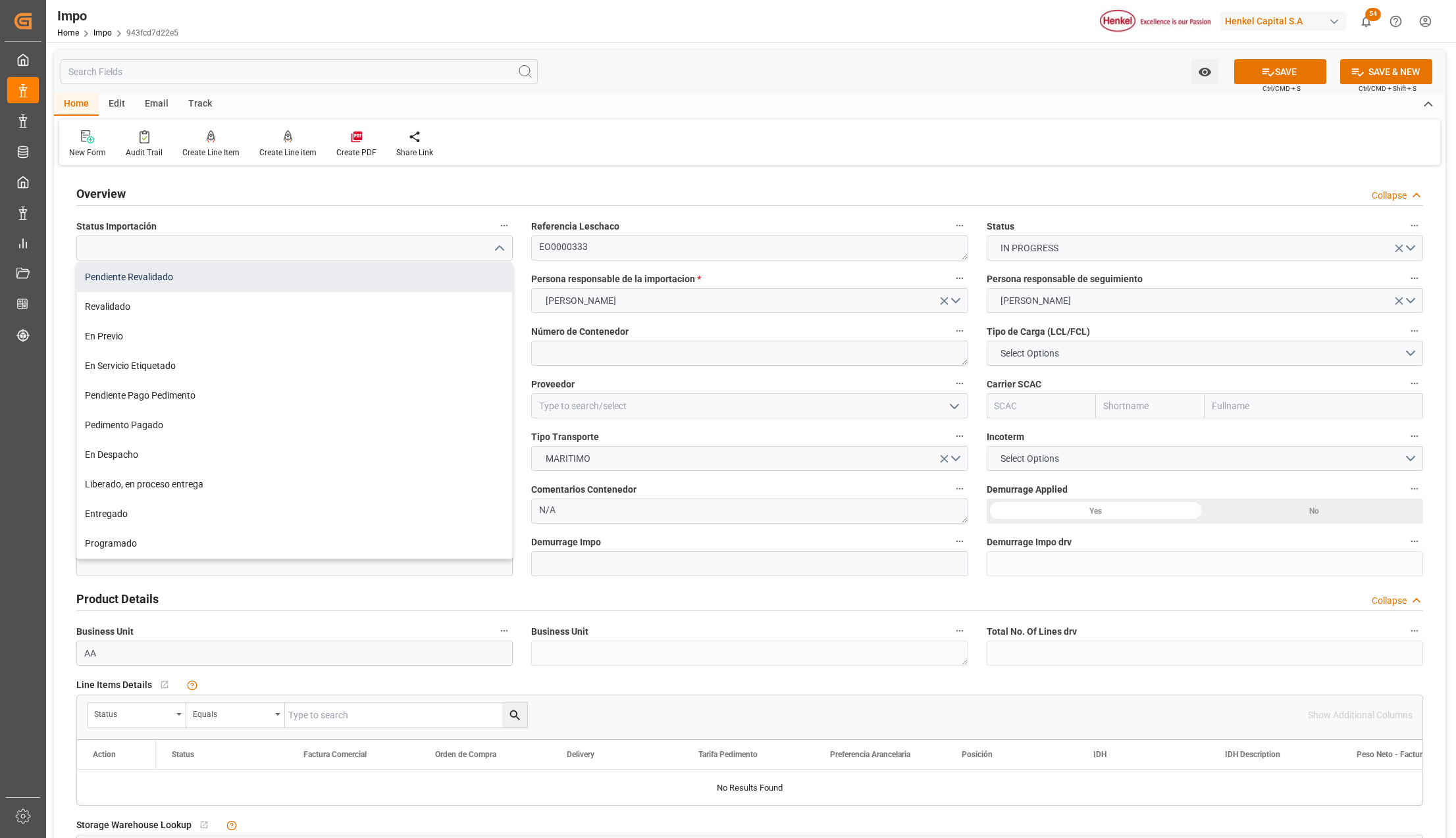
click at [297, 277] on div "Pendiente Revalidado" at bounding box center [295, 277] width 435 height 30
type input "Pendiente Revalidado"
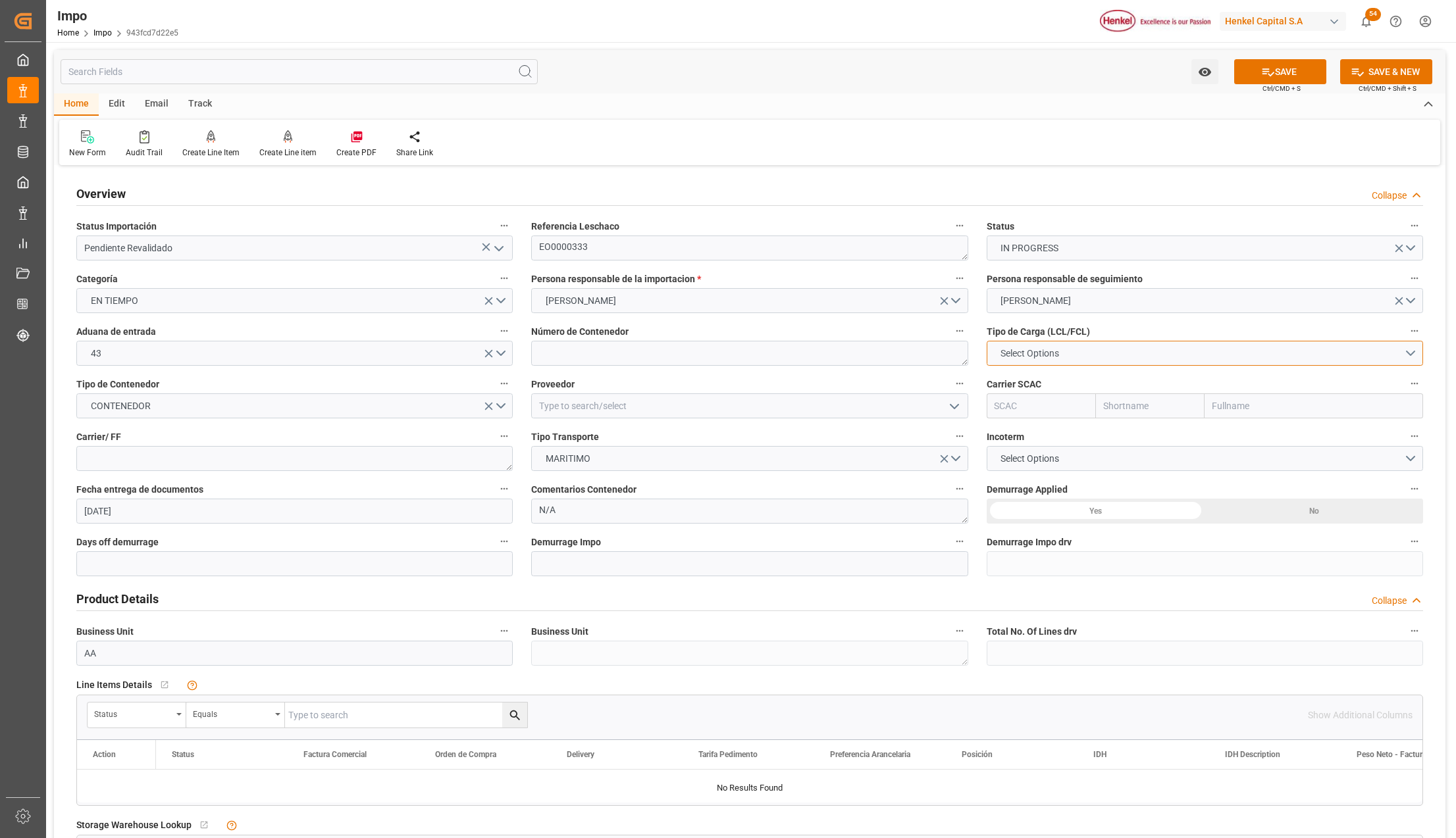
click at [1039, 349] on span "Select Options" at bounding box center [1029, 353] width 71 height 14
click at [1030, 382] on div "FCL 20"" at bounding box center [1205, 384] width 435 height 28
click at [1036, 354] on span "FCL 20"" at bounding box center [1016, 353] width 45 height 14
click at [1049, 405] on div "FCL 40"" at bounding box center [1205, 412] width 435 height 28
click at [549, 356] on textarea at bounding box center [749, 353] width 436 height 25
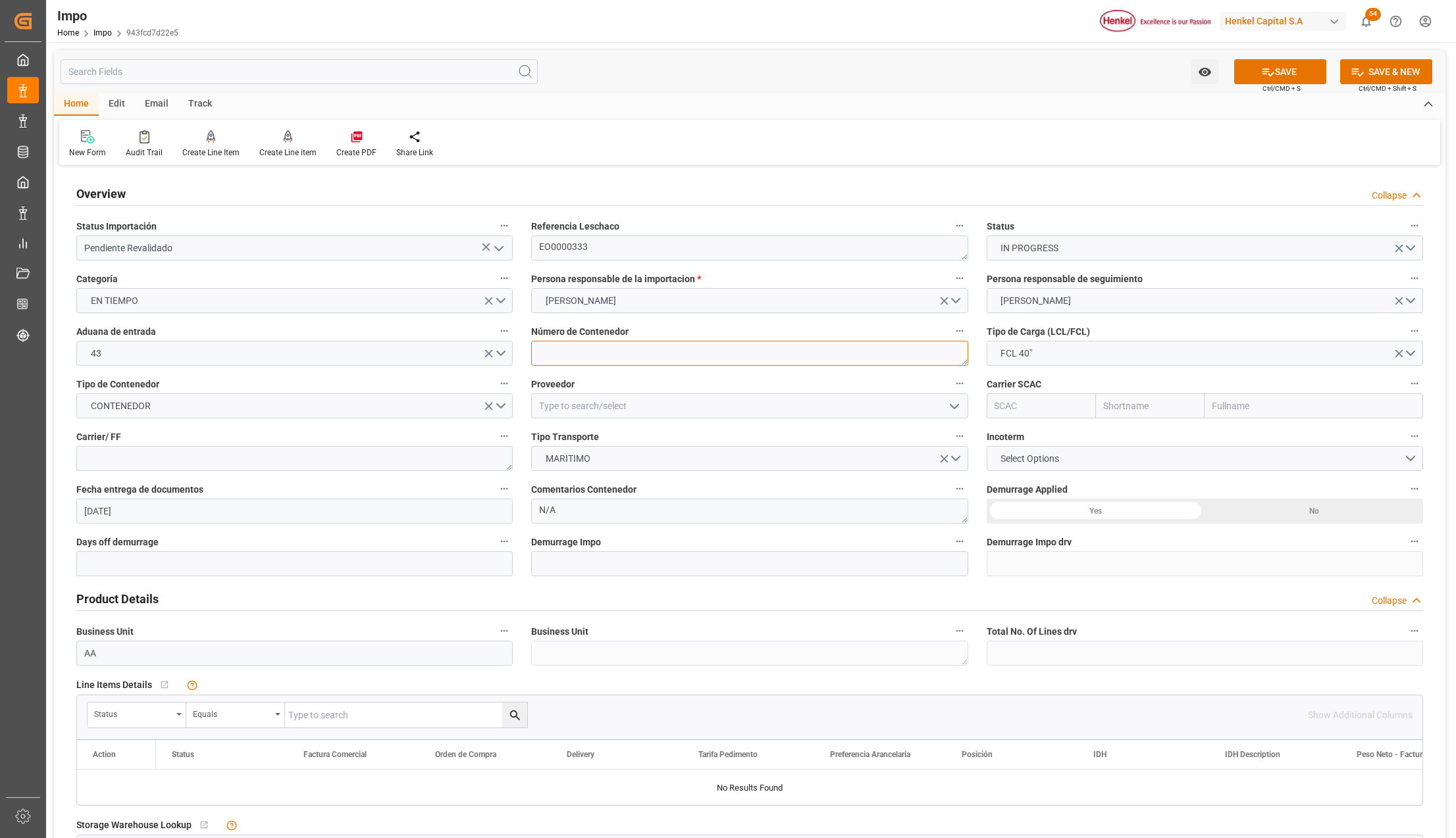
click at [533, 351] on textarea at bounding box center [749, 353] width 436 height 25
paste textarea "ZCLU9952573"
type textarea "ZCLU9952573"
click at [564, 410] on input at bounding box center [749, 405] width 436 height 25
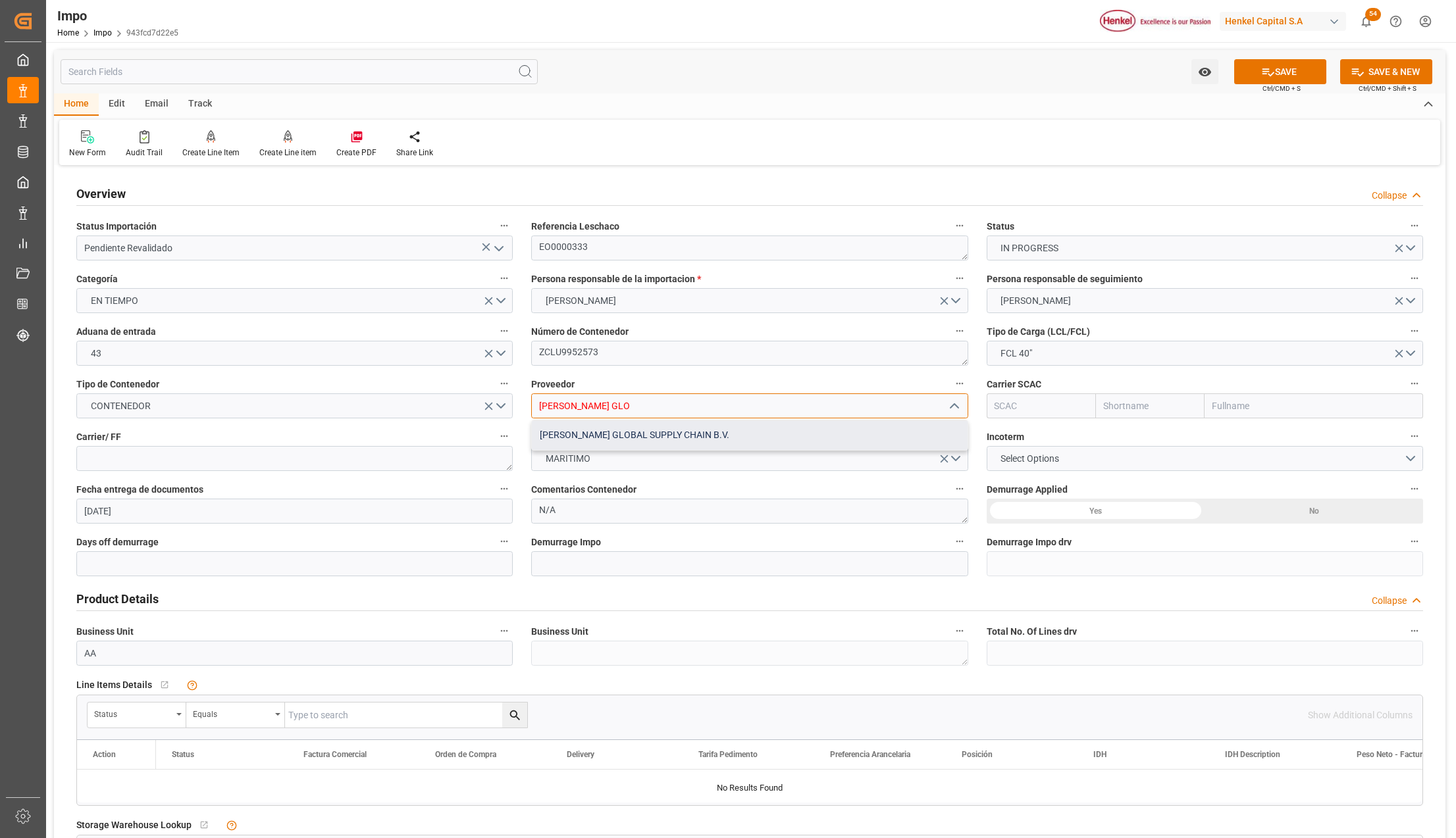
click at [687, 429] on div "[PERSON_NAME] GLOBAL SUPPLY CHAIN B.V." at bounding box center [750, 435] width 435 height 30
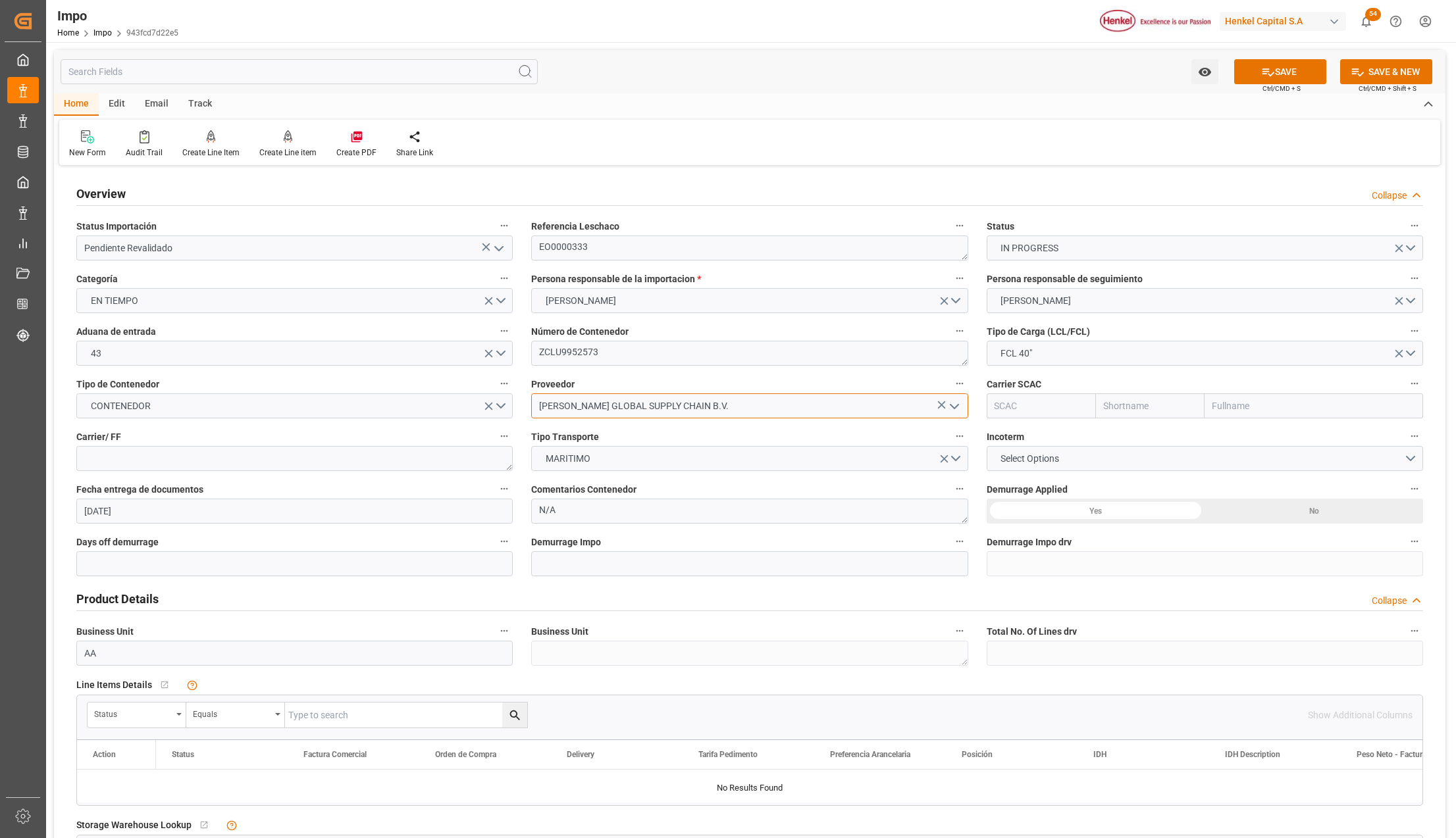
type input "[PERSON_NAME] GLOBAL SUPPLY CHAIN B.V."
click at [1230, 410] on input "text" at bounding box center [1314, 405] width 218 height 25
click at [1219, 408] on input "text" at bounding box center [1314, 405] width 218 height 25
type input "zim"
click at [1238, 438] on b "ZIM Integrated Shipping Services Ltd." at bounding box center [1292, 434] width 158 height 11
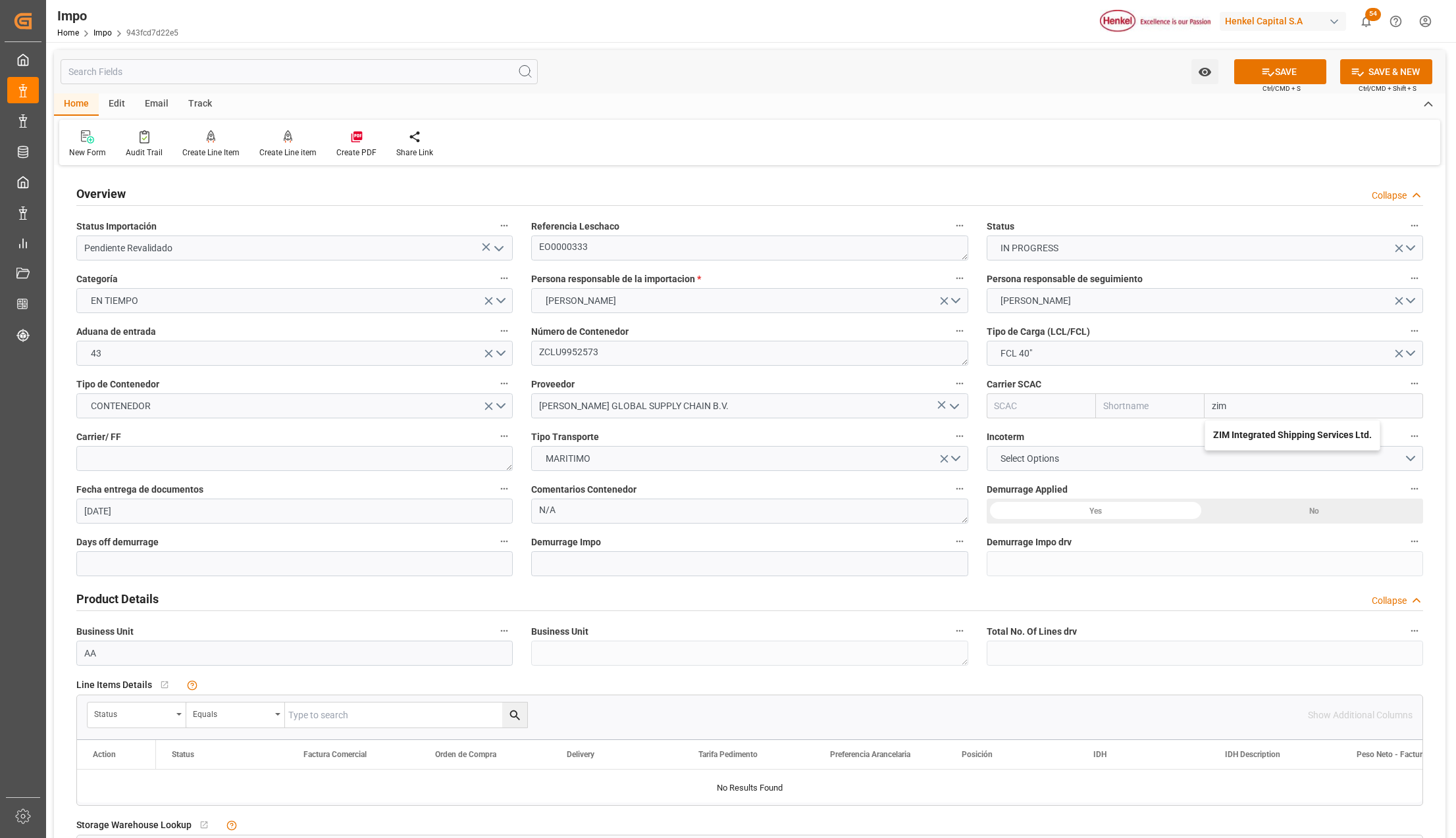
type input "ZIMU"
type input "ZIM"
type input "ZIM Integrated Shipping Services Ltd."
click at [235, 469] on textarea at bounding box center [294, 458] width 436 height 25
type textarea "LESCHACO"
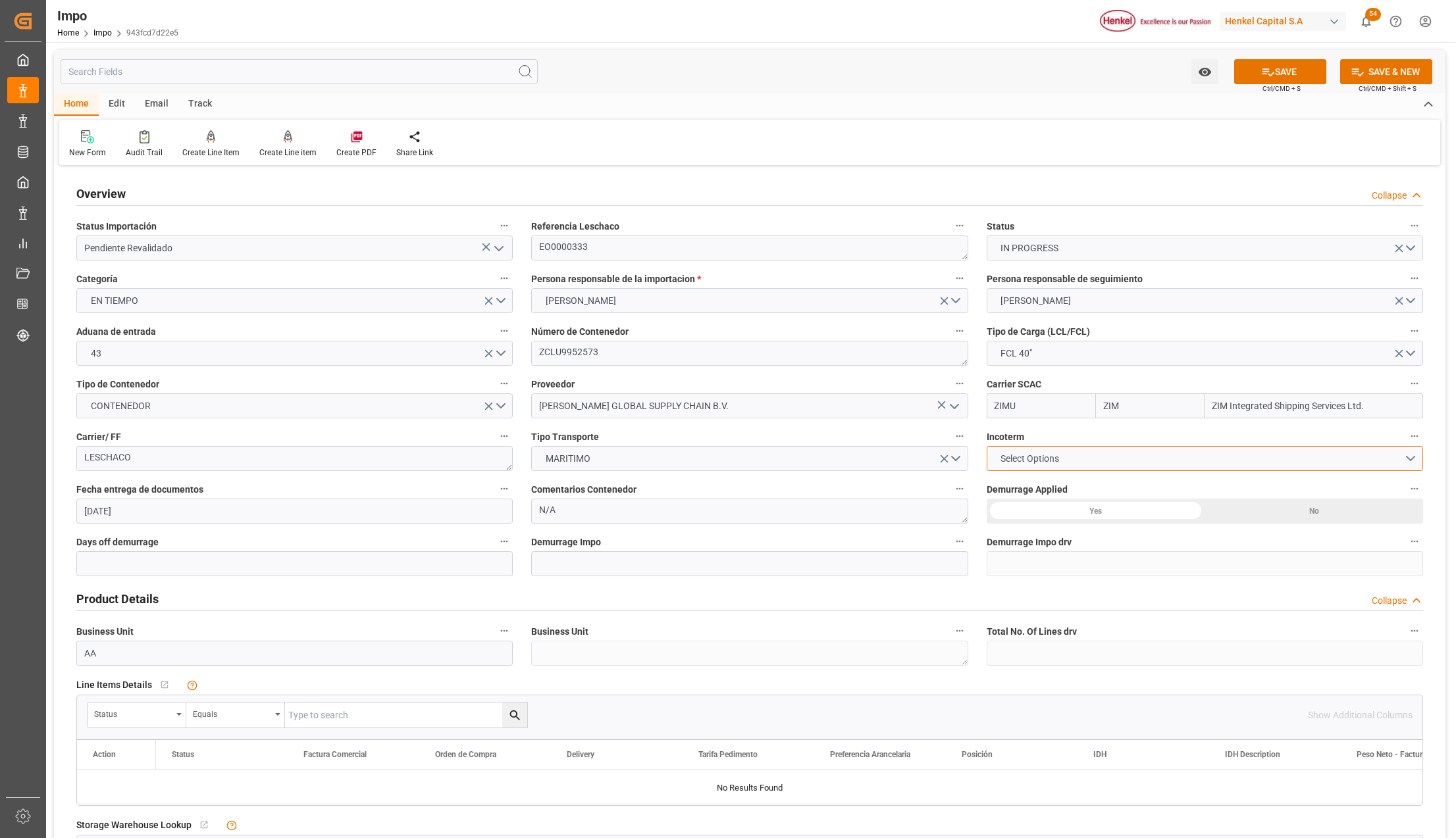
click at [1045, 448] on button "Select Options" at bounding box center [1204, 458] width 436 height 25
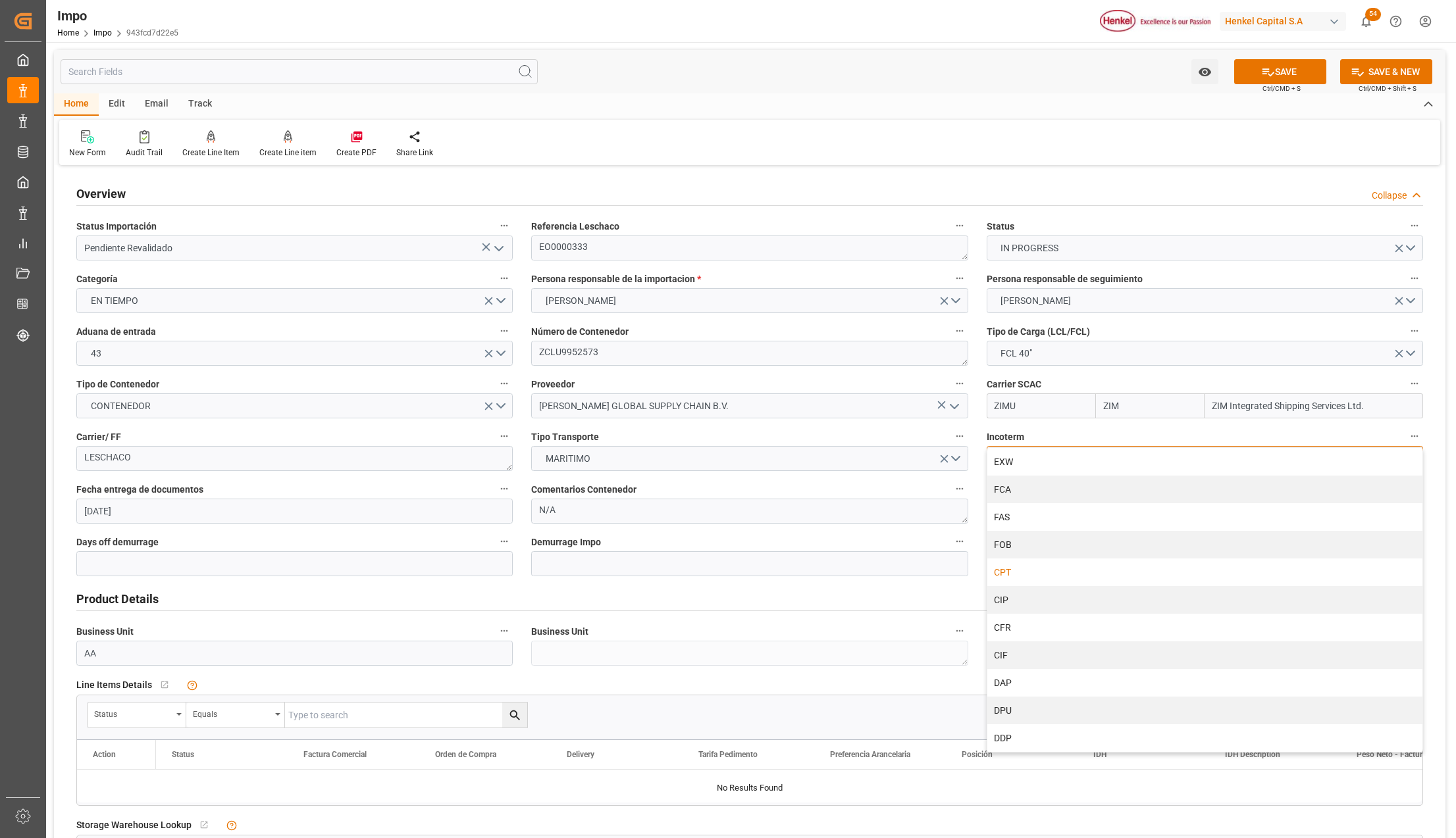
click at [1014, 572] on div "CPT" at bounding box center [1205, 572] width 435 height 28
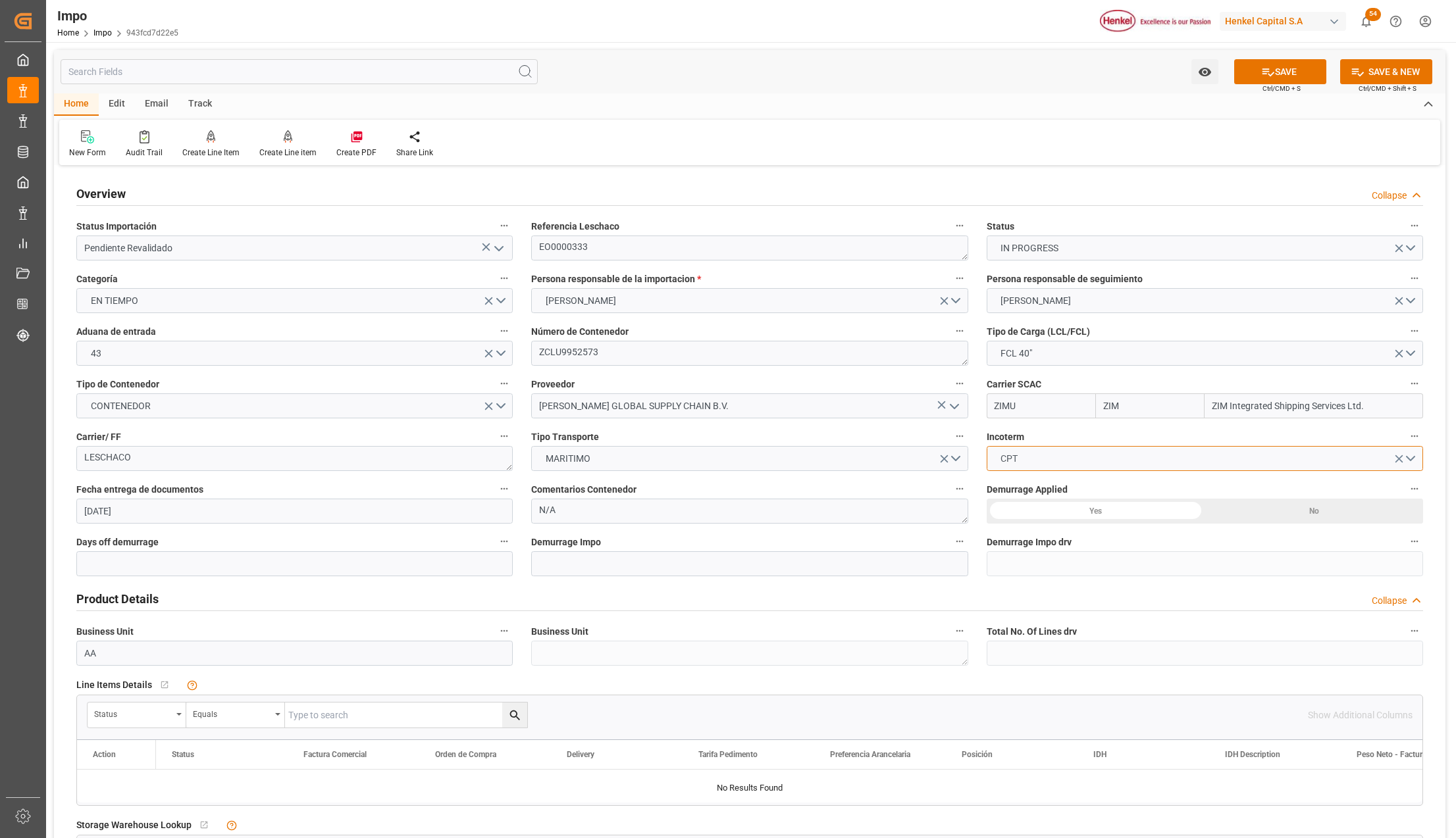
click at [1061, 469] on button "CPT" at bounding box center [1204, 458] width 436 height 25
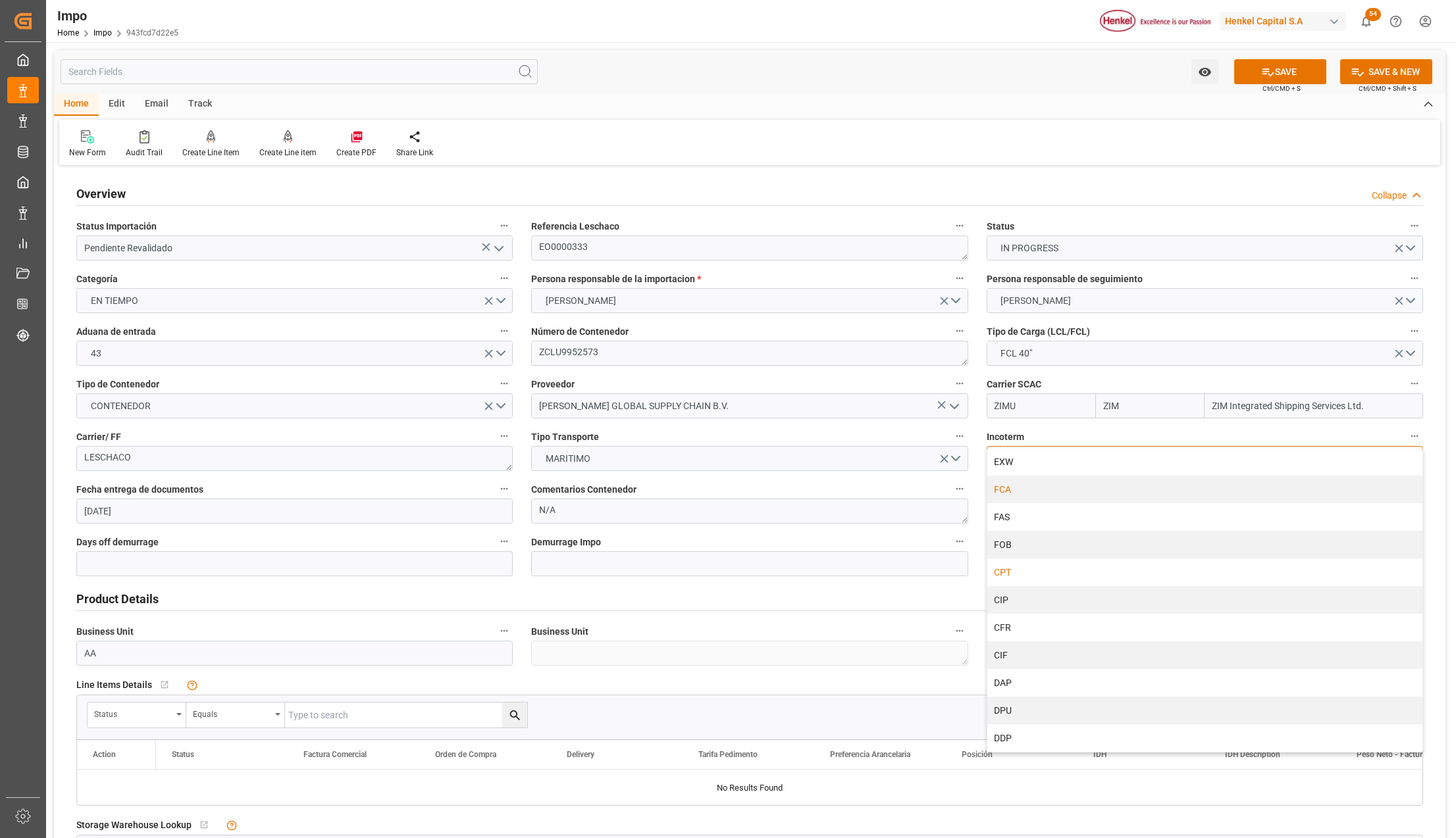
click at [1038, 491] on div "FCA" at bounding box center [1205, 489] width 435 height 28
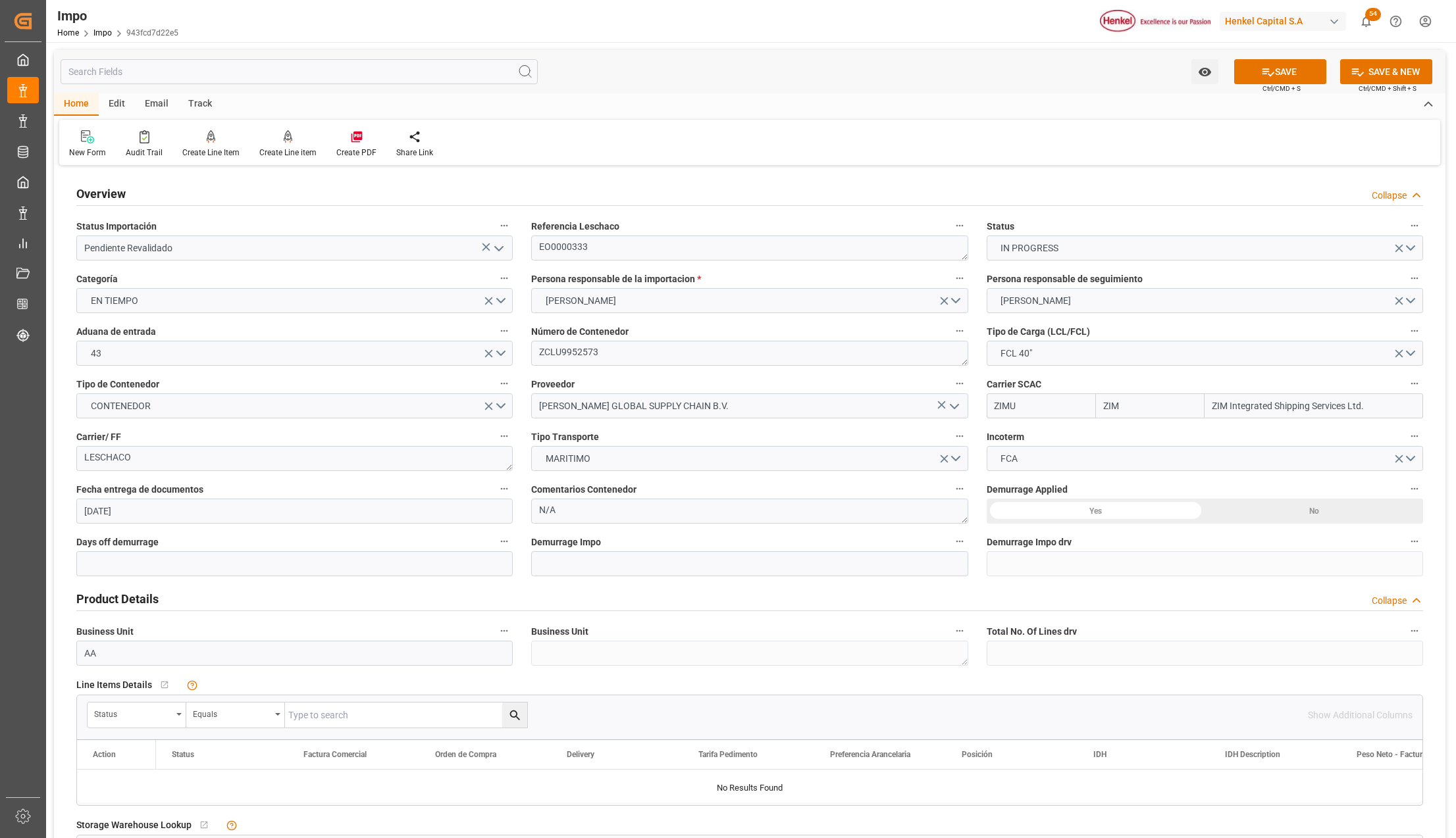
click at [1180, 509] on div "Yes" at bounding box center [1095, 511] width 218 height 25
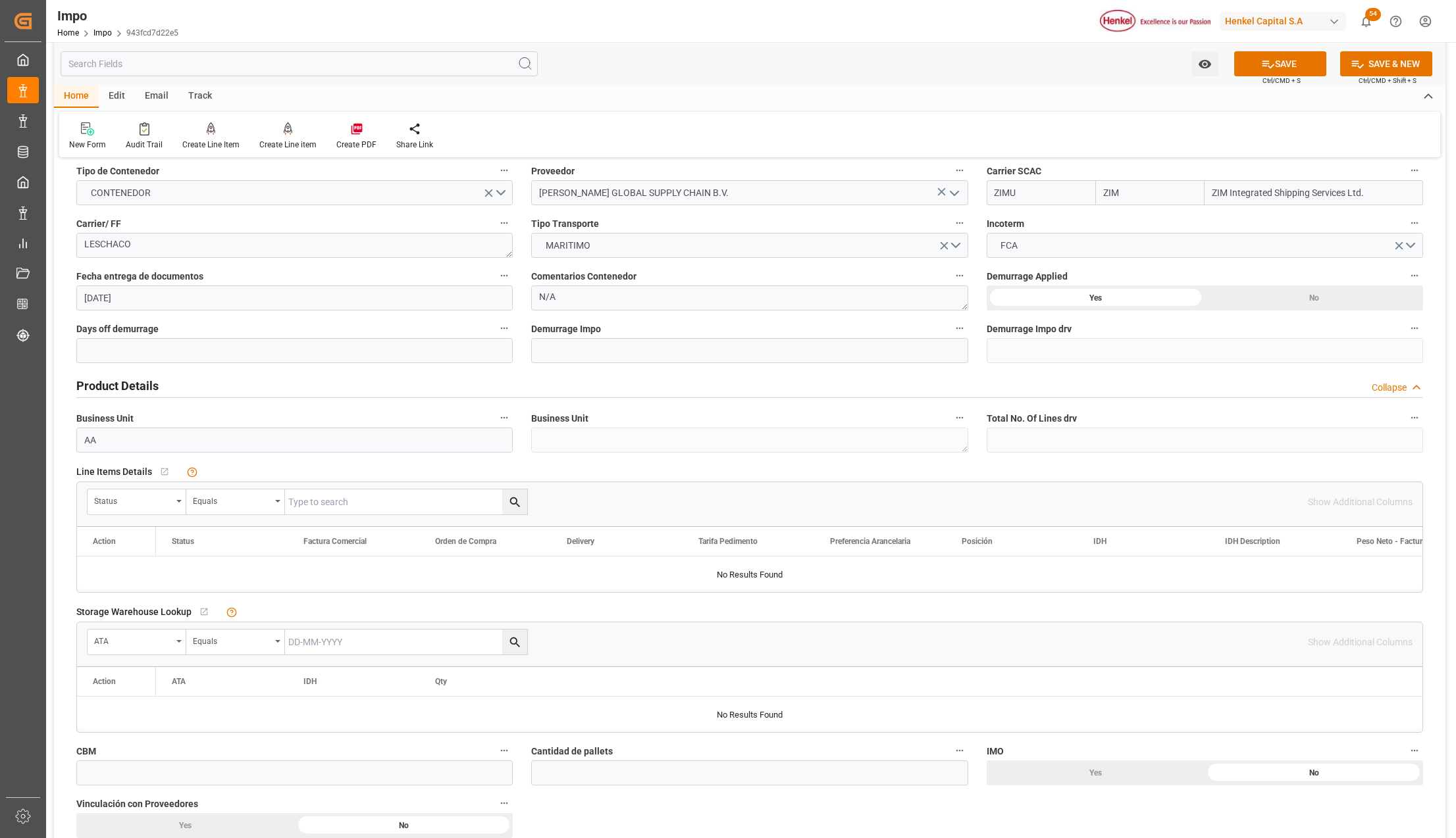
scroll to position [263, 0]
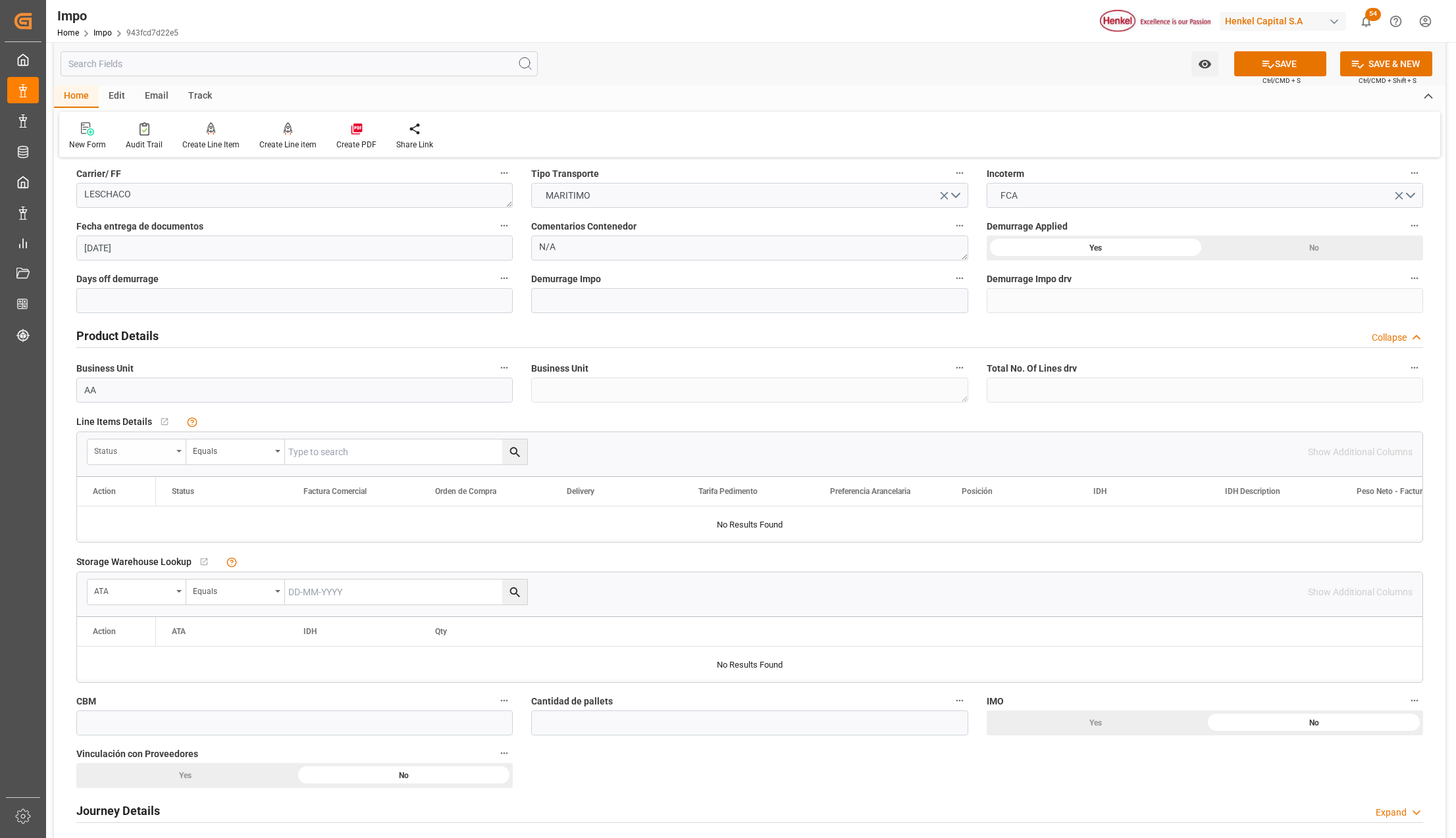
click at [177, 440] on div "Status" at bounding box center [137, 451] width 99 height 25
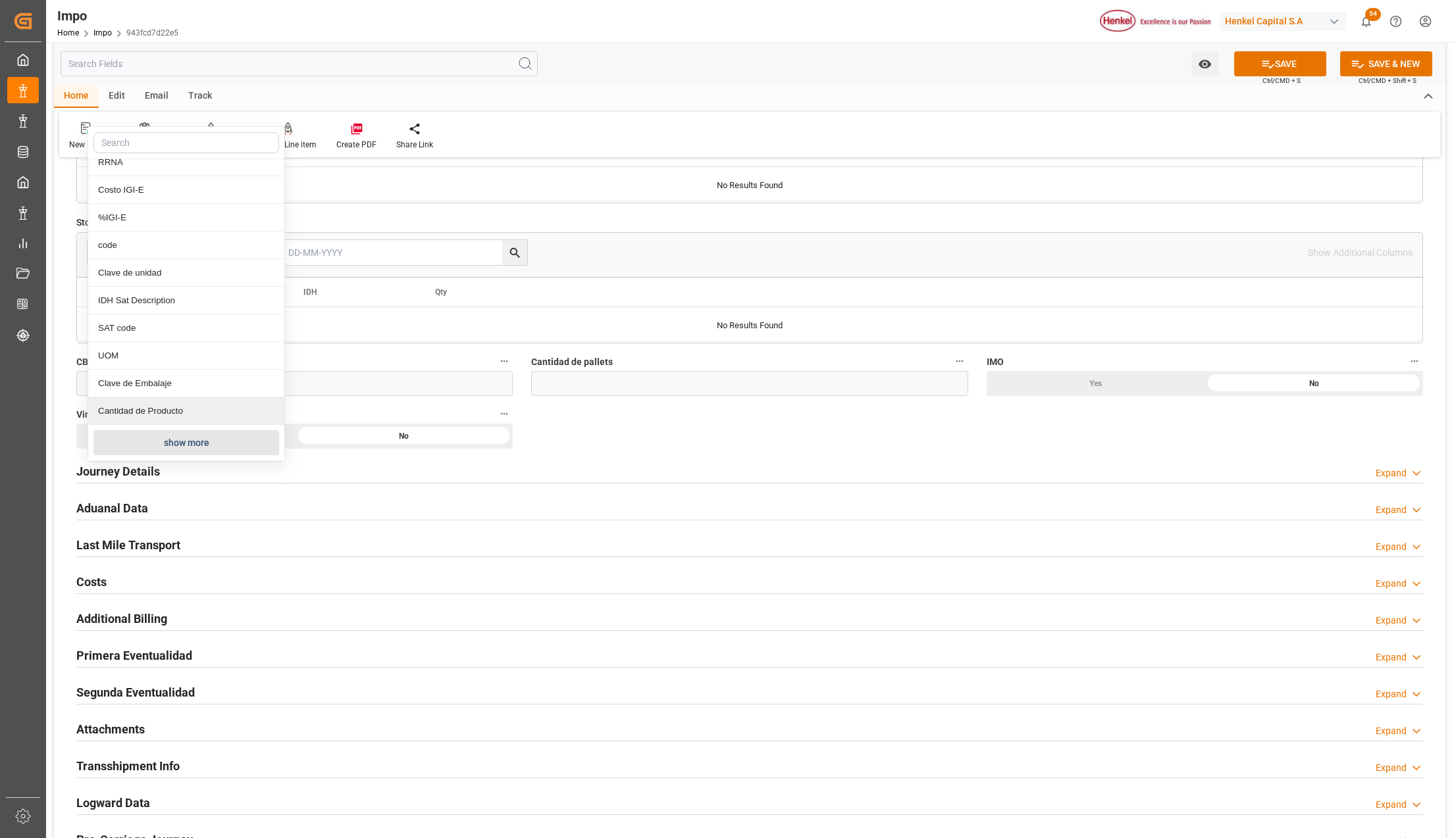
scroll to position [614, 0]
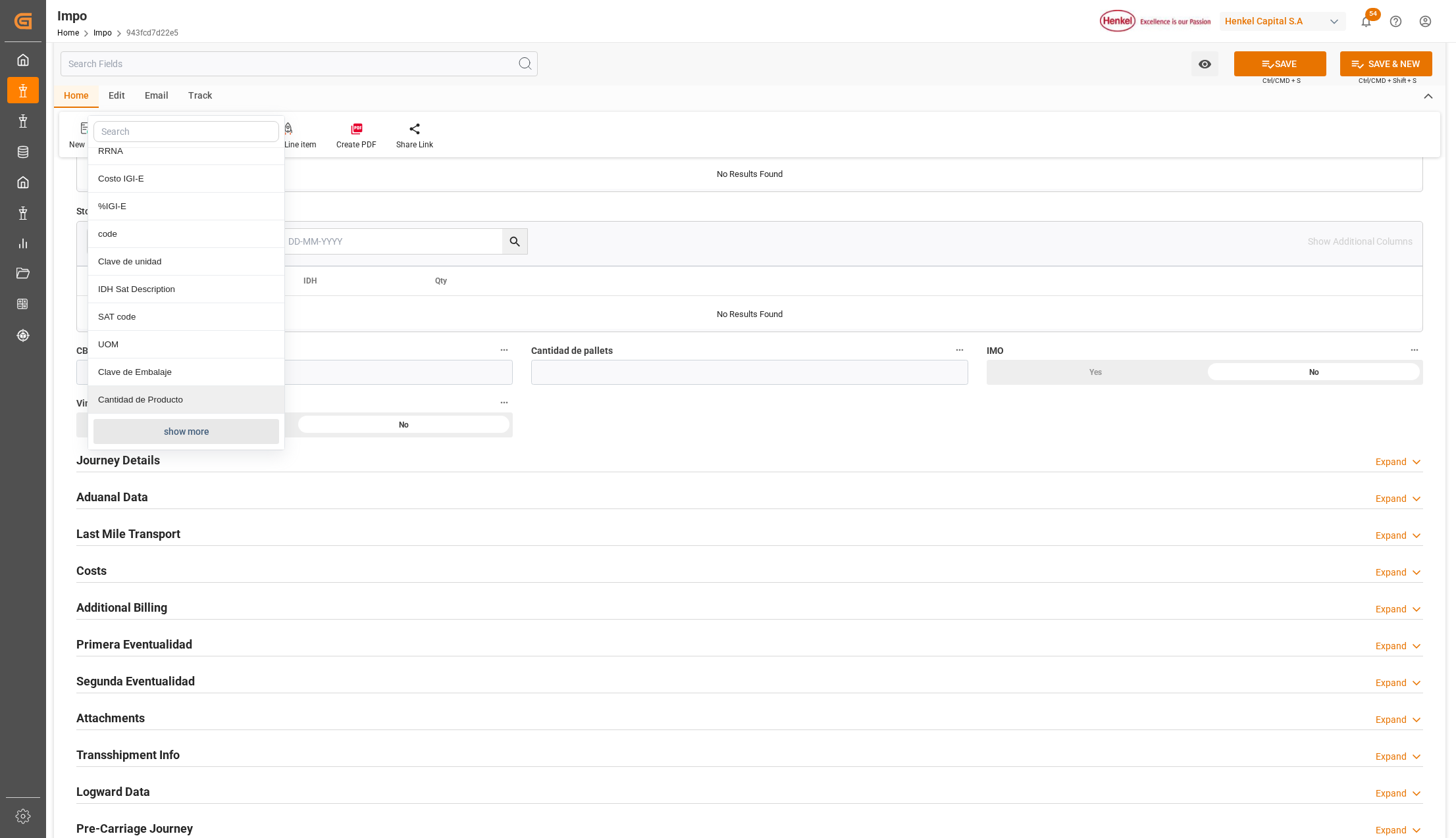
click at [154, 428] on button "show more" at bounding box center [186, 432] width 186 height 25
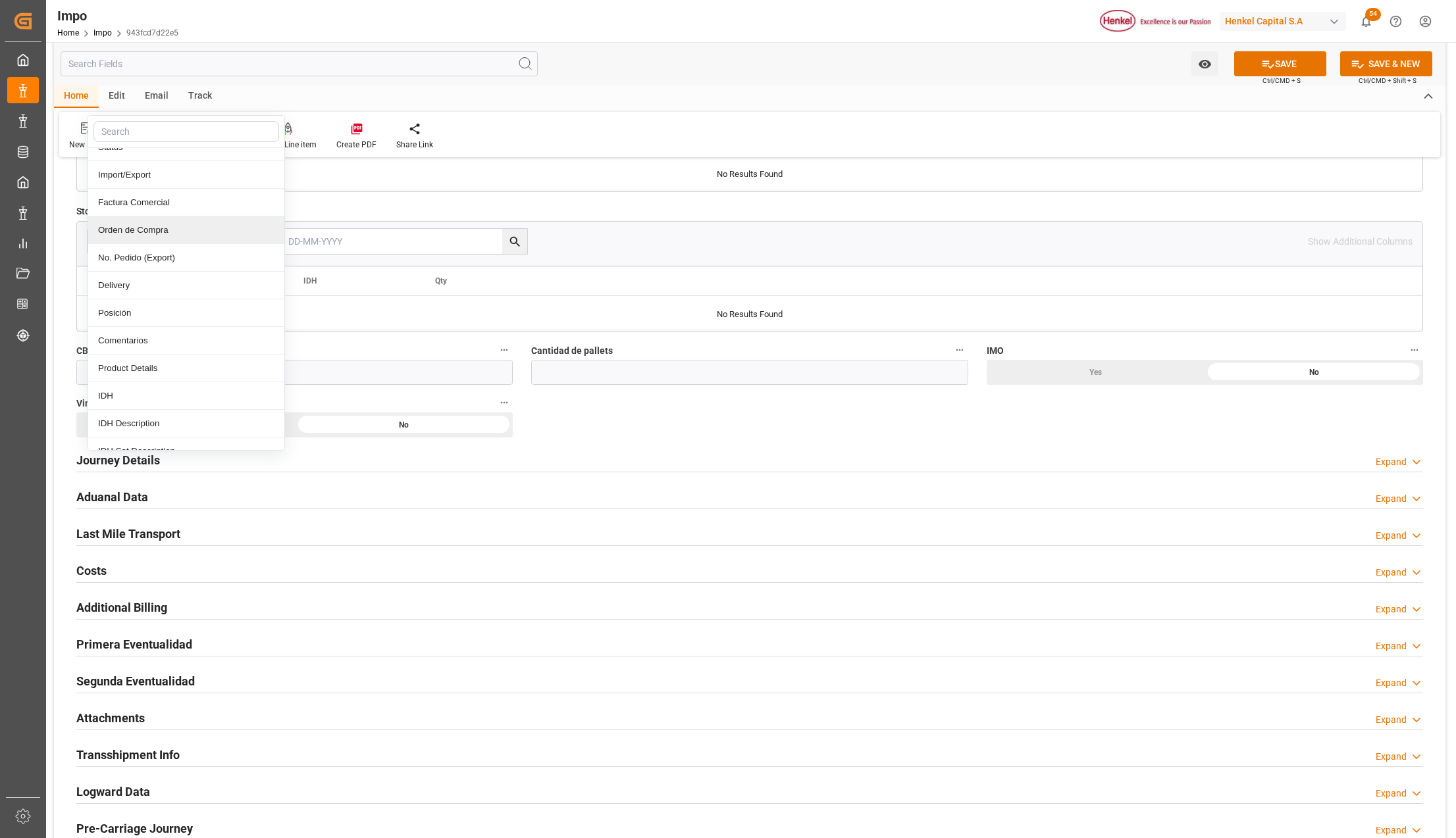
scroll to position [175, 0]
click at [119, 323] on div "Comentarios" at bounding box center [186, 318] width 196 height 28
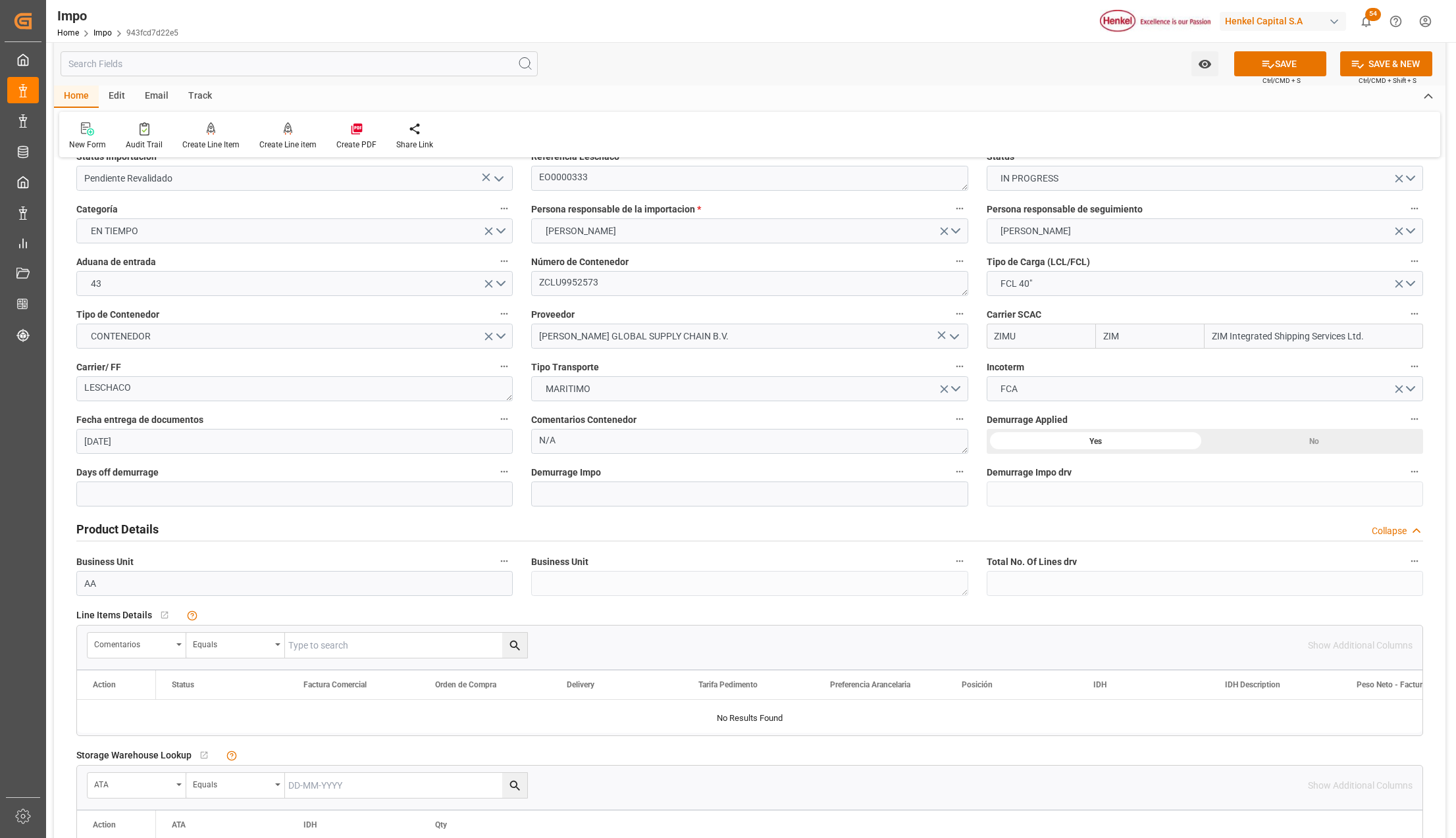
scroll to position [0, 0]
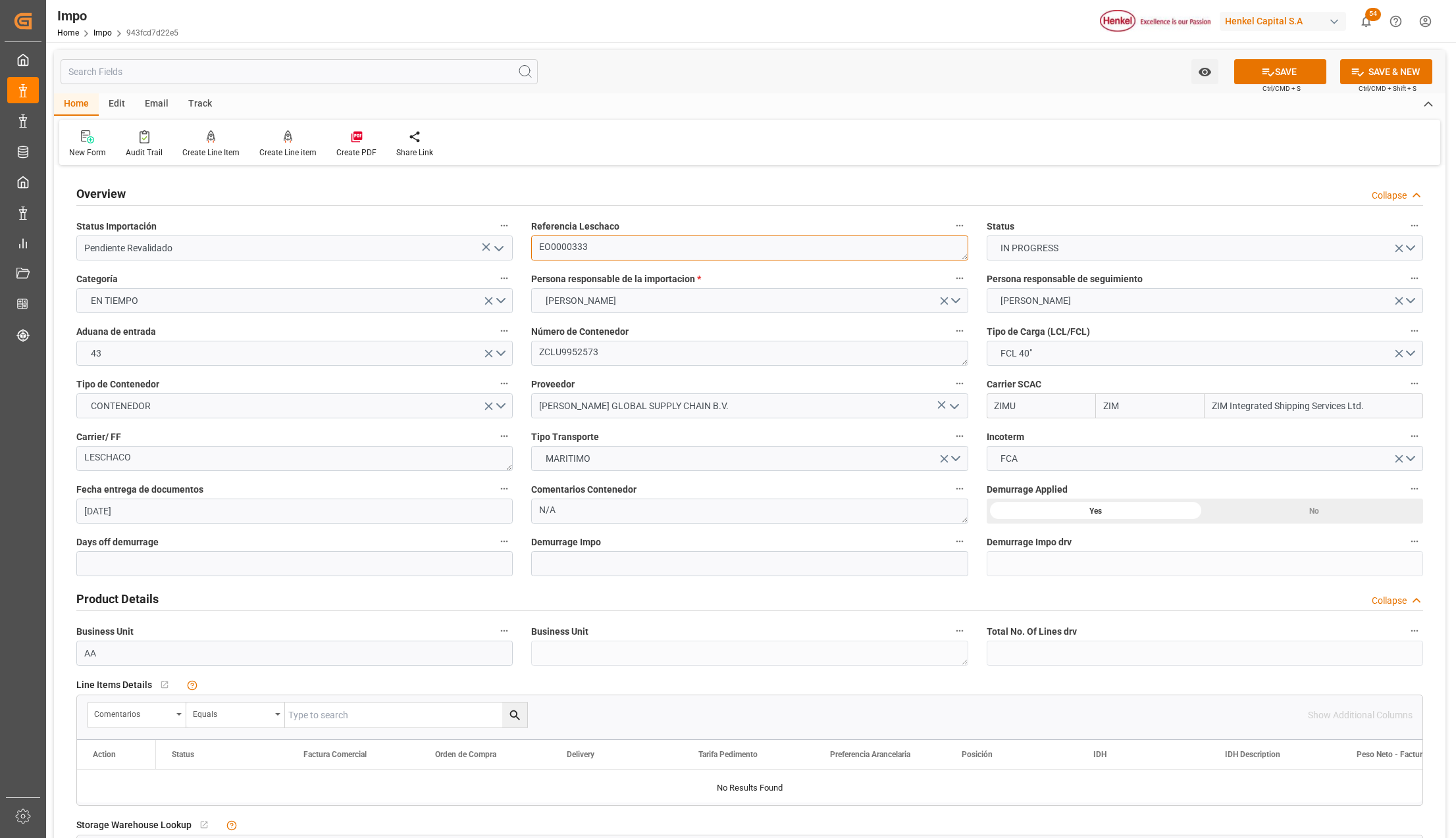
click at [567, 242] on textarea "EO0000333" at bounding box center [749, 248] width 436 height 25
click at [340, 707] on input "text" at bounding box center [406, 715] width 242 height 25
paste input "EO0000333"
type input "EO0000333"
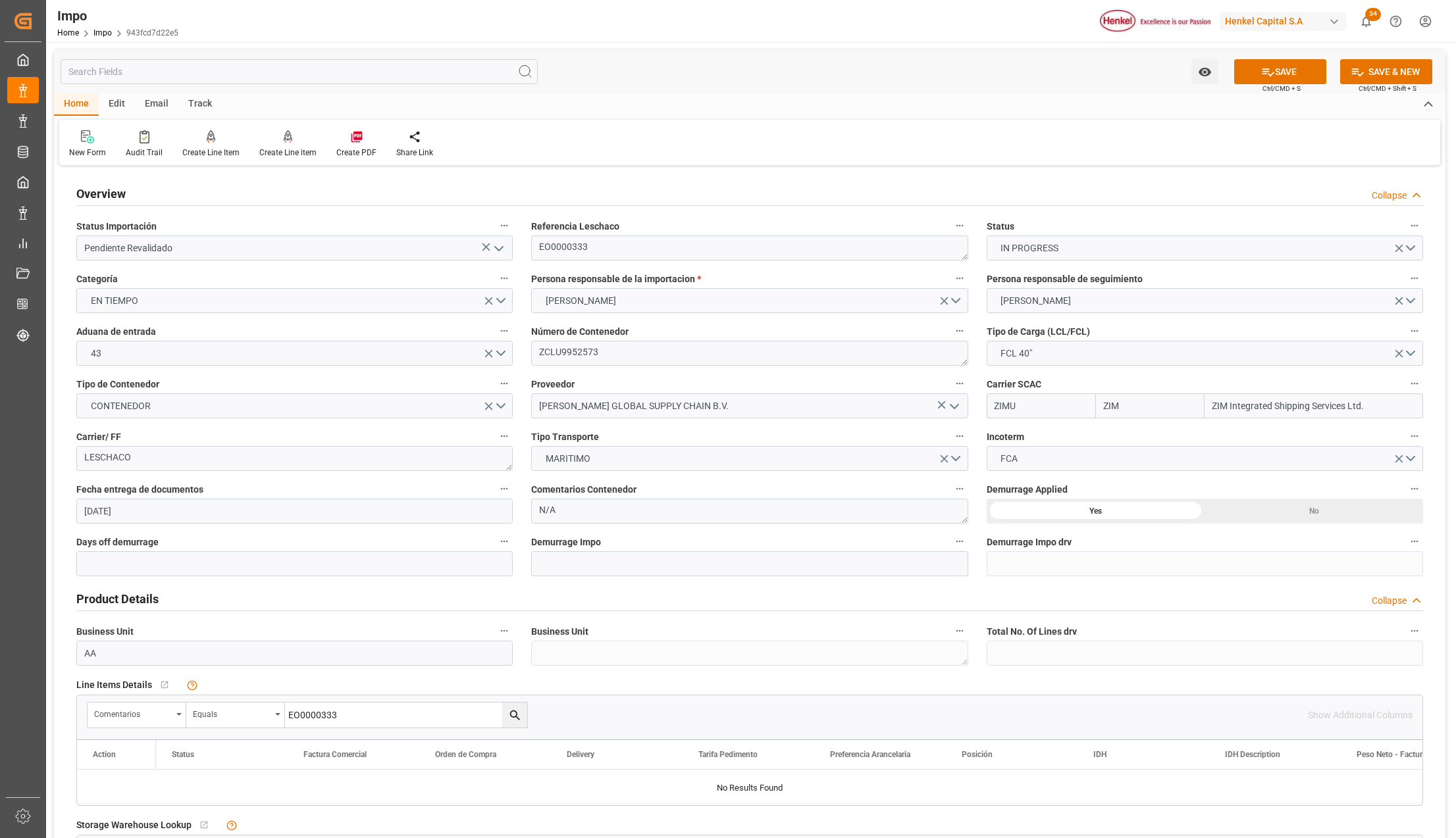
click at [503, 726] on button "search button" at bounding box center [515, 715] width 25 height 25
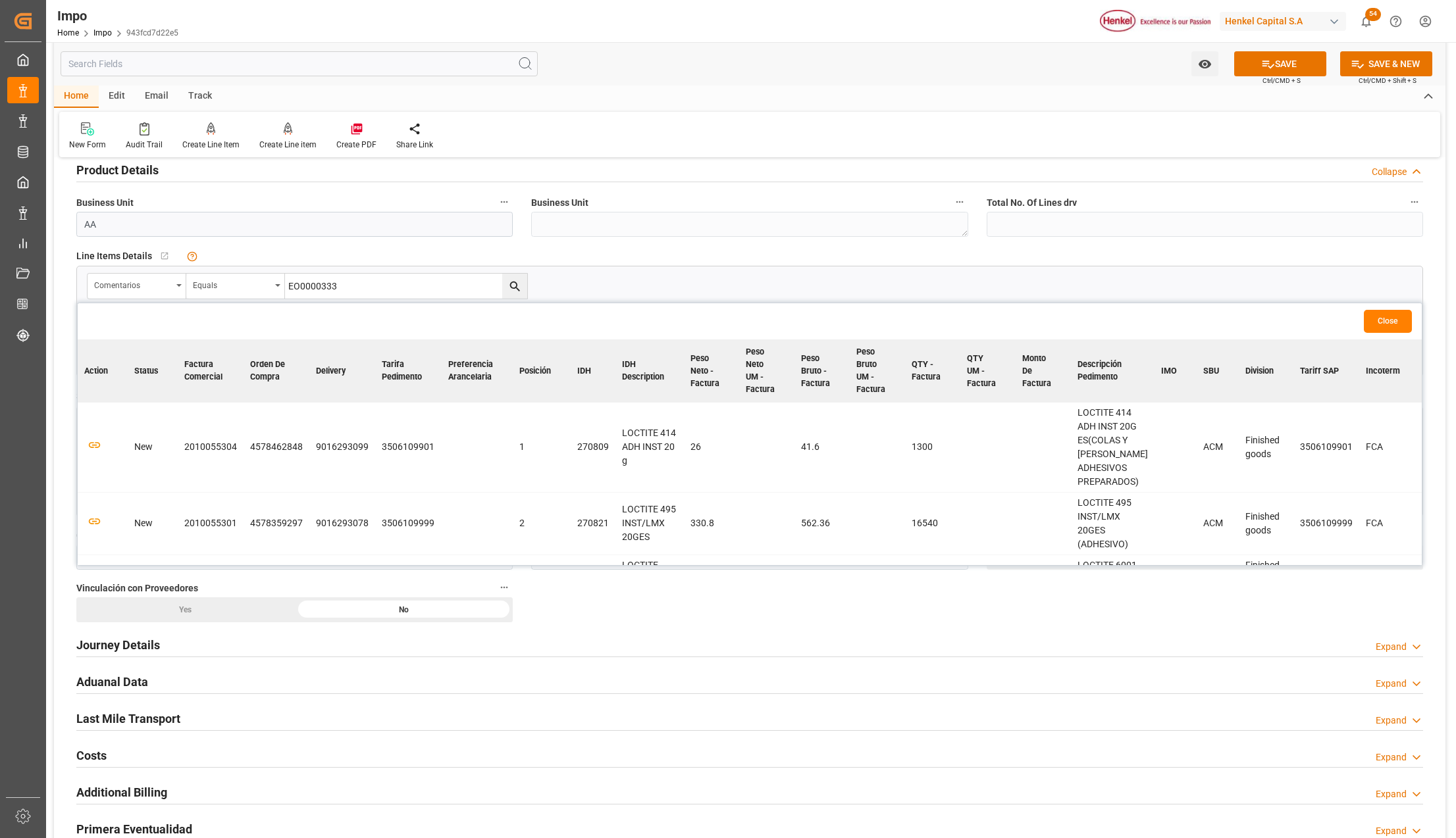
scroll to position [438, 0]
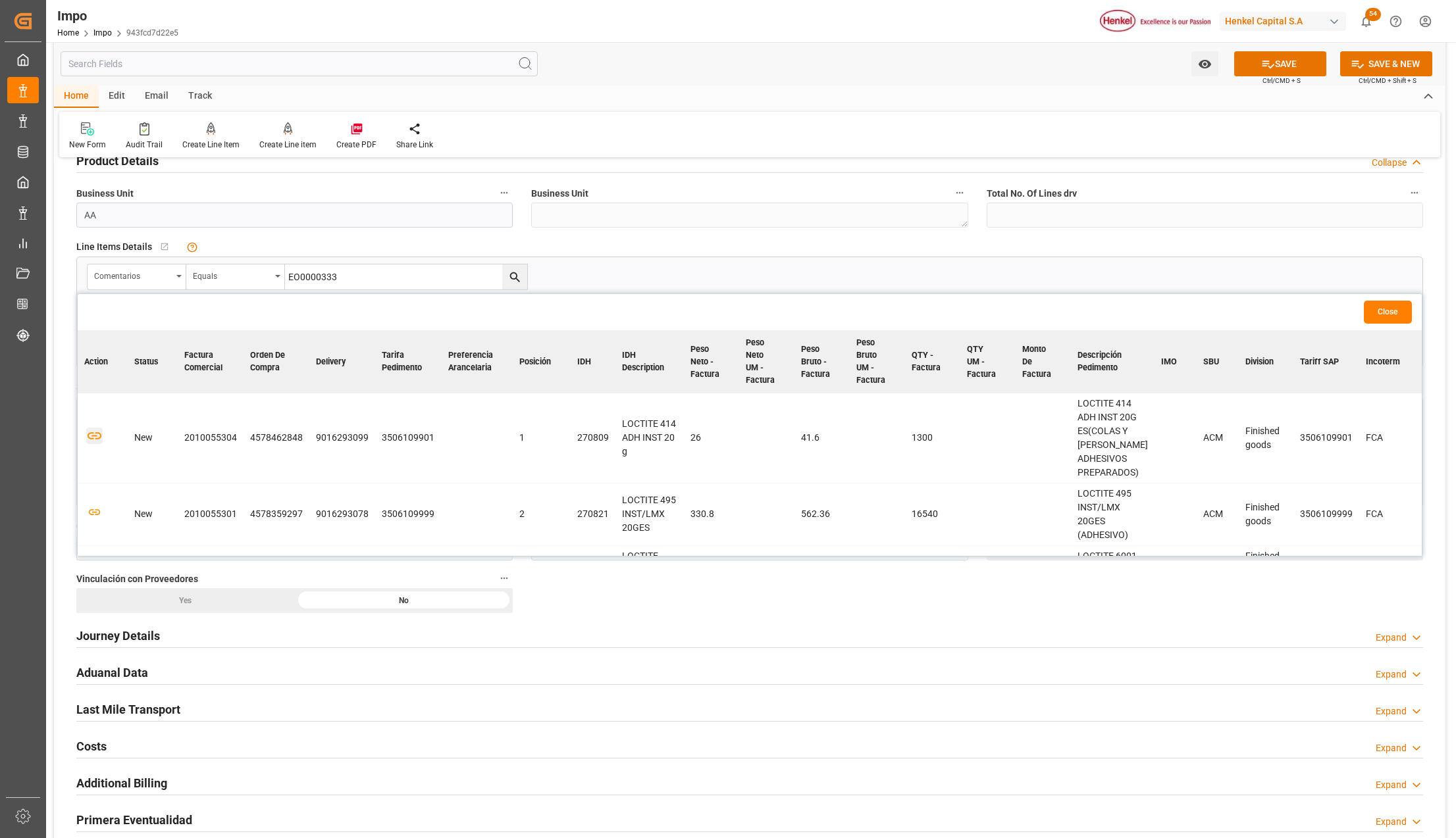
click at [91, 434] on icon "button" at bounding box center [94, 436] width 16 height 16
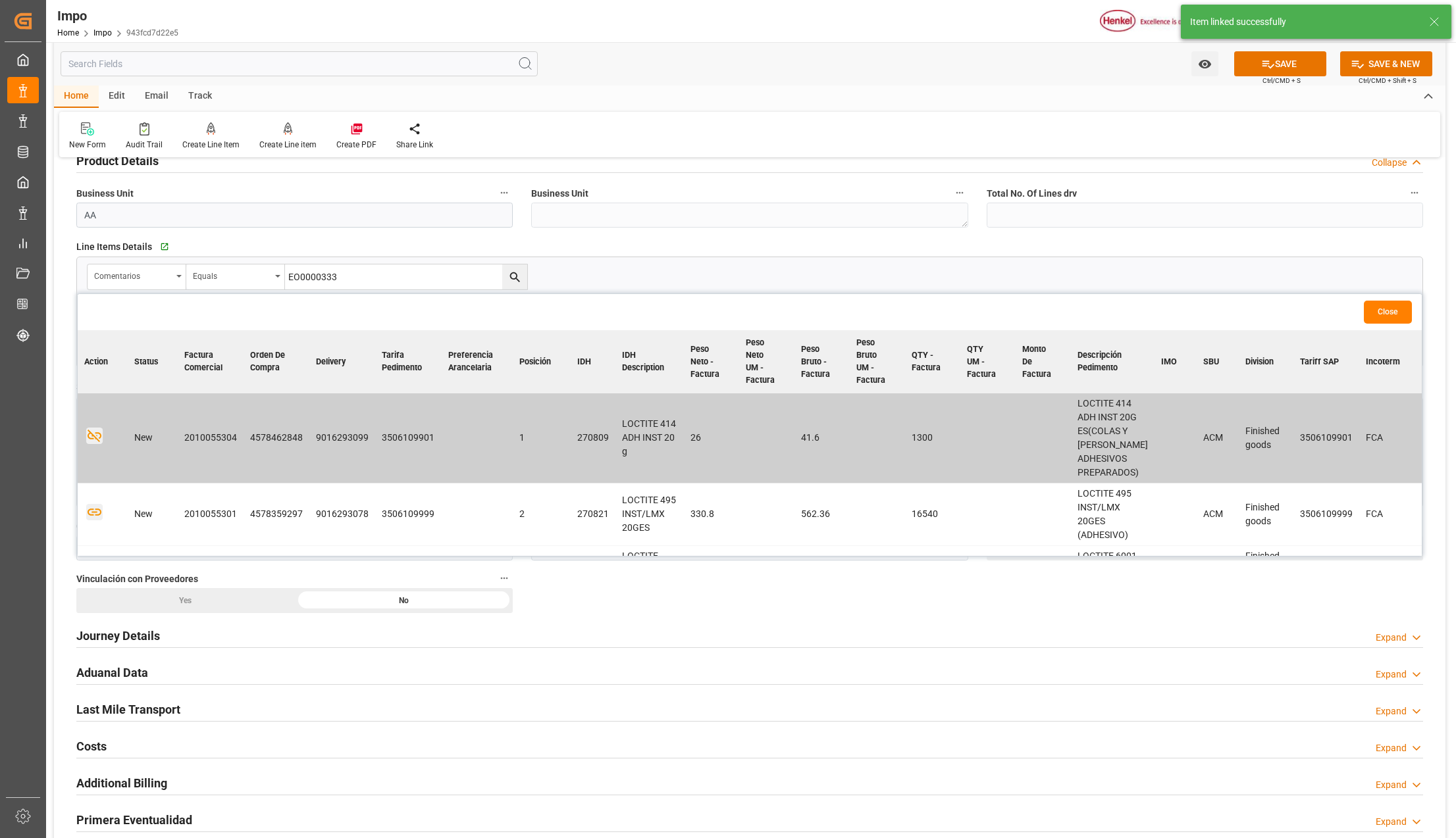
click at [95, 519] on icon "button" at bounding box center [94, 512] width 16 height 16
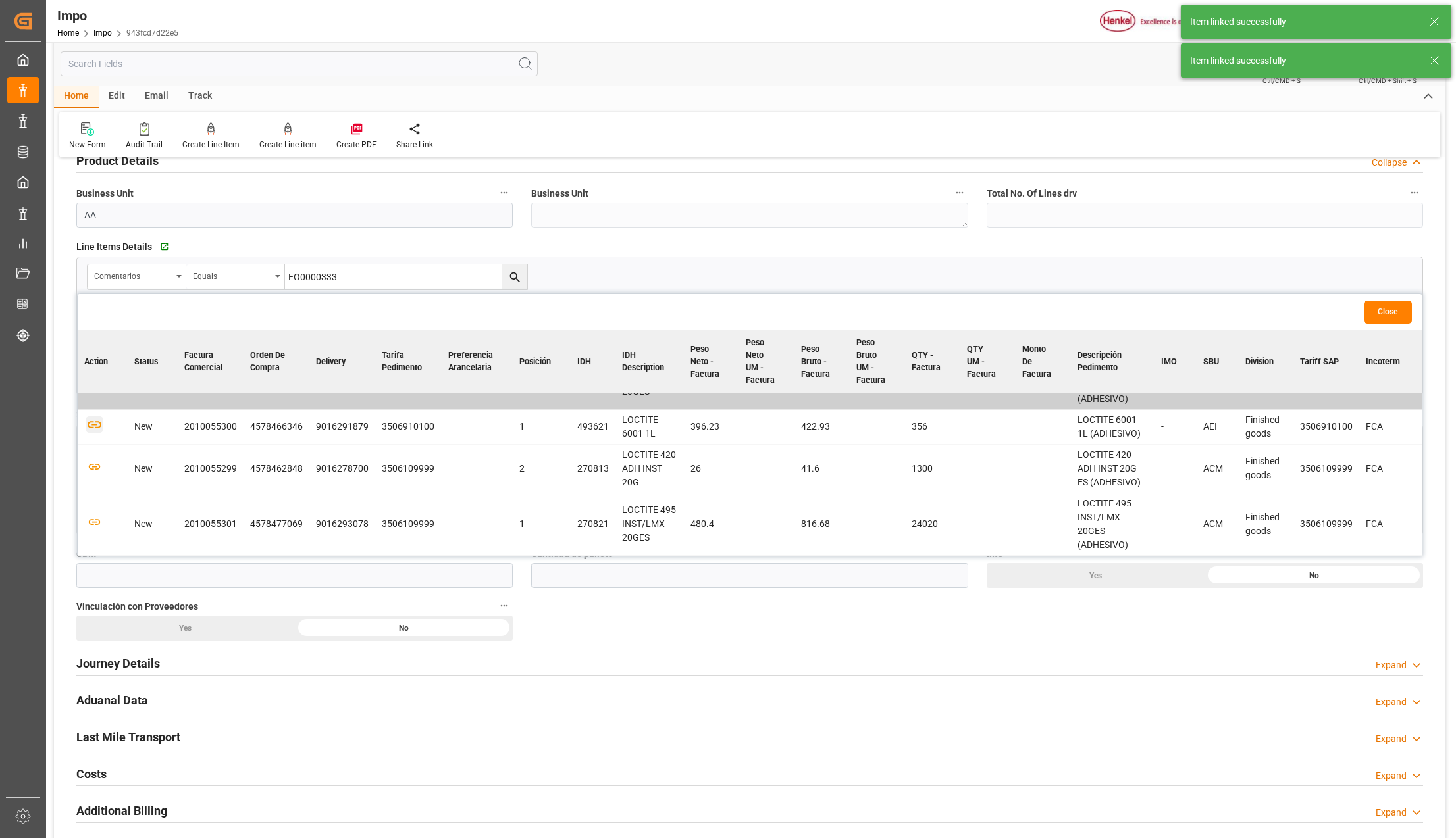
click at [94, 416] on icon "button" at bounding box center [94, 424] width 16 height 16
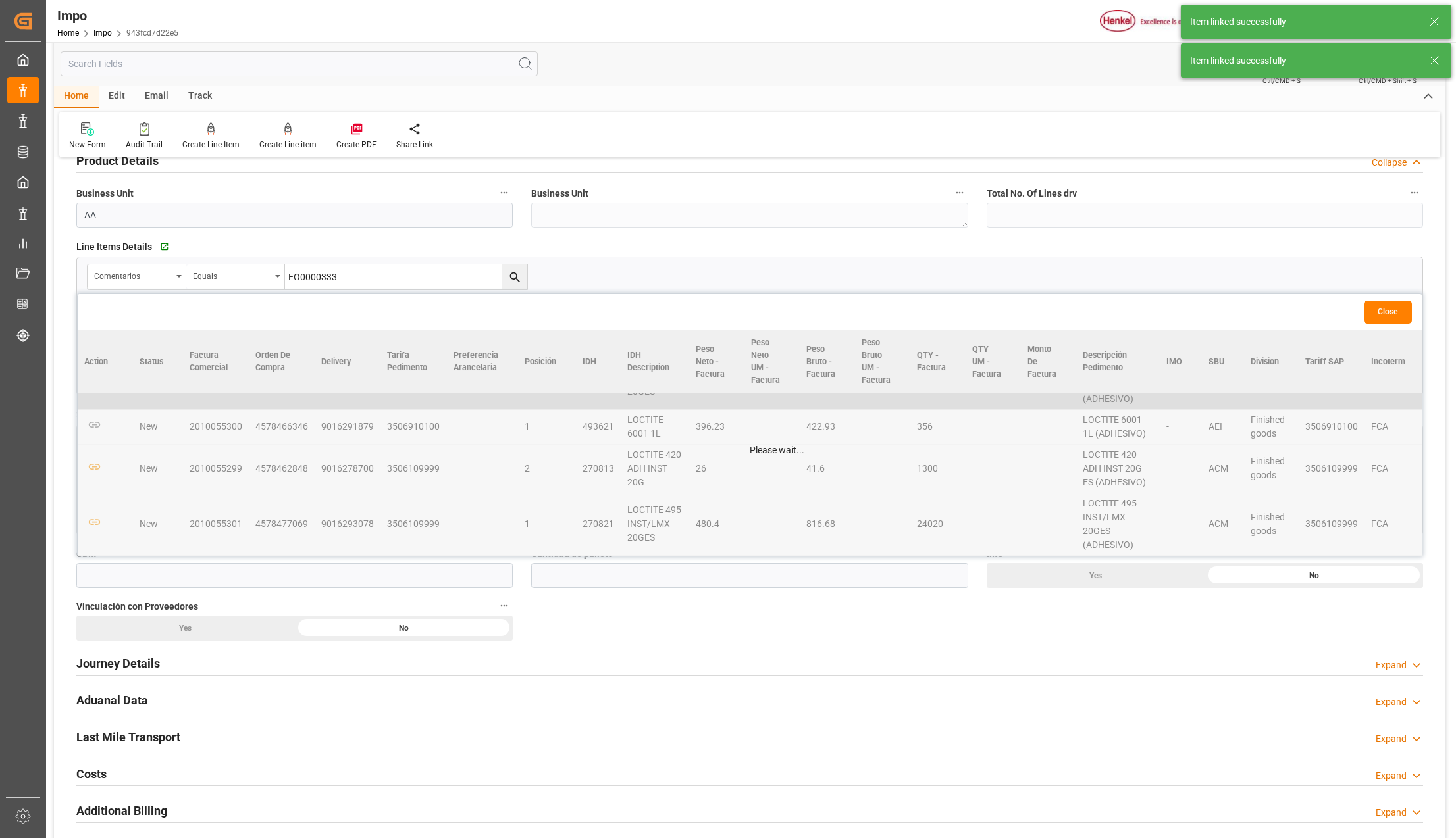
scroll to position [183, 0]
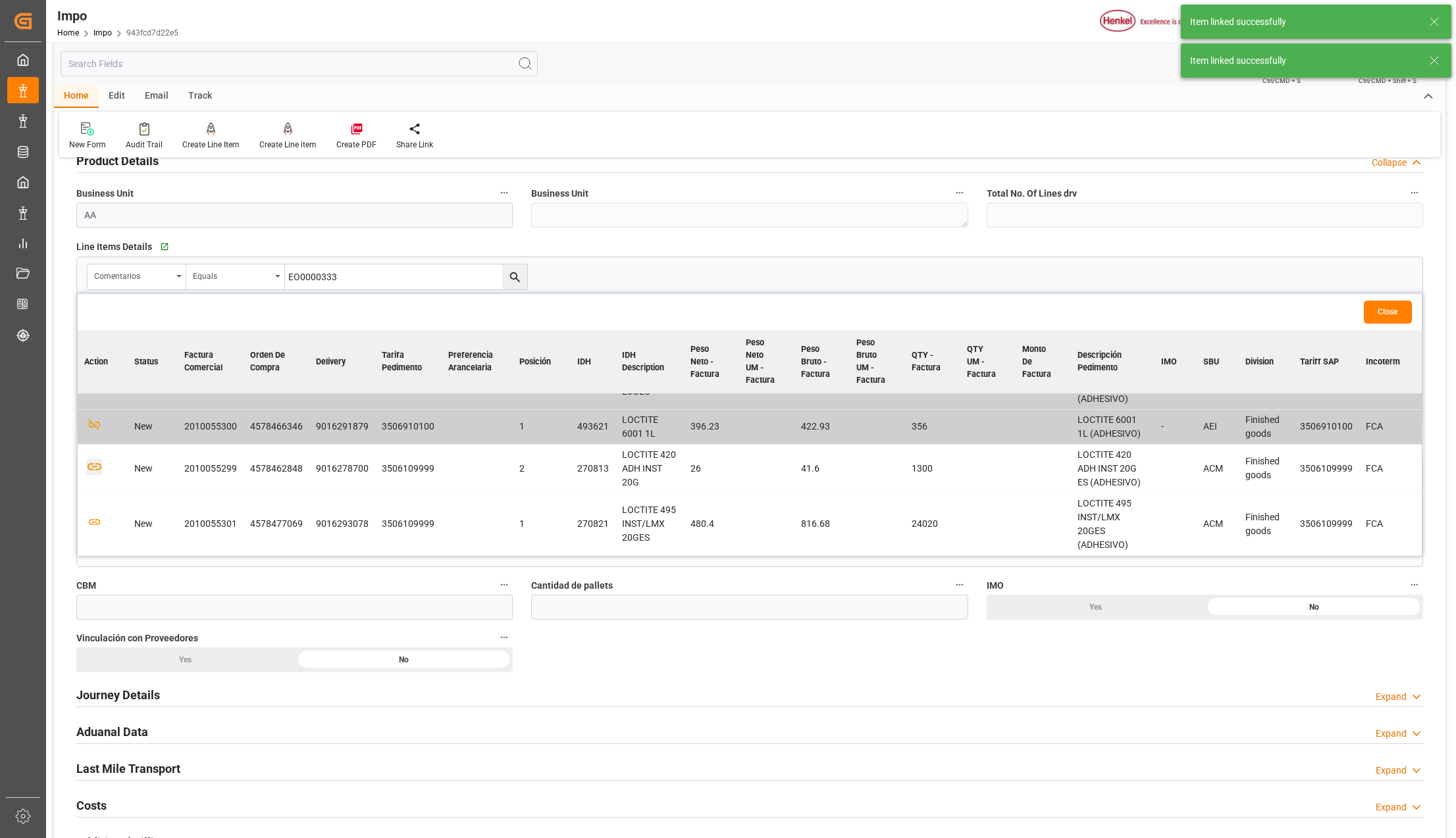
click at [94, 463] on icon "button" at bounding box center [94, 466] width 14 height 7
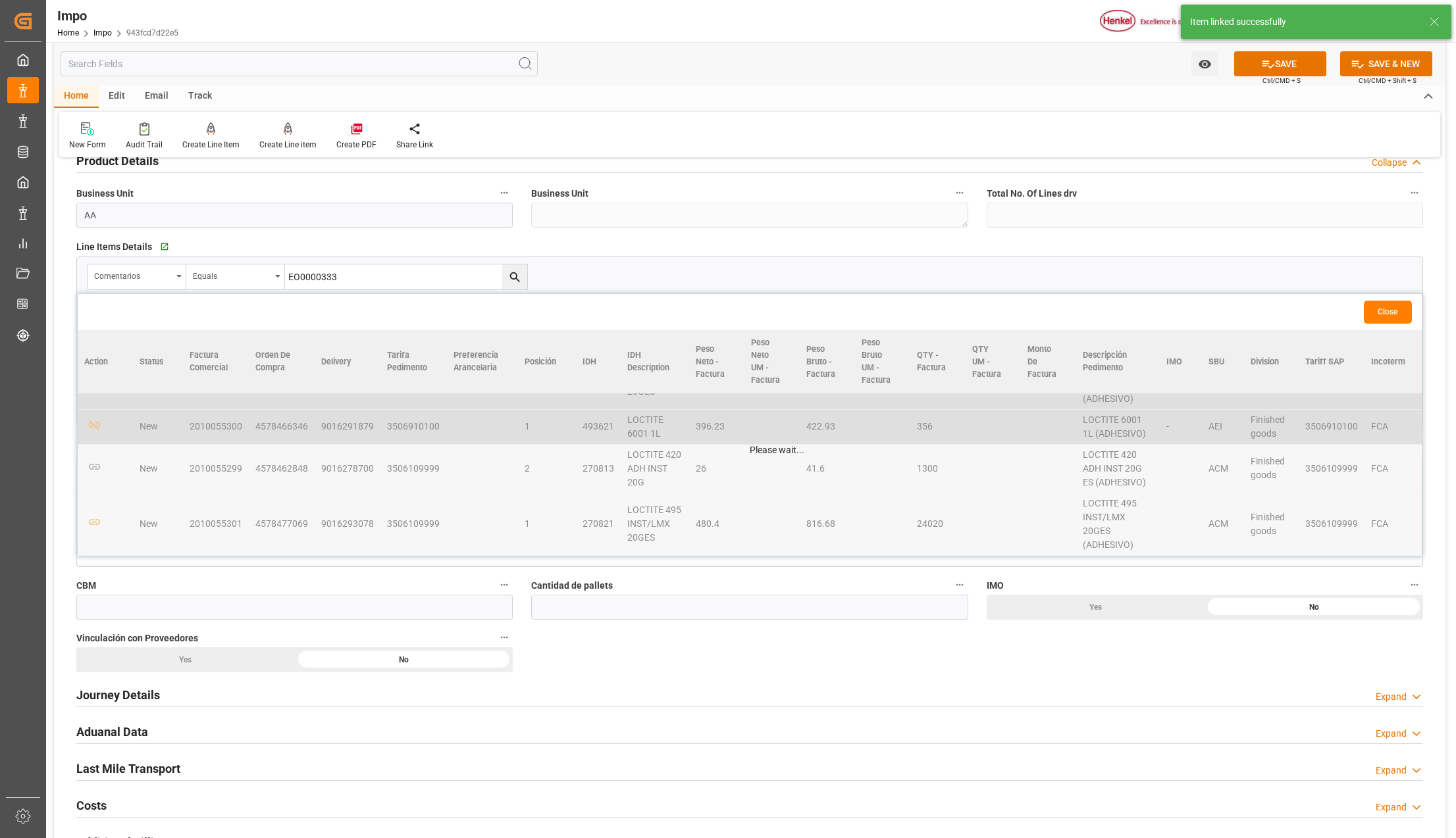
scroll to position [526, 0]
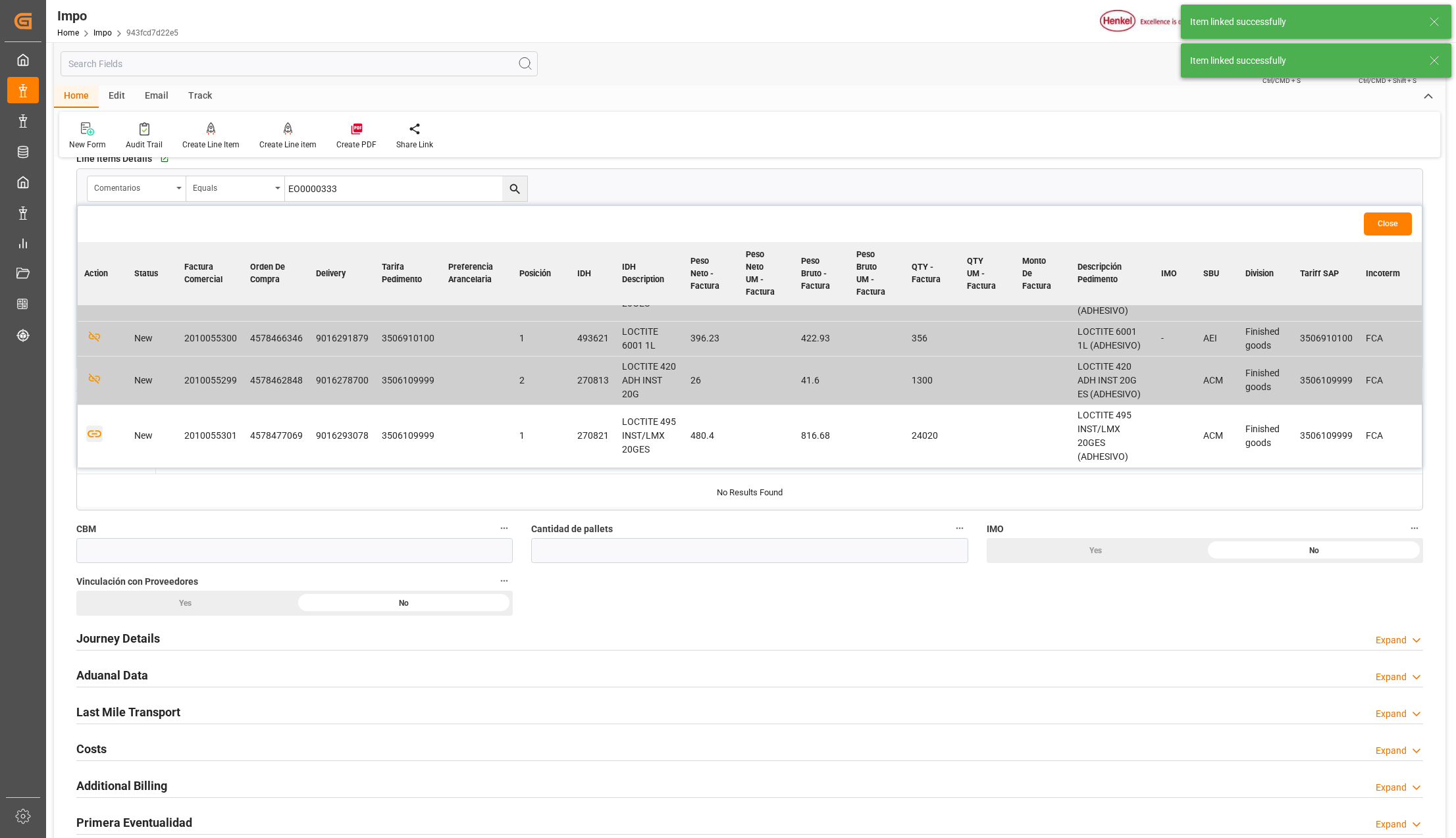
click at [93, 430] on icon "button" at bounding box center [94, 434] width 16 height 16
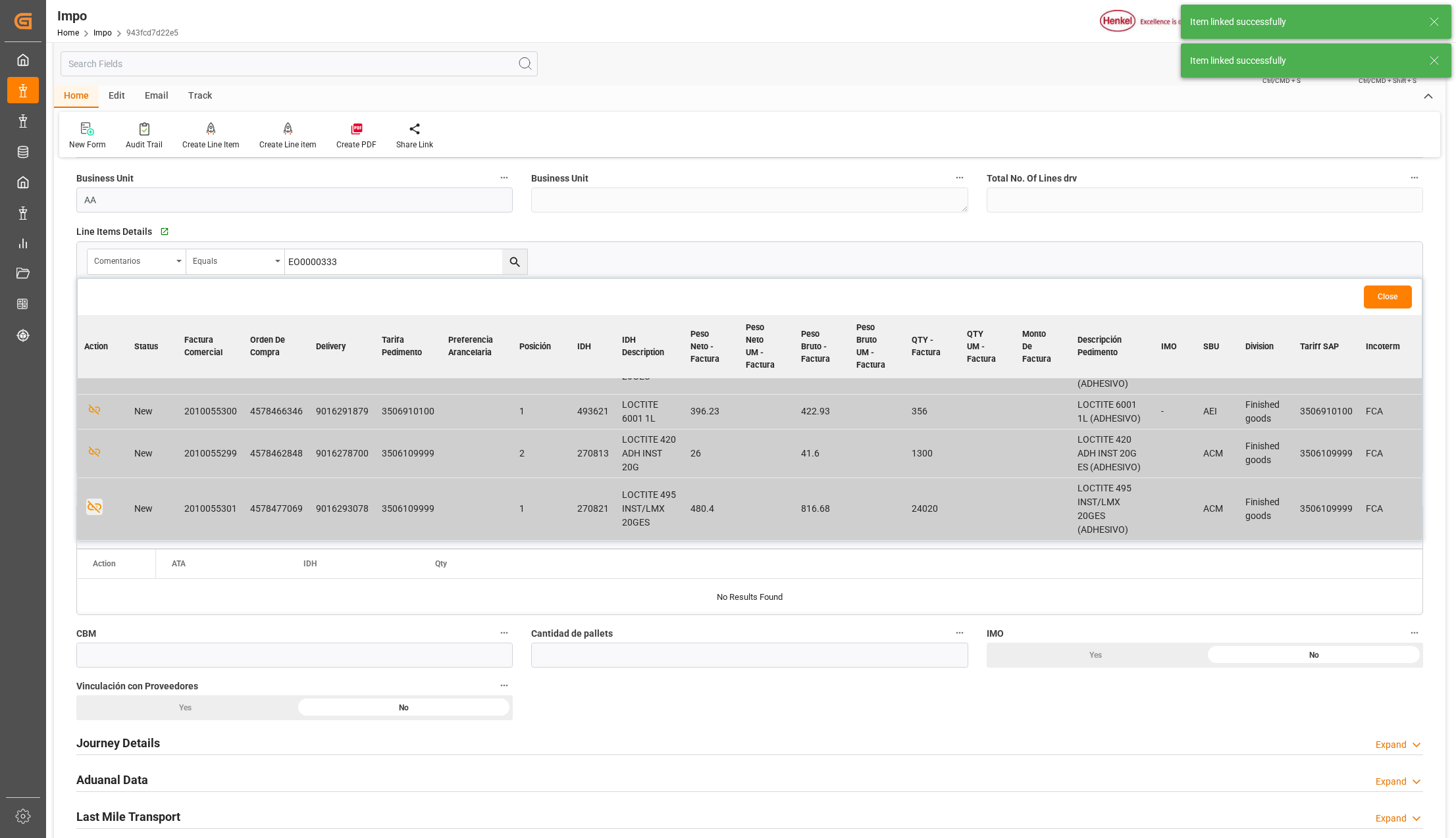
scroll to position [438, 0]
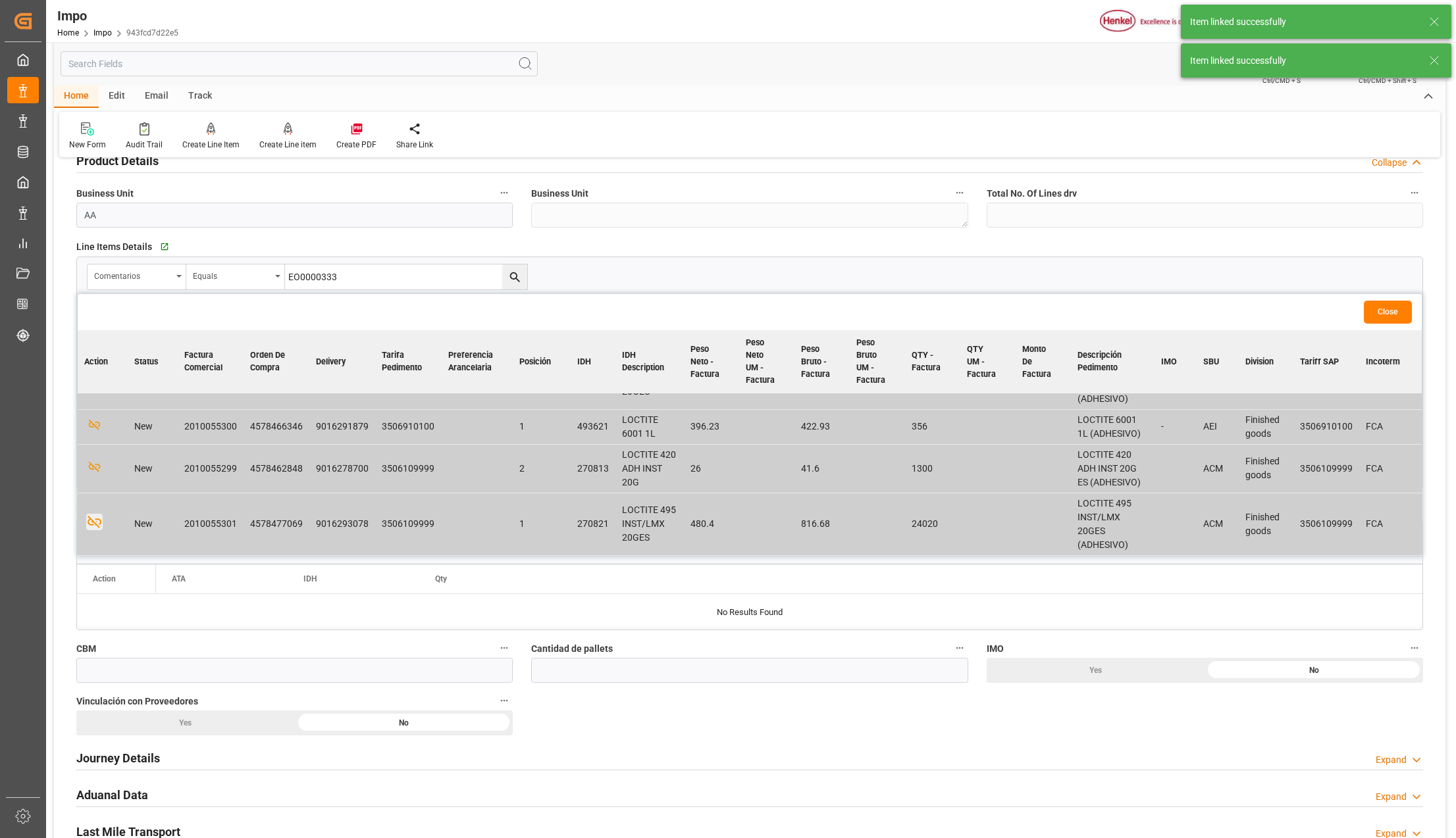
click at [1394, 303] on button "Close" at bounding box center [1388, 312] width 48 height 23
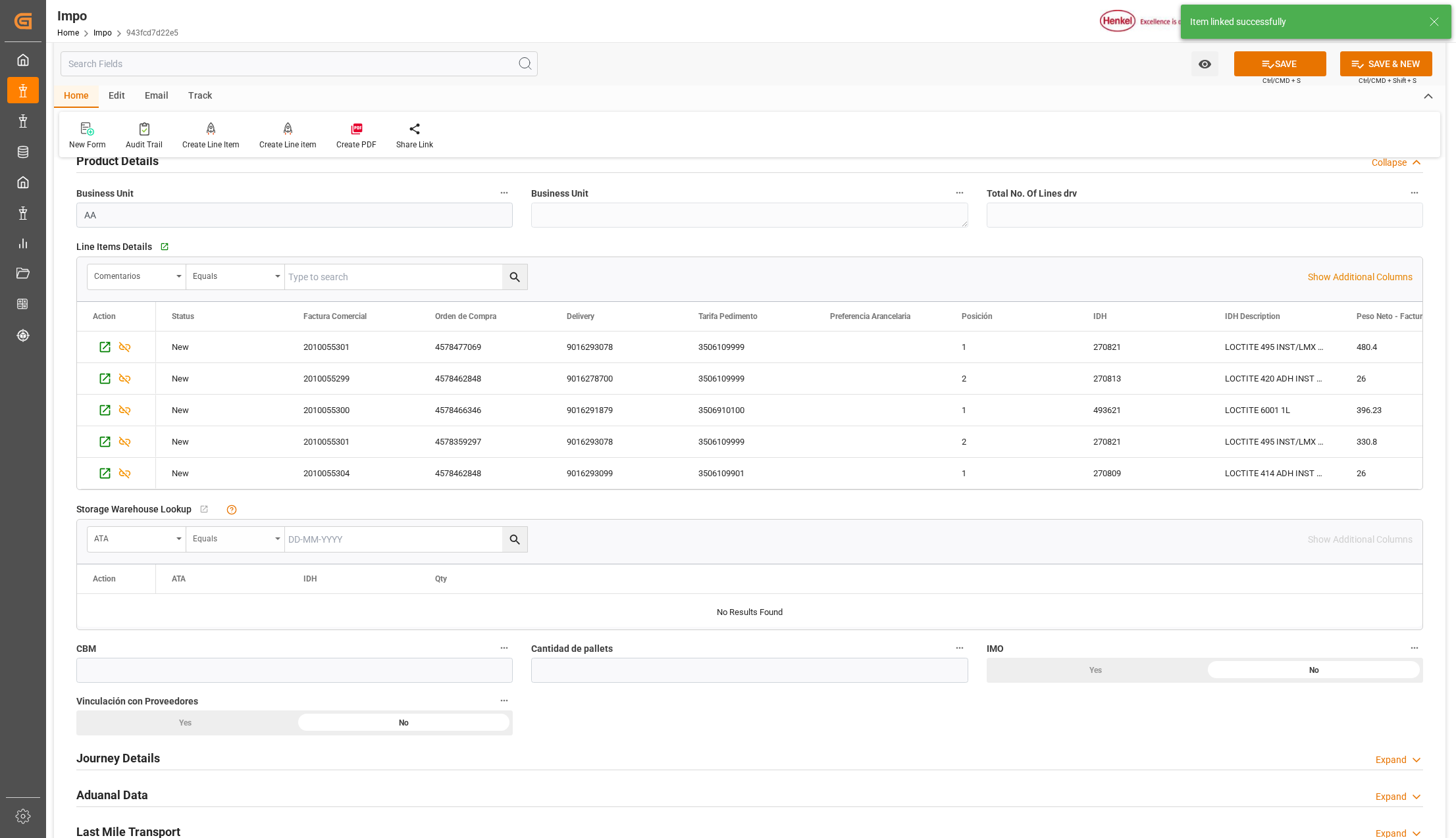
scroll to position [526, 0]
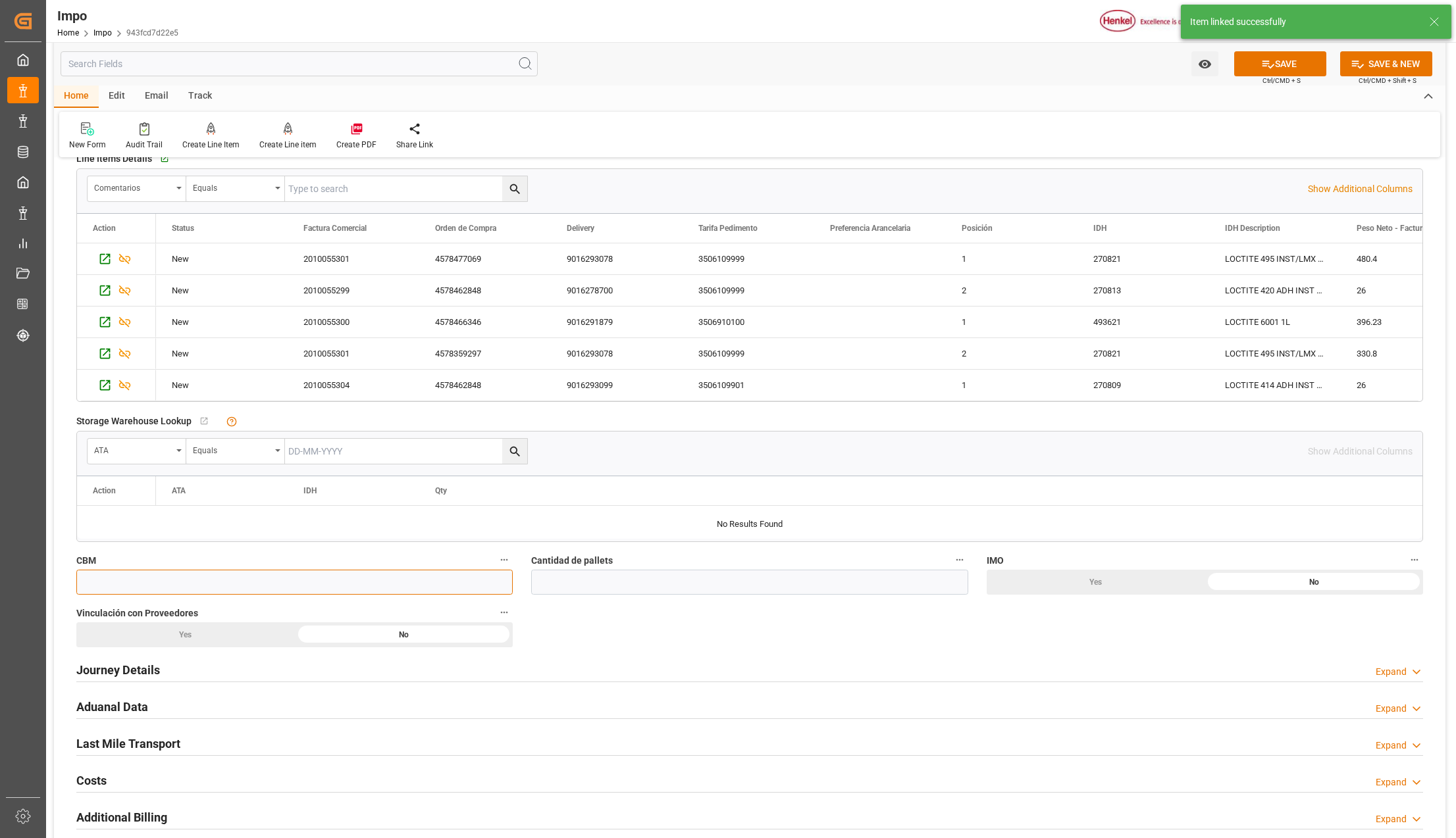
click at [126, 588] on input "text" at bounding box center [294, 582] width 436 height 25
click at [604, 591] on input "text" at bounding box center [749, 582] width 436 height 25
type input "7"
drag, startPoint x: 232, startPoint y: 638, endPoint x: 206, endPoint y: 658, distance: 32.8
click at [232, 638] on div "Yes" at bounding box center [186, 634] width 218 height 25
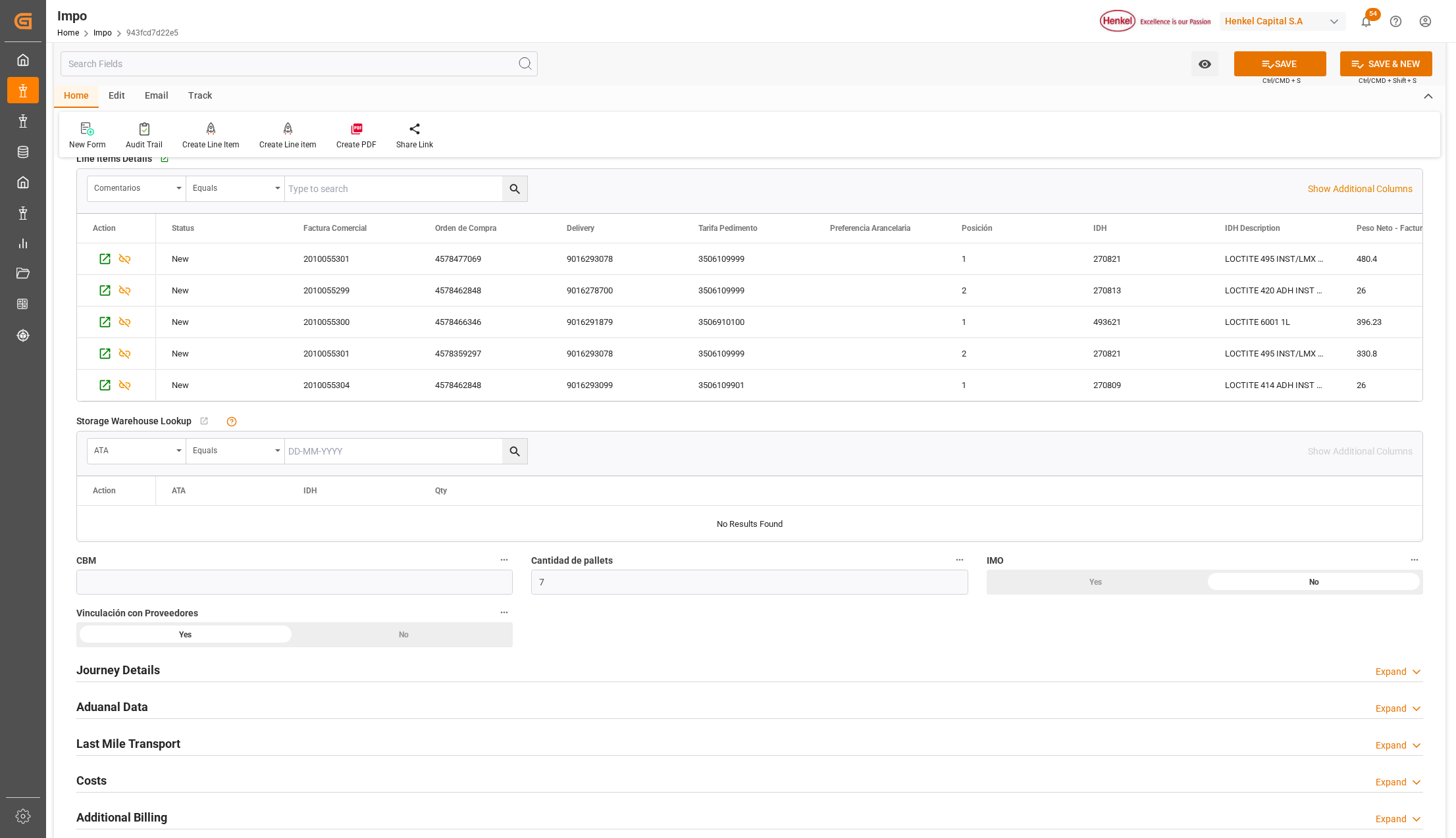
click at [169, 666] on div "Journey Details Expand" at bounding box center [750, 669] width 1347 height 25
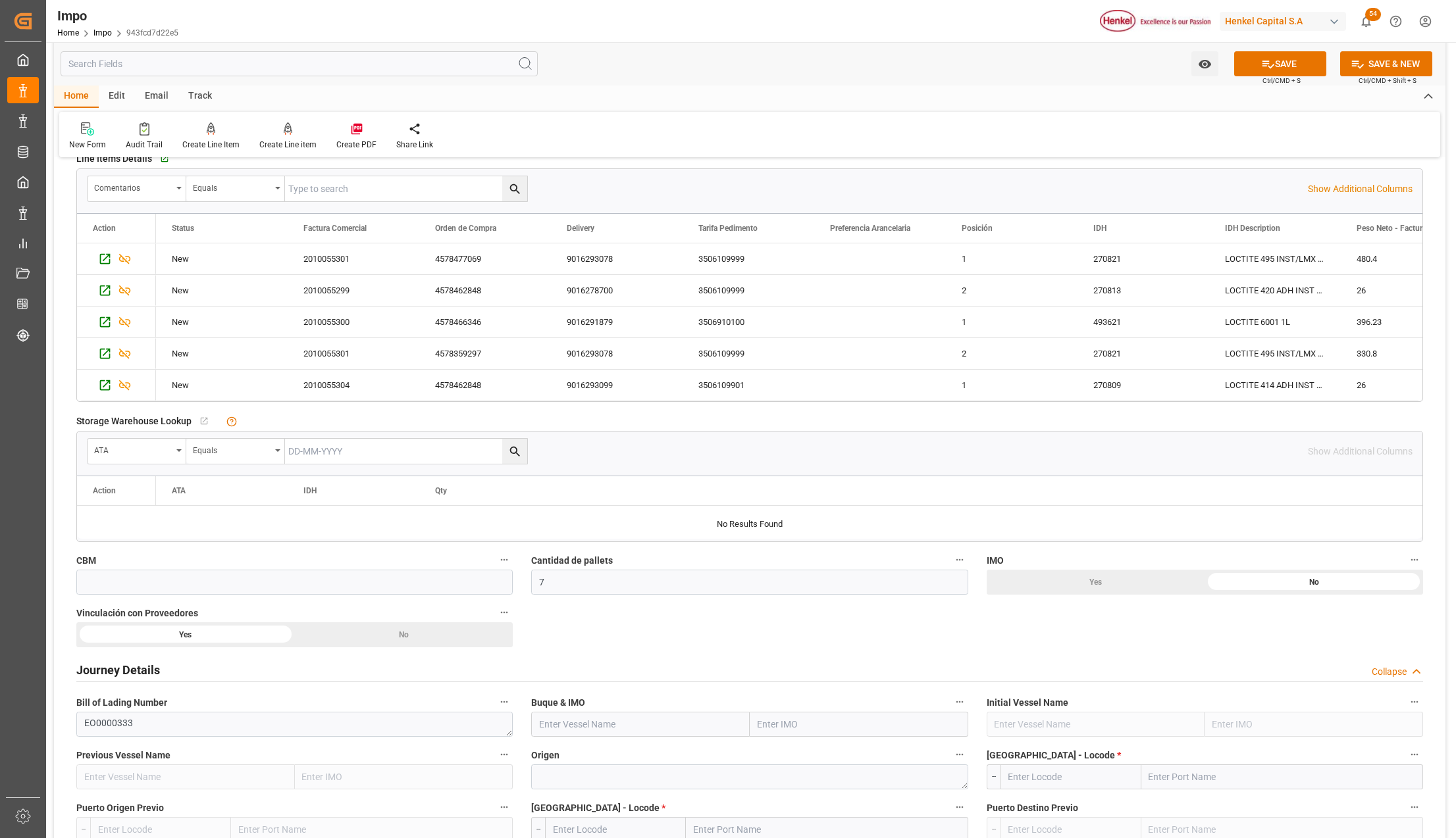
click at [788, 727] on input "text" at bounding box center [859, 724] width 218 height 25
click at [783, 725] on input "MSC MARIGOT" at bounding box center [859, 724] width 218 height 25
type input "MARIGOT"
click at [803, 758] on span "9275115 - SC MARIGOT" at bounding box center [805, 753] width 94 height 11
type input "SC MARIGOT"
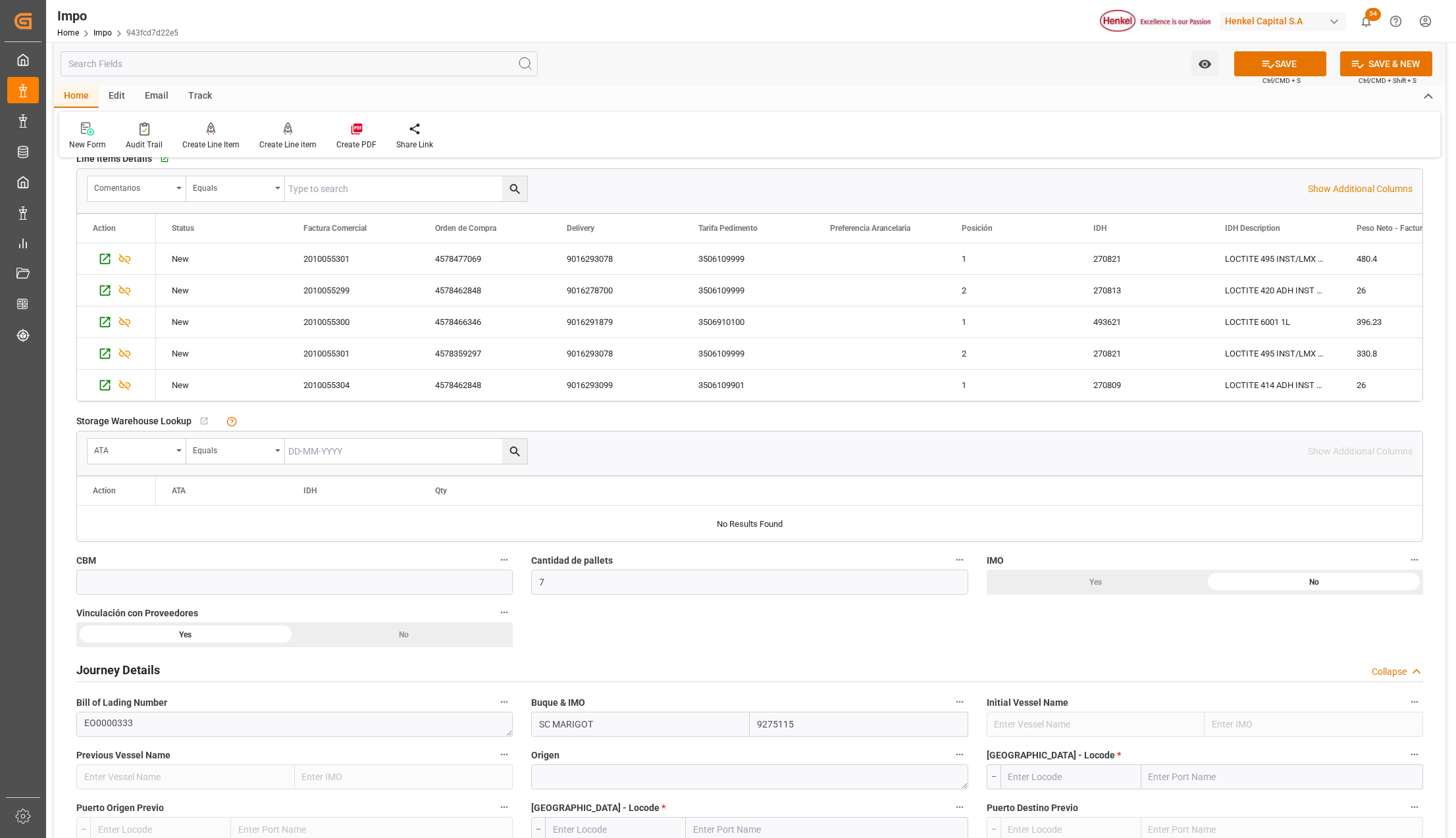
type input "9275115"
click at [595, 782] on textarea at bounding box center [749, 776] width 436 height 25
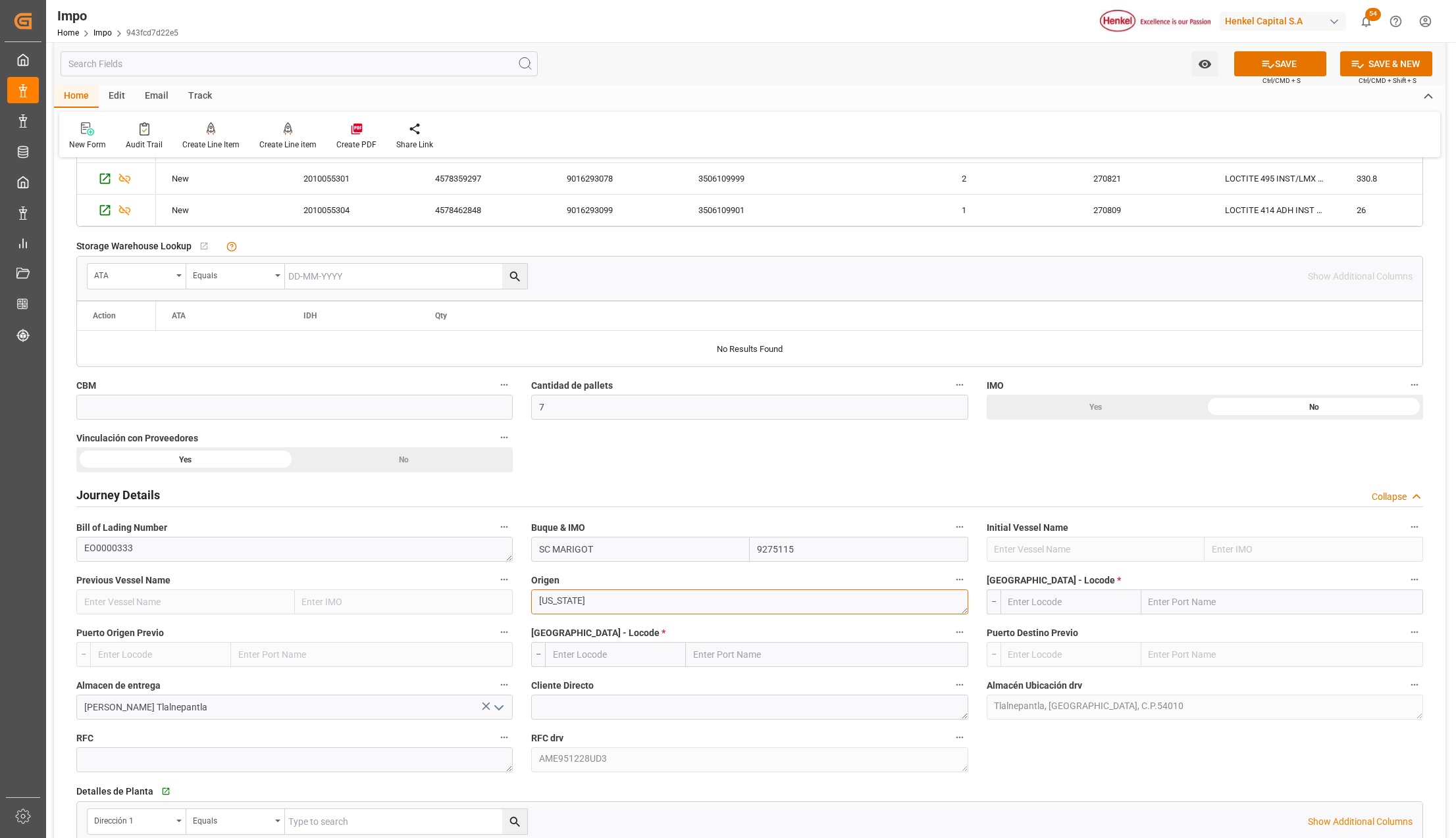
type textarea "PUERTO RICO"
click at [1206, 602] on input "text" at bounding box center [1282, 602] width 282 height 25
type input "SAN JUAN"
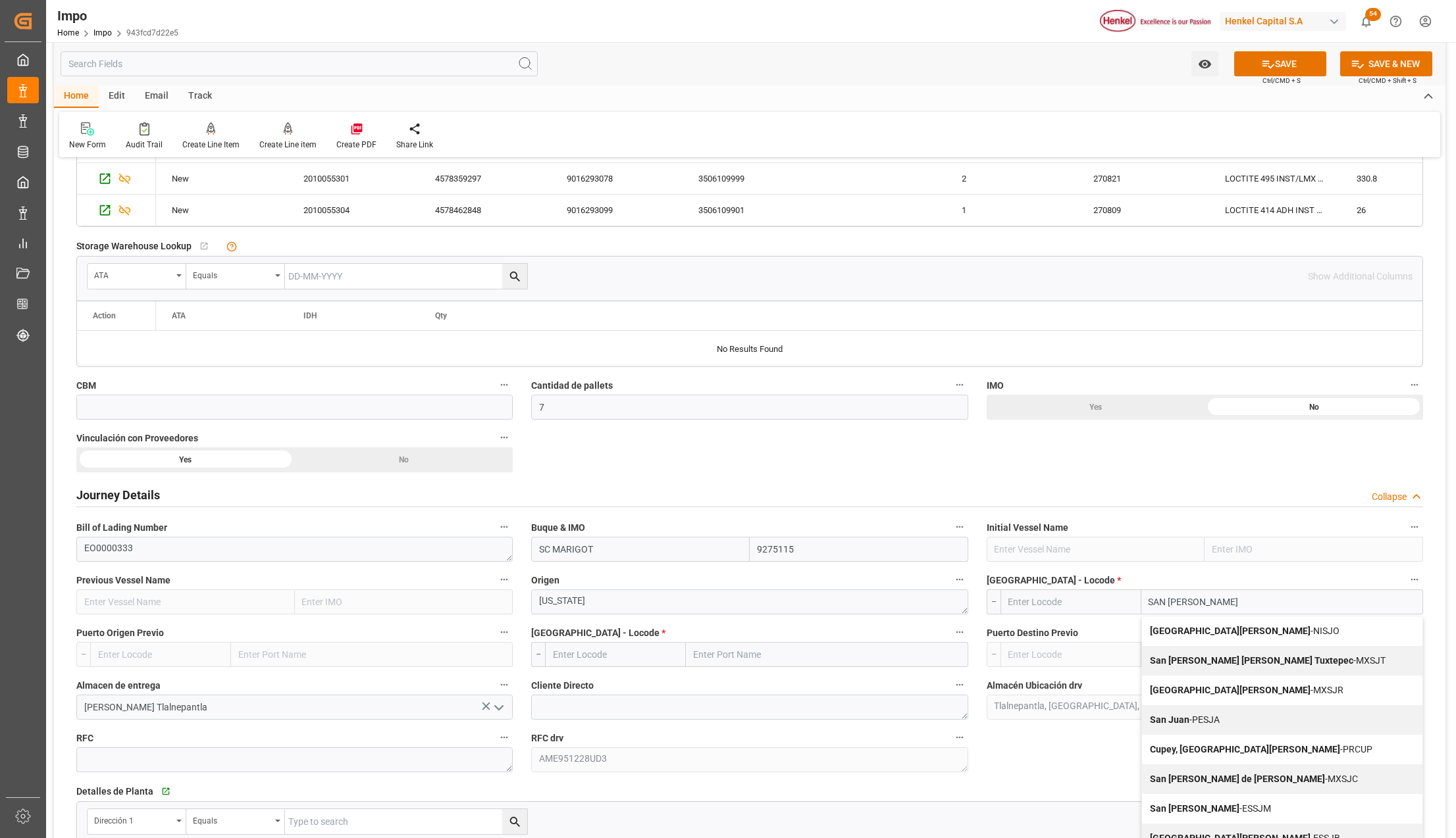
click at [1215, 634] on b "San Juan de Oriente" at bounding box center [1230, 630] width 161 height 11
type input "NISJO"
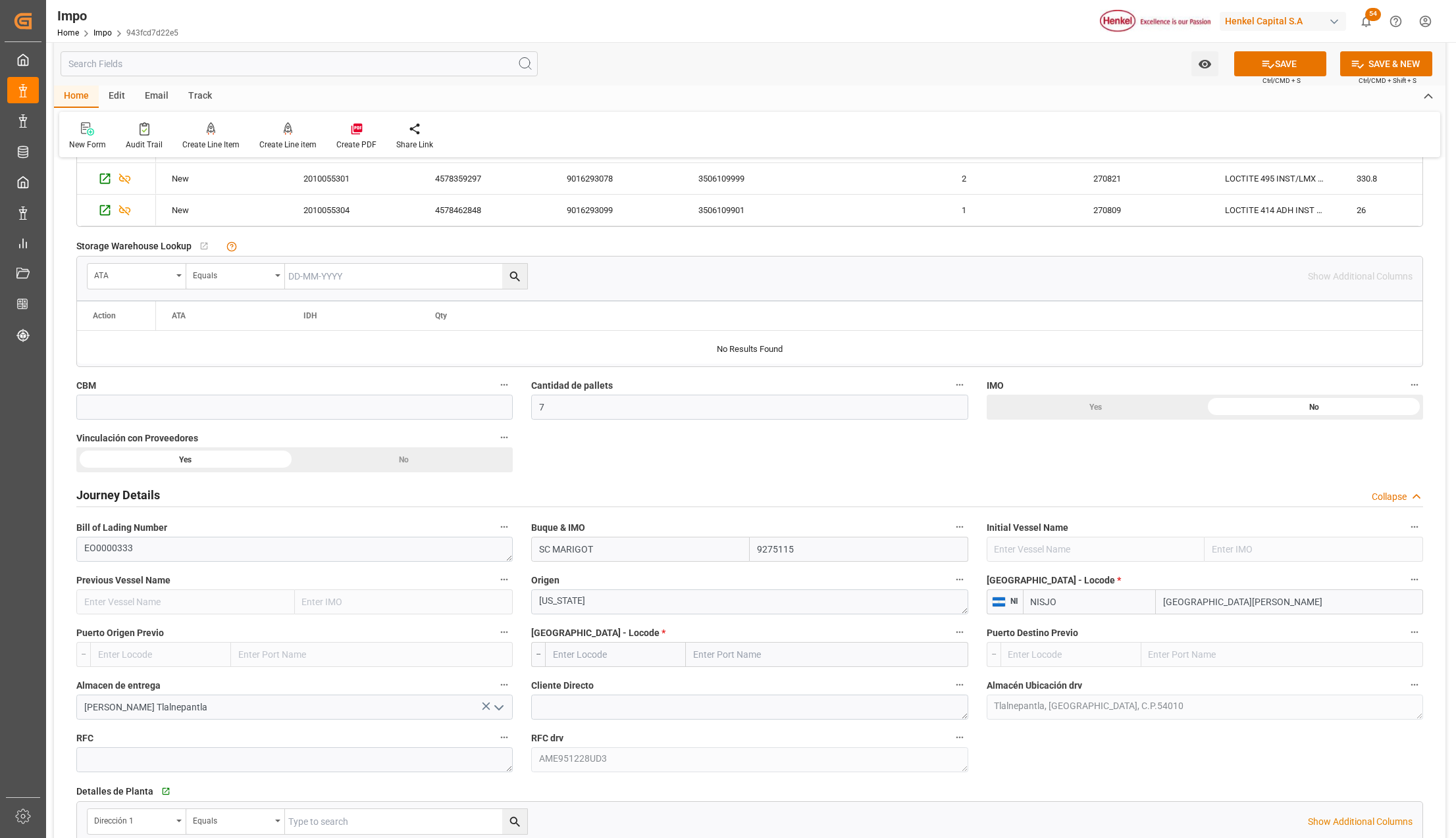
click at [1259, 601] on input "San Juan de Oriente" at bounding box center [1288, 602] width 267 height 25
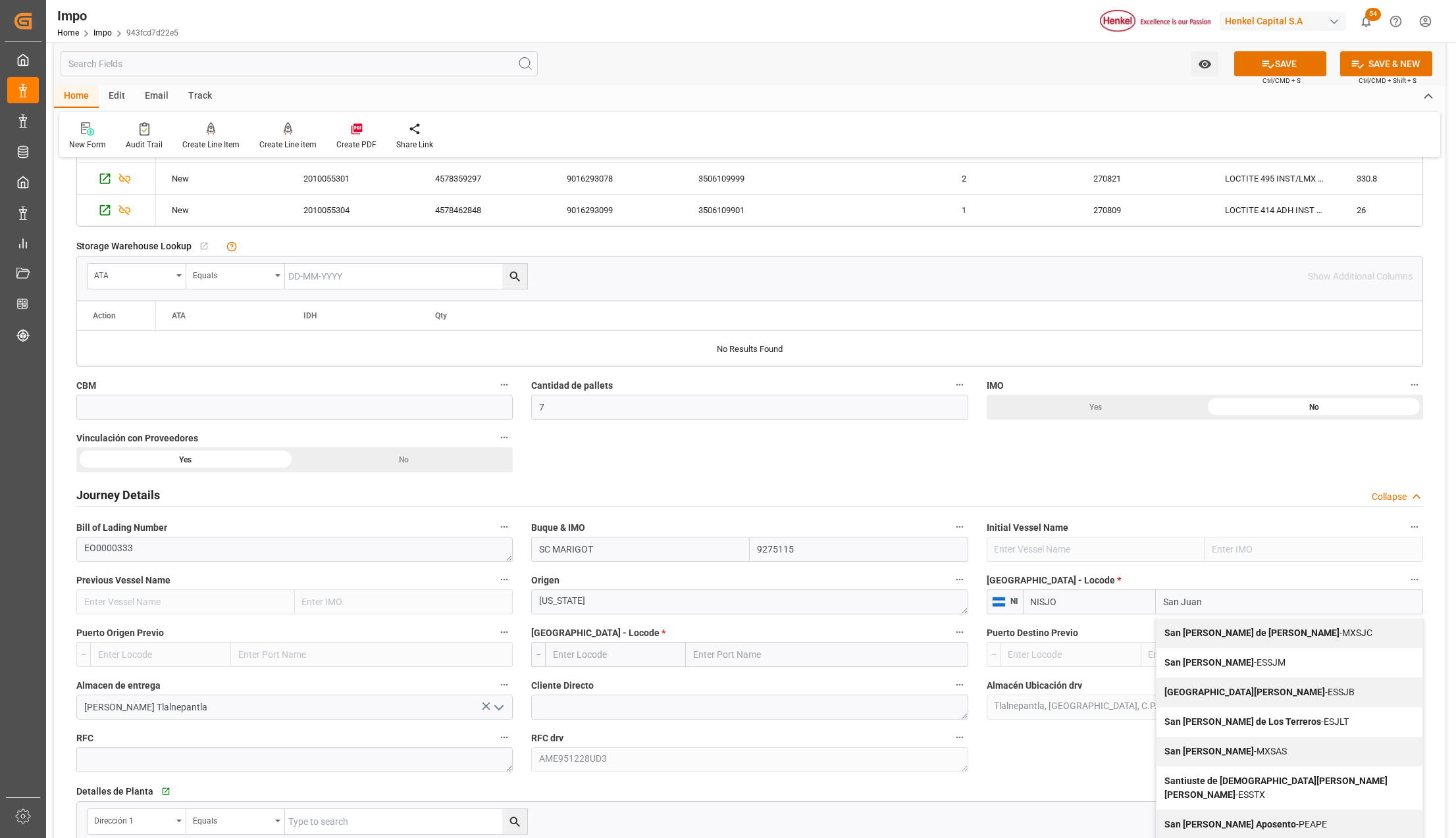
scroll to position [175, 0]
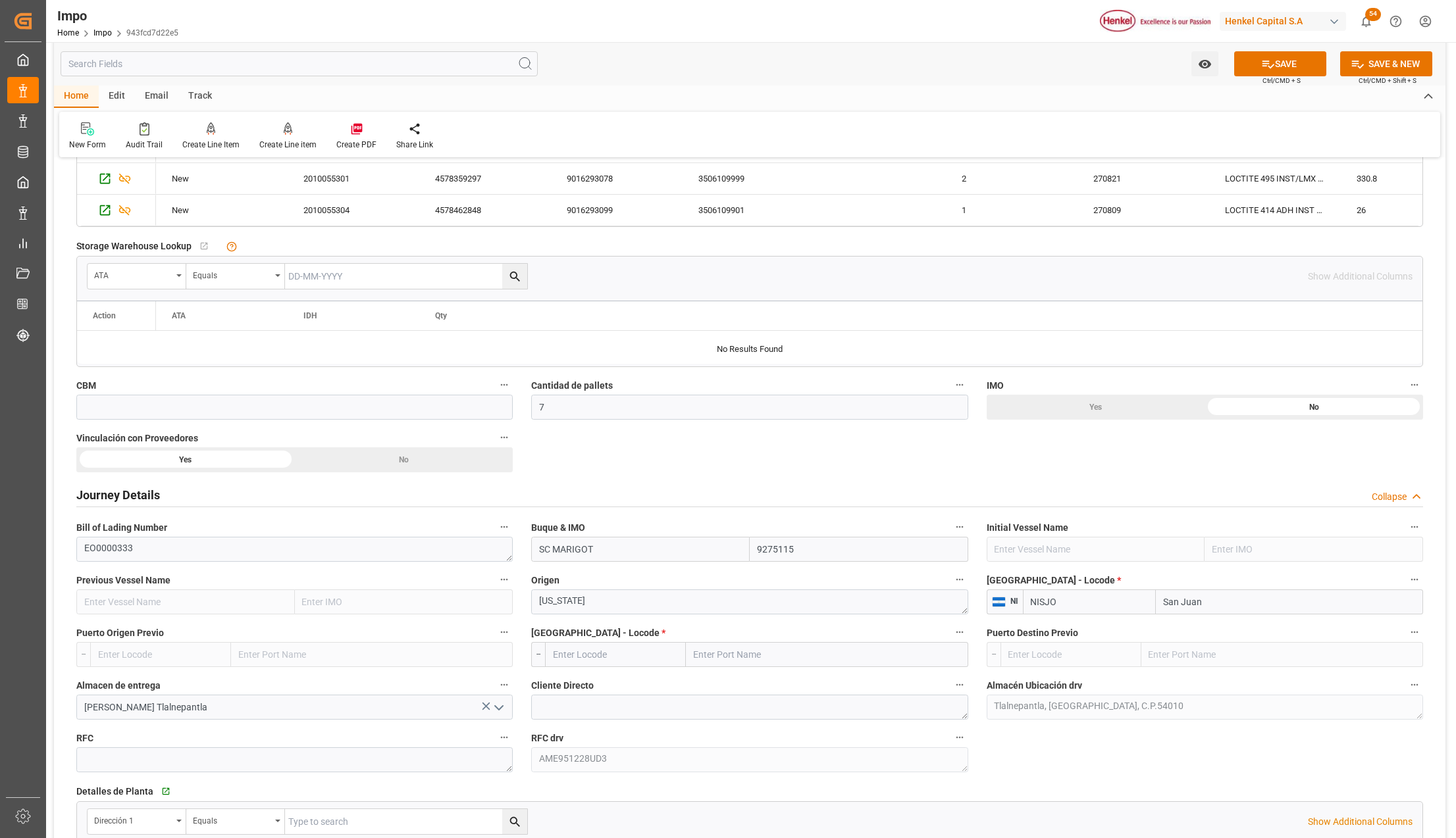
click at [1203, 605] on input "San Juan" at bounding box center [1288, 602] width 267 height 25
type input "San Juan"
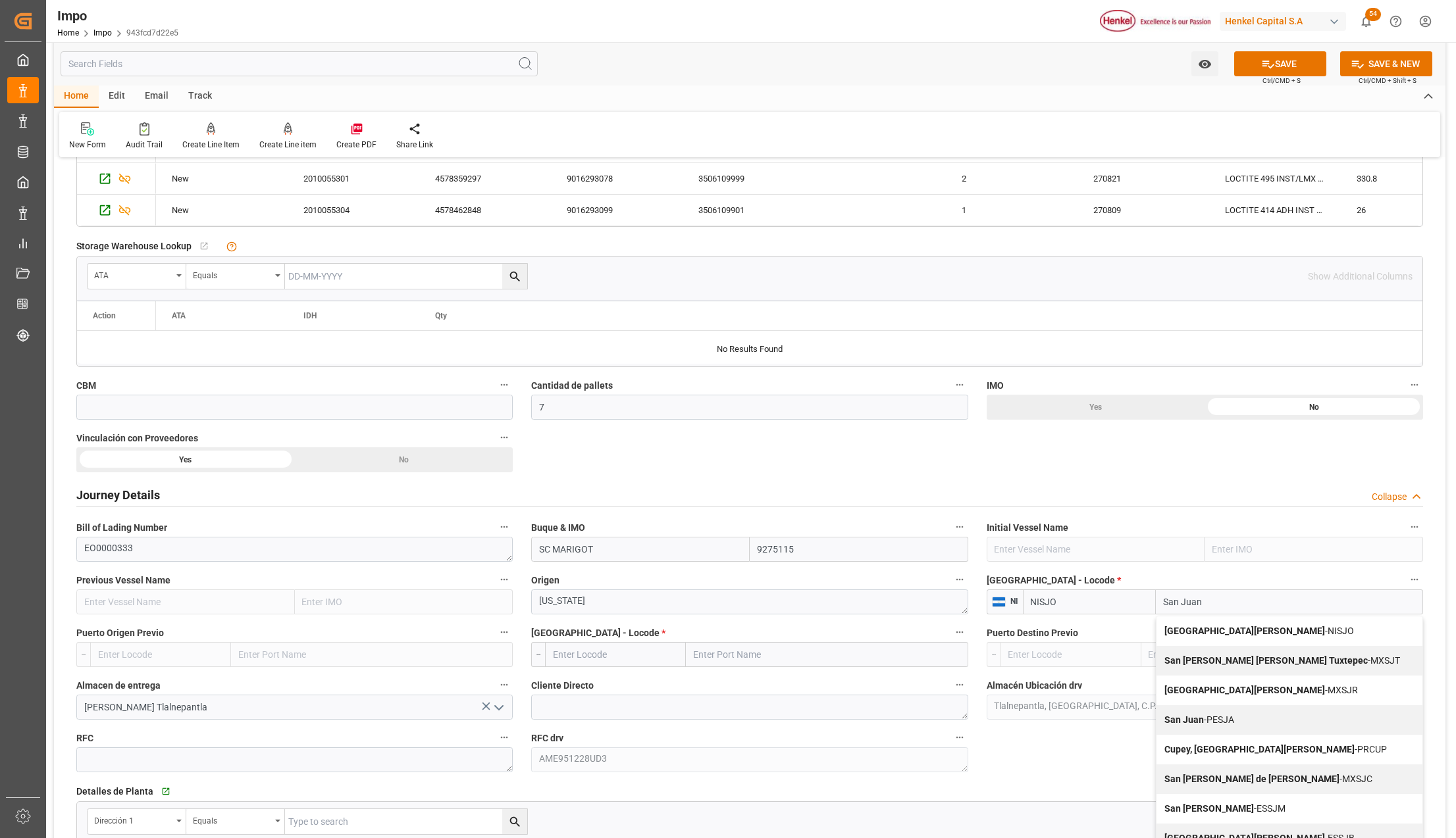
click at [1302, 662] on span "San Juan Bautista Tuxtepec - MXSJT" at bounding box center [1282, 660] width 236 height 11
type input "MXSJT"
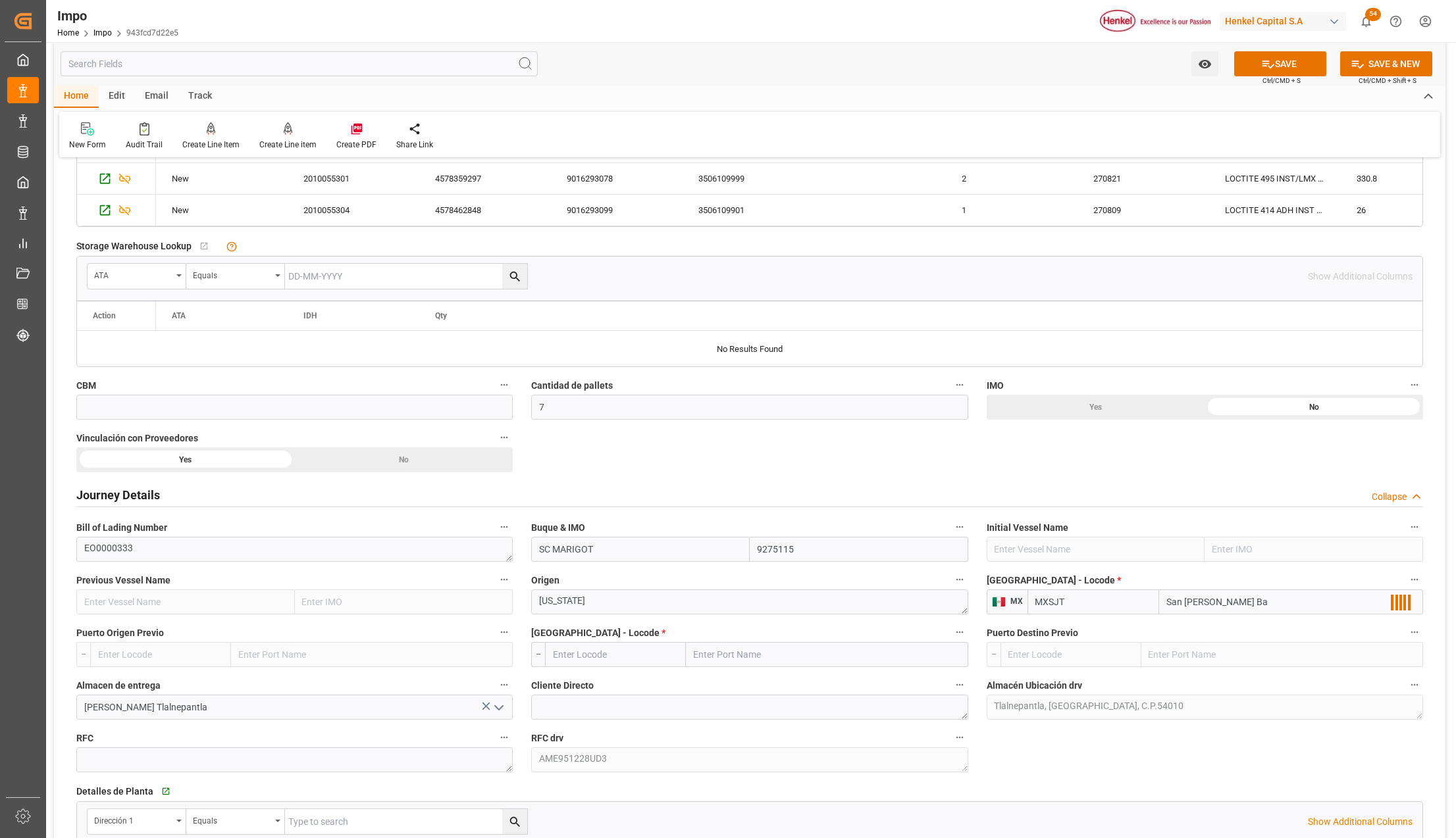
click at [1331, 607] on input "San Juan Ba" at bounding box center [1290, 602] width 264 height 25
type input "San Juan"
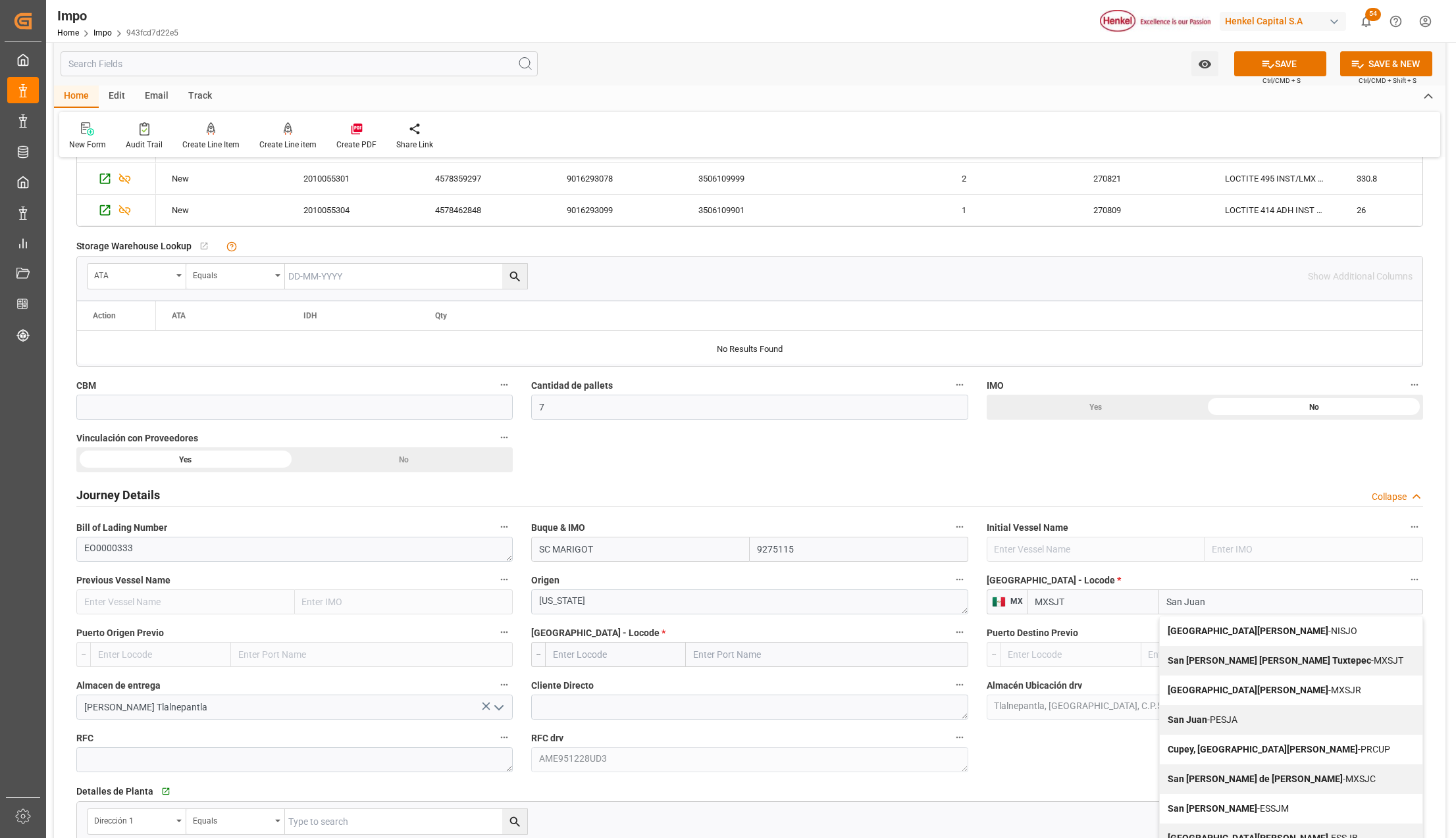
click at [1258, 717] on div "San Juan - PESJA" at bounding box center [1291, 720] width 263 height 30
type input "PESJA"
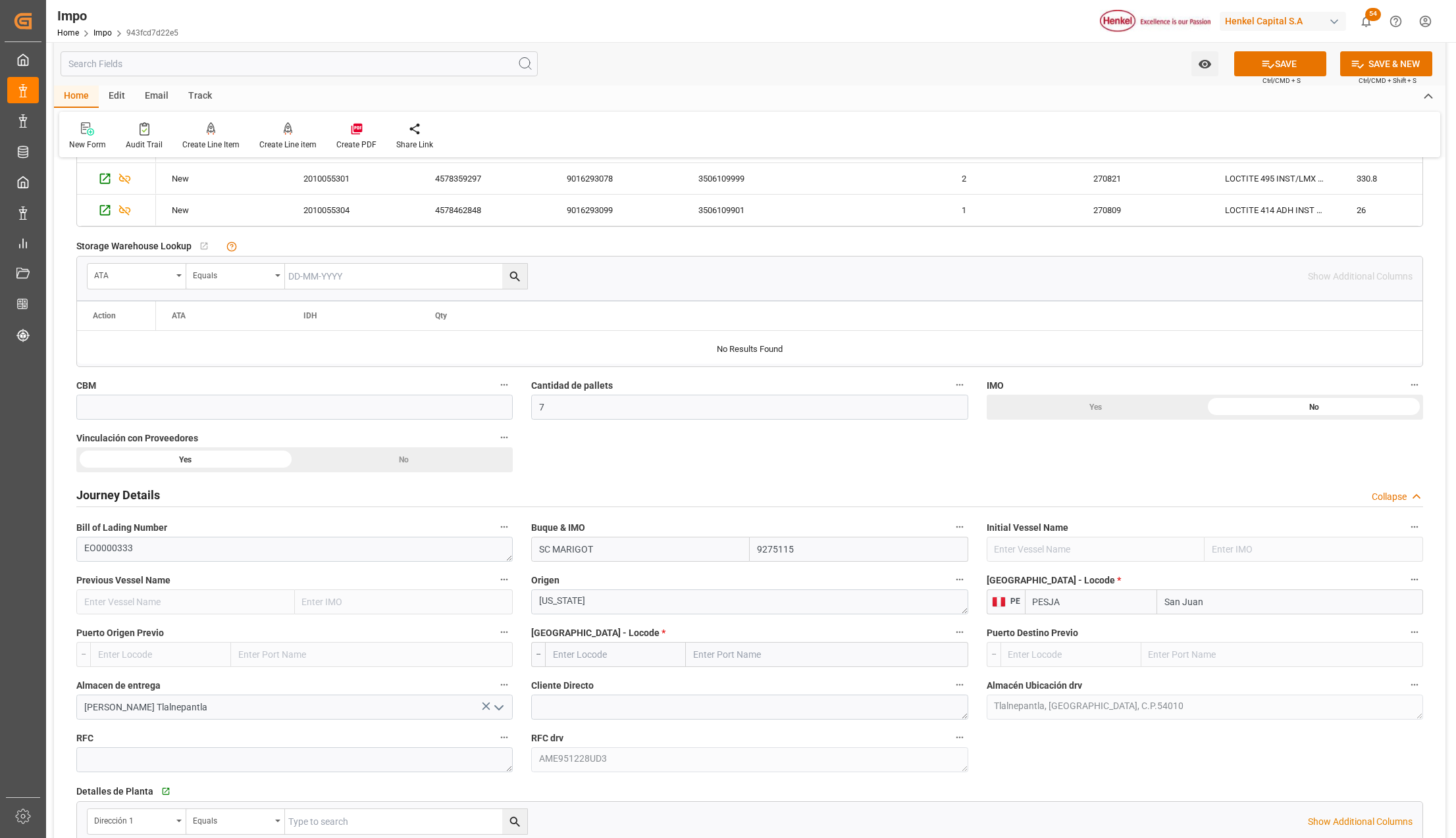
click at [1229, 606] on input "San Juan" at bounding box center [1290, 602] width 266 height 25
type input "San Juan"
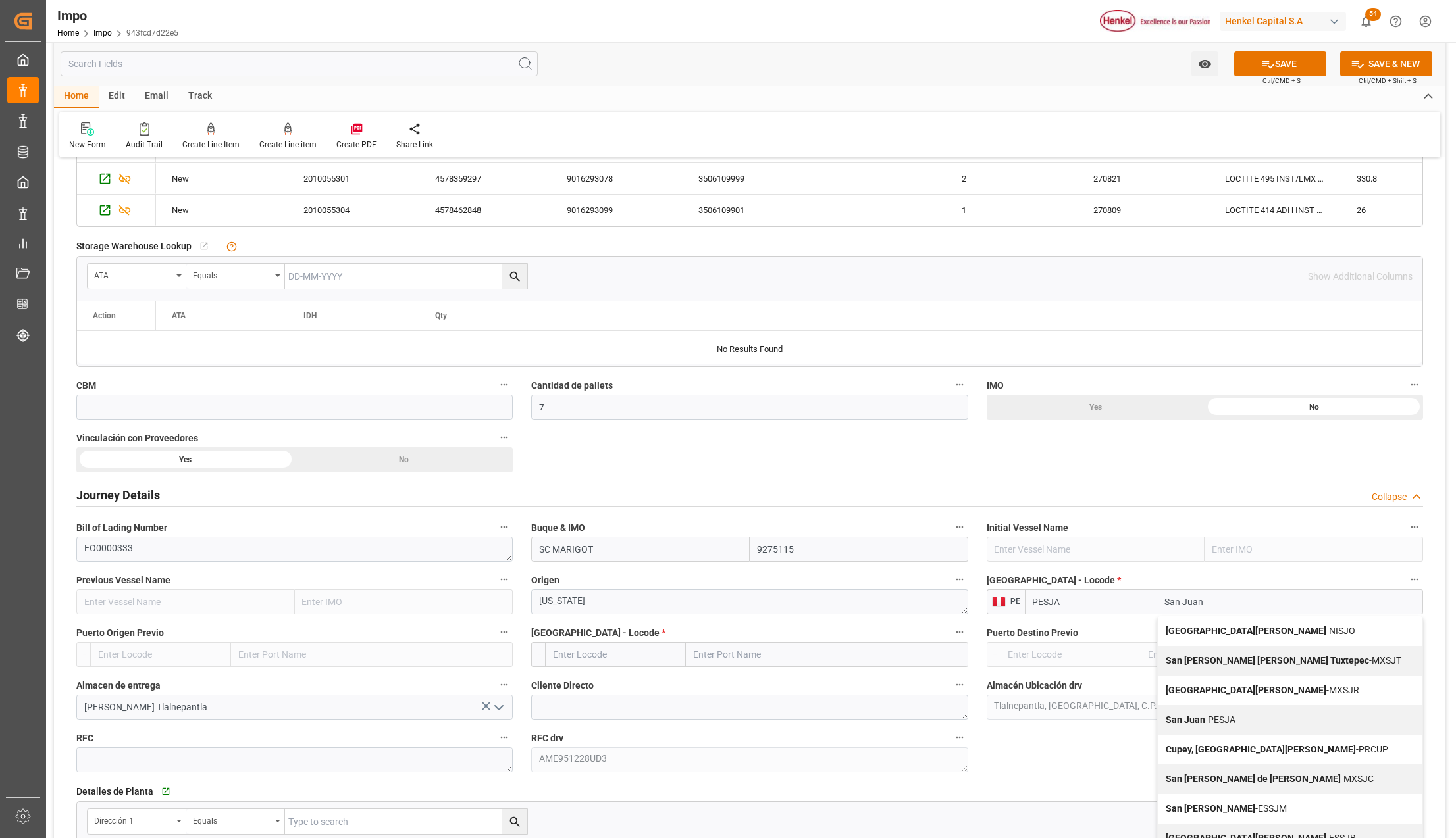
click at [1293, 753] on div "Cupey, San Juan - PRCUP" at bounding box center [1290, 749] width 264 height 30
type input "PRCUP"
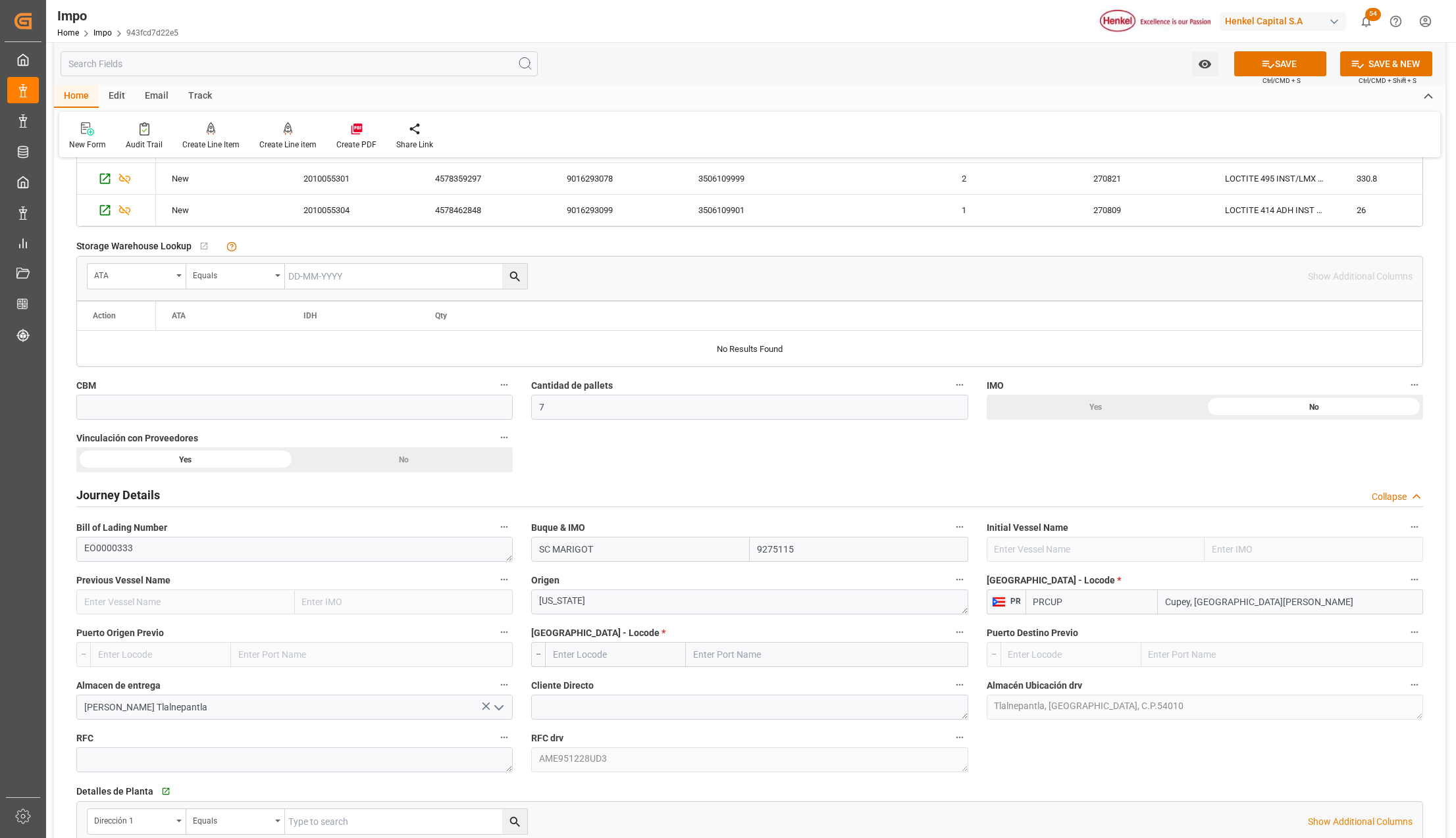
scroll to position [790, 0]
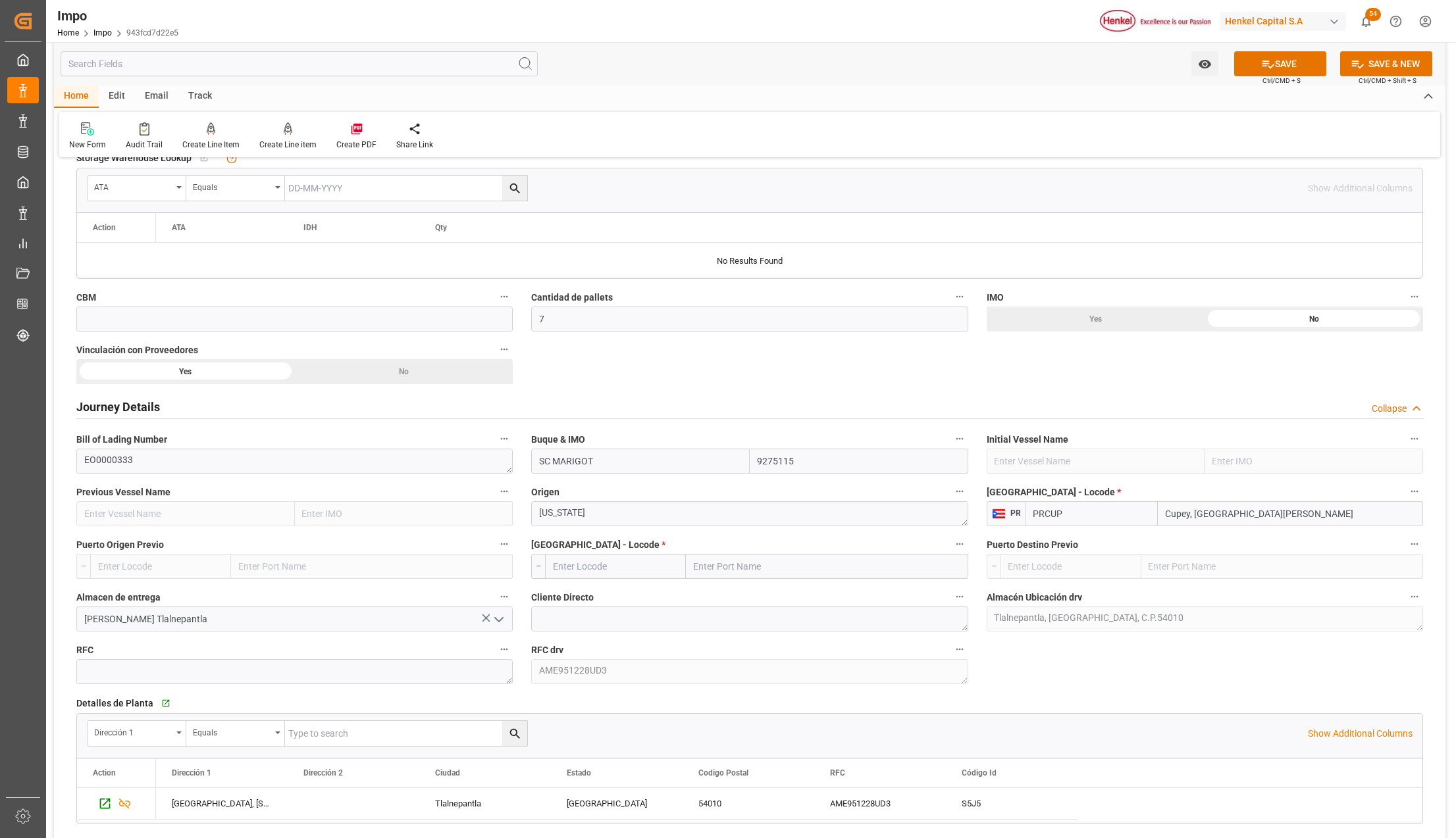
type input "Cupey, San Juan"
click at [696, 576] on input "text" at bounding box center [826, 566] width 282 height 25
type input "VERACRUZ"
click at [744, 595] on span "Veracruz - MXVER" at bounding box center [756, 595] width 123 height 11
type input "MXVER"
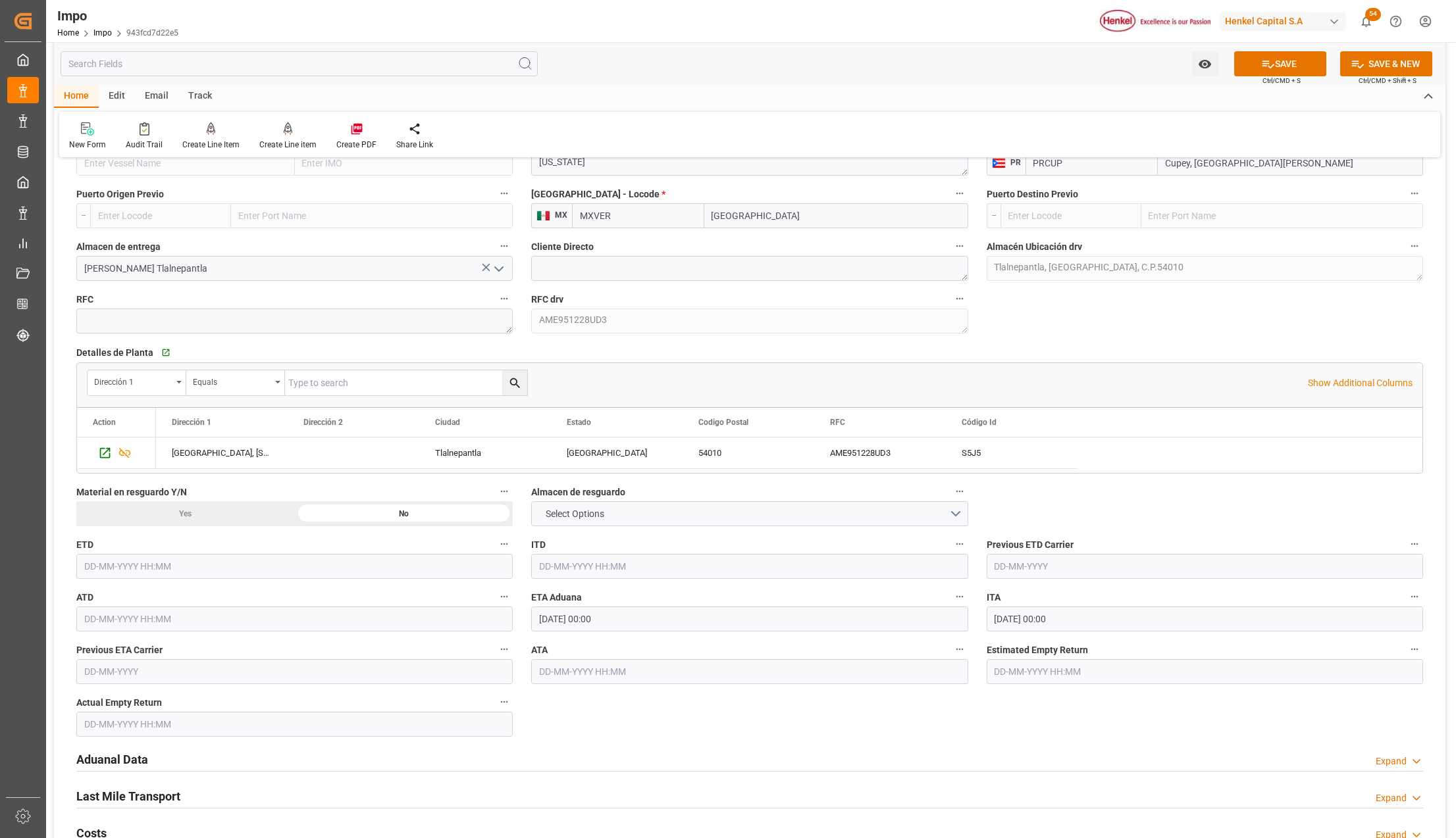
scroll to position [1228, 0]
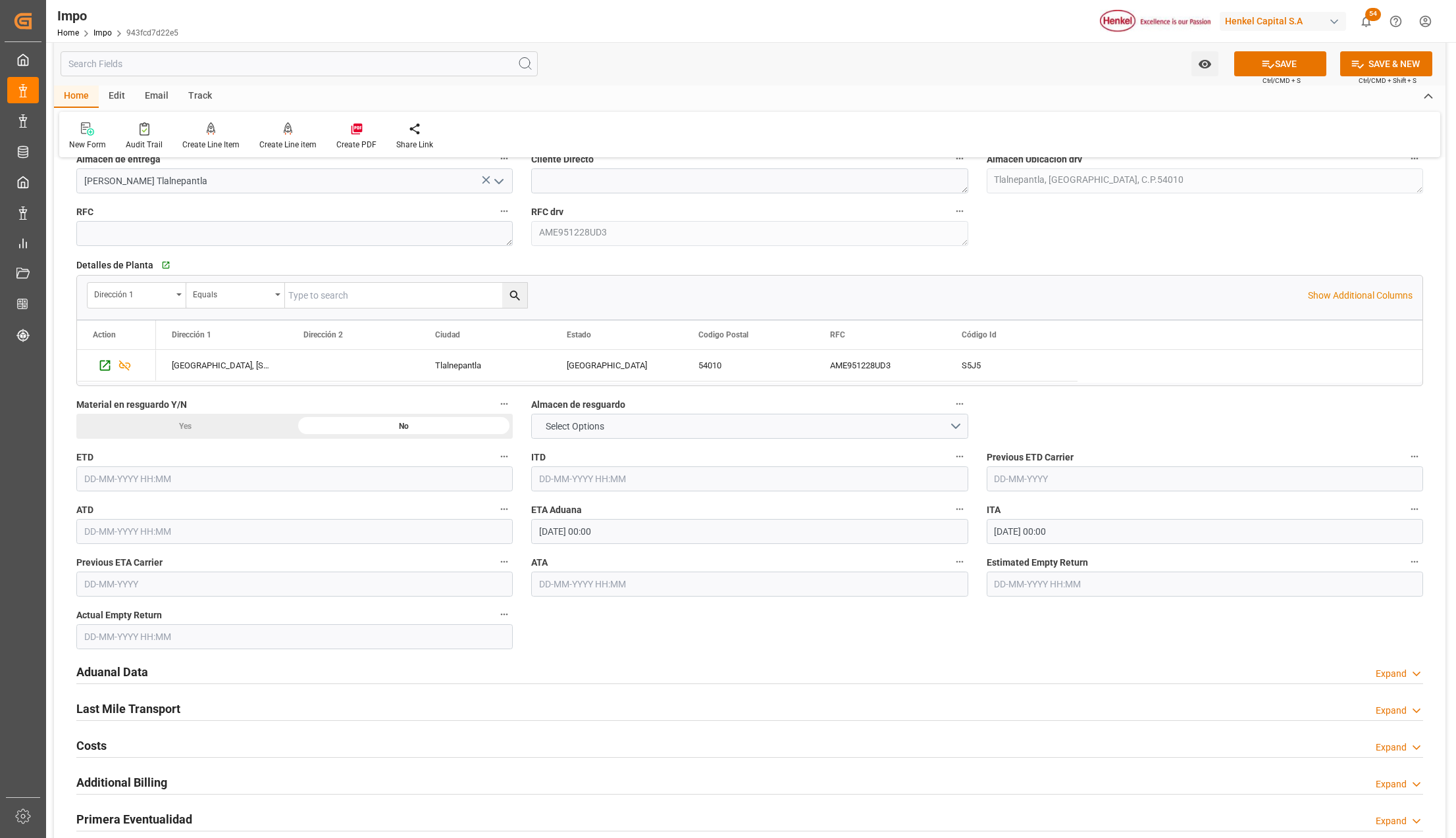
type input "[GEOGRAPHIC_DATA]"
click at [576, 538] on input "27-09-2025 00:00" at bounding box center [749, 531] width 436 height 25
type input "26-09-2025 00:00"
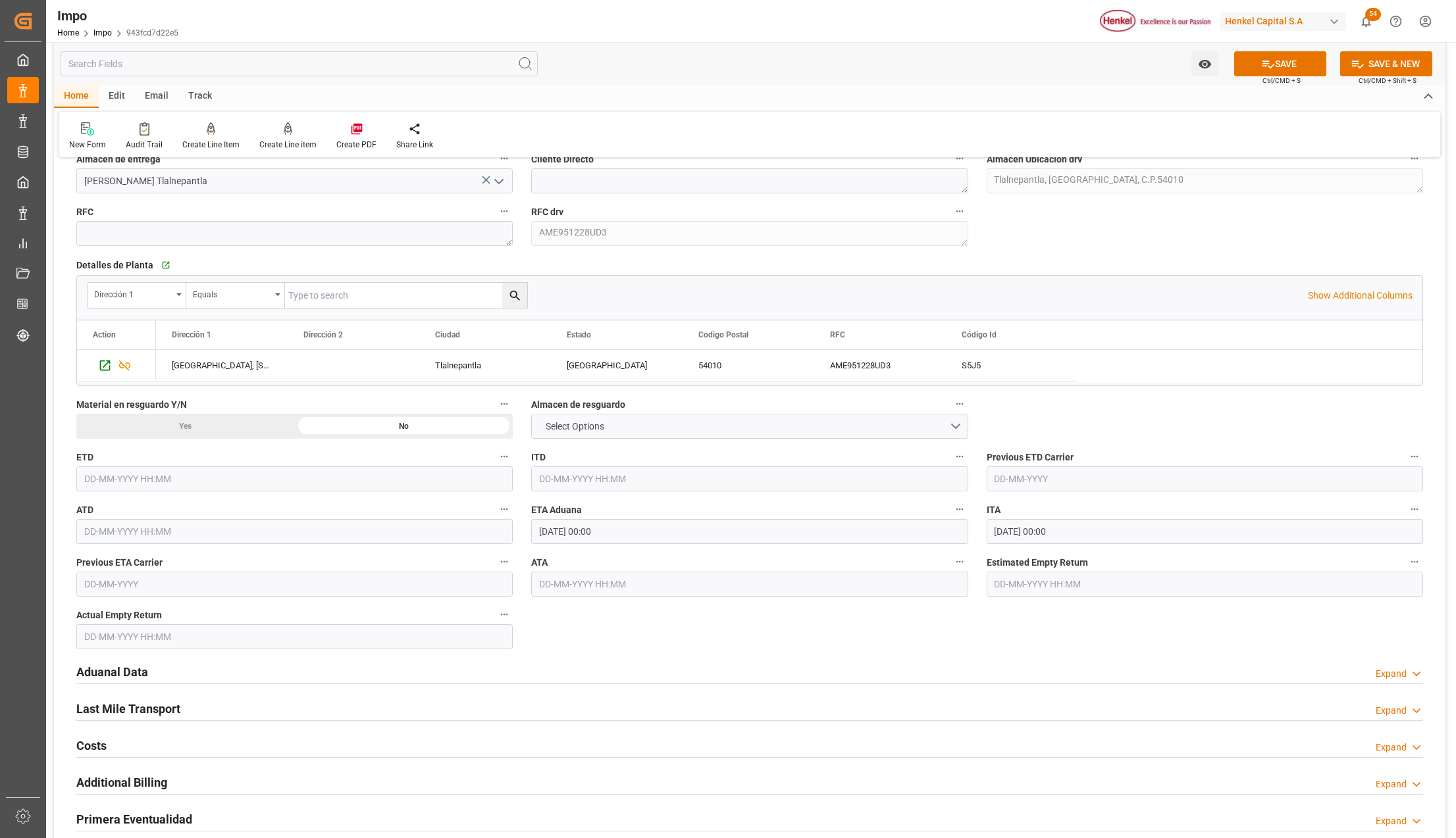
click at [135, 676] on h2 "Aduanal Data" at bounding box center [112, 672] width 71 height 18
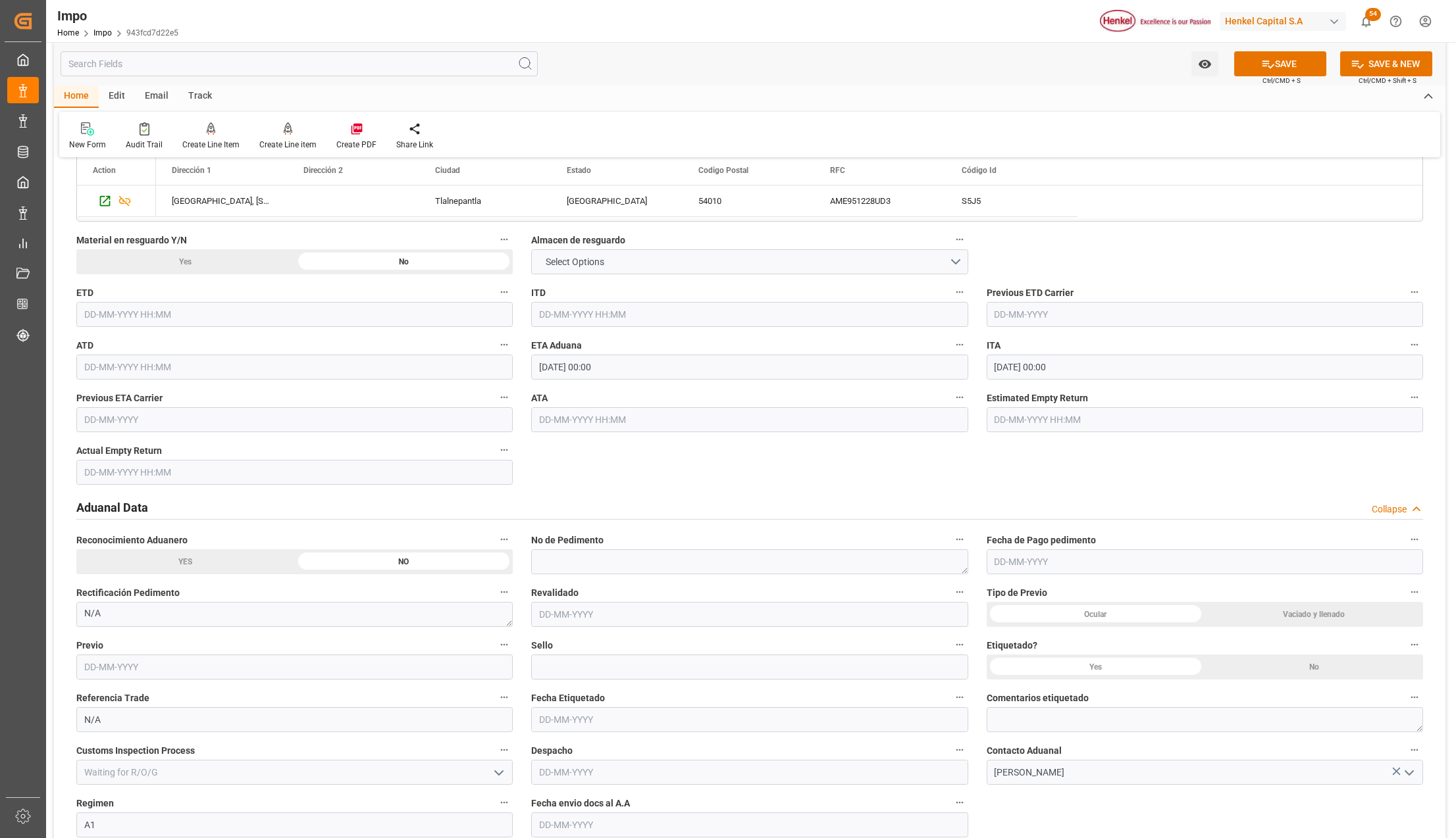
scroll to position [1491, 0]
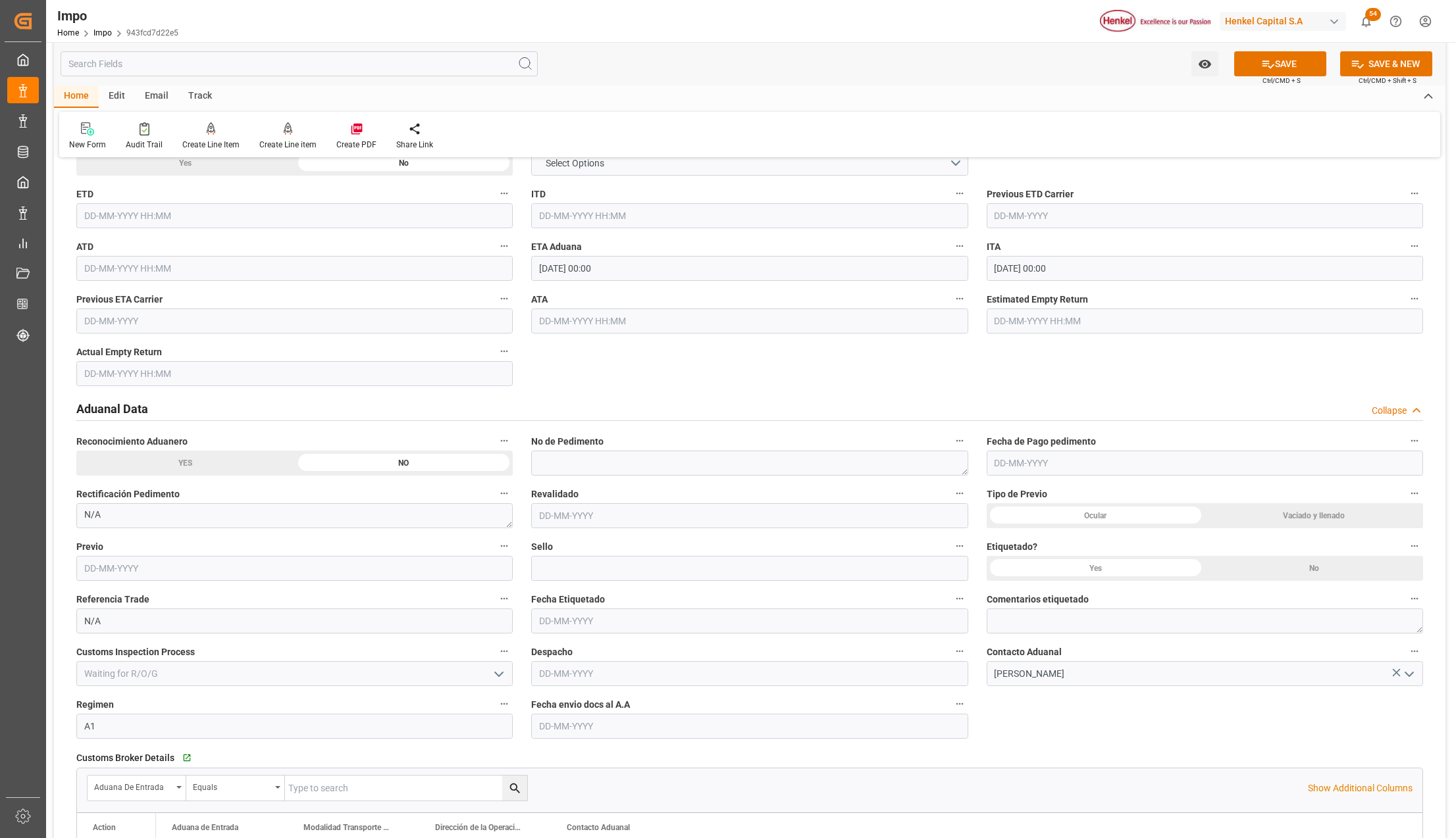
click at [695, 714] on label "Fecha envio docs al A.A" at bounding box center [749, 704] width 436 height 18
click at [951, 712] on button "Fecha envio docs al A.A" at bounding box center [959, 703] width 17 height 17
click at [695, 735] on div at bounding box center [728, 419] width 1456 height 838
click at [698, 729] on input "text" at bounding box center [749, 726] width 436 height 25
type input "23-09-2025"
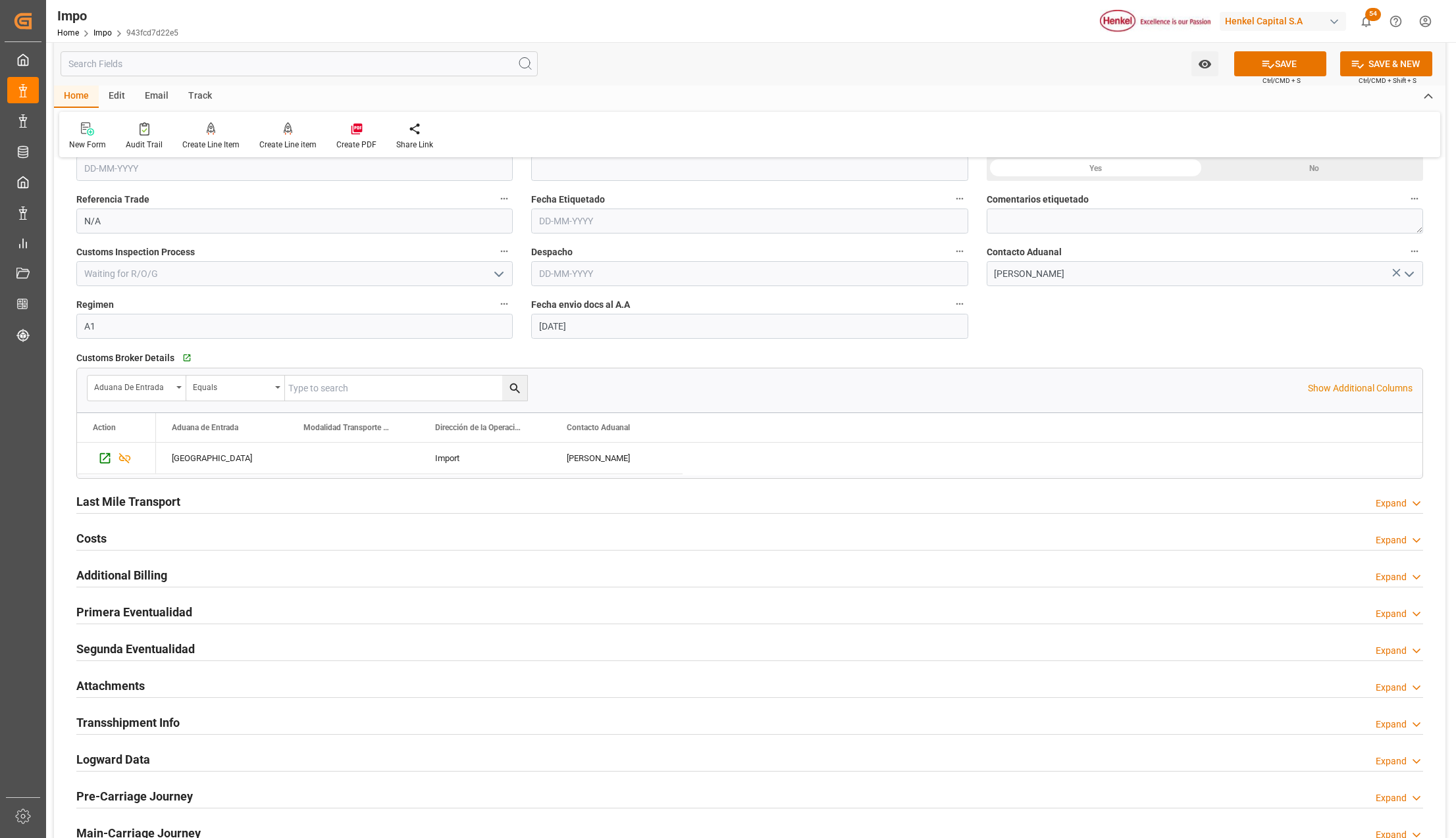
scroll to position [1930, 0]
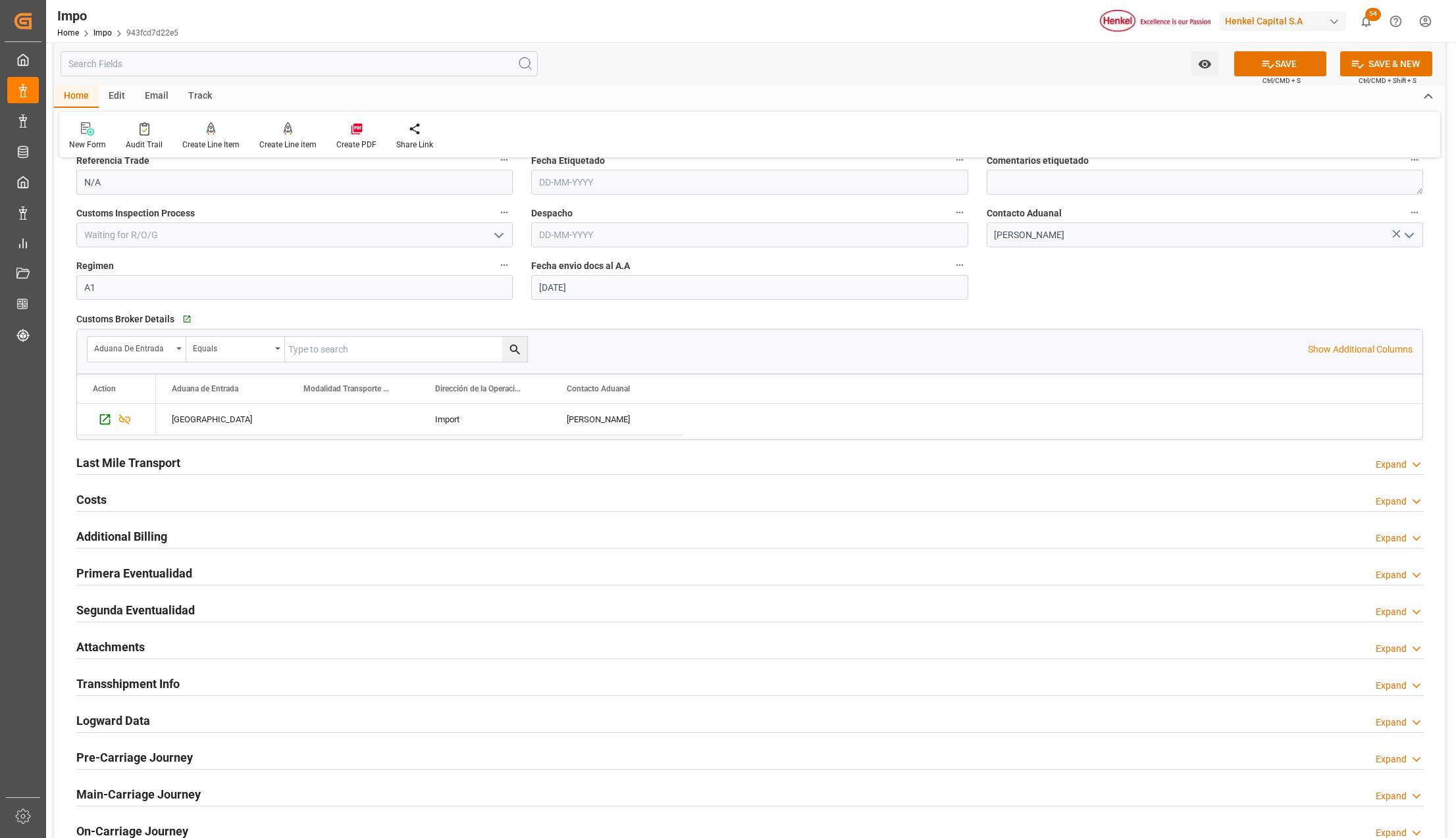
click at [101, 651] on h2 "Attachments" at bounding box center [110, 647] width 68 height 18
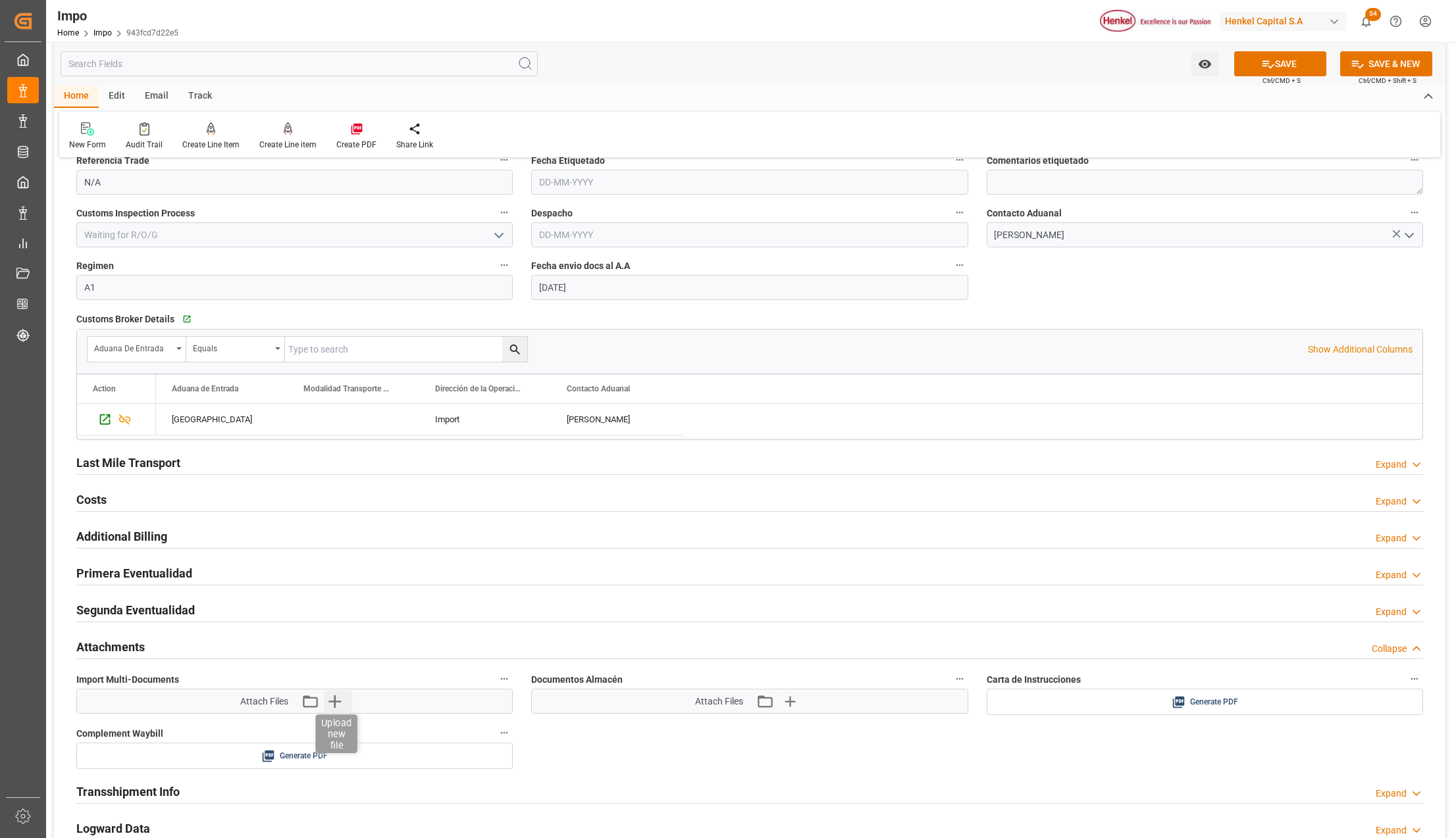
click at [330, 708] on icon "button" at bounding box center [334, 702] width 21 height 21
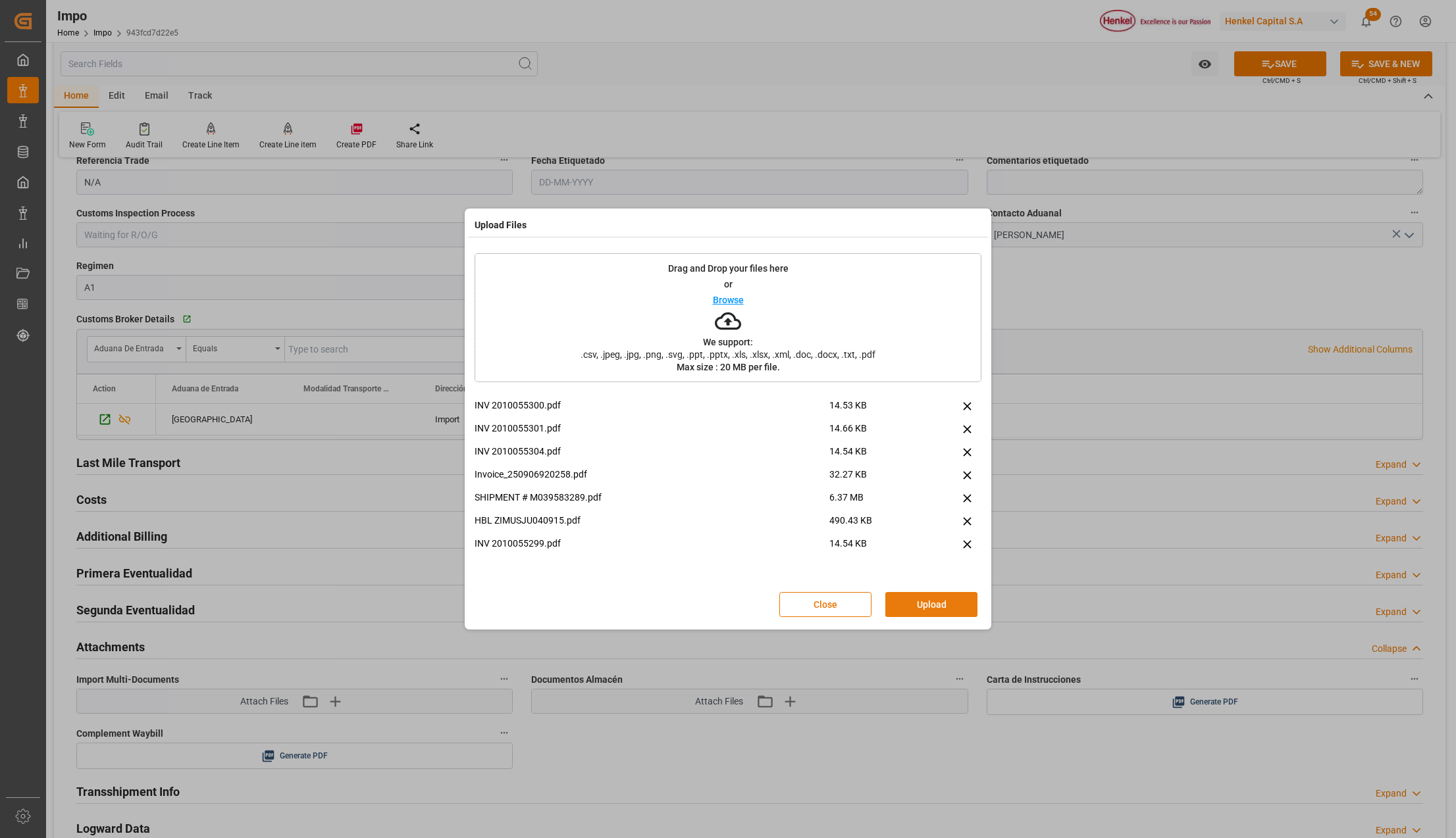
click at [930, 602] on button "Upload" at bounding box center [931, 604] width 92 height 25
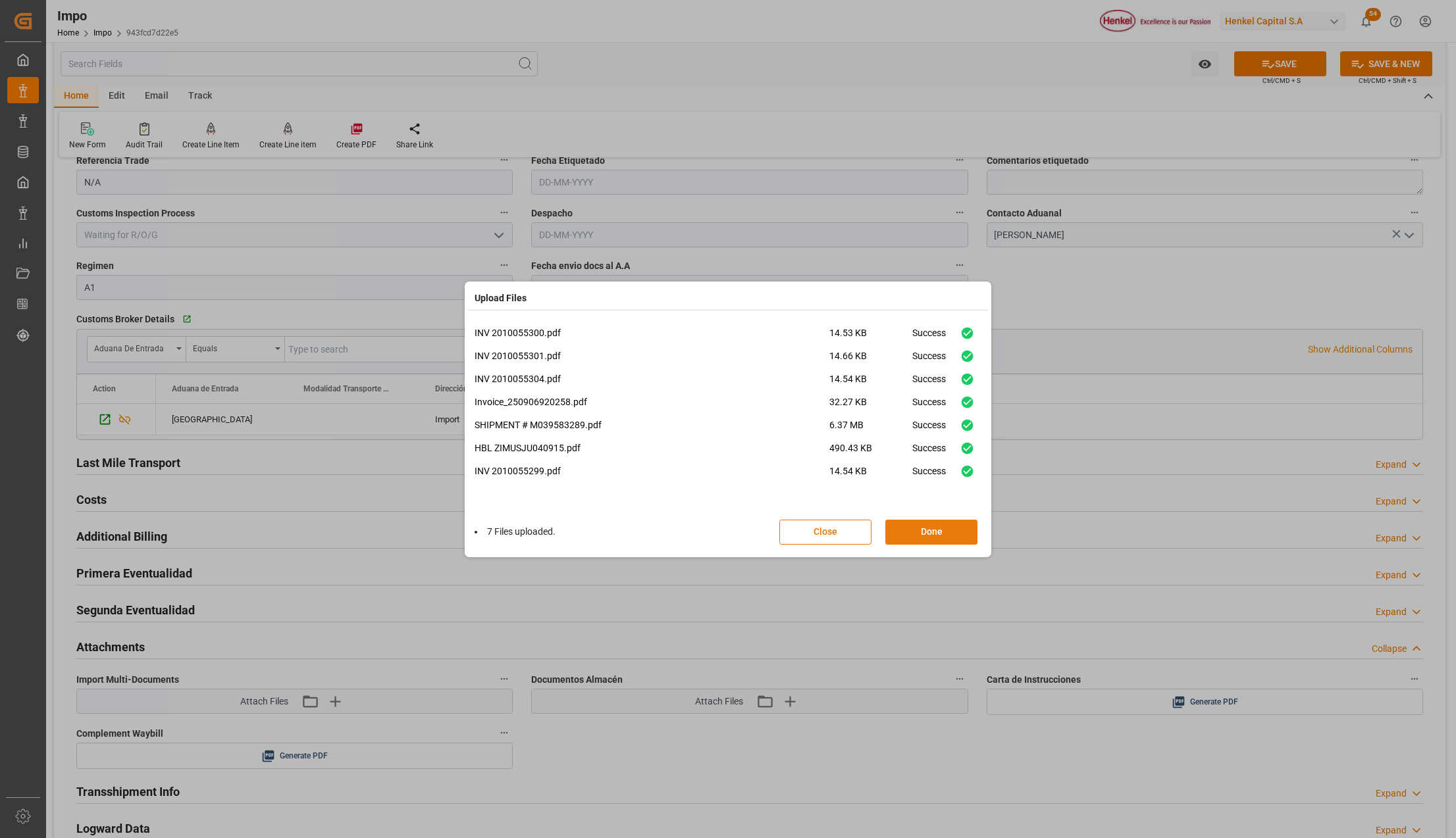
click at [924, 534] on button "Done" at bounding box center [931, 532] width 92 height 25
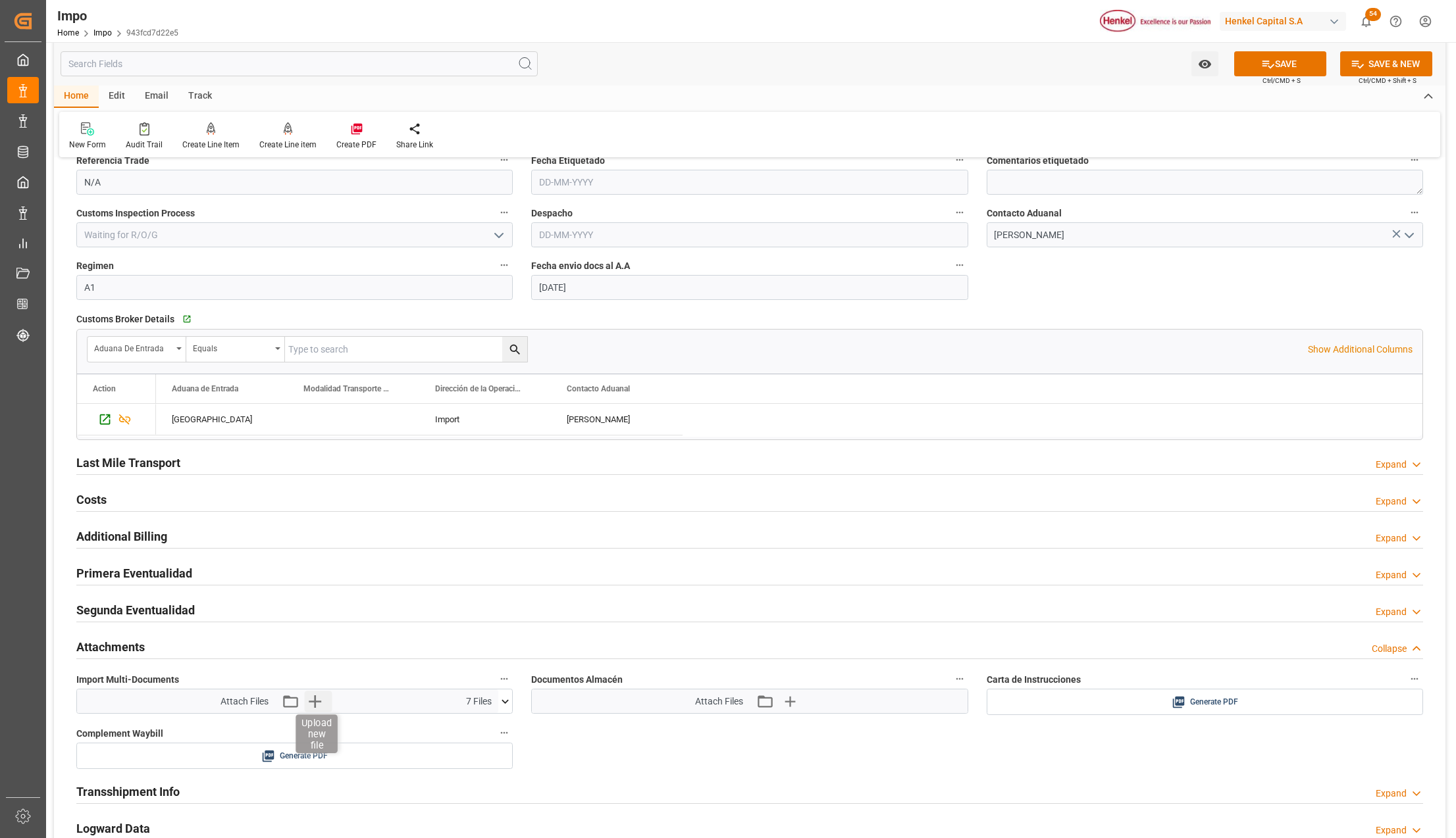
click at [322, 707] on icon "button" at bounding box center [315, 702] width 21 height 21
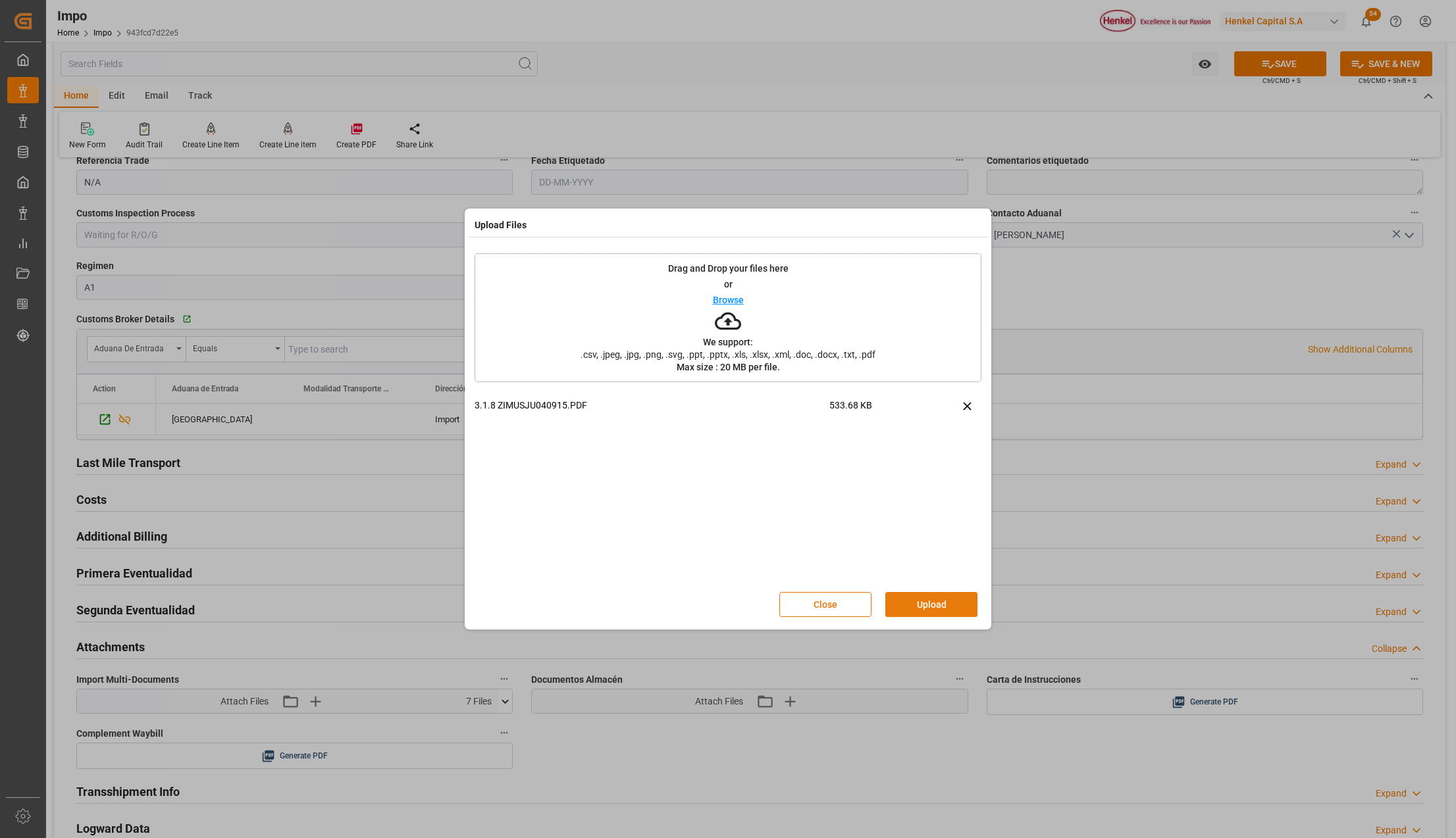
click at [946, 604] on button "Upload" at bounding box center [931, 604] width 92 height 25
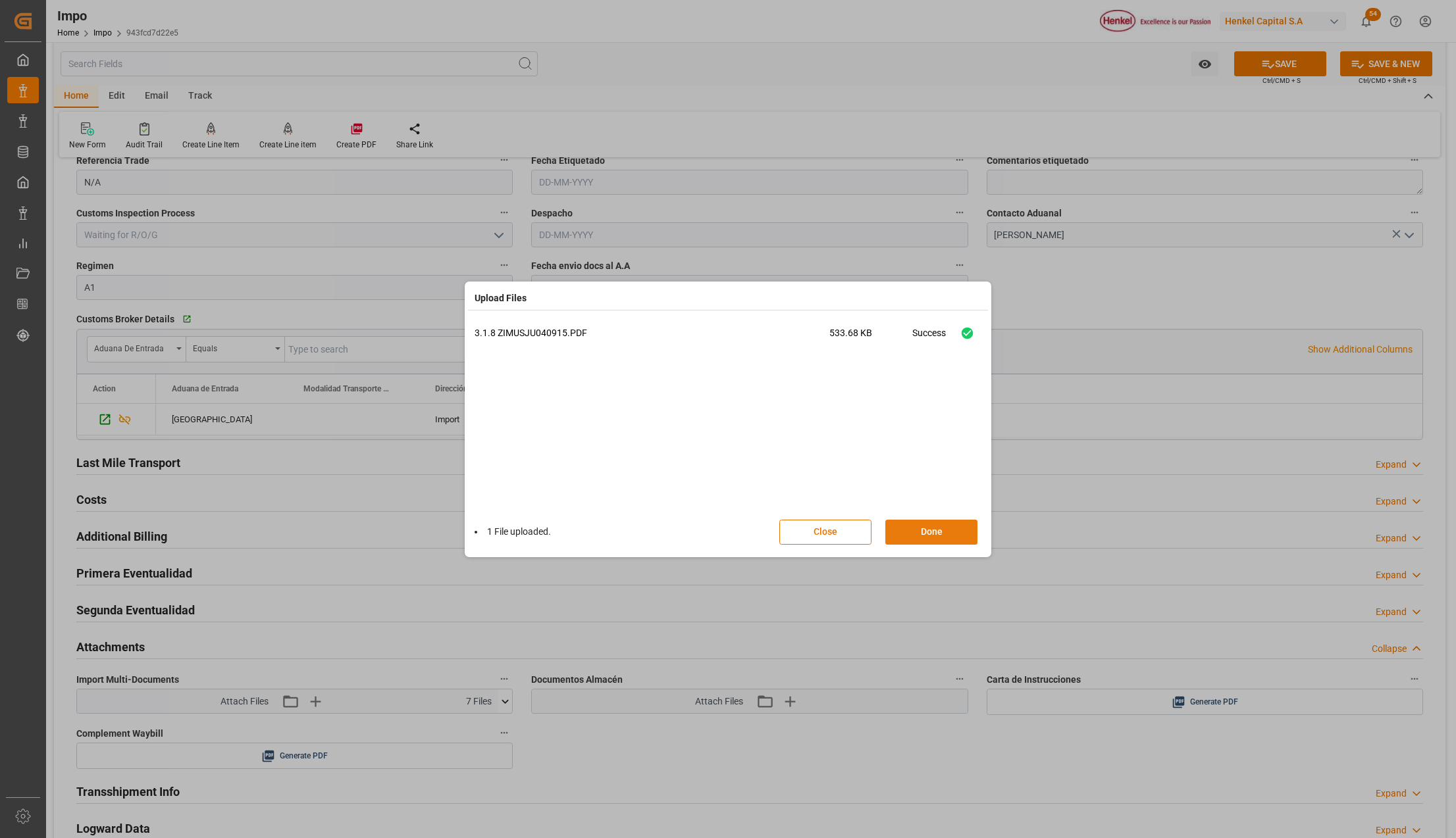
click at [939, 530] on button "Done" at bounding box center [931, 532] width 92 height 25
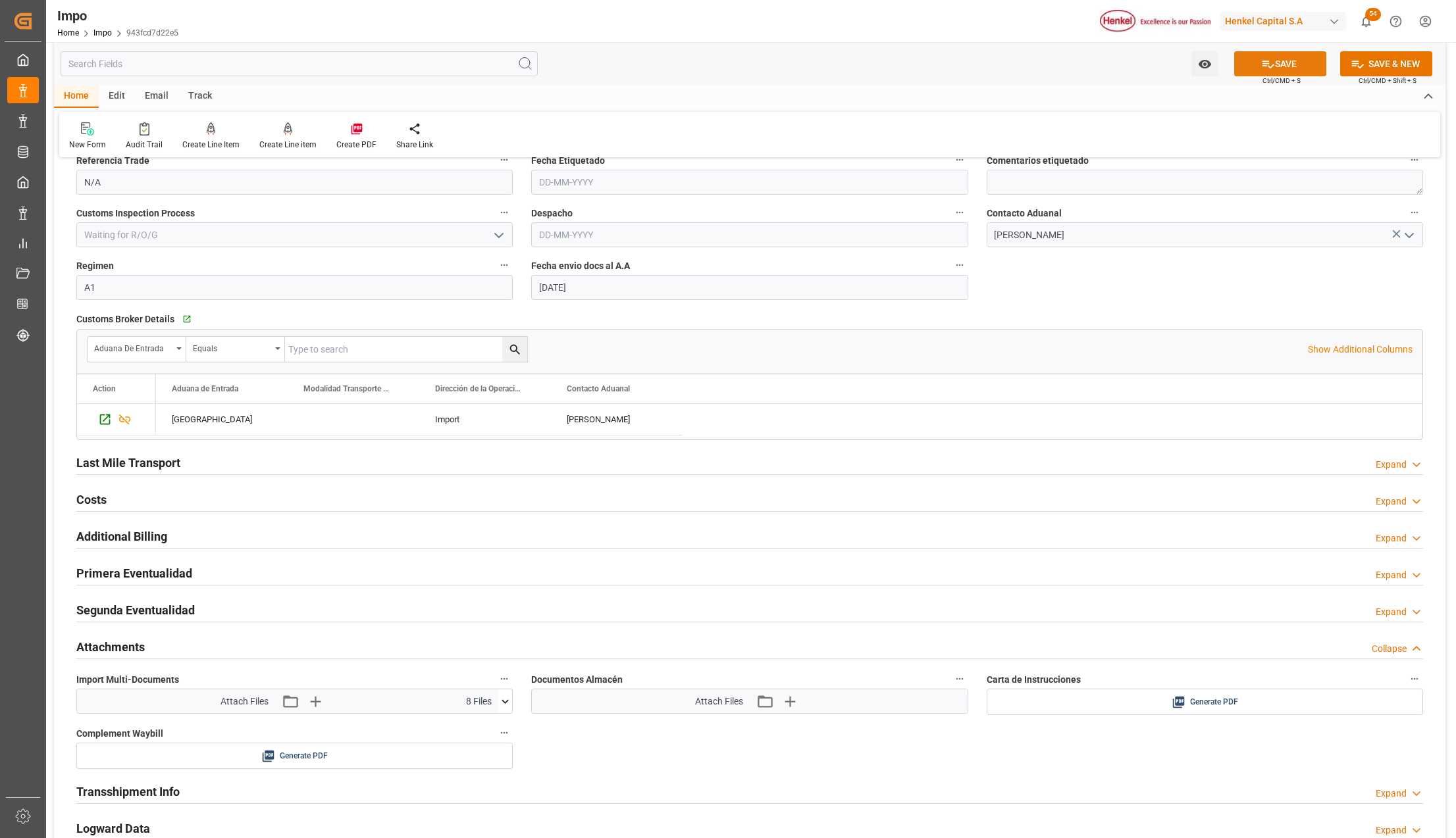
click at [1278, 58] on button "SAVE" at bounding box center [1280, 64] width 92 height 25
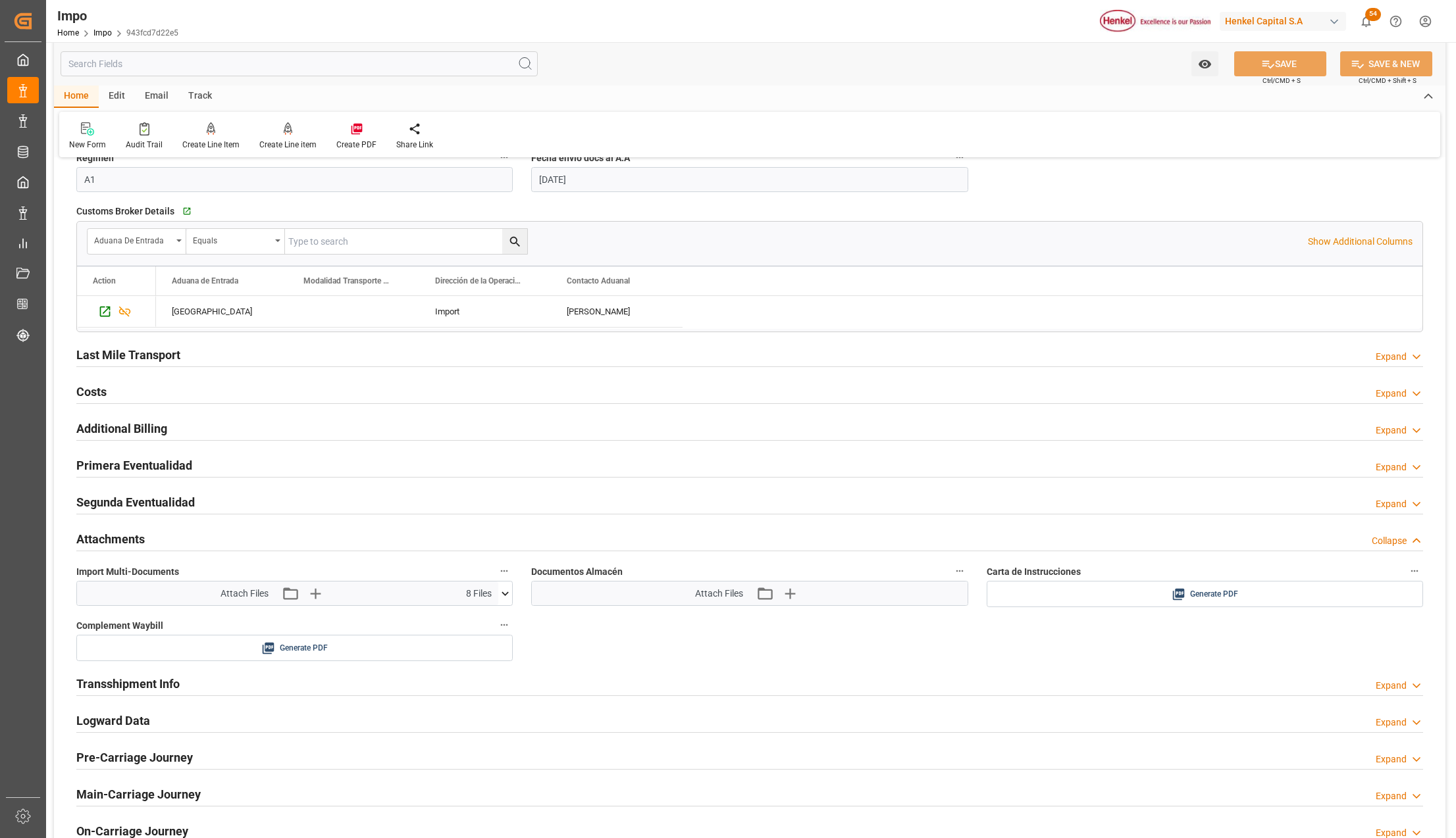
scroll to position [2192, 0]
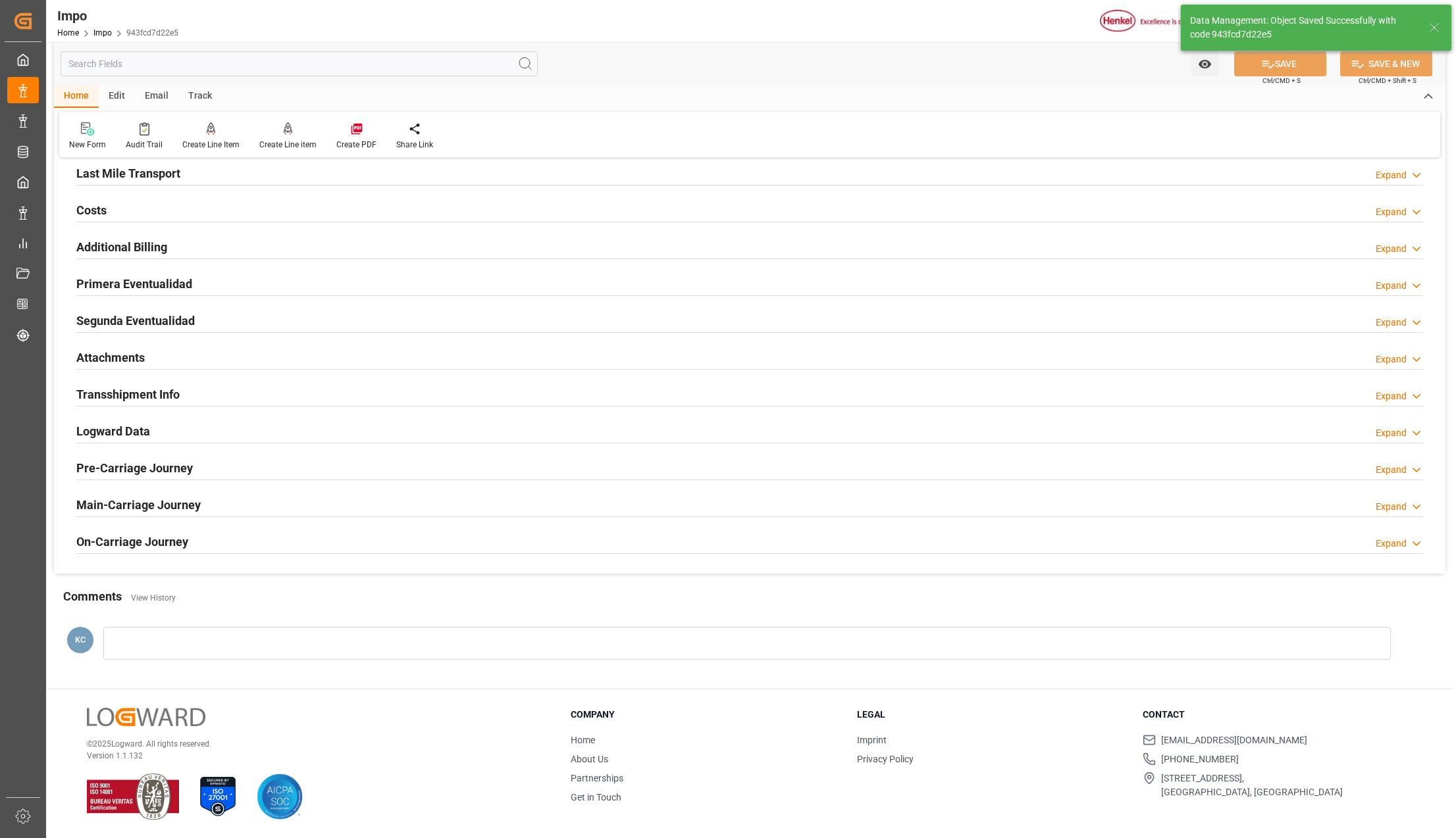
type textarea "AA"
type input "5"
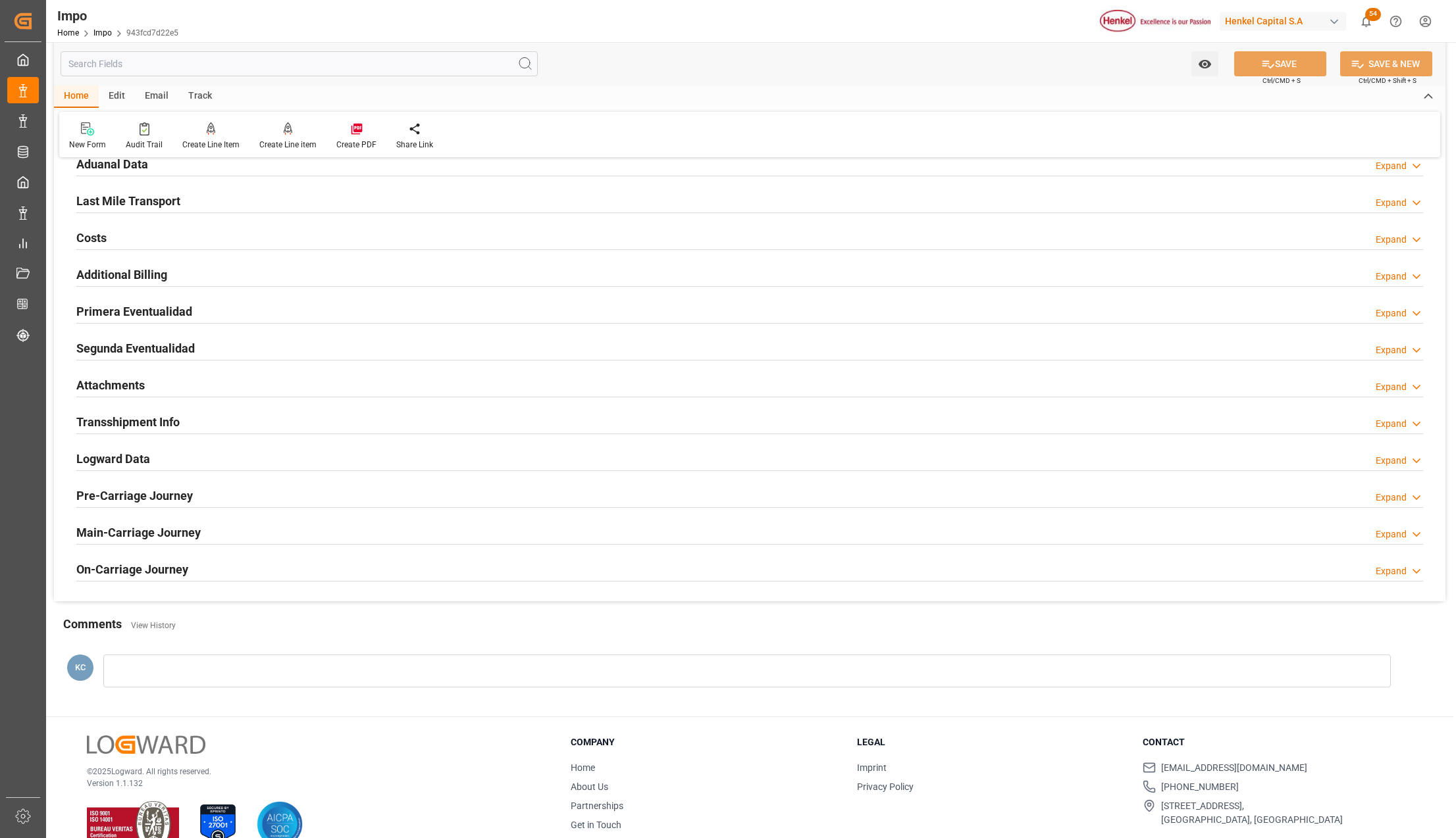
click at [108, 388] on h2 "Attachments" at bounding box center [110, 385] width 68 height 18
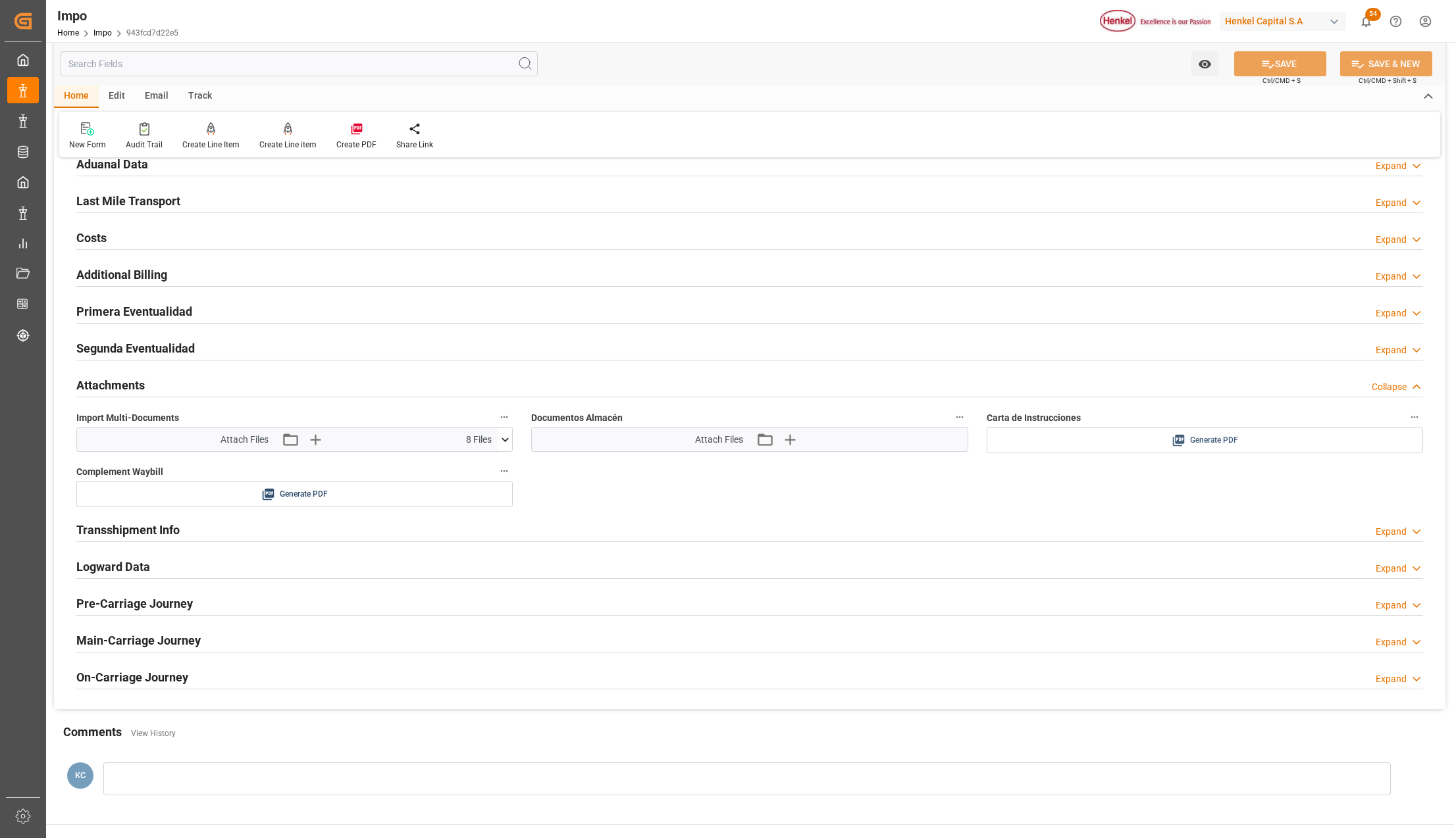
click at [1186, 436] on div "Generate PDF" at bounding box center [1204, 441] width 416 height 16
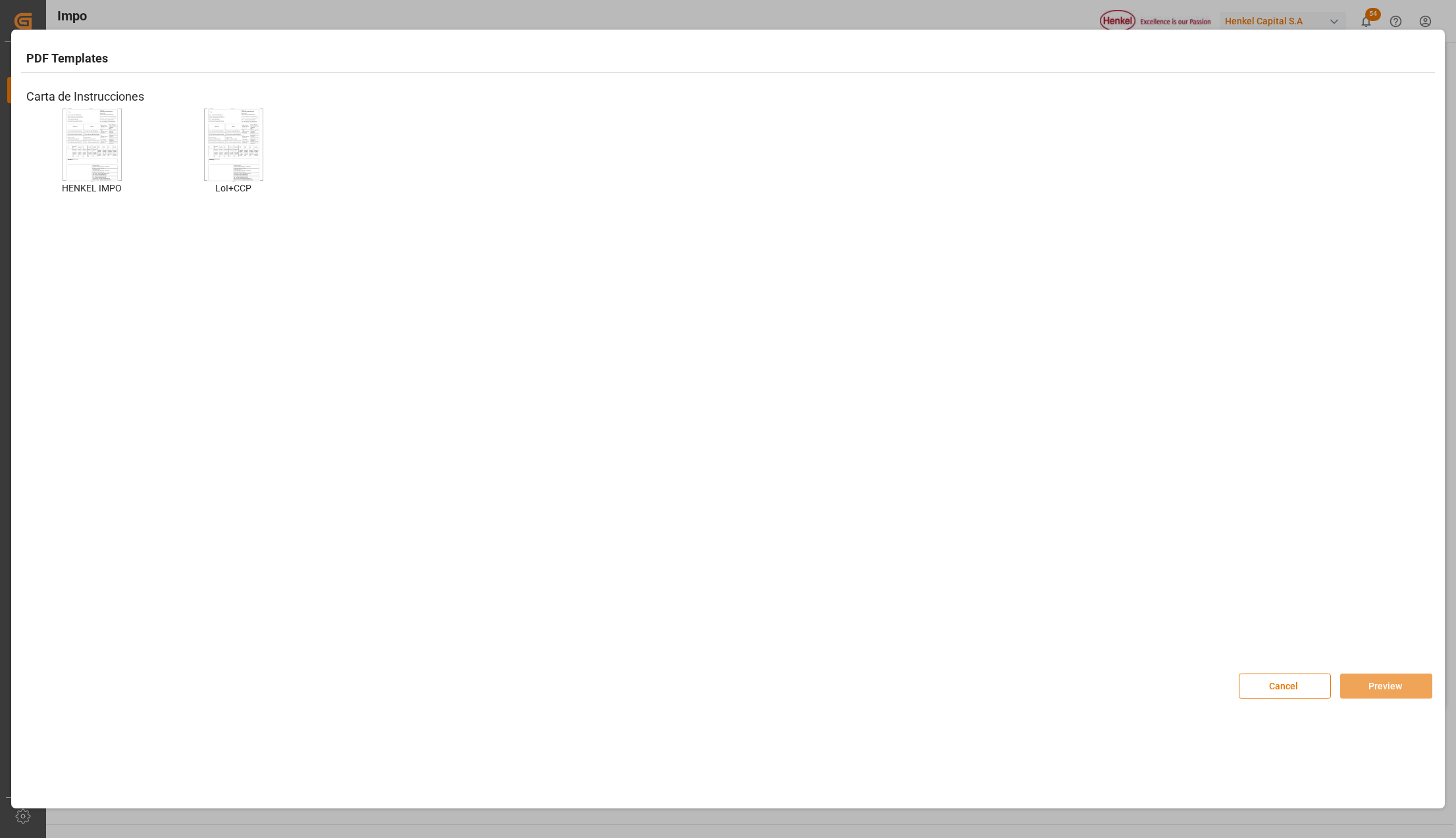
click at [91, 141] on img at bounding box center [92, 144] width 53 height 75
click at [1357, 675] on button "Preview" at bounding box center [1386, 686] width 92 height 25
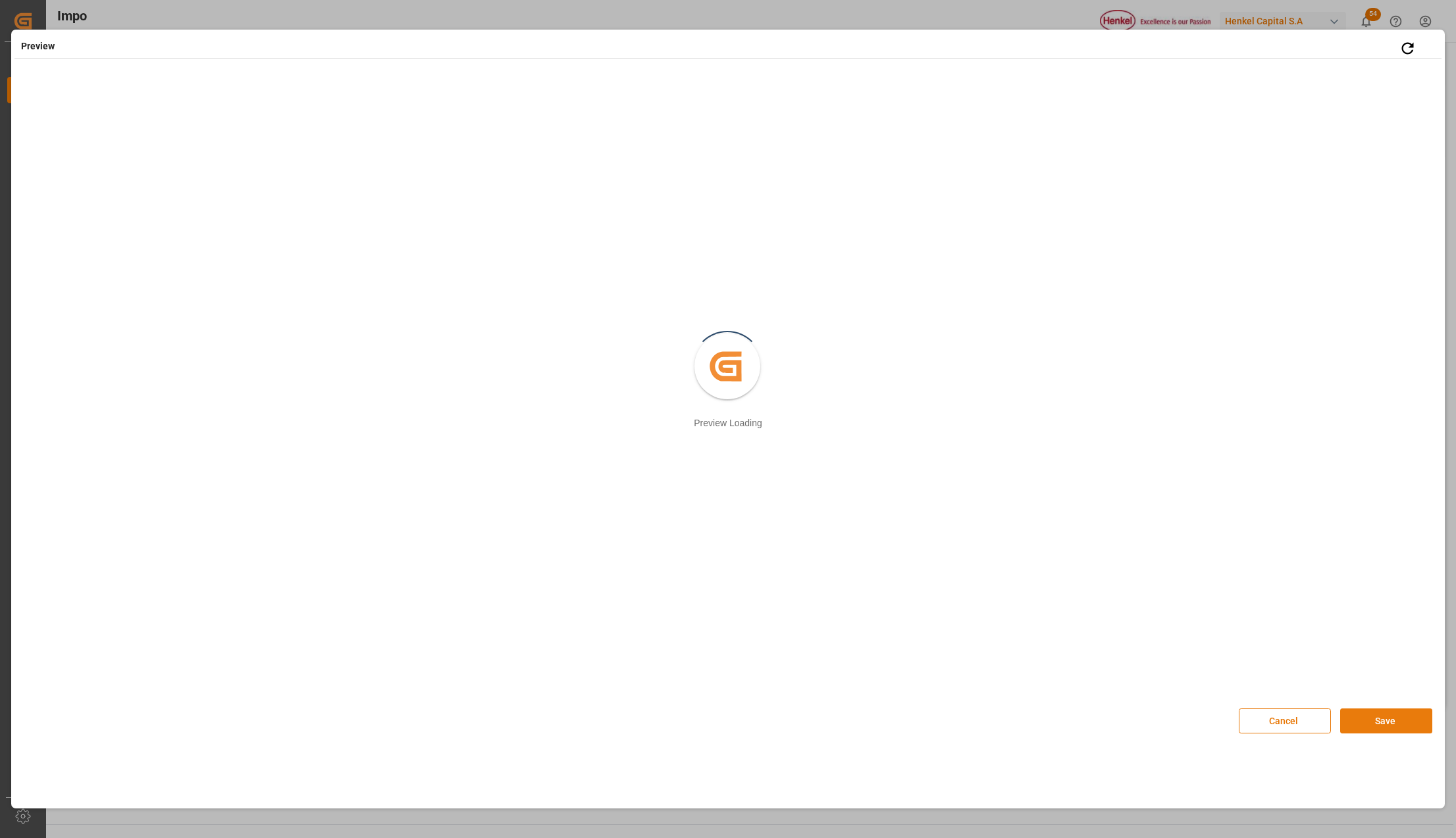
click at [1352, 716] on button "Save" at bounding box center [1386, 721] width 92 height 25
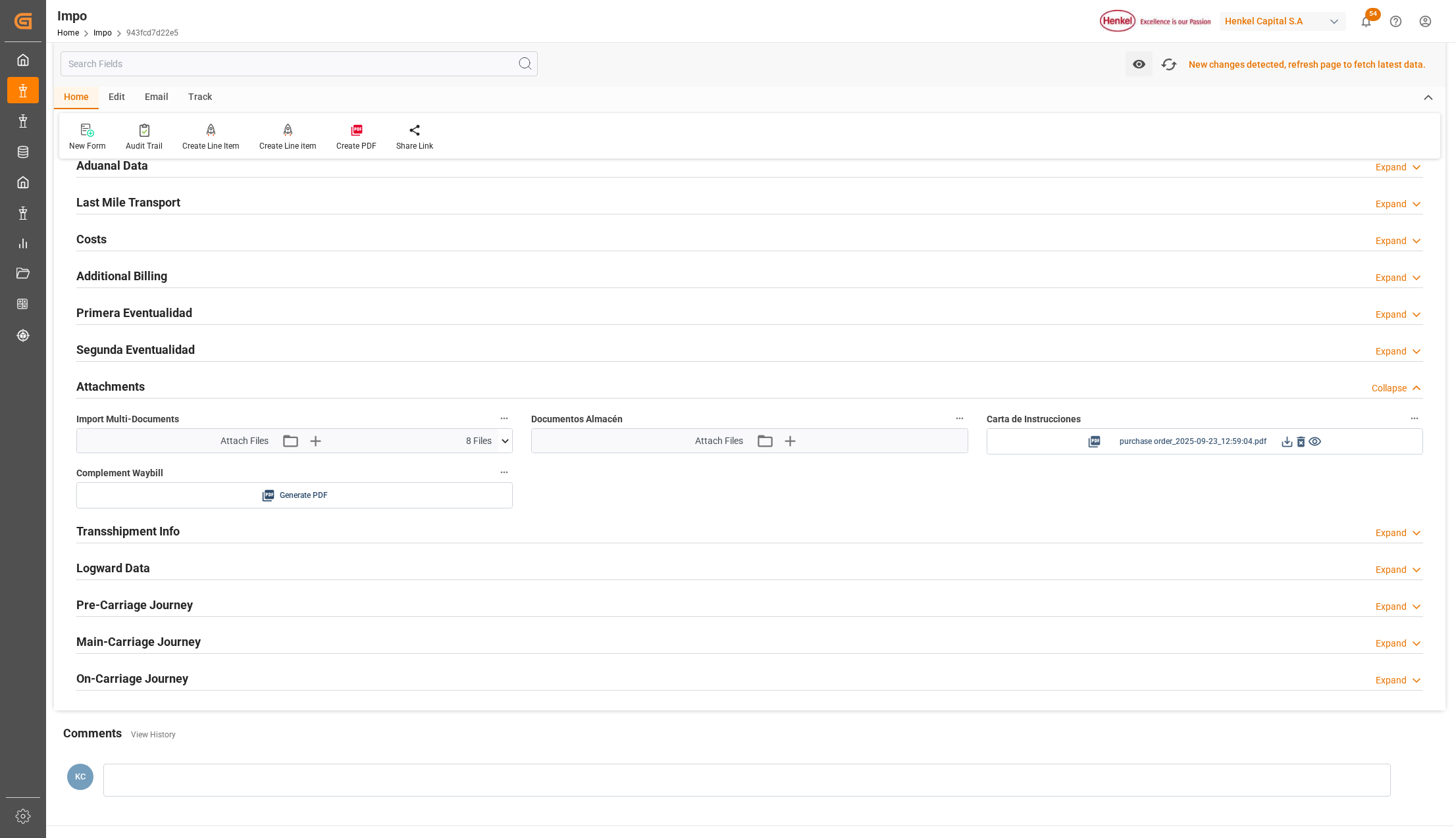
scroll to position [982, 0]
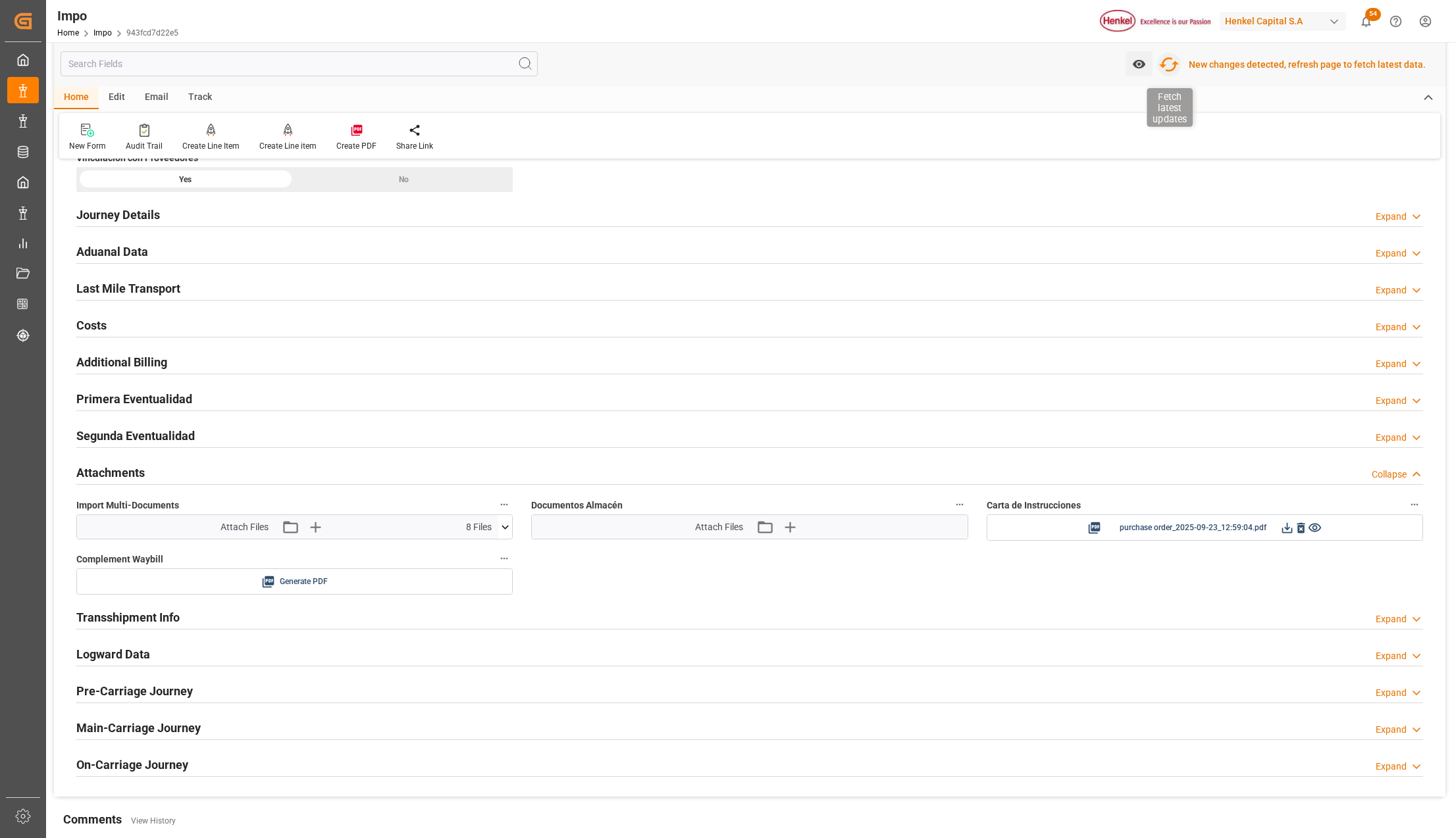
click at [1178, 62] on icon "button" at bounding box center [1169, 65] width 21 height 21
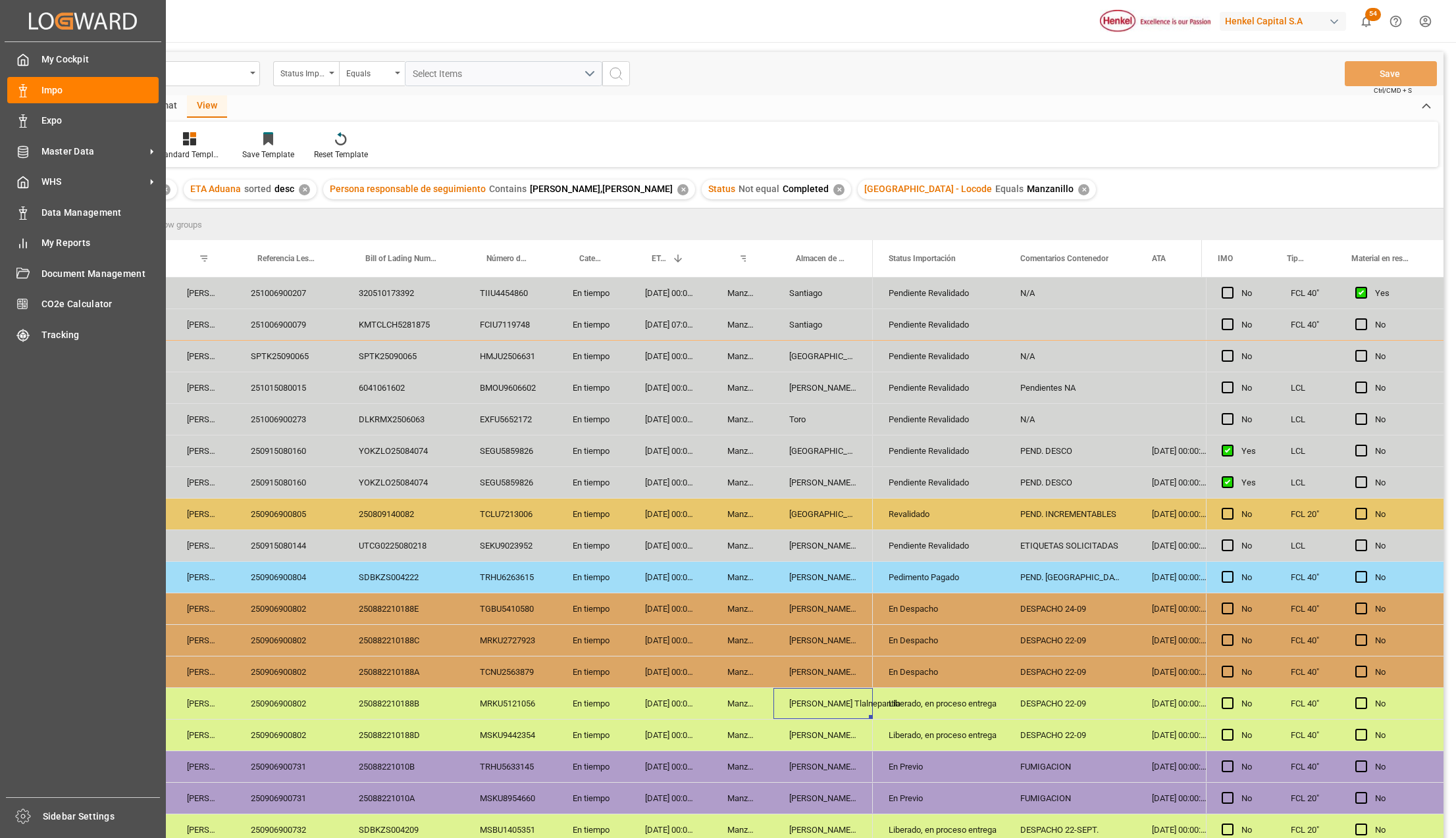
scroll to position [71, 0]
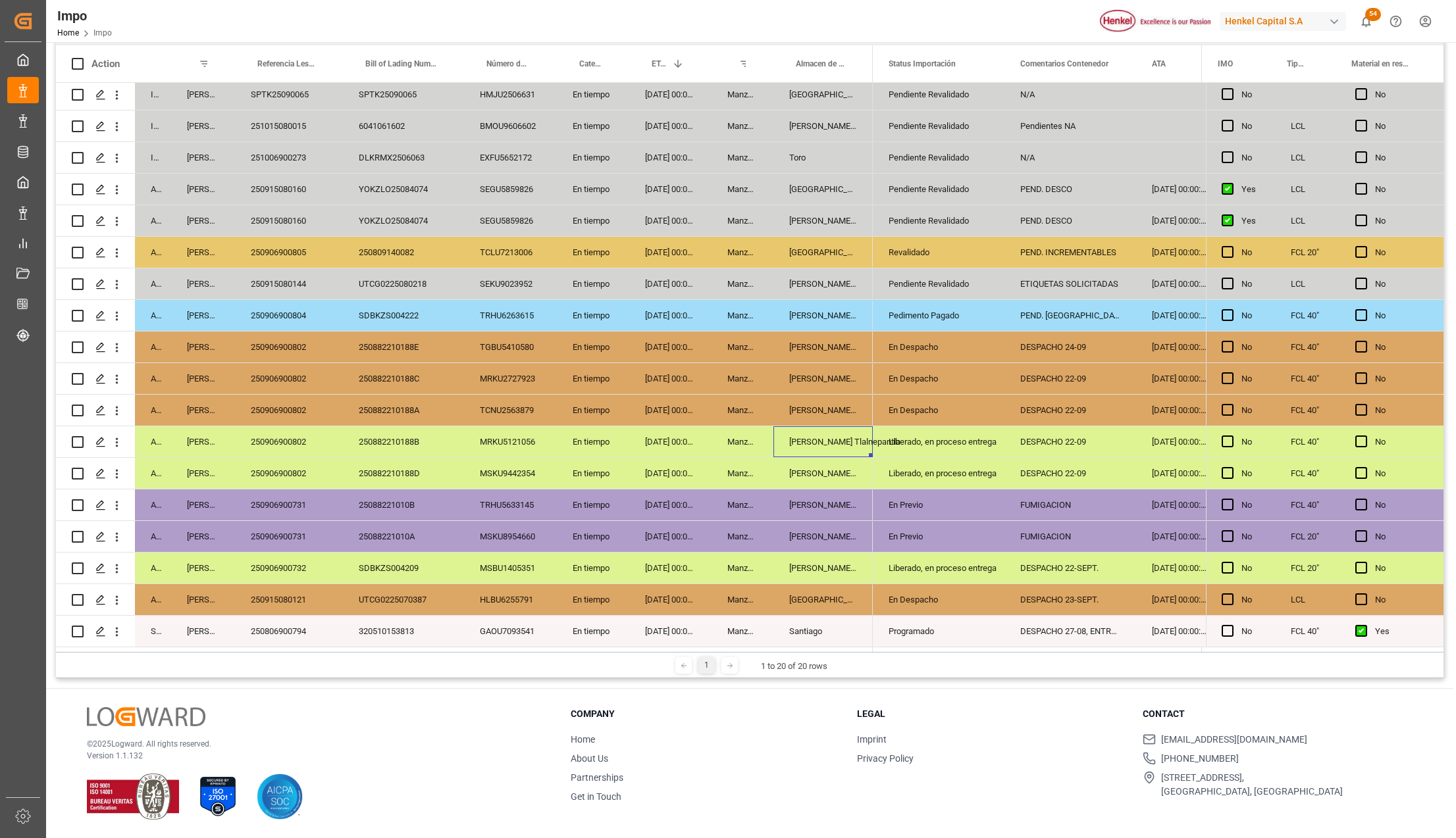
click at [625, 559] on div "En tiempo" at bounding box center [593, 568] width 72 height 31
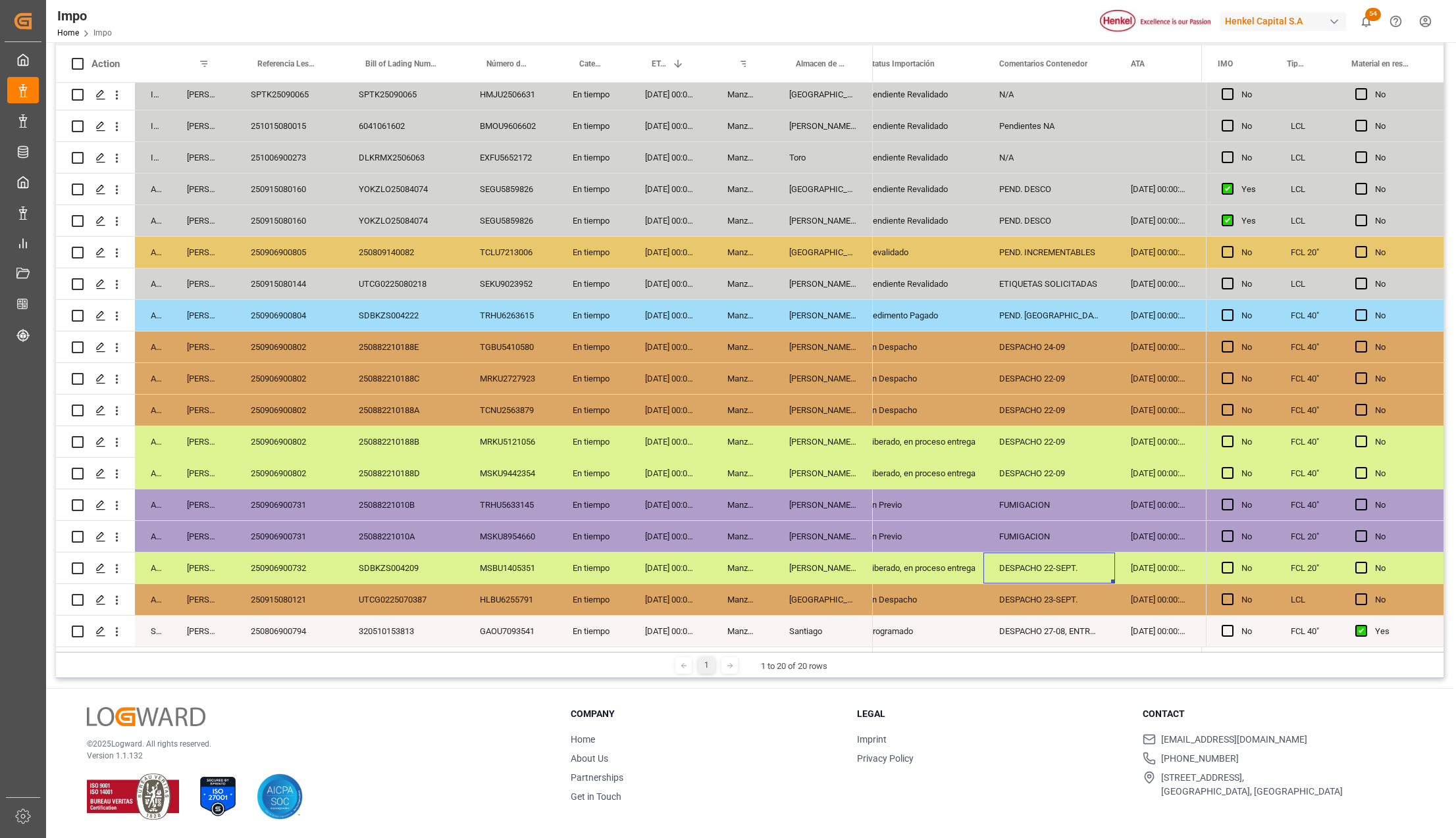
scroll to position [0, 0]
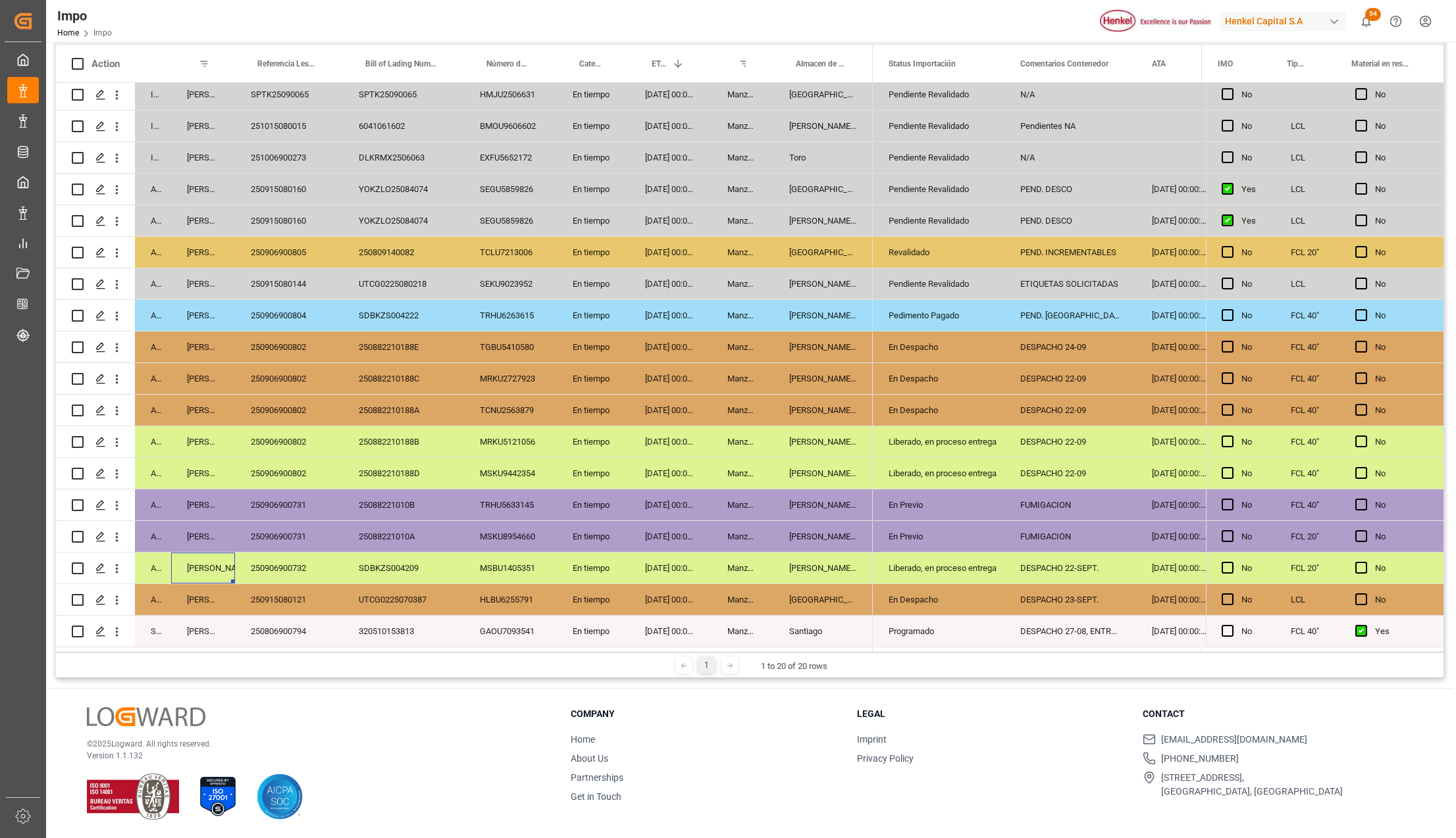
click at [780, 590] on div "[GEOGRAPHIC_DATA]" at bounding box center [823, 600] width 99 height 31
click at [267, 587] on div "250915080121" at bounding box center [288, 600] width 108 height 31
click at [452, 588] on div "UTCG0225070387" at bounding box center [403, 600] width 121 height 31
click at [890, 591] on div "En Despacho" at bounding box center [939, 600] width 100 height 30
click at [1059, 343] on div "DESPACHO 24-09" at bounding box center [1070, 347] width 131 height 31
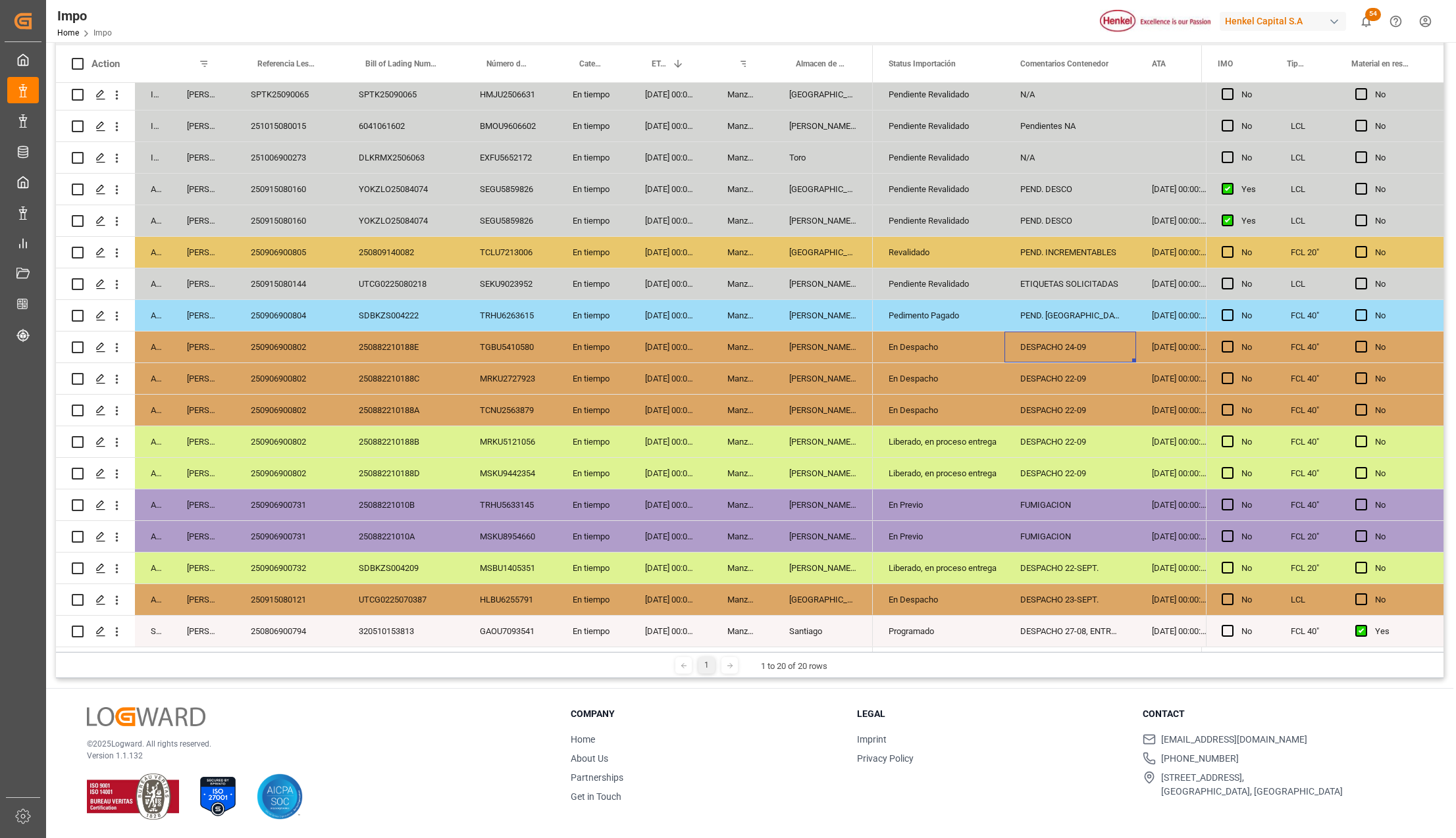
click at [1061, 595] on div "DESPACHO 23-SEPT." at bounding box center [1070, 600] width 131 height 31
click at [297, 593] on div "250915080121" at bounding box center [288, 600] width 108 height 31
click at [1056, 561] on div "DESPACHO 22-SEPT." at bounding box center [1070, 568] width 131 height 31
click at [1050, 522] on div "FUMIGACION" at bounding box center [1070, 537] width 131 height 31
click at [1049, 458] on div "DESPACHO 22-09" at bounding box center [1070, 474] width 131 height 31
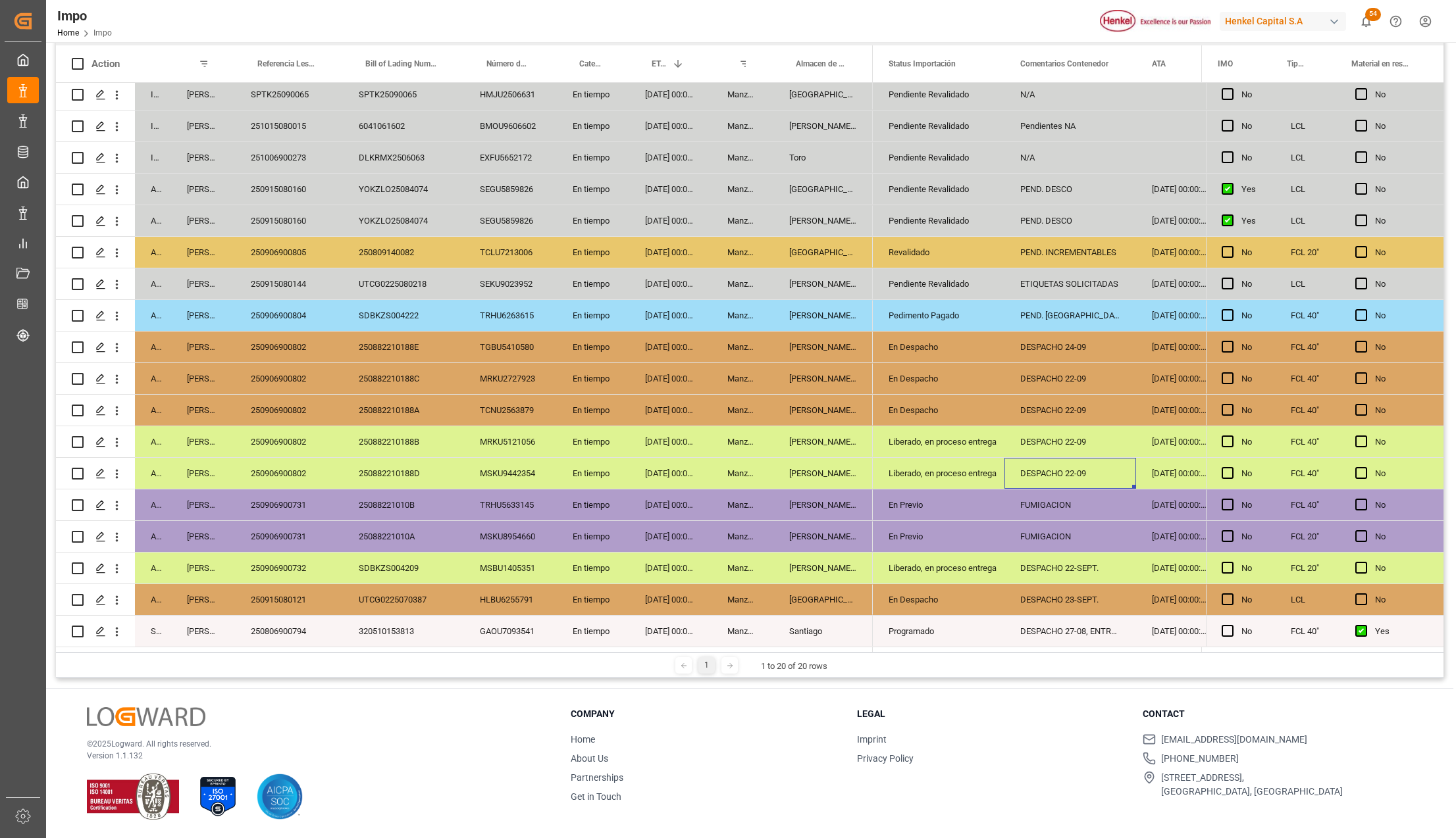
click at [940, 429] on div "Liberado, en proceso entrega" at bounding box center [939, 442] width 100 height 30
drag, startPoint x: 926, startPoint y: 379, endPoint x: 933, endPoint y: 403, distance: 25.0
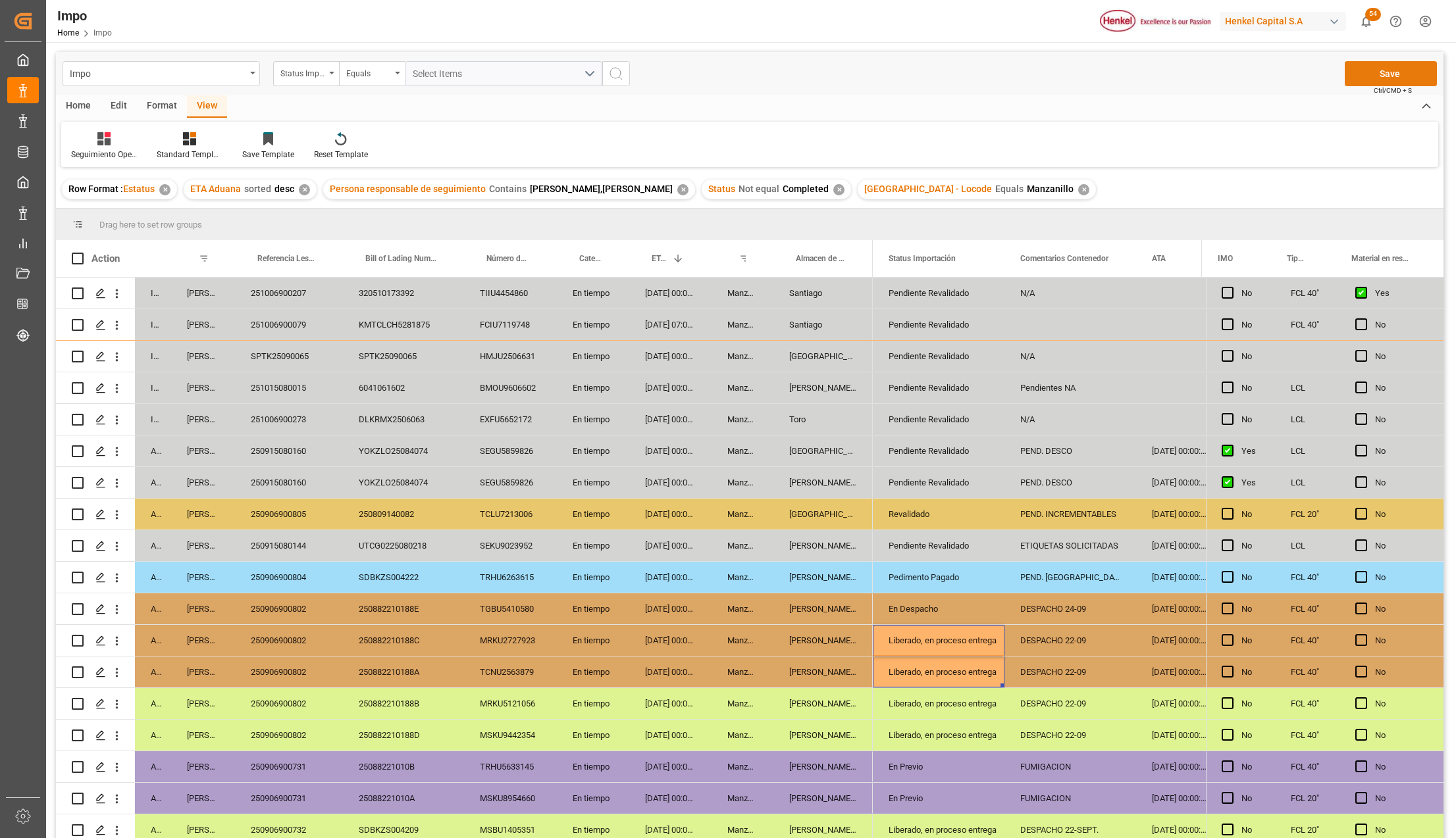
click at [1385, 77] on button "Save" at bounding box center [1390, 74] width 92 height 25
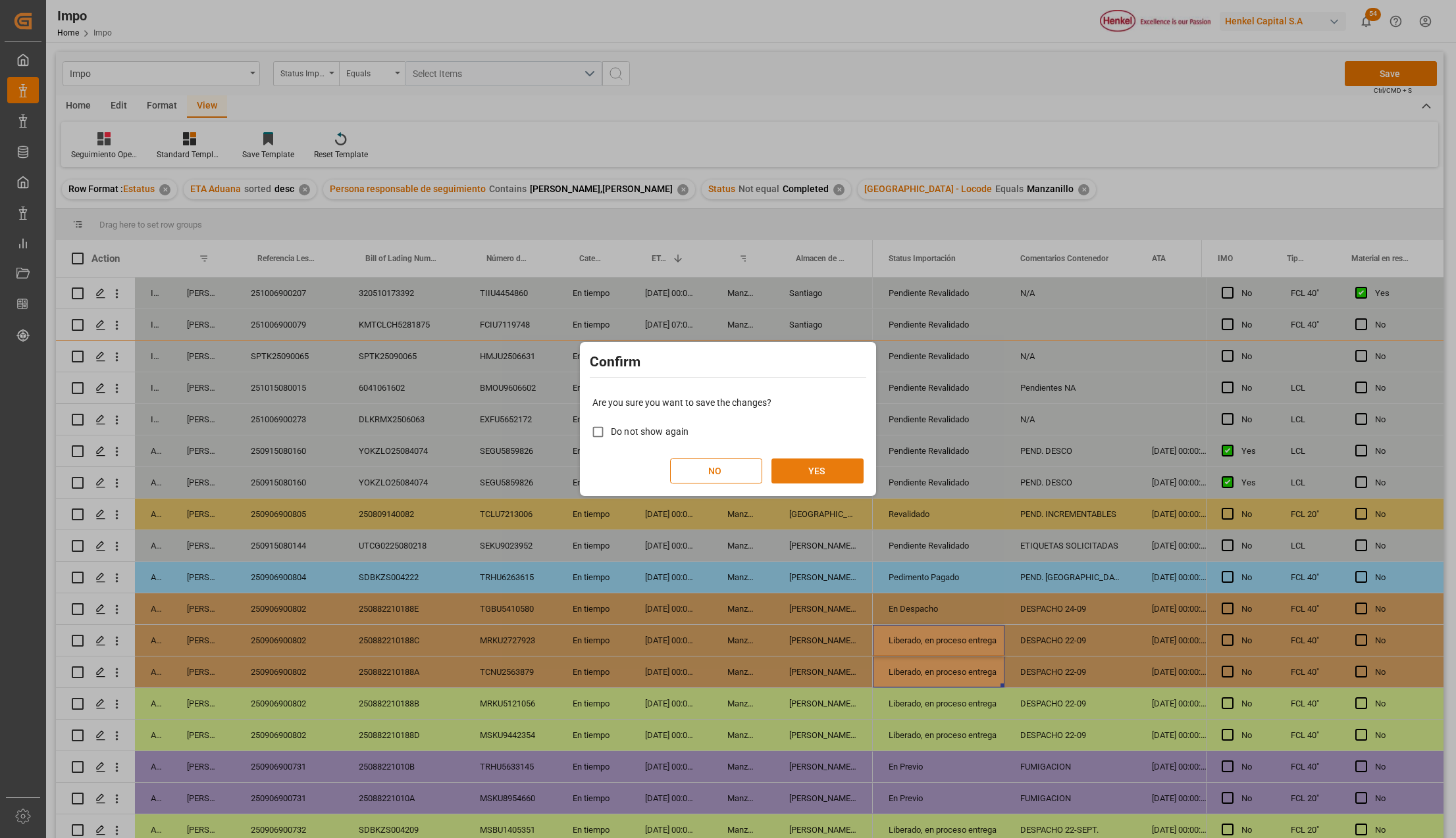
click at [816, 472] on button "YES" at bounding box center [817, 471] width 92 height 25
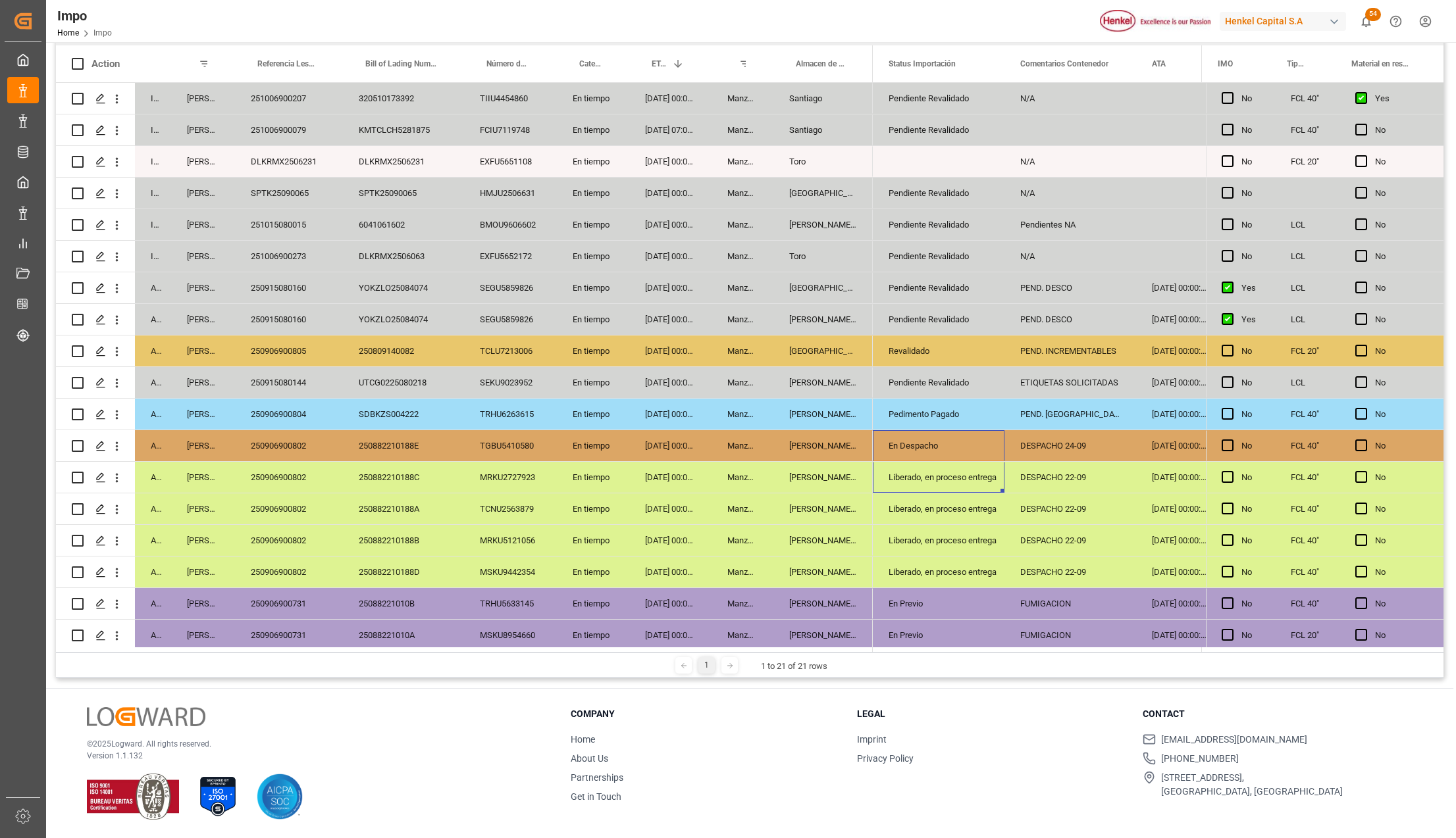
scroll to position [103, 0]
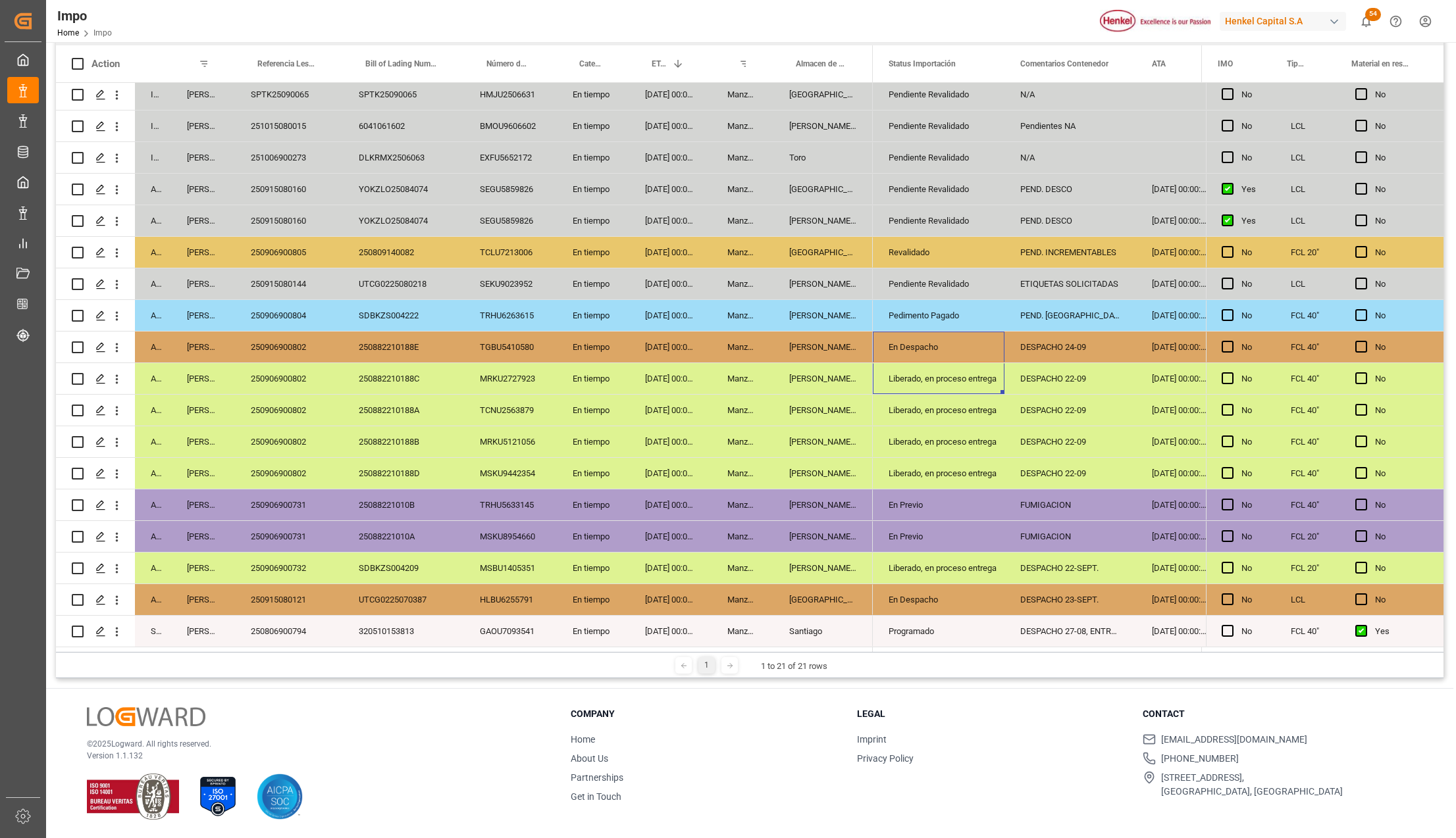
click at [1072, 593] on div "DESPACHO 23-SEPT." at bounding box center [1070, 600] width 131 height 31
click at [308, 590] on div "250915080121" at bounding box center [288, 600] width 108 height 31
click at [1061, 592] on div "DESPACHO 23-SEPT." at bounding box center [1070, 600] width 131 height 31
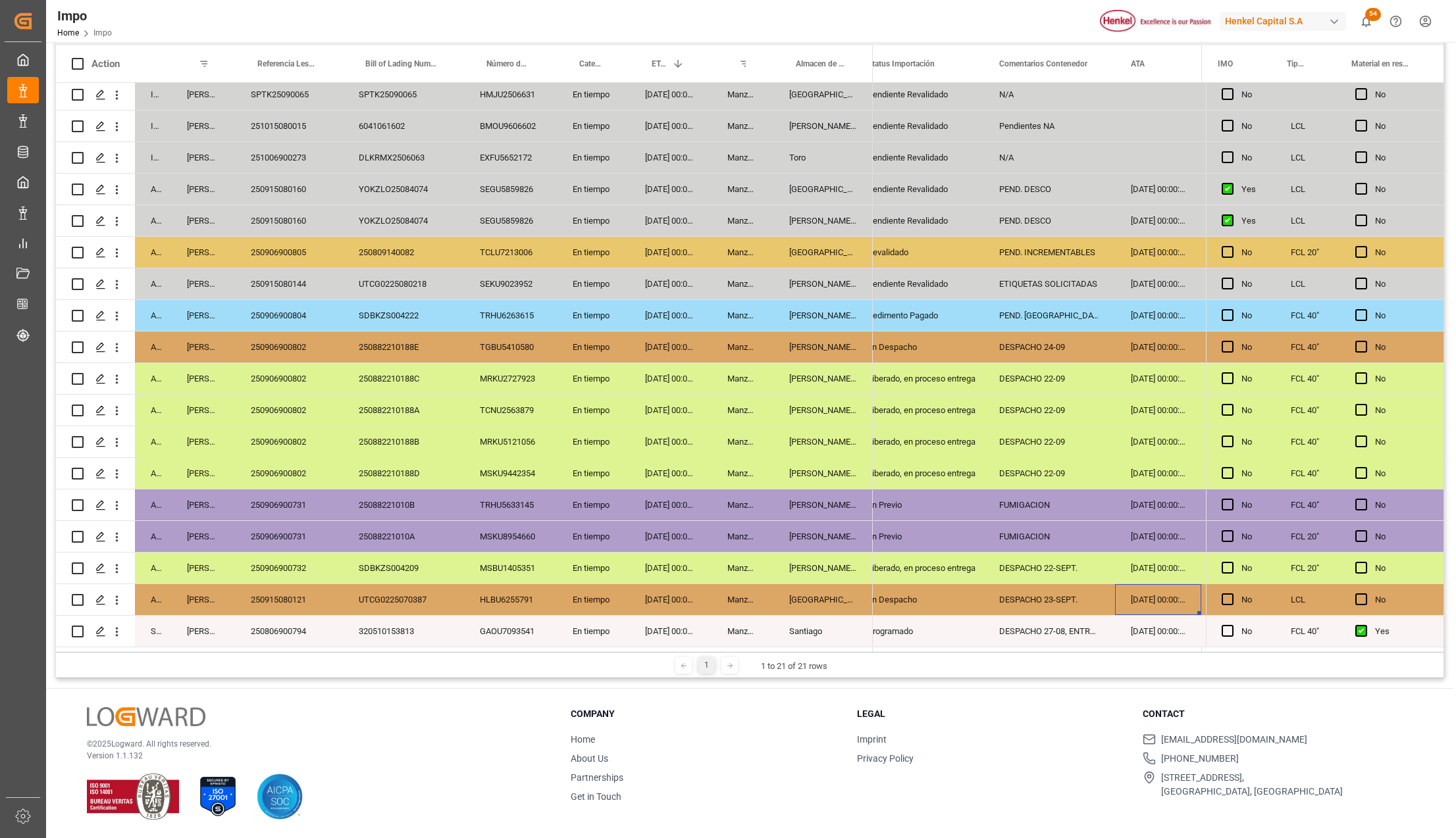
scroll to position [0, 105]
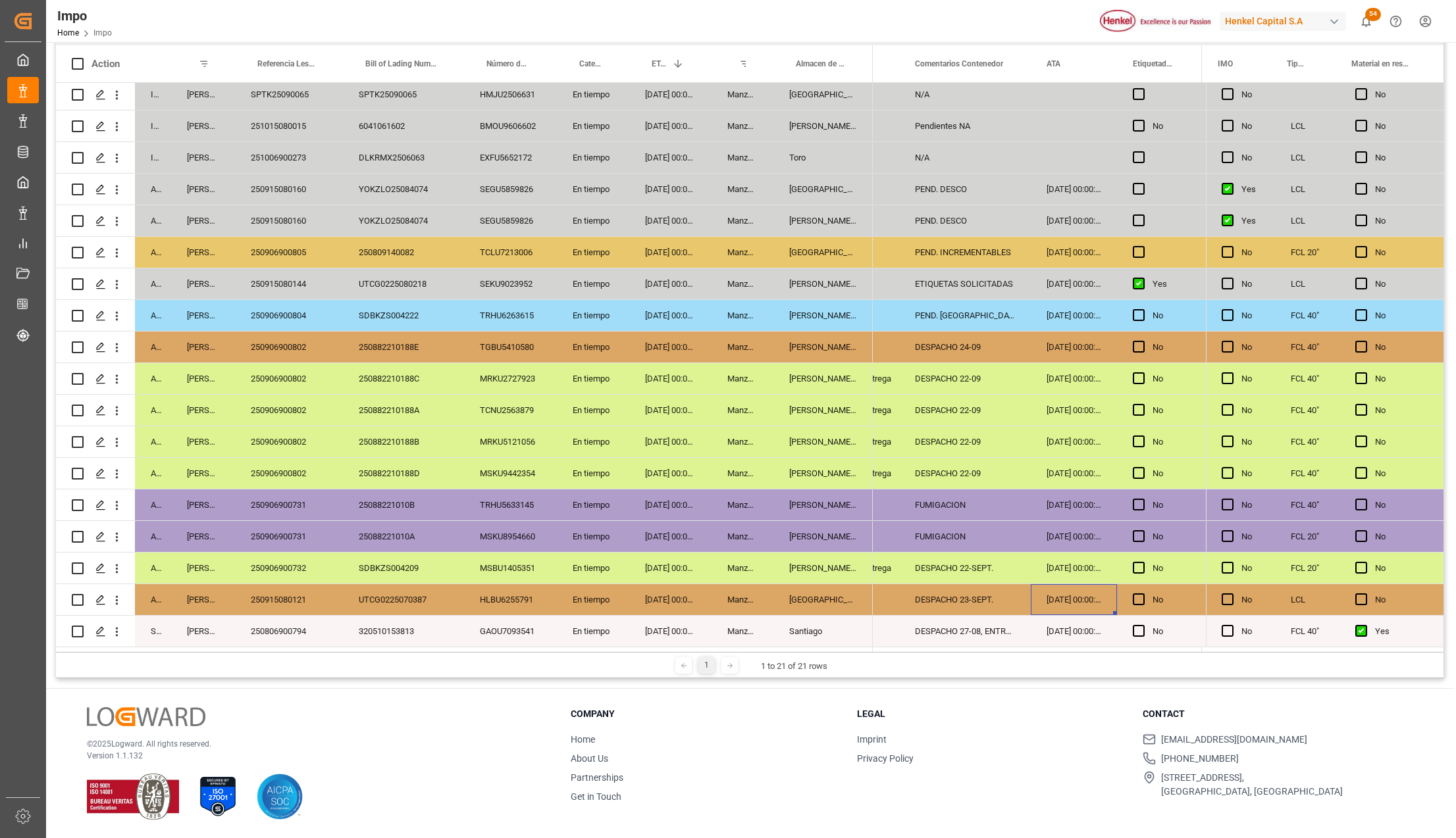
click at [696, 595] on div "[DATE] 00:00:00" at bounding box center [670, 600] width 82 height 31
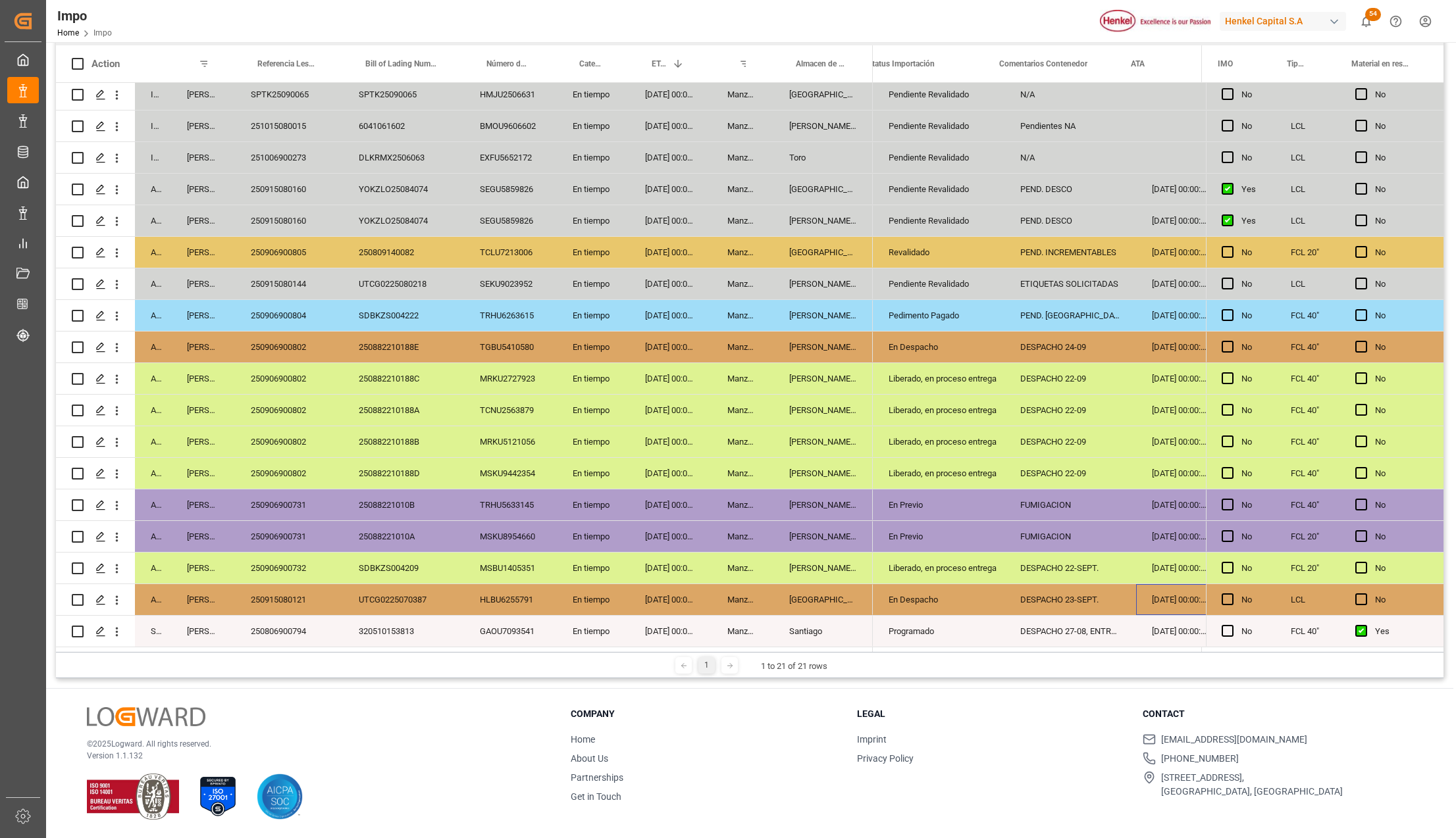
scroll to position [0, 21]
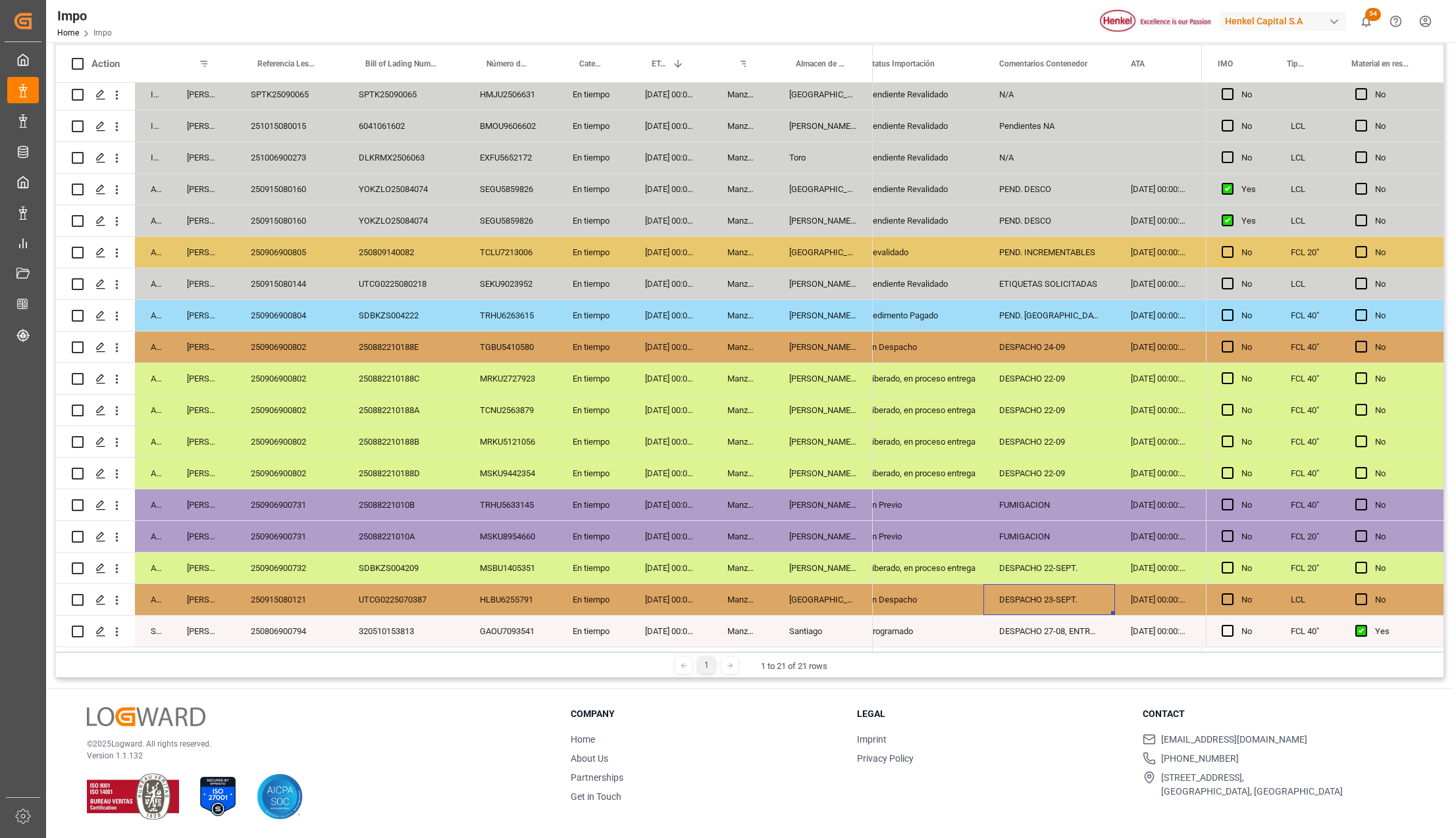
click at [1101, 589] on div "DESPACHO 23-SEPT." at bounding box center [1049, 600] width 131 height 31
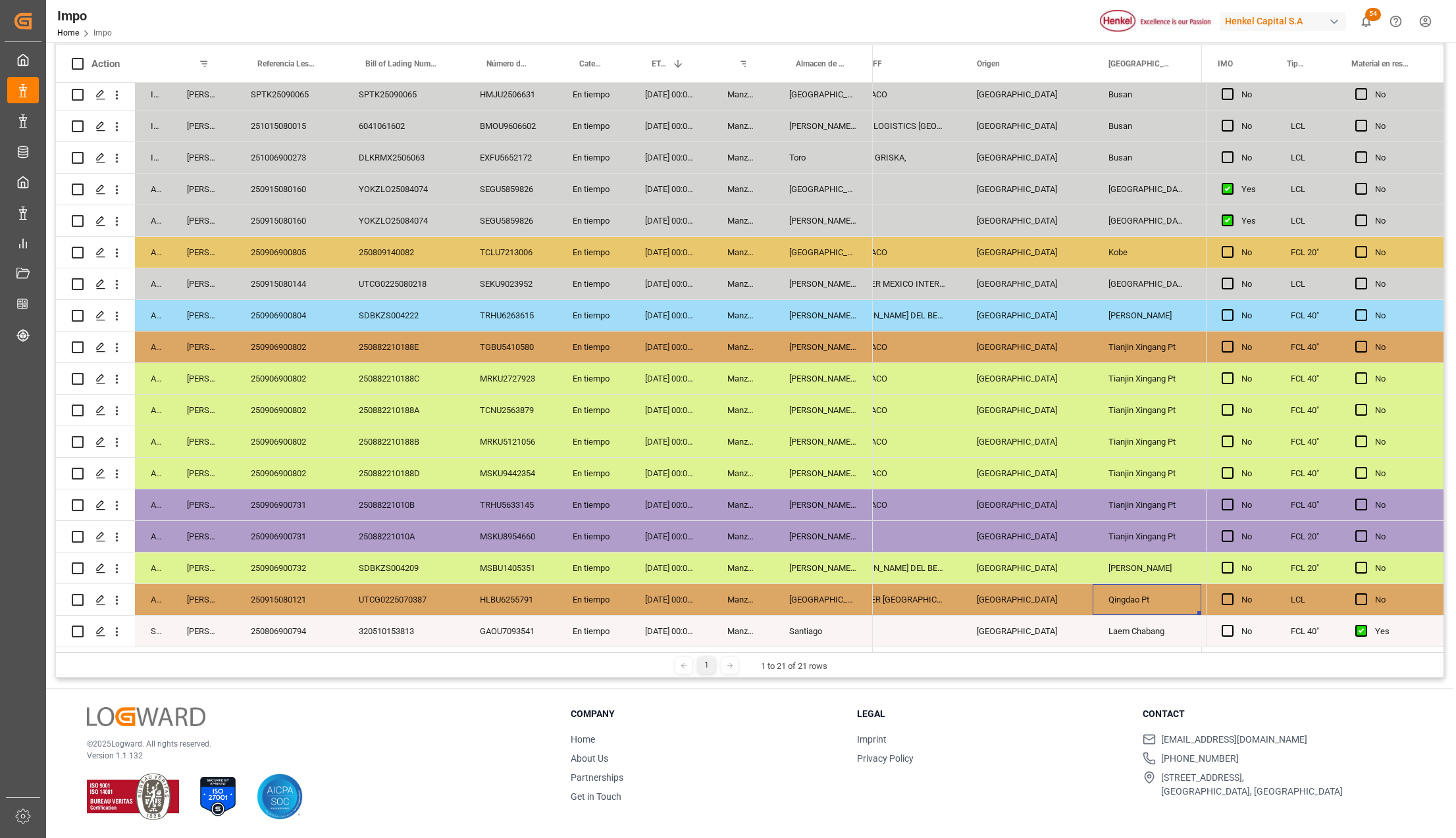
scroll to position [0, 1501]
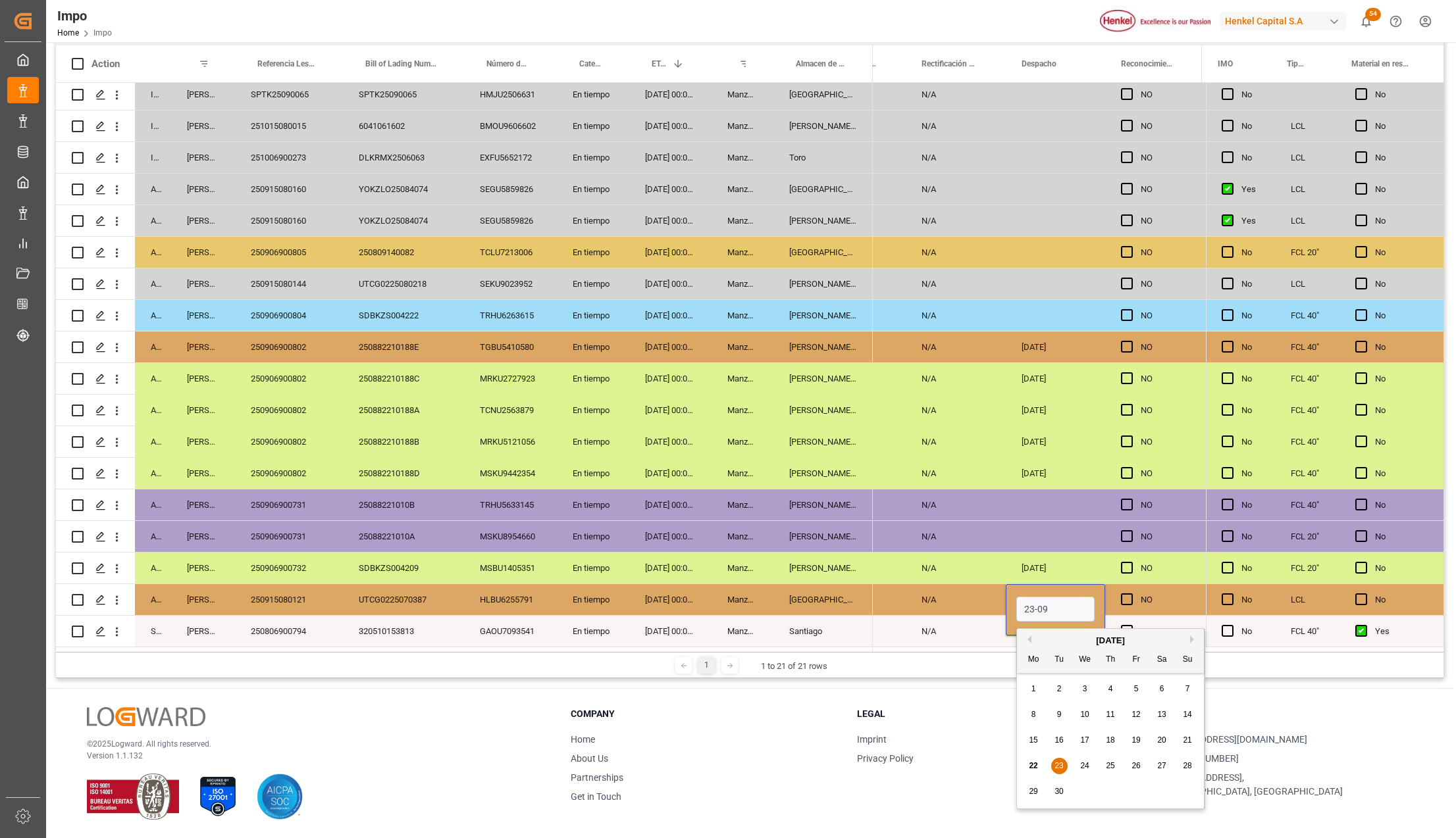
type input "[DATE]"
click at [972, 596] on div "N/A" at bounding box center [956, 600] width 100 height 31
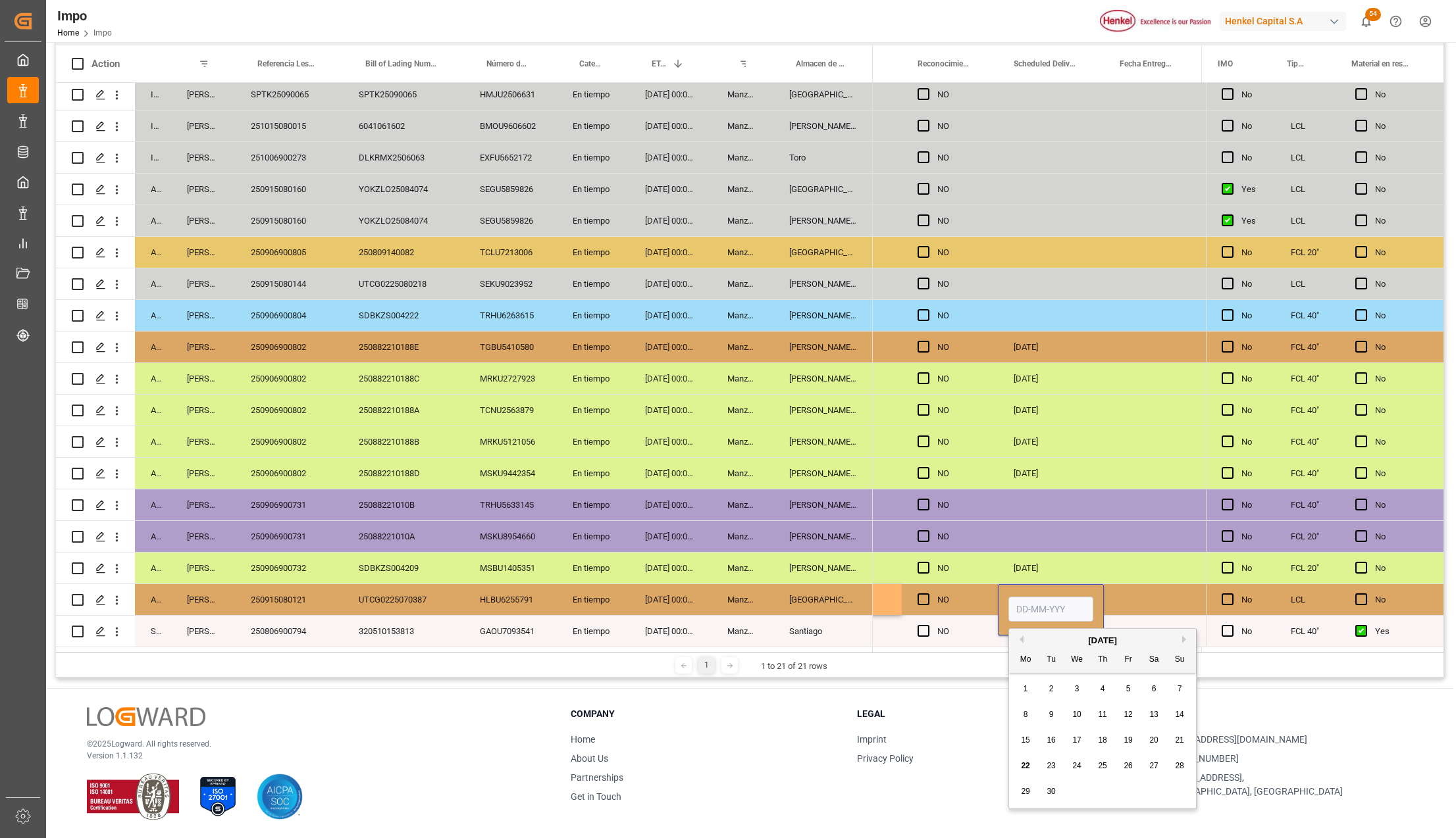
type input "0"
type input "[DATE]"
click at [1028, 584] on div "[DATE]" at bounding box center [1050, 610] width 106 height 52
click at [985, 595] on div "NO" at bounding box center [949, 600] width 96 height 31
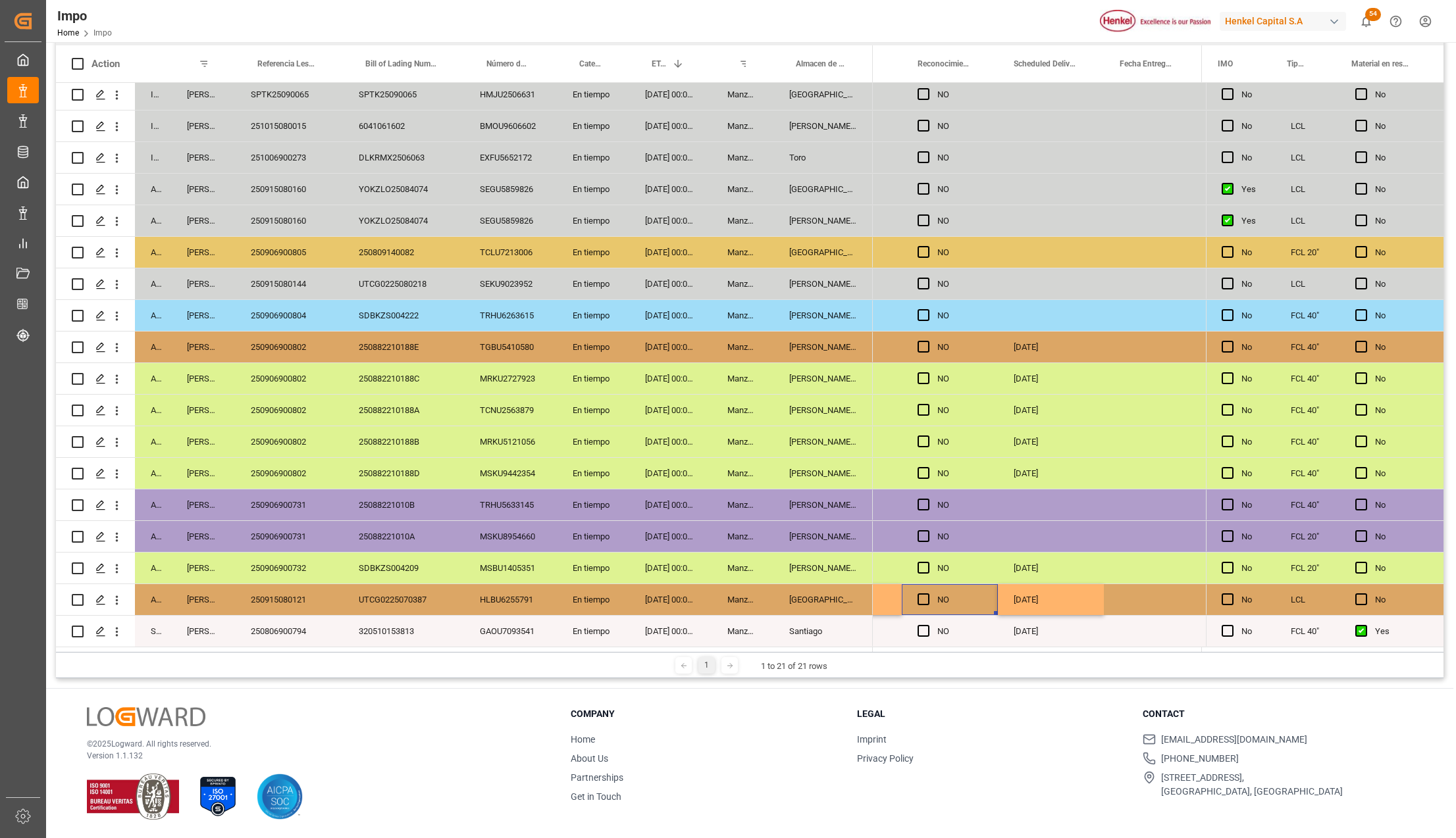
click at [615, 593] on div "En tiempo" at bounding box center [593, 600] width 72 height 31
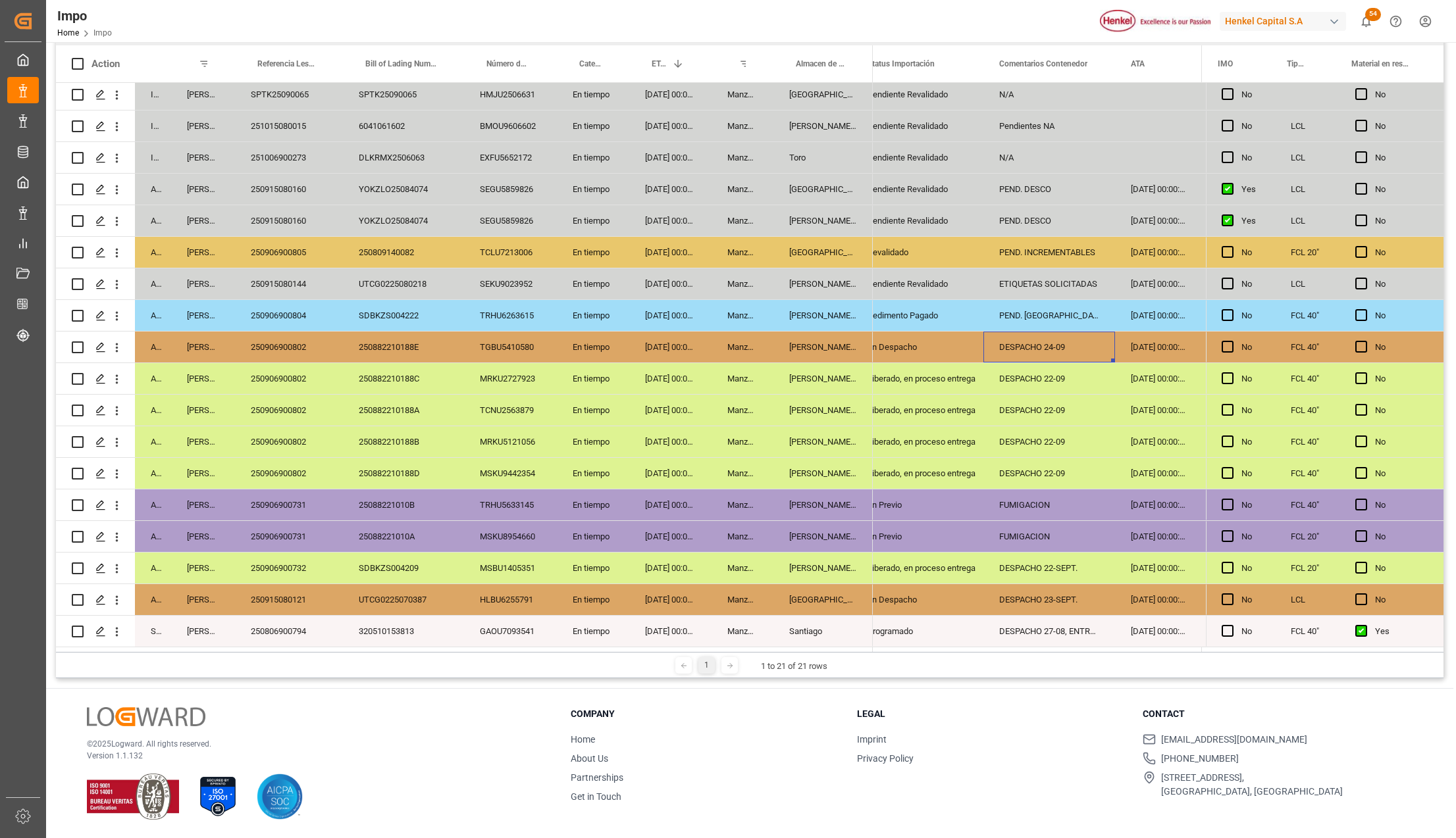
click at [306, 336] on div "250906900802" at bounding box center [288, 347] width 108 height 31
click at [287, 349] on div "250906900802" at bounding box center [288, 347] width 108 height 31
click at [632, 506] on div "[DATE] 00:00:00" at bounding box center [670, 505] width 82 height 31
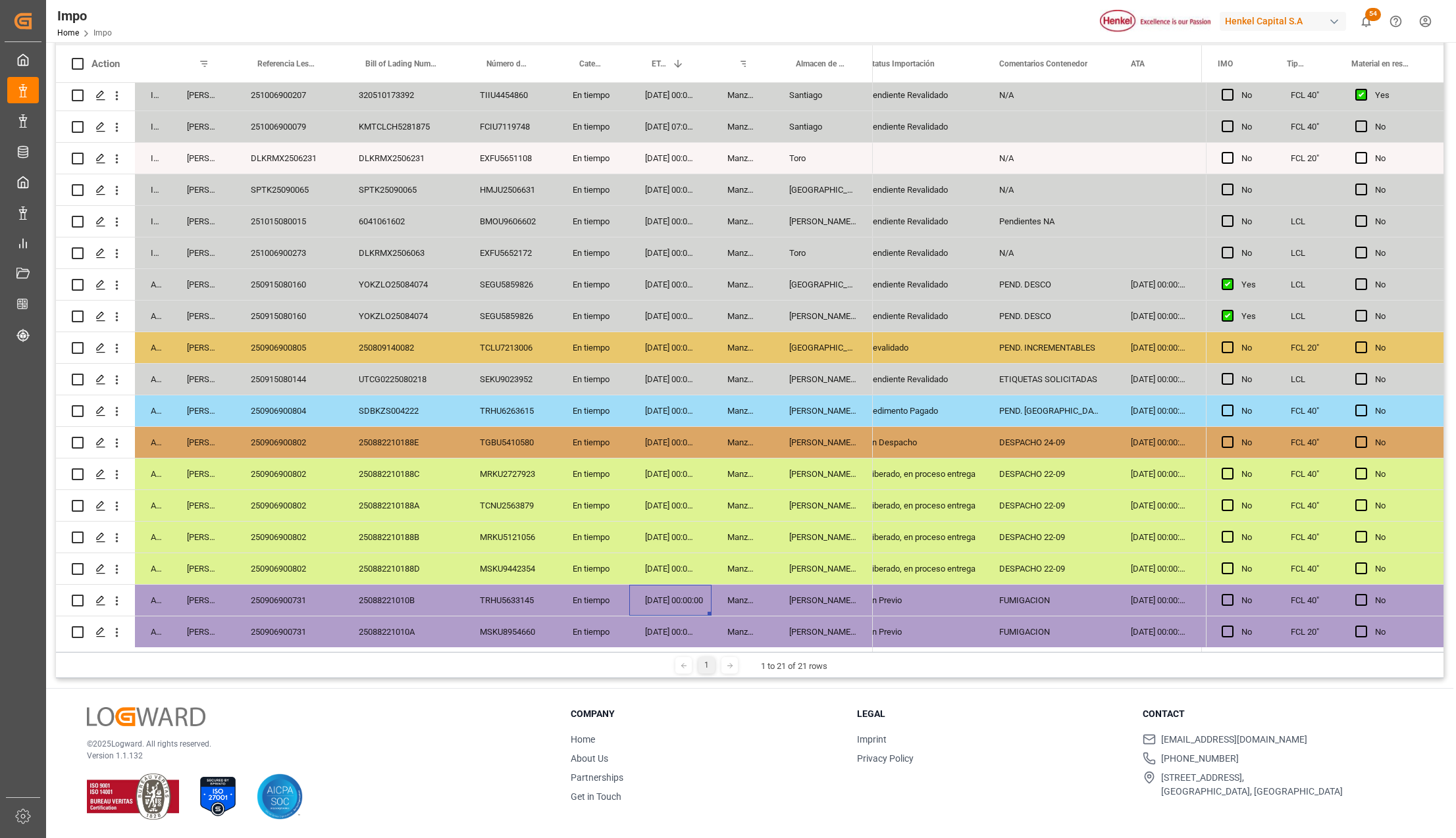
scroll to position [0, 0]
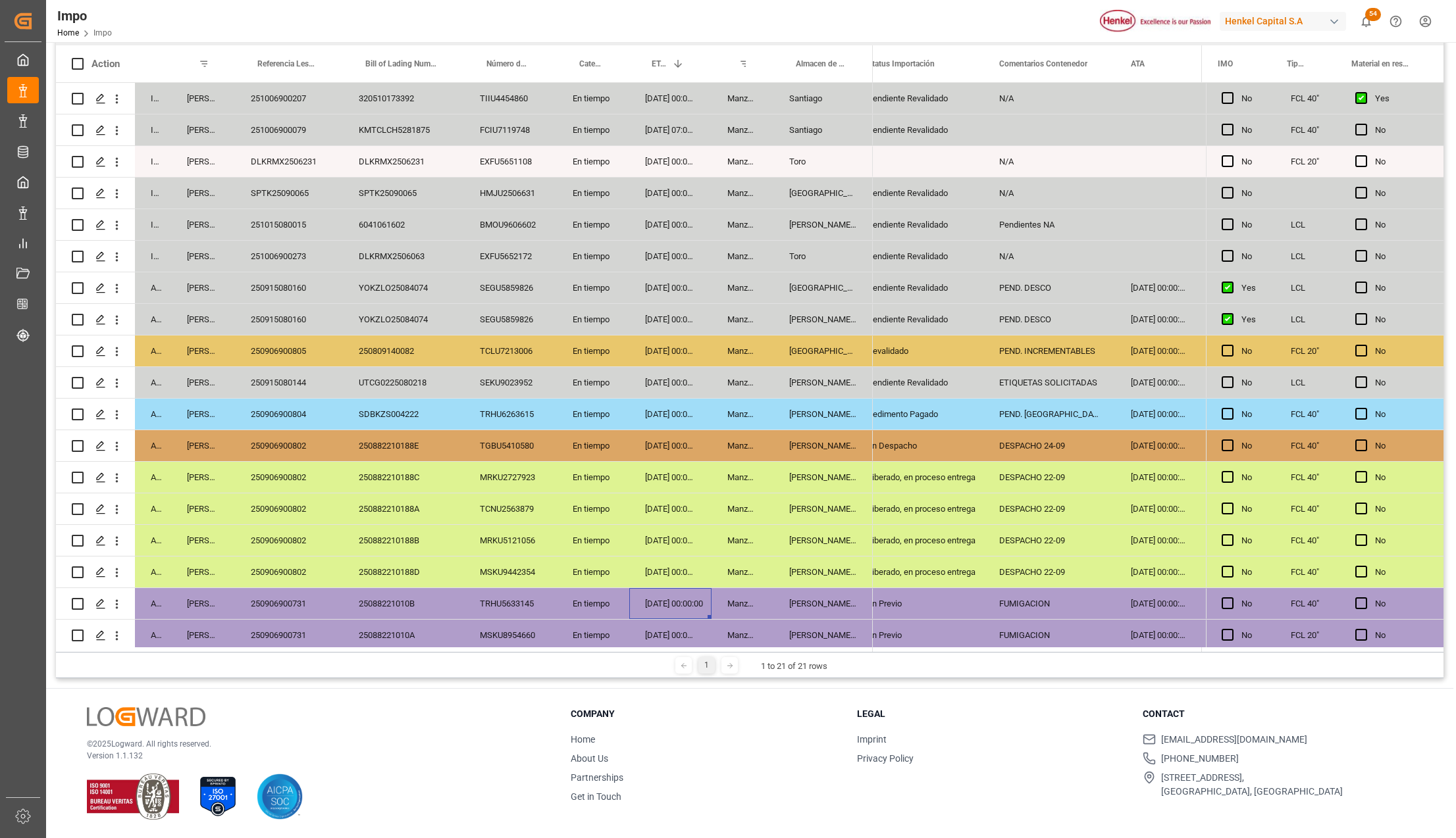
click at [902, 479] on div "Liberado, en proceso entrega" at bounding box center [917, 477] width 100 height 30
click at [920, 440] on div "En Despacho" at bounding box center [917, 446] width 100 height 30
click at [925, 489] on div "Liberado, en proceso entrega" at bounding box center [917, 477] width 100 height 30
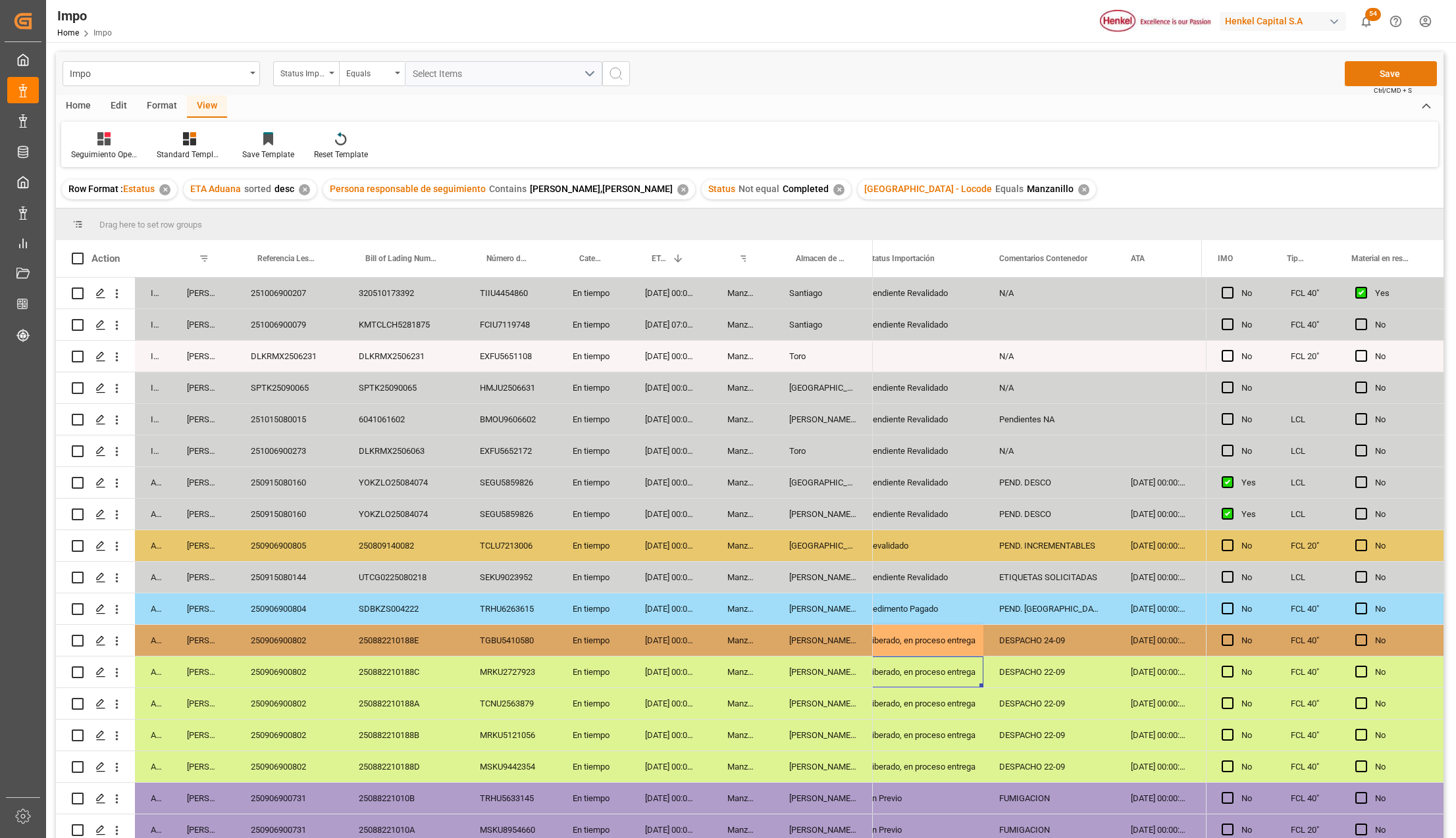
click at [1396, 74] on button "Save" at bounding box center [1390, 74] width 92 height 25
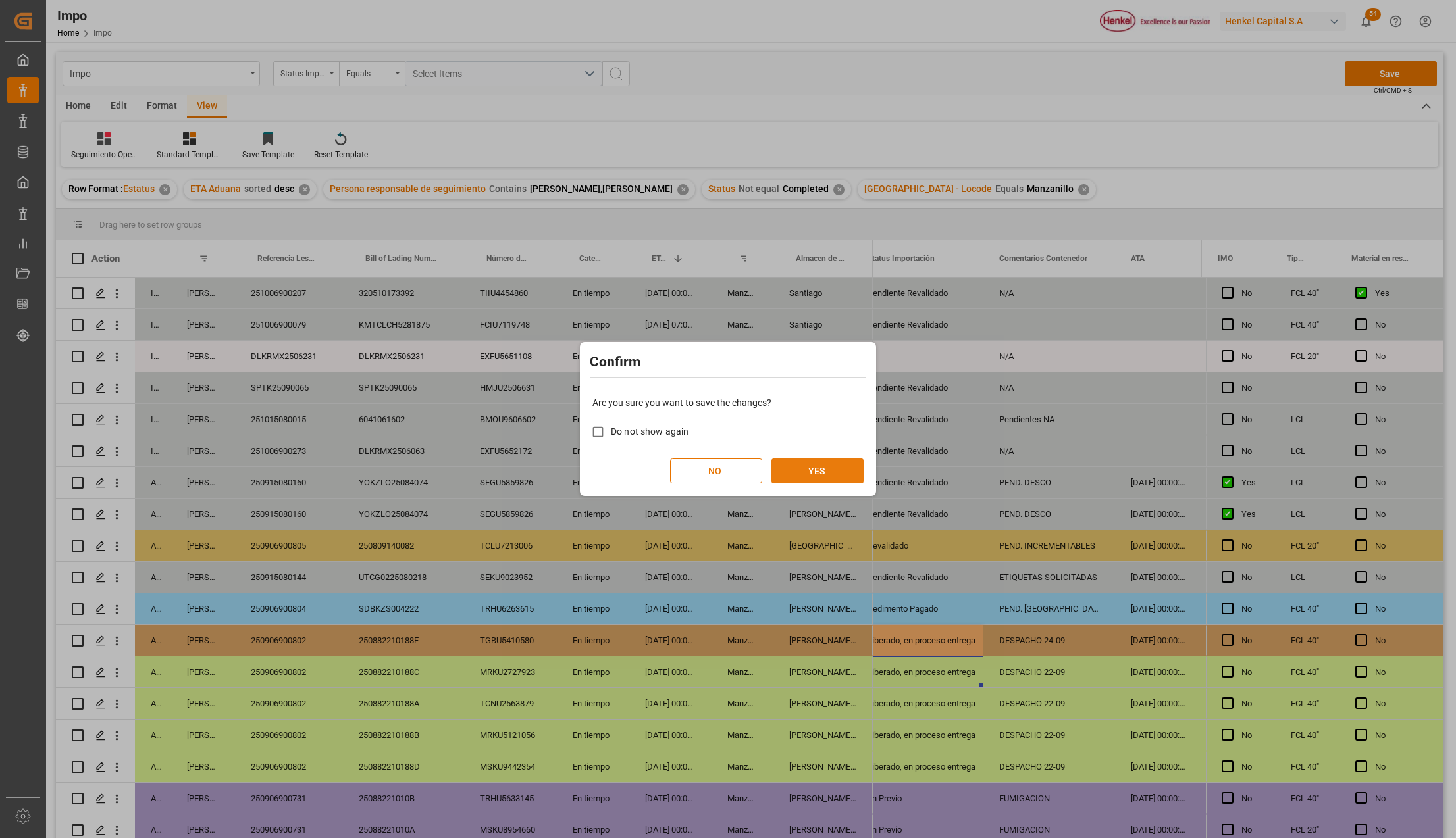
click at [788, 469] on button "YES" at bounding box center [817, 471] width 92 height 25
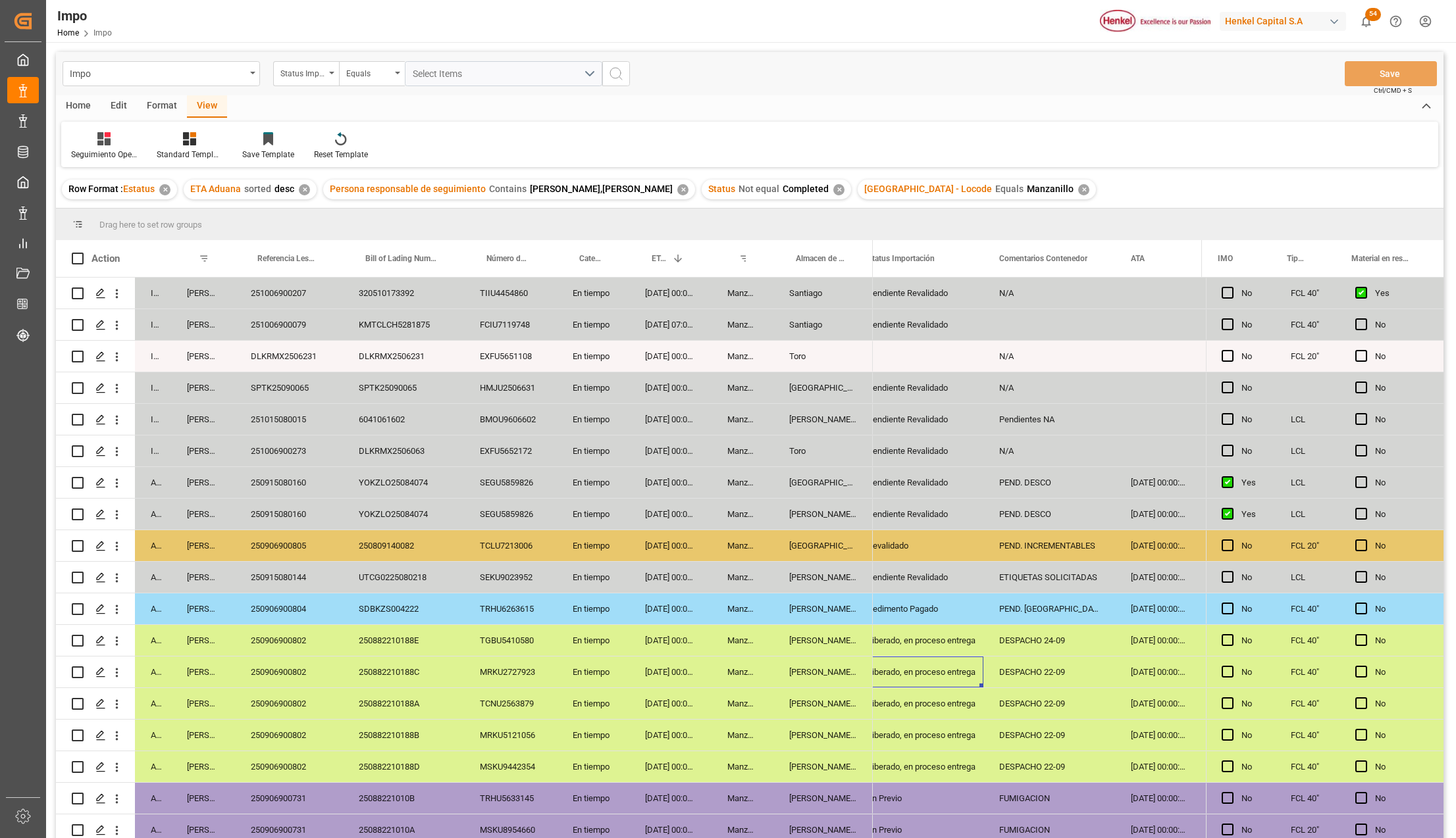
scroll to position [103, 0]
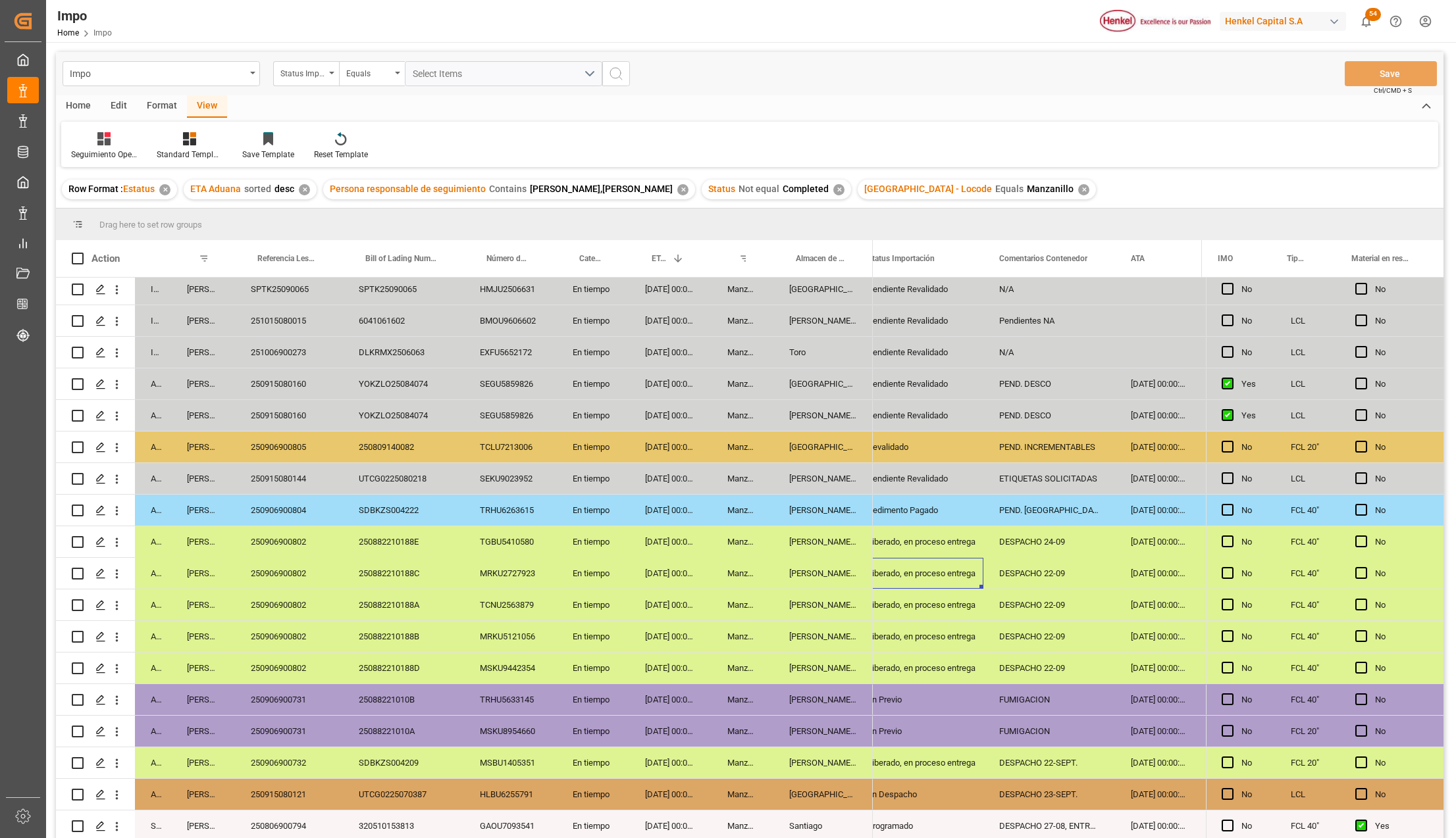
click at [719, 567] on div "Manzanillo" at bounding box center [742, 574] width 62 height 31
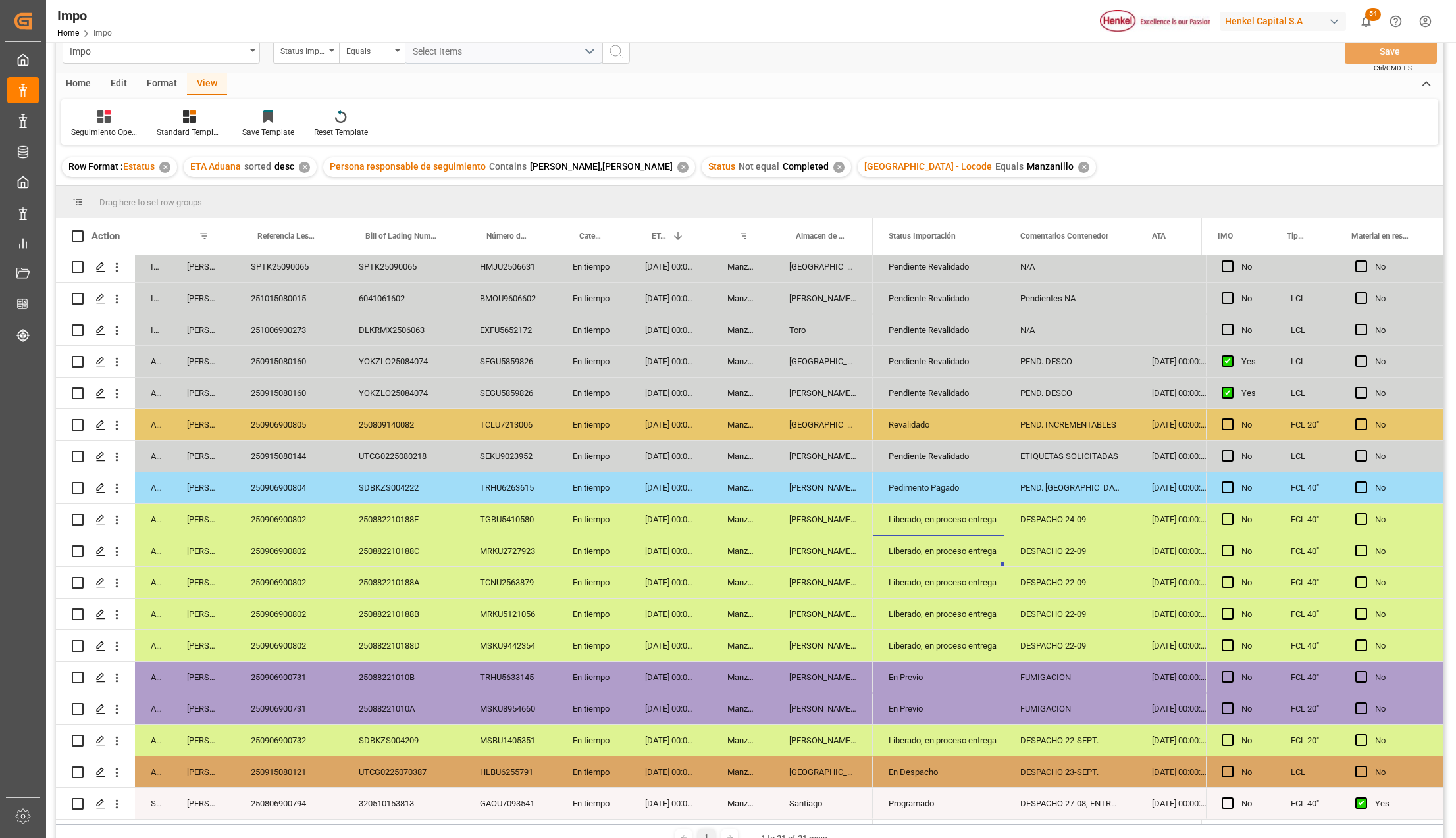
scroll to position [88, 0]
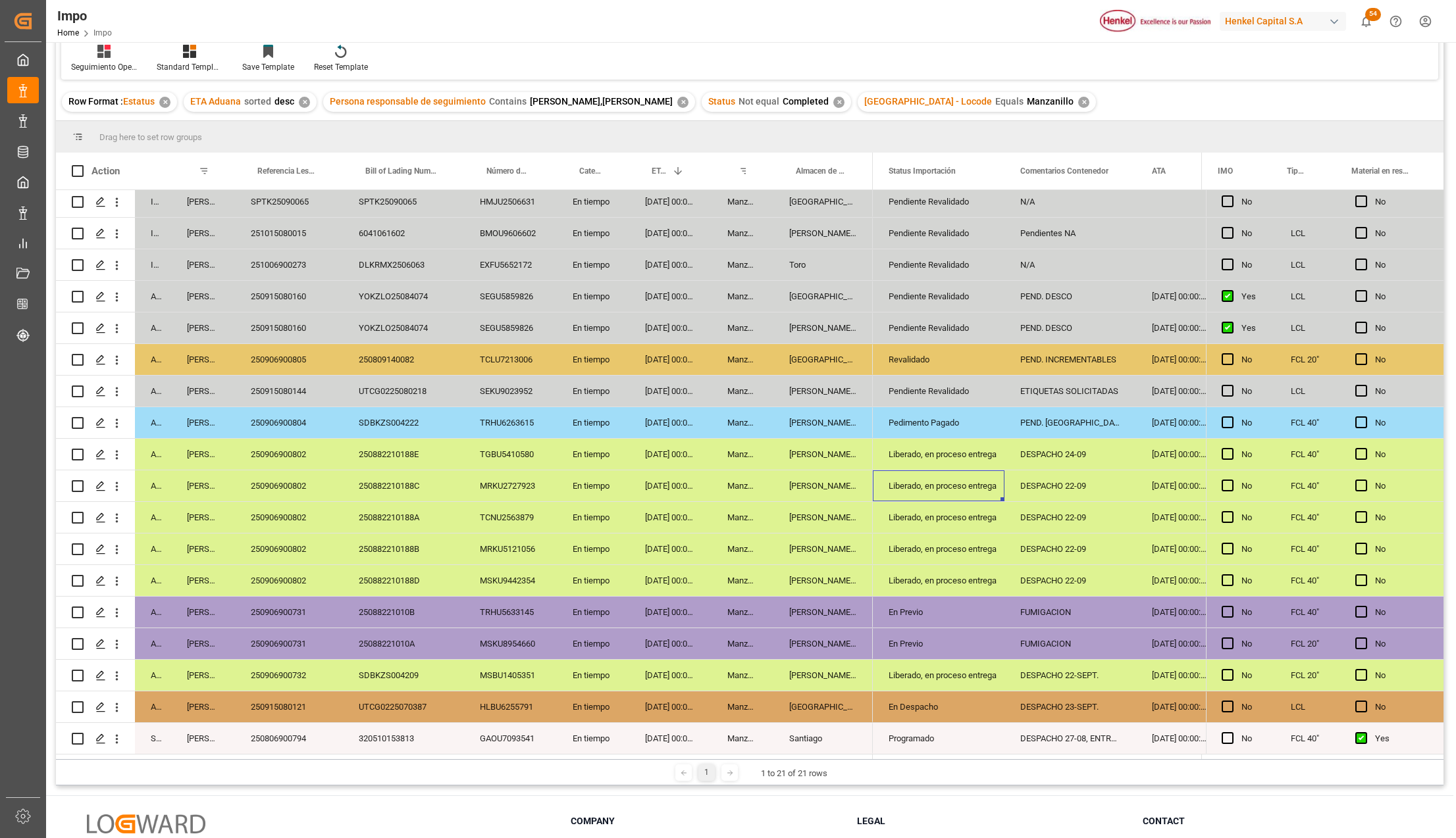
click at [944, 424] on div "Pedimento Pagado" at bounding box center [939, 423] width 100 height 30
click at [949, 391] on div "Pendiente Revalidado" at bounding box center [939, 391] width 100 height 30
click at [1063, 386] on div "ETIQUETAS SOLICITADAS" at bounding box center [1070, 392] width 131 height 31
click at [296, 396] on div "250915080144" at bounding box center [288, 392] width 108 height 31
click at [1222, 387] on span "Press SPACE to select this row." at bounding box center [1228, 391] width 11 height 11
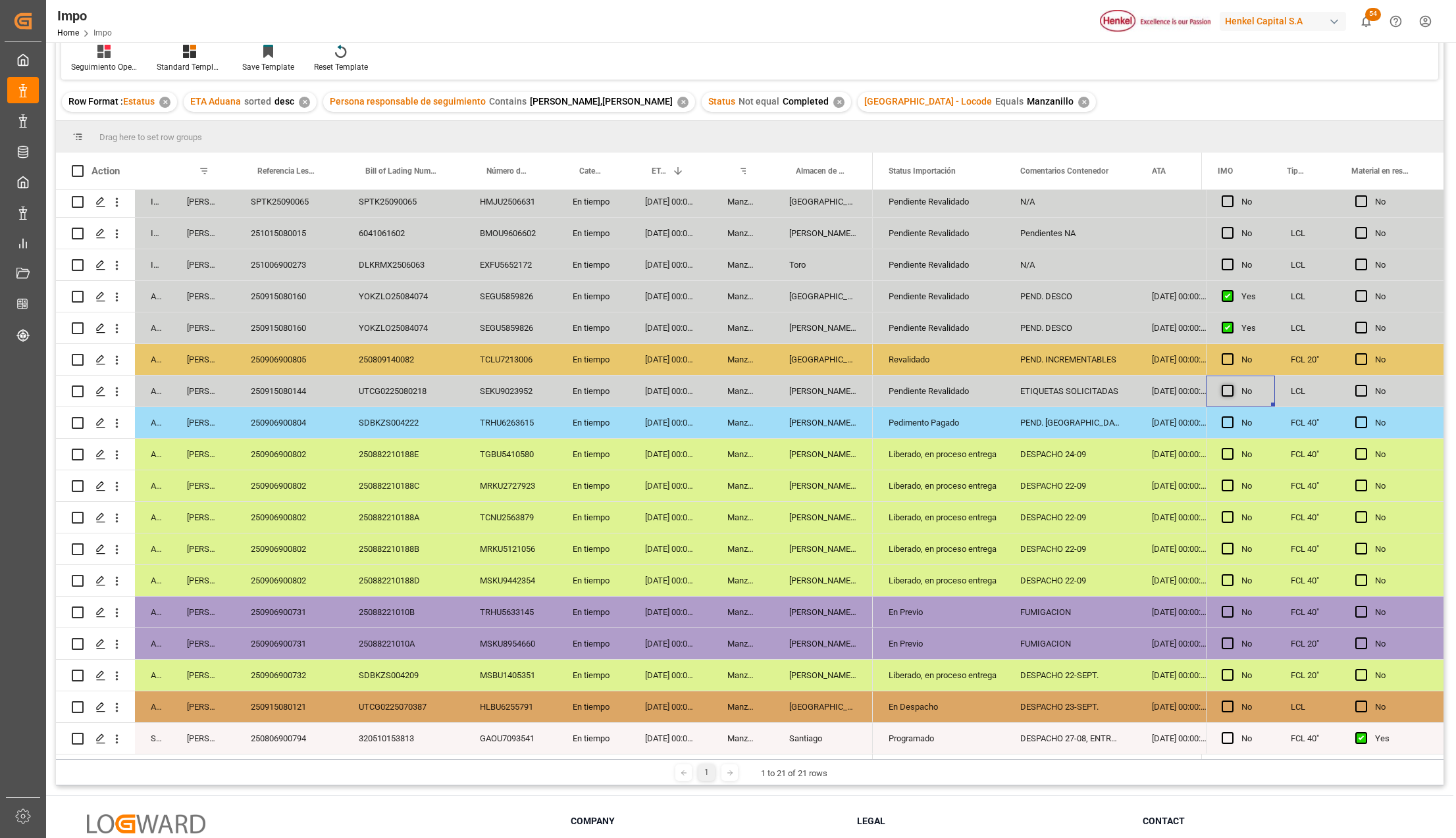
click at [1232, 385] on input "Press SPACE to select this row." at bounding box center [1232, 385] width 0 height 0
click at [1222, 387] on span "Press SPACE to select this row." at bounding box center [1228, 391] width 11 height 11
click at [1232, 385] on input "Press SPACE to select this row." at bounding box center [1232, 385] width 0 height 0
click at [1106, 393] on div "ETIQUETAS SOLICITADAS" at bounding box center [1070, 392] width 131 height 31
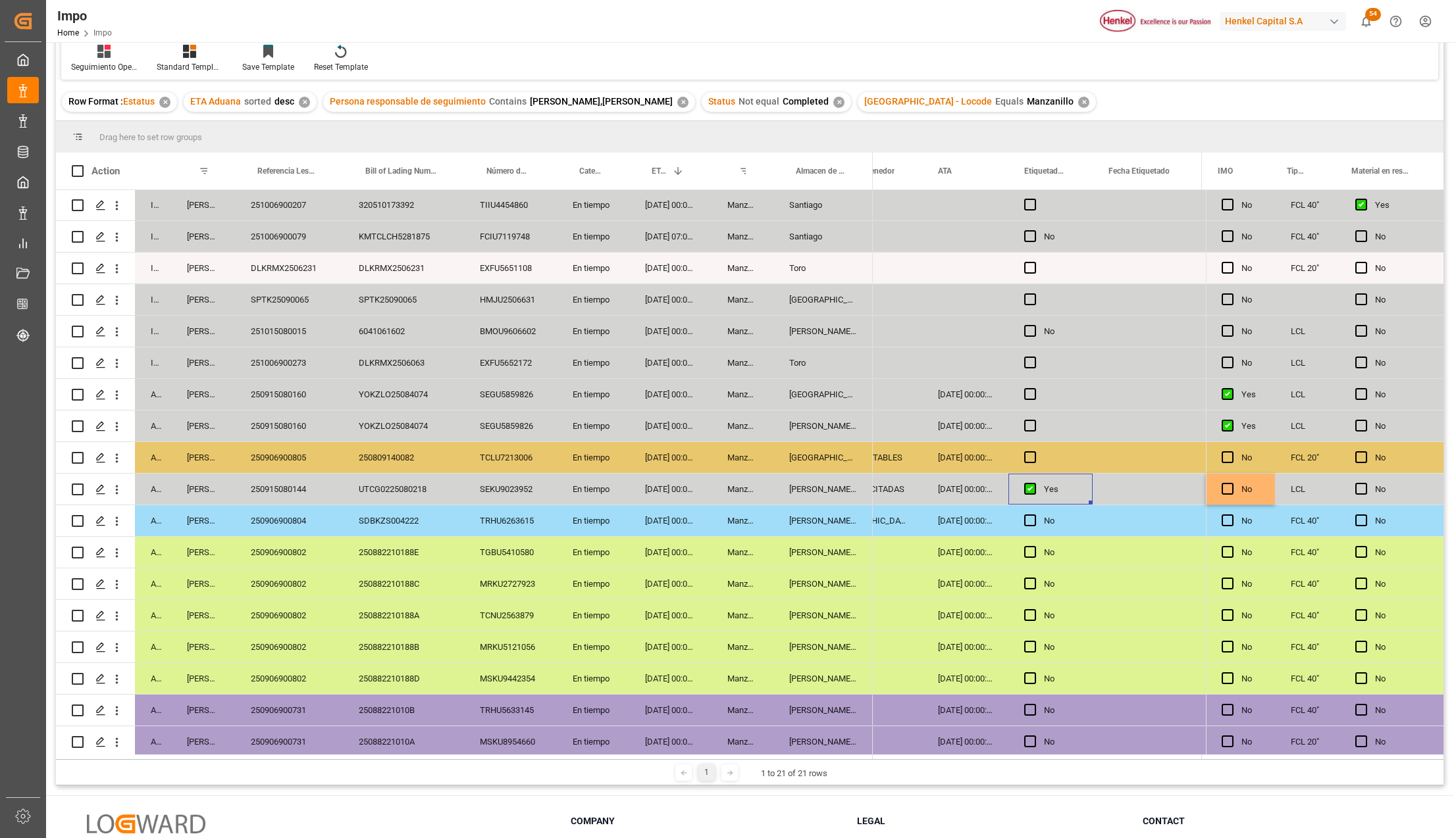
scroll to position [0, 0]
click at [1051, 330] on div "No" at bounding box center [1060, 332] width 33 height 30
drag, startPoint x: 1056, startPoint y: 362, endPoint x: 1056, endPoint y: 450, distance: 88.0
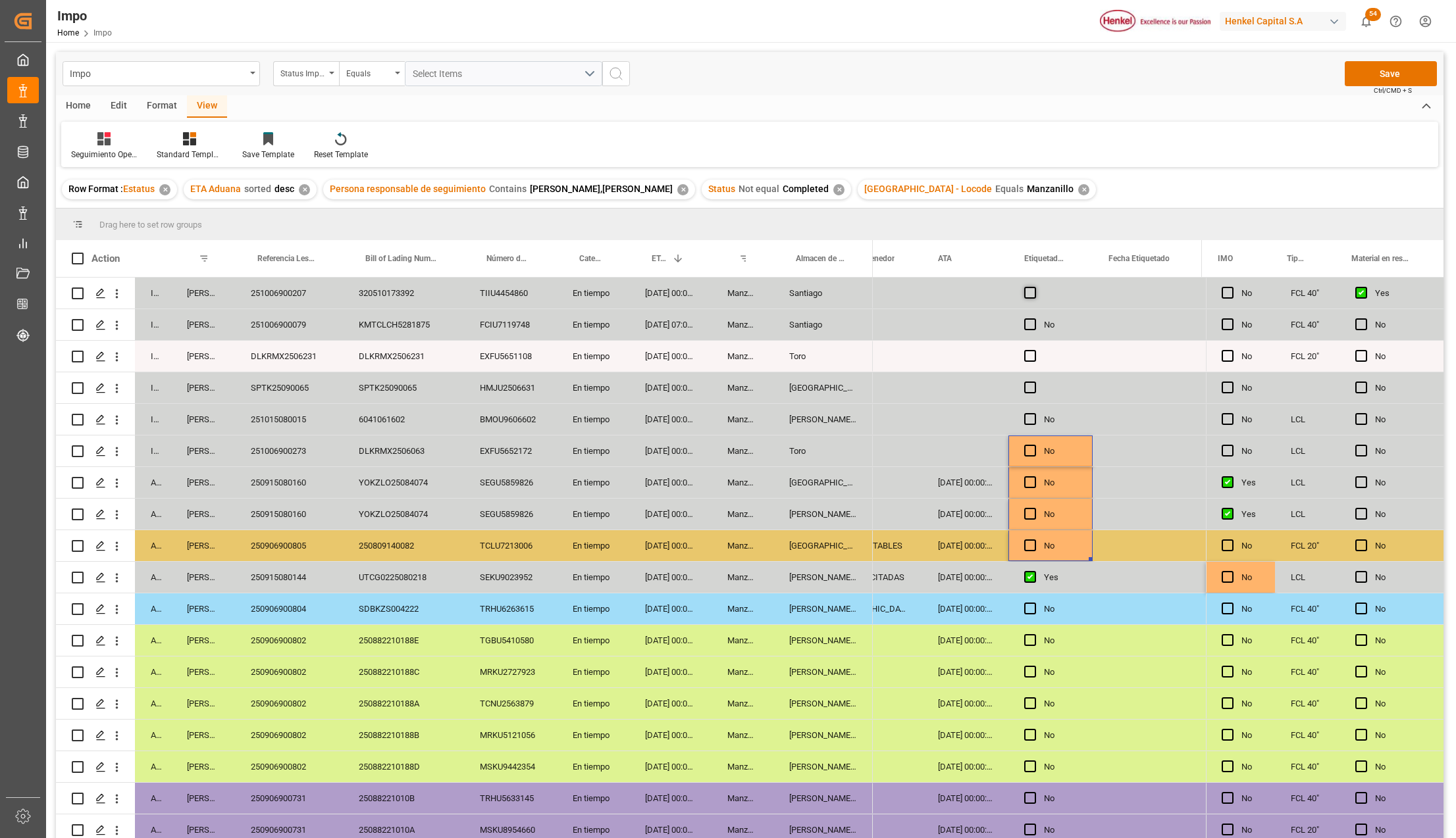
click at [1032, 290] on span "Press SPACE to select this row." at bounding box center [1030, 292] width 11 height 11
click at [1034, 286] on input "Press SPACE to select this row." at bounding box center [1034, 286] width 0 height 0
click at [1382, 71] on button "Save" at bounding box center [1390, 74] width 92 height 25
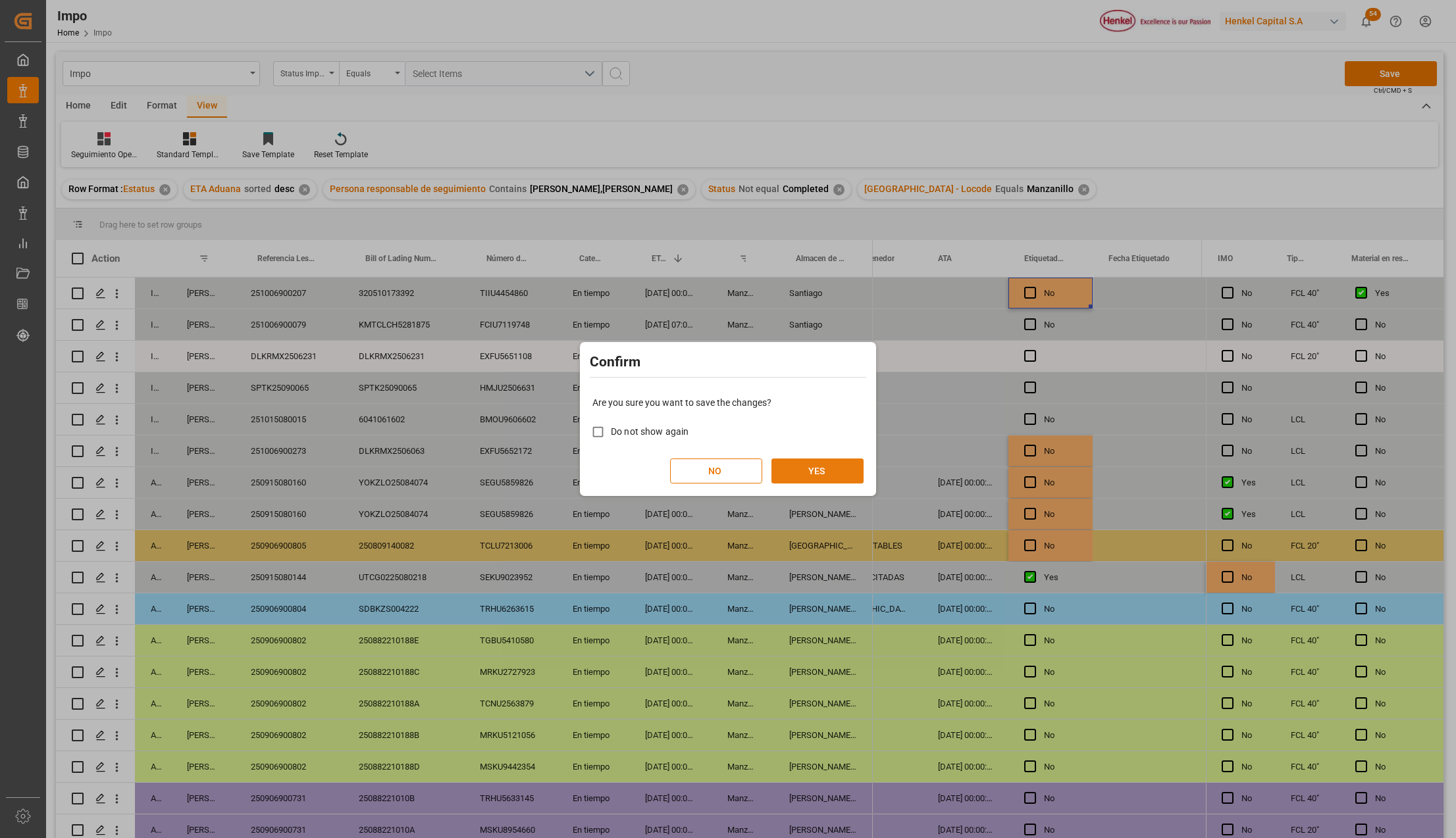
click at [821, 467] on button "YES" at bounding box center [817, 471] width 92 height 25
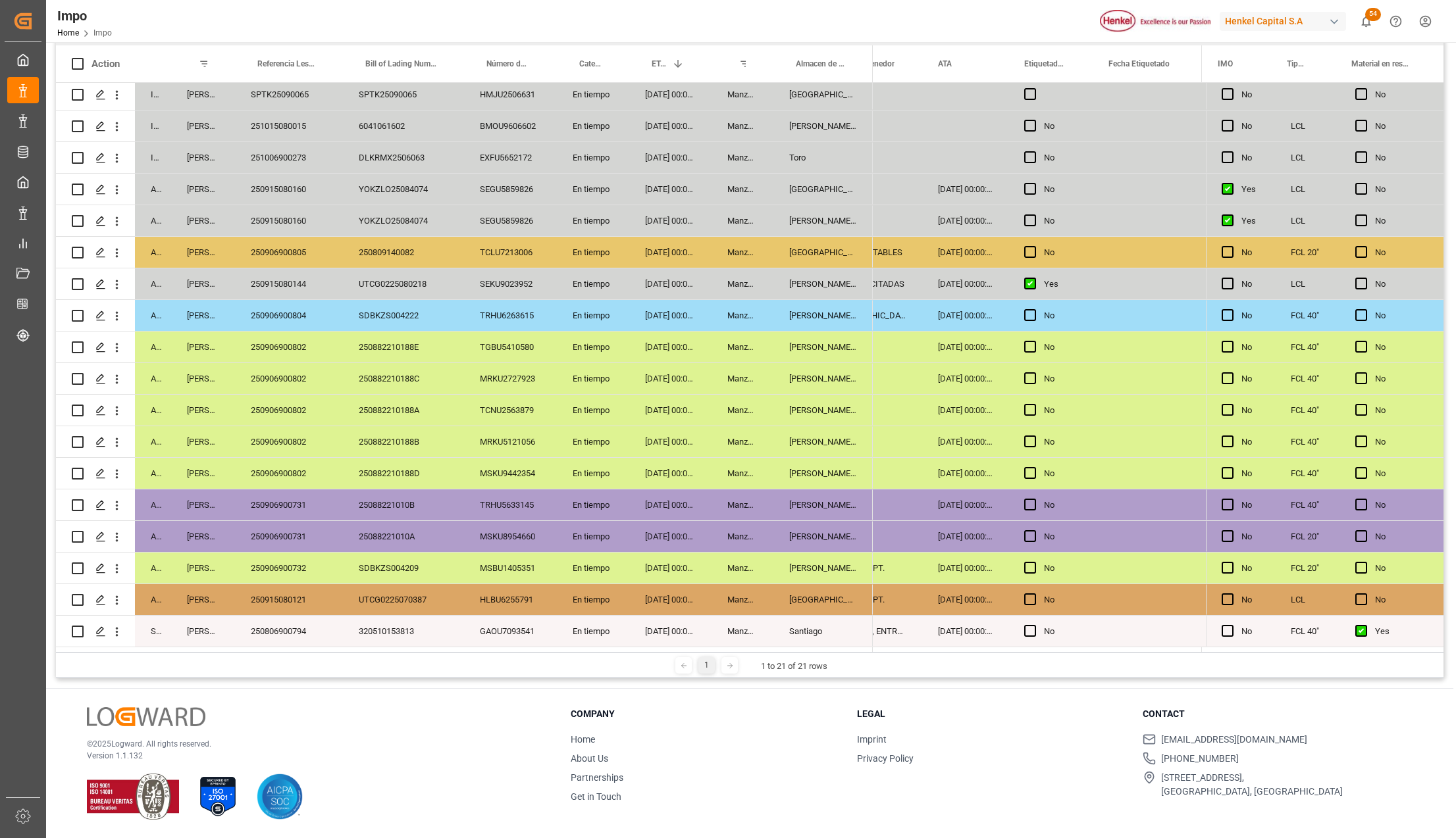
scroll to position [103, 0]
click at [1455, 532] on html "Created by potrace 1.15, written by Peter Selinger 2001-2017 Created by potrace…" at bounding box center [728, 419] width 1456 height 838
click at [1155, 458] on div "Press SPACE to select this row." at bounding box center [1146, 474] width 108 height 31
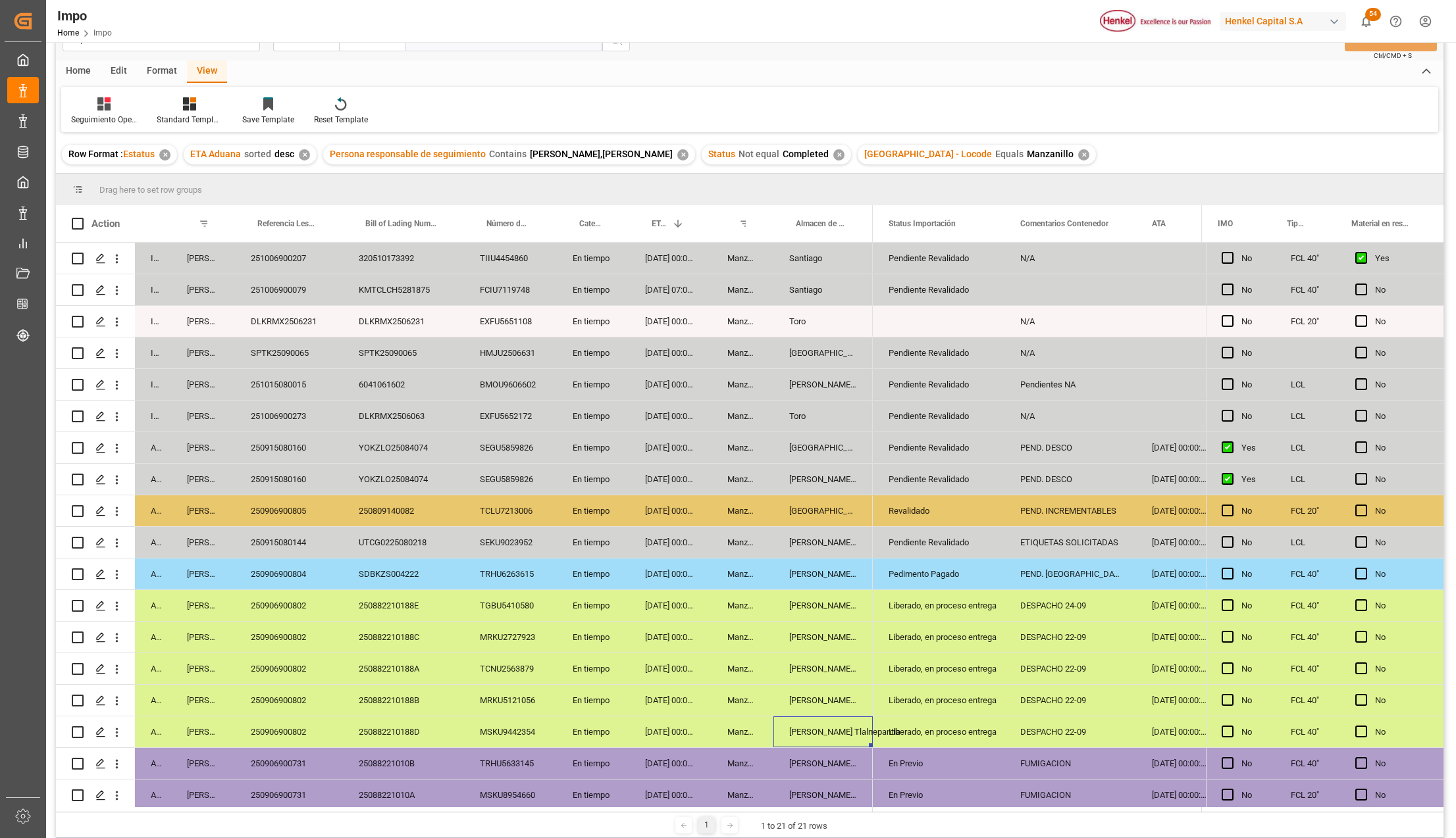
scroll to position [0, 0]
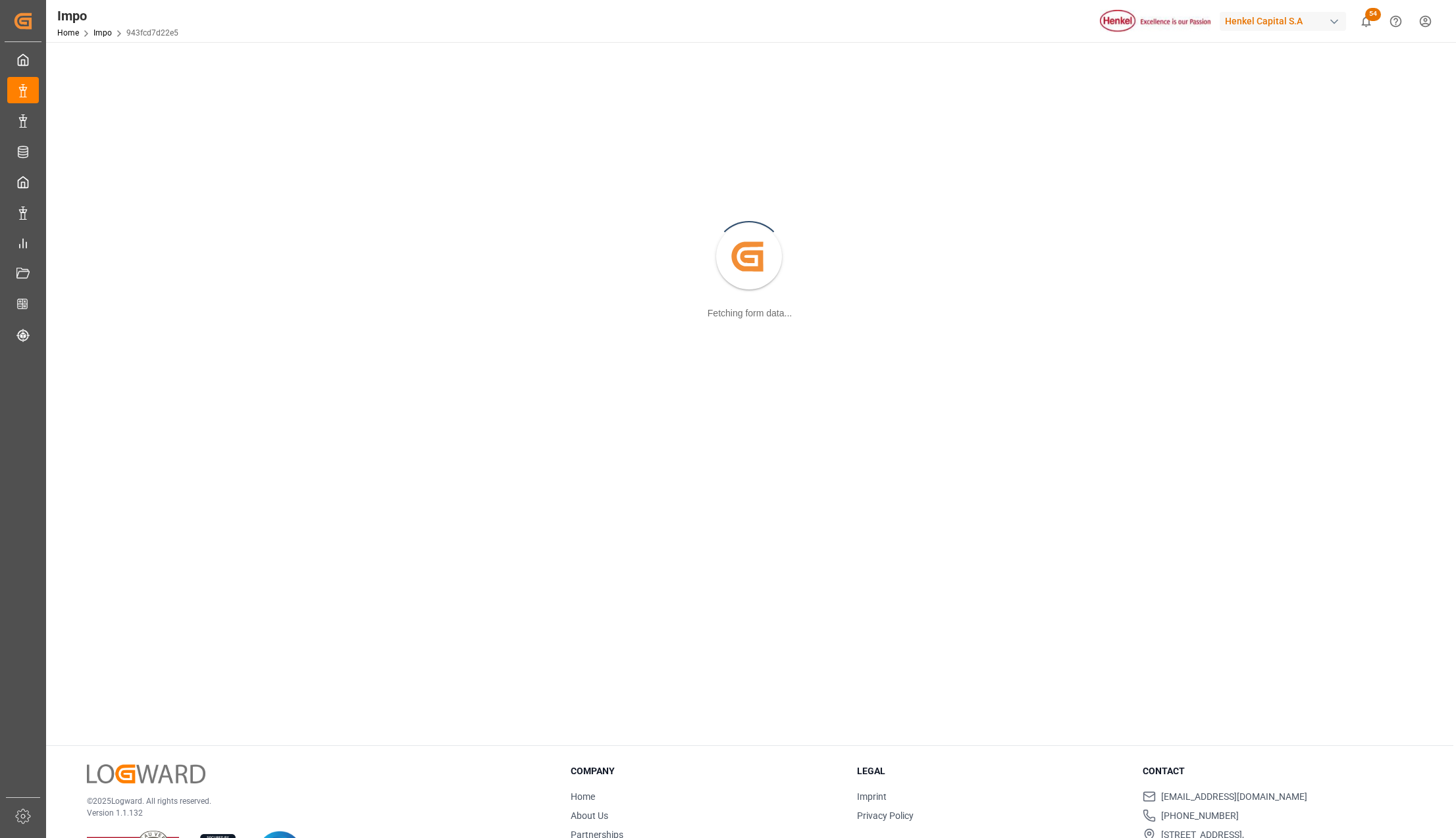
scroll to position [143, 0]
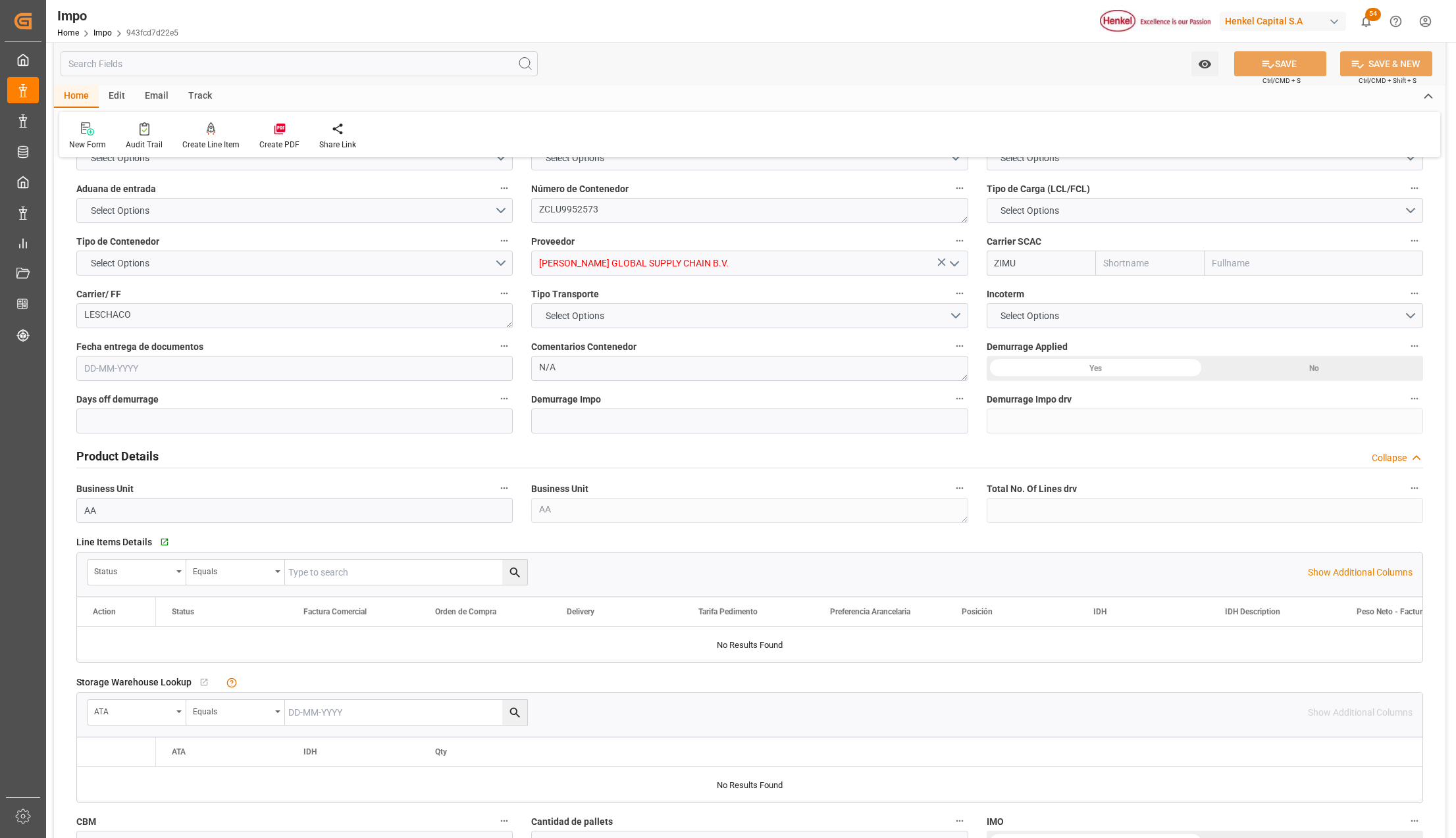
type input "ZIM"
type input "ZIM Integrated Shipping Services Ltd."
type input "5"
type input "7"
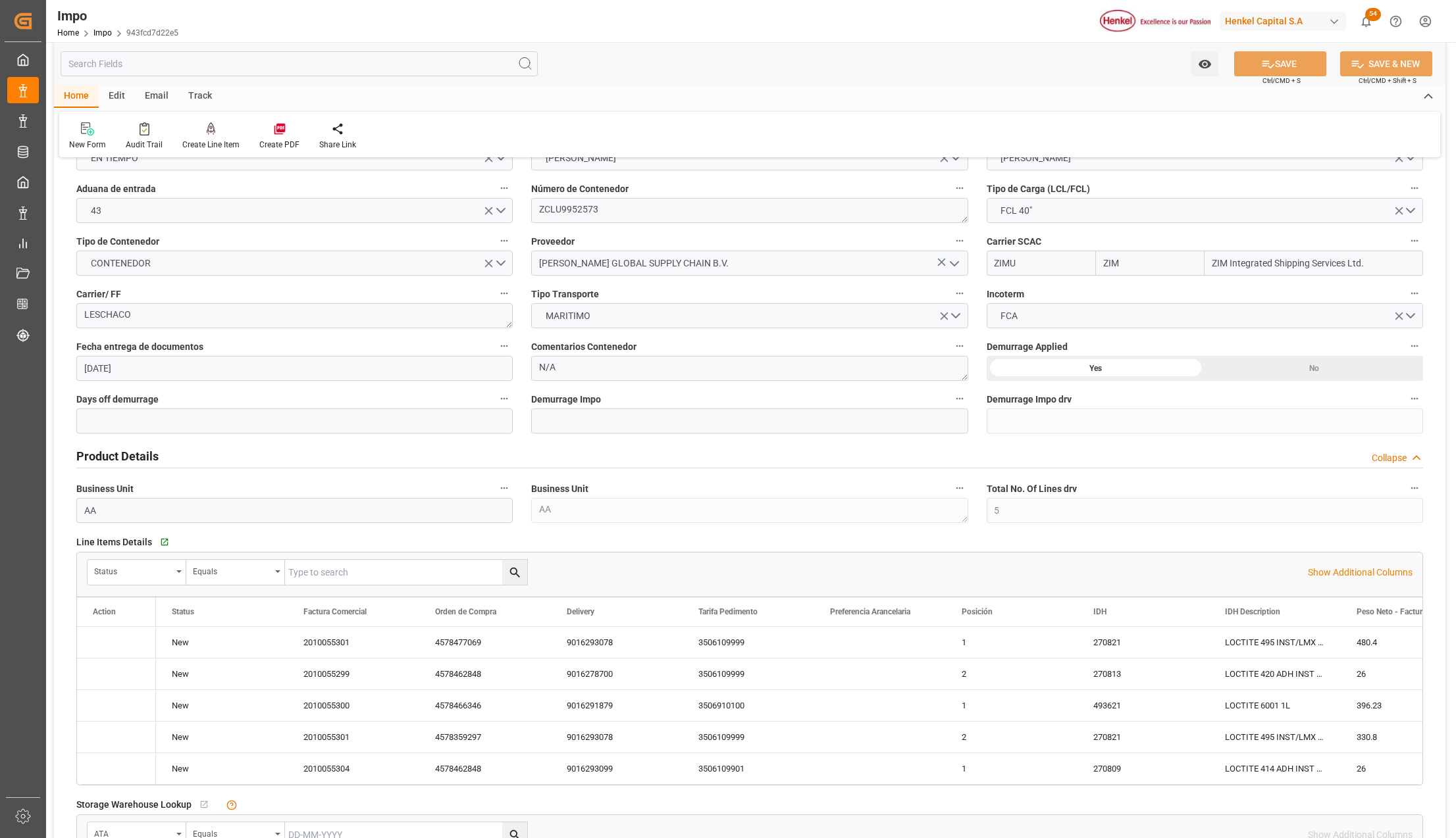
type input "[DATE]"
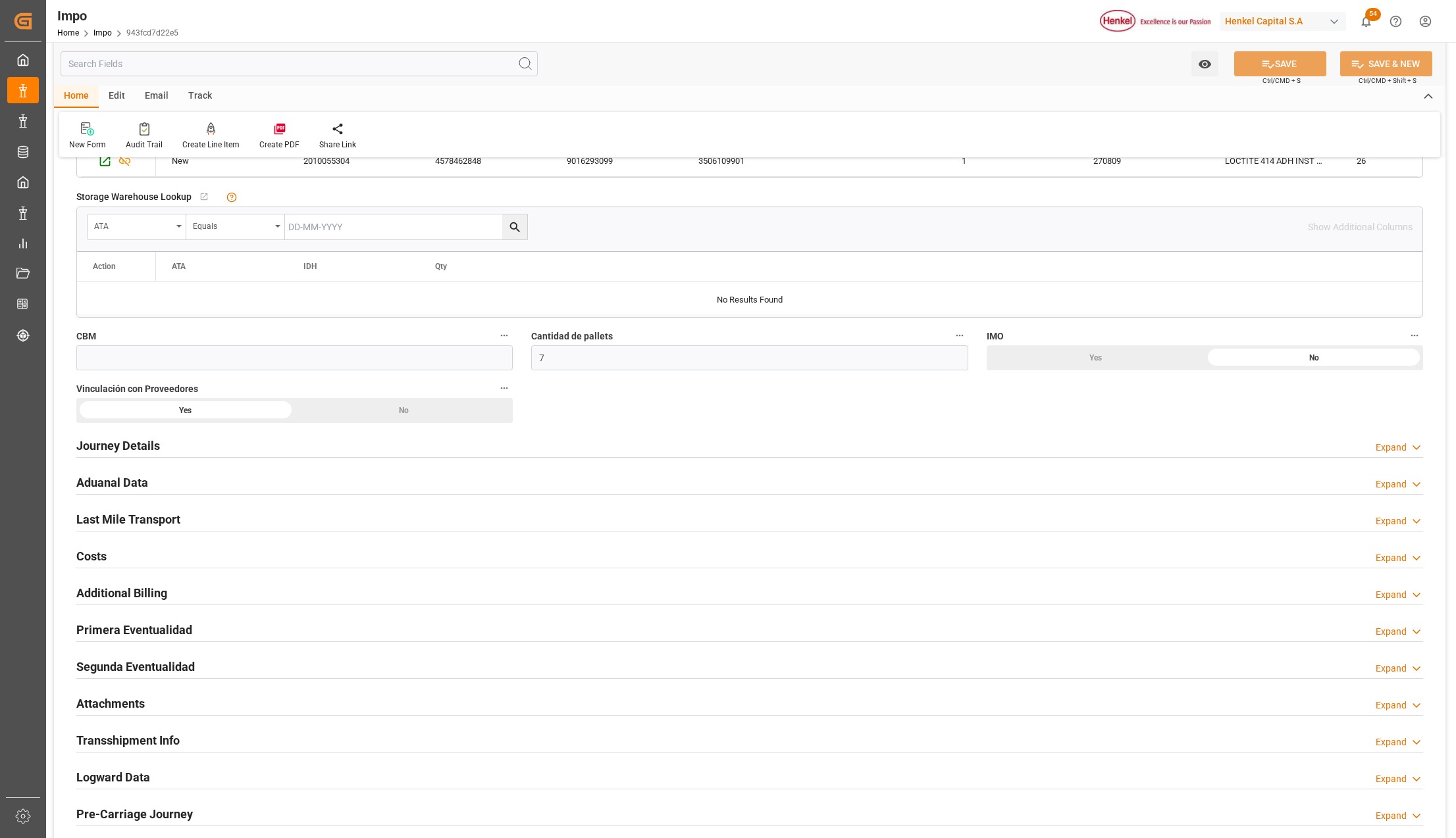
scroll to position [757, 0]
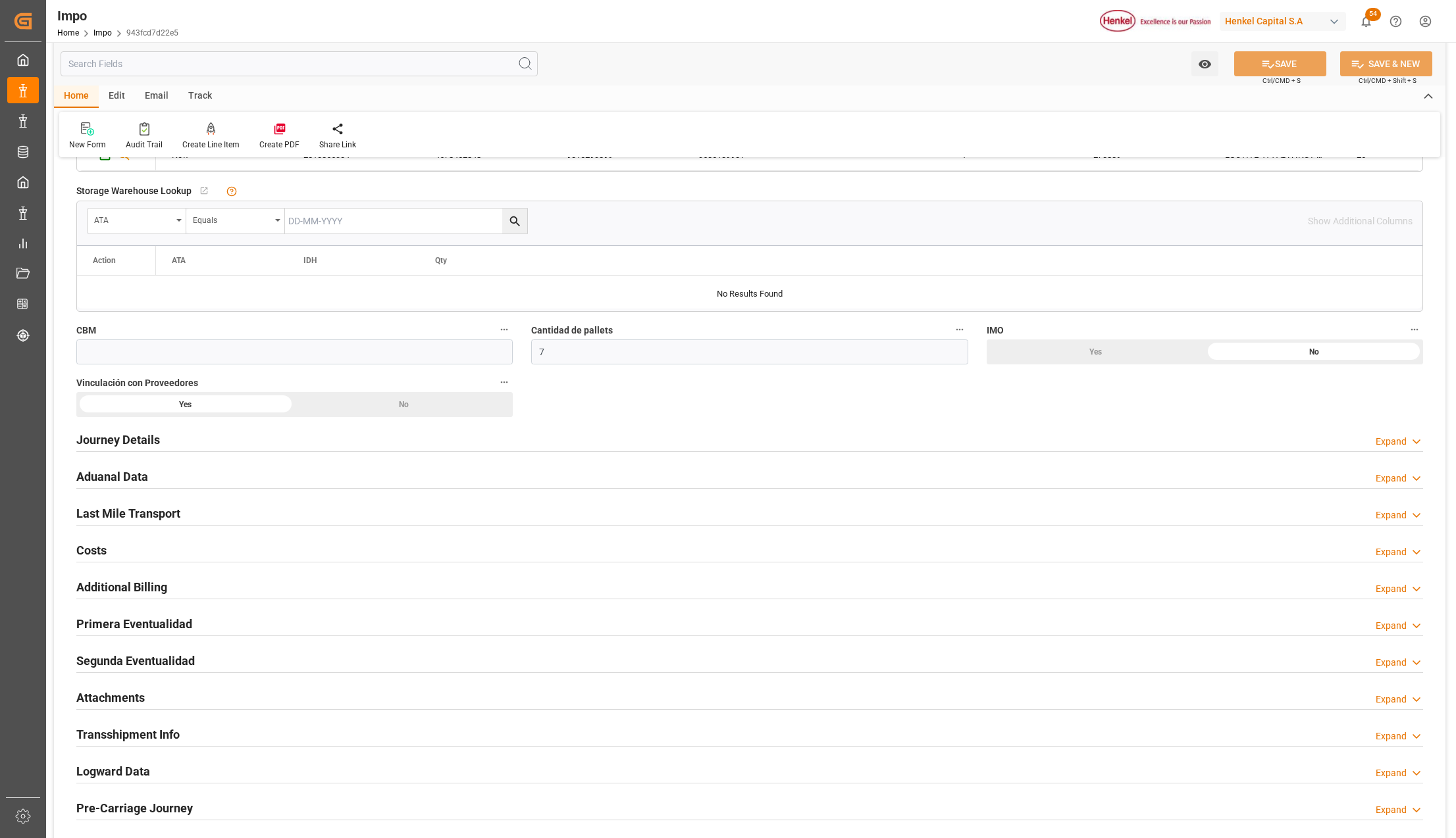
click at [108, 694] on h2 "Attachments" at bounding box center [110, 698] width 68 height 18
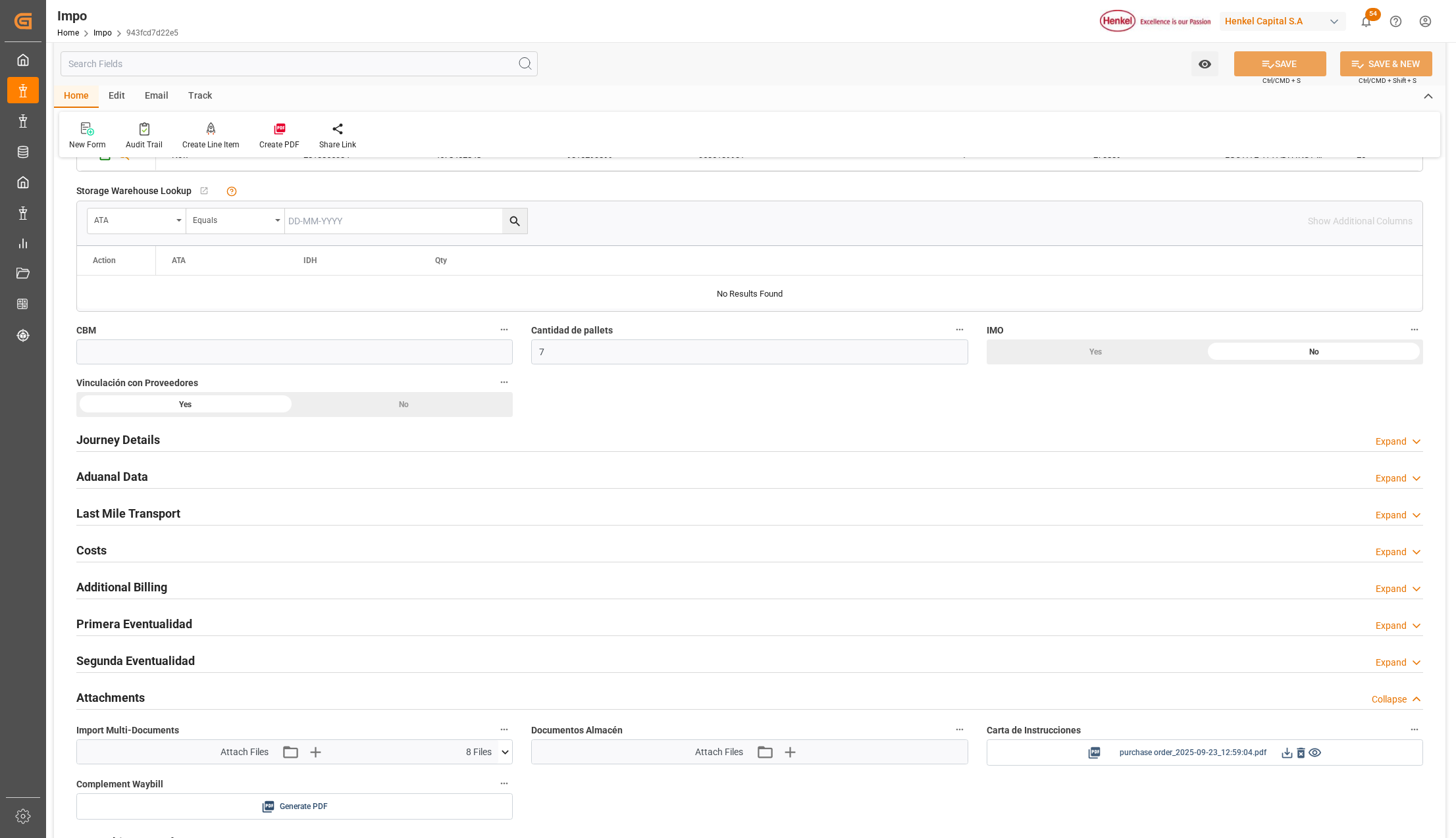
click at [1288, 753] on icon at bounding box center [1287, 753] width 14 height 14
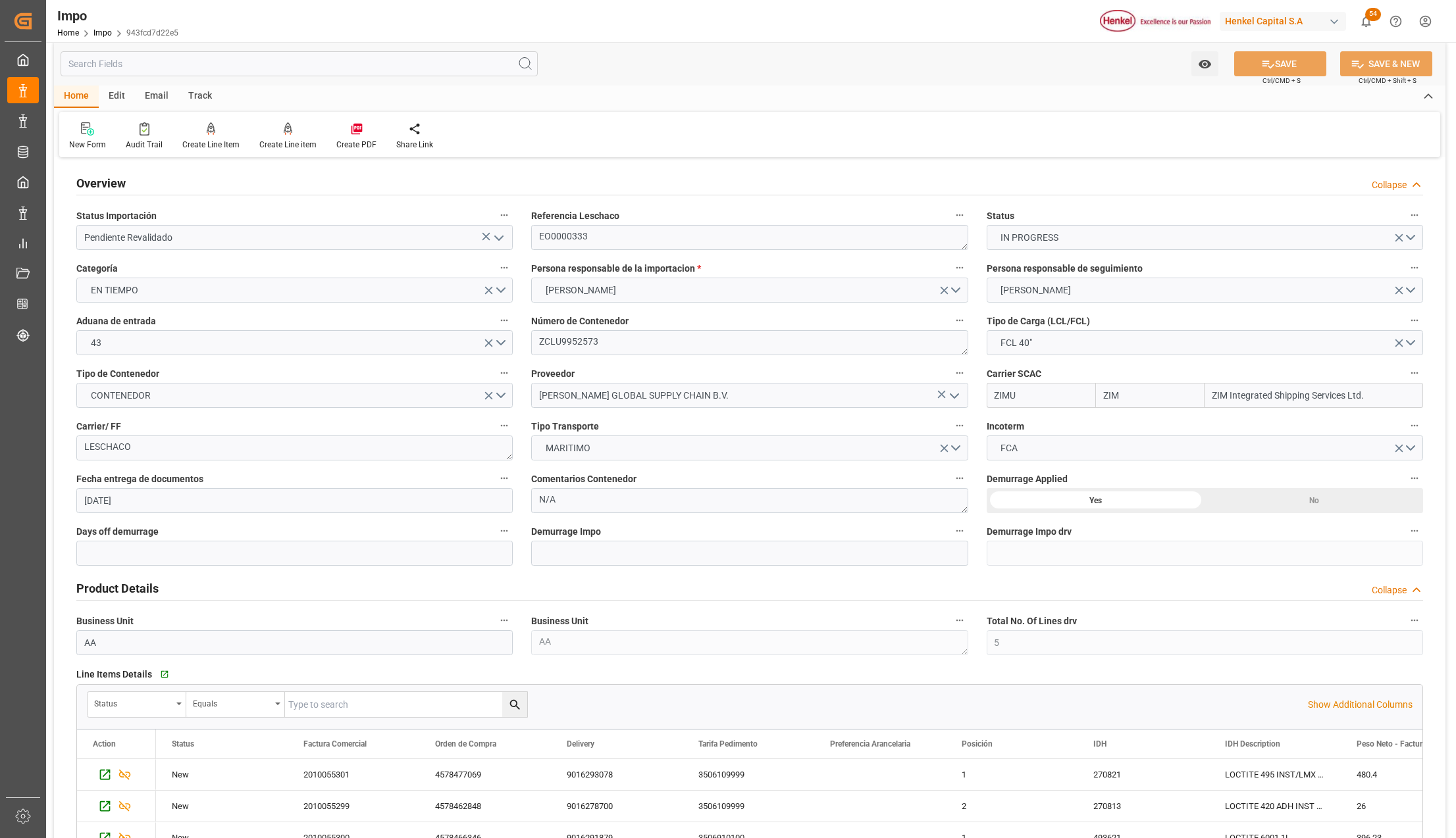
scroll to position [0, 0]
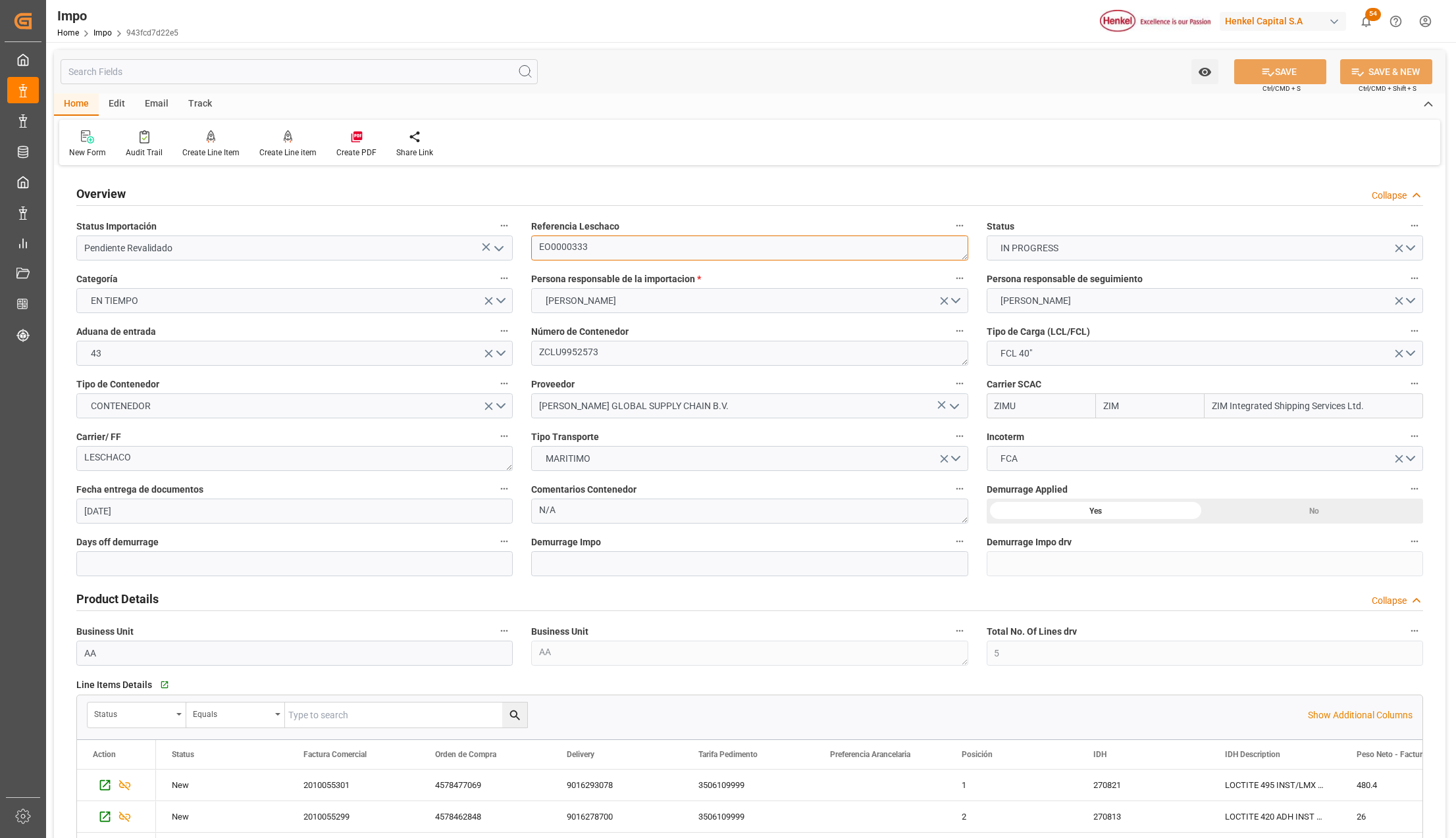
click at [569, 240] on textarea "EO0000333" at bounding box center [749, 248] width 436 height 25
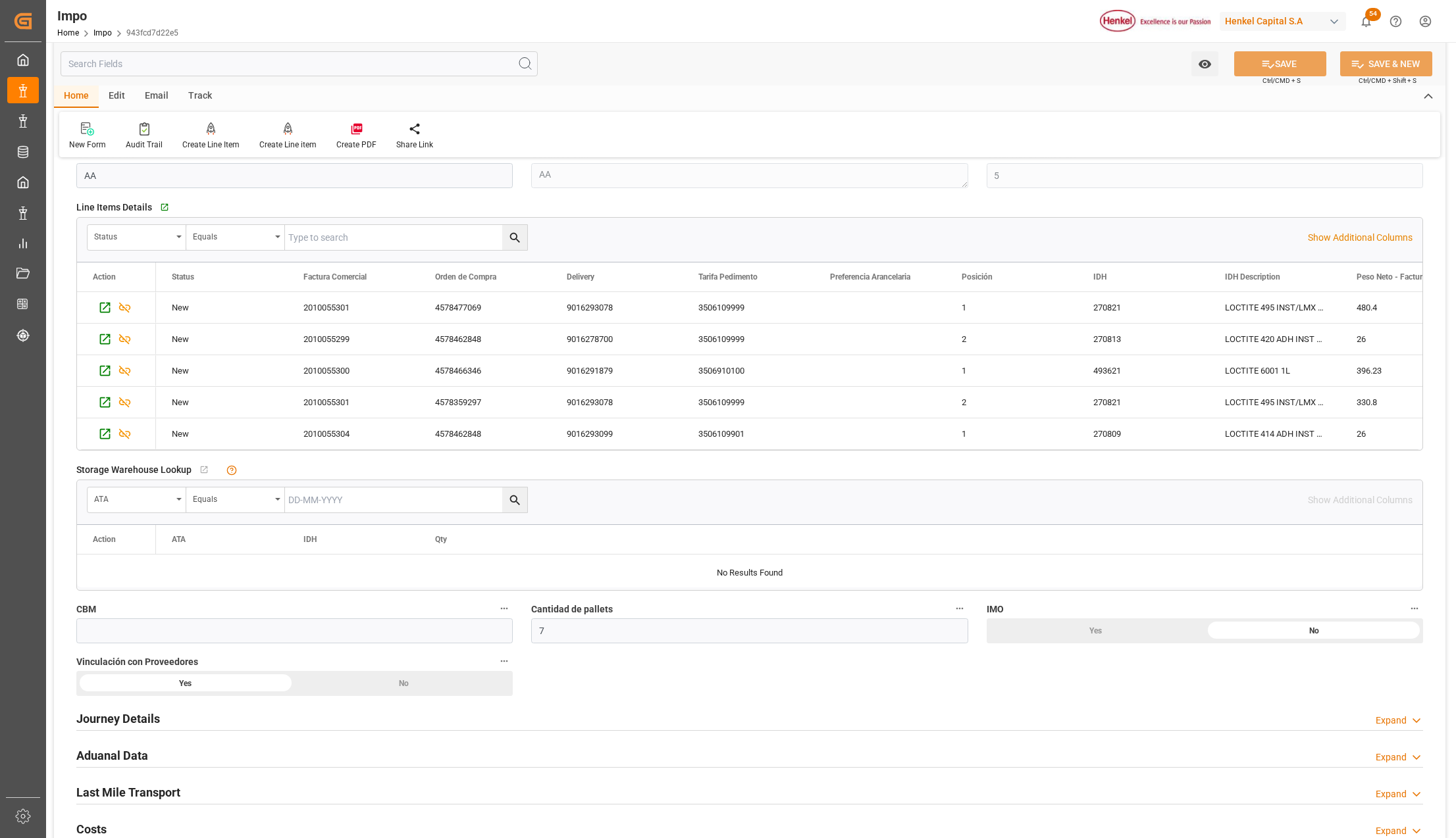
scroll to position [790, 0]
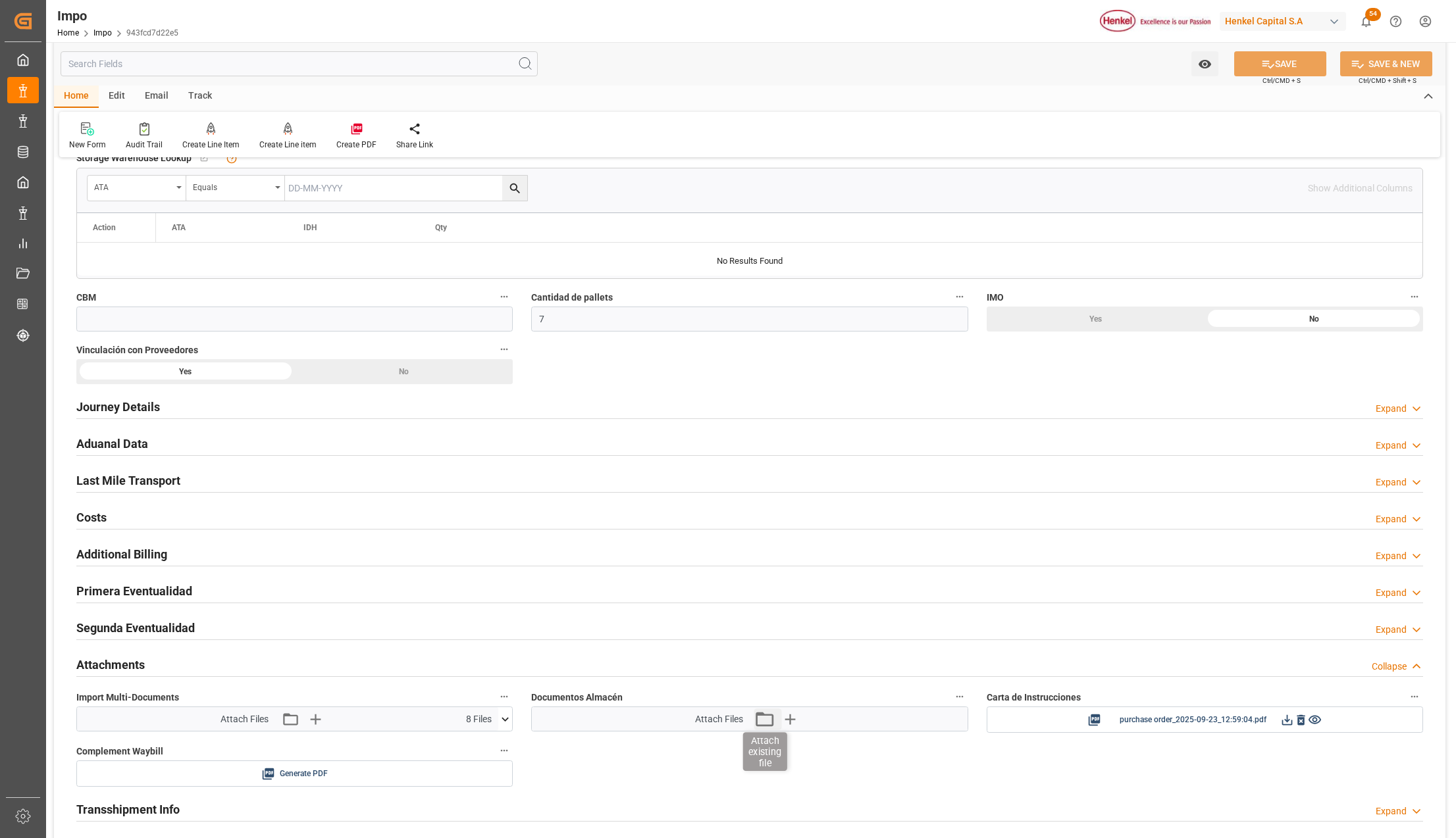
click at [767, 721] on icon "button" at bounding box center [765, 719] width 21 height 21
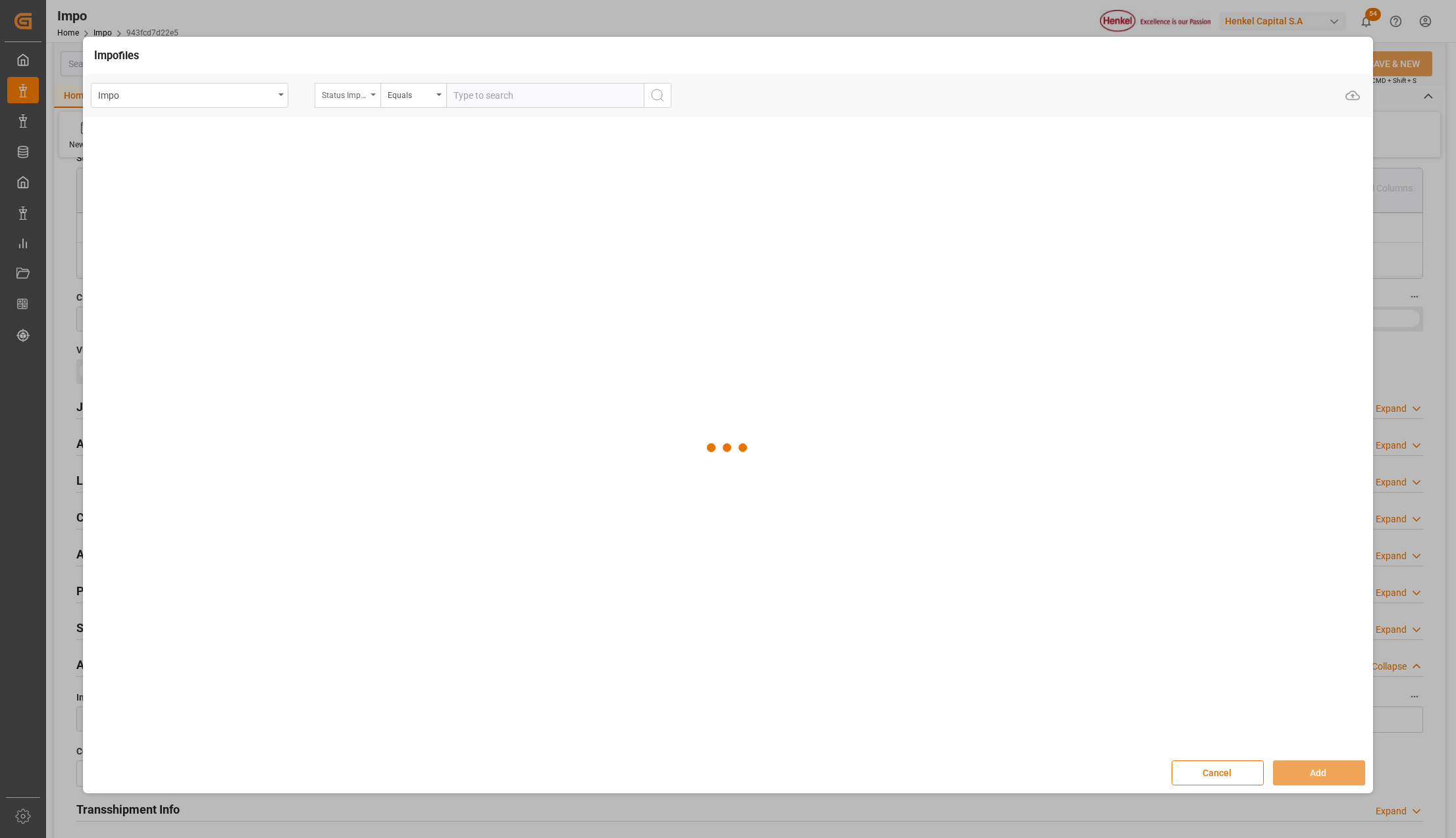
click at [366, 94] on div "Status Importación" at bounding box center [344, 94] width 45 height 15
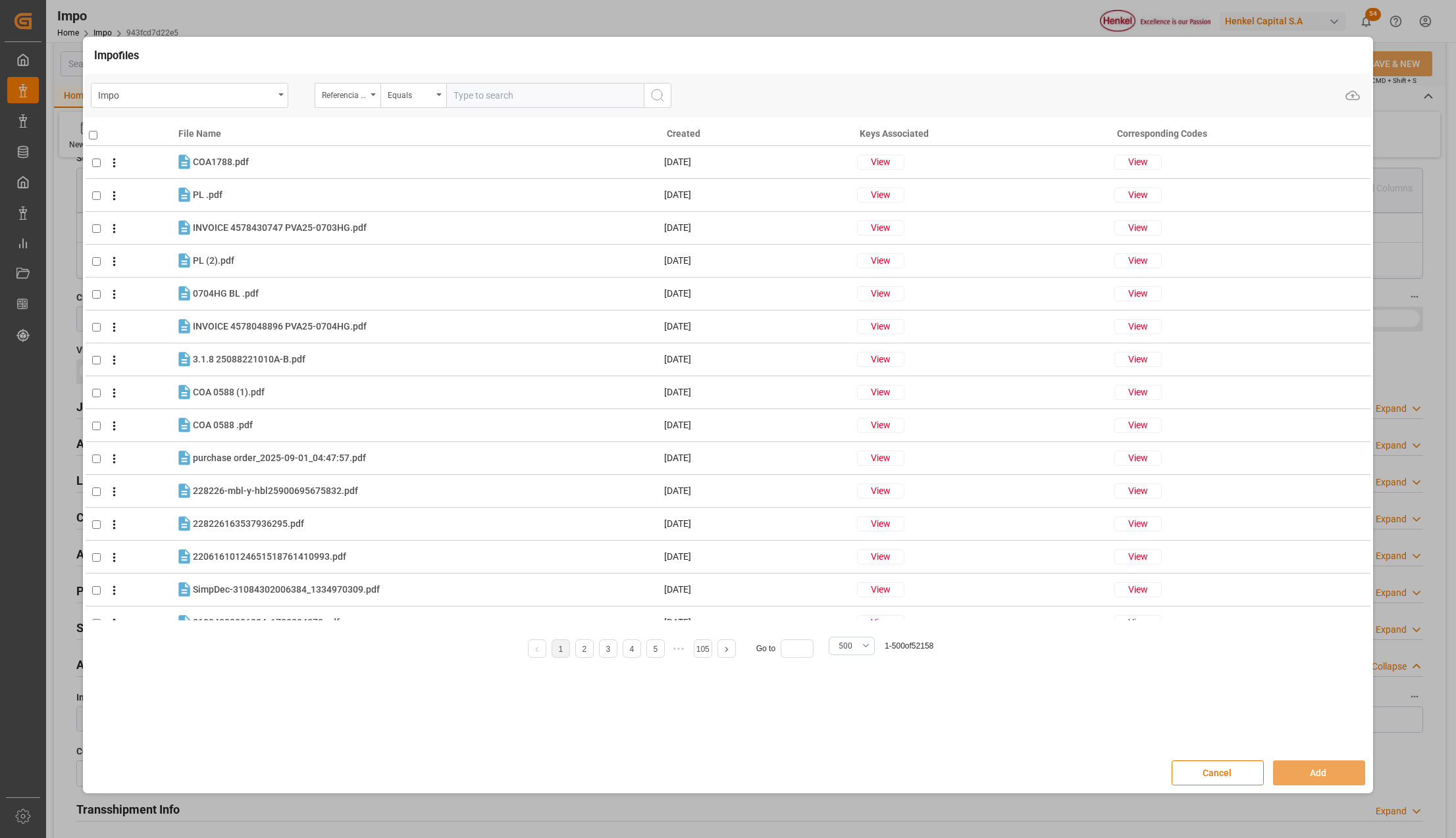
click at [489, 94] on input "text" at bounding box center [544, 95] width 197 height 25
paste input "EO0000333"
type input "EO0000333"
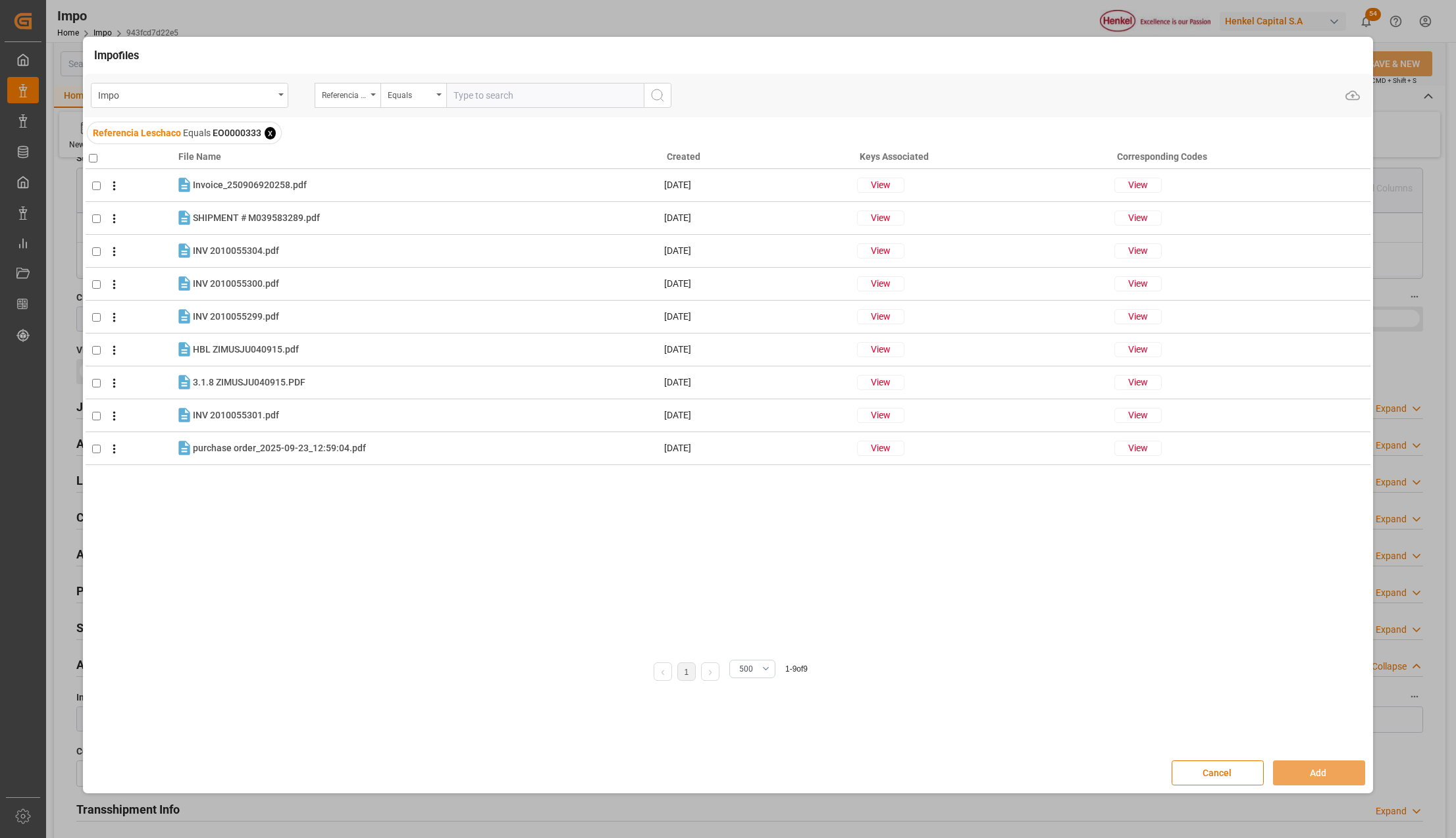
click at [93, 155] on input "checkbox" at bounding box center [93, 158] width 8 height 8
checkbox input "true"
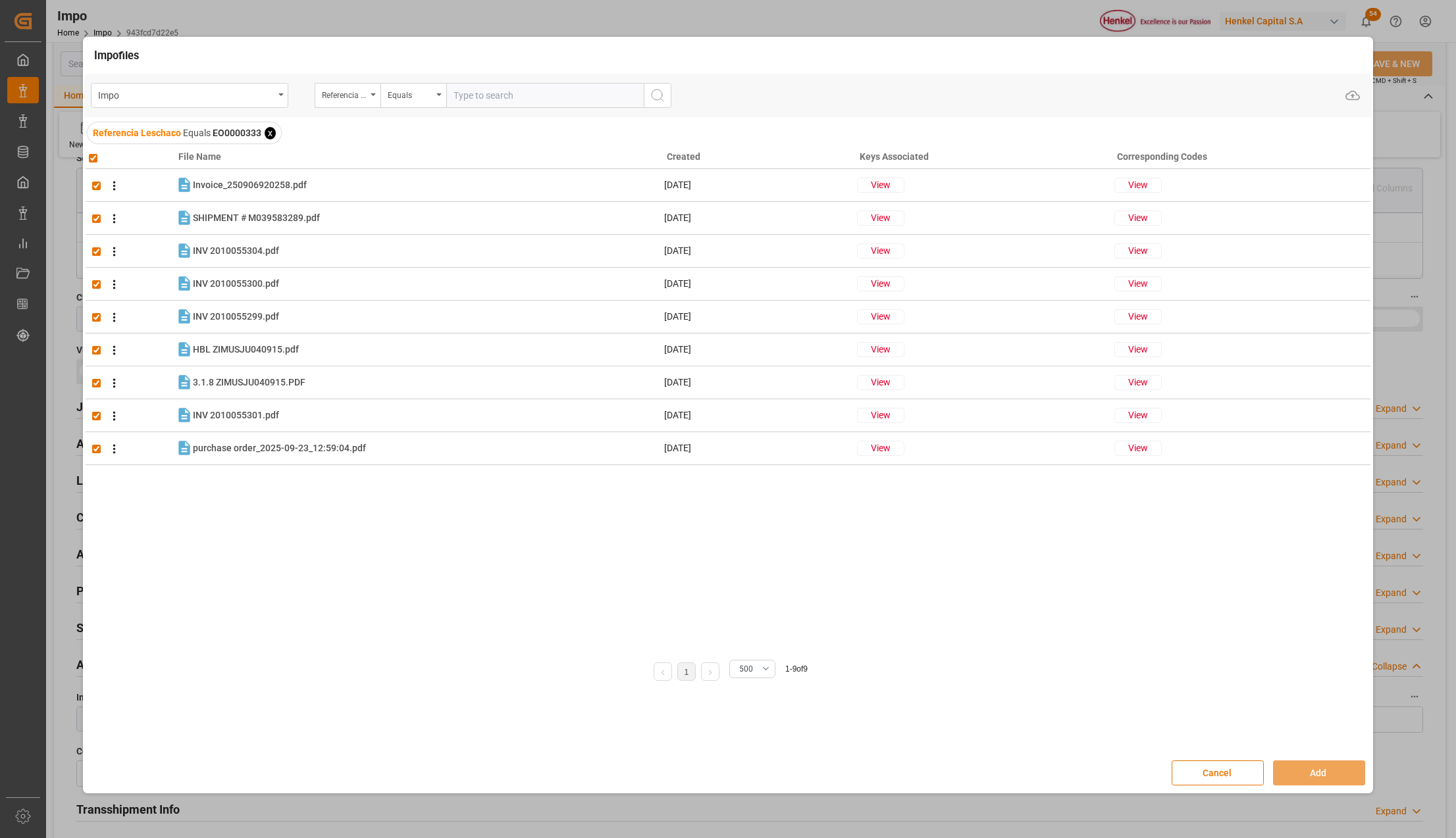
checkbox input "true"
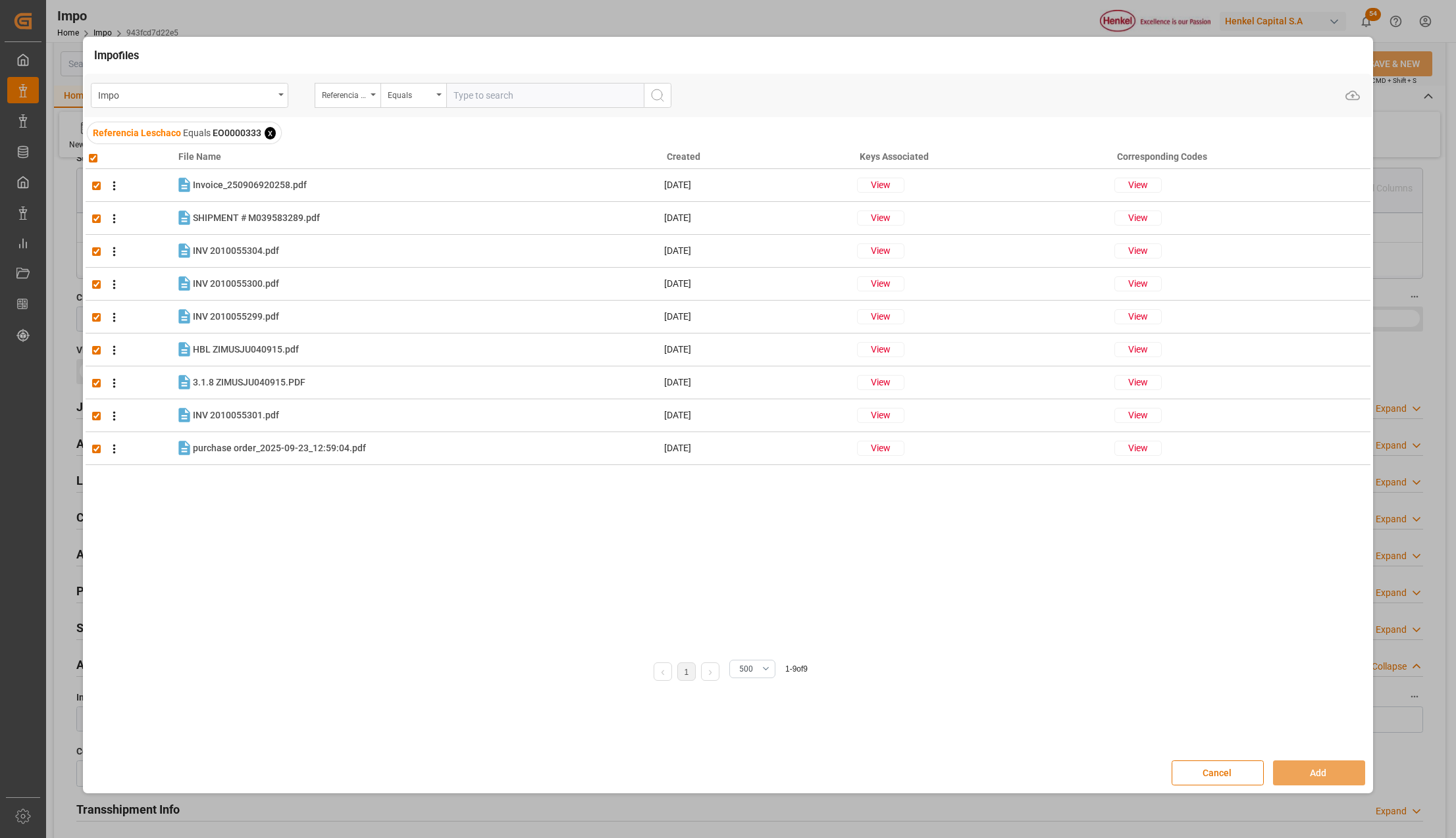
checkbox input "true"
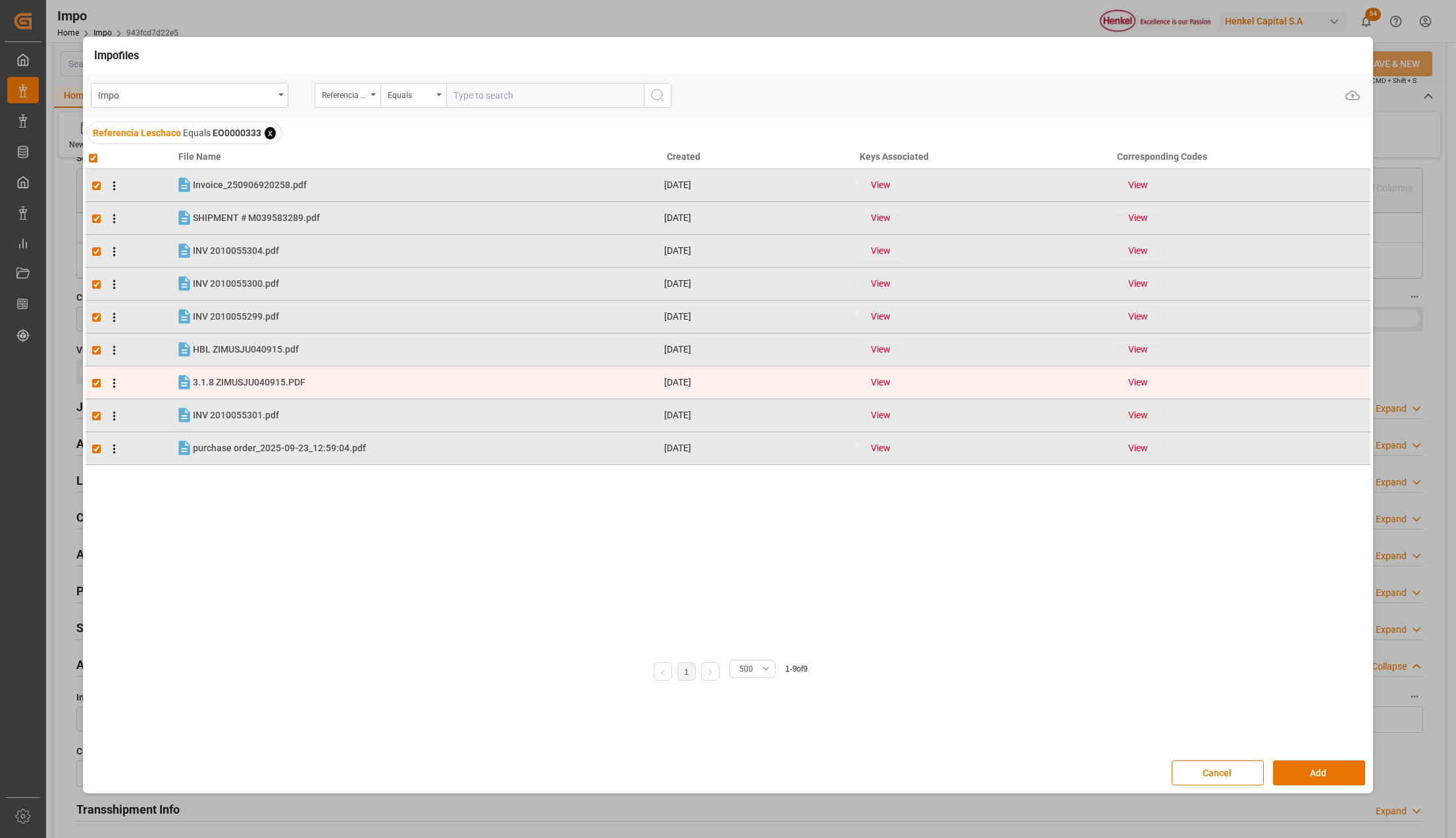
click at [98, 382] on input "checkbox" at bounding box center [96, 383] width 8 height 8
checkbox input "false"
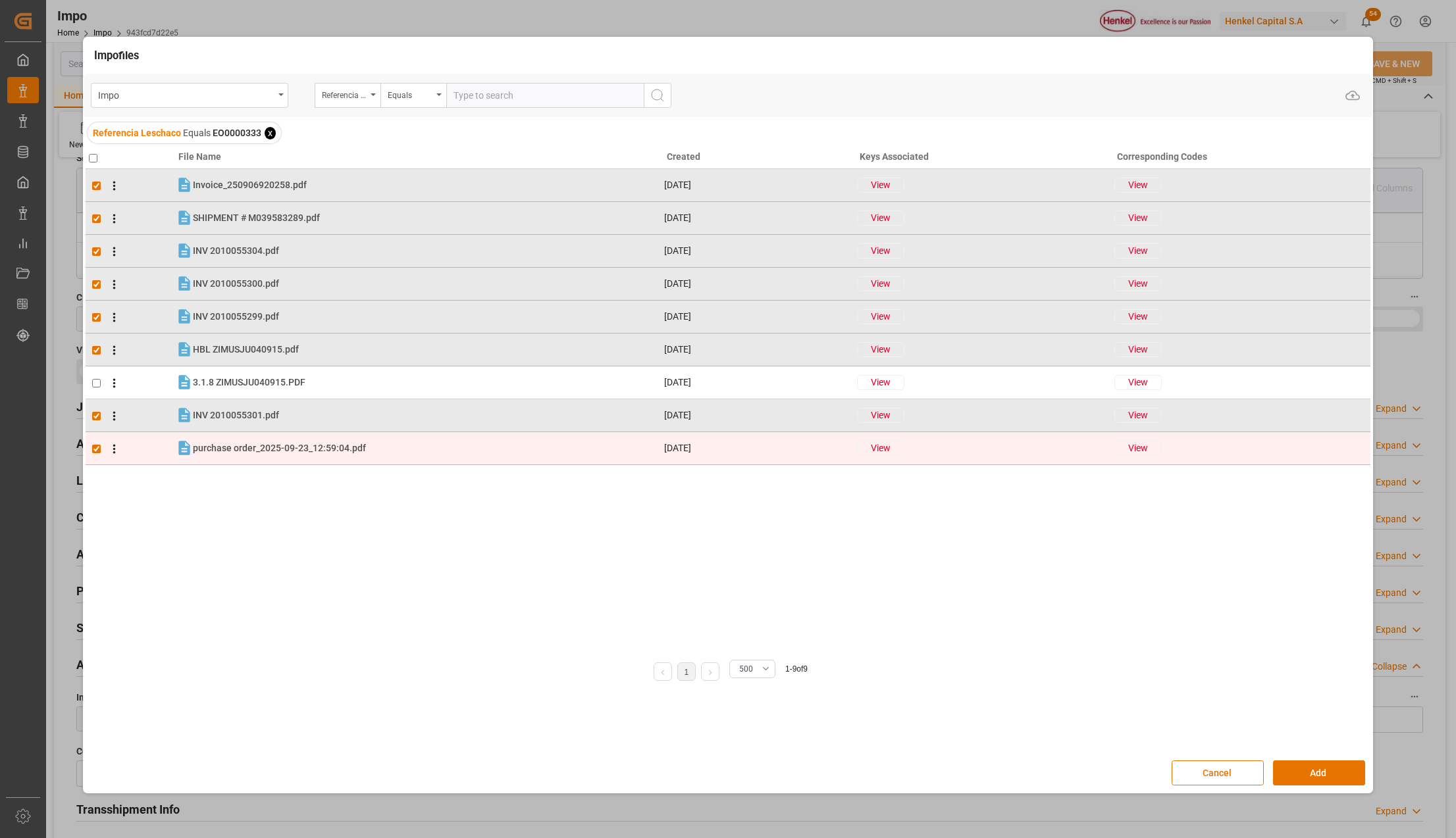
click at [96, 446] on input "checkbox" at bounding box center [96, 449] width 8 height 8
checkbox input "false"
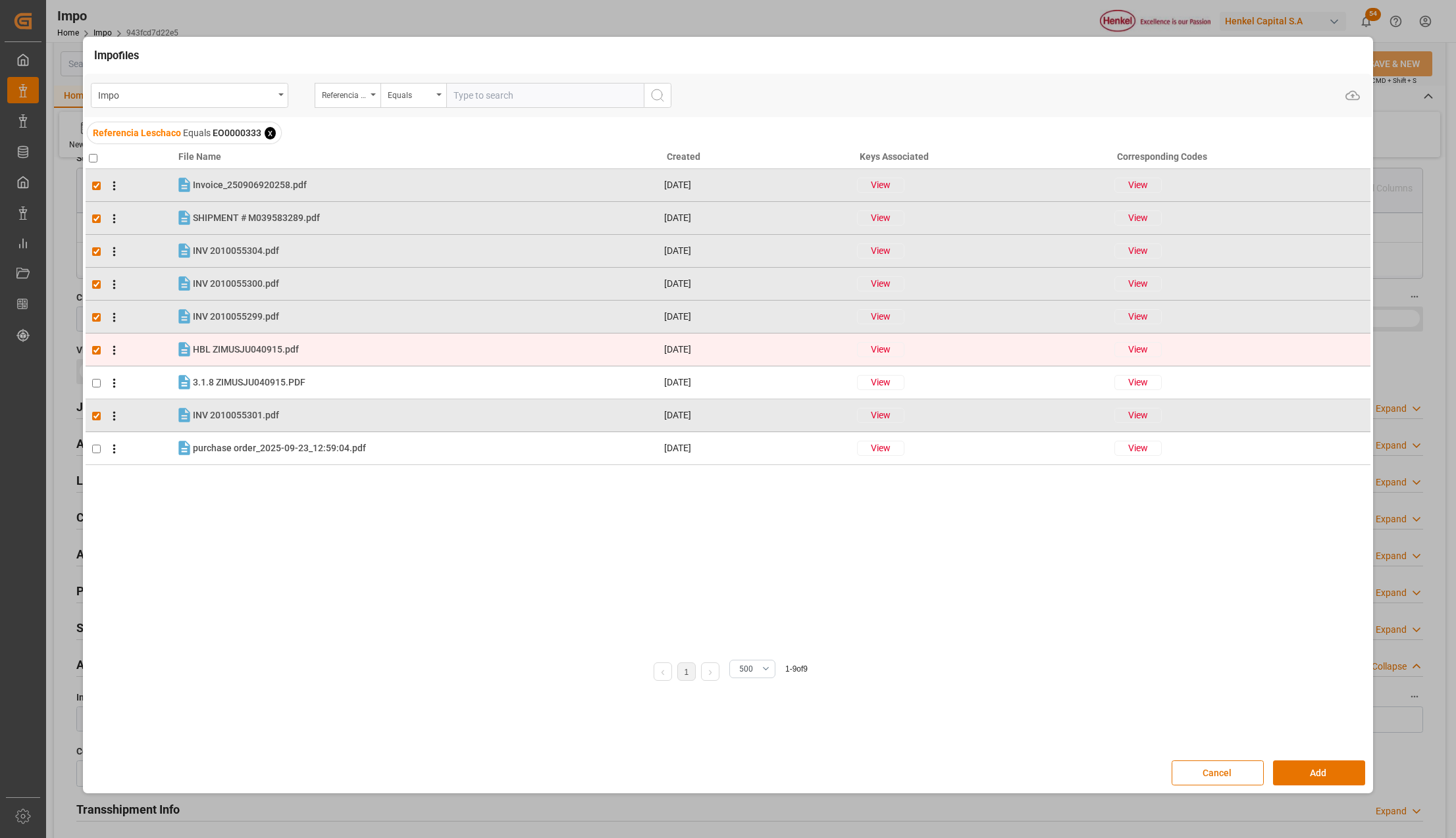
click at [98, 353] on input "checkbox" at bounding box center [96, 350] width 8 height 8
checkbox input "false"
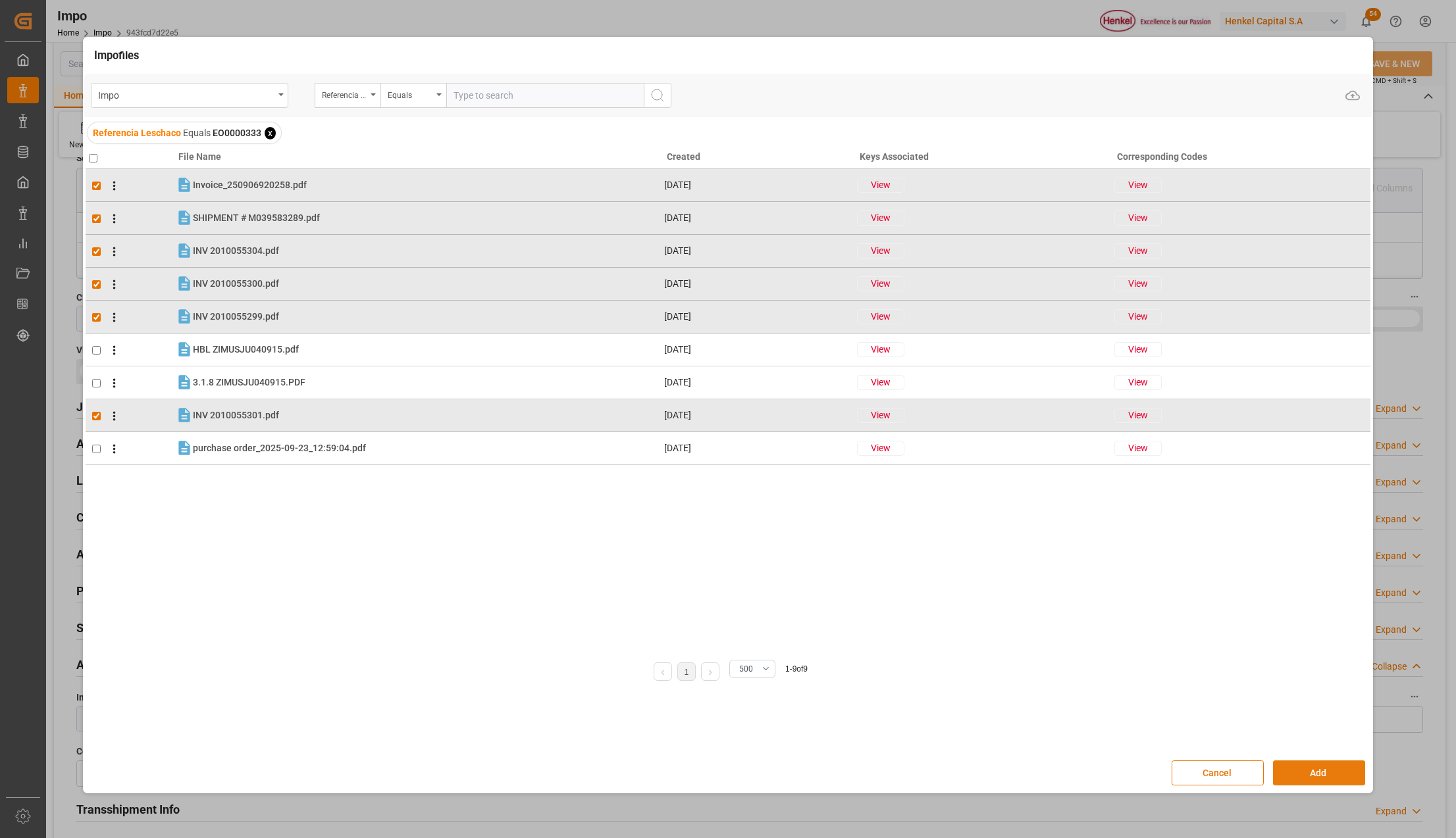
click at [1334, 772] on button "Add" at bounding box center [1319, 773] width 92 height 25
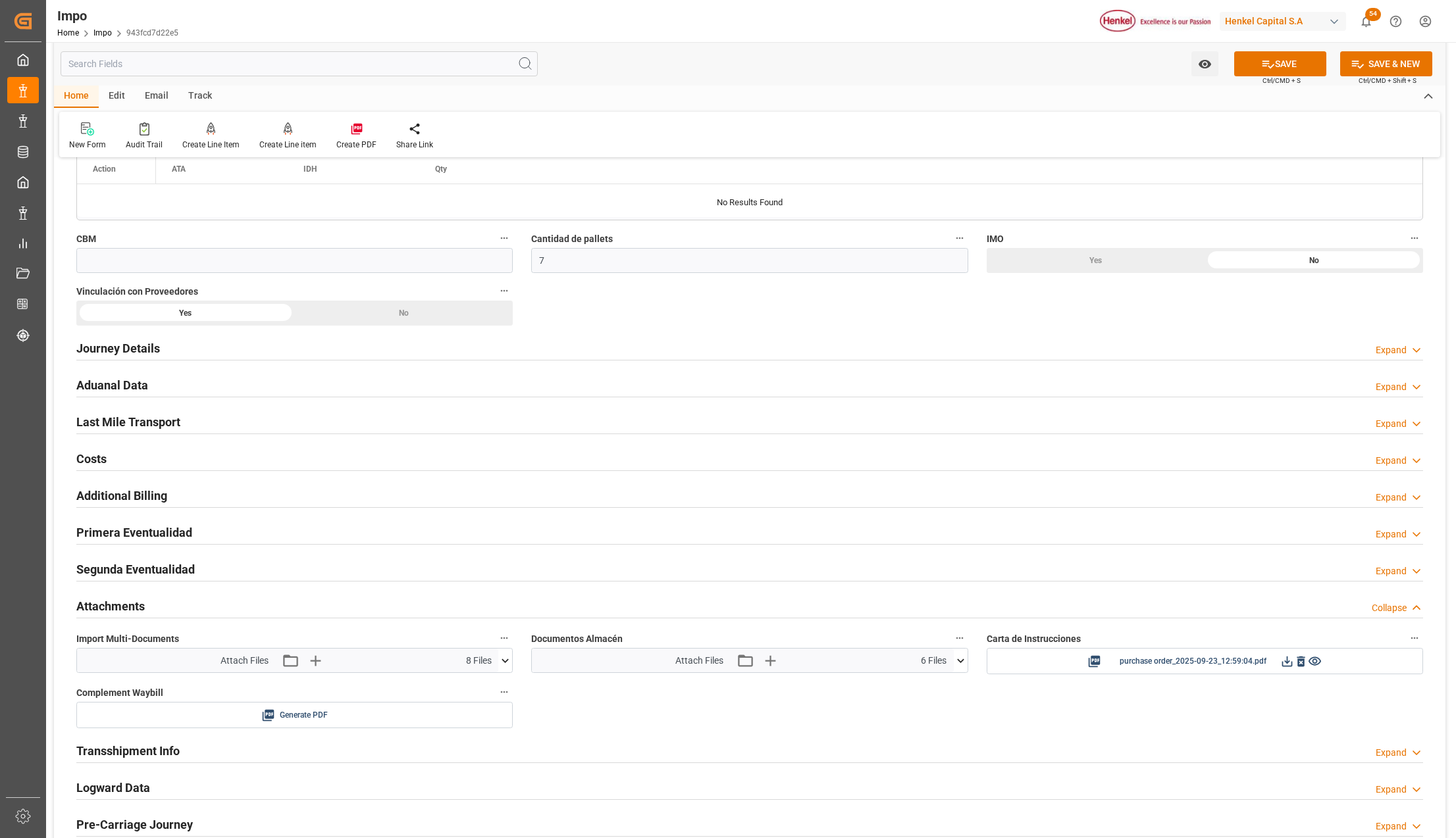
scroll to position [877, 0]
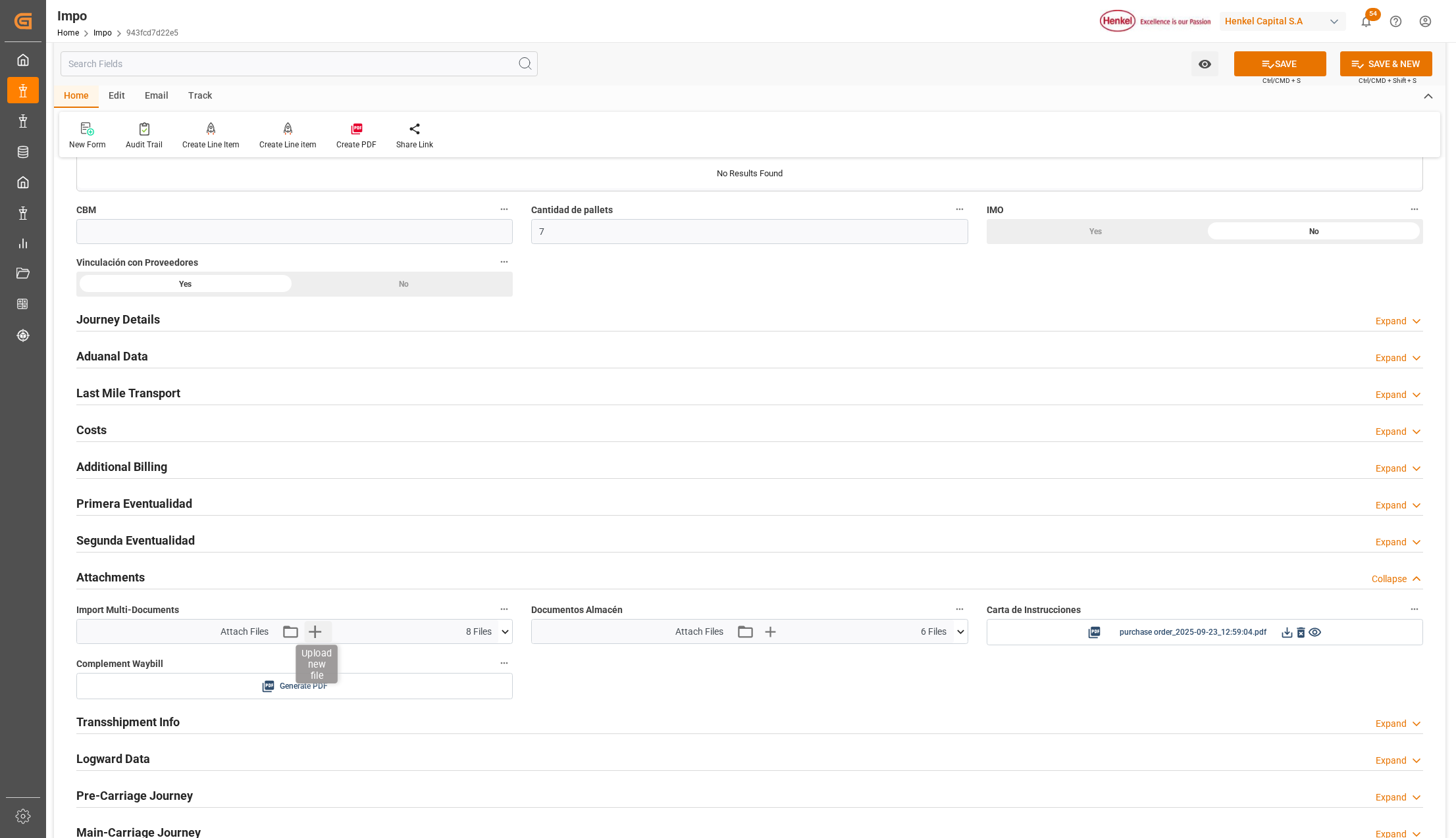
click at [319, 639] on icon "button" at bounding box center [315, 632] width 21 height 21
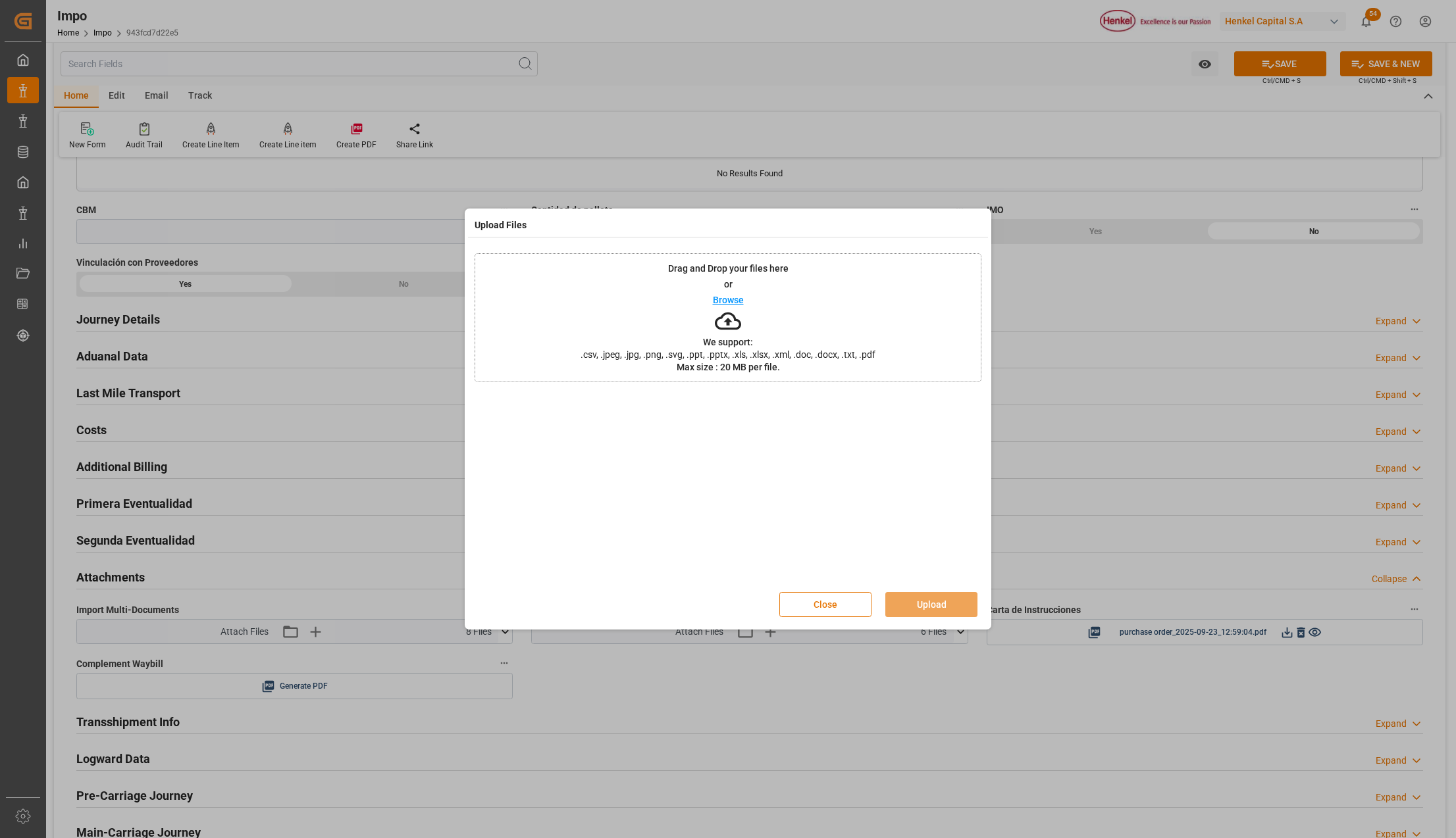
click at [856, 600] on button "Close" at bounding box center [825, 604] width 92 height 25
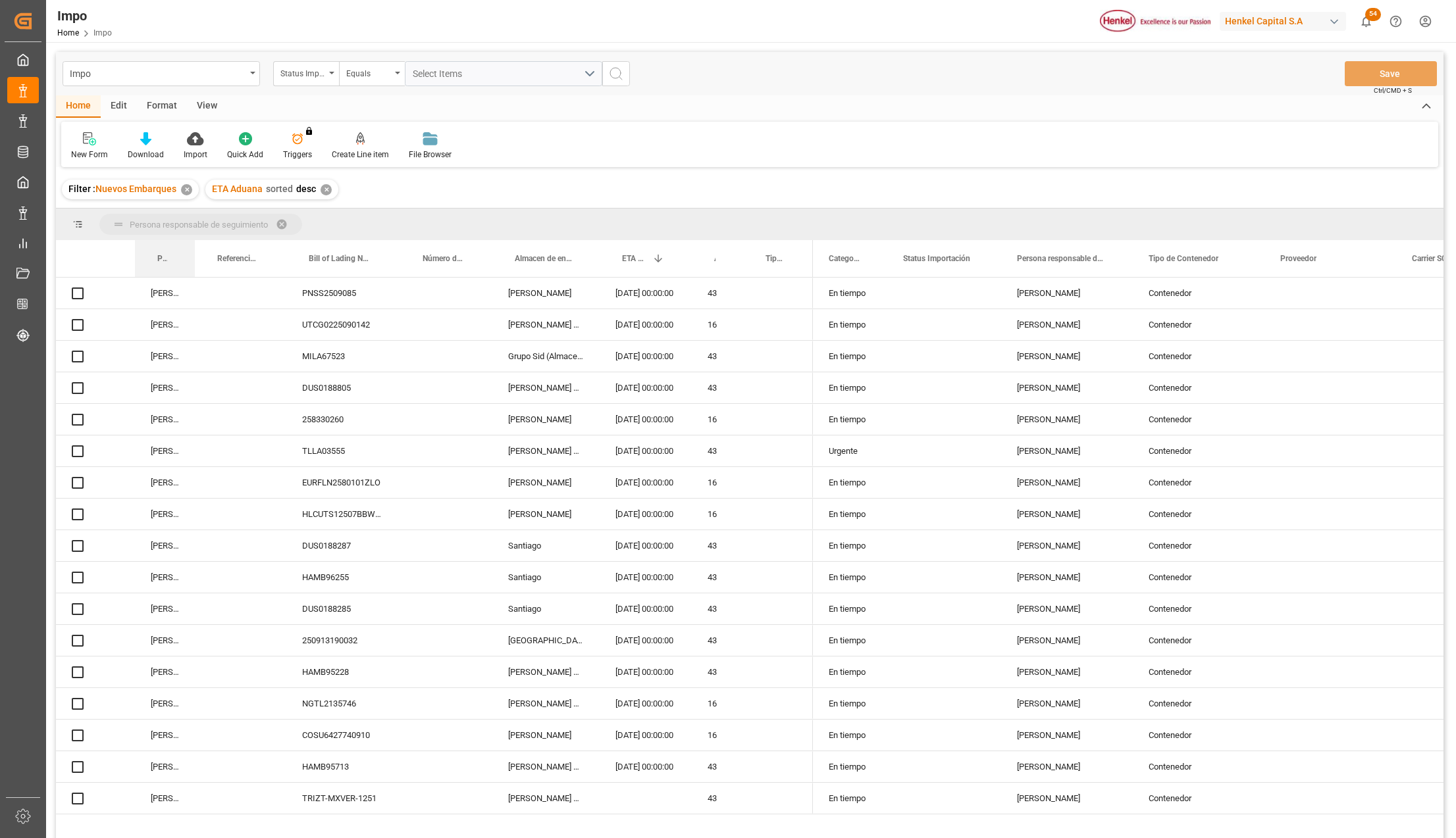
drag, startPoint x: 168, startPoint y: 253, endPoint x: 172, endPoint y: 236, distance: 17.5
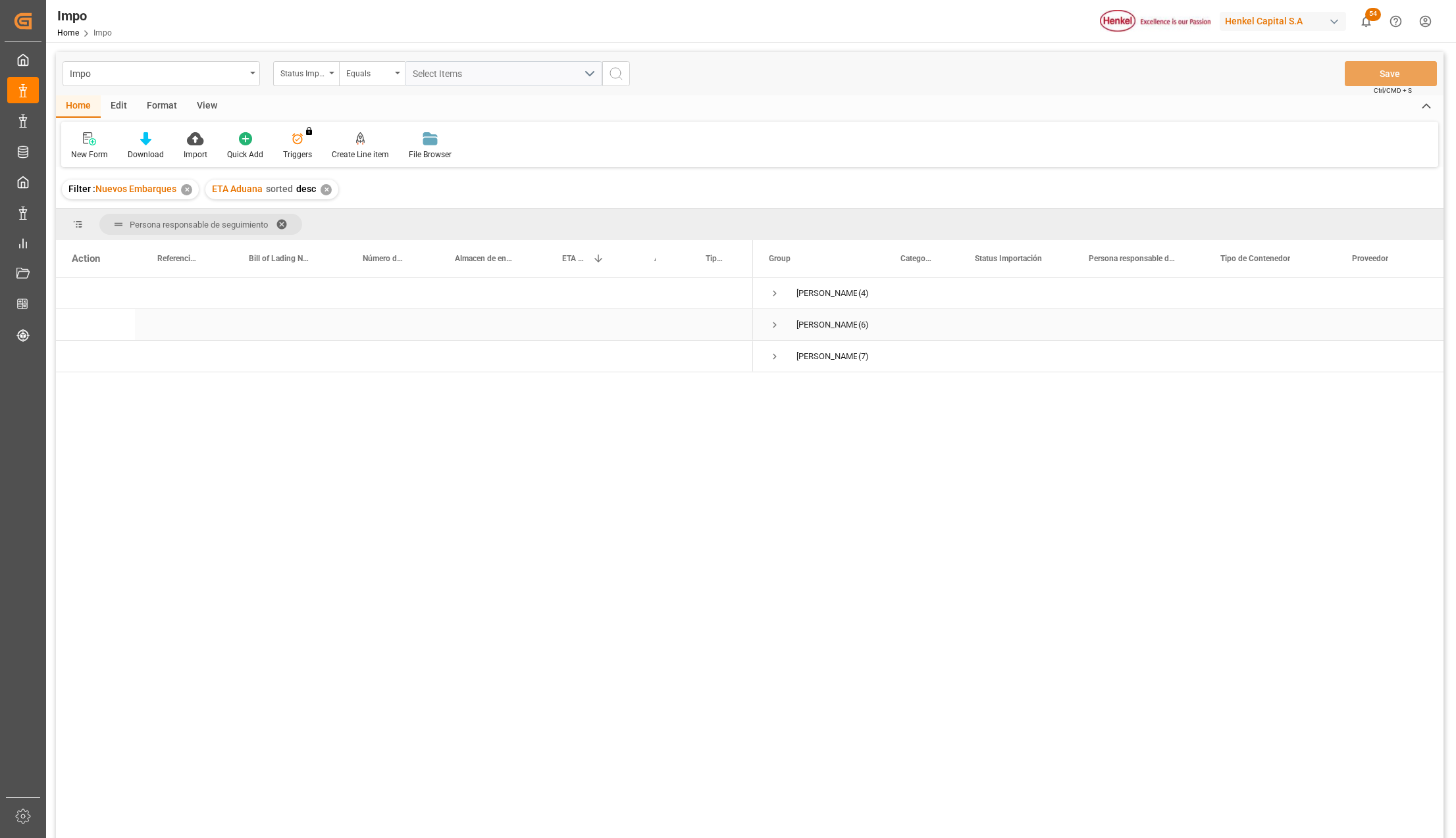
click at [775, 325] on span "Press SPACE to select this row." at bounding box center [774, 325] width 11 height 11
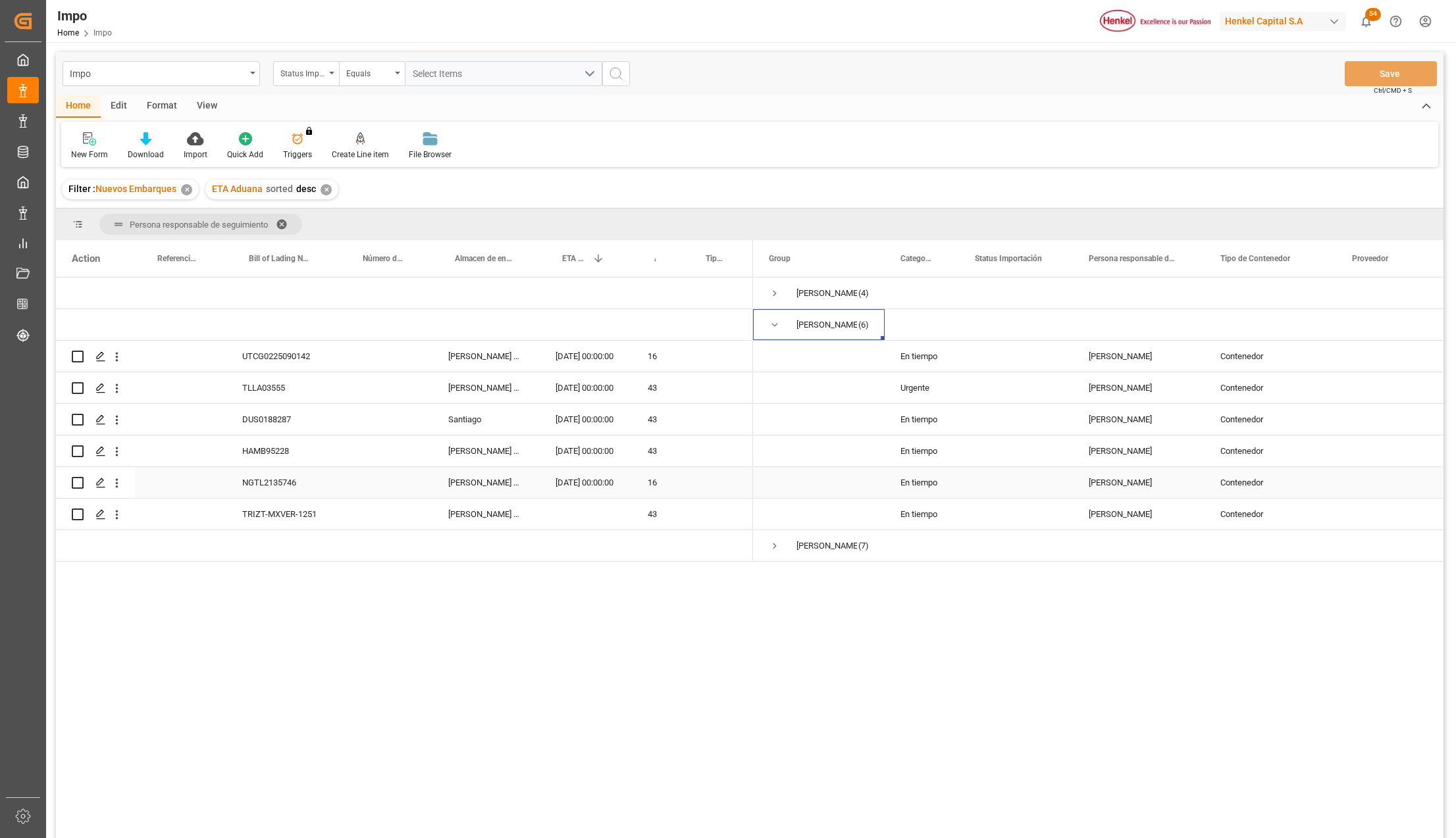
click at [285, 490] on div "NGTL2135746" at bounding box center [283, 483] width 114 height 31
click at [735, 630] on div "UTCG0225090142 [PERSON_NAME] Tlalnepantla [DATE] 00:00:00 16 TLLA03555 [PERSON_…" at bounding box center [750, 560] width 1388 height 565
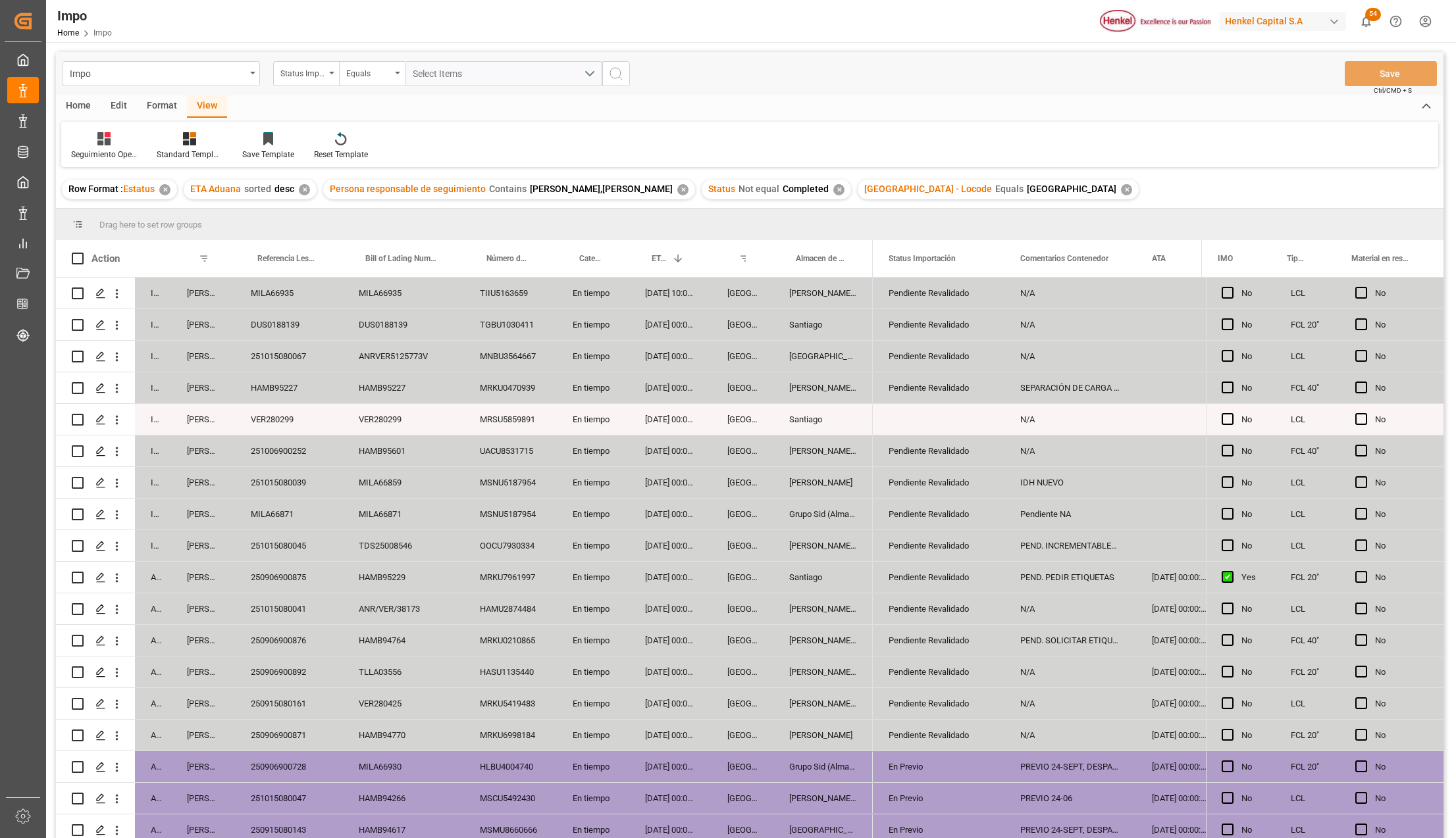
scroll to position [292, 0]
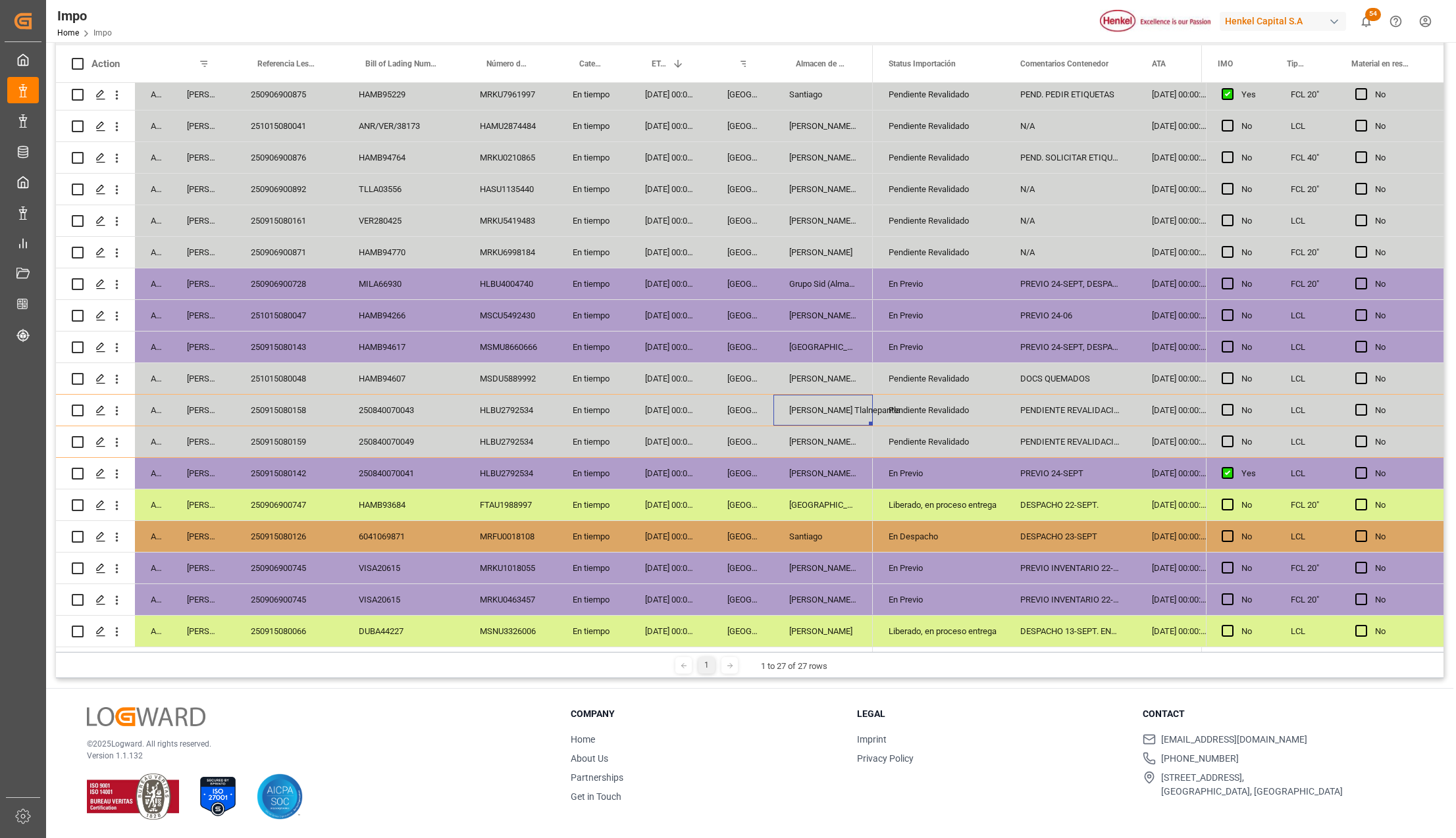
click at [347, 482] on div "250840070041" at bounding box center [403, 474] width 121 height 31
click at [756, 489] on div "[GEOGRAPHIC_DATA]" at bounding box center [742, 505] width 62 height 31
click at [525, 306] on div "MSCU5492430" at bounding box center [510, 315] width 93 height 31
click at [567, 340] on div "En tiempo" at bounding box center [593, 347] width 72 height 31
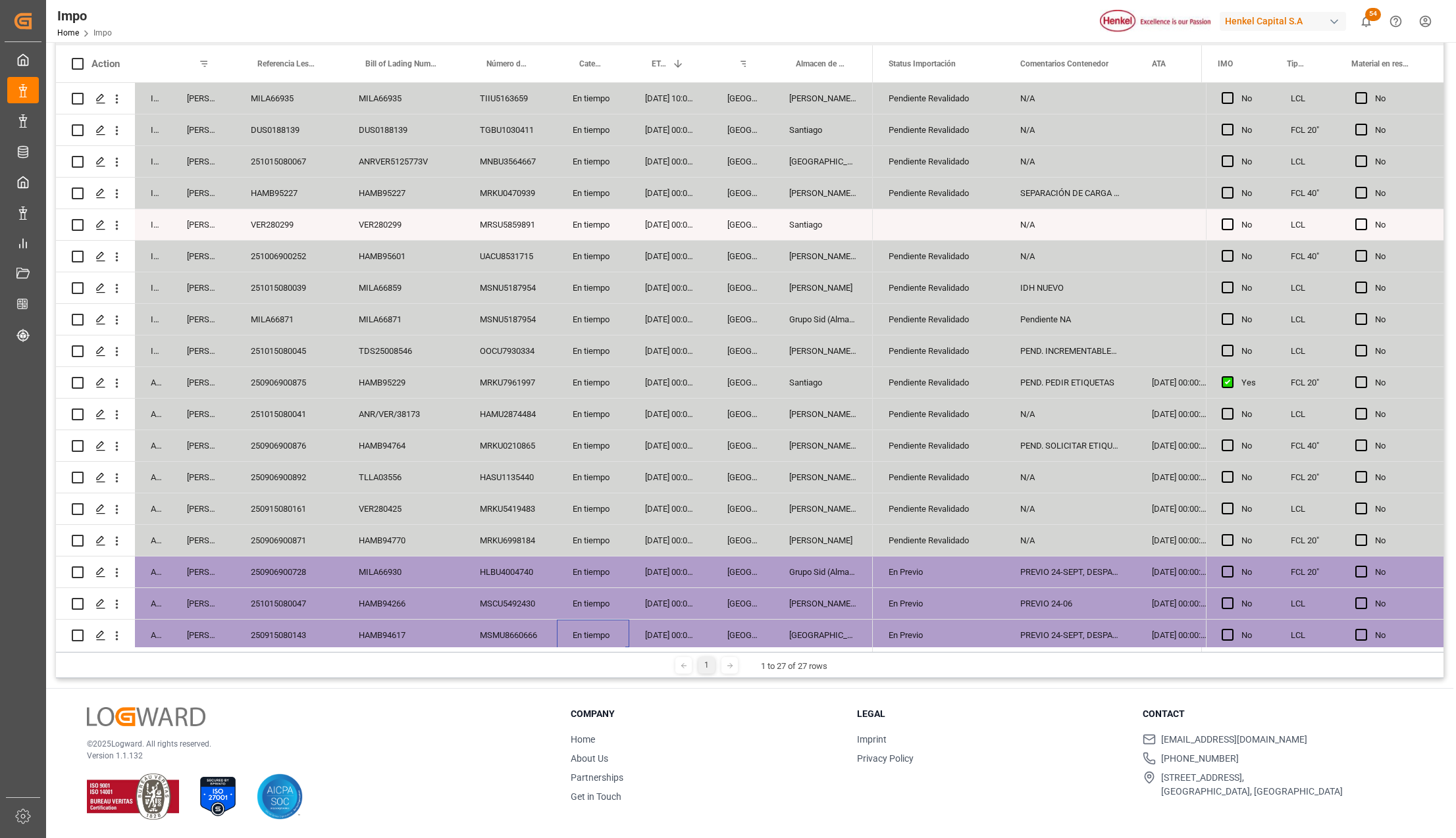
scroll to position [0, 0]
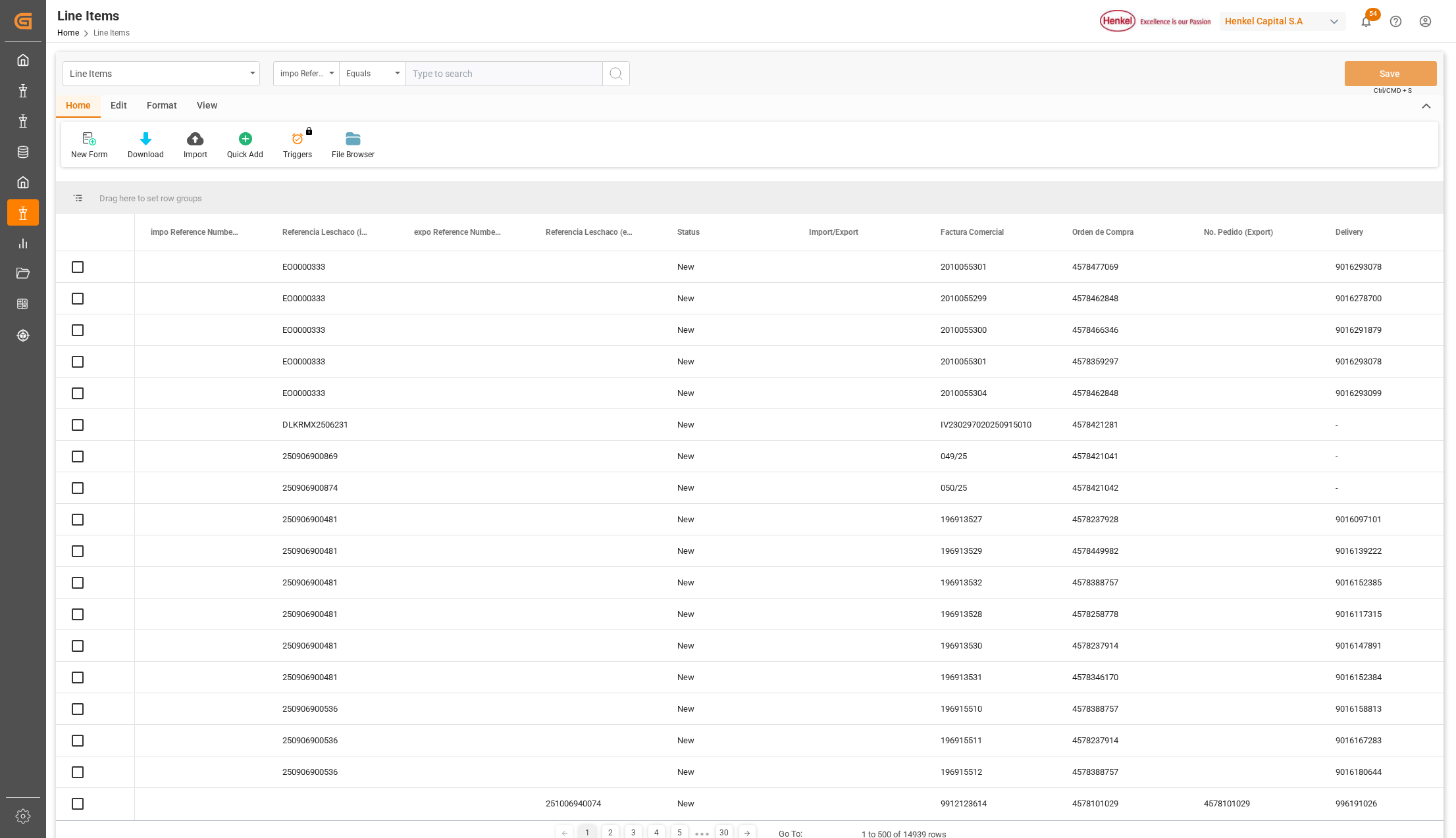
click at [212, 206] on div "Drag here to set row groups" at bounding box center [750, 198] width 1388 height 31
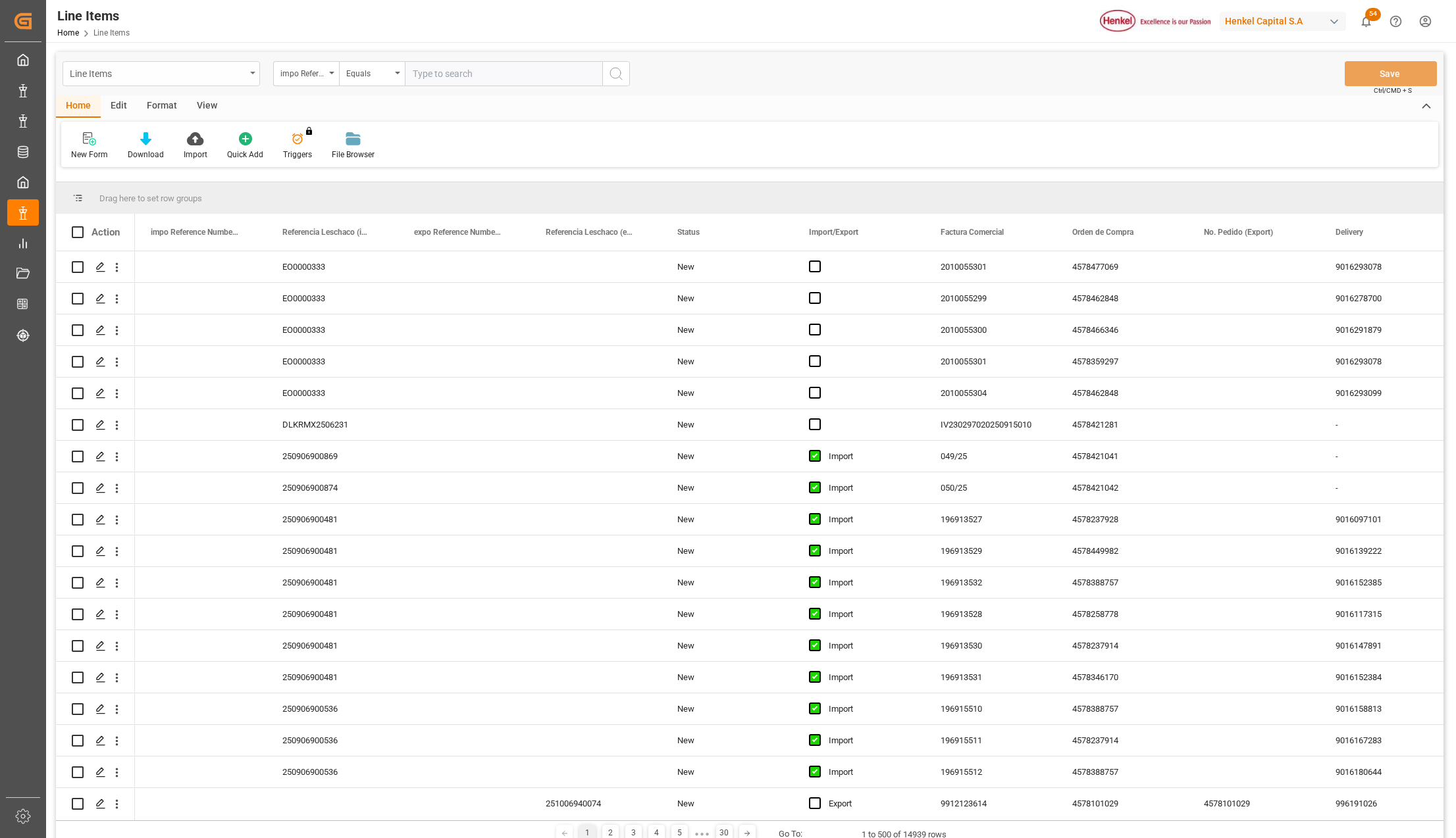
click at [250, 70] on div "Line Items" at bounding box center [161, 74] width 197 height 25
click at [100, 159] on div "Impo" at bounding box center [161, 162] width 196 height 28
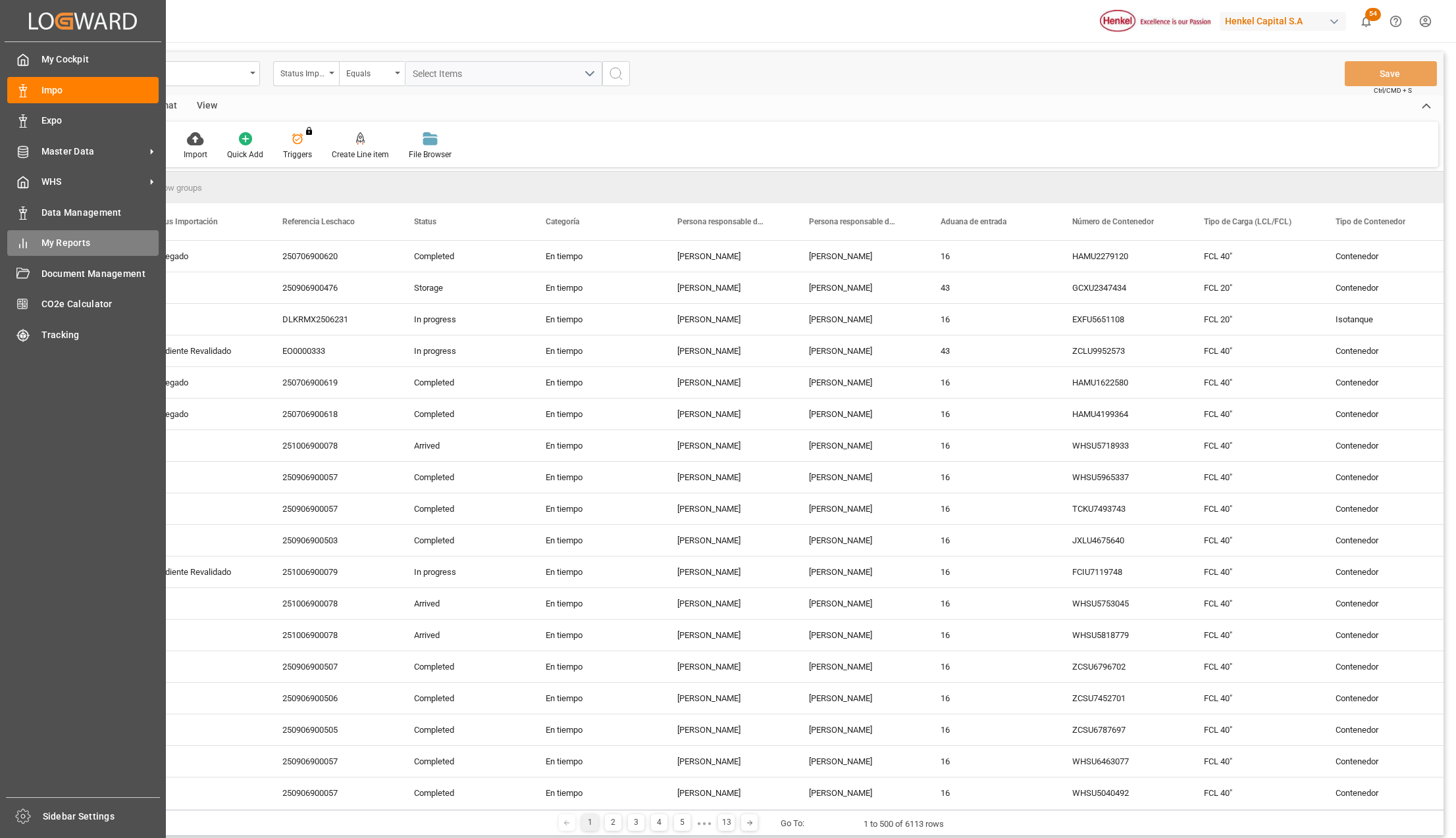
click at [82, 245] on span "My Reports" at bounding box center [99, 243] width 117 height 14
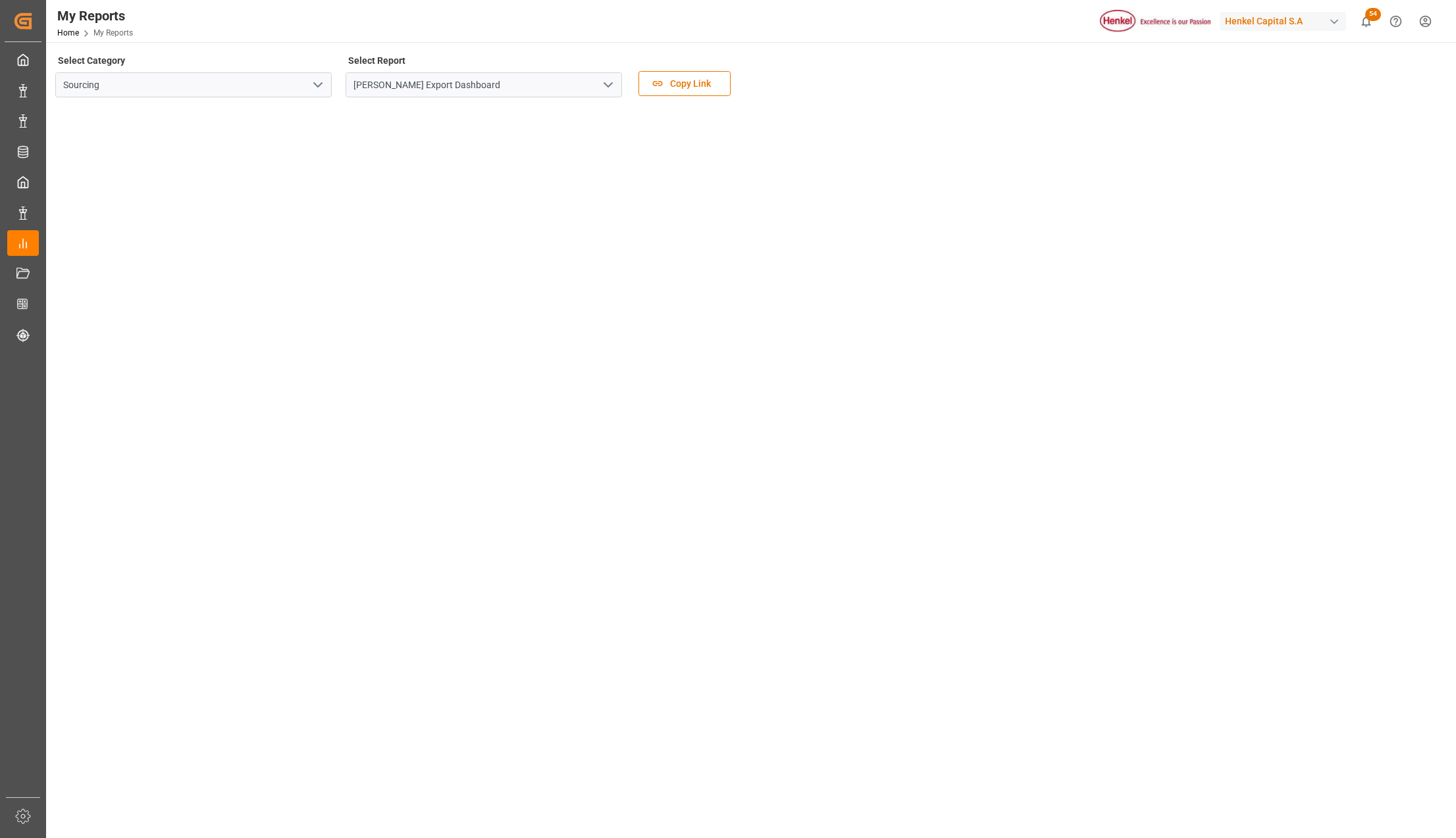
click at [606, 85] on polyline "open menu" at bounding box center [609, 85] width 8 height 4
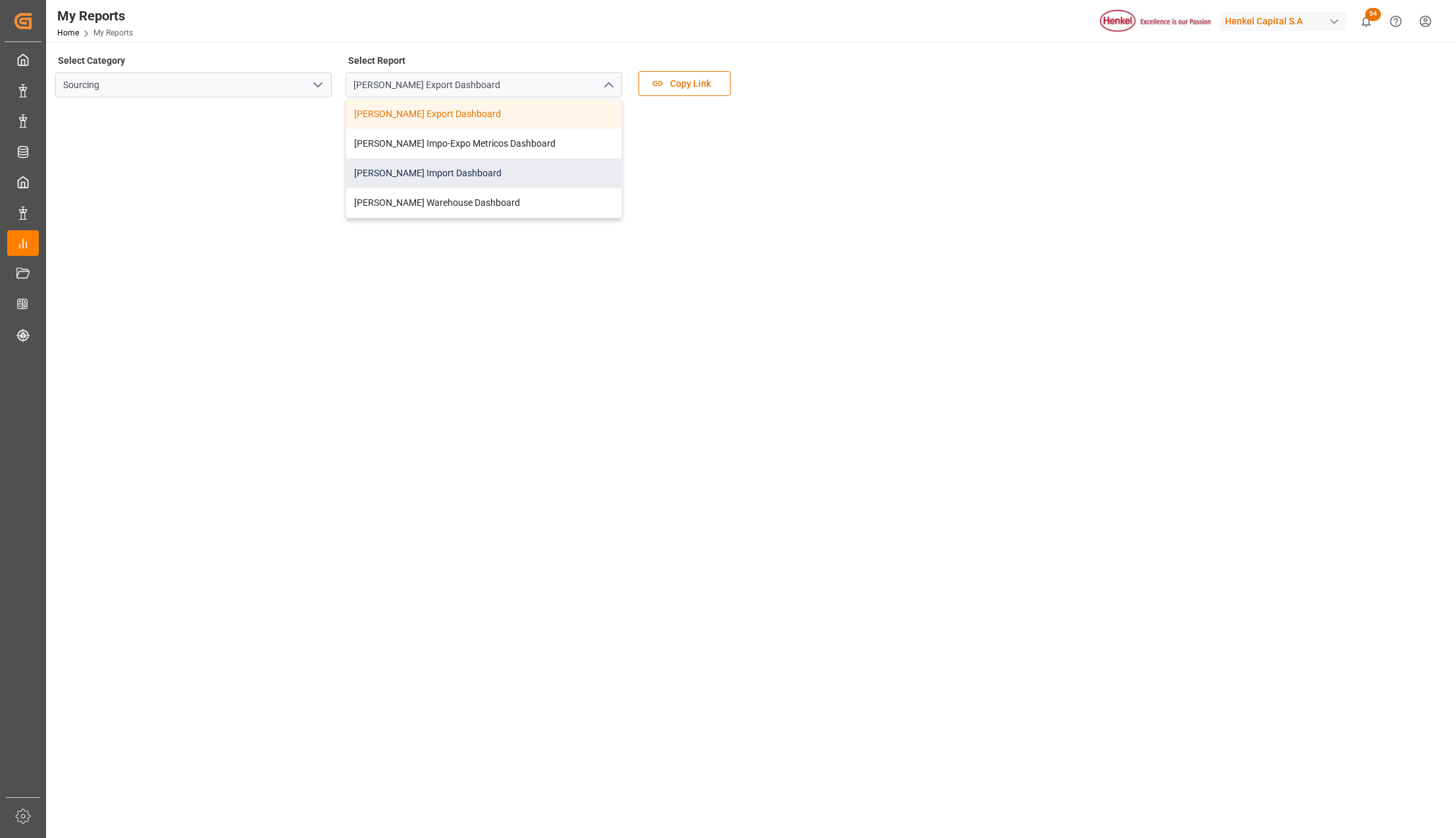
click at [449, 177] on div "Henkel Import Dashboard" at bounding box center [484, 173] width 275 height 30
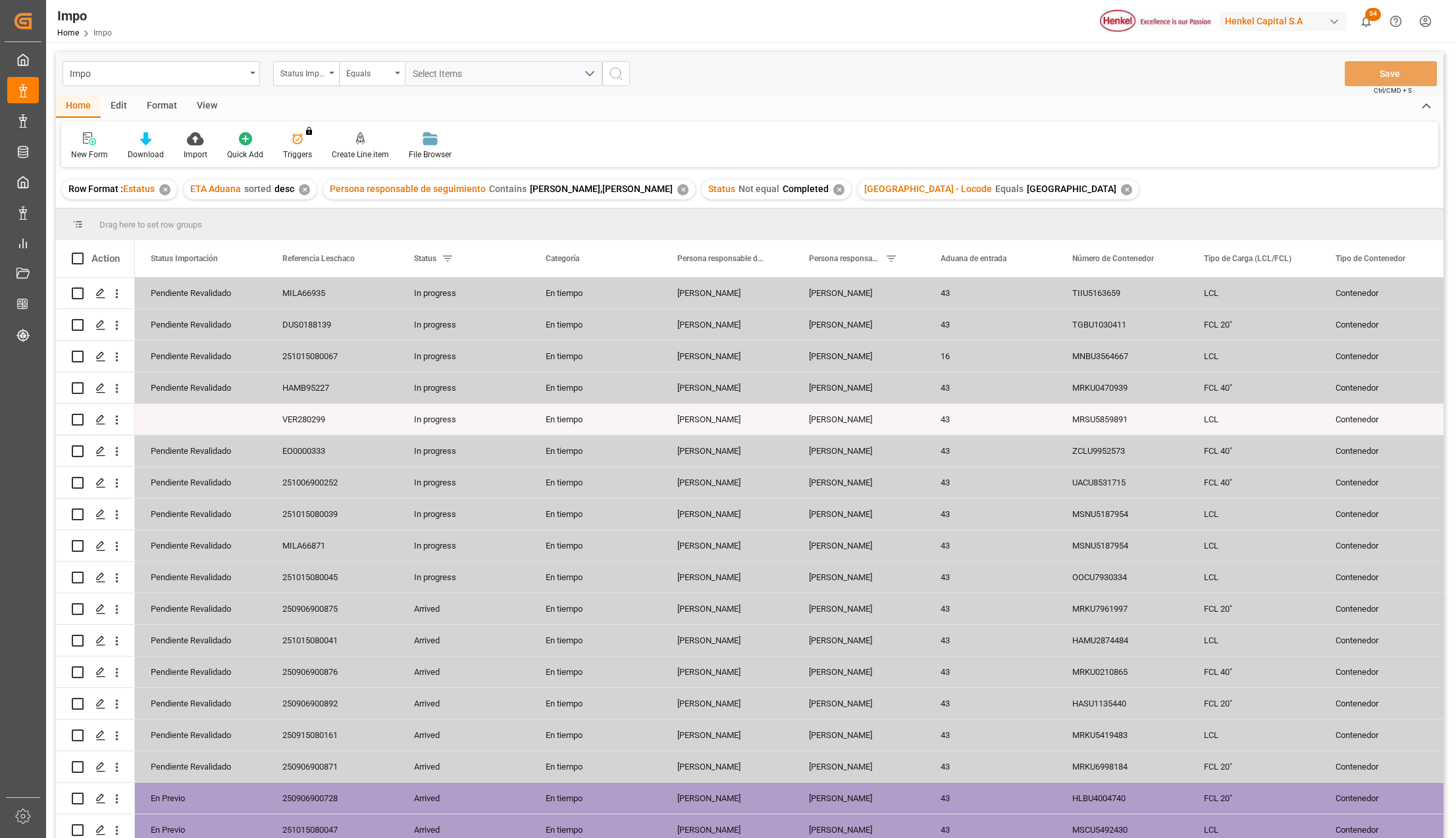
click at [206, 109] on div "View" at bounding box center [207, 106] width 40 height 22
click at [171, 151] on div "Standard Templates" at bounding box center [149, 154] width 66 height 11
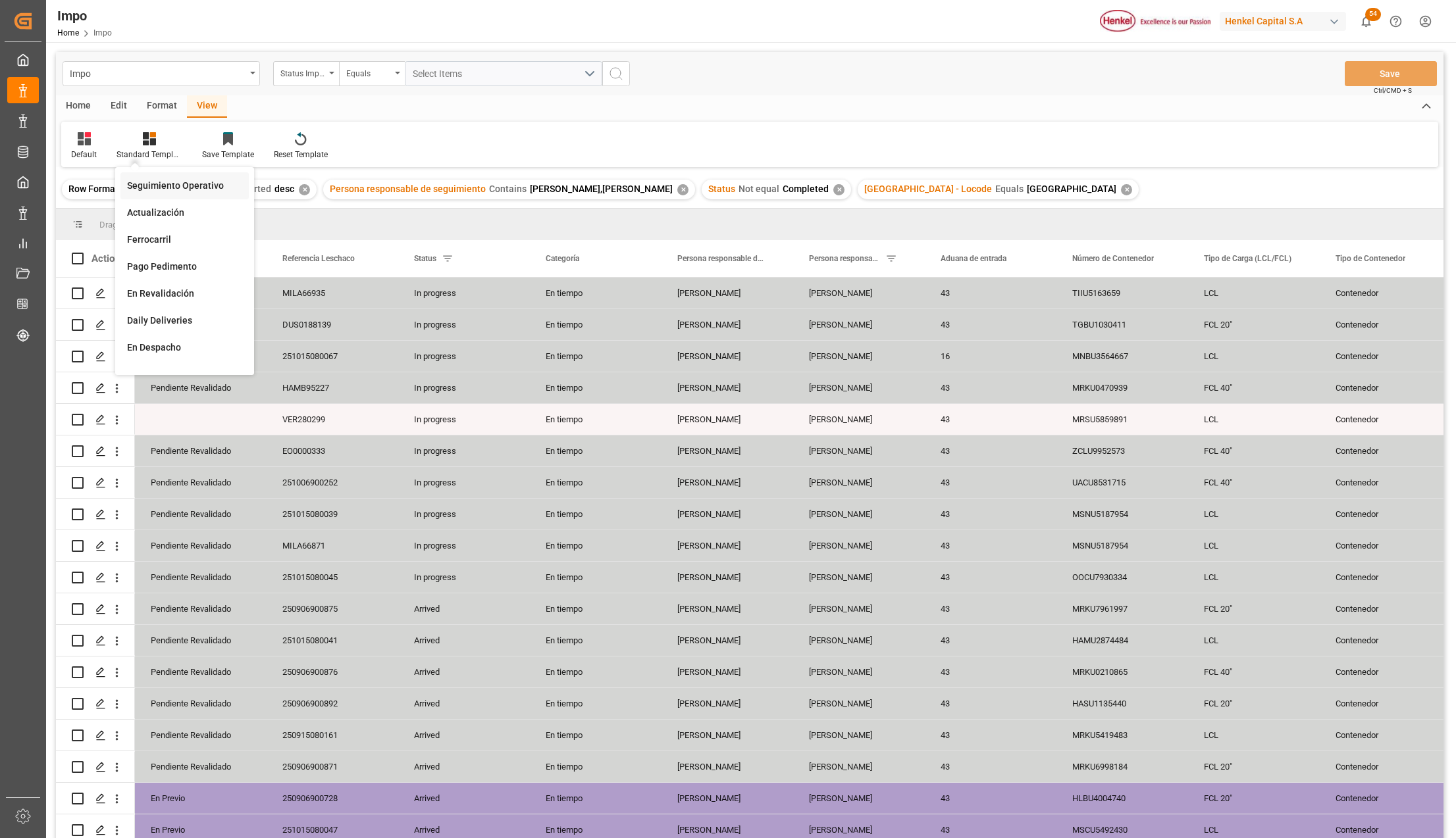
click at [172, 182] on div "Seguimiento Operativo" at bounding box center [185, 185] width 115 height 14
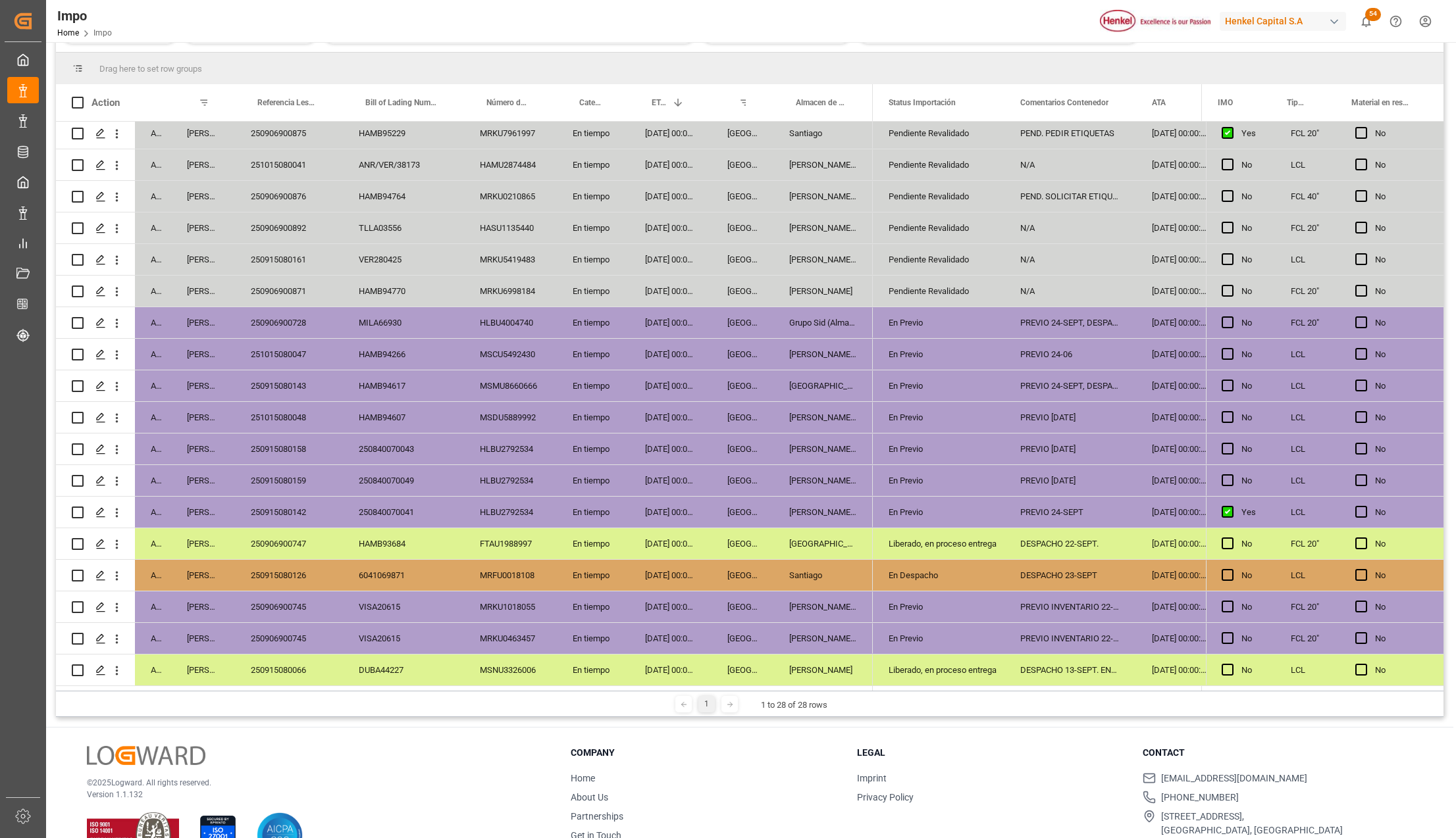
scroll to position [195, 0]
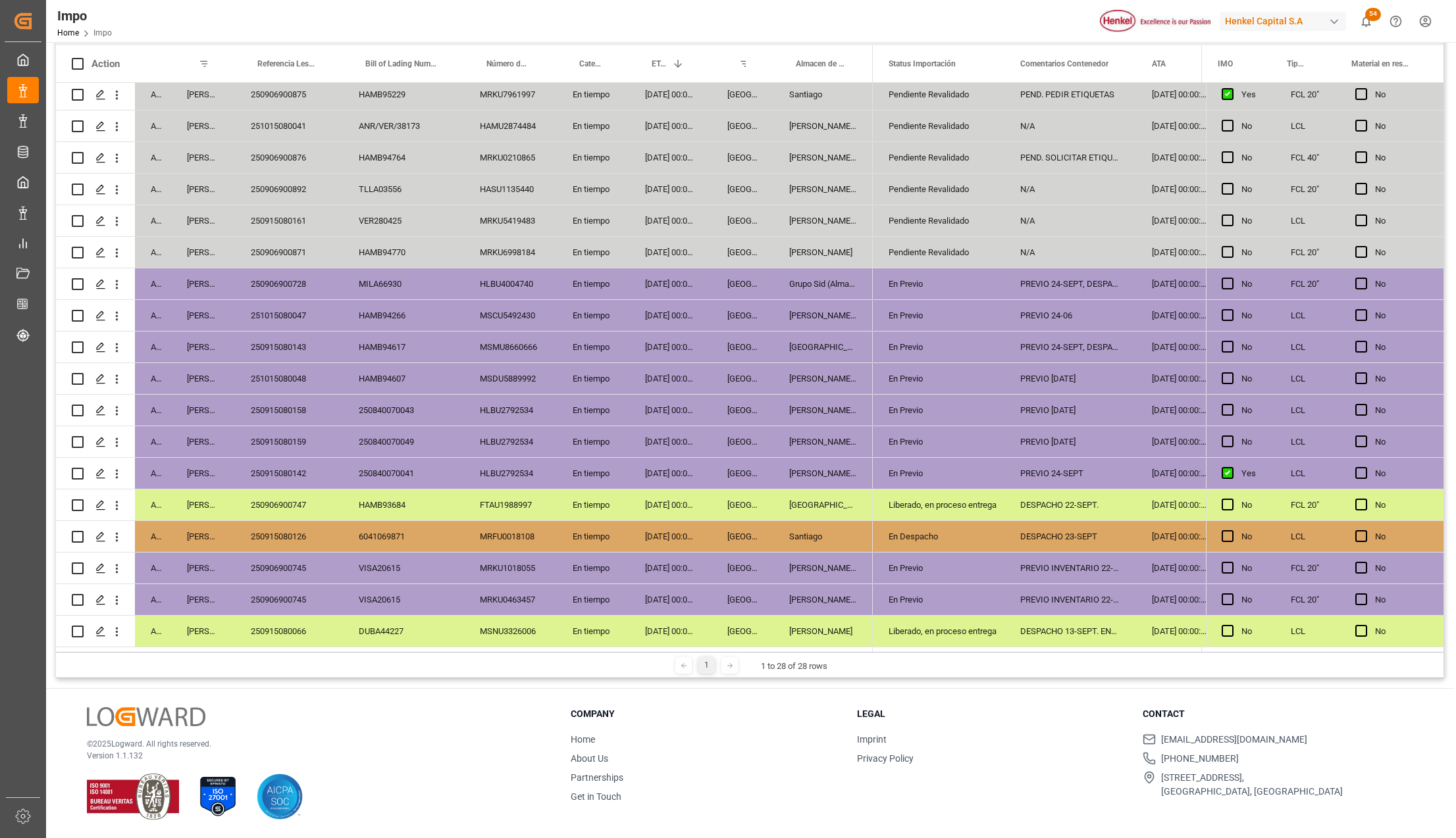
click at [920, 490] on div "Liberado, en proceso entrega" at bounding box center [939, 505] width 100 height 30
click div "250906900747"
click div "DESPACHO 13-SEPT. ENTREGA 23-SEPT"
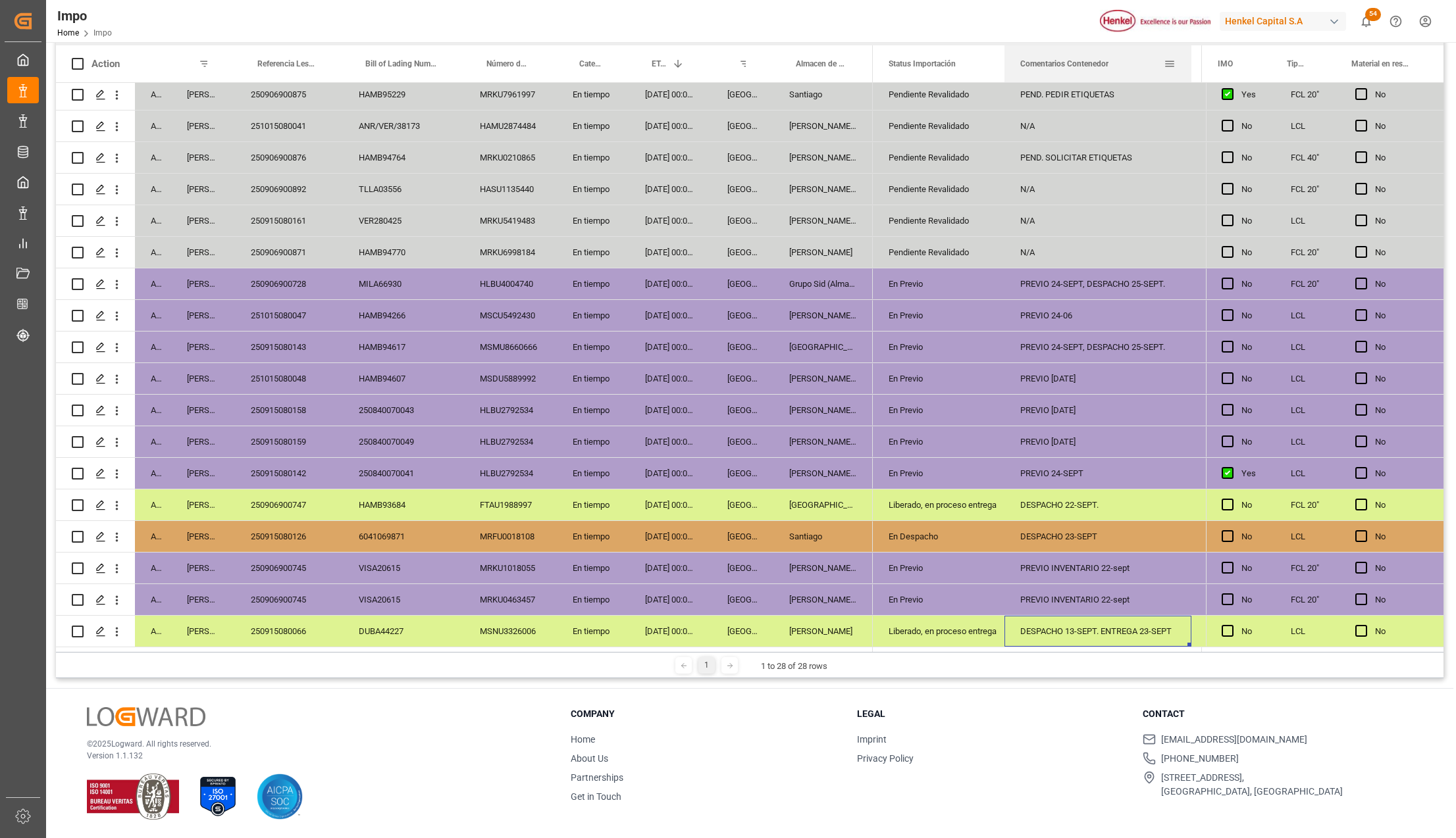
drag, startPoint x: 1133, startPoint y: 53, endPoint x: 1189, endPoint y: 71, distance: 58.8
click div
click div "250915080066"
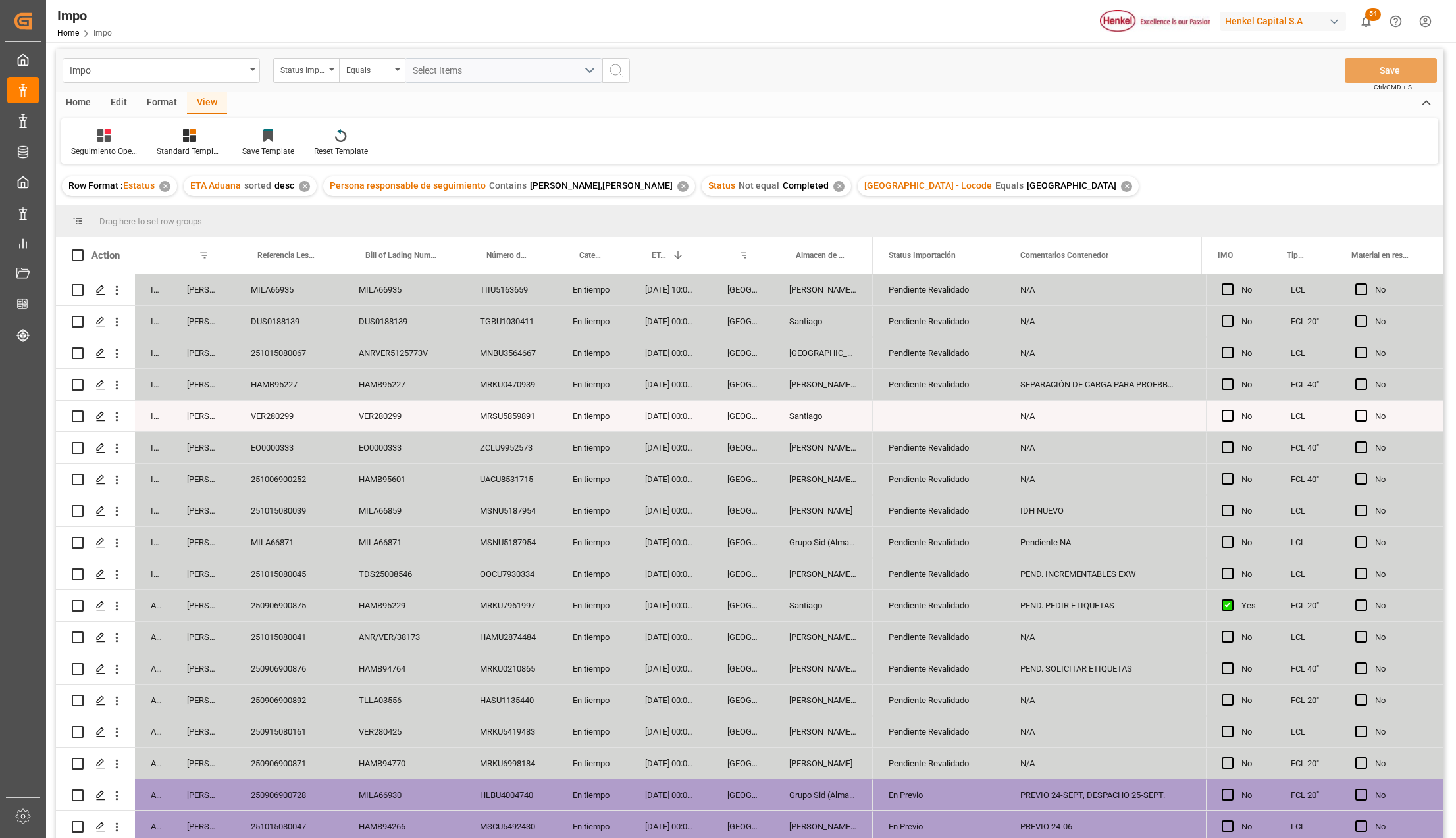
scroll to position [0, 0]
